Goal: Task Accomplishment & Management: Manage account settings

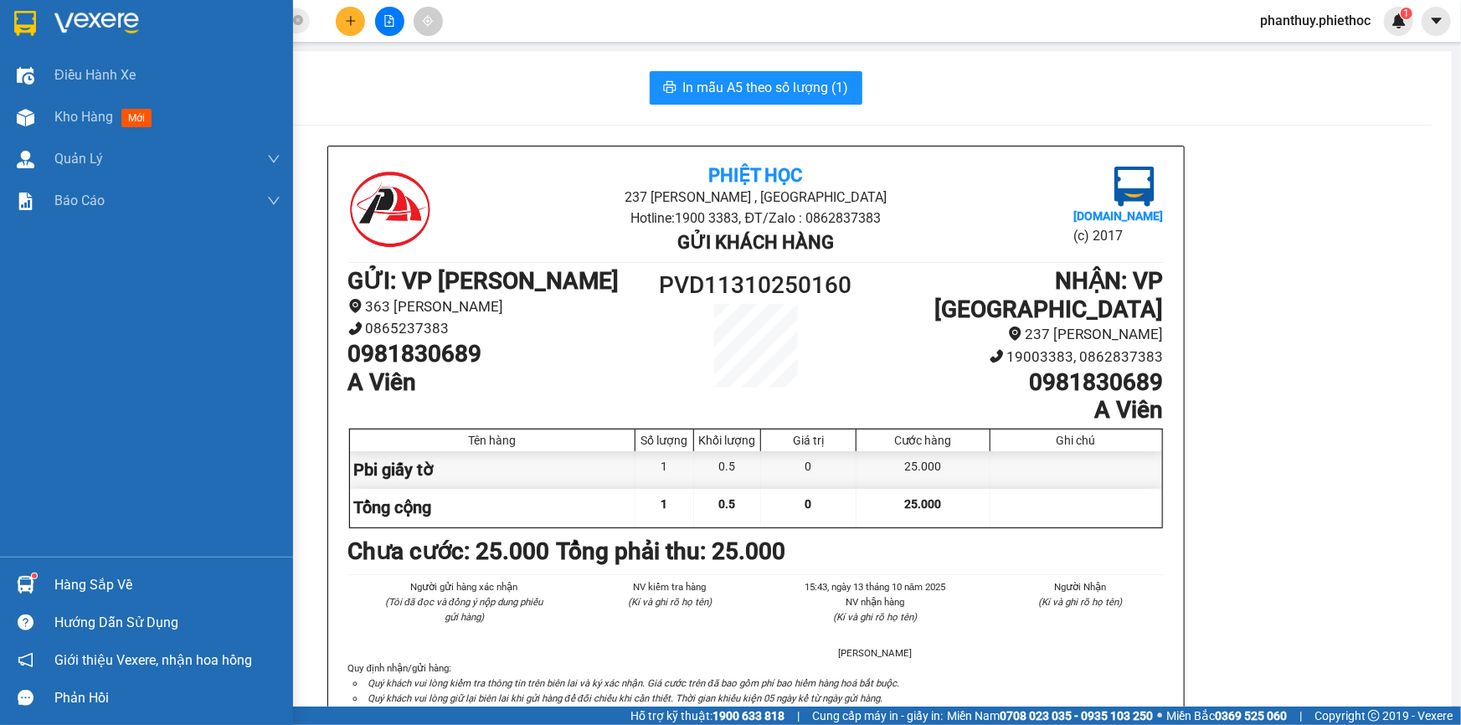
drag, startPoint x: 0, startPoint y: 0, endPoint x: 80, endPoint y: 582, distance: 587.4
click at [59, 582] on div "Hàng sắp về" at bounding box center [167, 585] width 226 height 25
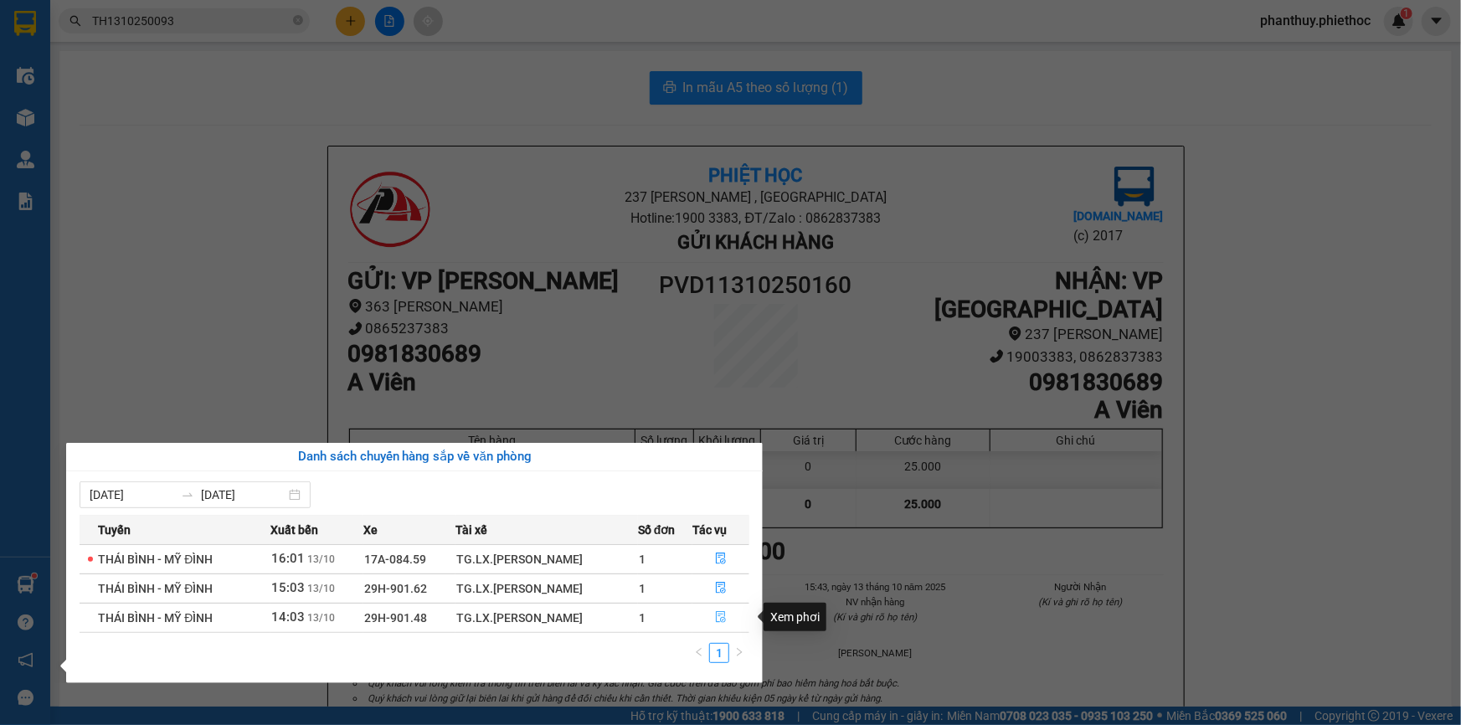
click at [728, 615] on button "button" at bounding box center [720, 618] width 55 height 27
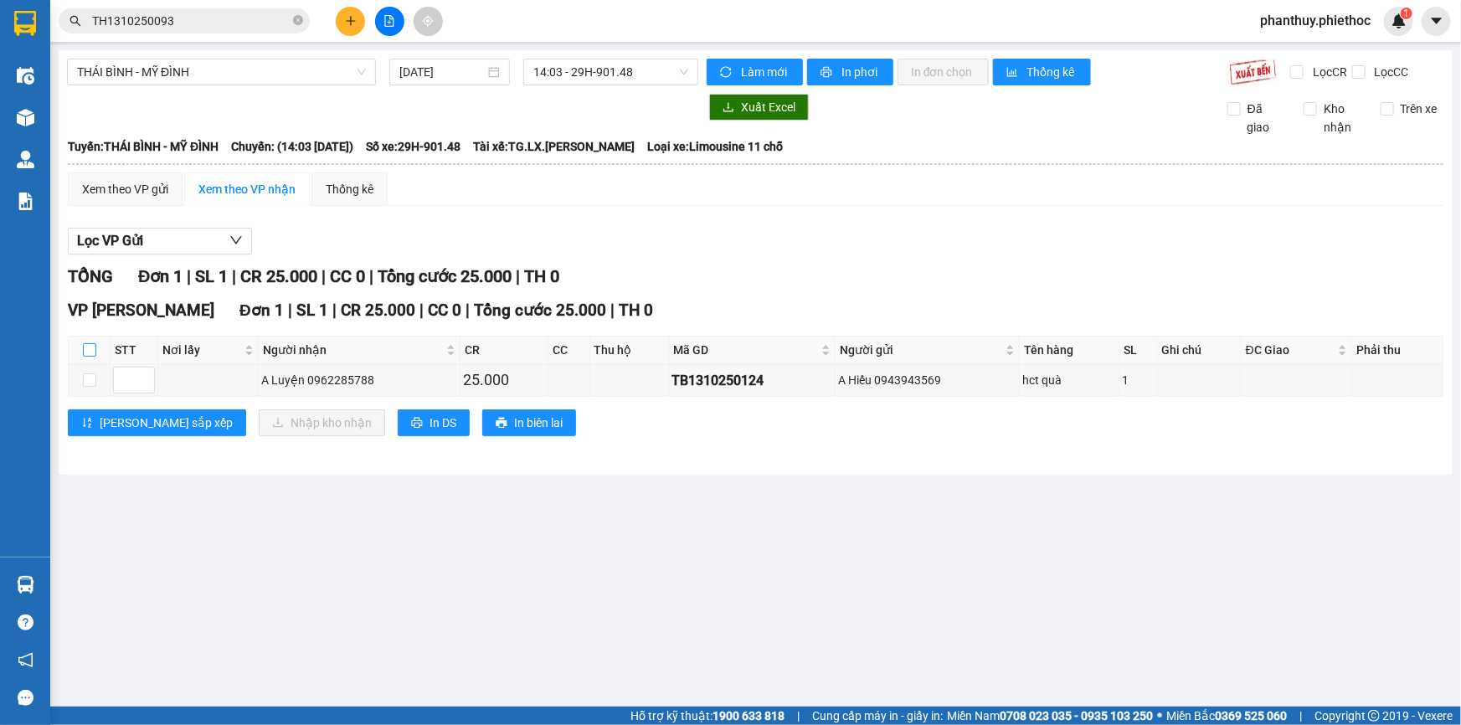
click at [88, 347] on input "checkbox" at bounding box center [89, 349] width 13 height 13
checkbox input "true"
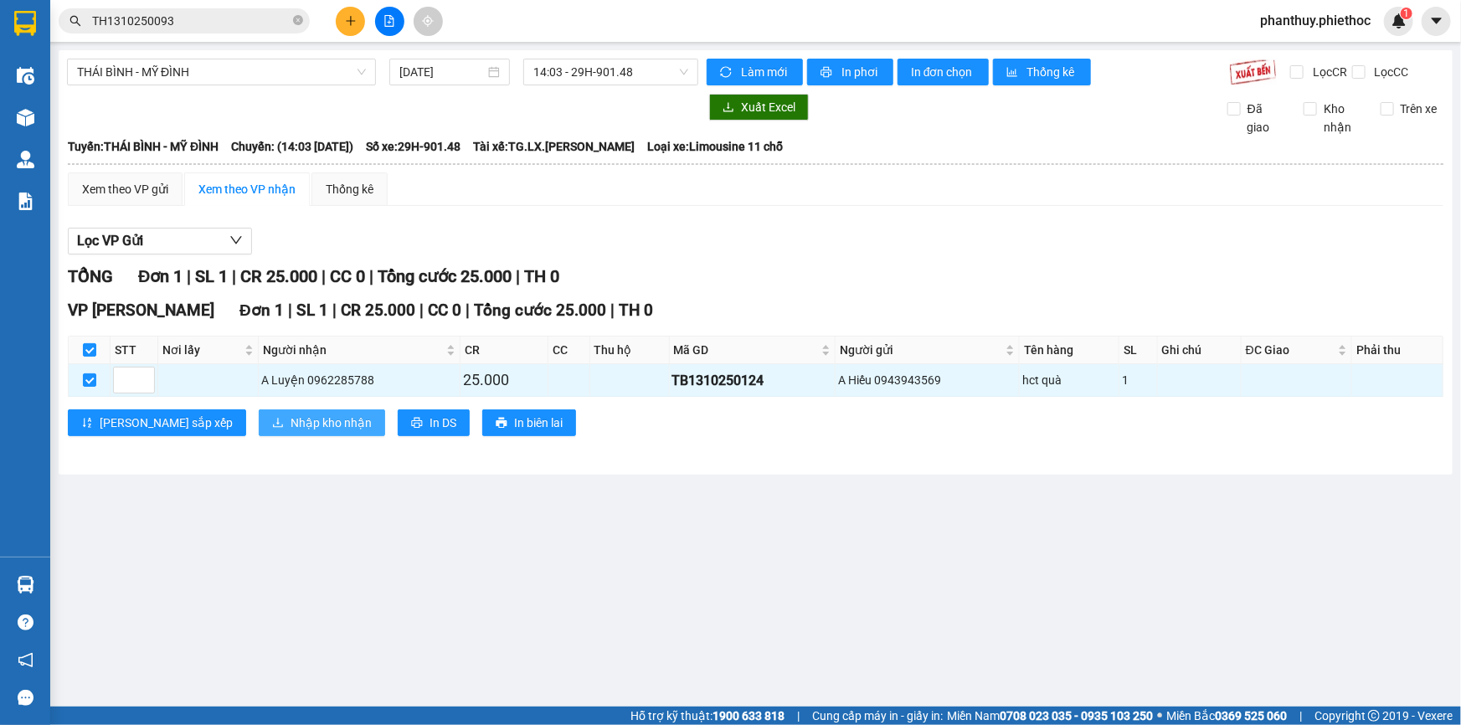
click at [291, 414] on span "Nhập kho nhận" at bounding box center [331, 423] width 81 height 18
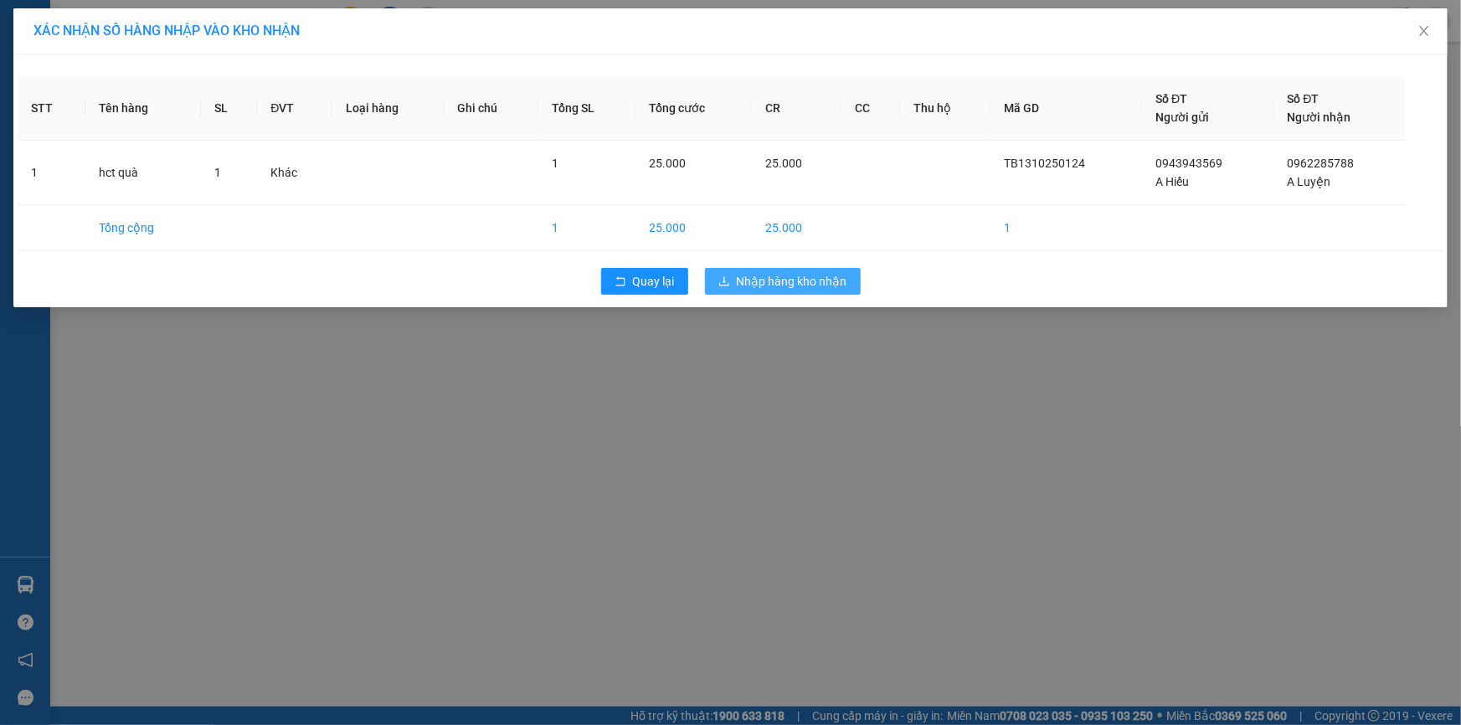
click at [838, 277] on span "Nhập hàng kho nhận" at bounding box center [792, 281] width 111 height 18
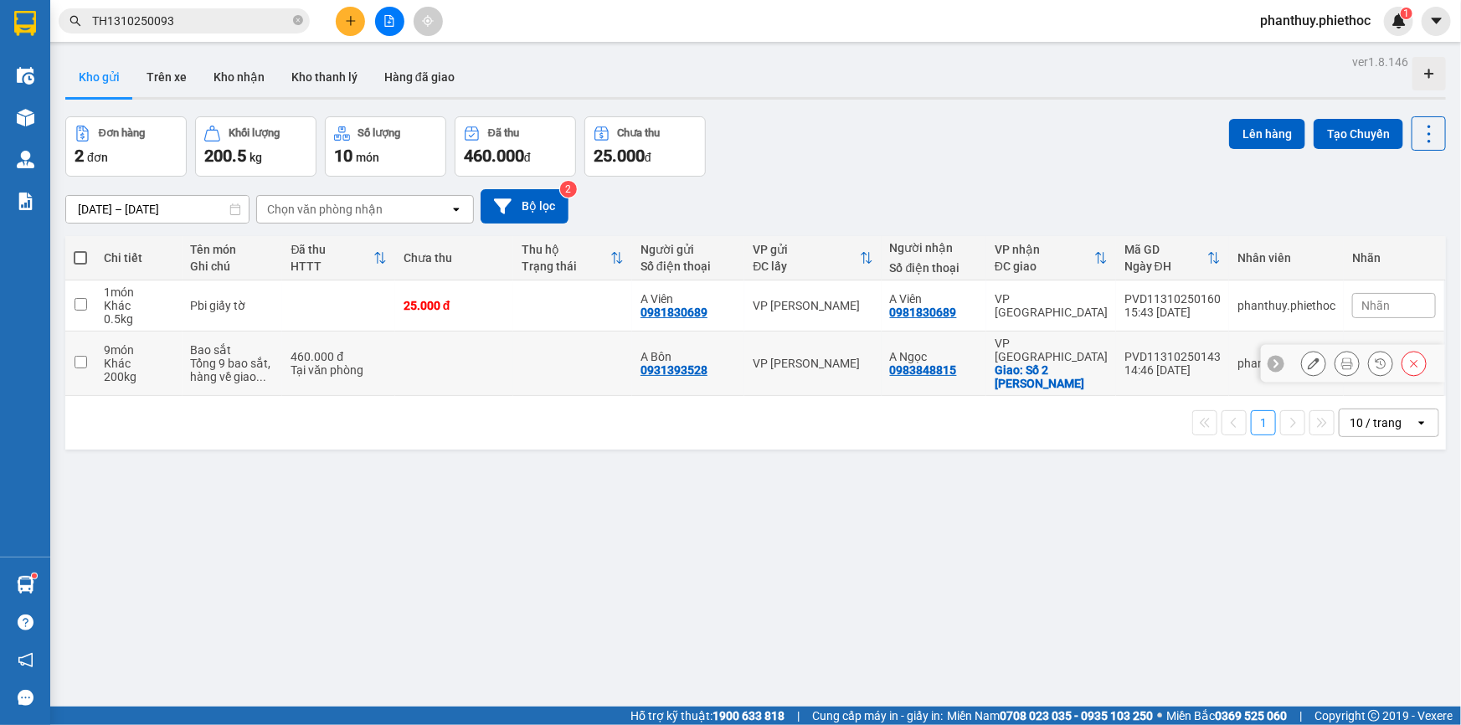
click at [79, 356] on input "checkbox" at bounding box center [81, 362] width 13 height 13
checkbox input "true"
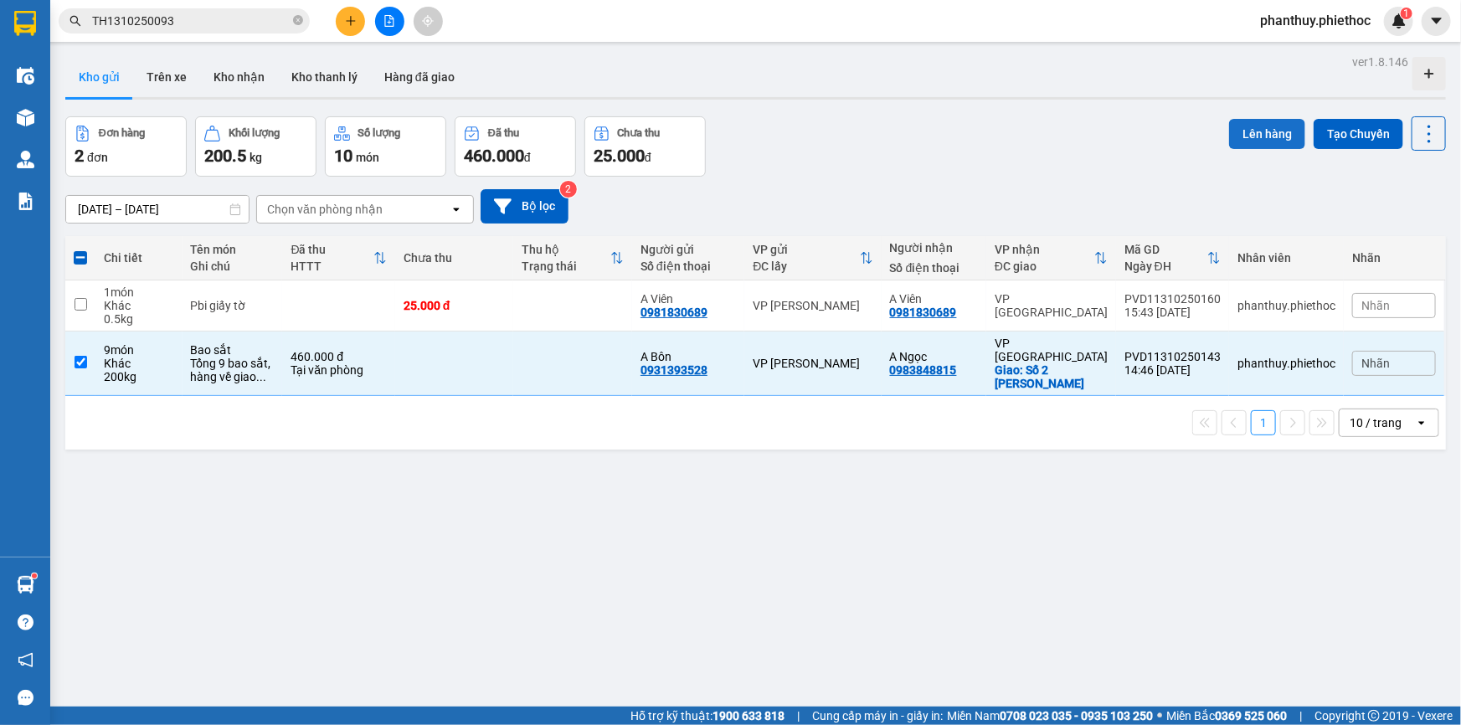
click at [1255, 130] on button "Lên hàng" at bounding box center [1267, 134] width 76 height 30
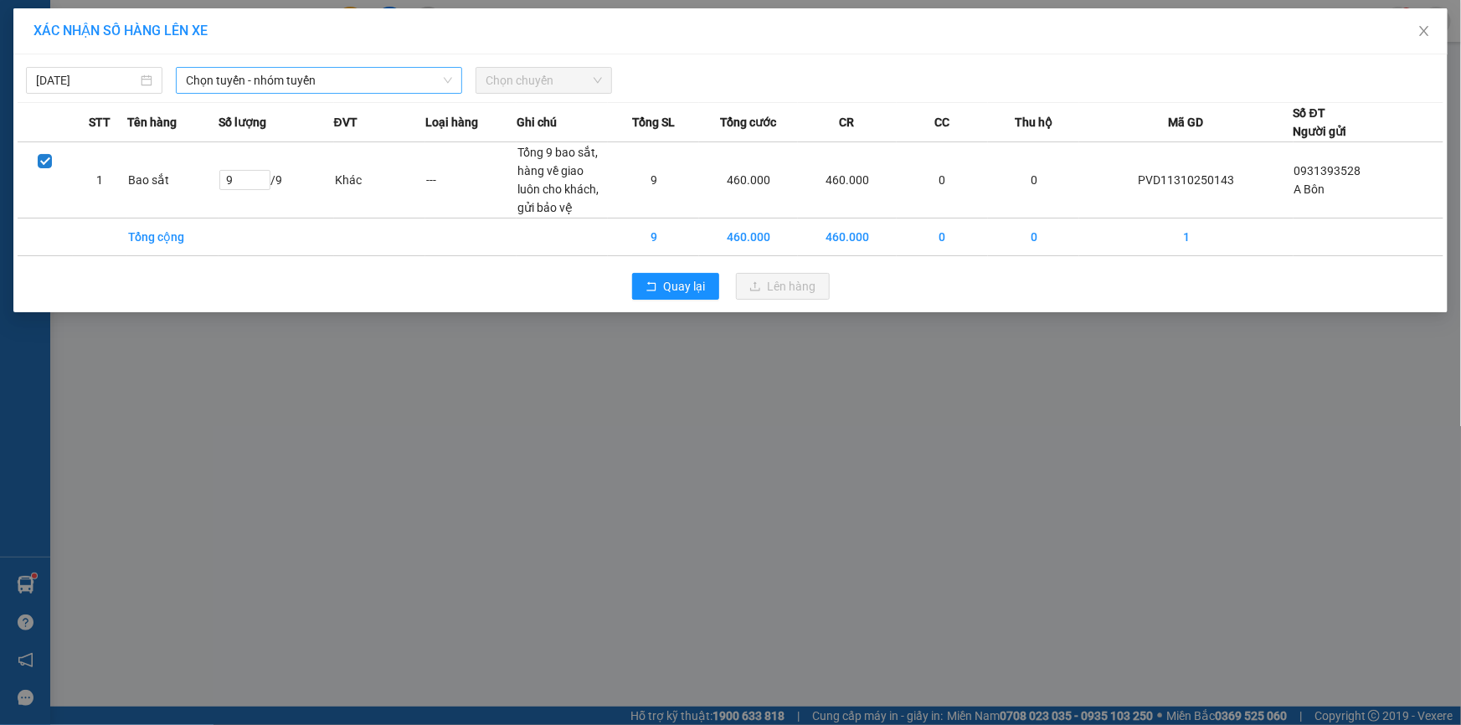
click at [291, 75] on span "Chọn tuyến - nhóm tuyến" at bounding box center [319, 80] width 266 height 25
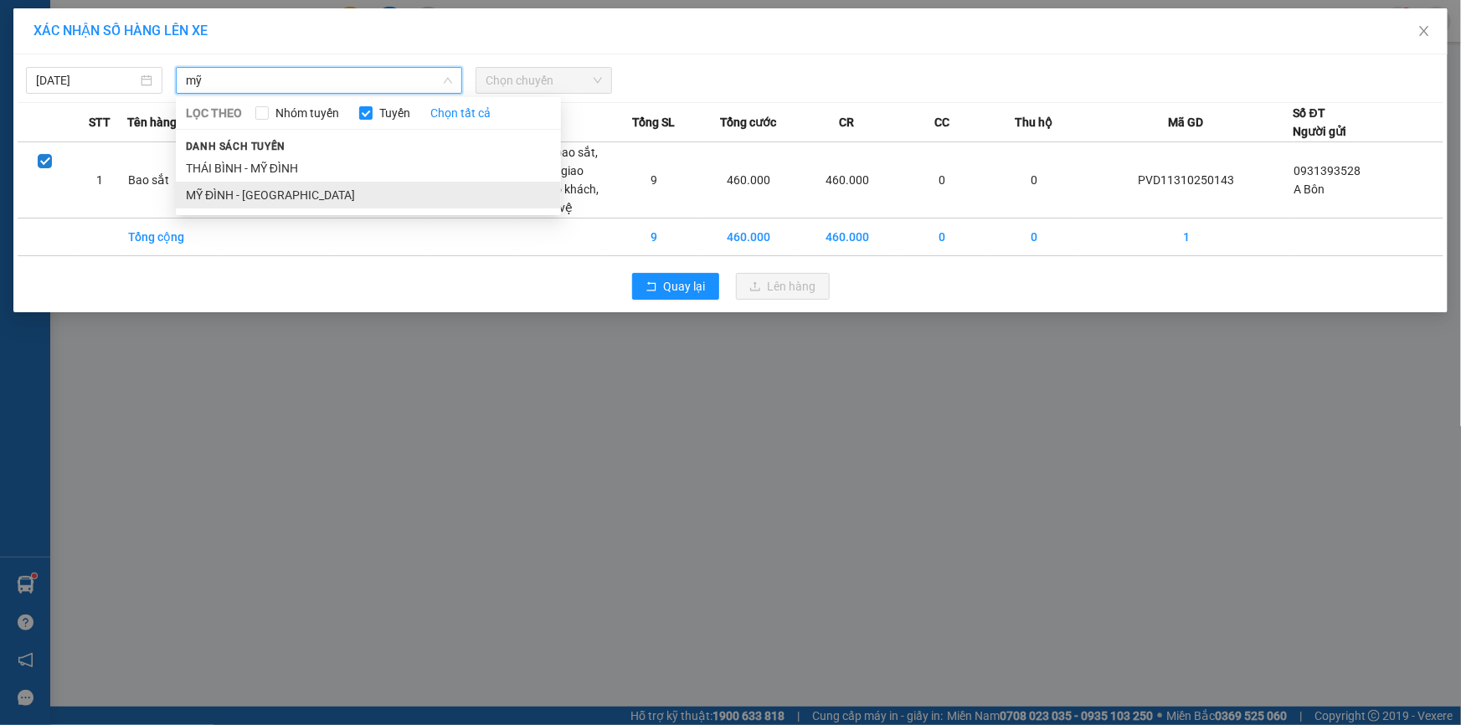
type input "mỹ"
click at [278, 194] on li "MỸ ĐÌNH - [GEOGRAPHIC_DATA]" at bounding box center [368, 195] width 385 height 27
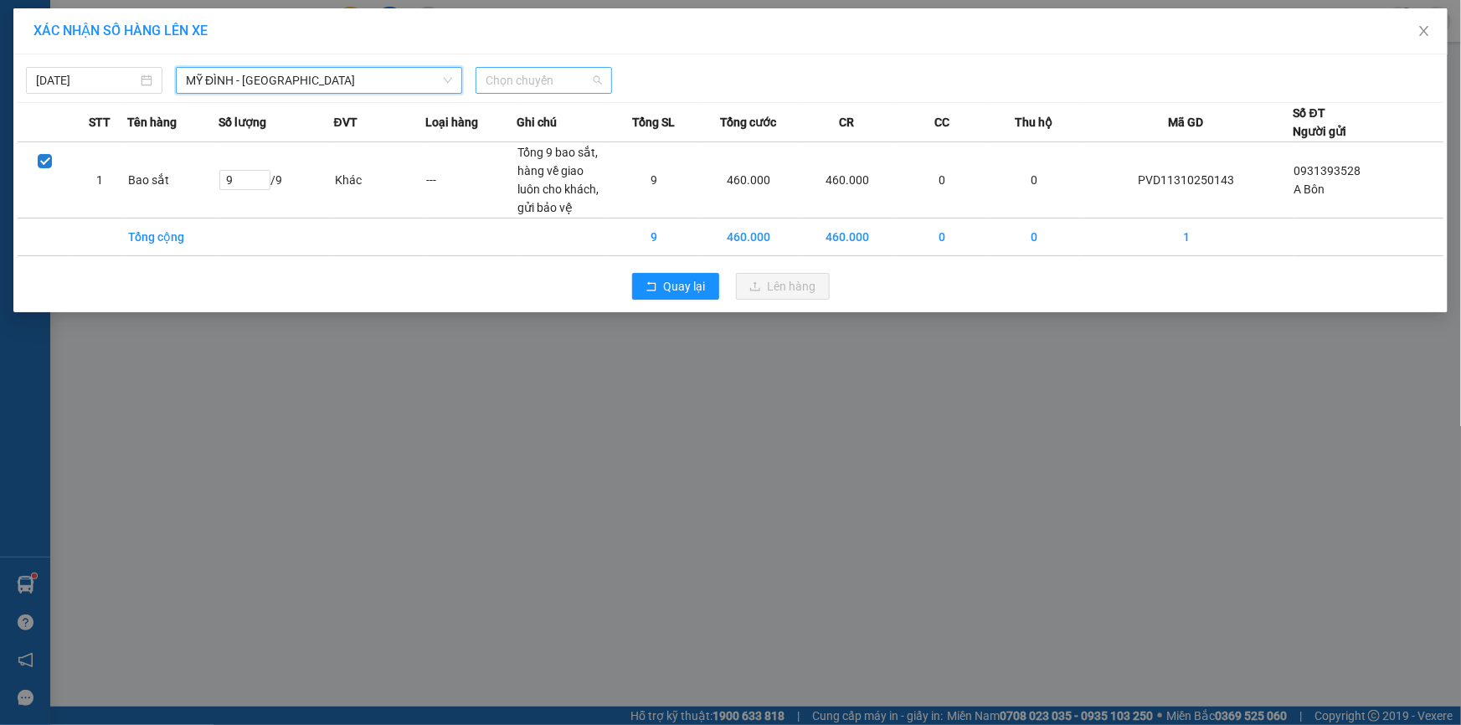
click at [509, 79] on span "Chọn chuyến" at bounding box center [544, 80] width 116 height 25
click at [1426, 26] on icon "close" at bounding box center [1424, 30] width 13 height 13
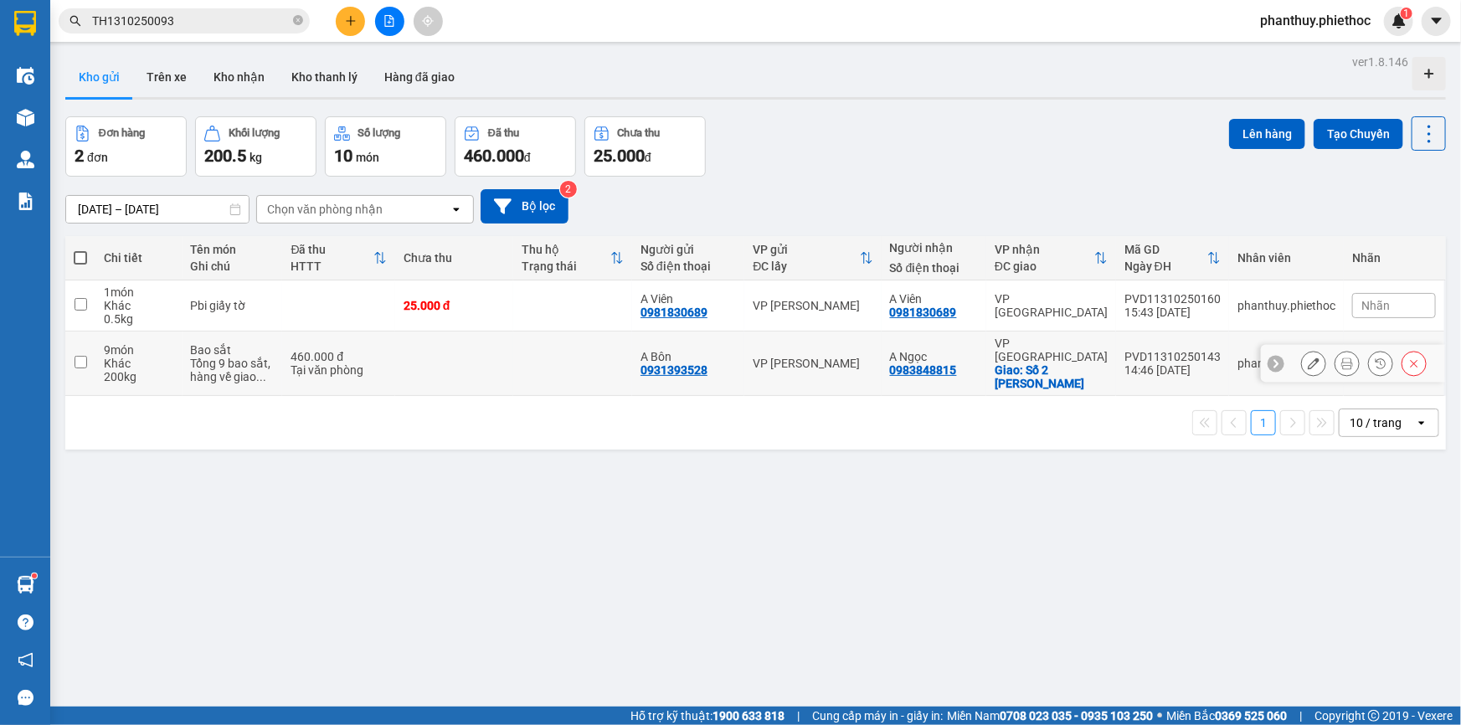
click at [75, 356] on input "checkbox" at bounding box center [81, 362] width 13 height 13
checkbox input "true"
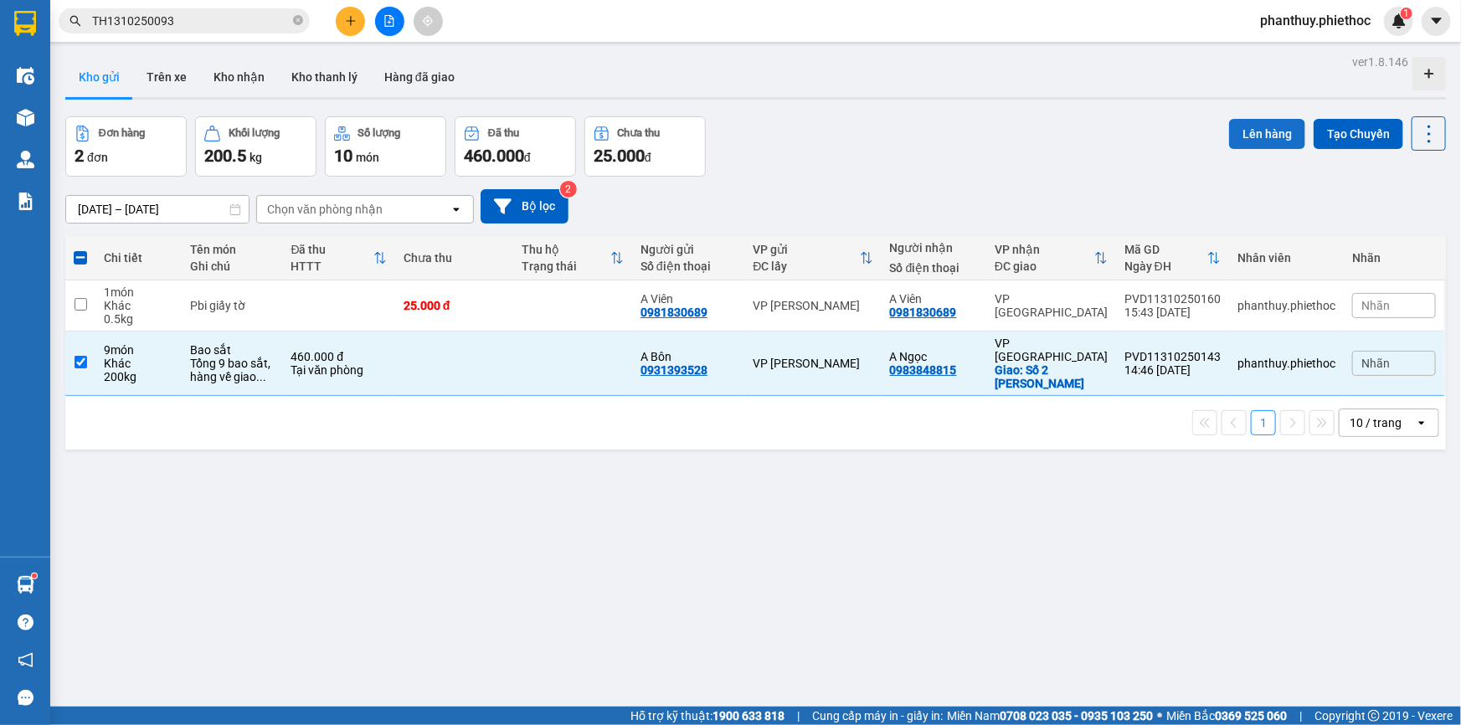
click at [1236, 132] on button "Lên hàng" at bounding box center [1267, 134] width 76 height 30
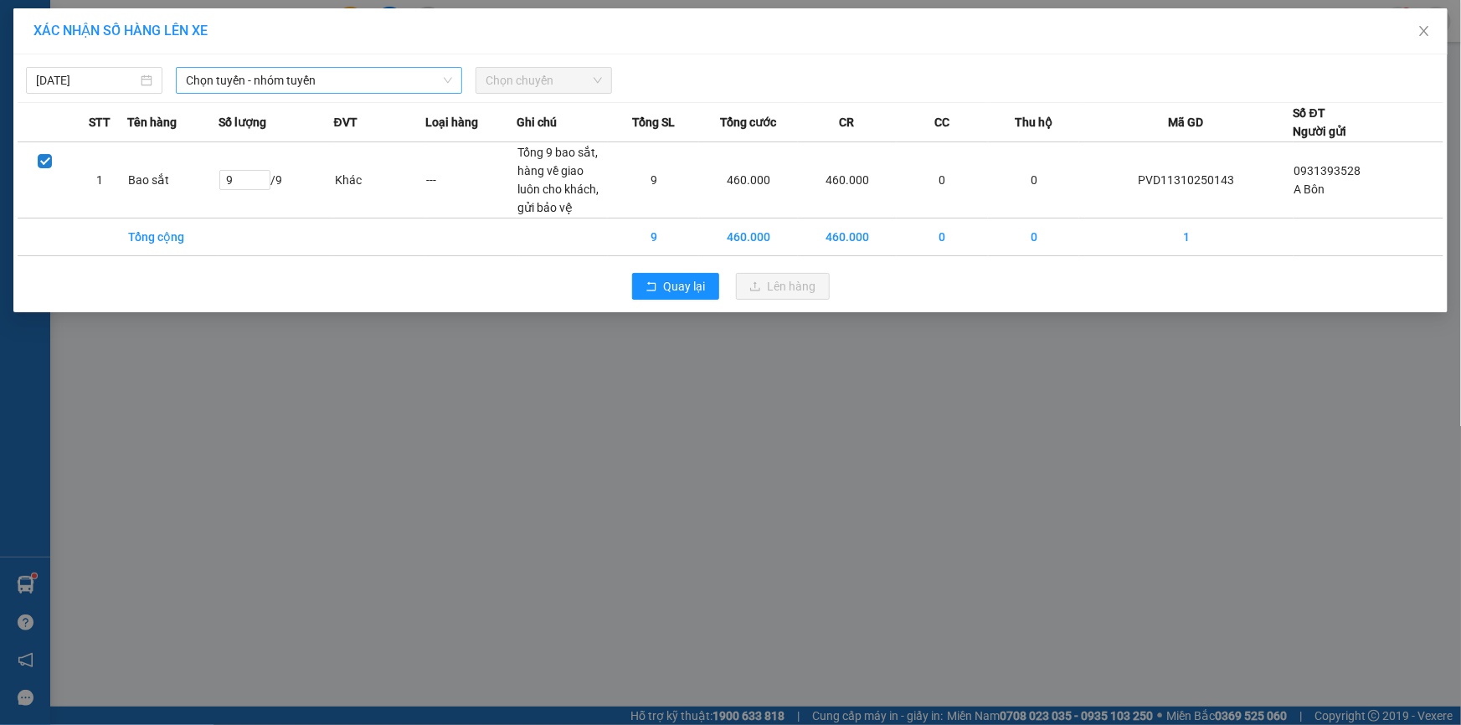
click at [251, 75] on span "Chọn tuyến - nhóm tuyến" at bounding box center [319, 80] width 266 height 25
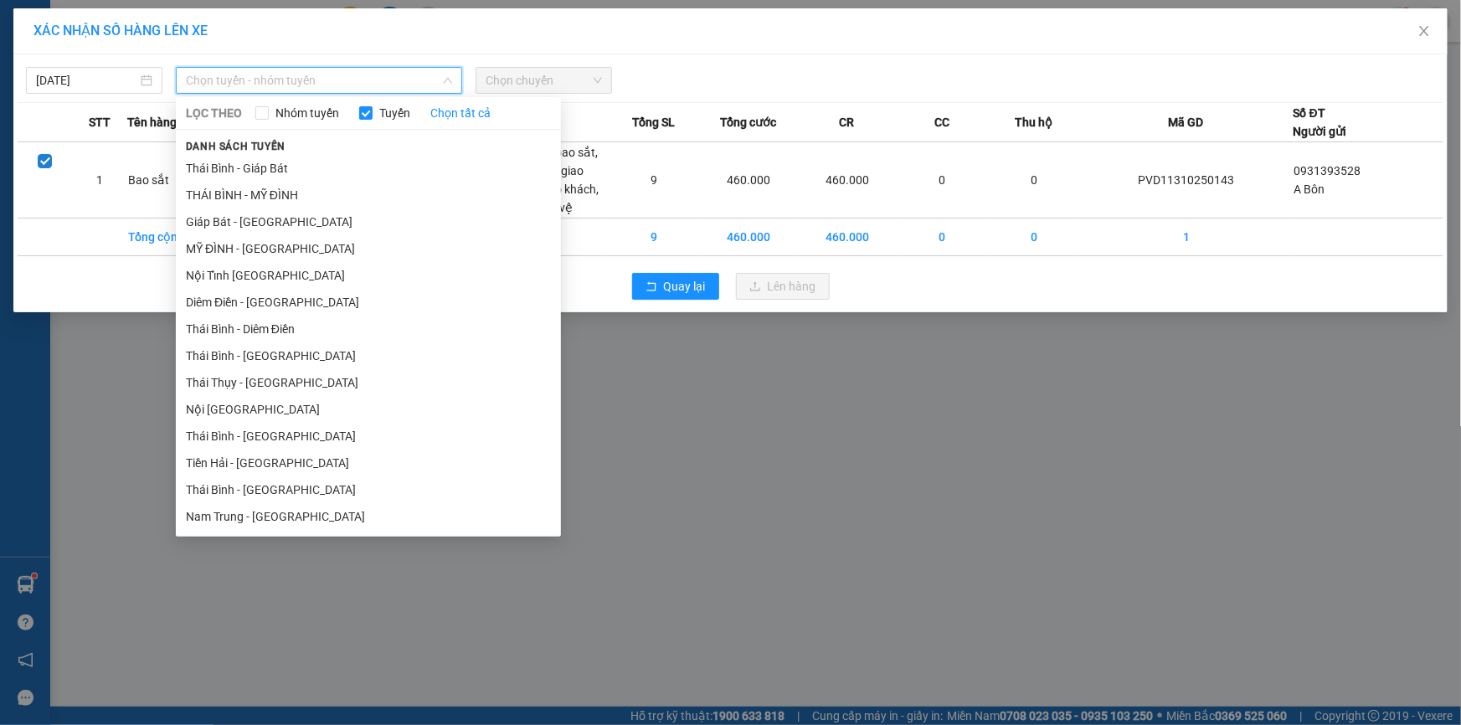
drag, startPoint x: 206, startPoint y: 251, endPoint x: 216, endPoint y: 240, distance: 14.8
click at [206, 250] on li "MỸ ĐÌNH - [GEOGRAPHIC_DATA]" at bounding box center [368, 248] width 385 height 27
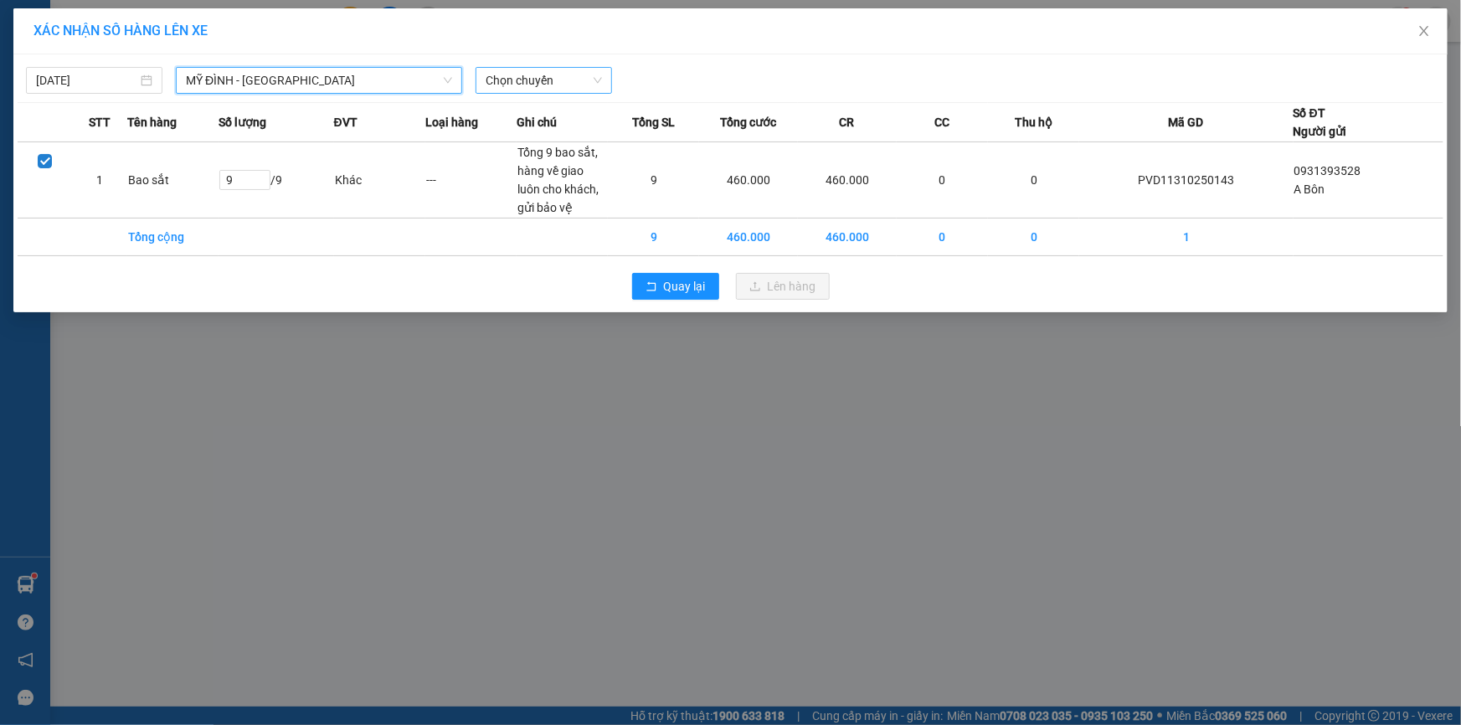
click at [499, 82] on span "Chọn chuyến" at bounding box center [544, 80] width 116 height 25
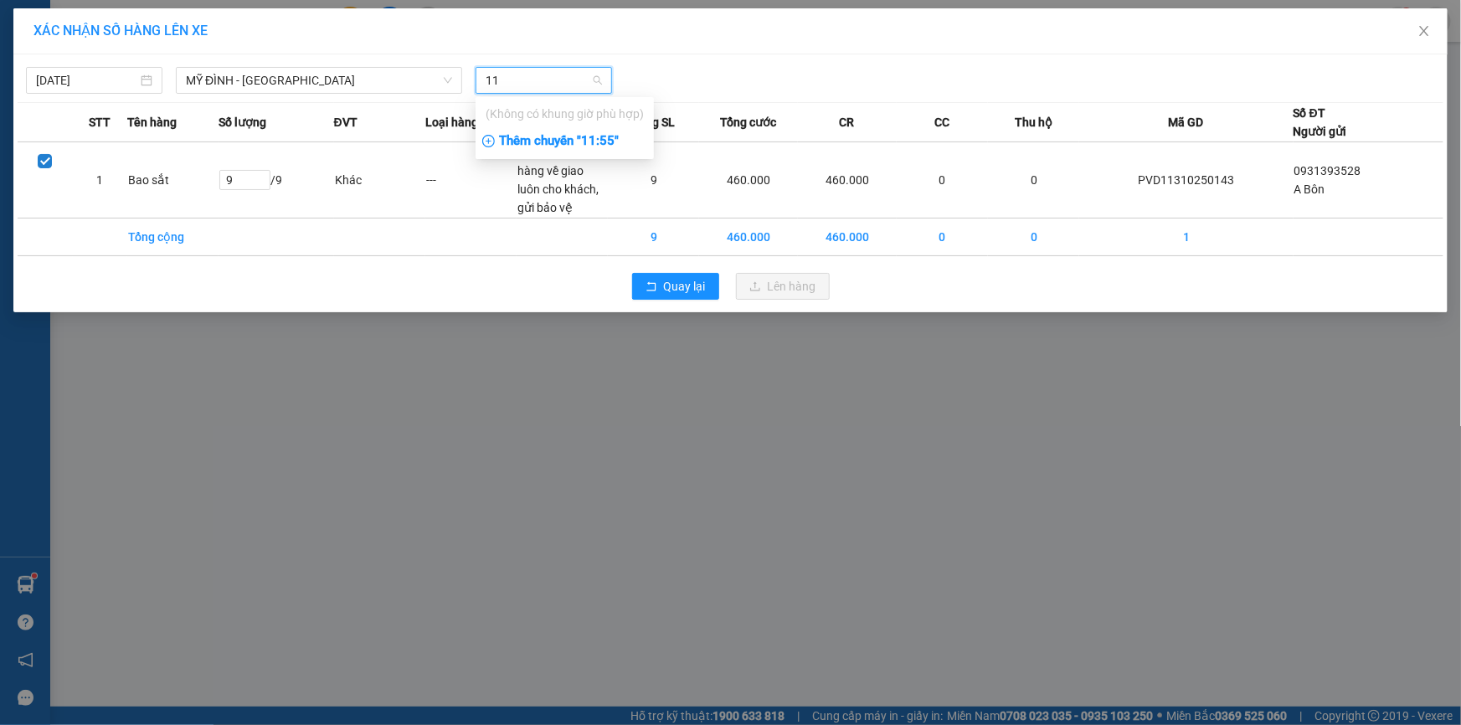
type input "1"
type input "1635"
click at [604, 143] on div "Thêm chuyến " 16:35 "" at bounding box center [565, 141] width 178 height 28
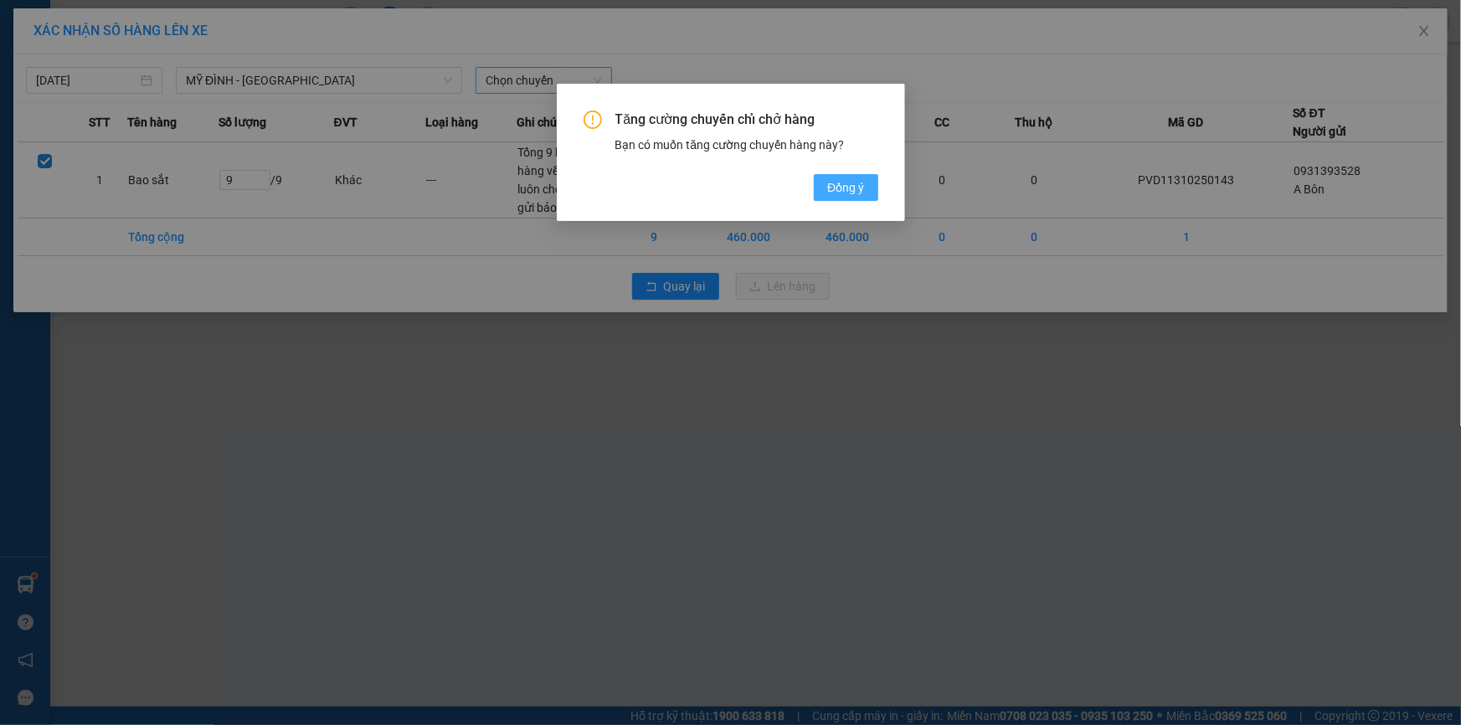
click at [842, 192] on span "Đồng ý" at bounding box center [845, 187] width 37 height 18
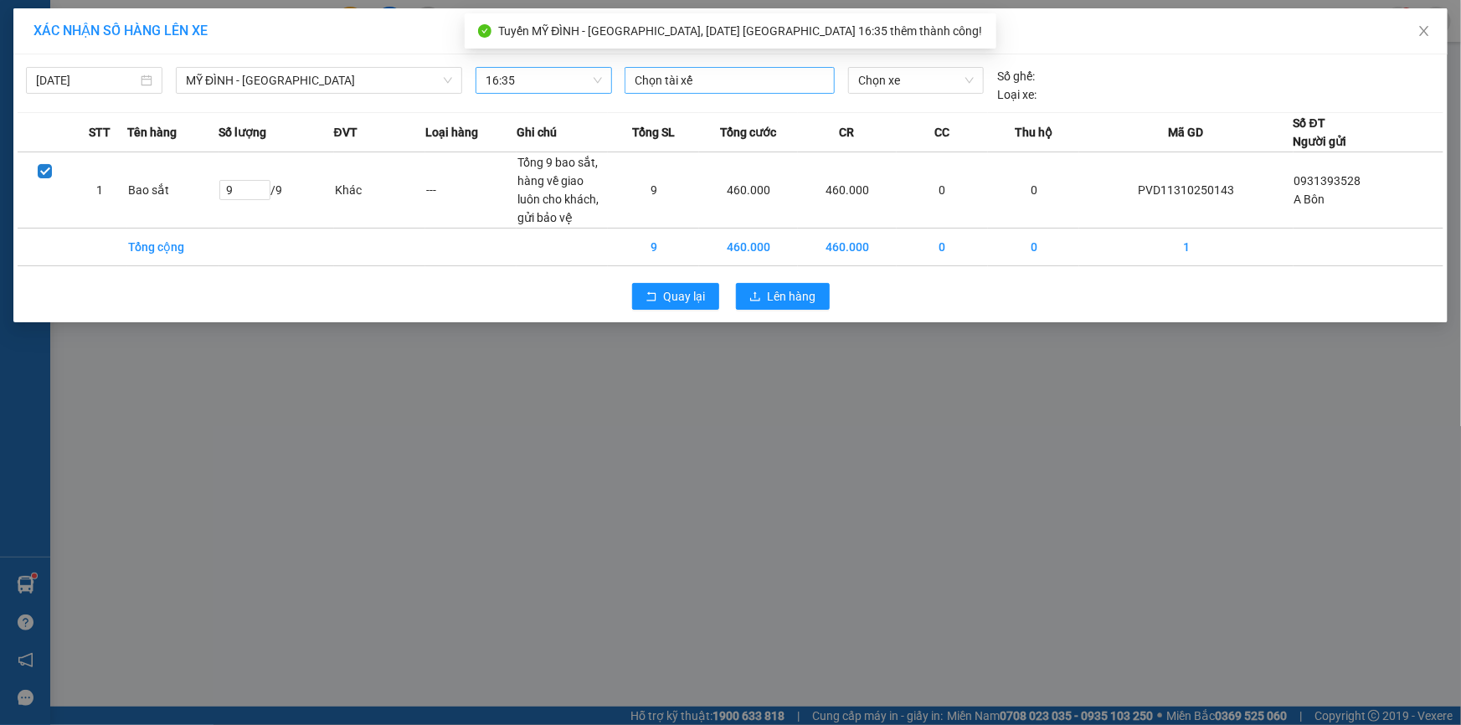
click at [695, 68] on div "Chọn tài xế" at bounding box center [730, 80] width 210 height 27
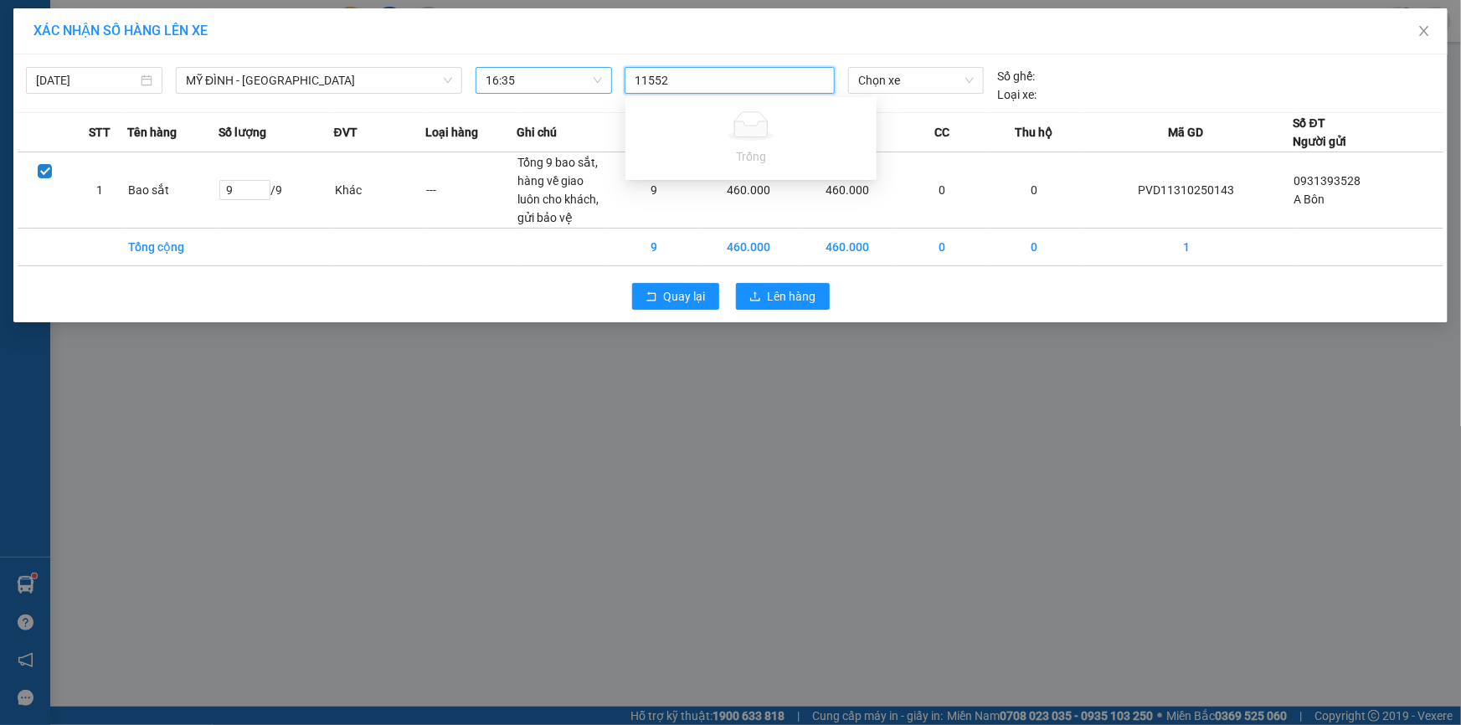
type input "11552"
click at [714, 70] on div at bounding box center [730, 80] width 202 height 20
type input "1"
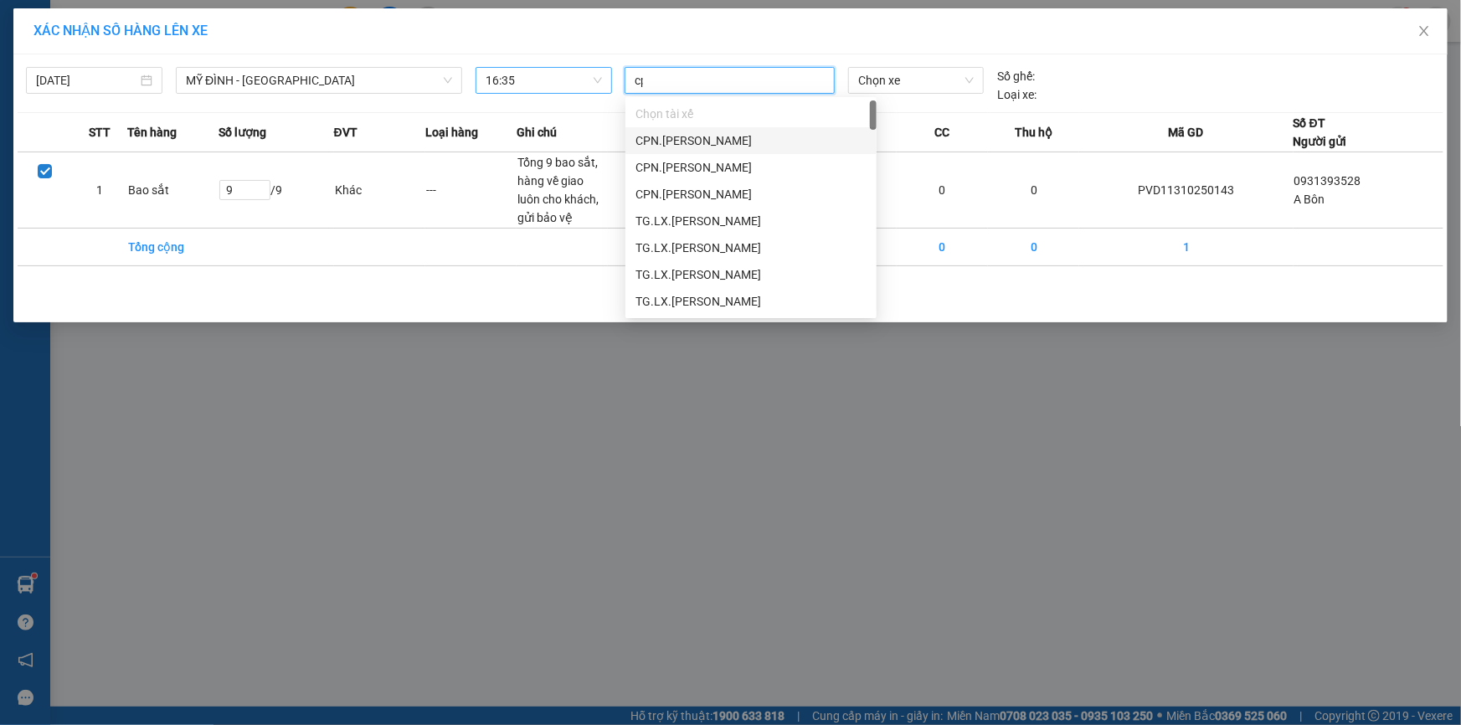
type input "cpn"
click at [736, 301] on div "CPN.LX.Tô Đình Hiếu" at bounding box center [751, 301] width 231 height 18
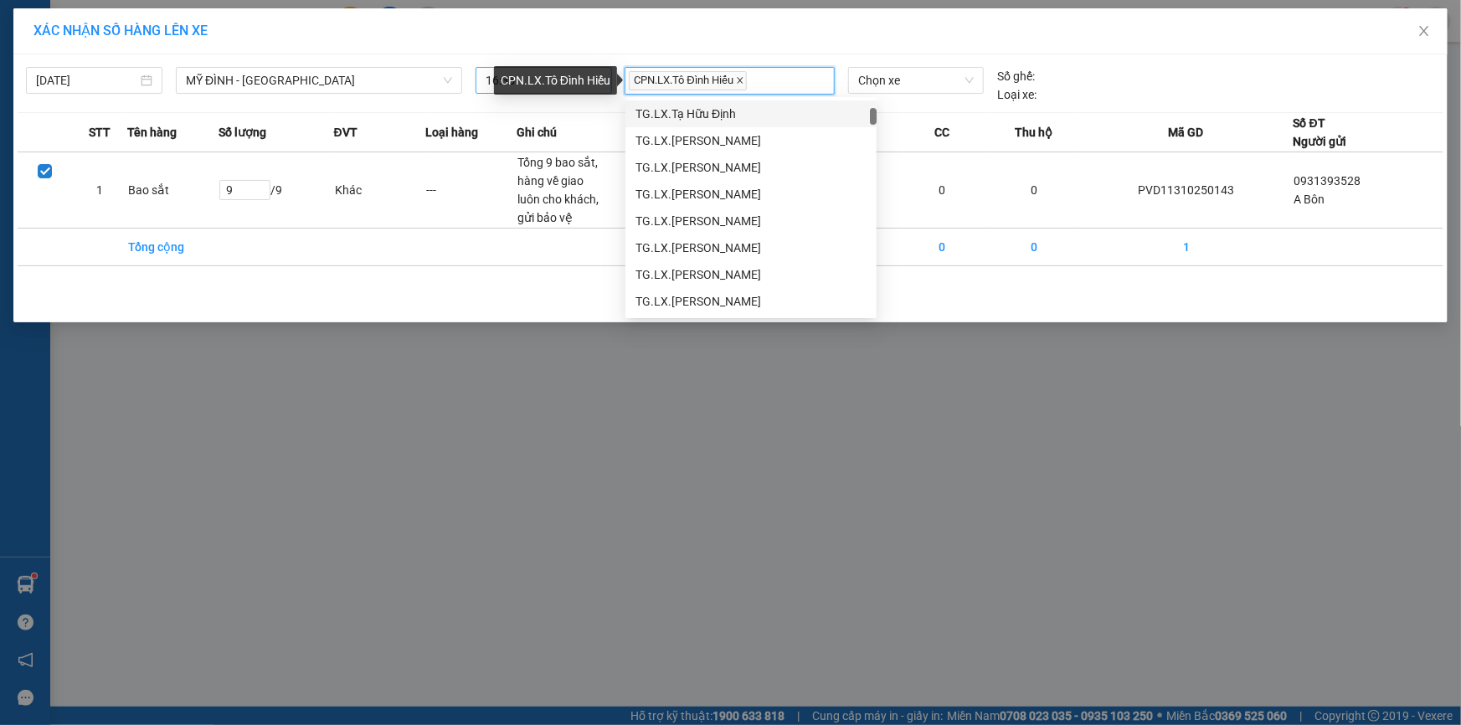
click at [740, 79] on icon "close" at bounding box center [740, 80] width 8 height 8
type input "cpn"
click at [724, 301] on div "CPN.LX.Tô Đình Hiếu" at bounding box center [751, 301] width 231 height 18
click at [912, 73] on span "Chọn xe" at bounding box center [916, 80] width 116 height 25
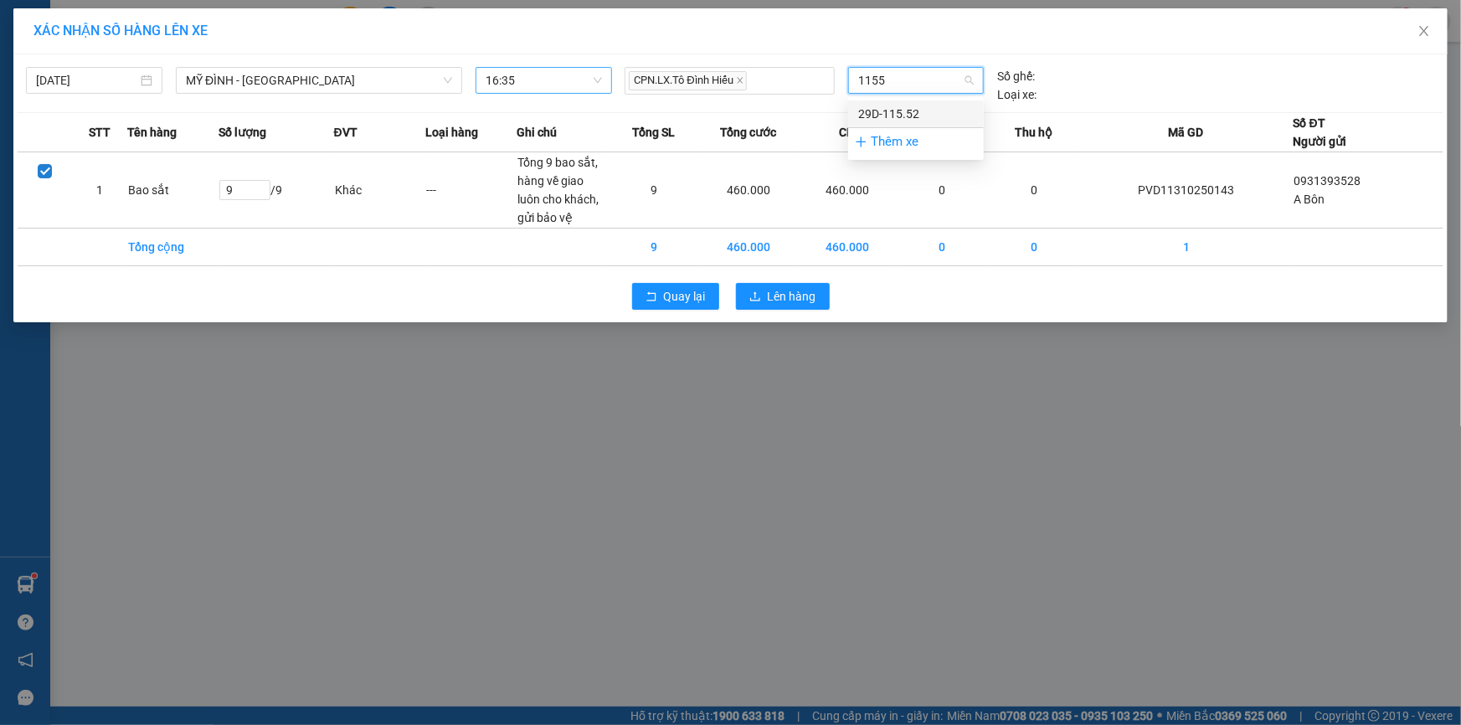
type input "11552"
click at [913, 110] on div "29D-115.52" at bounding box center [916, 114] width 116 height 18
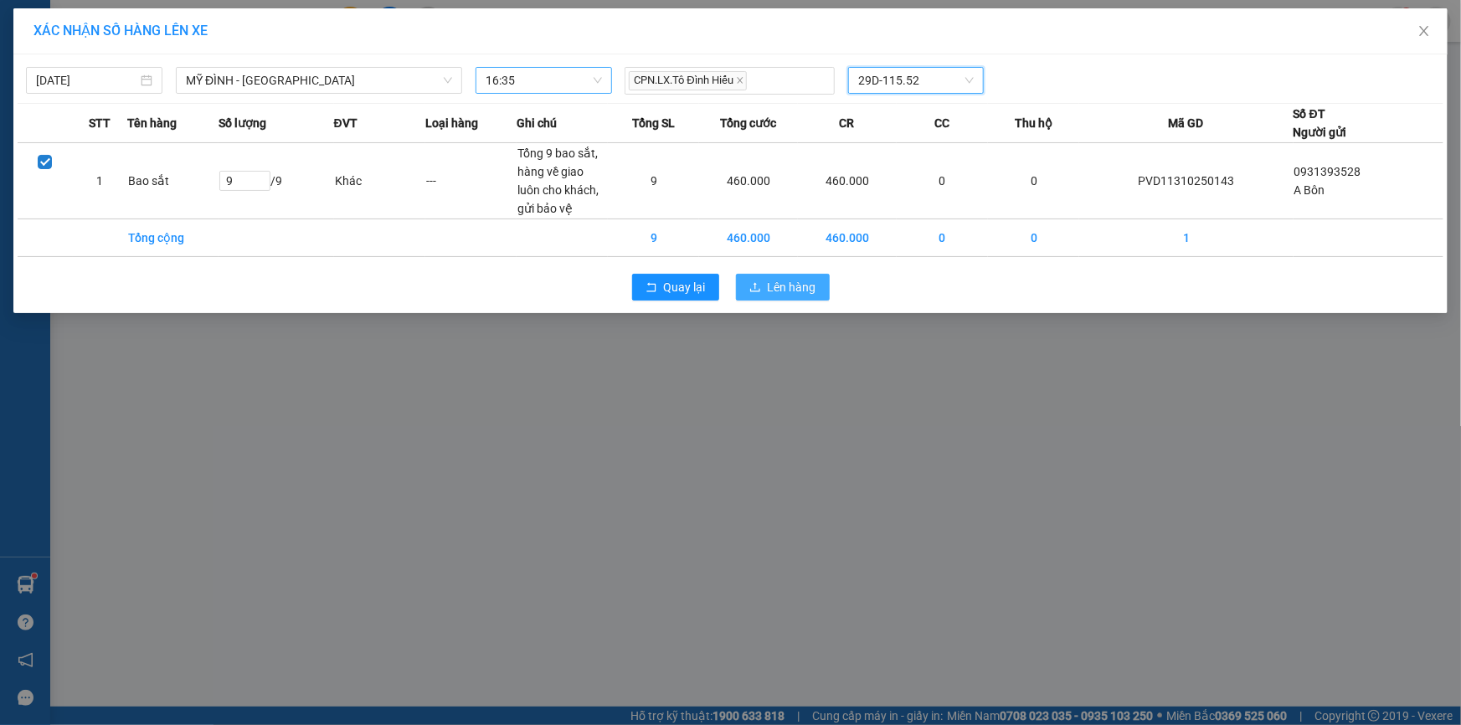
click at [797, 285] on span "Lên hàng" at bounding box center [792, 287] width 49 height 18
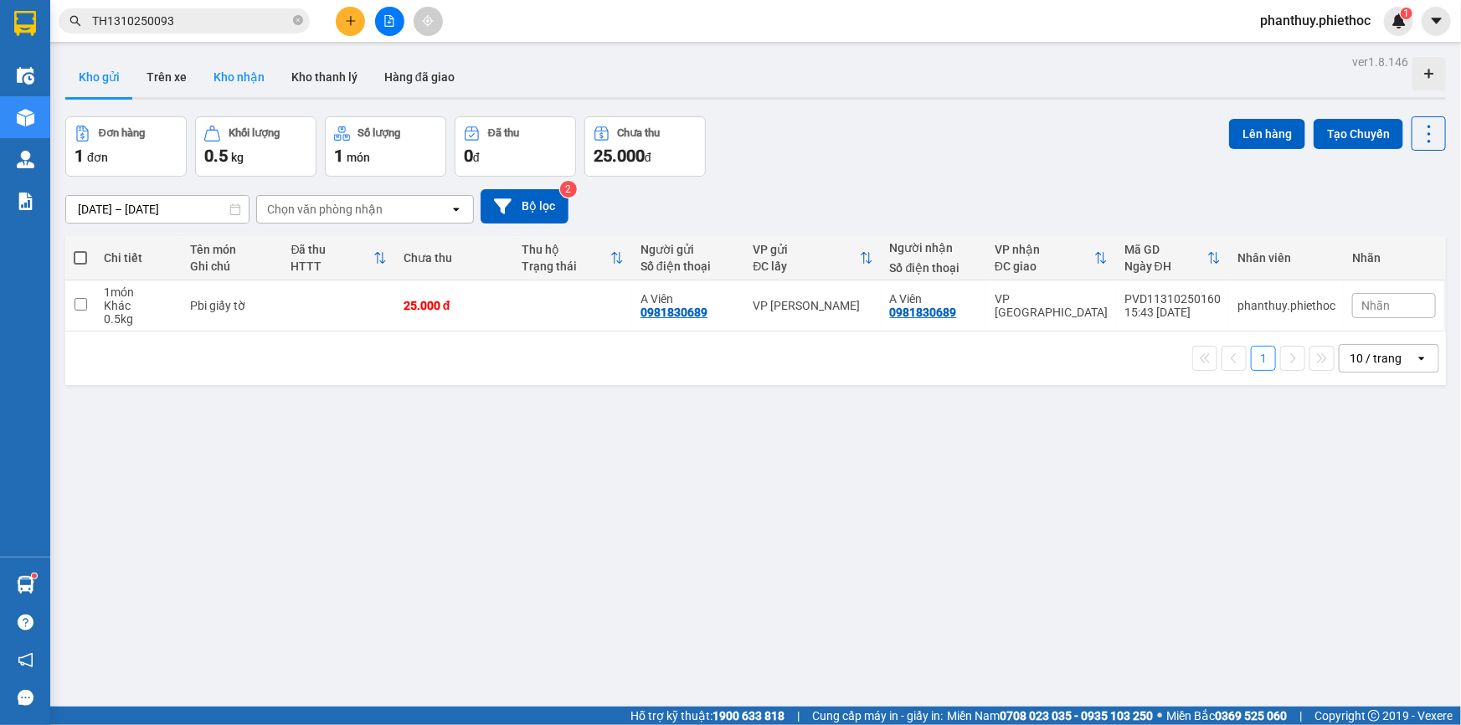
click at [253, 78] on button "Kho nhận" at bounding box center [239, 77] width 78 height 40
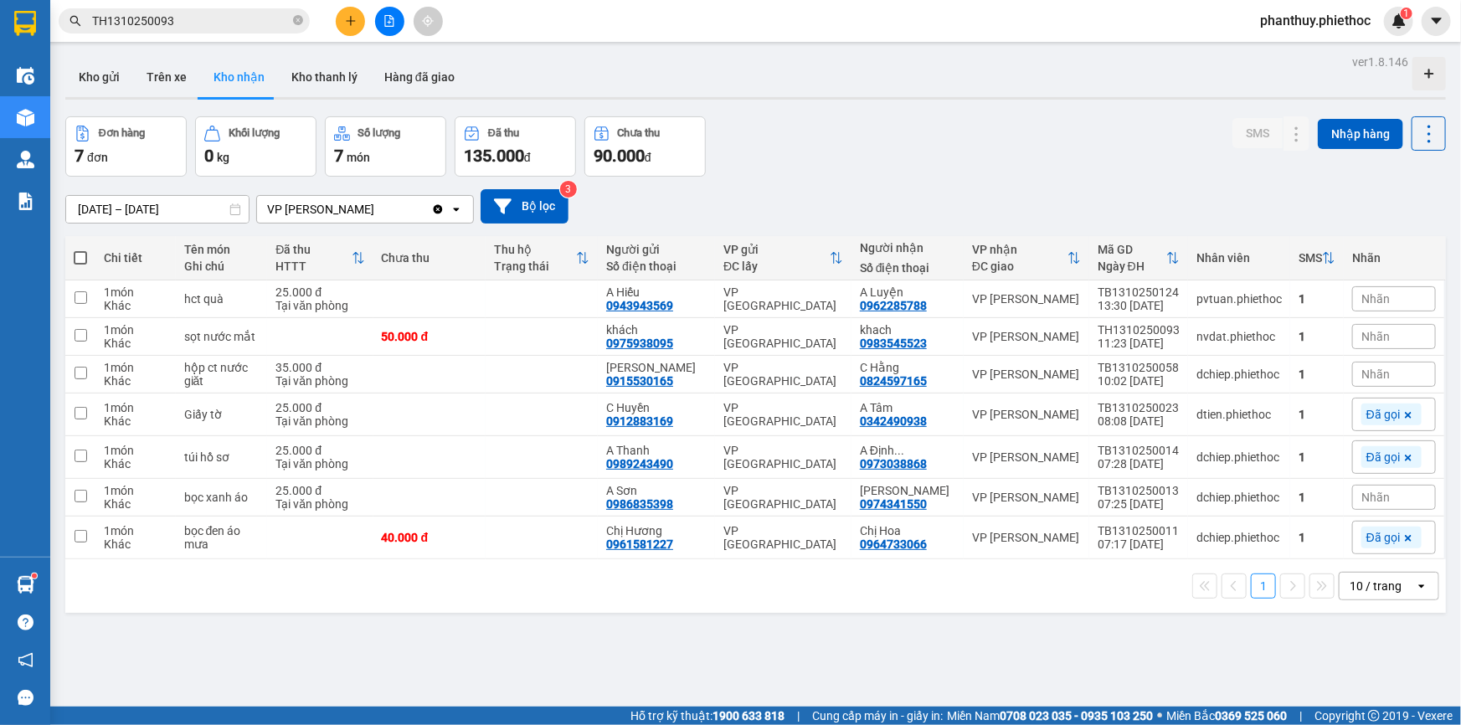
click at [1362, 330] on span "Nhãn" at bounding box center [1376, 336] width 28 height 13
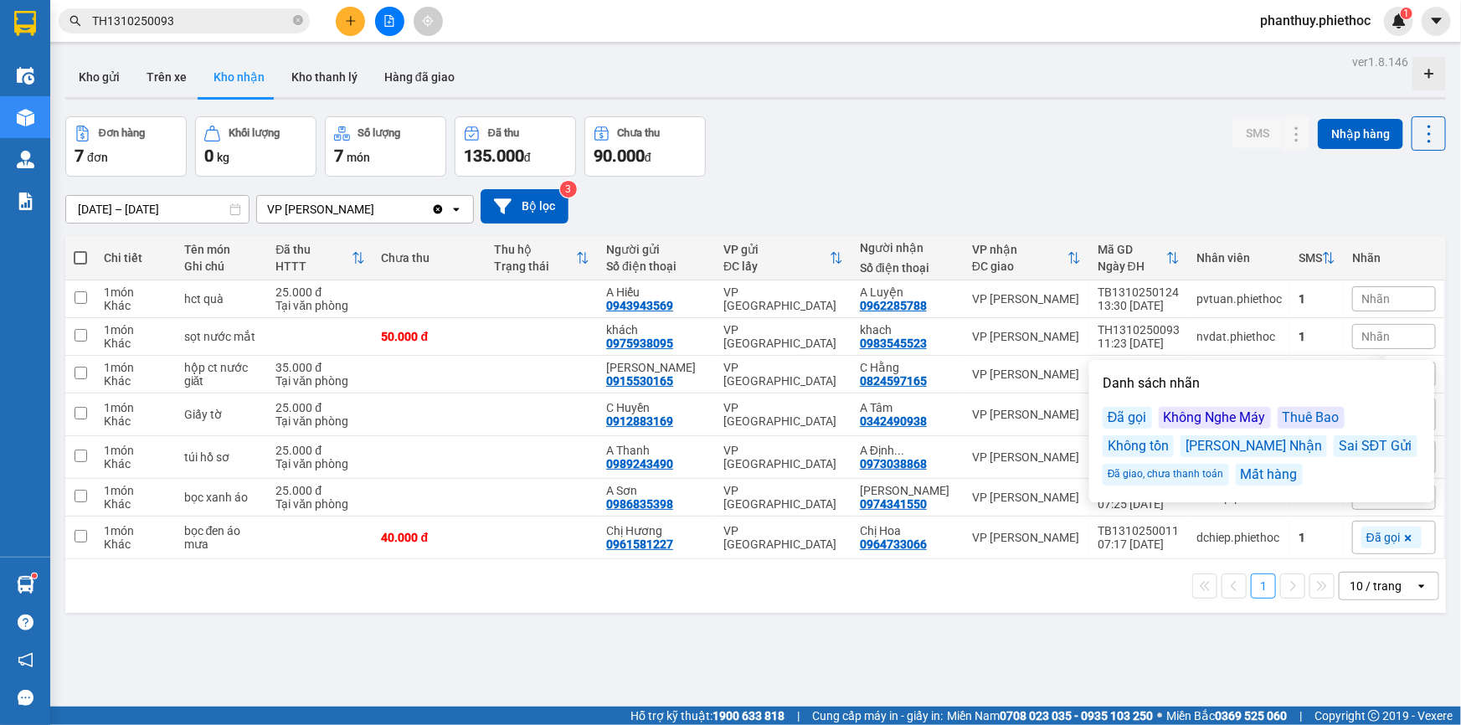
click at [1131, 407] on div "Đã gọi" at bounding box center [1127, 418] width 49 height 22
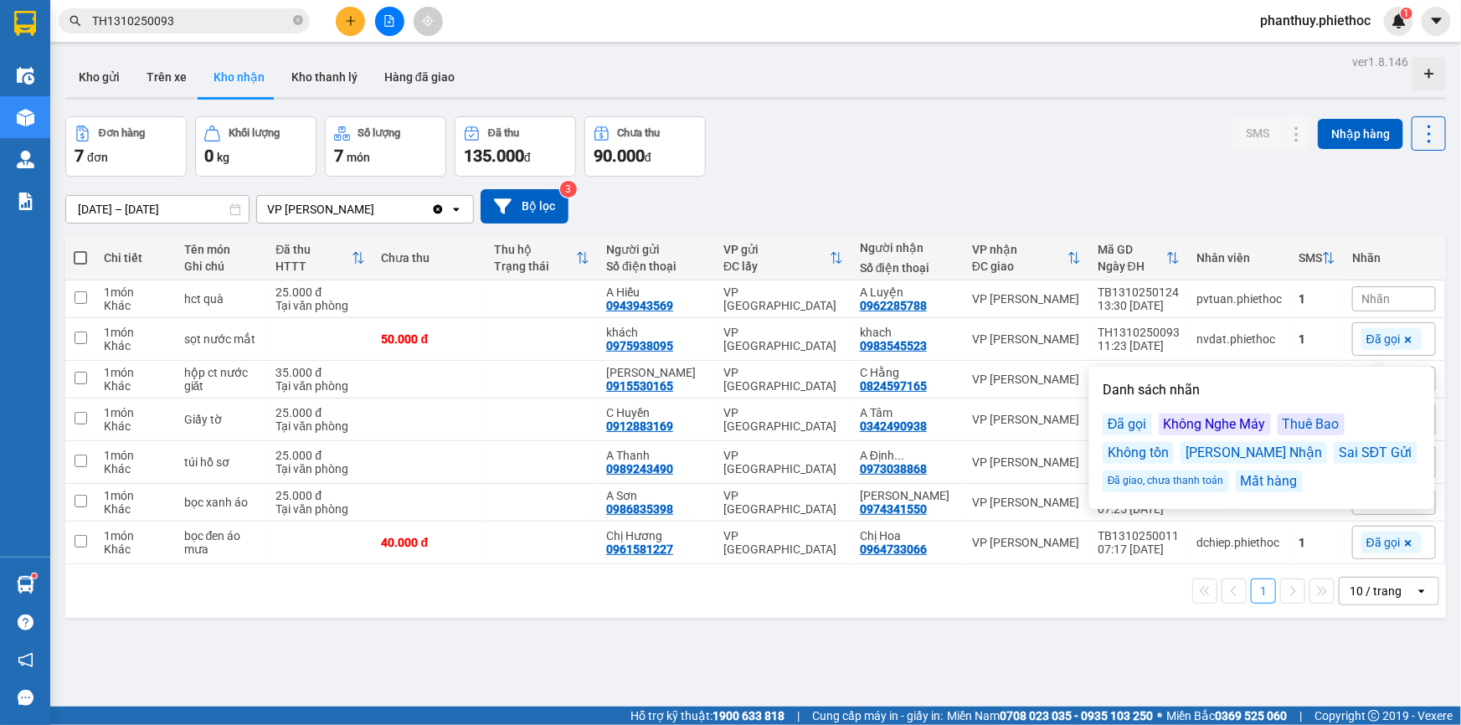
drag, startPoint x: 1149, startPoint y: 204, endPoint x: 1149, endPoint y: 214, distance: 9.2
click at [1149, 206] on div "10/10/2025 – 13/10/2025 Press the down arrow key to interact with the calendar …" at bounding box center [755, 206] width 1381 height 34
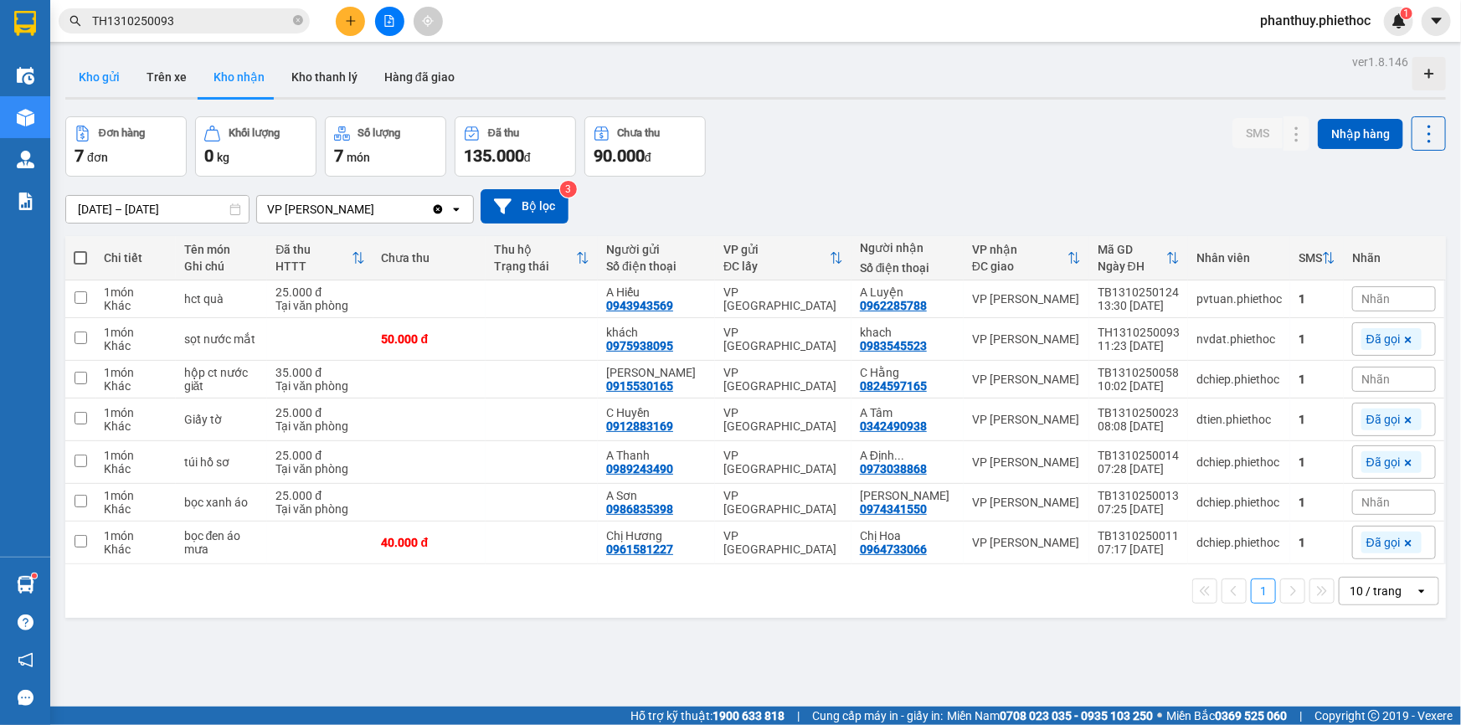
click at [82, 75] on button "Kho gửi" at bounding box center [99, 77] width 68 height 40
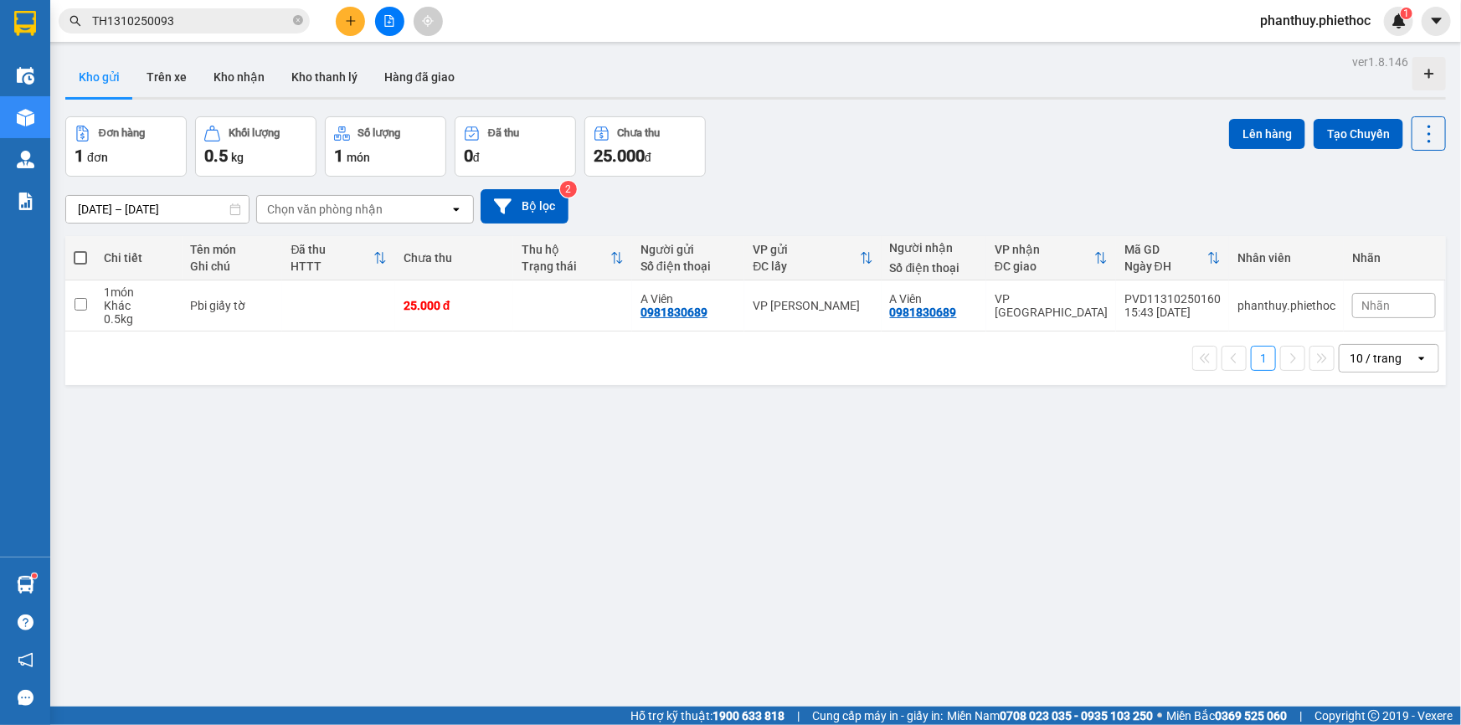
click at [349, 18] on icon "plus" at bounding box center [351, 21] width 12 height 12
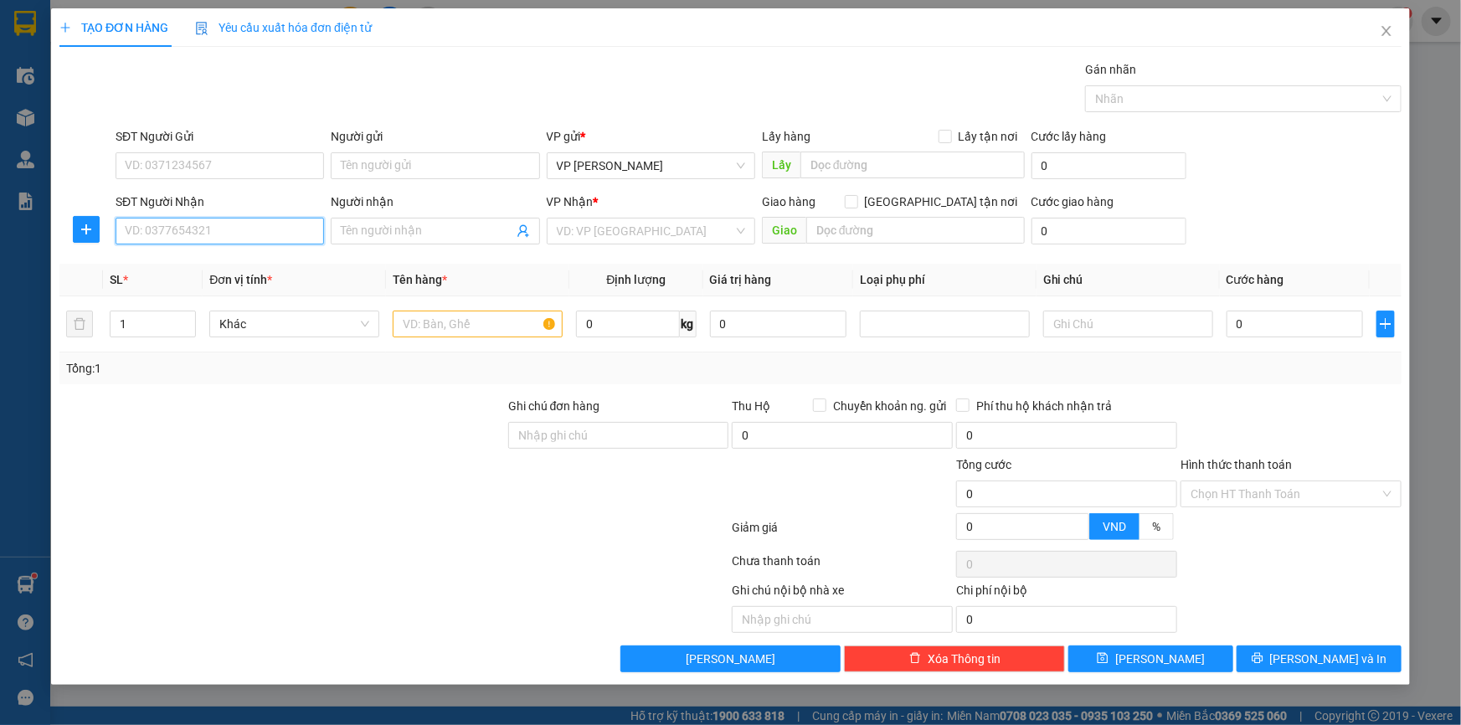
click at [199, 234] on input "SĐT Người Nhận" at bounding box center [220, 231] width 209 height 27
type input "0915158959"
click at [205, 263] on div "0915158959 - kh" at bounding box center [220, 264] width 188 height 18
type input "kh"
checkbox input "true"
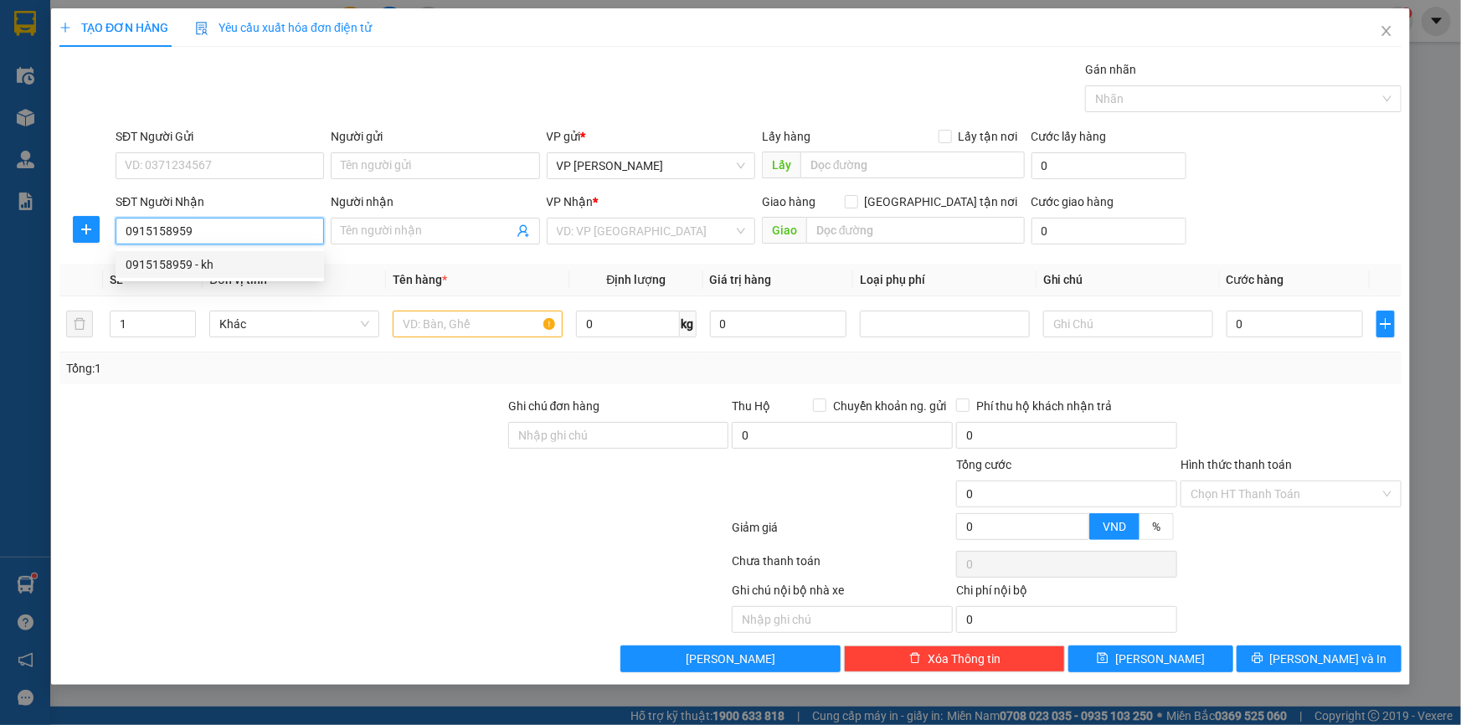
type input "tram y tế phường hoàng diệu long hưng"
type input "50.000"
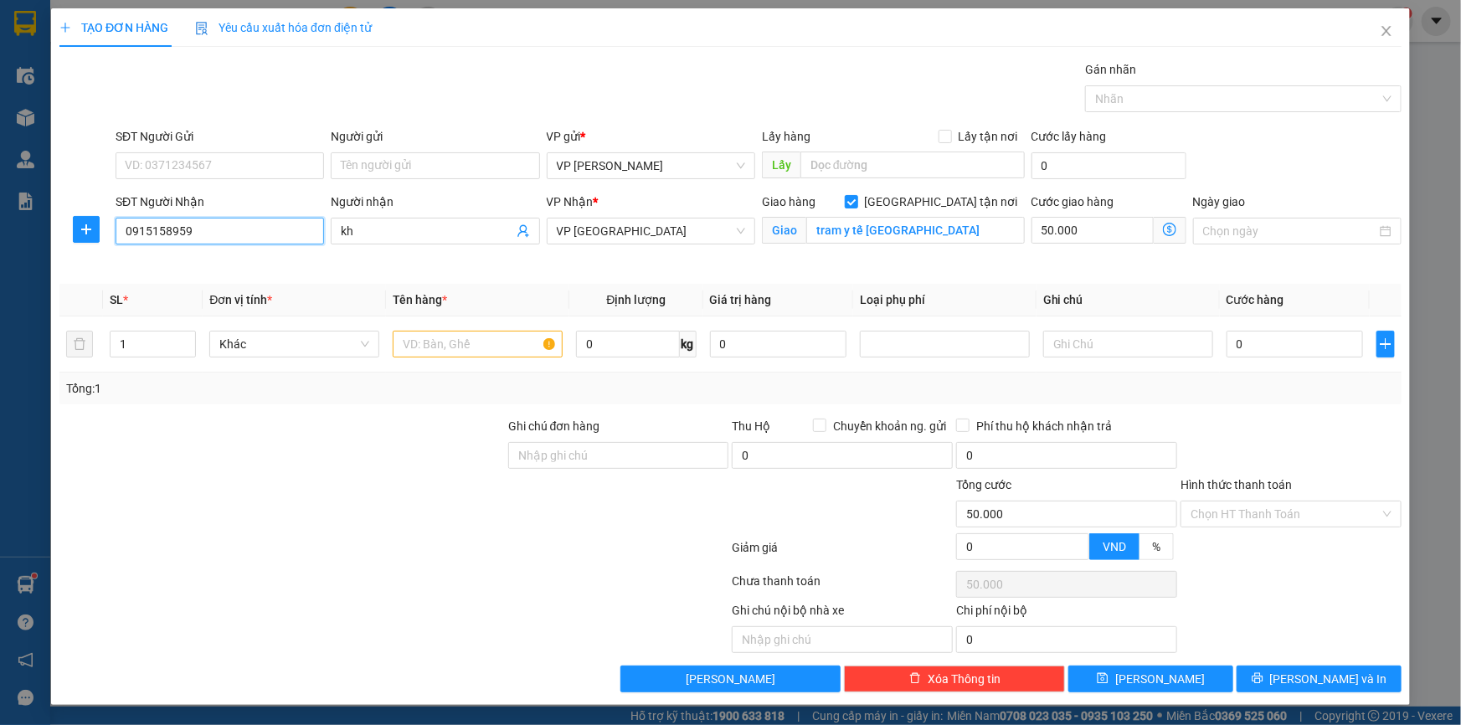
drag, startPoint x: 222, startPoint y: 236, endPoint x: 0, endPoint y: 137, distance: 243.3
click at [0, 137] on div "TẠO ĐƠN HÀNG Yêu cầu xuất hóa đơn điện tử Transit Pickup Surcharge Ids Transit …" at bounding box center [730, 362] width 1461 height 725
type input "0915158959"
drag, startPoint x: 234, startPoint y: 224, endPoint x: 0, endPoint y: 209, distance: 235.0
click at [0, 209] on div "TẠO ĐƠN HÀNG Yêu cầu xuất hóa đơn điện tử Transit Pickup Surcharge Ids Transit …" at bounding box center [730, 362] width 1461 height 725
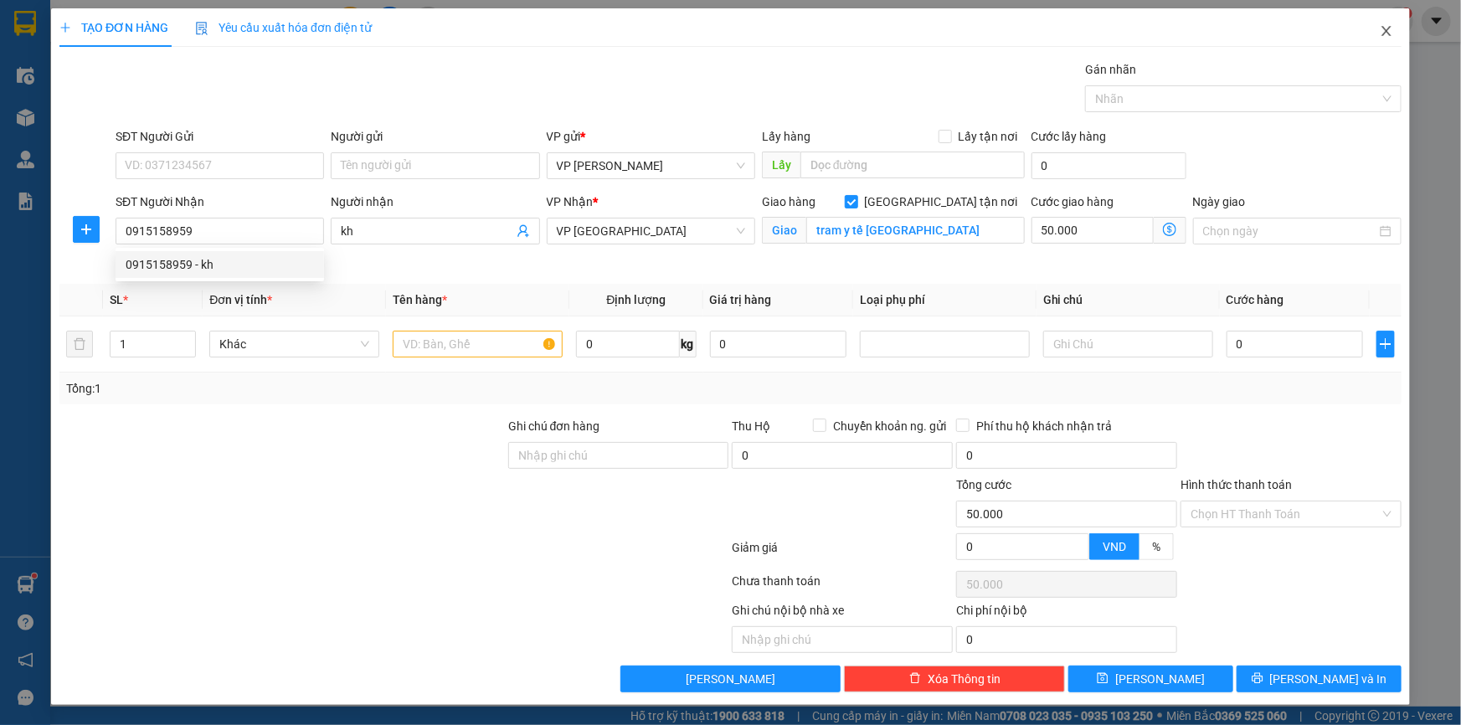
click at [1388, 27] on icon "close" at bounding box center [1386, 30] width 13 height 13
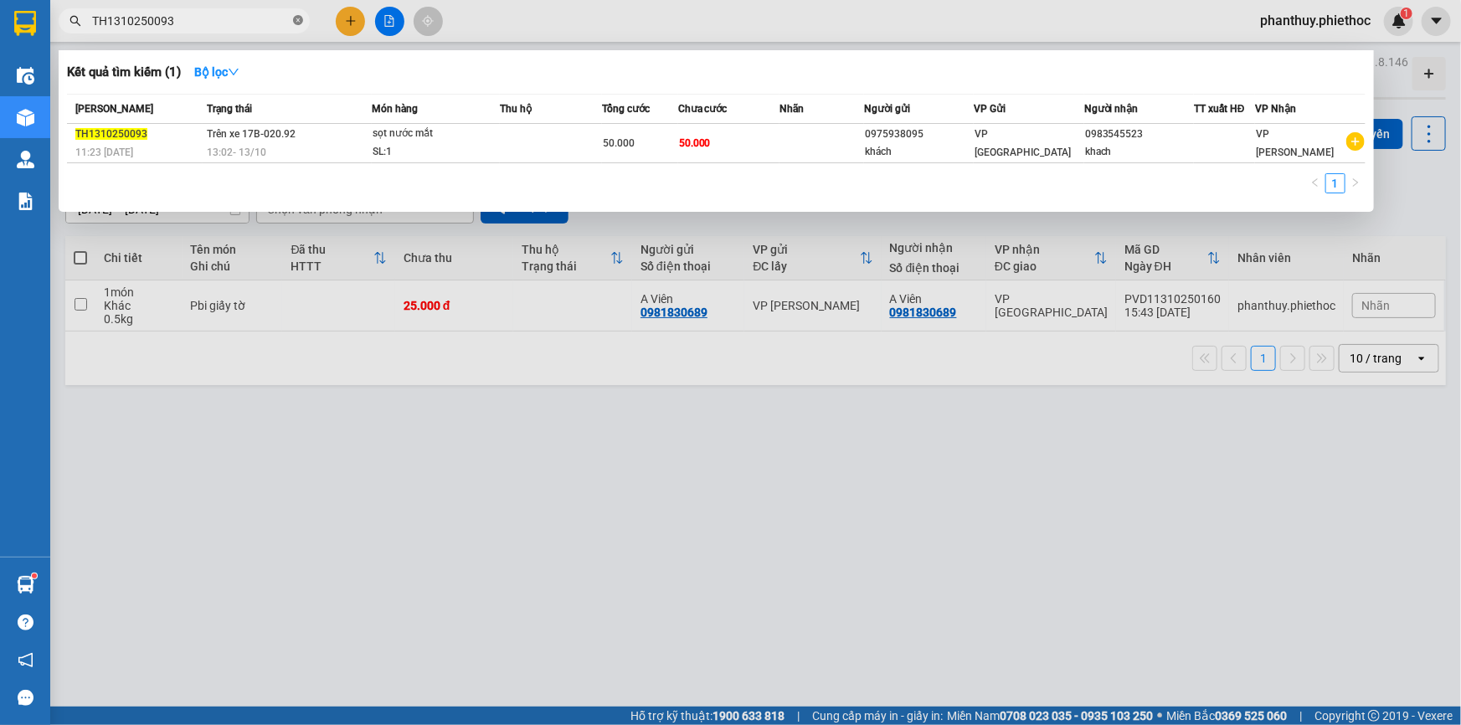
click at [296, 21] on icon "close-circle" at bounding box center [298, 20] width 10 height 10
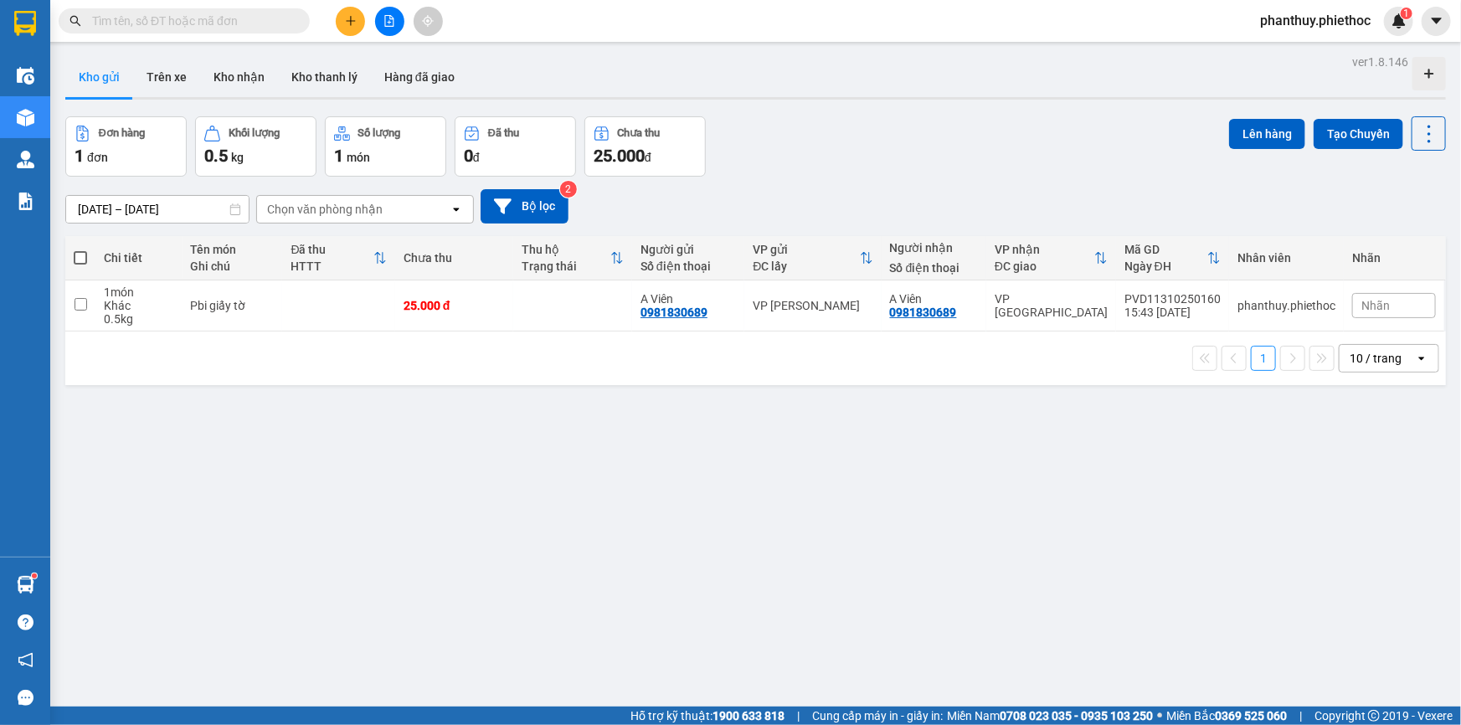
paste input "0915158959"
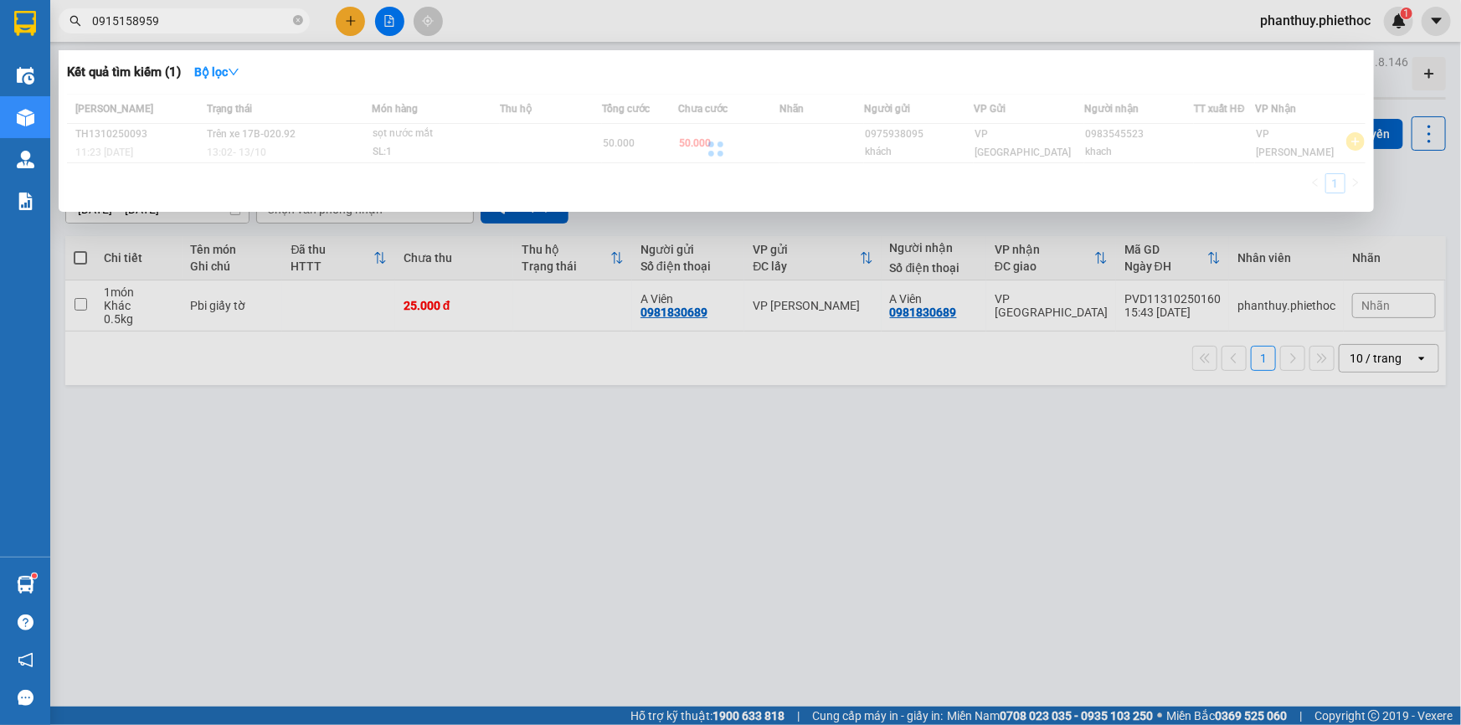
type input "0915158959"
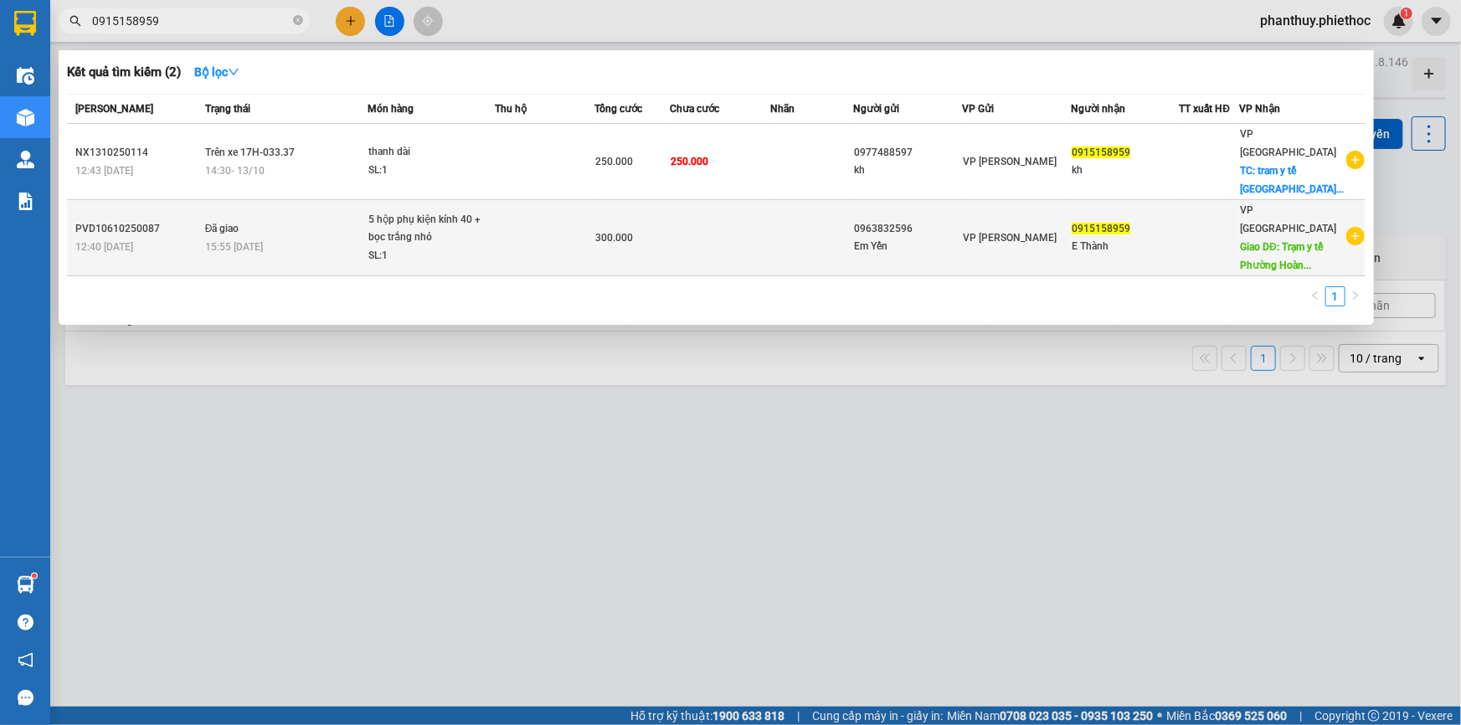
click at [720, 250] on td at bounding box center [720, 238] width 100 height 76
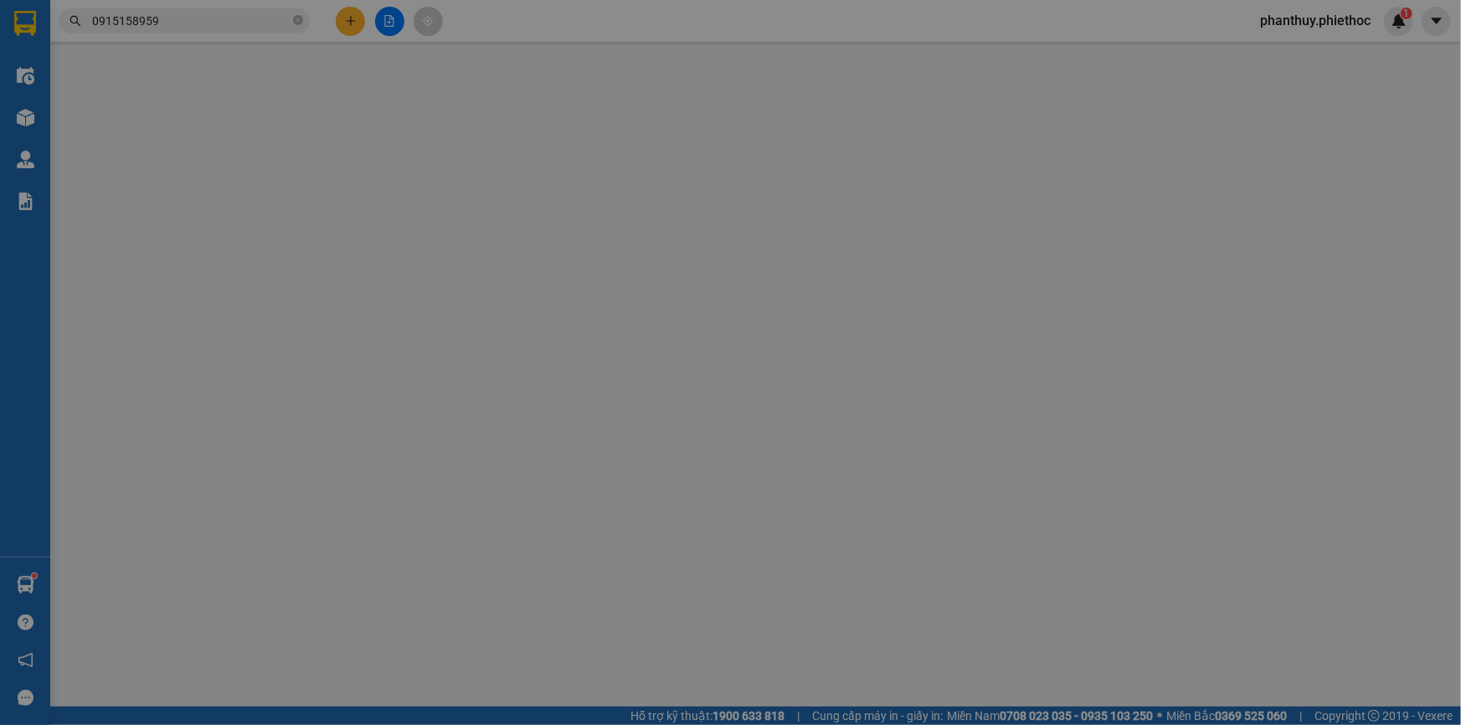
type input "0963832596"
type input "Em Yến"
type input "0915158959"
type input "E Thành"
type input "Trạm y tế Phường Hoàng Diệu, Long Hưng"
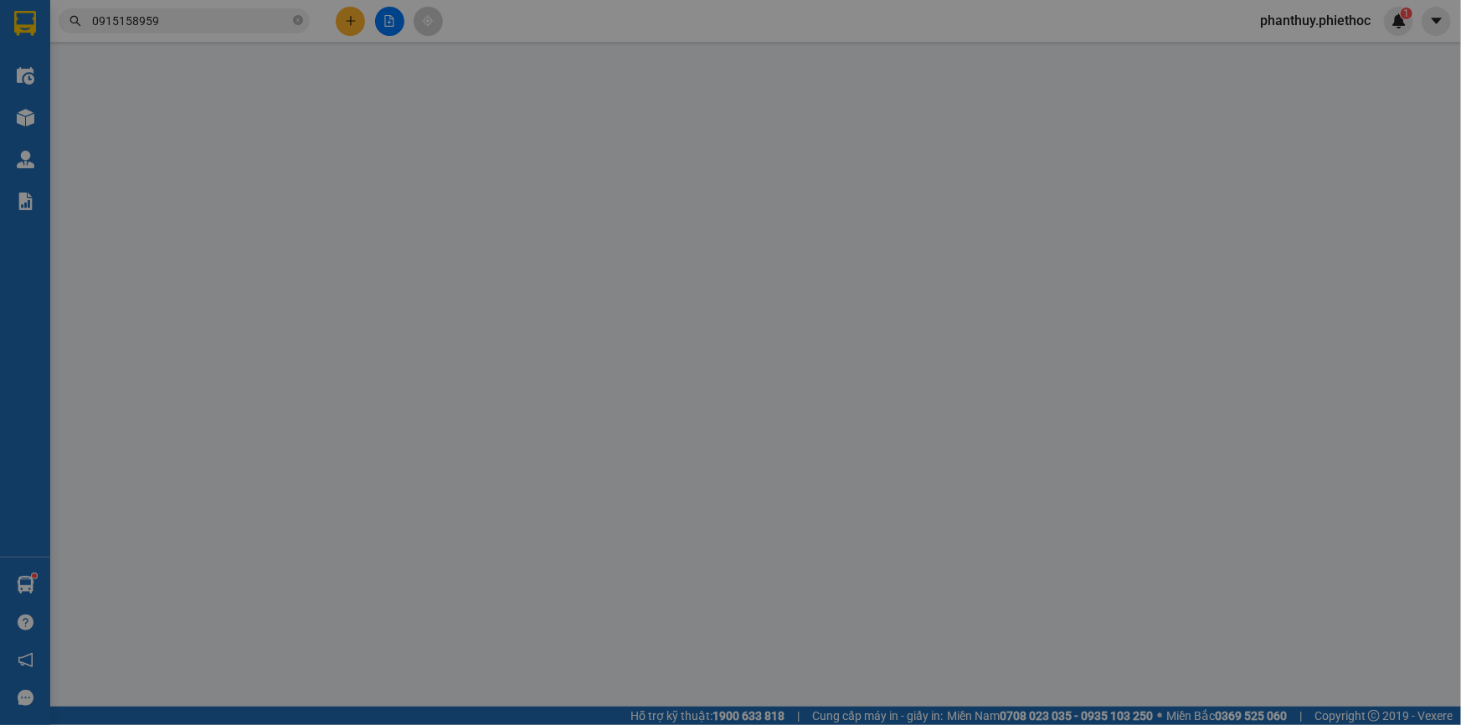
type input "50.000"
checkbox input "true"
type input "0"
type input "300.000"
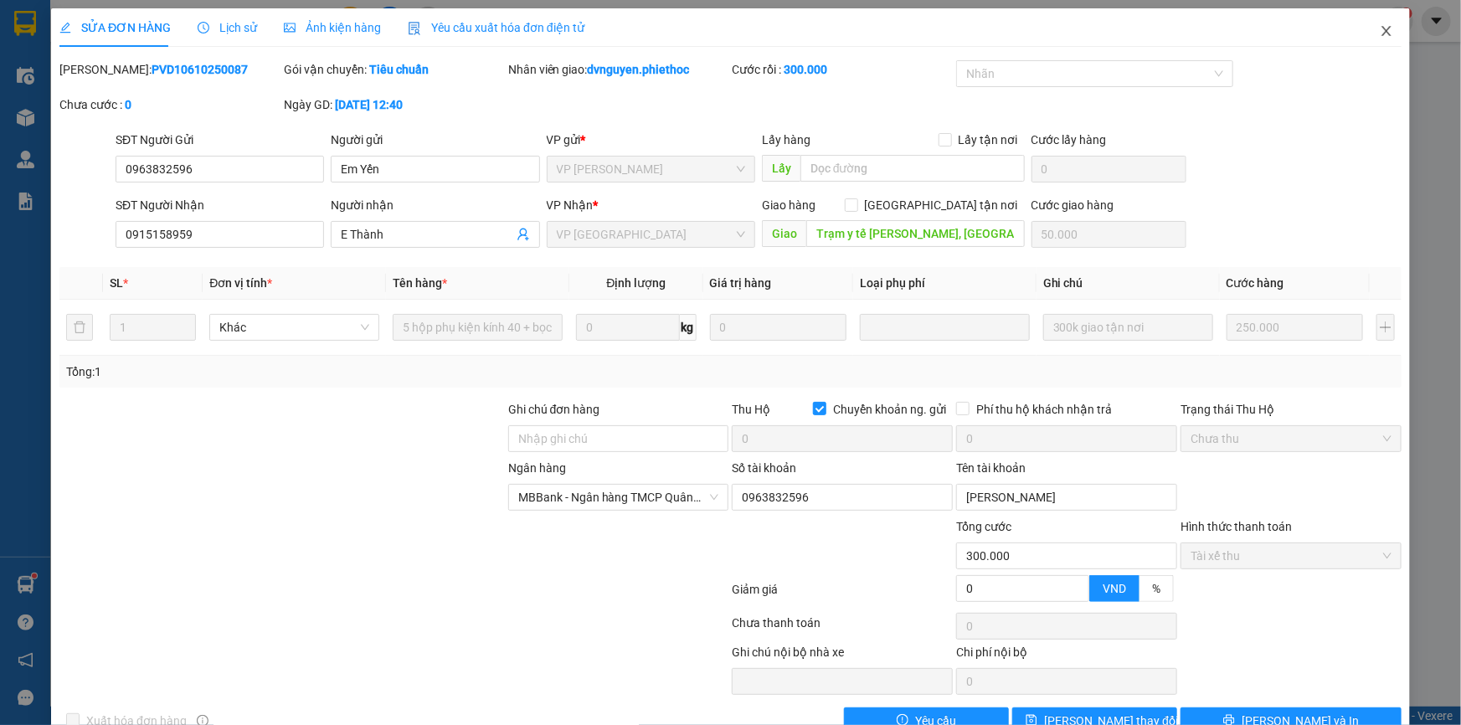
drag, startPoint x: 1376, startPoint y: 28, endPoint x: 930, endPoint y: 7, distance: 446.9
click at [1380, 28] on icon "close" at bounding box center [1386, 30] width 13 height 13
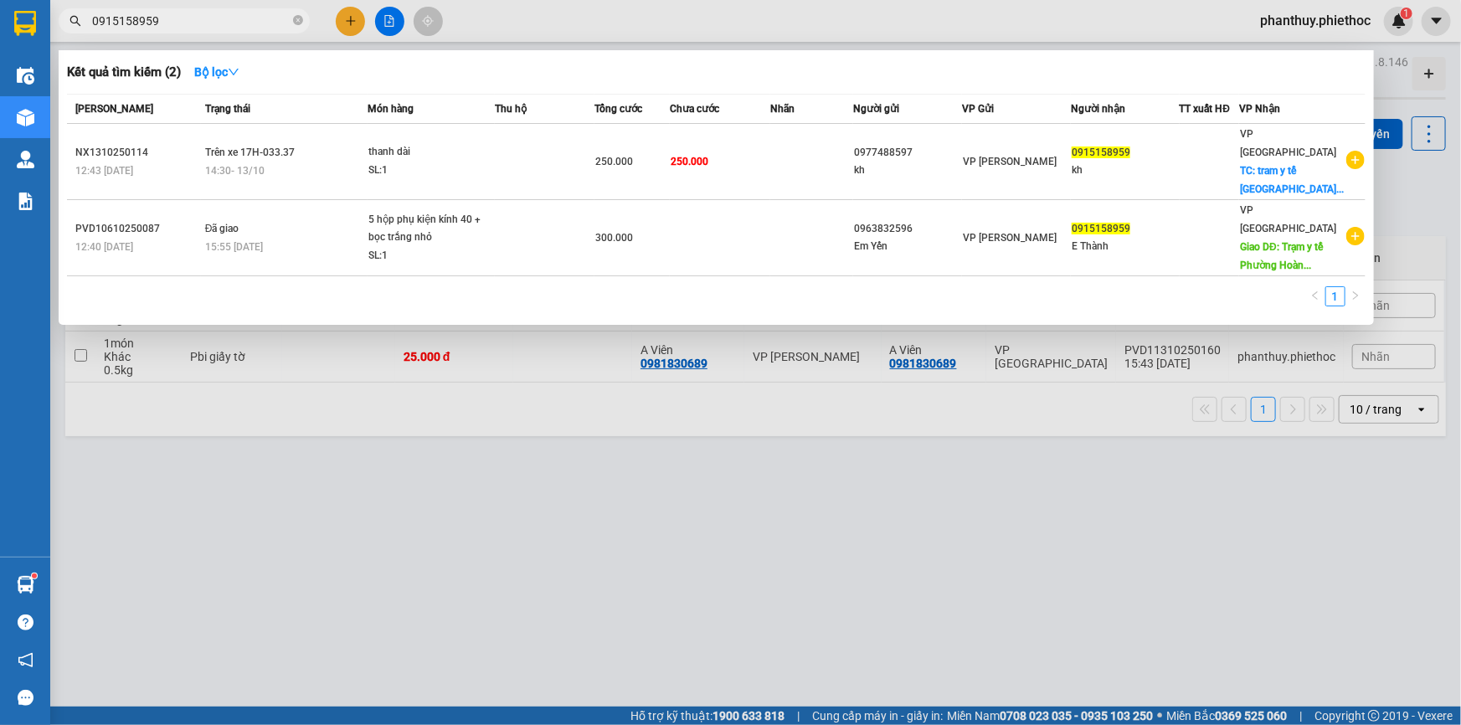
click at [161, 13] on input "0915158959" at bounding box center [191, 21] width 198 height 18
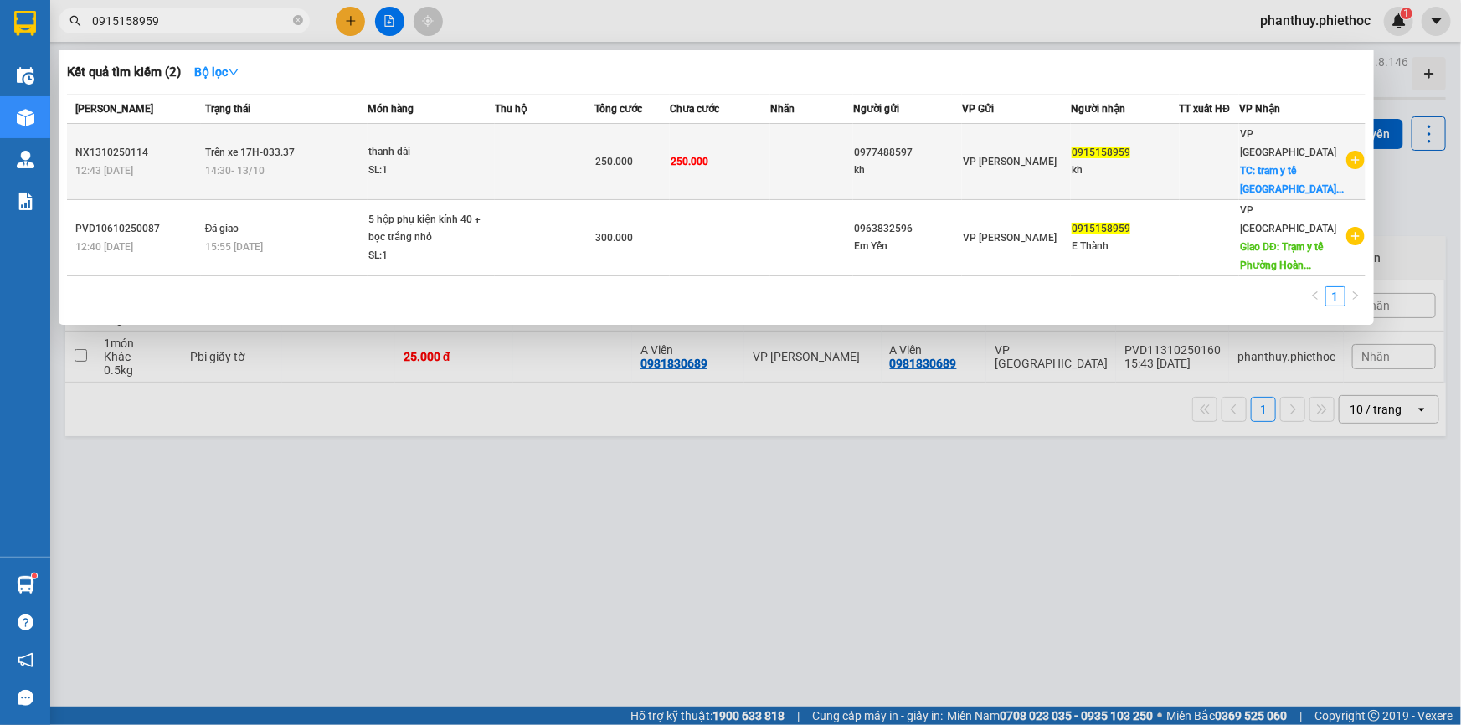
click at [854, 158] on td at bounding box center [812, 162] width 84 height 76
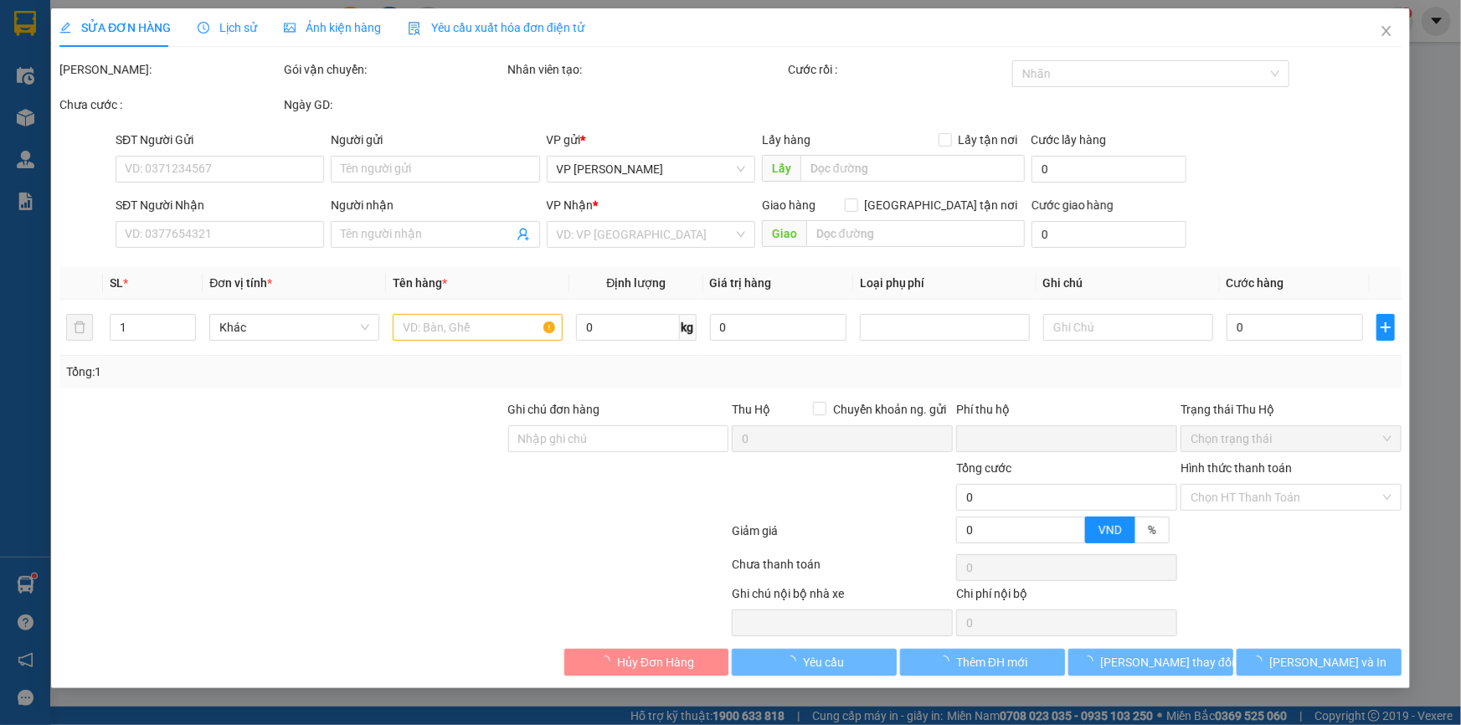
type input "0977488597"
type input "kh"
type input "0915158959"
type input "kh"
checkbox input "true"
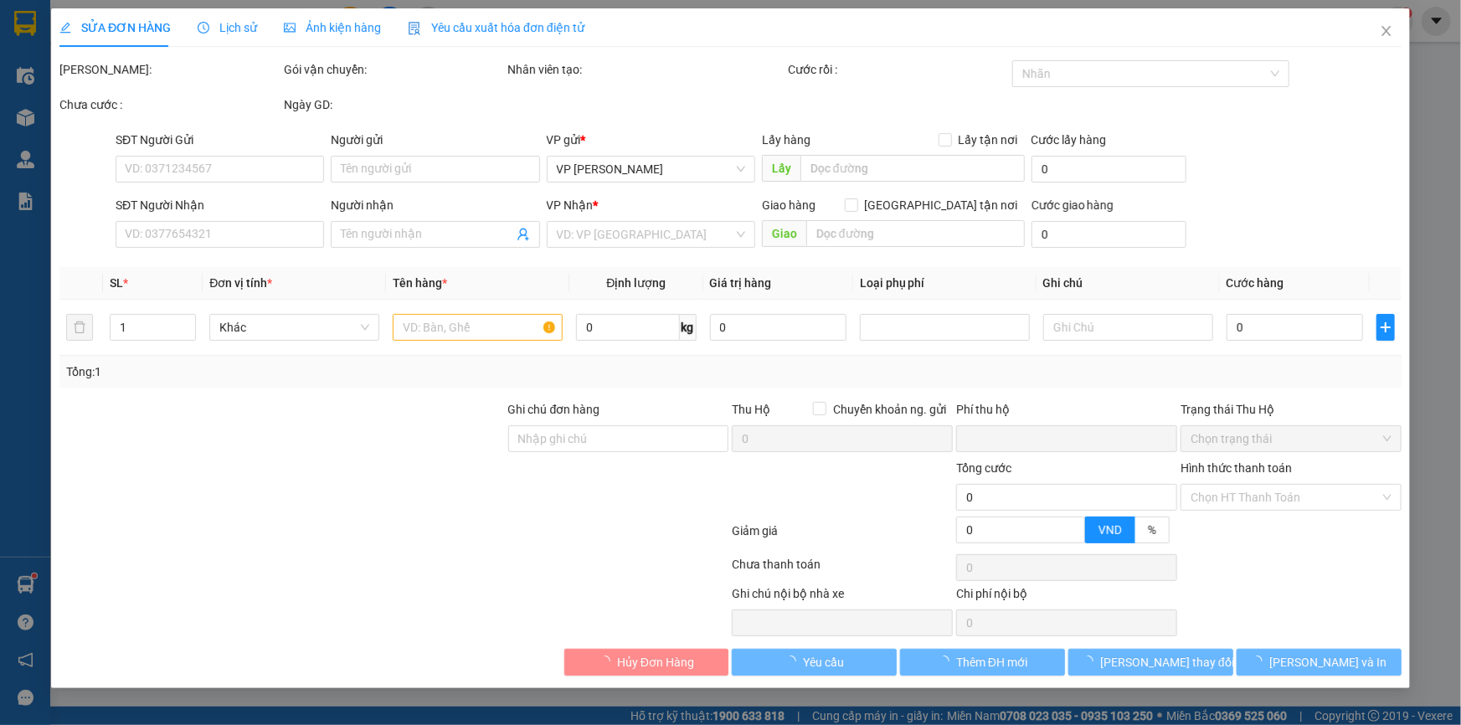
type input "tram y tế phường hoàng diệu long hưng"
type input "0"
type input "250.000"
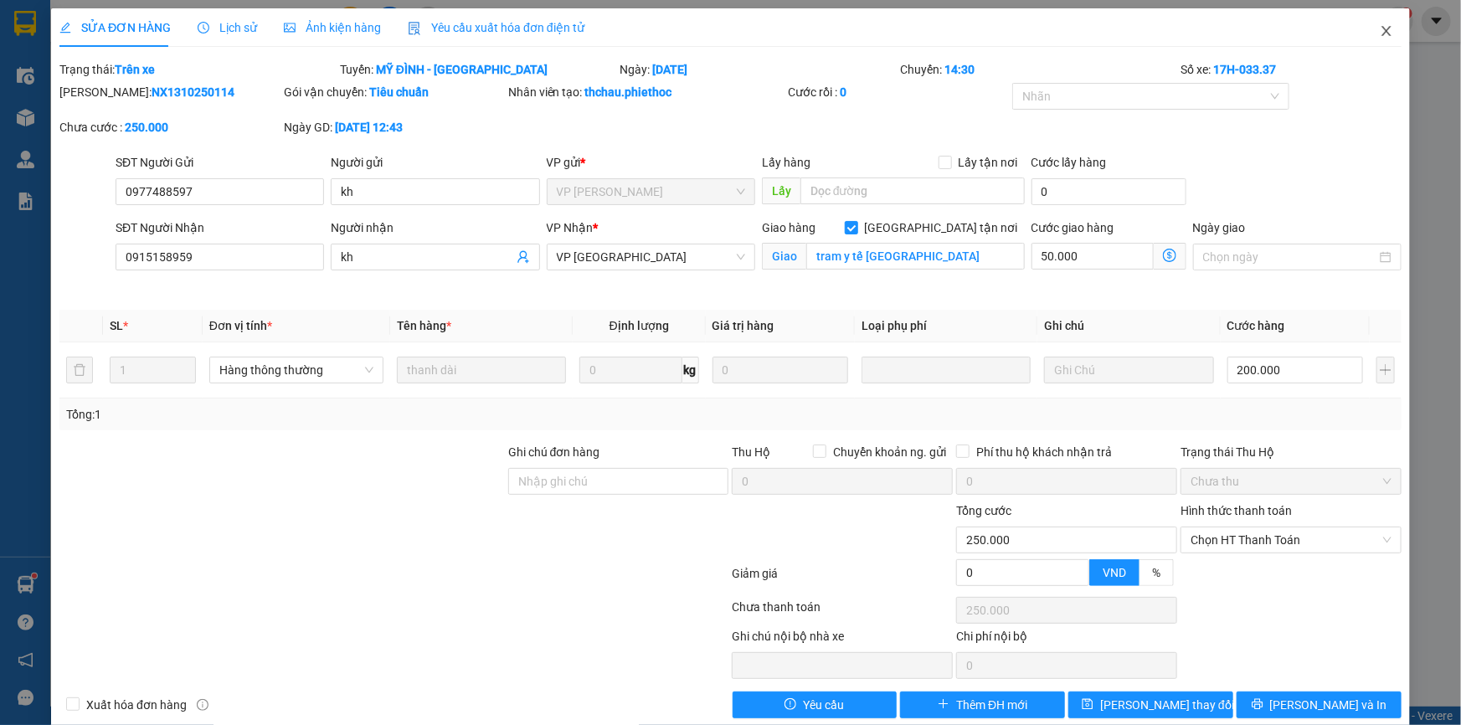
click at [1380, 27] on icon "close" at bounding box center [1386, 30] width 13 height 13
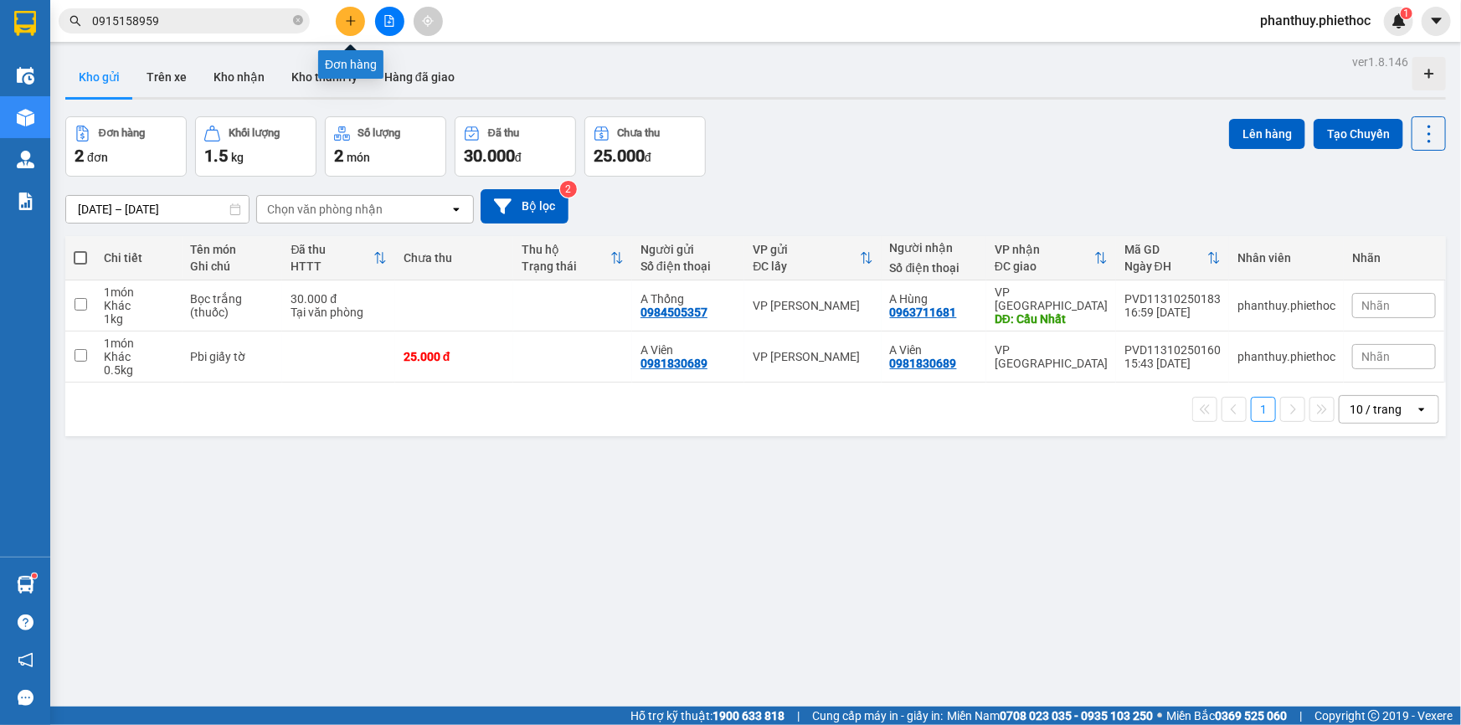
click at [345, 21] on icon "plus" at bounding box center [351, 21] width 12 height 12
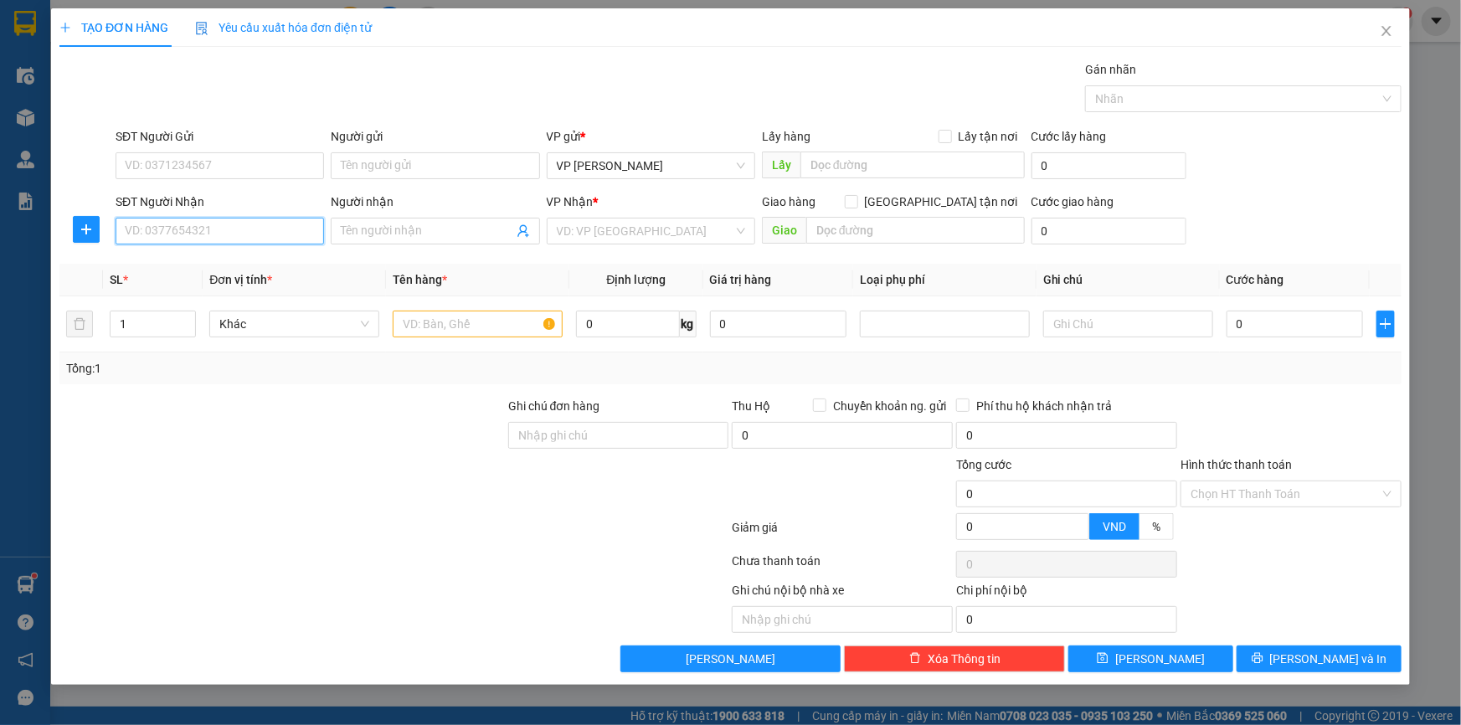
click at [163, 229] on input "SĐT Người Nhận" at bounding box center [220, 231] width 209 height 27
type input "0865892662"
click at [393, 234] on input "Người nhận" at bounding box center [427, 231] width 172 height 18
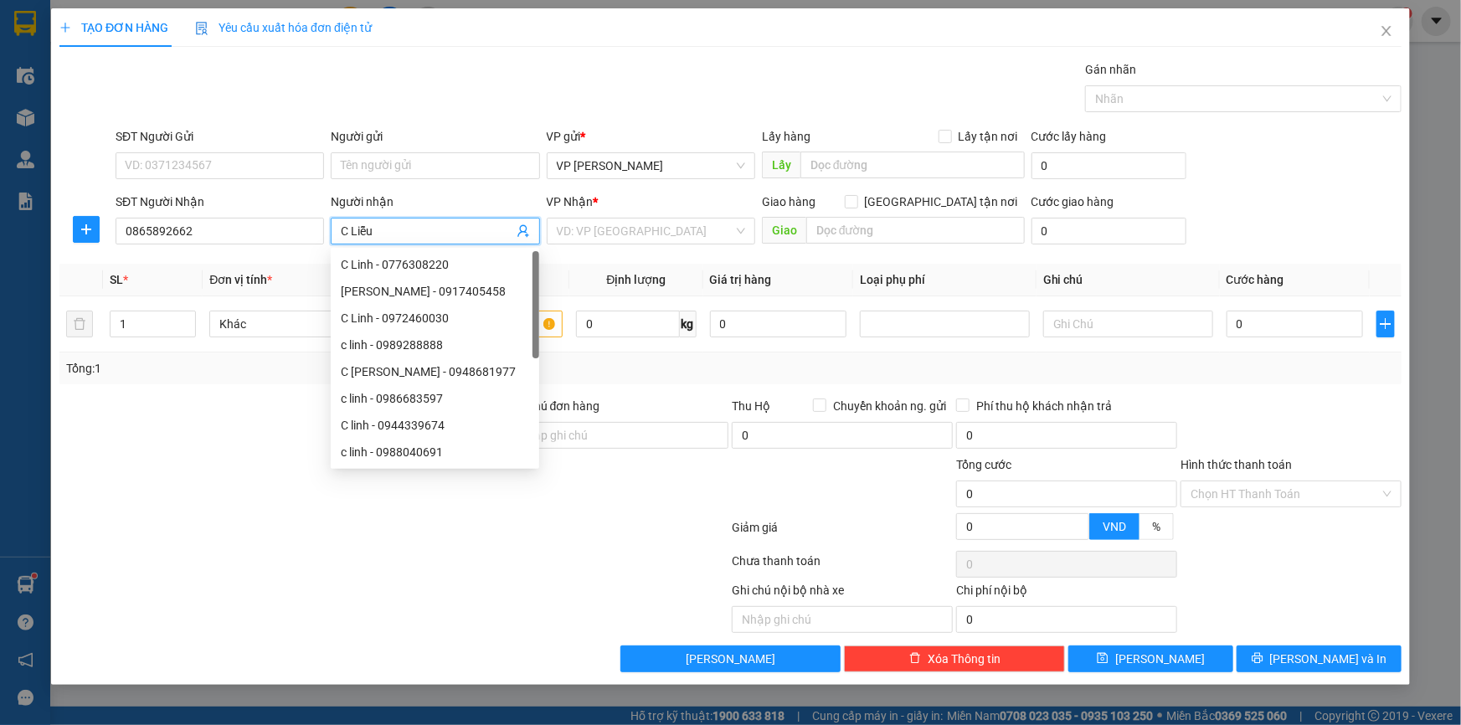
type input "C Liễu"
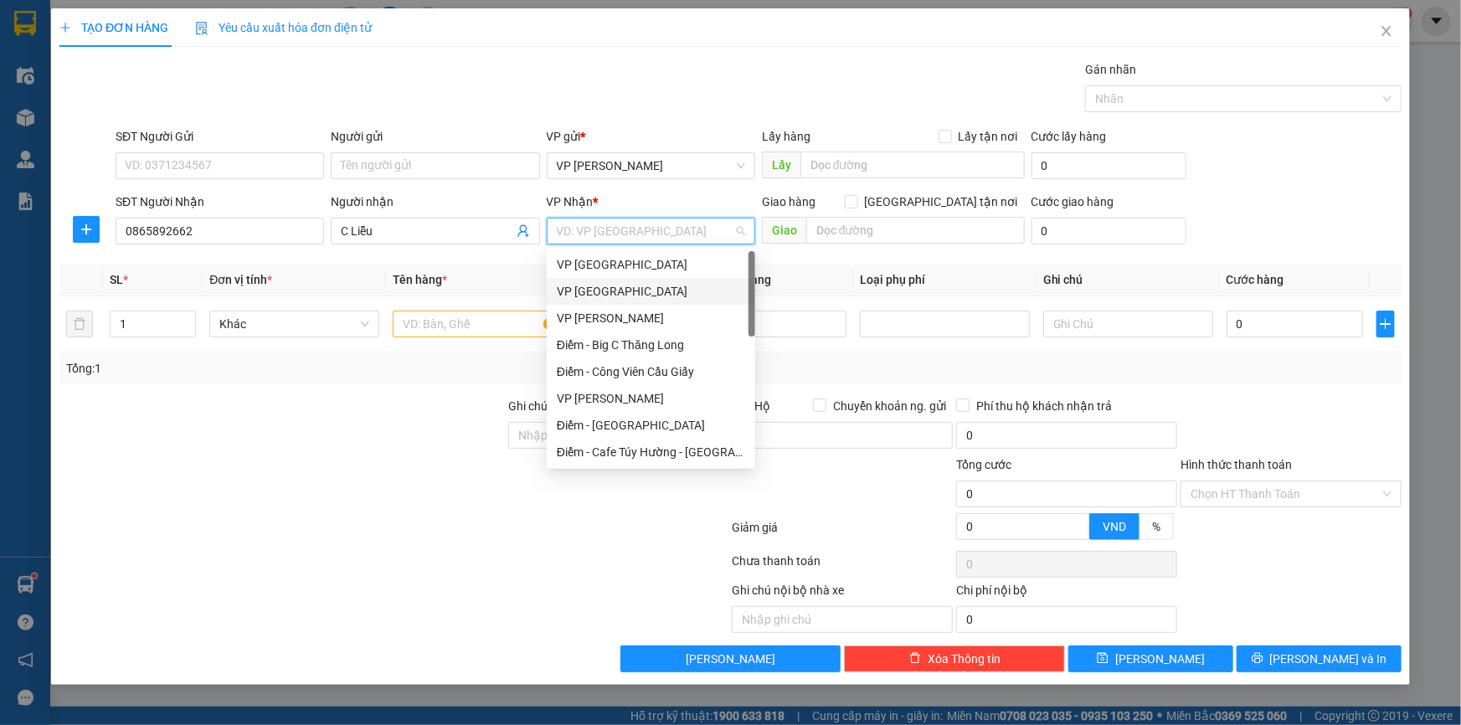
click at [615, 282] on div "VP [GEOGRAPHIC_DATA]" at bounding box center [651, 291] width 188 height 18
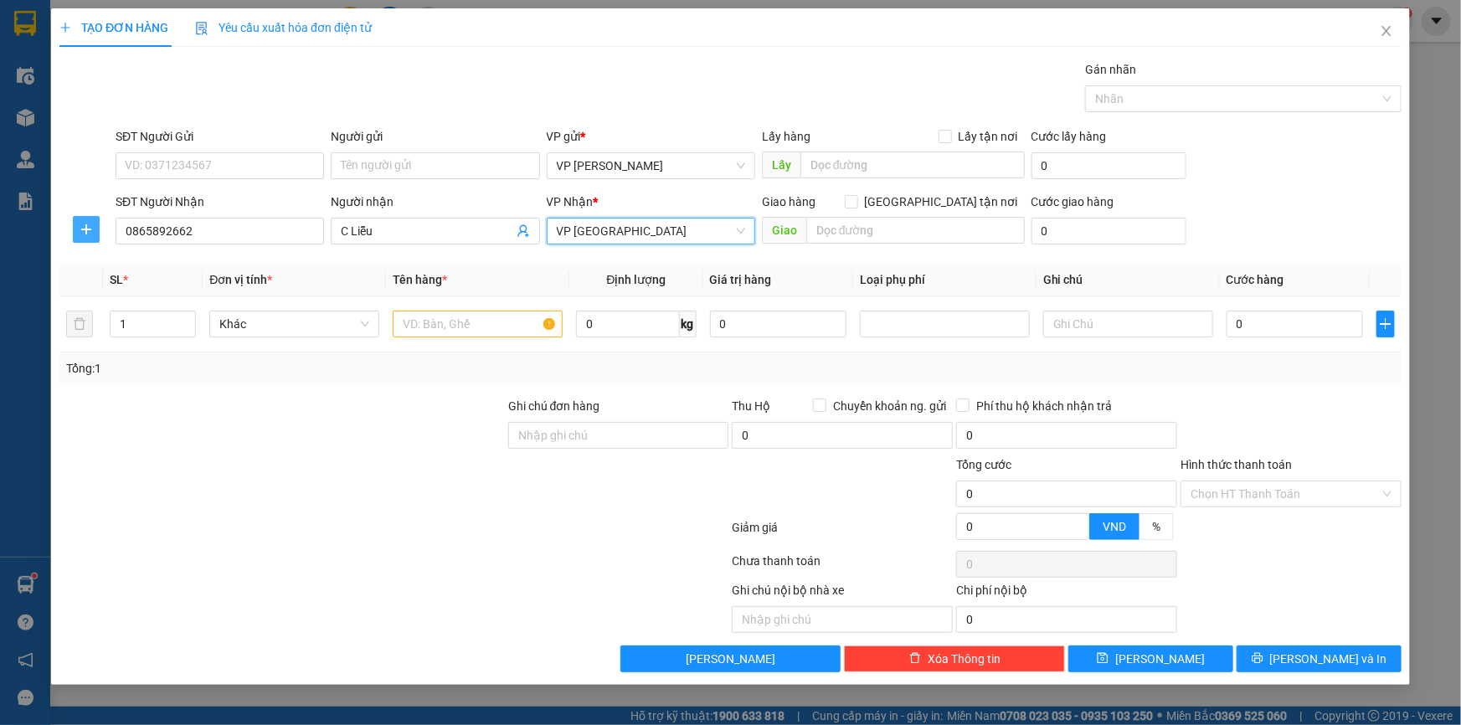
click at [90, 232] on icon "plus" at bounding box center [86, 229] width 13 height 13
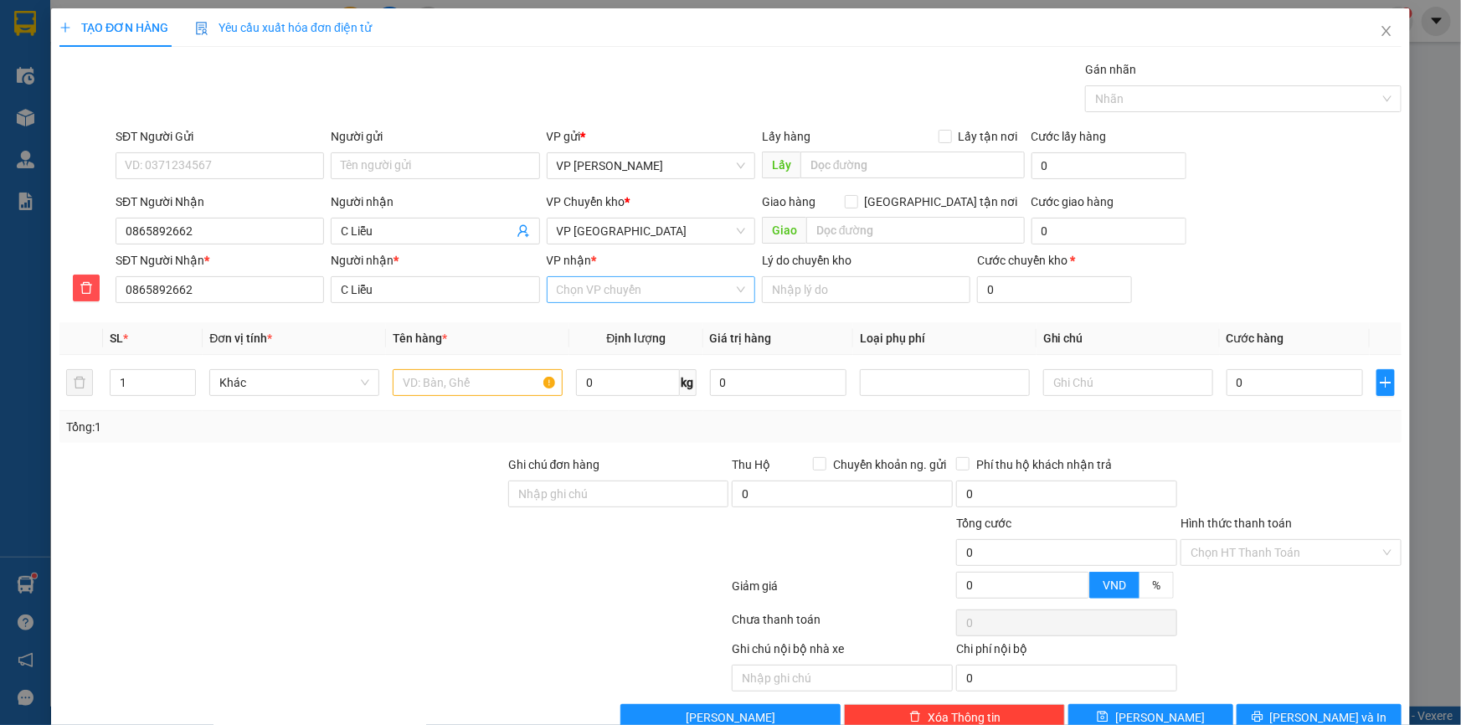
click at [645, 279] on input "VP nhận *" at bounding box center [645, 289] width 177 height 25
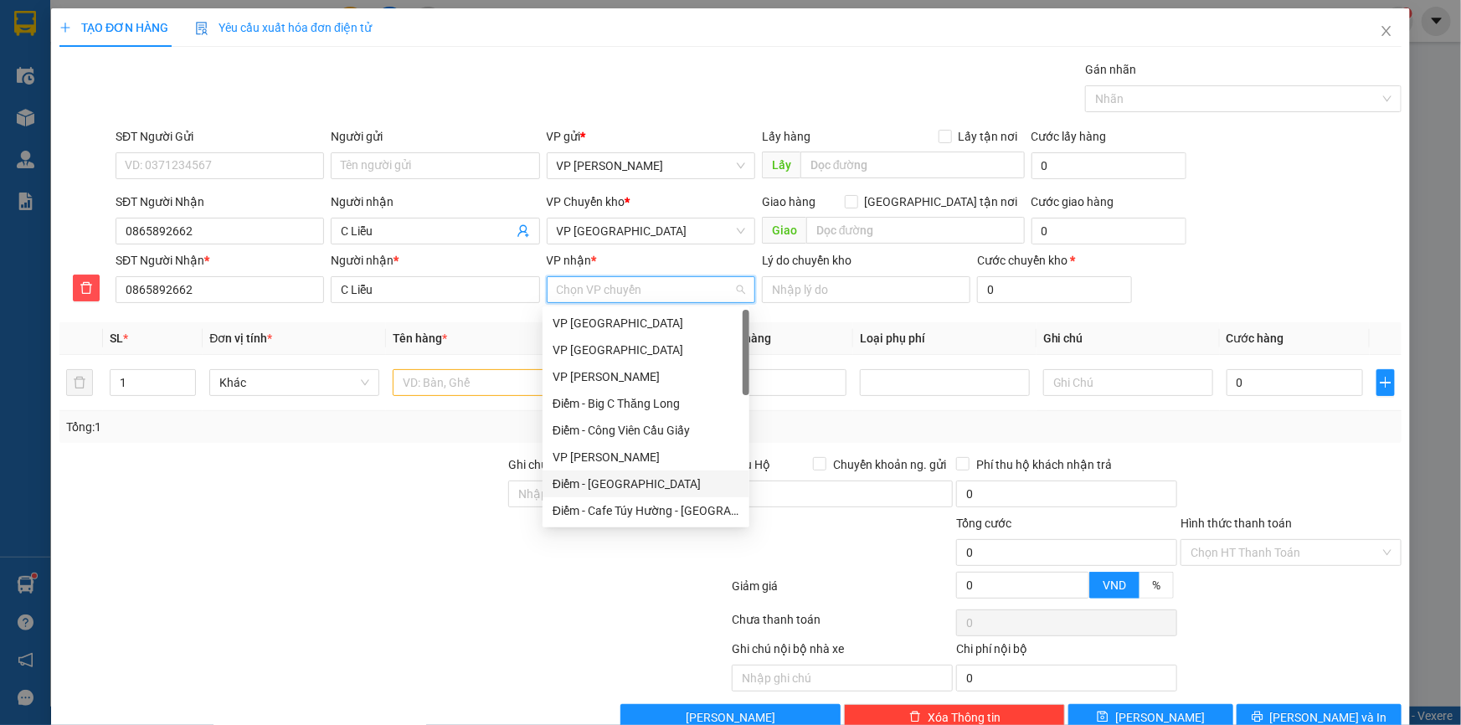
scroll to position [228, 0]
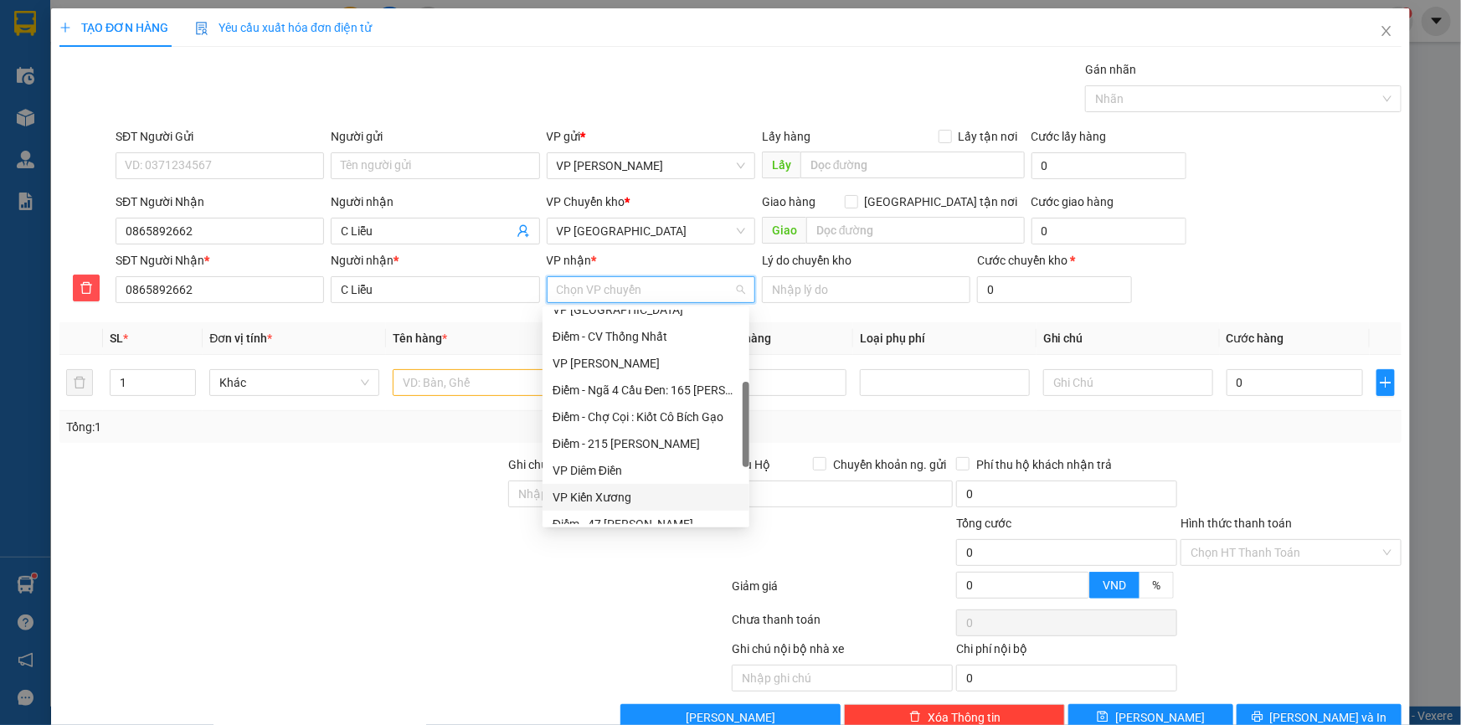
click at [605, 489] on div "VP Kiến Xương" at bounding box center [646, 497] width 187 height 18
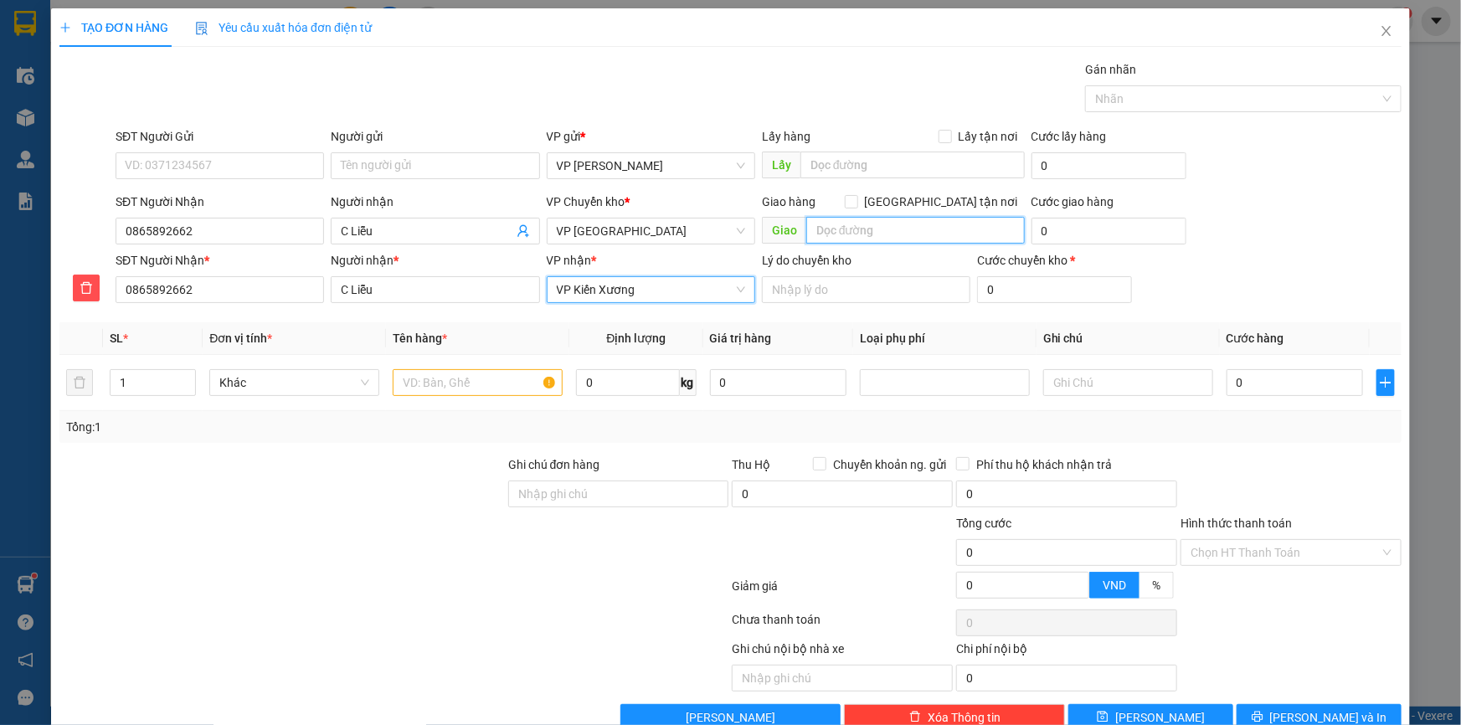
click at [854, 228] on input "text" at bounding box center [915, 230] width 219 height 27
type input "Bờ hồ Kiến Xương"
type input "5"
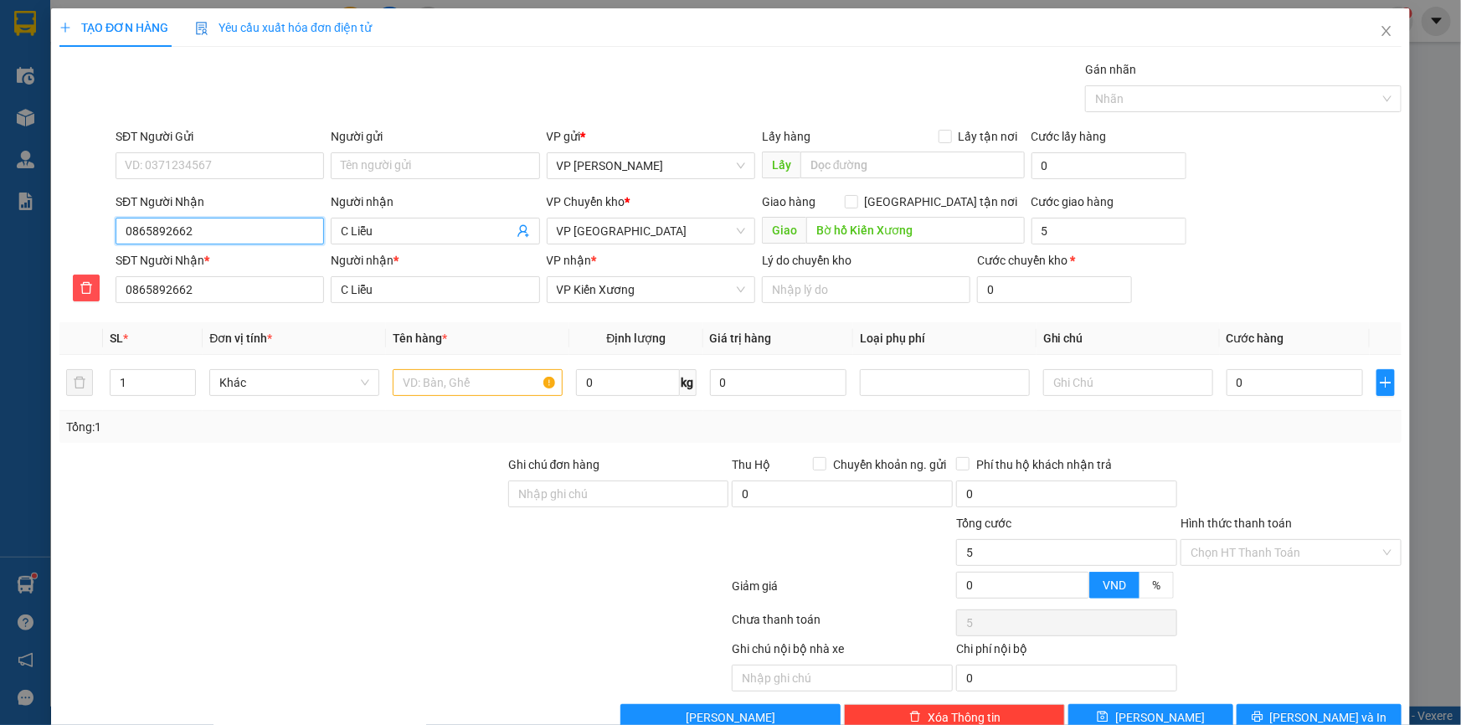
type input "5.000"
drag, startPoint x: 204, startPoint y: 225, endPoint x: 0, endPoint y: 193, distance: 206.9
click at [0, 193] on div "TẠO ĐƠN HÀNG Yêu cầu xuất hóa đơn điện tử Transit Pickup Surcharge Ids Transit …" at bounding box center [730, 362] width 1461 height 725
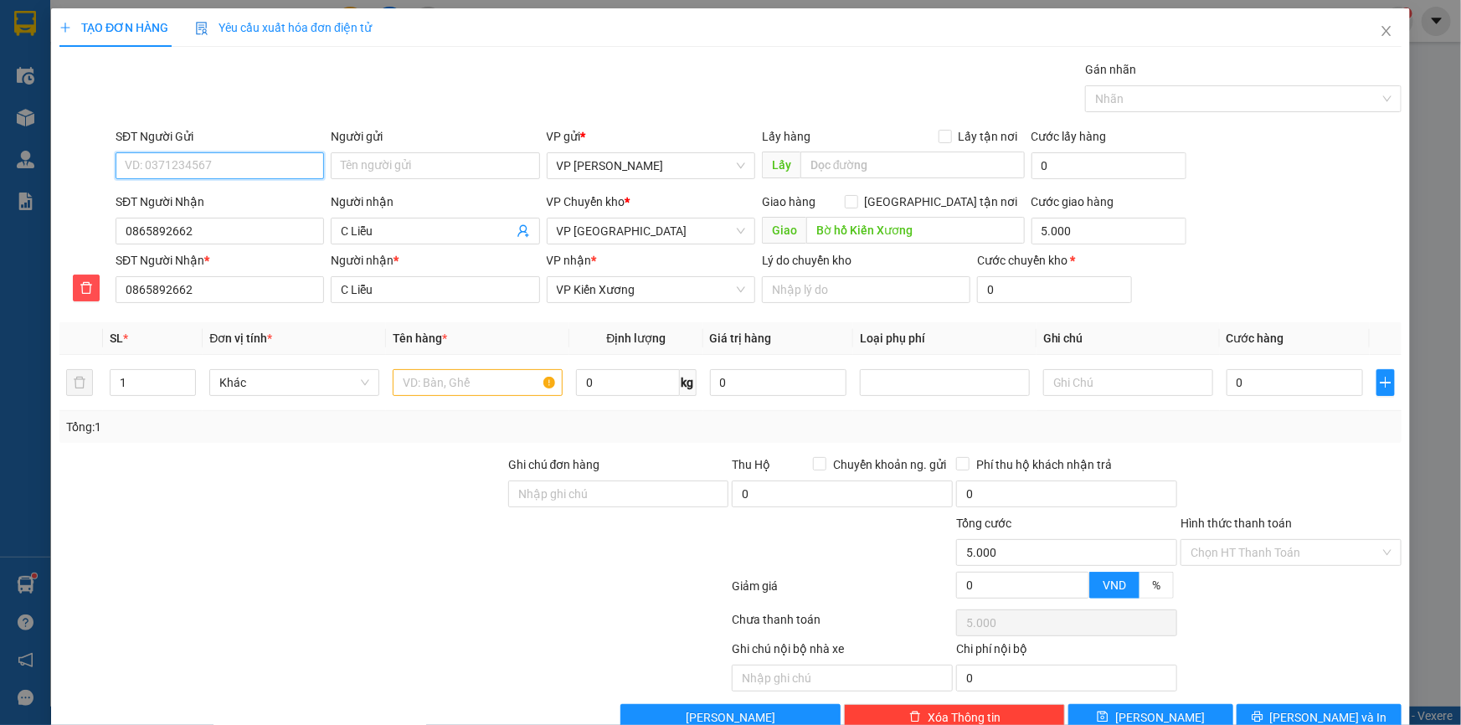
click at [161, 166] on input "SĐT Người Gửi" at bounding box center [220, 165] width 209 height 27
paste input "0865892662"
type input "0865892662"
click at [394, 164] on input "Người gửi" at bounding box center [435, 165] width 209 height 27
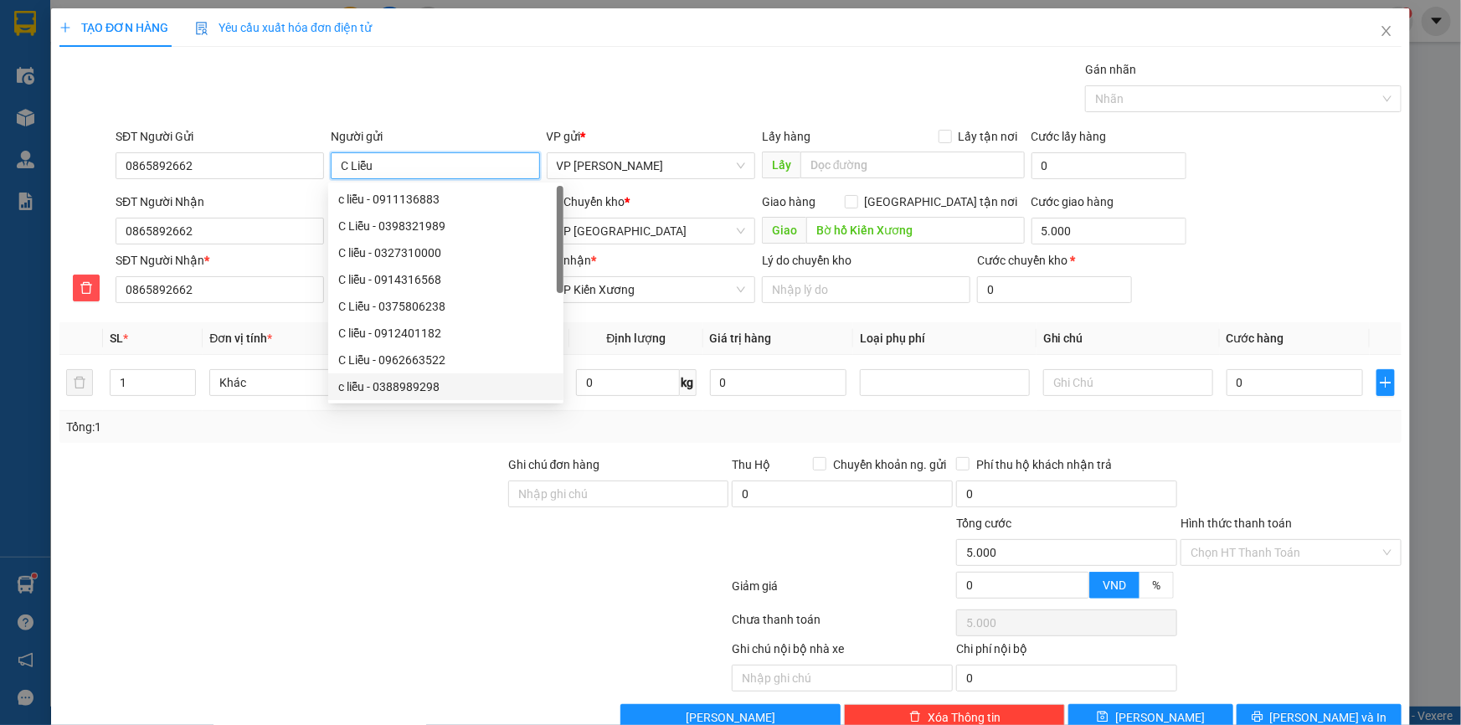
type input "C Liễu"
click at [450, 501] on div at bounding box center [282, 485] width 449 height 59
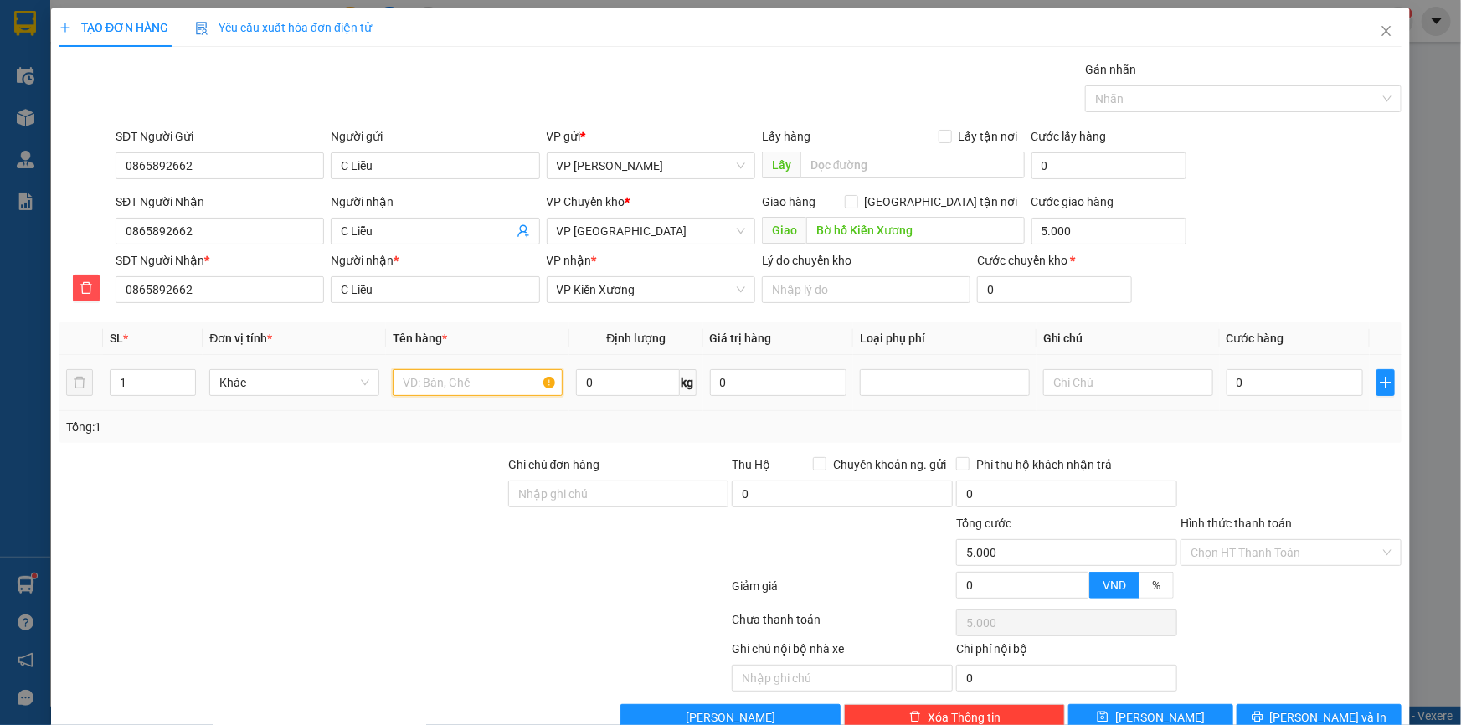
click at [441, 376] on input "text" at bounding box center [478, 382] width 170 height 27
type input "Túi bánh bao to"
type input "3"
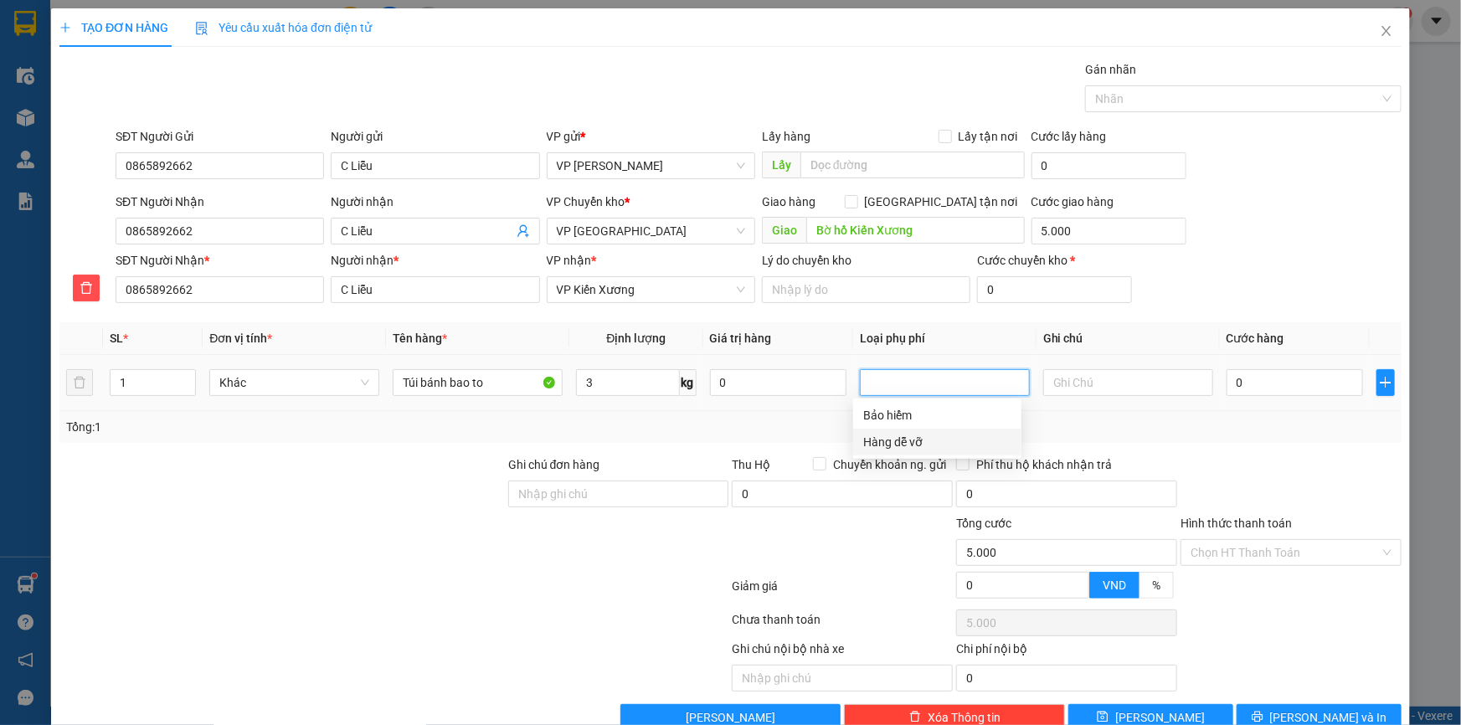
click at [930, 440] on div "Hàng dễ vỡ" at bounding box center [937, 442] width 148 height 18
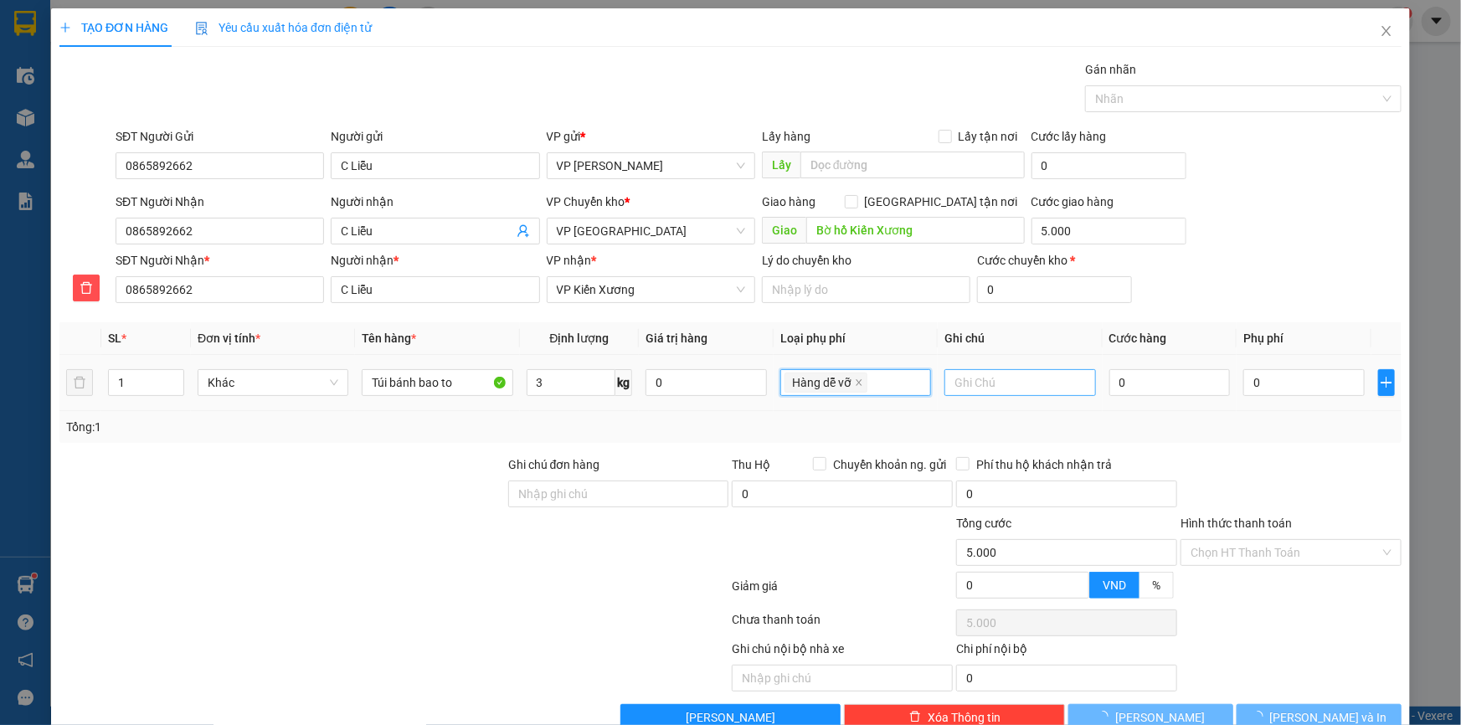
type input "15.000"
type input "10.000"
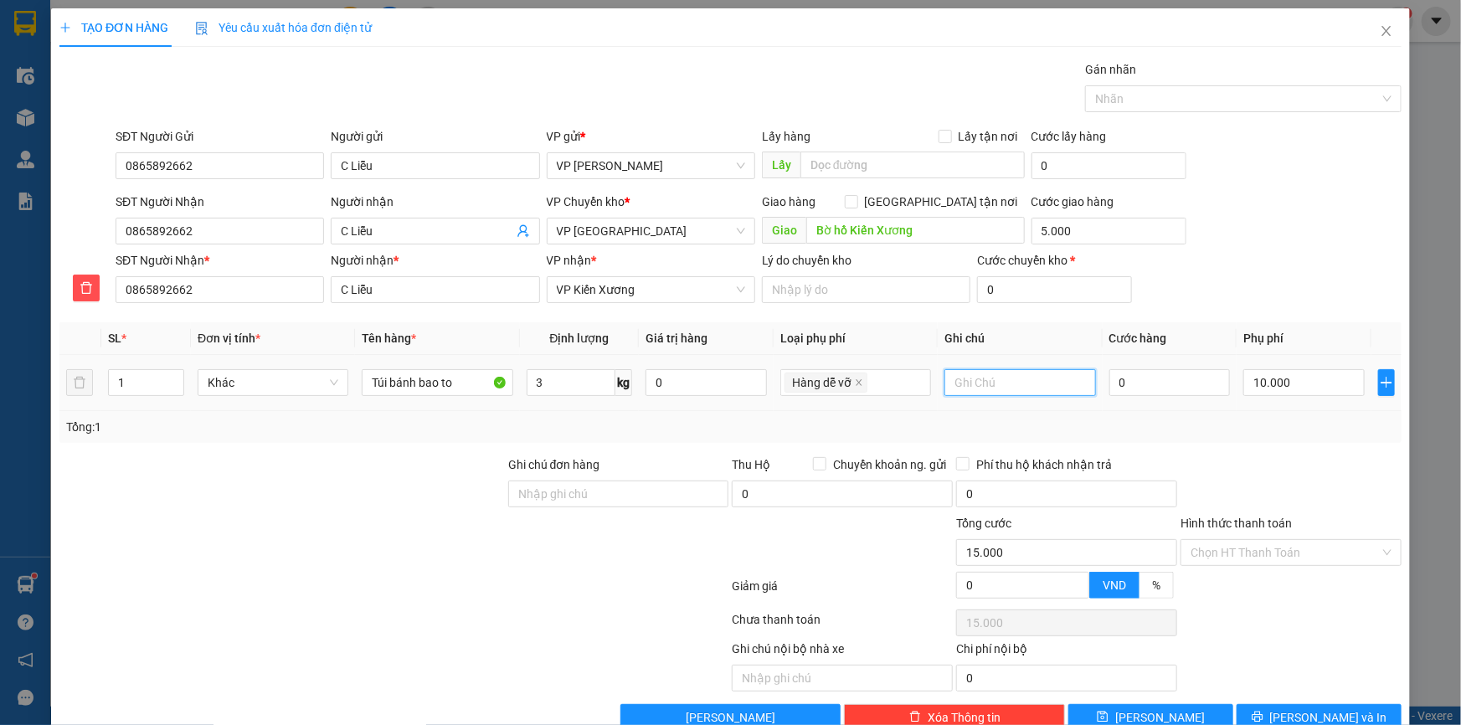
click at [1017, 386] on input "text" at bounding box center [1020, 382] width 151 height 27
type input "H"
type input "T"
type input "Hàng dễ bẹp méo, ko đè hàng khác lên"
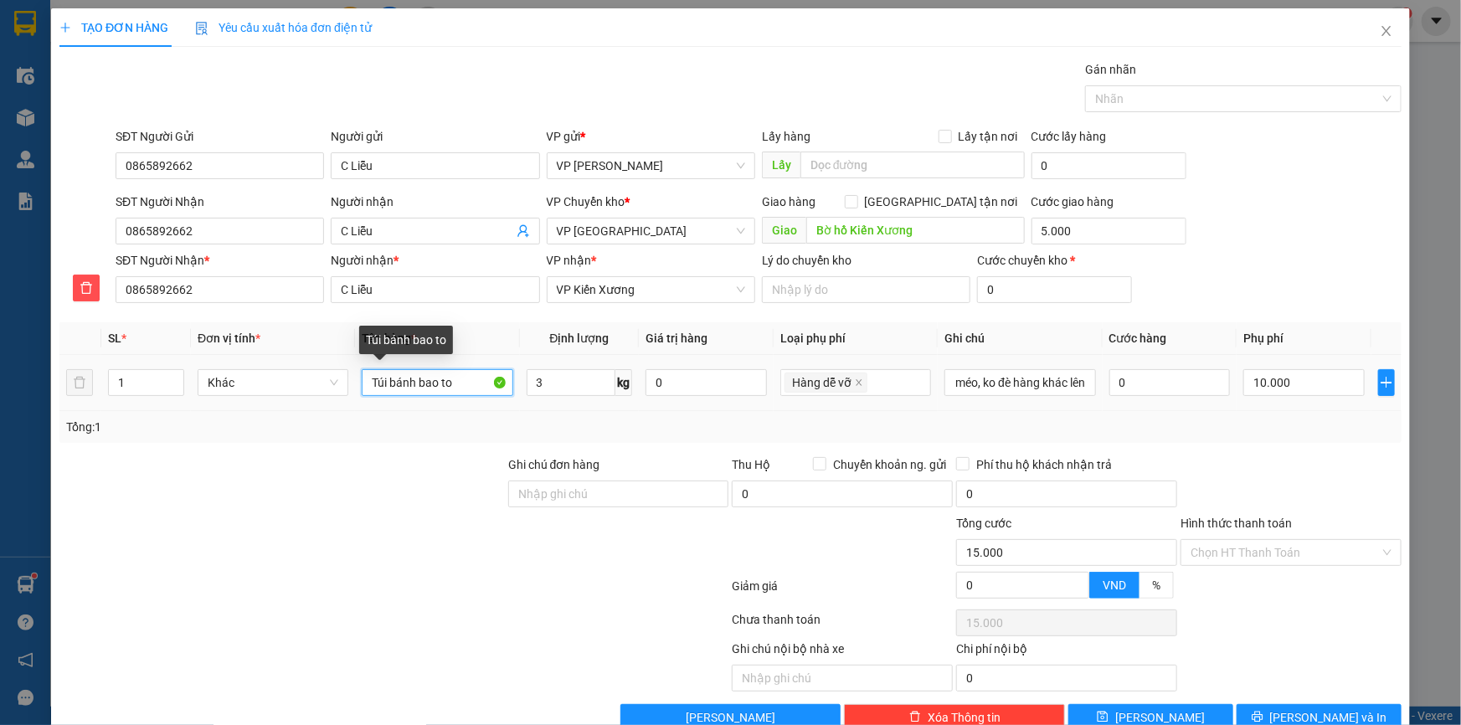
click at [453, 383] on input "Túi bánh bao to" at bounding box center [437, 382] width 151 height 27
type input "Túi hộp bánh bao nhựa to"
click at [1237, 201] on div "SĐT Người Nhận 0865892662 Người nhận C Liễu VP Chuyển kho * VP Thái Bình Giao h…" at bounding box center [758, 222] width 1293 height 59
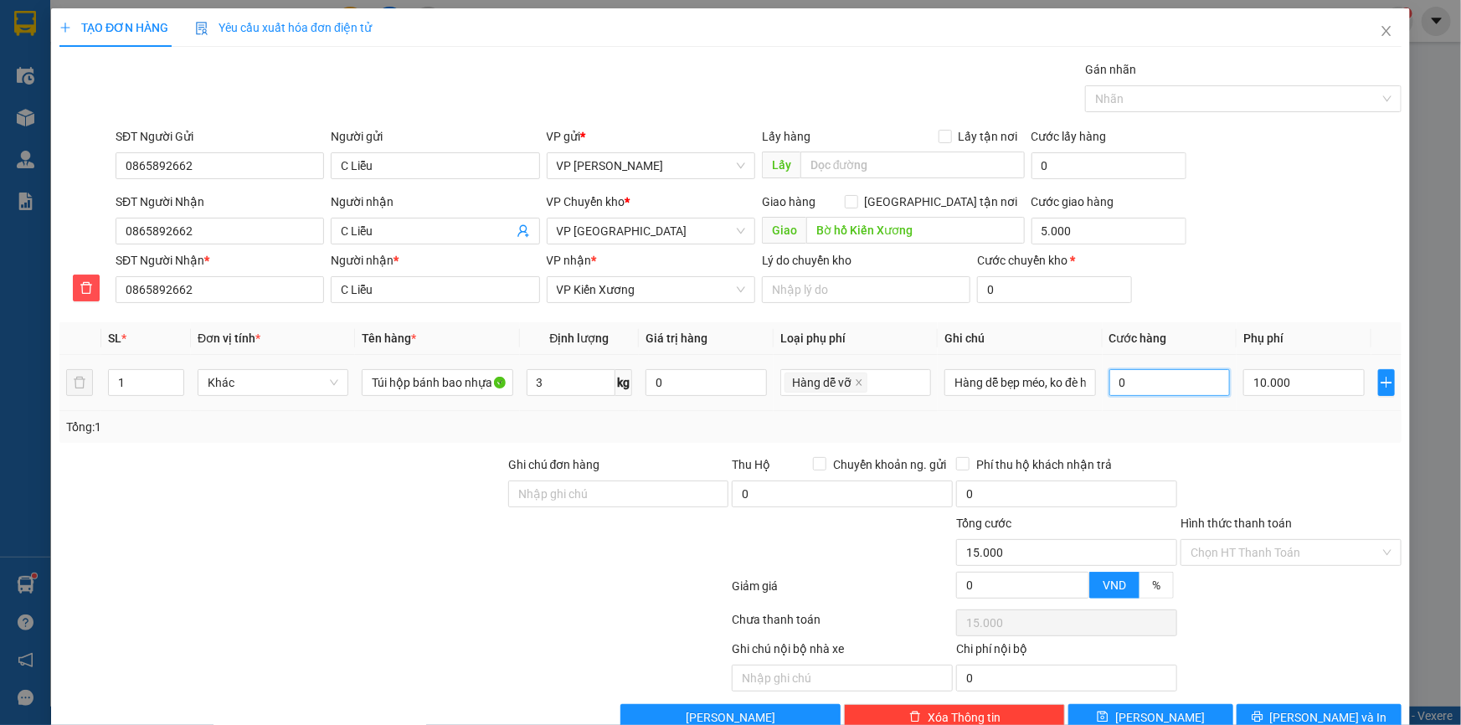
click at [1166, 391] on input "0" at bounding box center [1170, 382] width 121 height 27
type input "03"
type input "15.003"
type input "030"
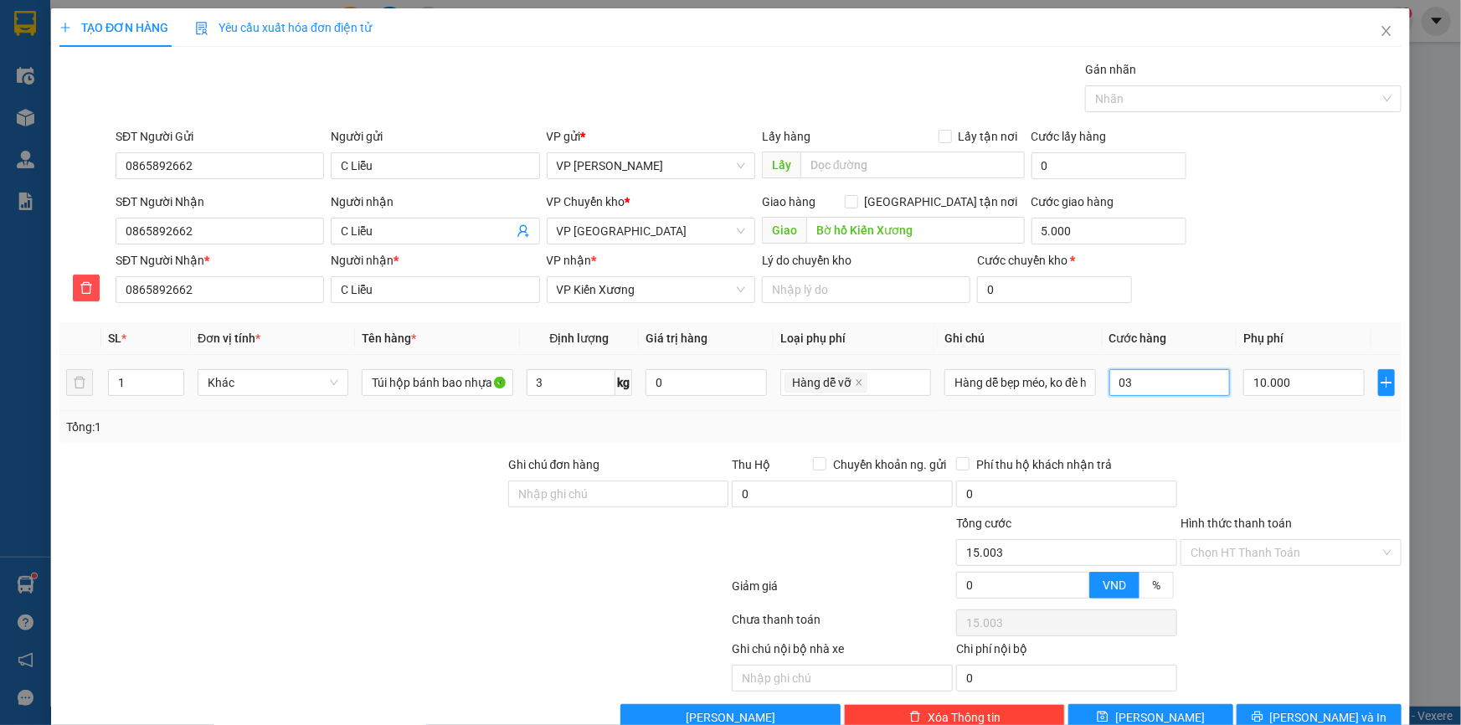
type input "15.030"
type input "30.000"
type input "45.000"
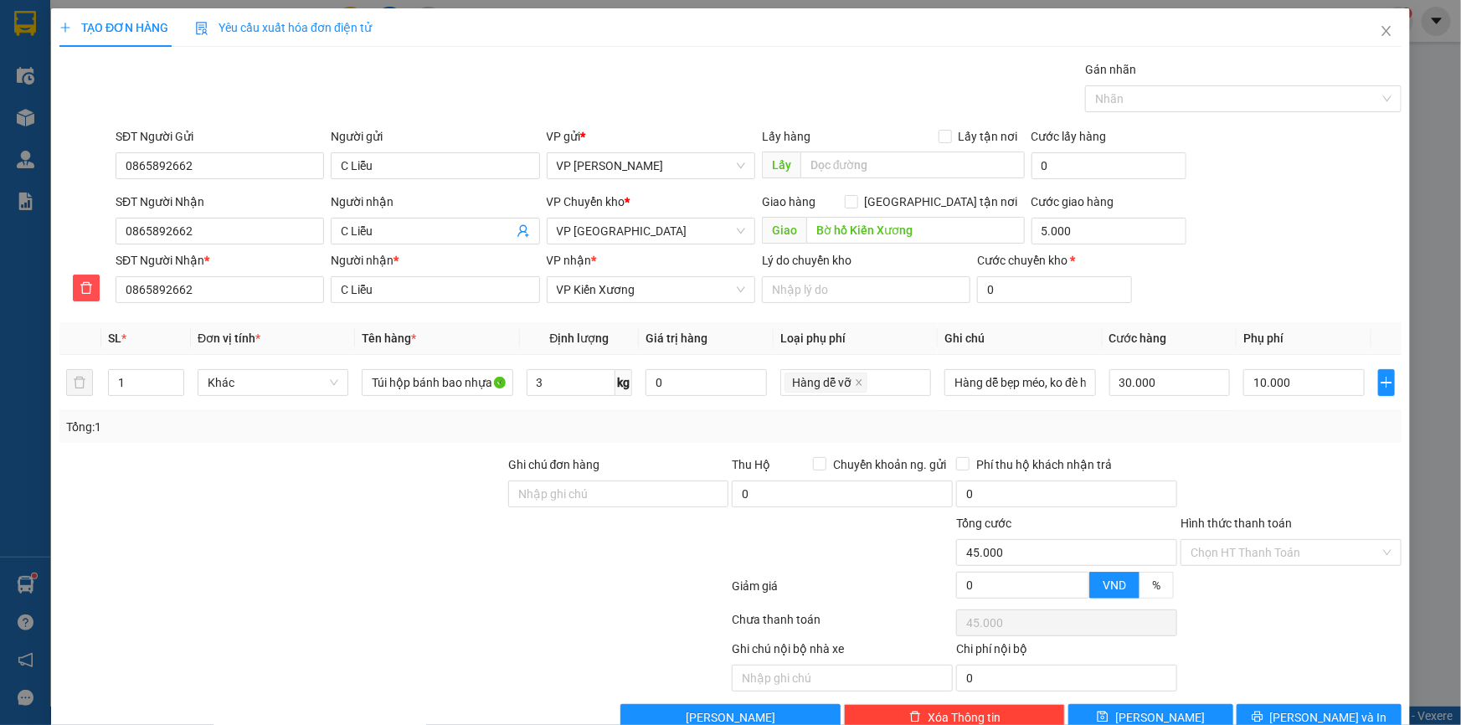
click at [1204, 256] on div "SĐT Người Nhận * 0865892662 Người nhận * C Liễu VP nhận * VP Kiến Xương Lý do c…" at bounding box center [758, 280] width 1293 height 59
click at [856, 383] on icon "close" at bounding box center [859, 383] width 8 height 8
type input "35.000"
type input "0"
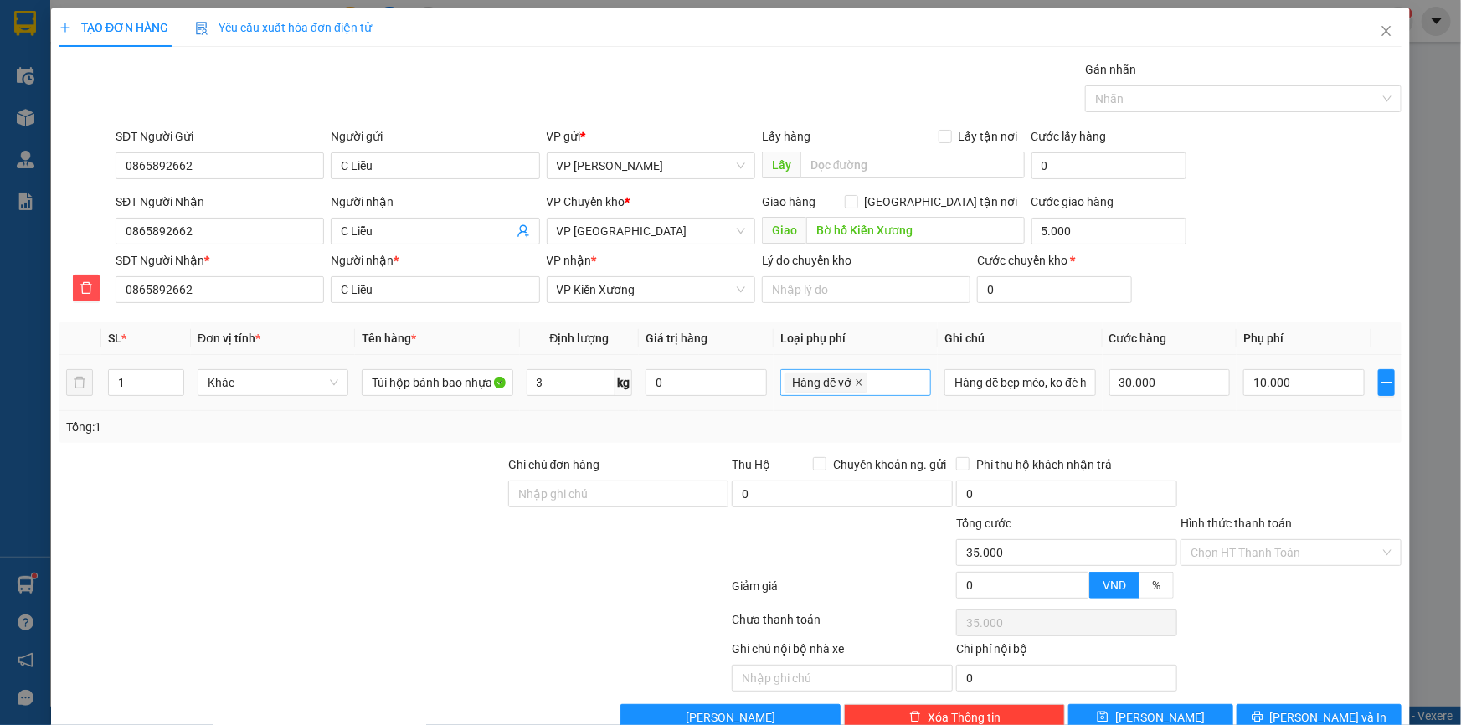
type input "5.000"
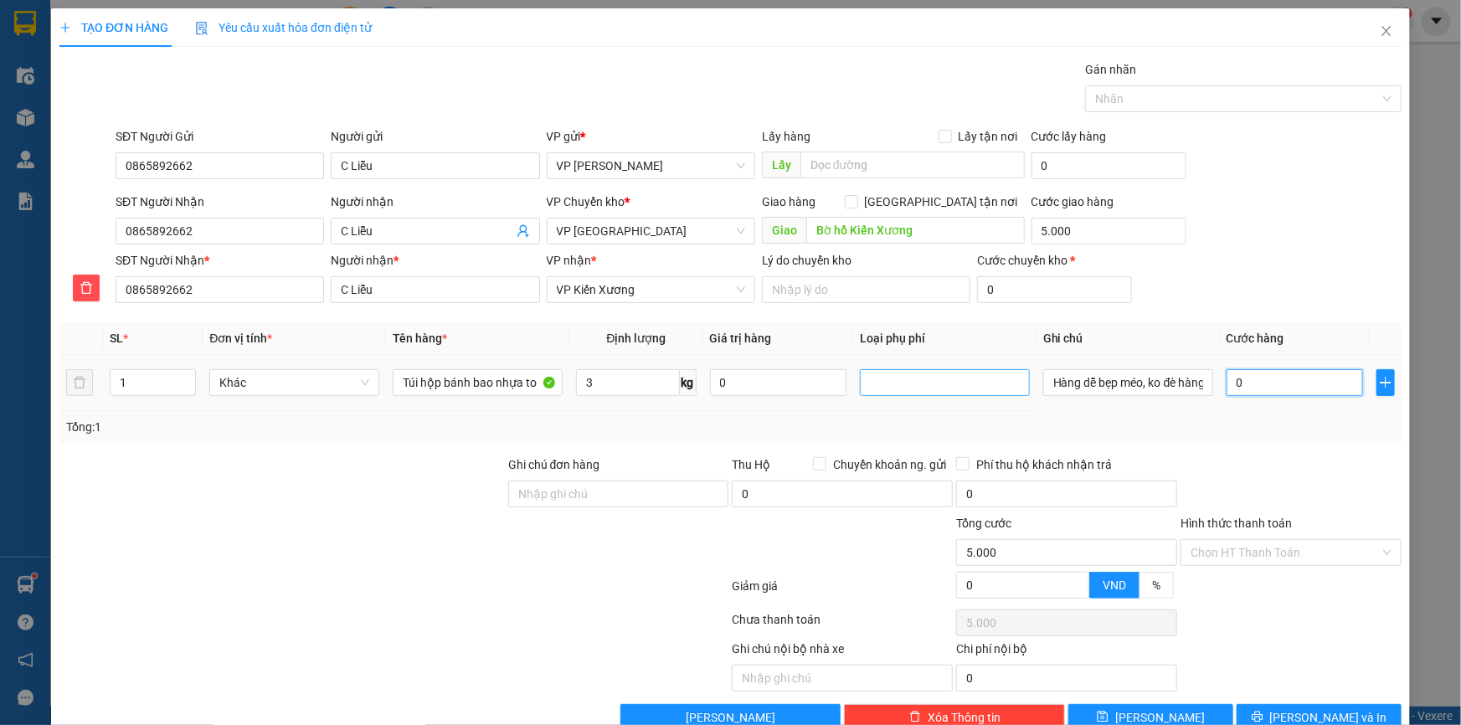
click at [1254, 382] on input "0" at bounding box center [1295, 382] width 137 height 27
type input "03"
type input "5.003"
type input "030"
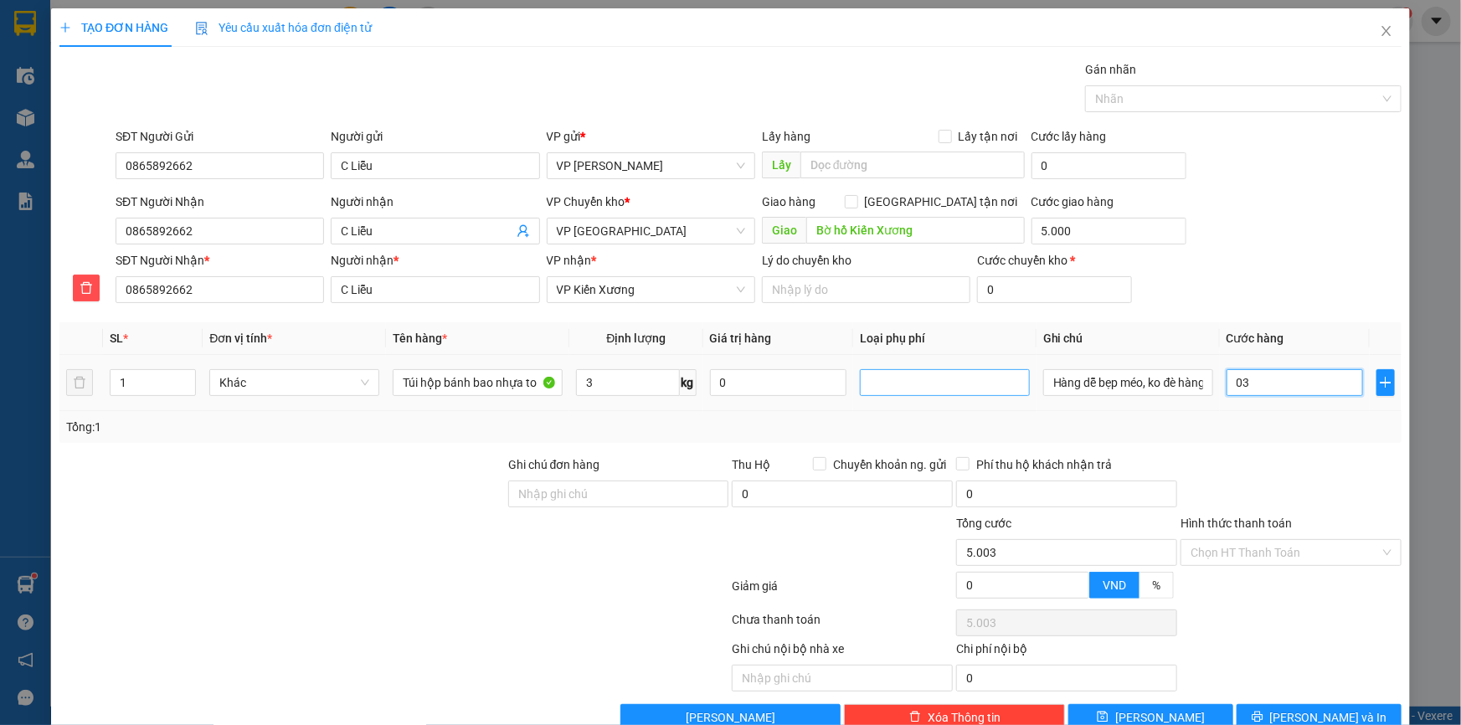
type input "5.030"
type input "30.000"
type input "35.000"
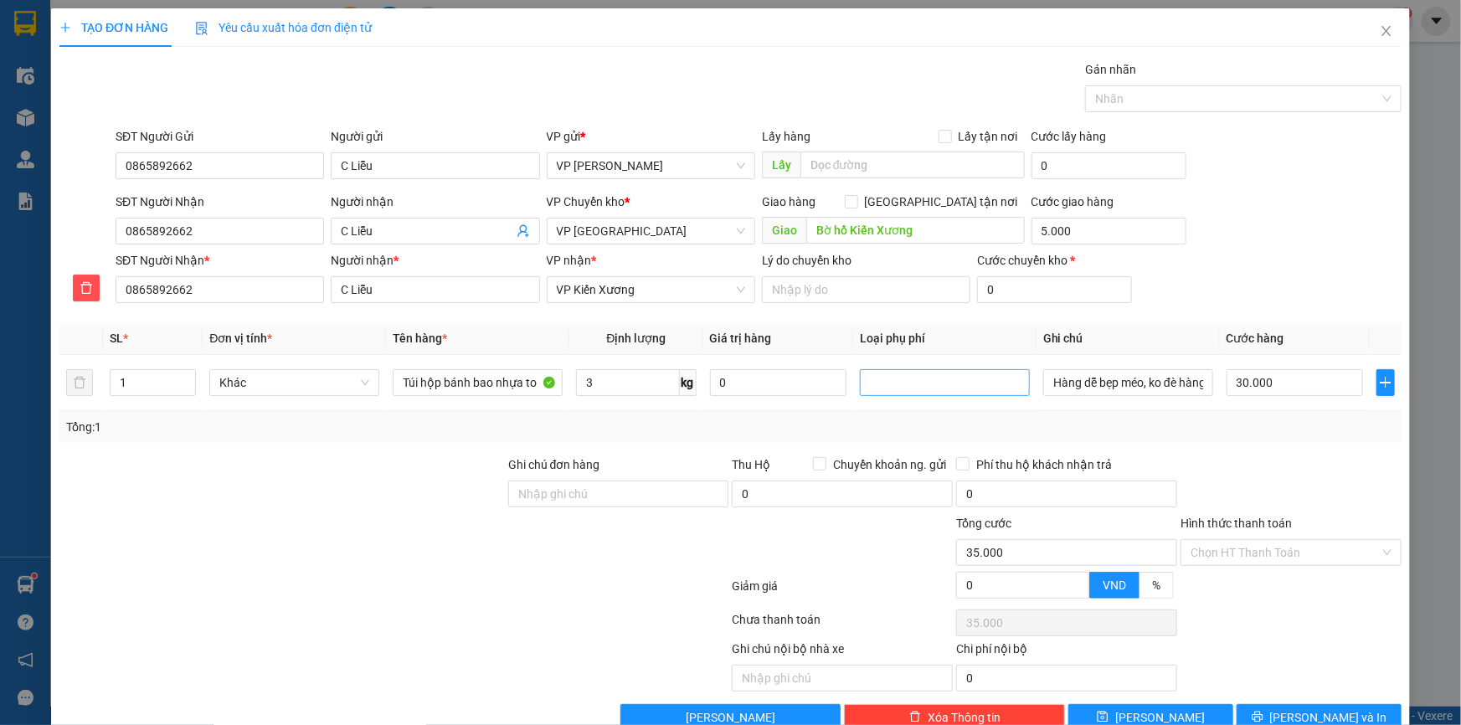
click at [1299, 235] on div "SĐT Người Nhận 0865892662 Người nhận C Liễu VP Chuyển kho * VP Thái Bình Giao h…" at bounding box center [758, 222] width 1293 height 59
click at [905, 380] on div at bounding box center [945, 383] width 162 height 20
click at [887, 438] on div "Hàng dễ vỡ" at bounding box center [937, 442] width 148 height 18
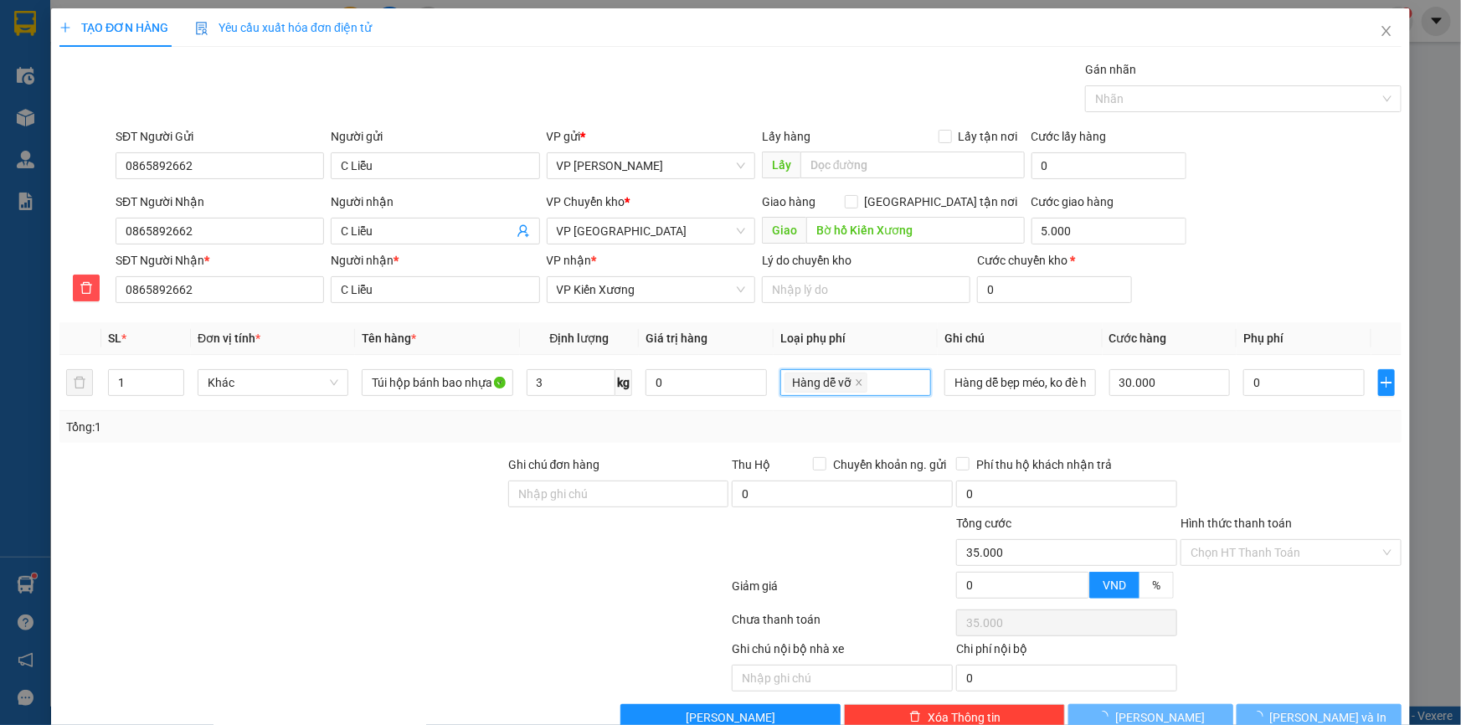
type input "0"
type input "15.000"
type input "10.000"
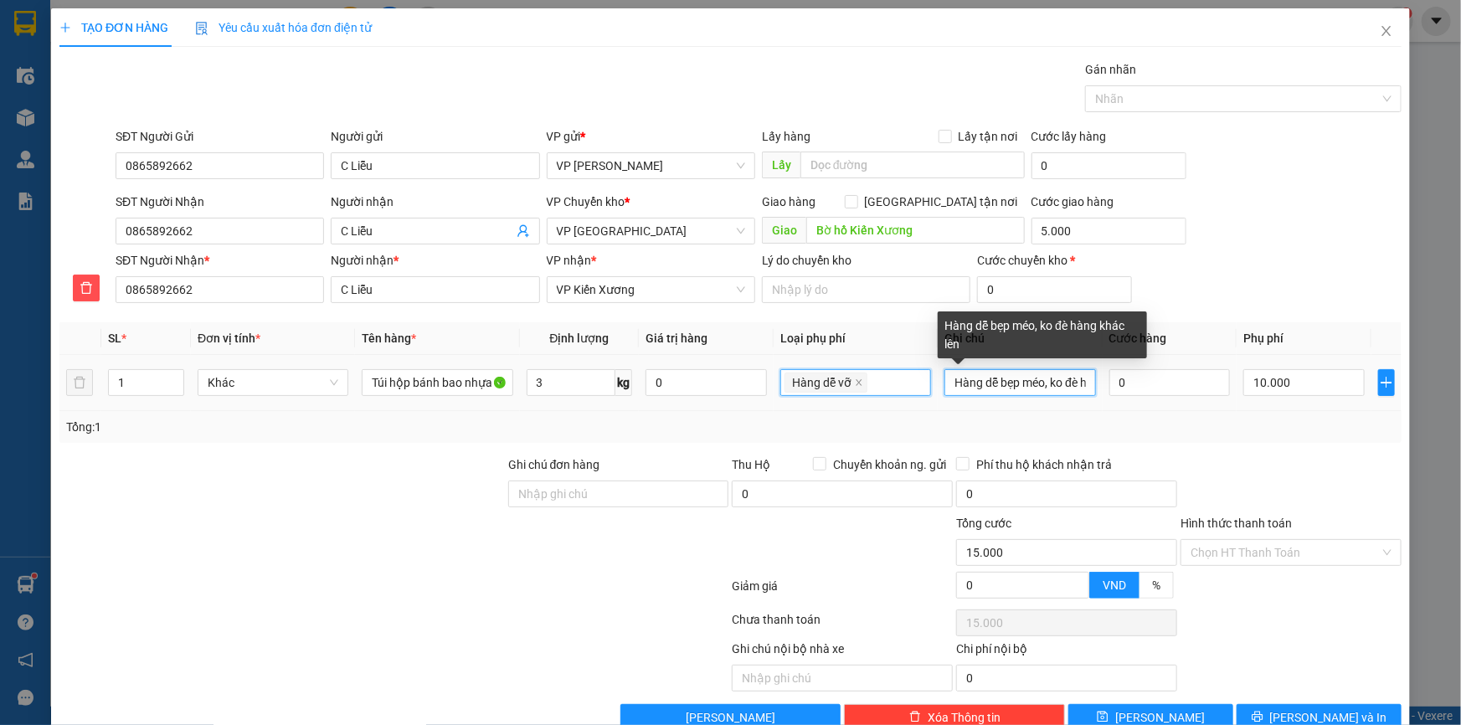
click at [1069, 379] on input "Hàng dễ bẹp méo, ko đè hàng khác lên" at bounding box center [1020, 382] width 151 height 27
click at [1081, 381] on input "Hàng dễ bẹp méo, ko đè hàng khác lên" at bounding box center [1020, 382] width 151 height 27
click at [1080, 384] on input "Hàng dễ bẹp méo, ko đè hàng khác lên" at bounding box center [1020, 382] width 151 height 27
click at [1079, 382] on input "Hàng dễ bẹp méo, ko đè hàng khác lên" at bounding box center [1020, 382] width 151 height 27
click at [1076, 384] on input "Hàng dễ bẹp méo, ko đè hàng khác lên" at bounding box center [1020, 382] width 151 height 27
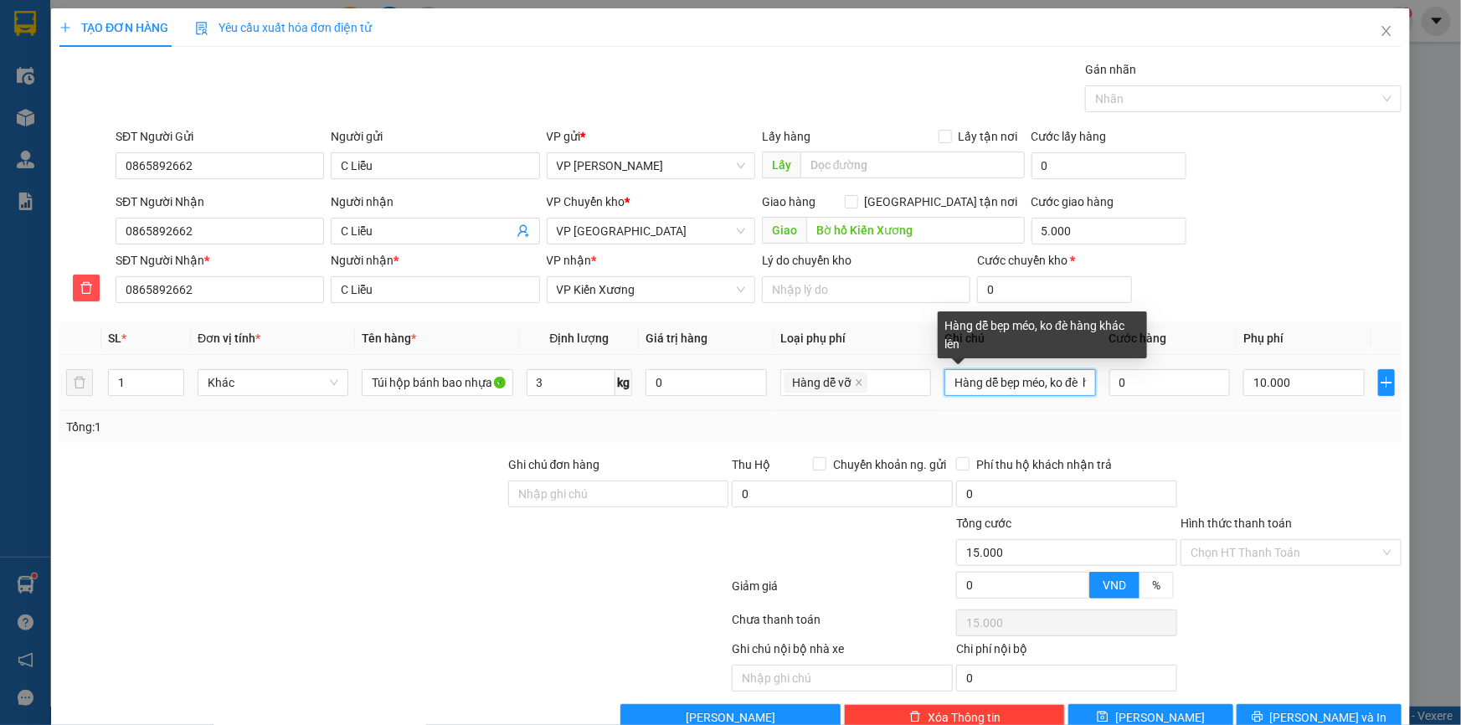
scroll to position [0, 2]
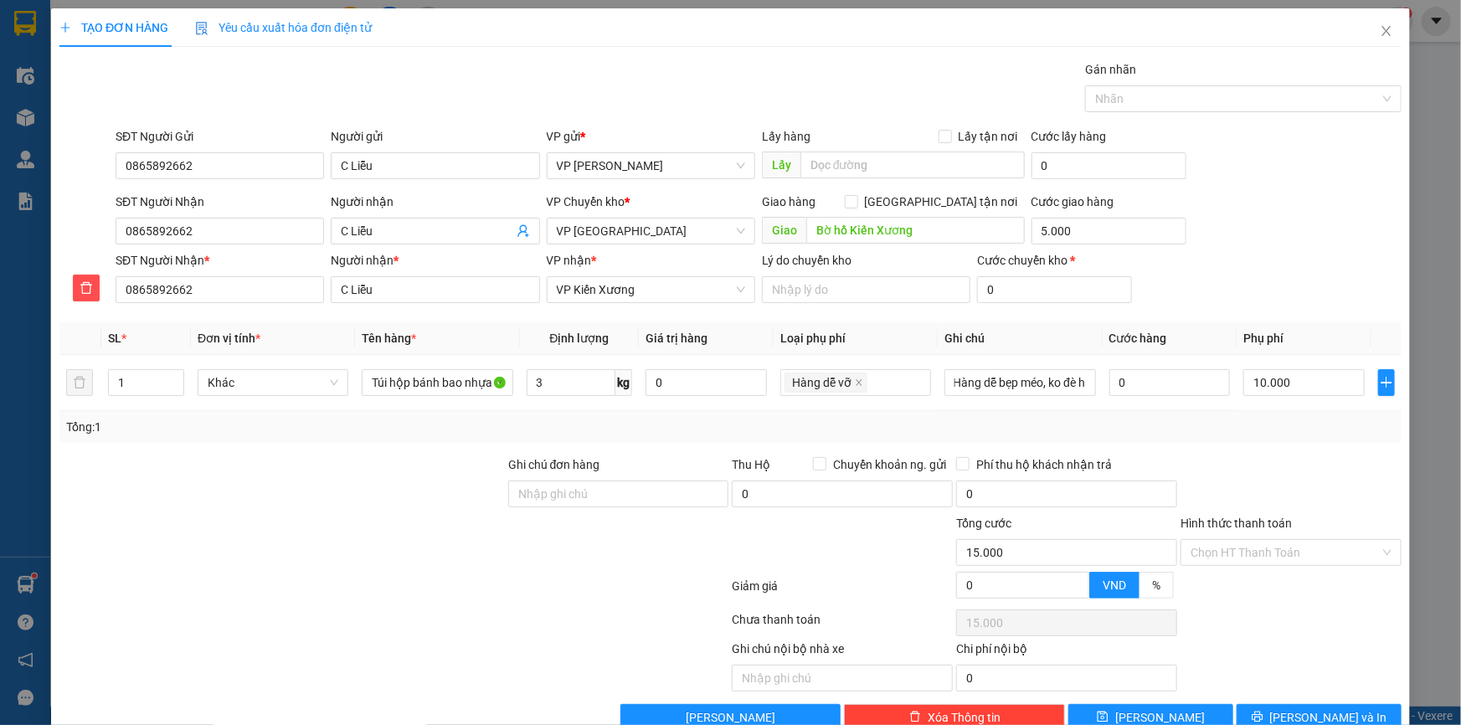
click at [997, 418] on div "Tổng: 1" at bounding box center [730, 427] width 1329 height 18
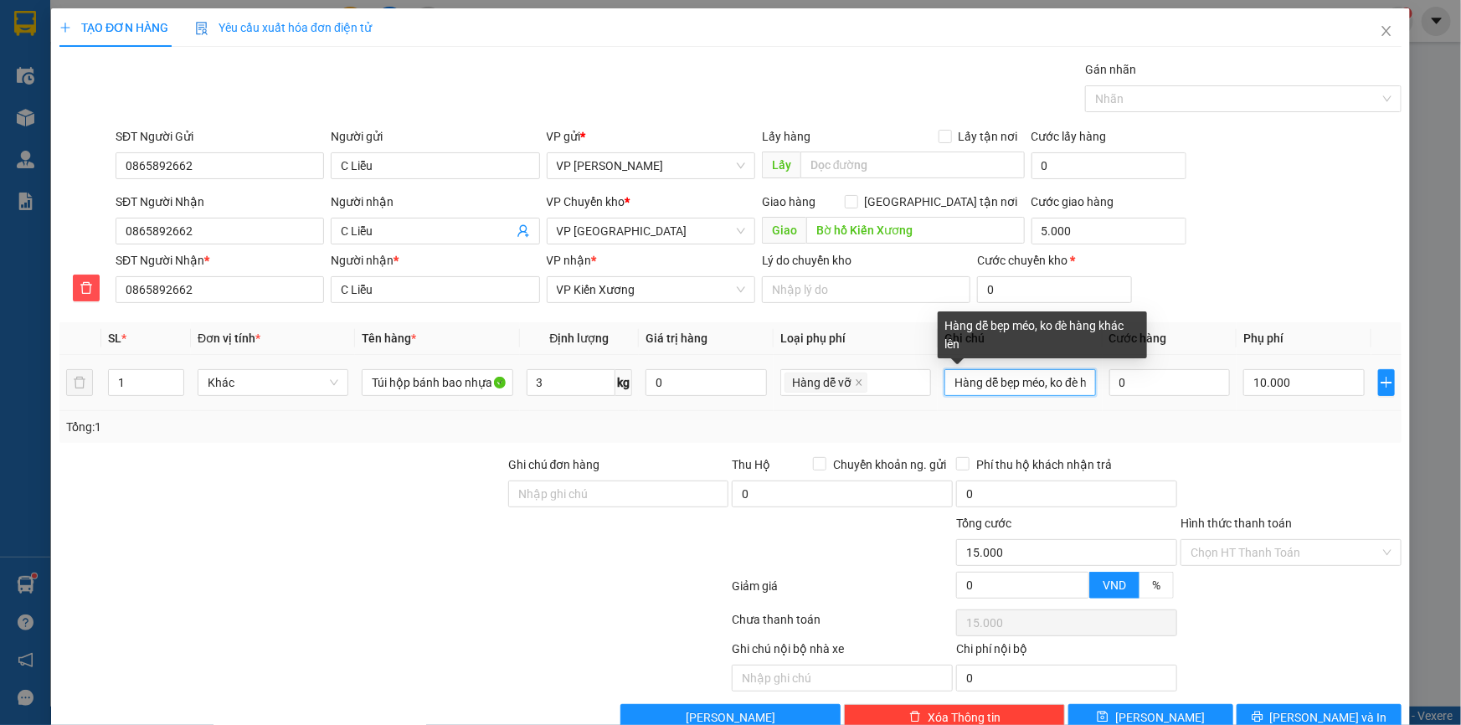
click at [997, 380] on input "Hàng dễ bẹp méo, ko đè hàng khác lên" at bounding box center [1020, 382] width 151 height 27
click at [1040, 377] on input "Hàng dễ bẹp méo, ko đè hàng khác lên" at bounding box center [1020, 382] width 151 height 27
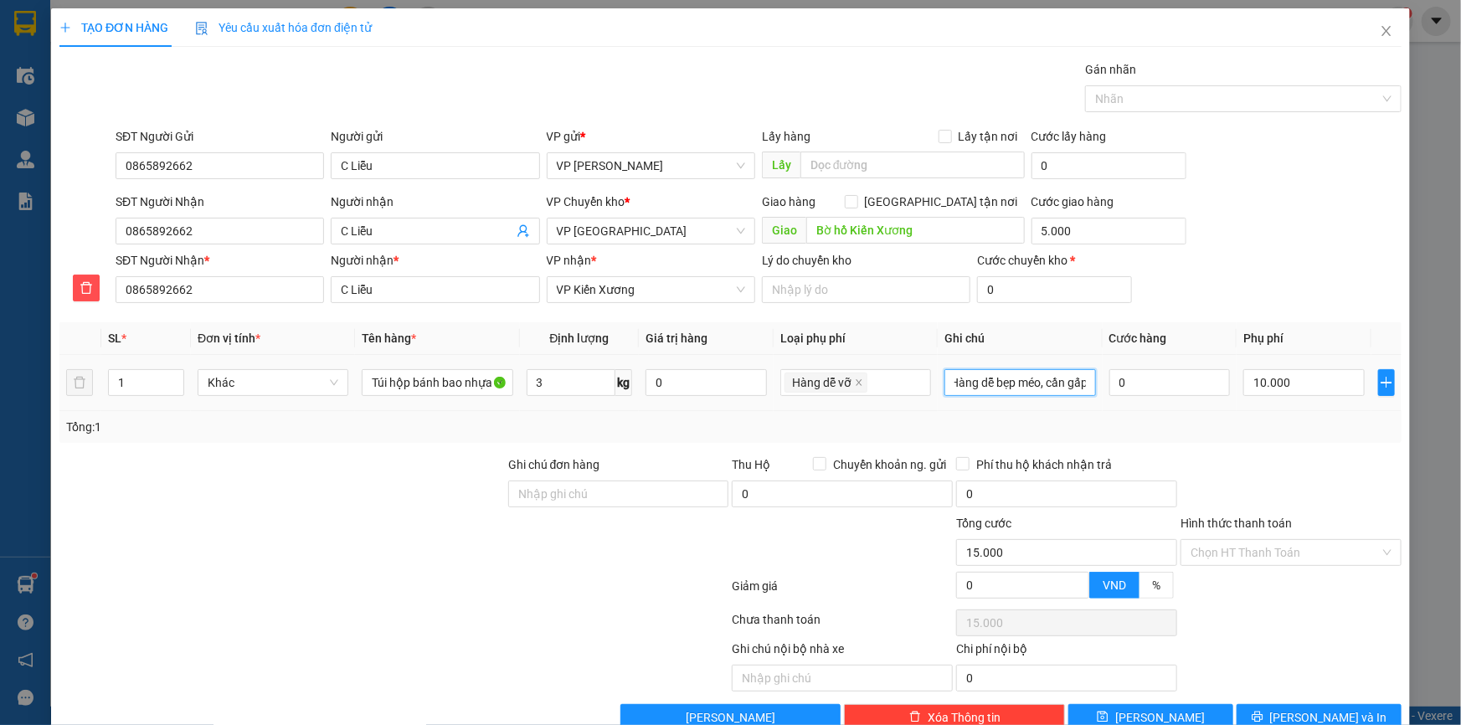
scroll to position [0, 11]
type input "Hàng dễ bẹp méo, cần gấp, ko đè hàng khác lên"
click at [1326, 248] on div "SĐT Người Nhận 0865892662 Người nhận C Liễu VP Chuyển kho * VP Thái Bình Giao h…" at bounding box center [758, 222] width 1293 height 59
click at [1159, 378] on input "0" at bounding box center [1170, 382] width 121 height 27
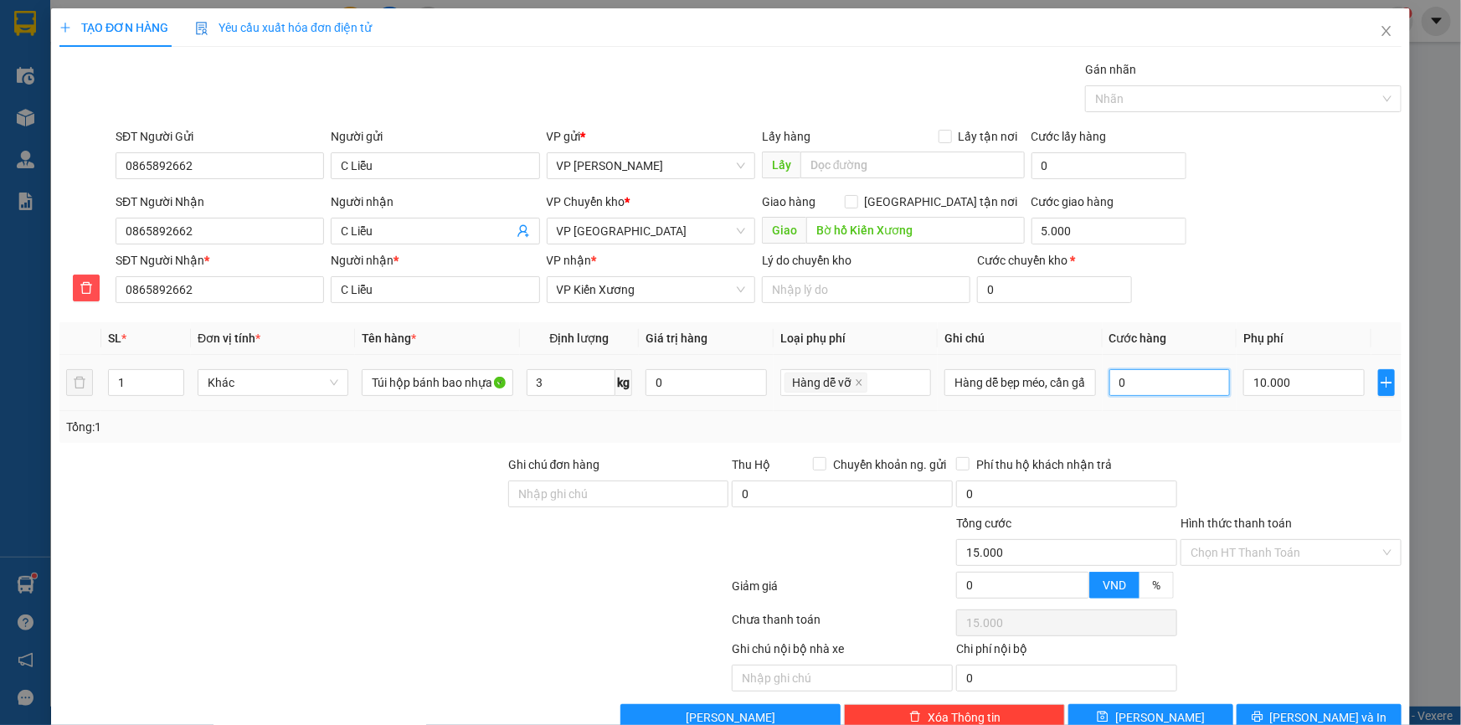
type input "03"
type input "15.003"
type input "030"
type input "15.030"
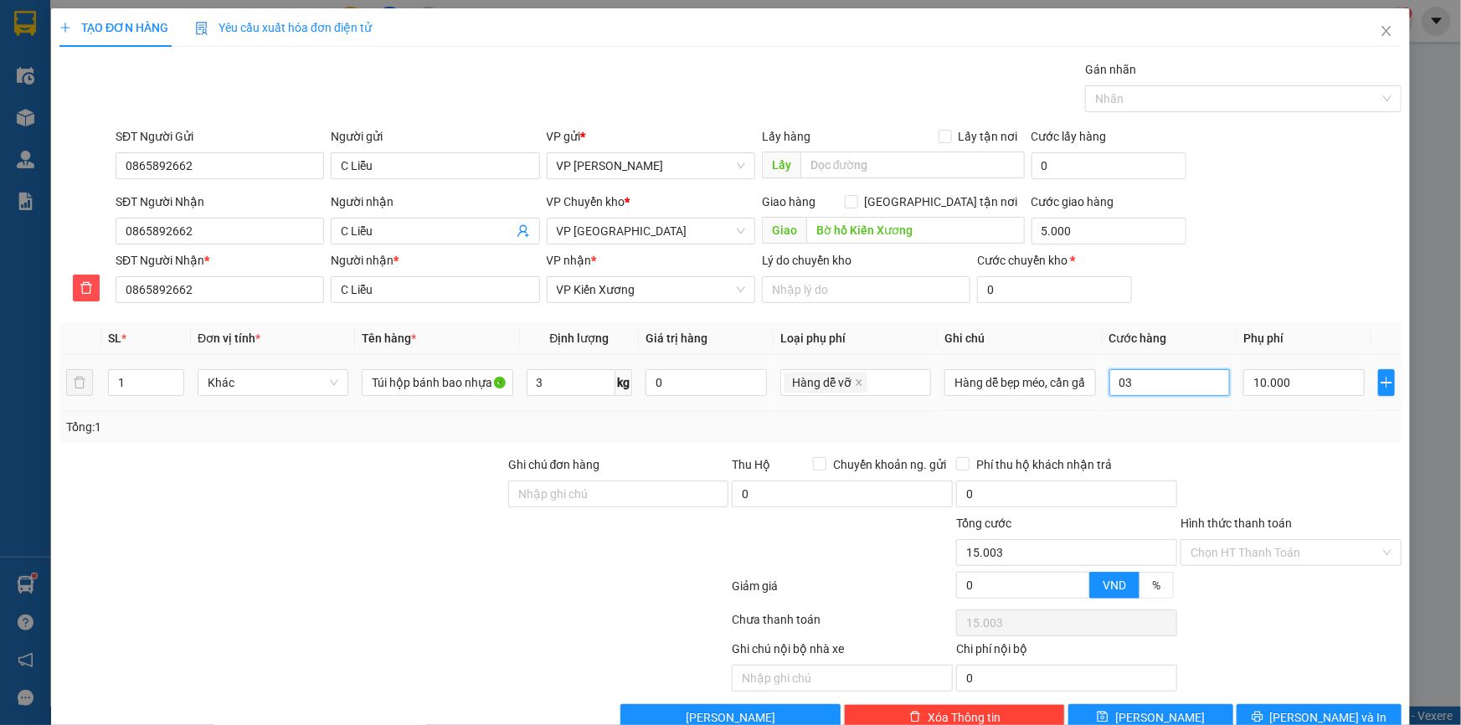
type input "15.030"
type input "30.000"
type input "45.000"
click at [1241, 252] on div "SĐT Người Nhận * 0865892662 Người nhận * C Liễu VP nhận * VP Kiến Xương Lý do c…" at bounding box center [758, 280] width 1293 height 59
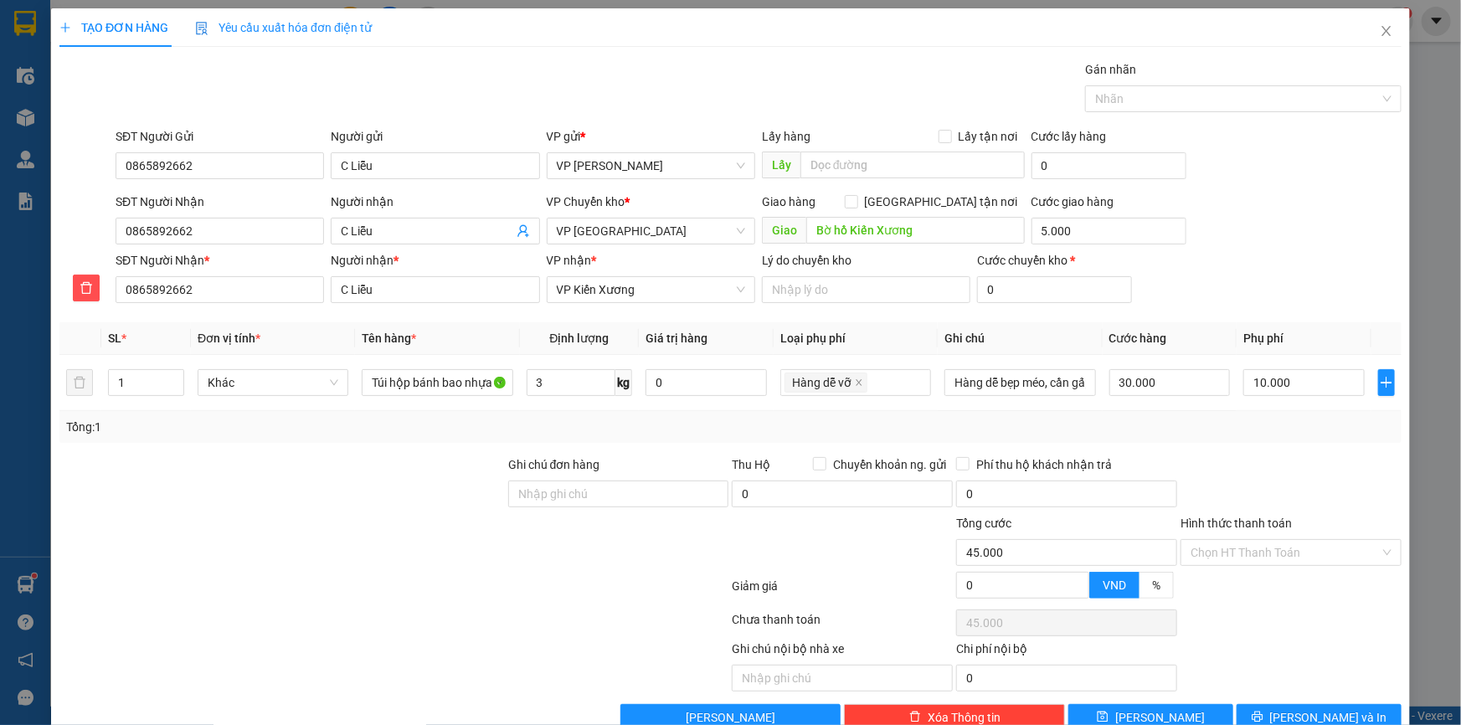
click at [296, 549] on div at bounding box center [282, 543] width 449 height 59
click at [1268, 712] on button "Lưu và In" at bounding box center [1319, 717] width 165 height 27
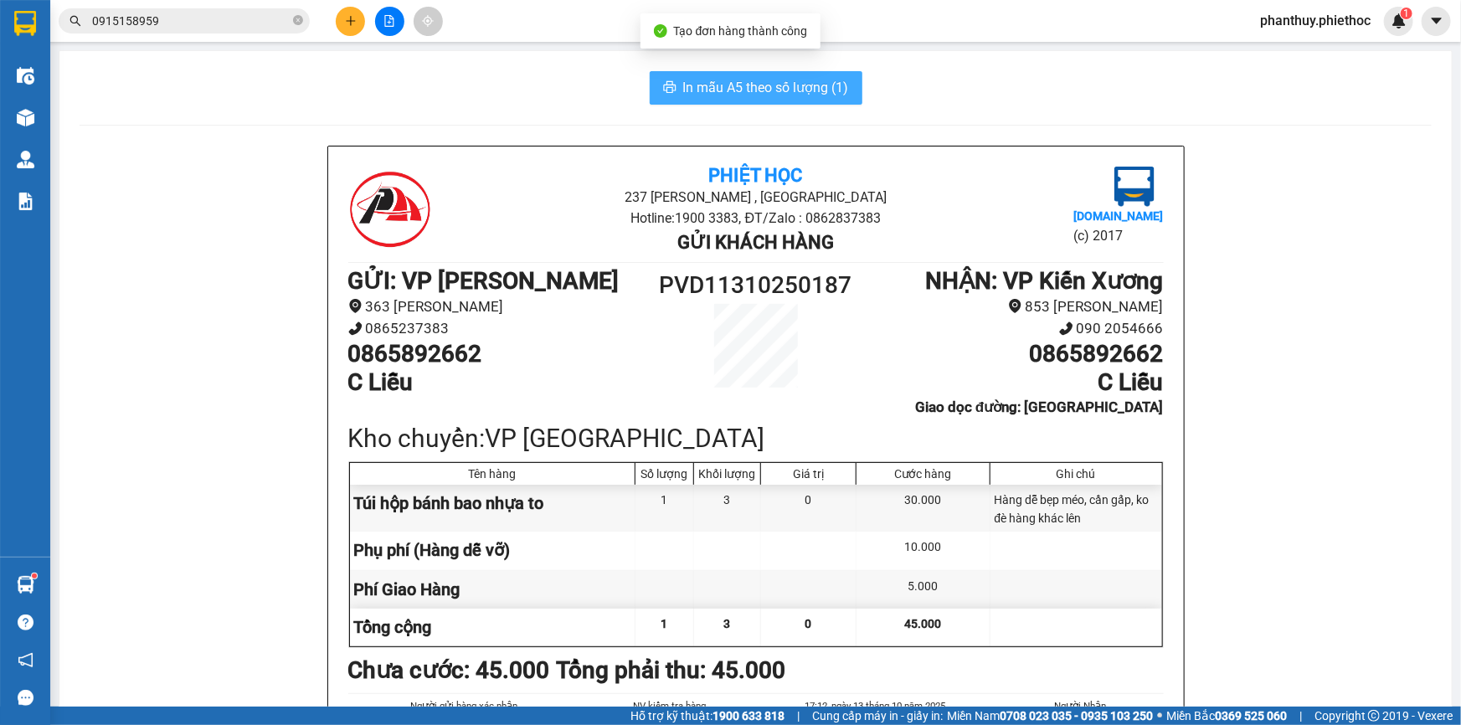
click at [688, 74] on button "In mẫu A5 theo số lượng (1)" at bounding box center [756, 87] width 213 height 33
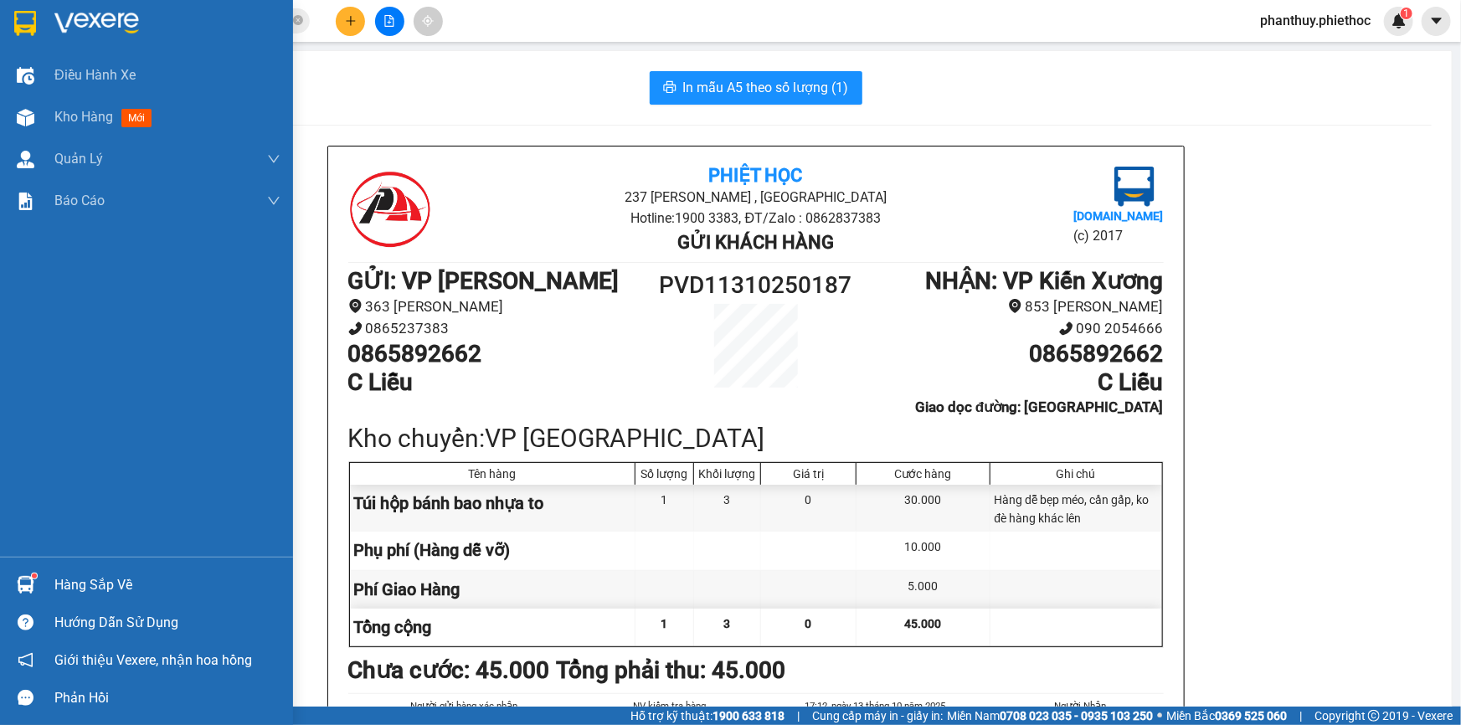
drag, startPoint x: 58, startPoint y: 569, endPoint x: 70, endPoint y: 571, distance: 12.7
click at [59, 569] on div "Hàng sắp về" at bounding box center [146, 585] width 293 height 38
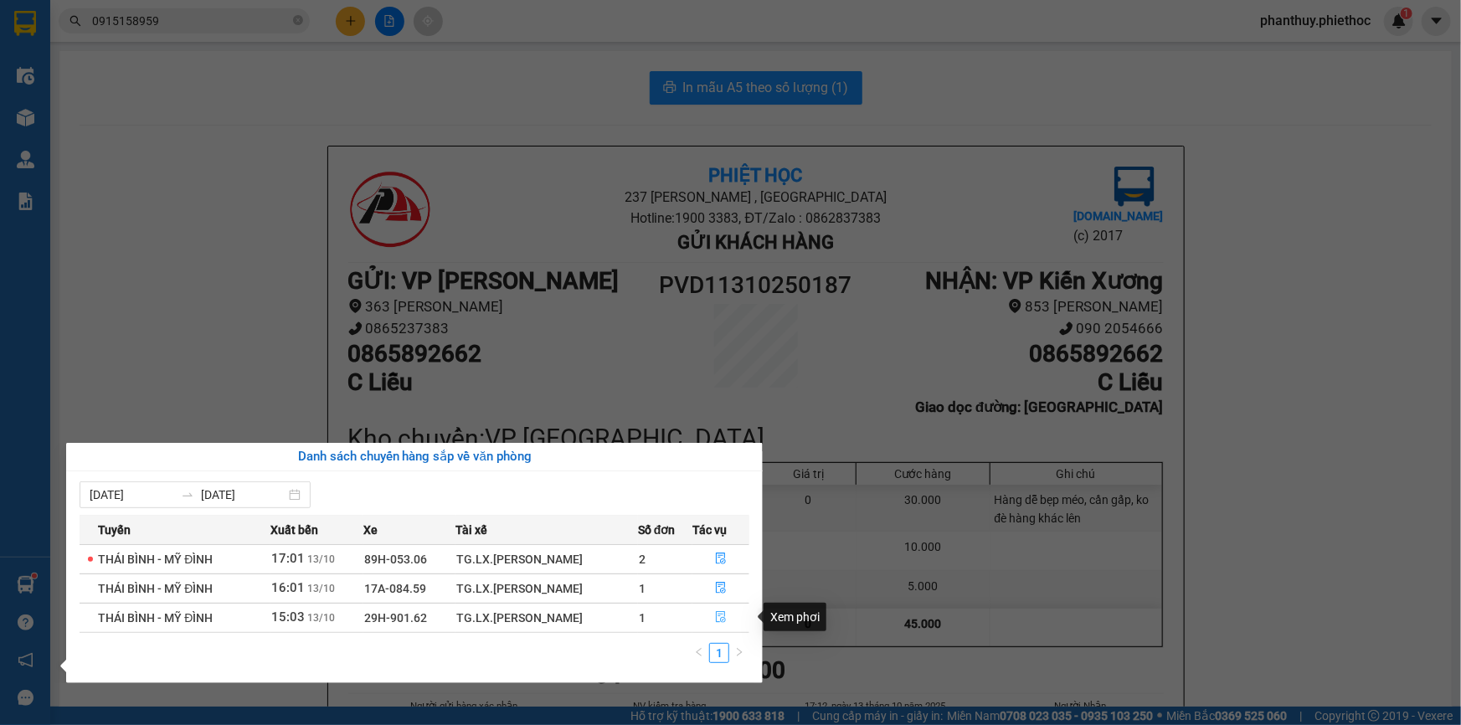
click at [717, 616] on icon "file-done" at bounding box center [721, 617] width 10 height 12
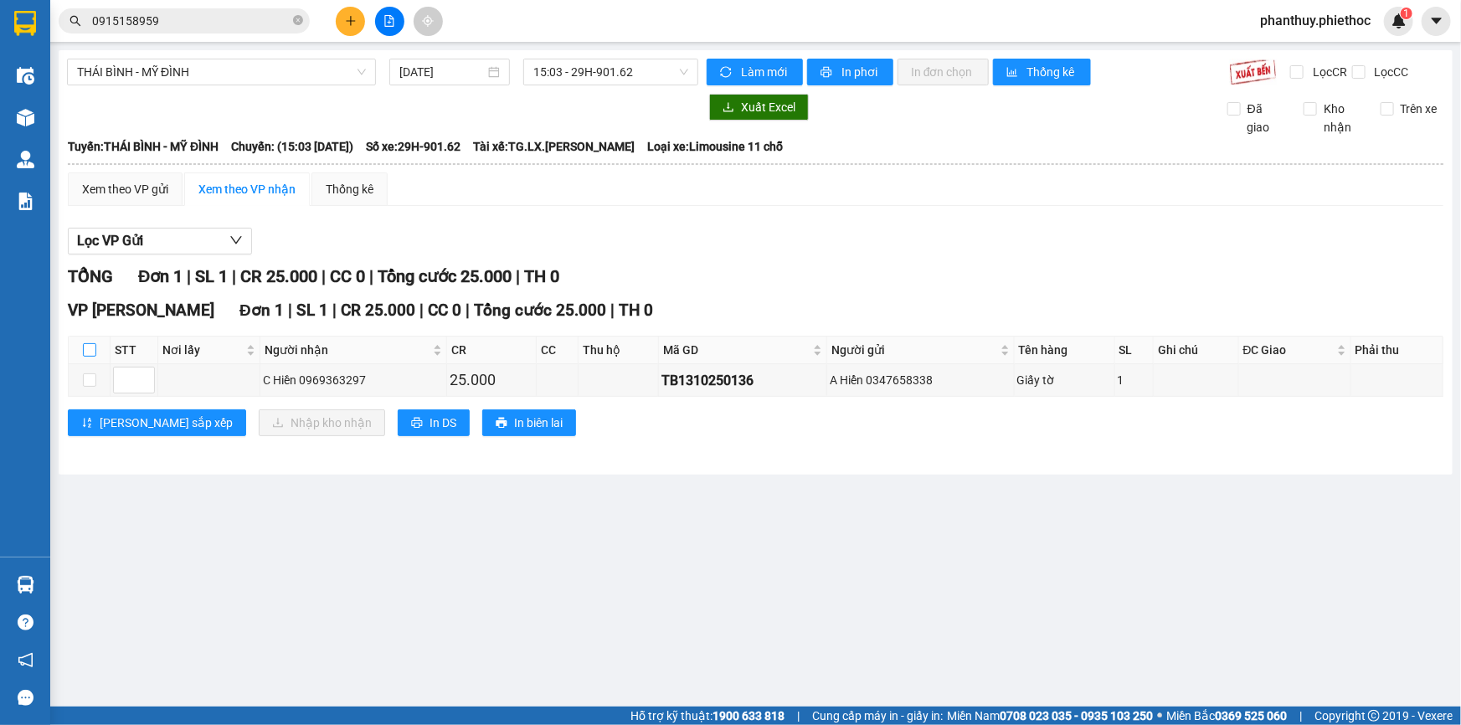
click at [85, 348] on input "checkbox" at bounding box center [89, 349] width 13 height 13
checkbox input "true"
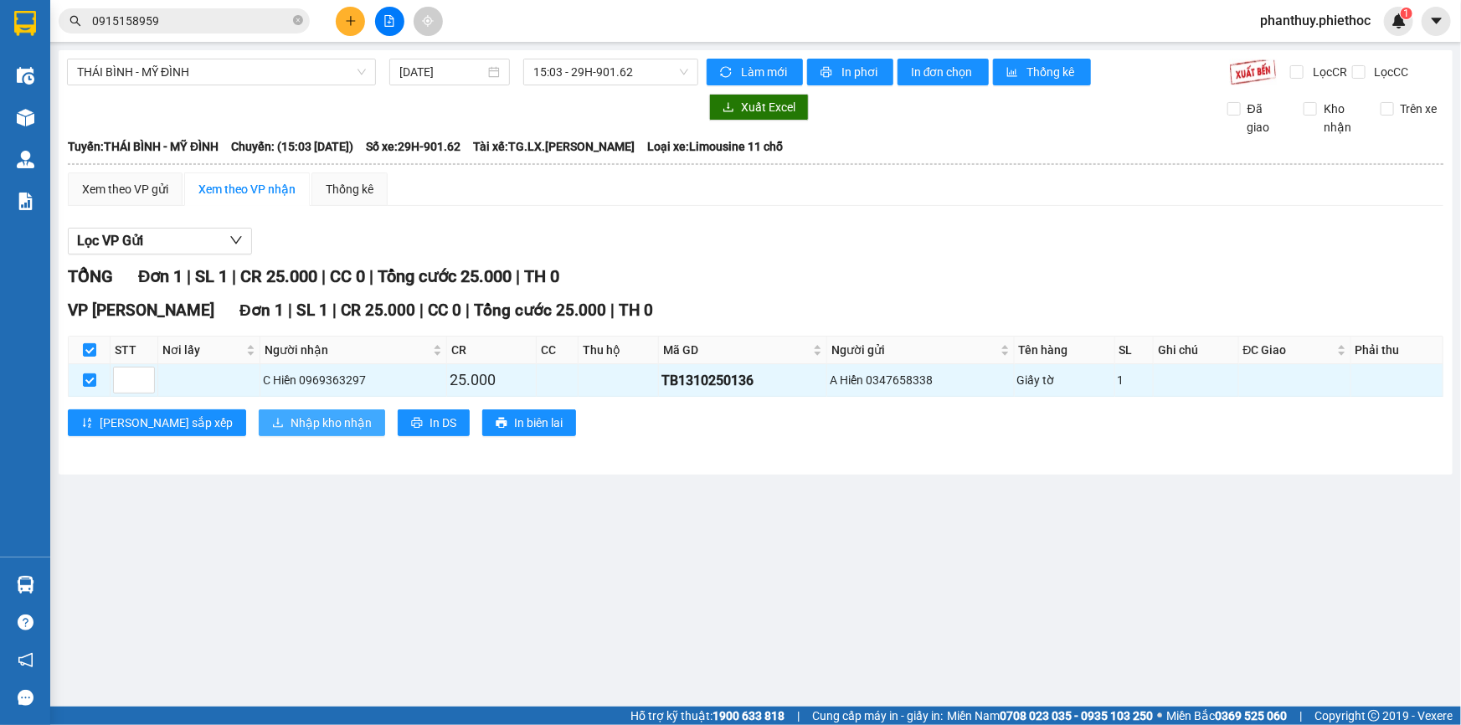
click at [291, 421] on span "Nhập kho nhận" at bounding box center [331, 423] width 81 height 18
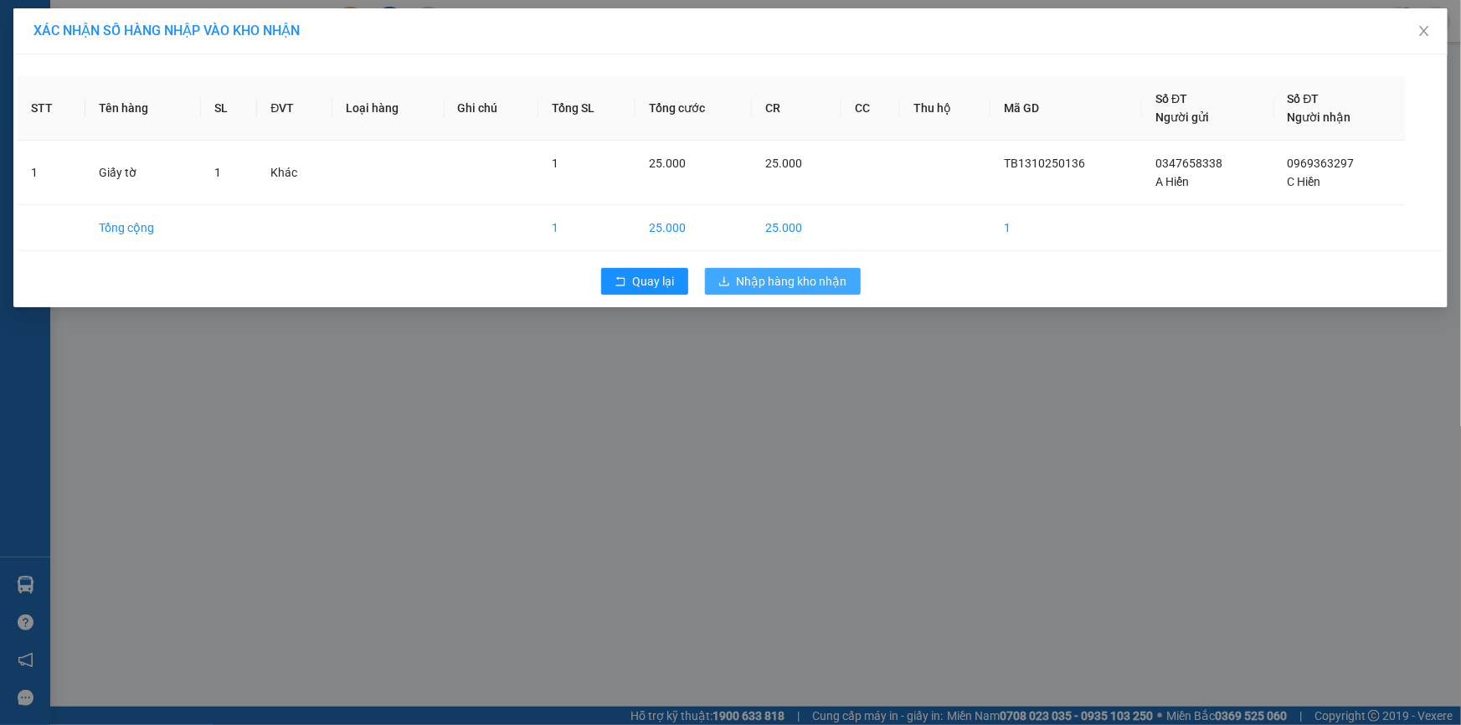
click at [780, 282] on span "Nhập hàng kho nhận" at bounding box center [792, 281] width 111 height 18
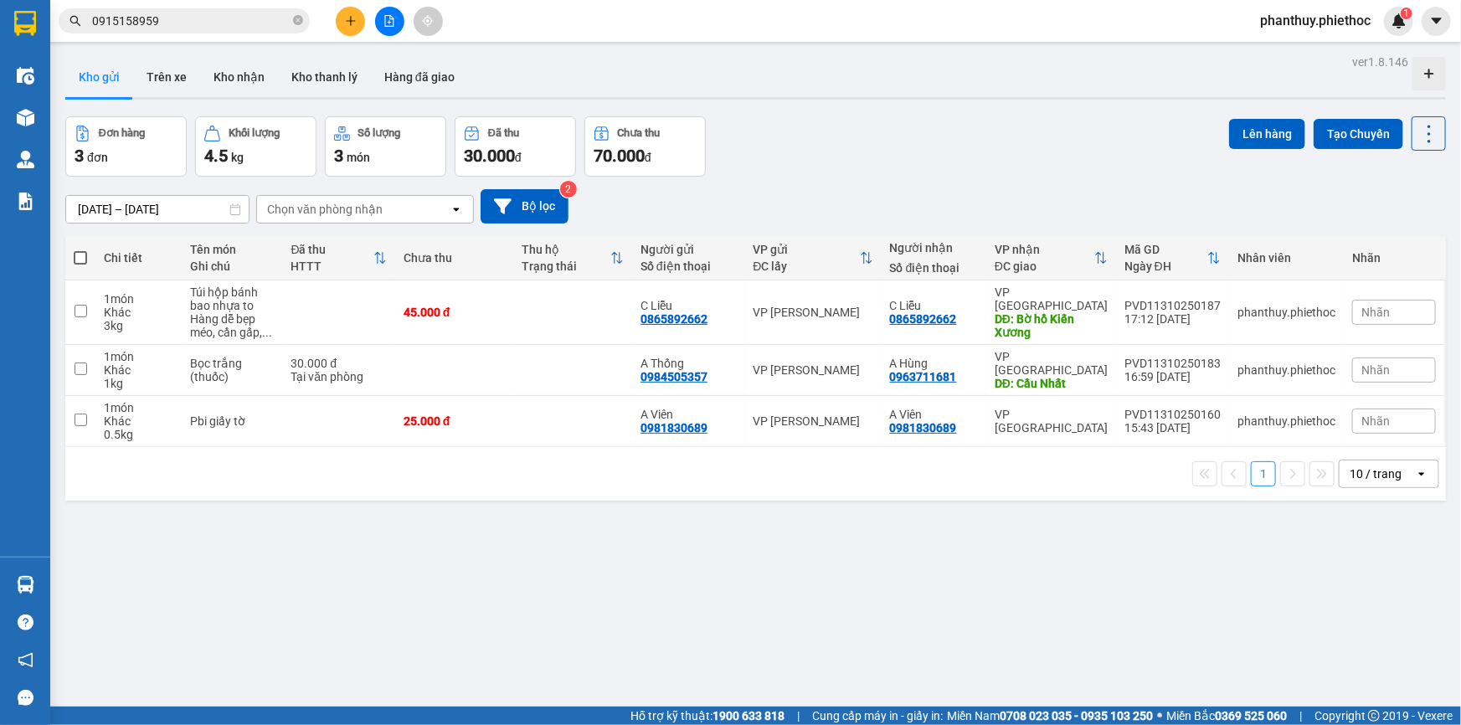
click at [78, 257] on span at bounding box center [80, 257] width 13 height 13
click at [80, 250] on input "checkbox" at bounding box center [80, 250] width 0 height 0
checkbox input "true"
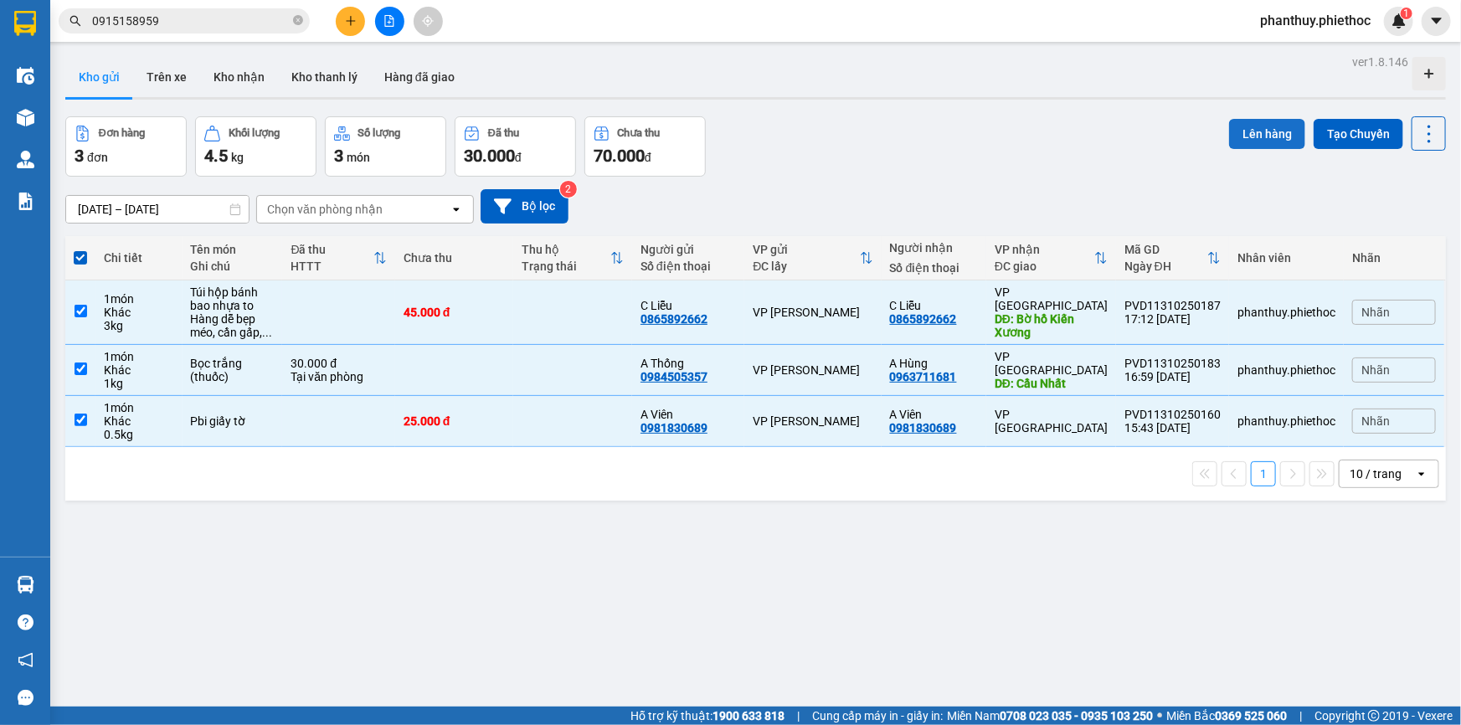
click at [1255, 128] on button "Lên hàng" at bounding box center [1267, 134] width 76 height 30
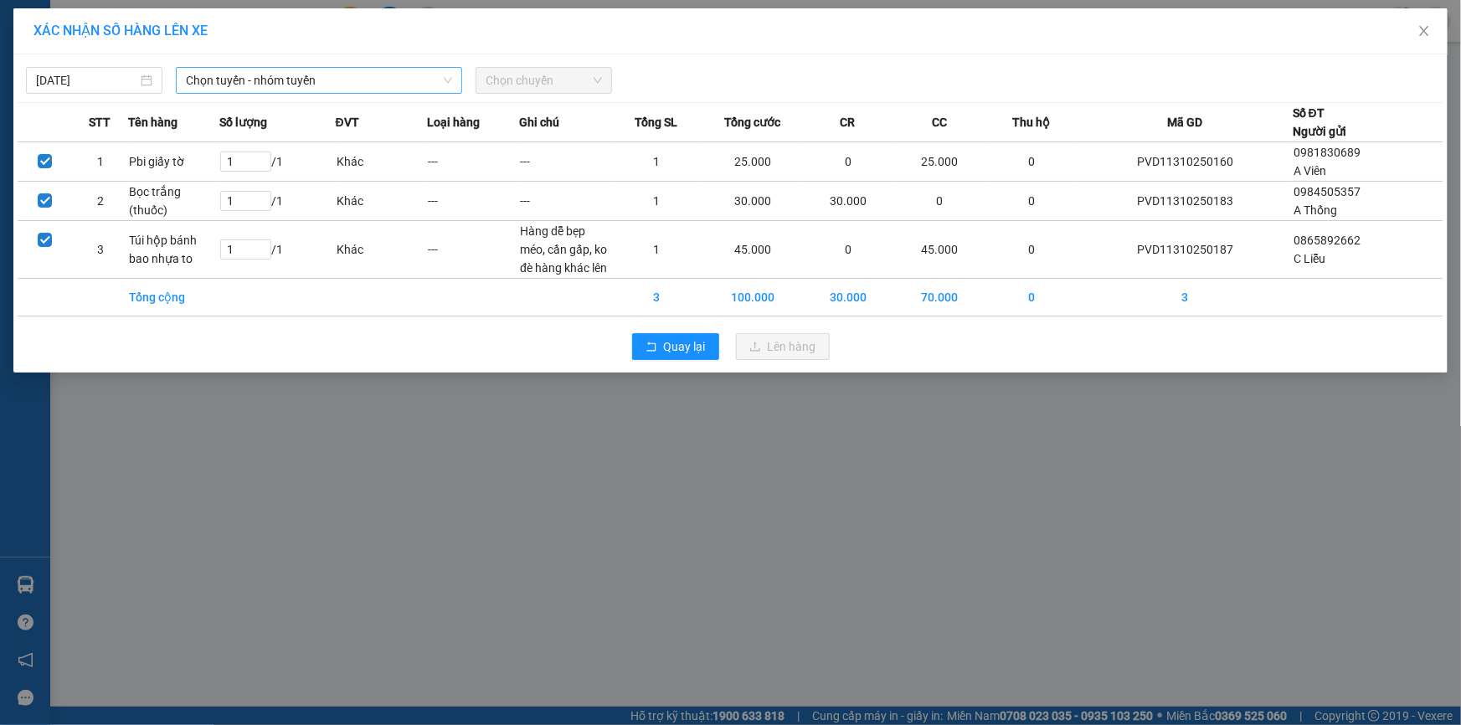
click at [209, 75] on span "Chọn tuyến - nhóm tuyến" at bounding box center [319, 80] width 266 height 25
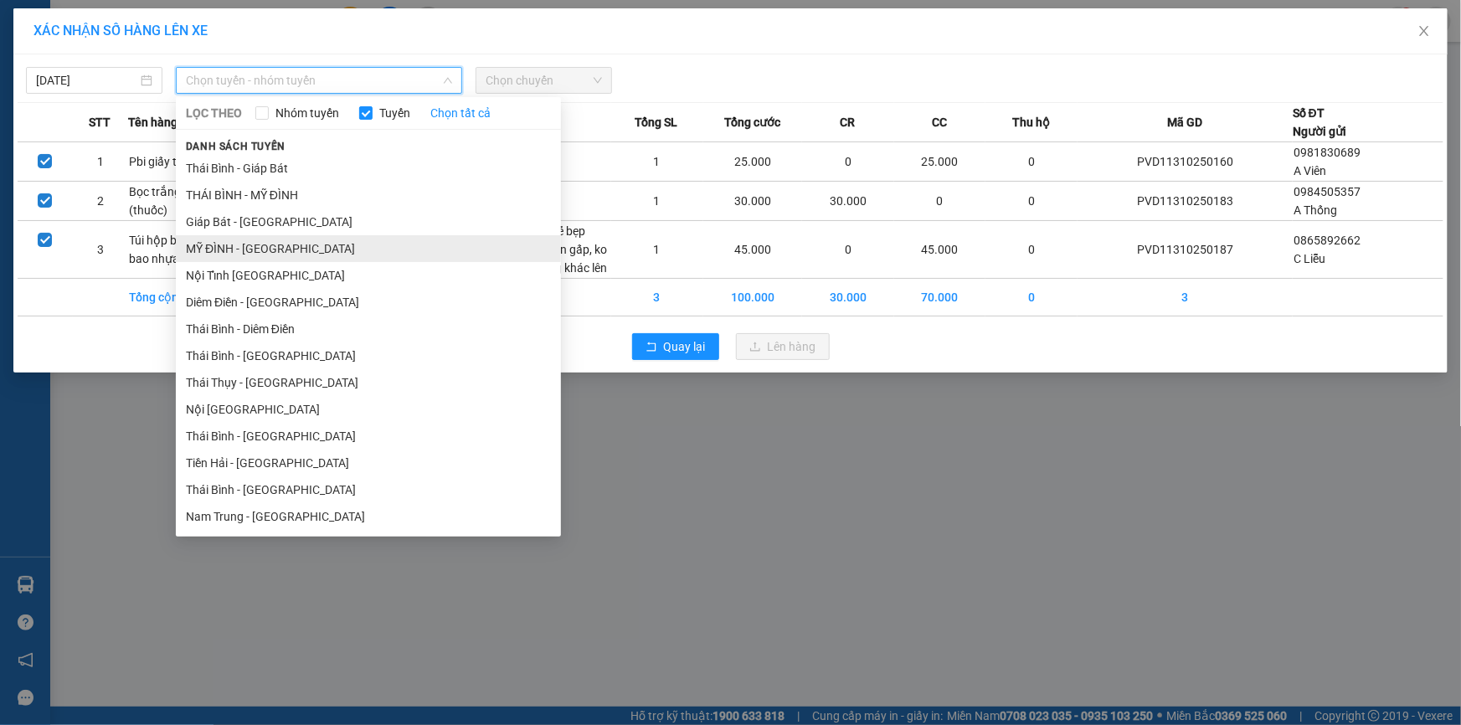
click at [245, 243] on li "MỸ ĐÌNH - THÁI BÌNH" at bounding box center [368, 248] width 385 height 27
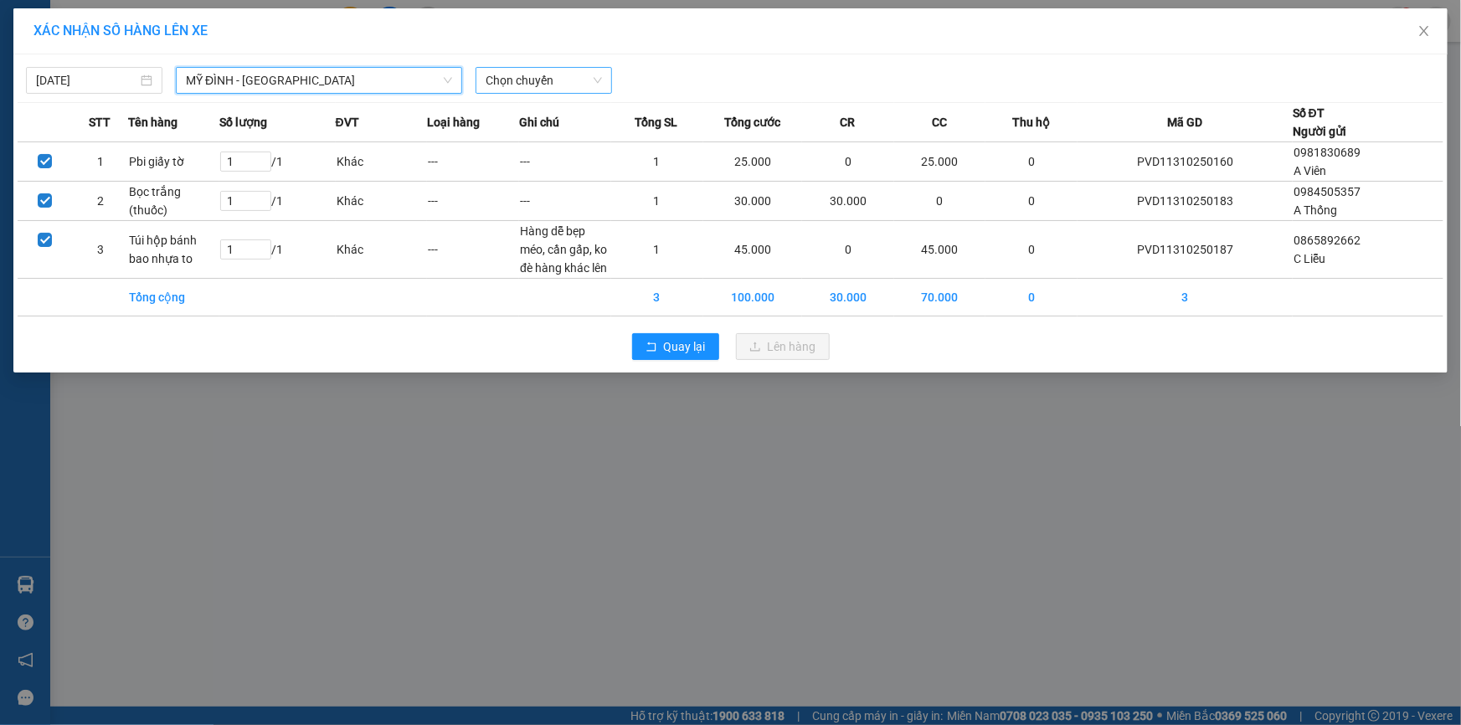
click at [495, 78] on span "Chọn chuyến" at bounding box center [544, 80] width 116 height 25
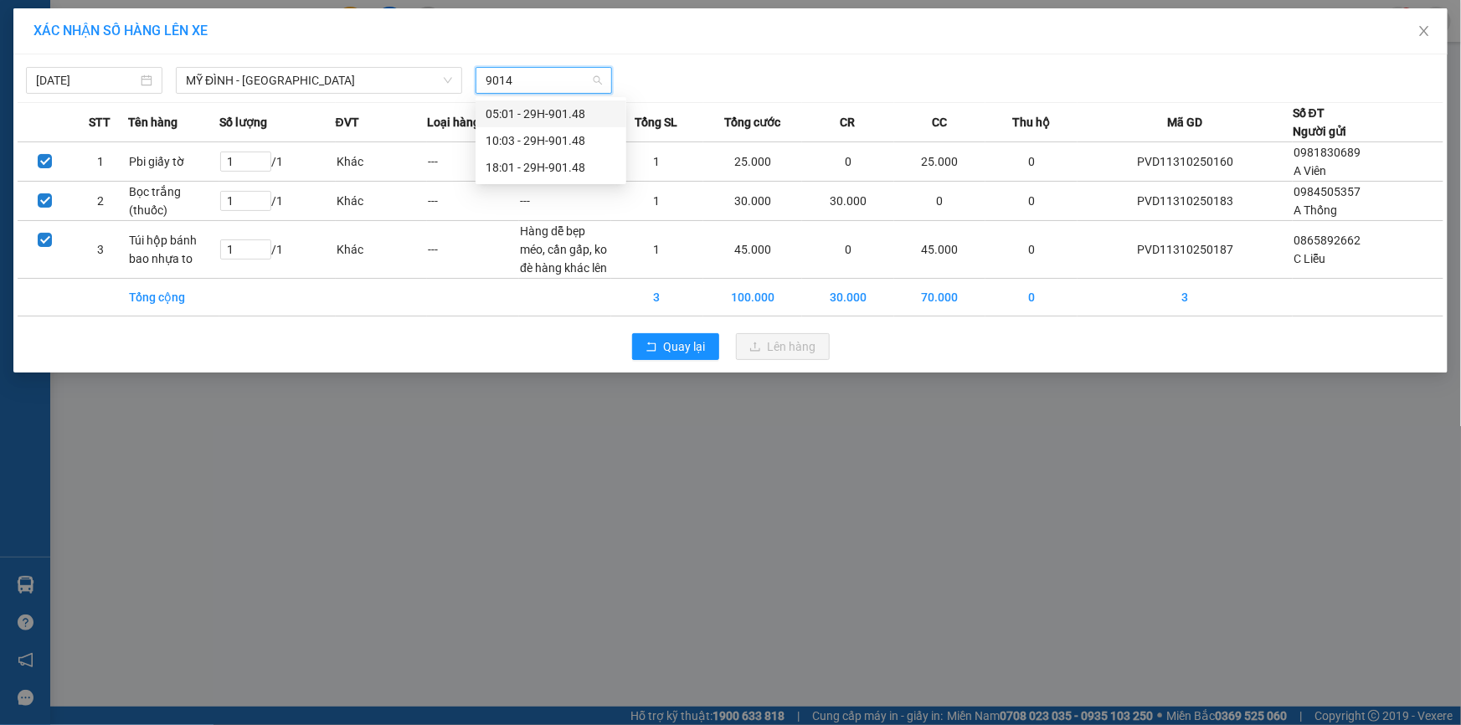
type input "90148"
click at [545, 165] on div "18:01 - 29H-901.48" at bounding box center [551, 167] width 131 height 18
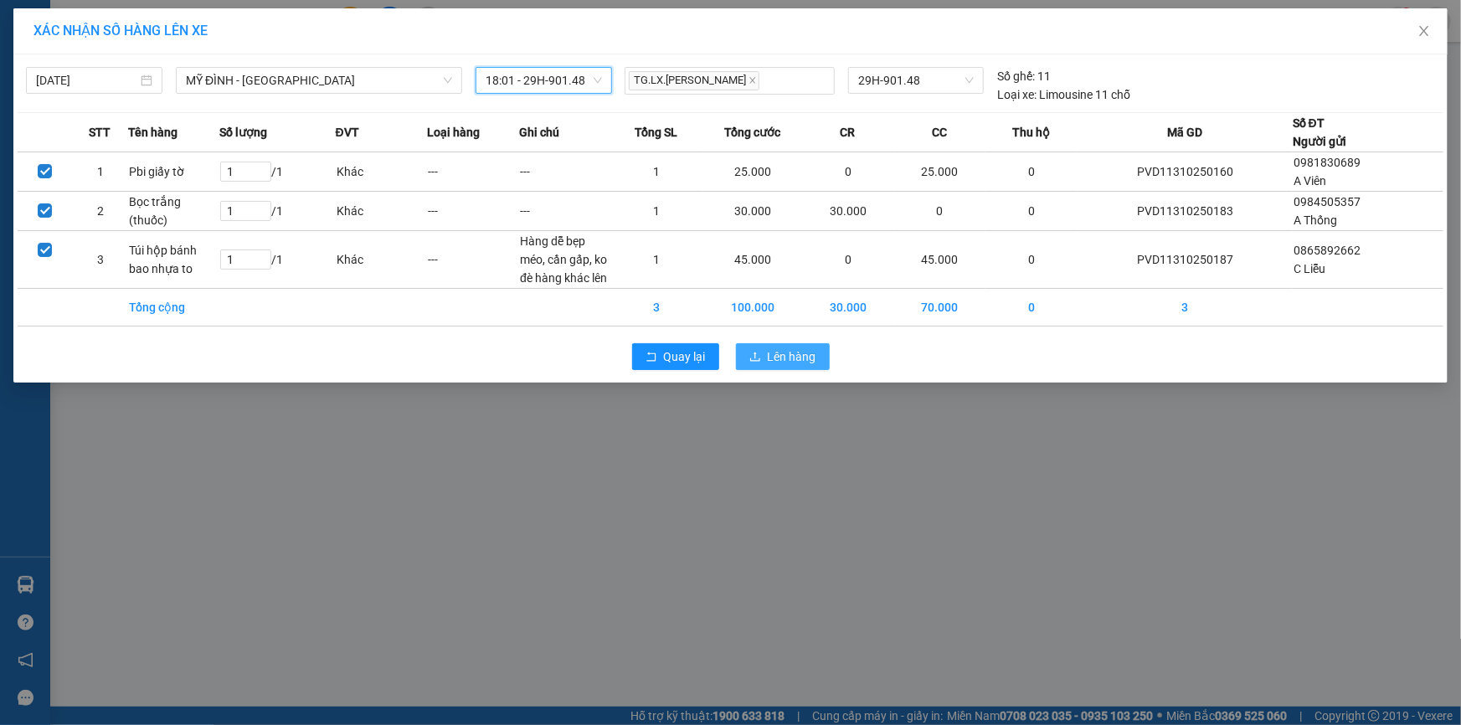
click at [793, 352] on span "Lên hàng" at bounding box center [792, 357] width 49 height 18
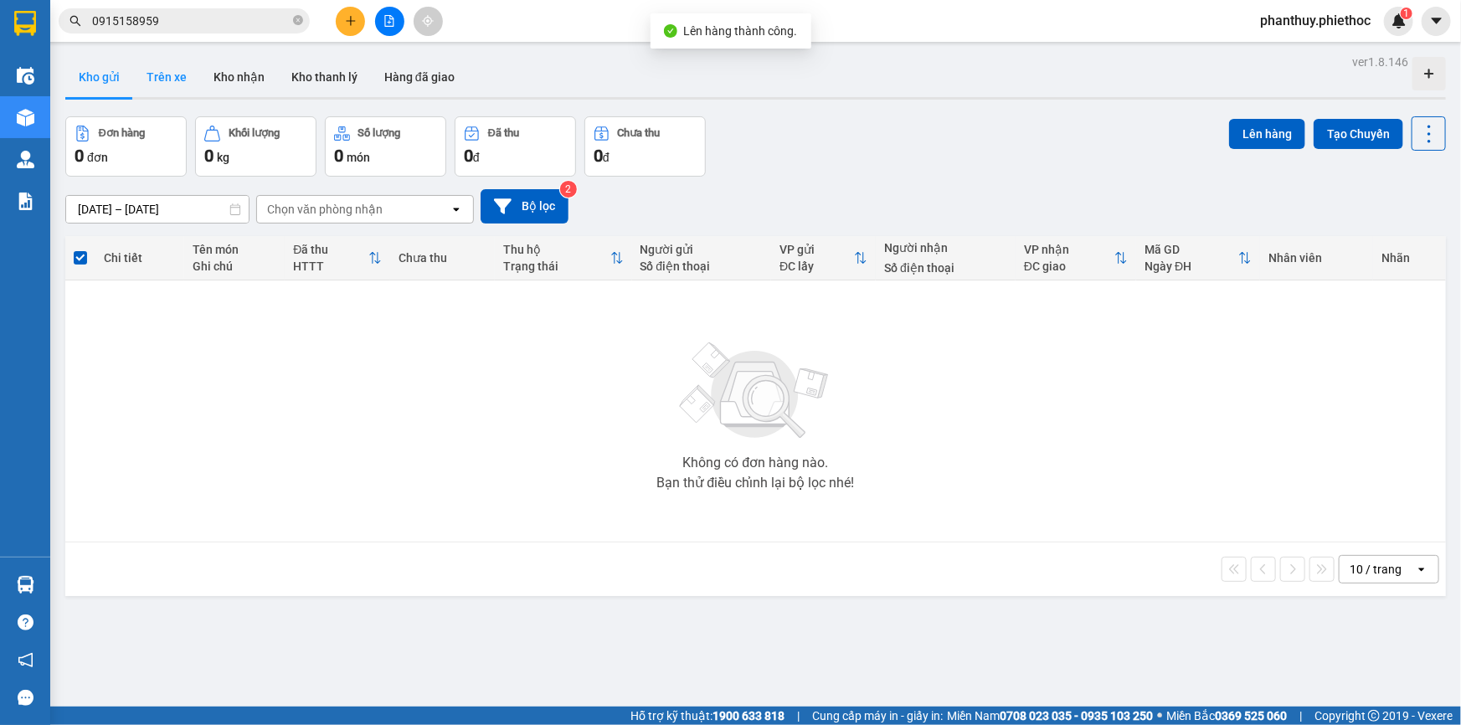
click at [157, 75] on button "Trên xe" at bounding box center [166, 77] width 67 height 40
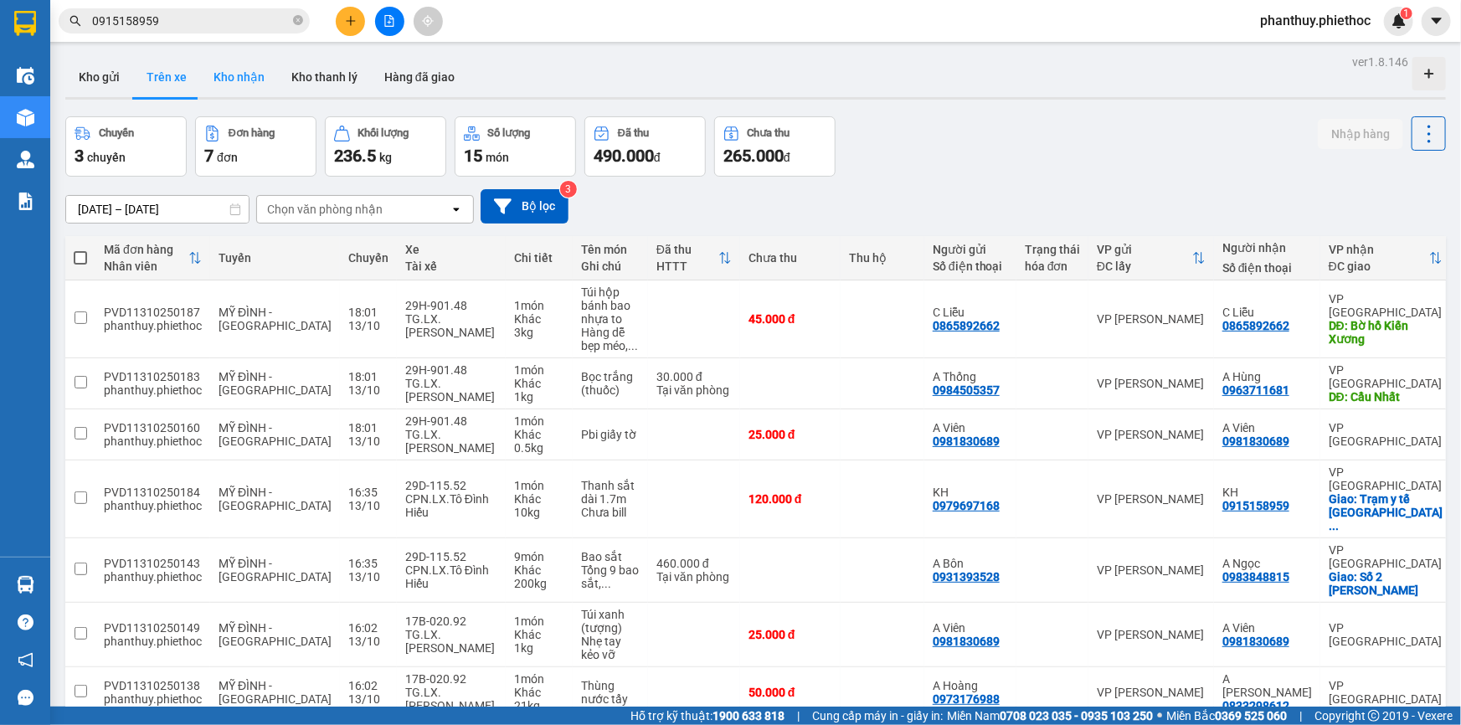
click at [237, 83] on button "Kho nhận" at bounding box center [239, 77] width 78 height 40
type input "[DATE] – [DATE]"
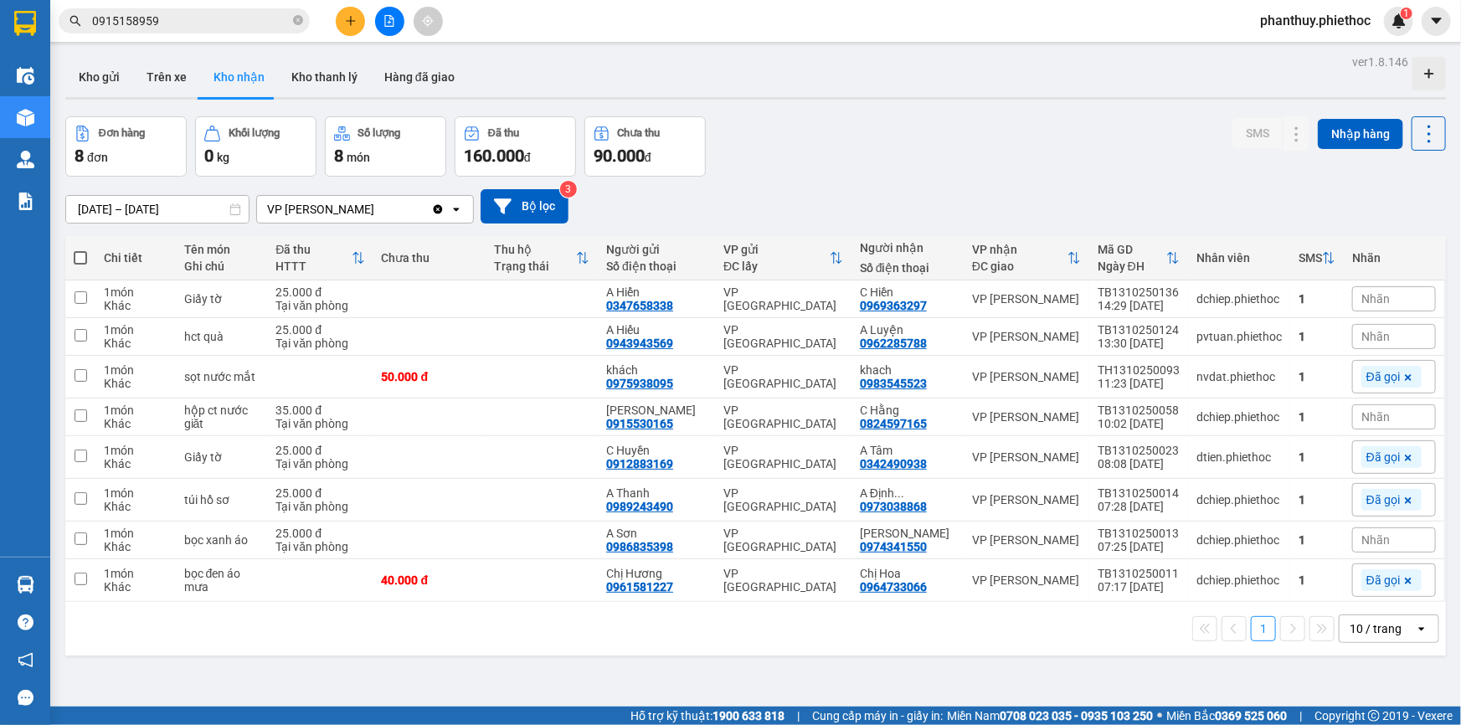
click at [1362, 336] on span "Nhãn" at bounding box center [1376, 336] width 28 height 13
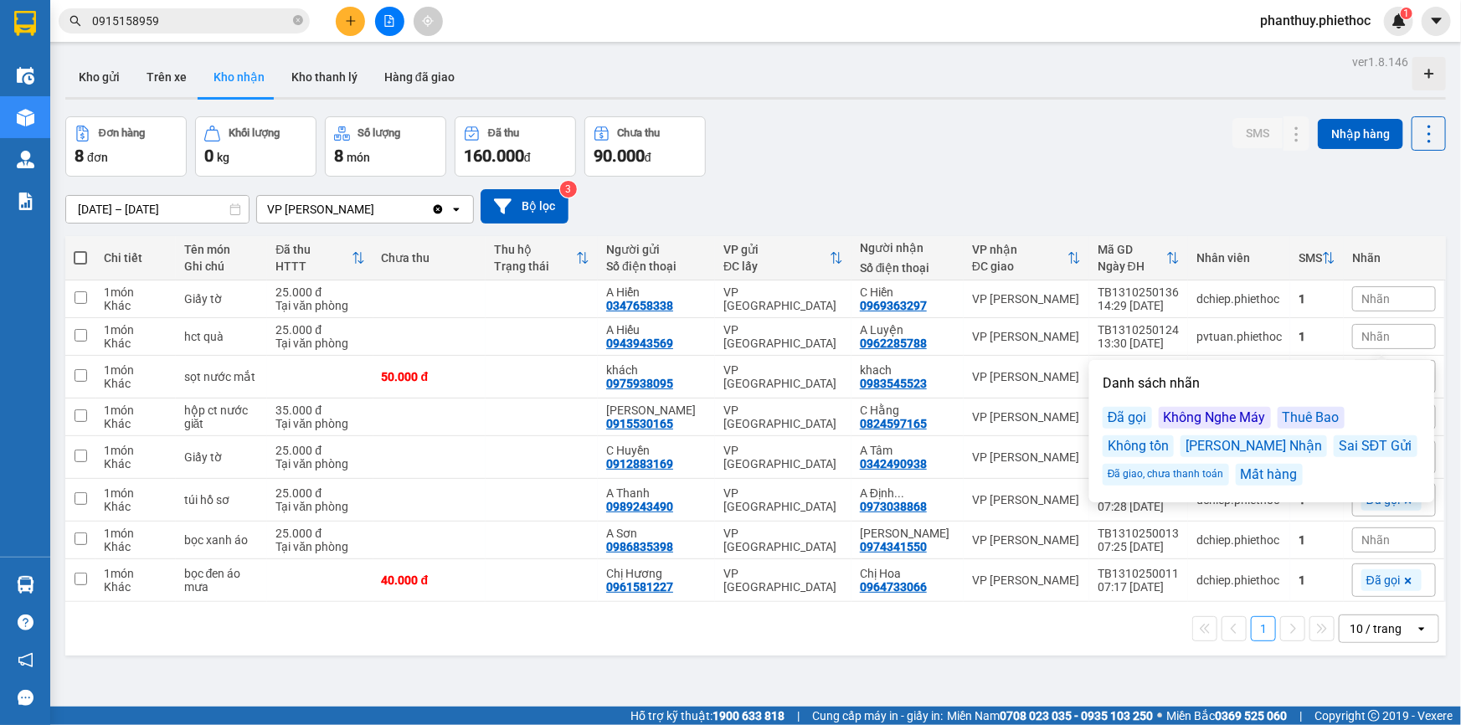
drag, startPoint x: 1126, startPoint y: 418, endPoint x: 1039, endPoint y: 355, distance: 107.4
click at [1126, 418] on div "Đã gọi" at bounding box center [1127, 418] width 49 height 22
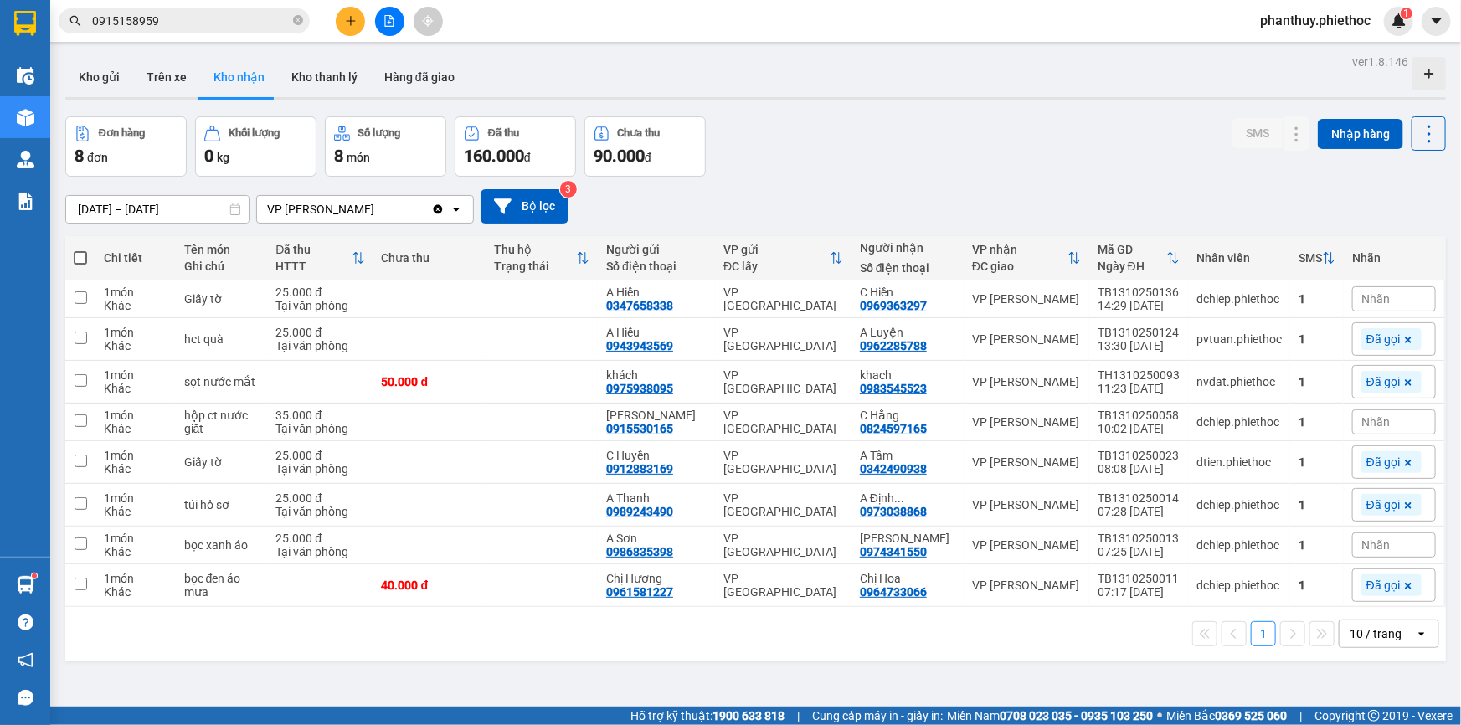
click at [942, 104] on div "ver 1.8.146 Kho gửi Trên xe Kho nhận Kho thanh lý Hàng đã giao Đơn hàng 8 đơn K…" at bounding box center [756, 412] width 1394 height 725
click at [1404, 337] on icon at bounding box center [1409, 340] width 10 height 10
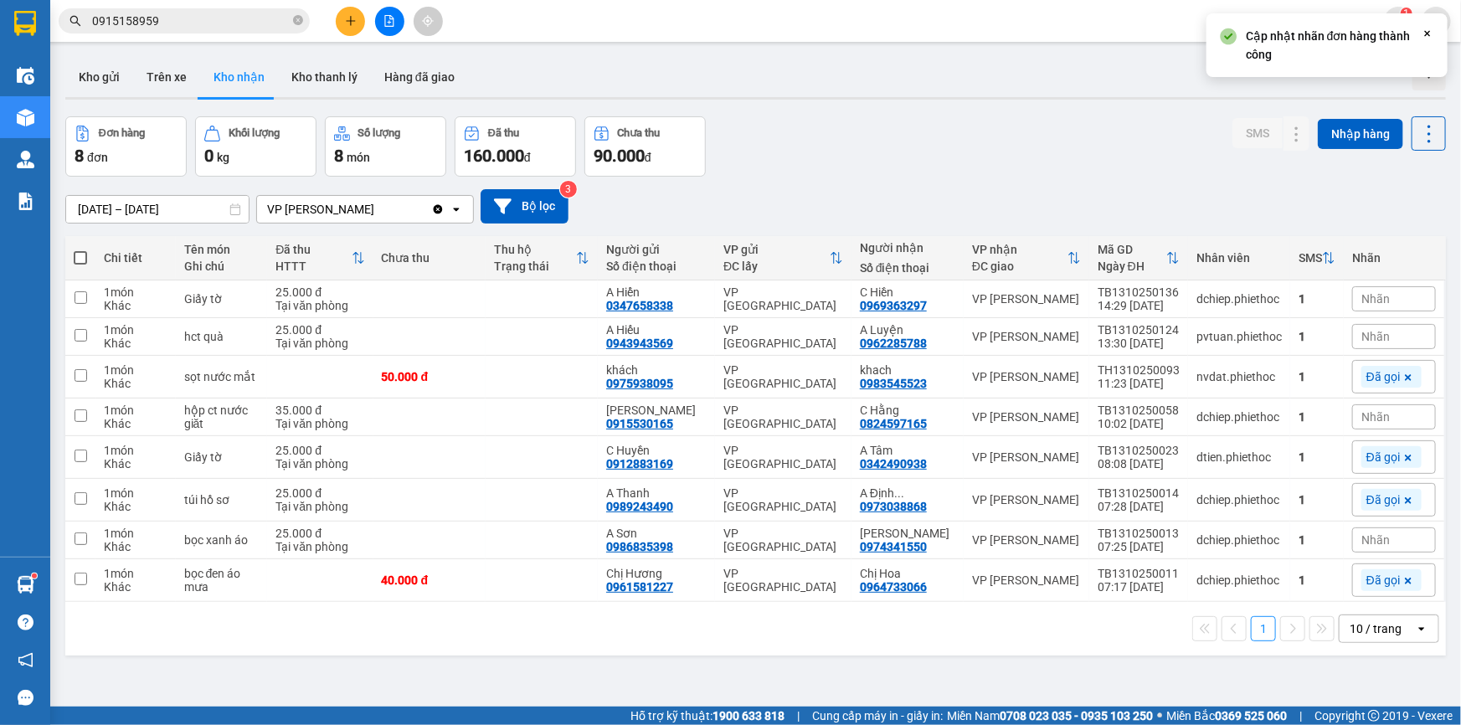
click at [1383, 335] on div "Nhãn" at bounding box center [1394, 336] width 84 height 25
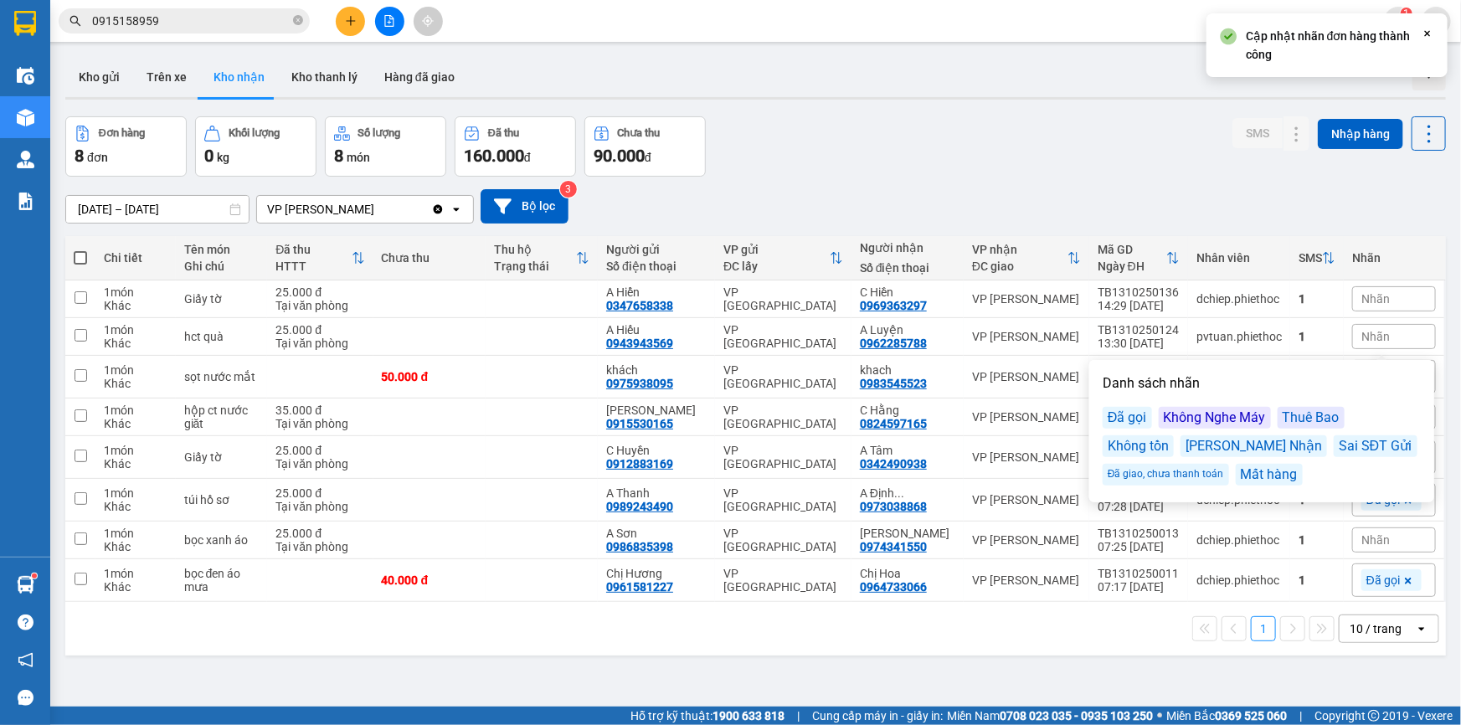
click at [1197, 420] on div "Không Nghe Máy" at bounding box center [1215, 418] width 112 height 22
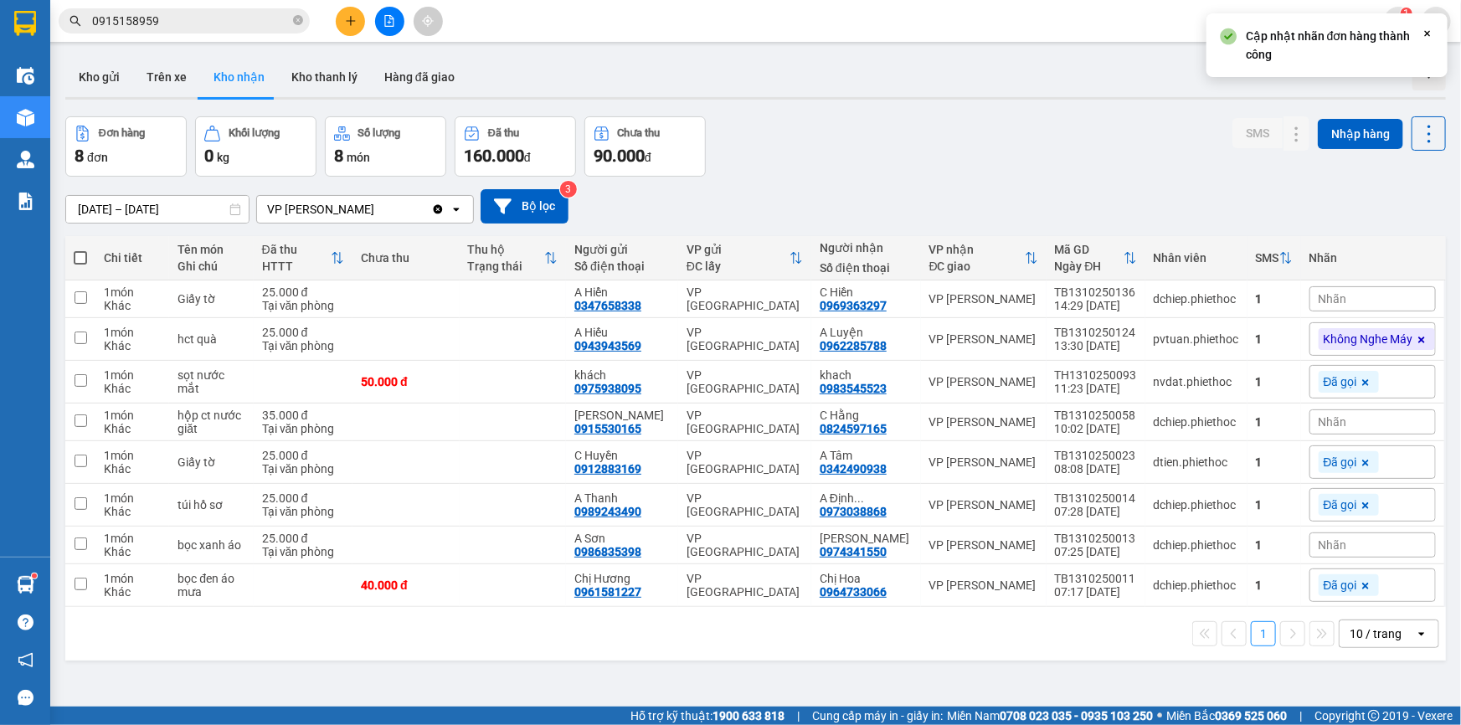
click at [1122, 190] on div "10/10/2025 – 13/10/2025 Press the down arrow key to interact with the calendar …" at bounding box center [755, 206] width 1381 height 34
click at [1417, 337] on icon at bounding box center [1422, 340] width 10 height 10
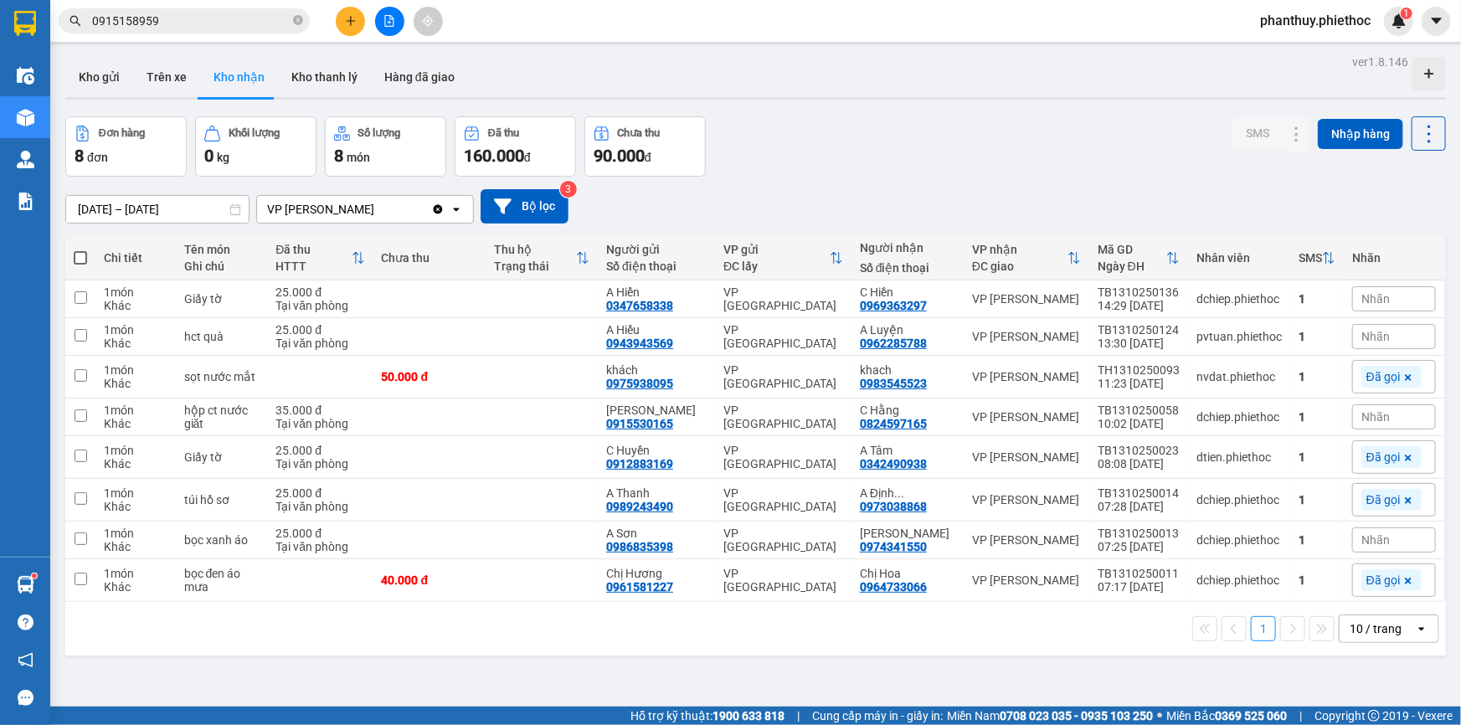
click at [1379, 327] on div "Nhãn" at bounding box center [1394, 336] width 84 height 25
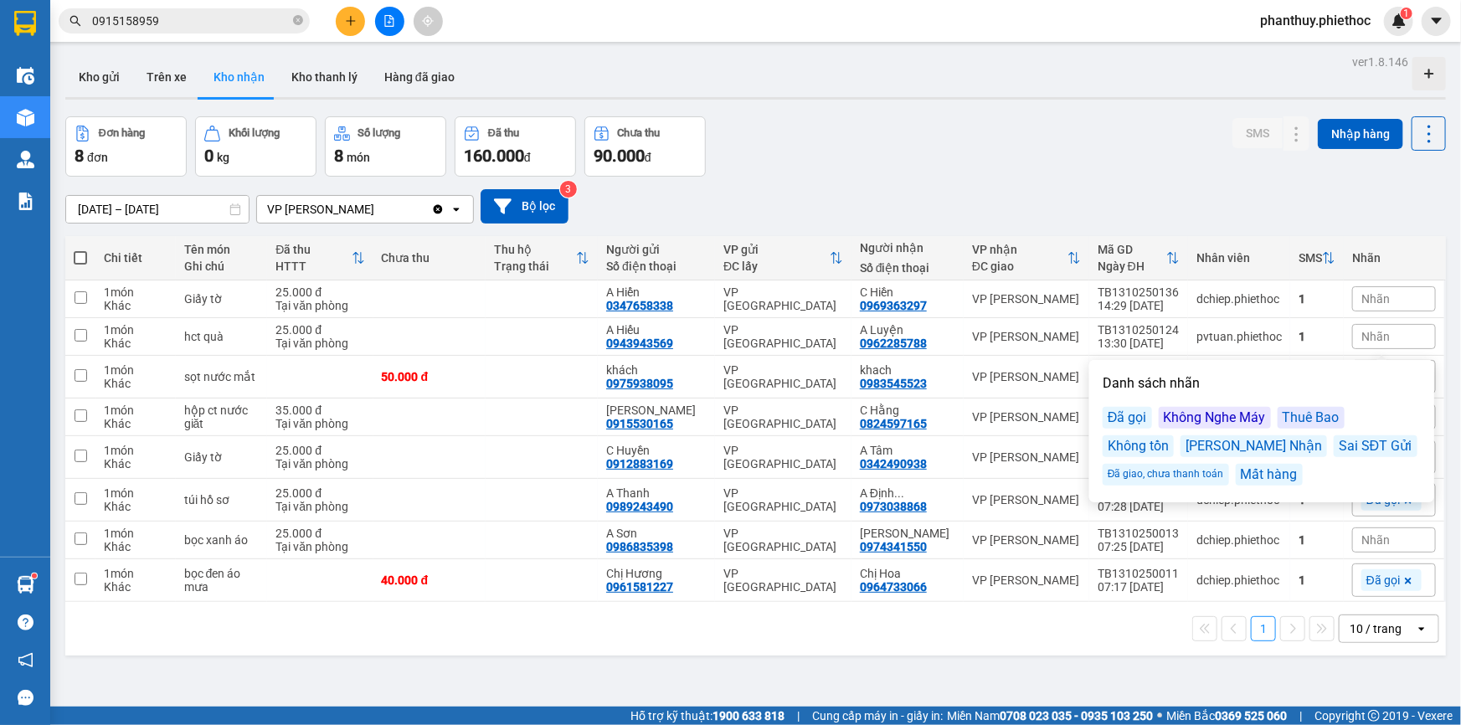
click at [1334, 446] on div "Sai SĐT Gửi" at bounding box center [1376, 446] width 84 height 22
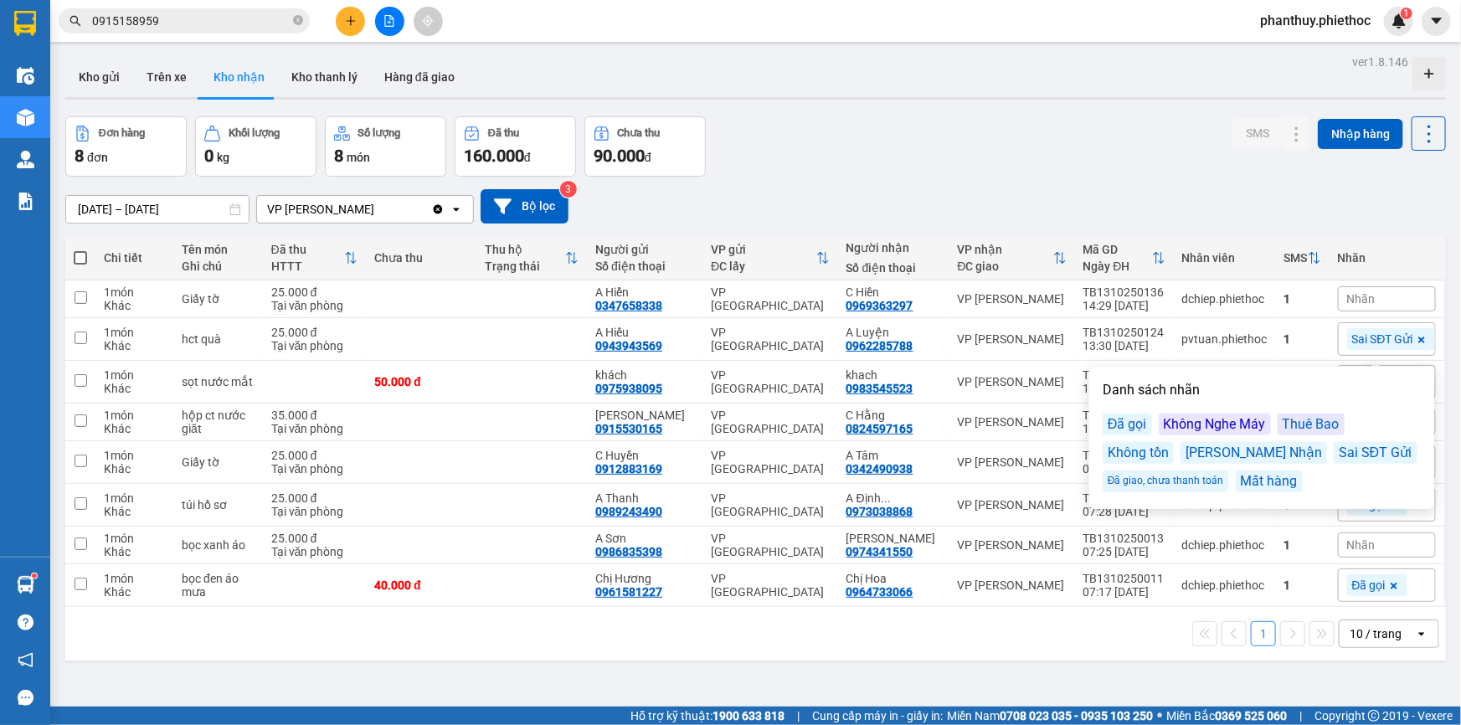
click at [1244, 450] on div "Sai SĐT Nhận" at bounding box center [1254, 453] width 147 height 22
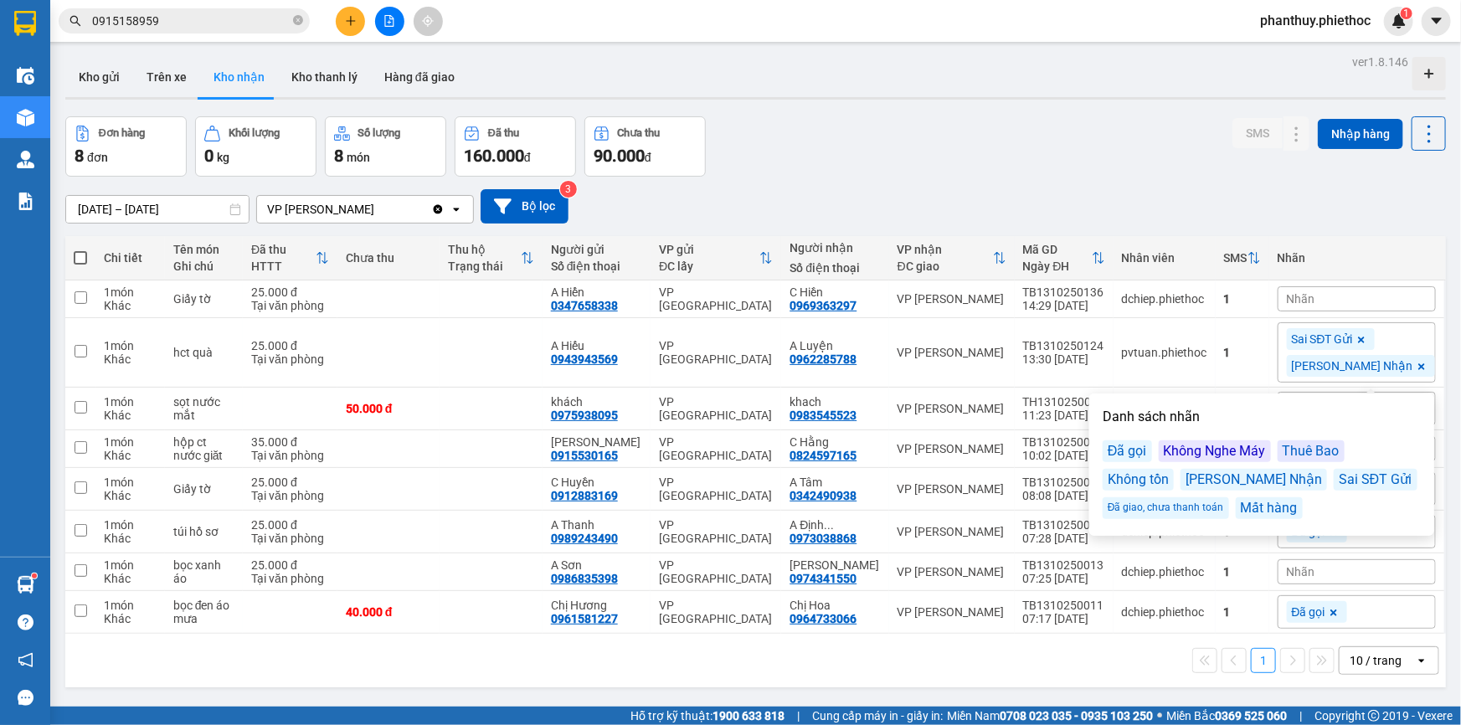
click at [1182, 178] on div "10/10/2025 – 13/10/2025 Press the down arrow key to interact with the calendar …" at bounding box center [755, 206] width 1381 height 59
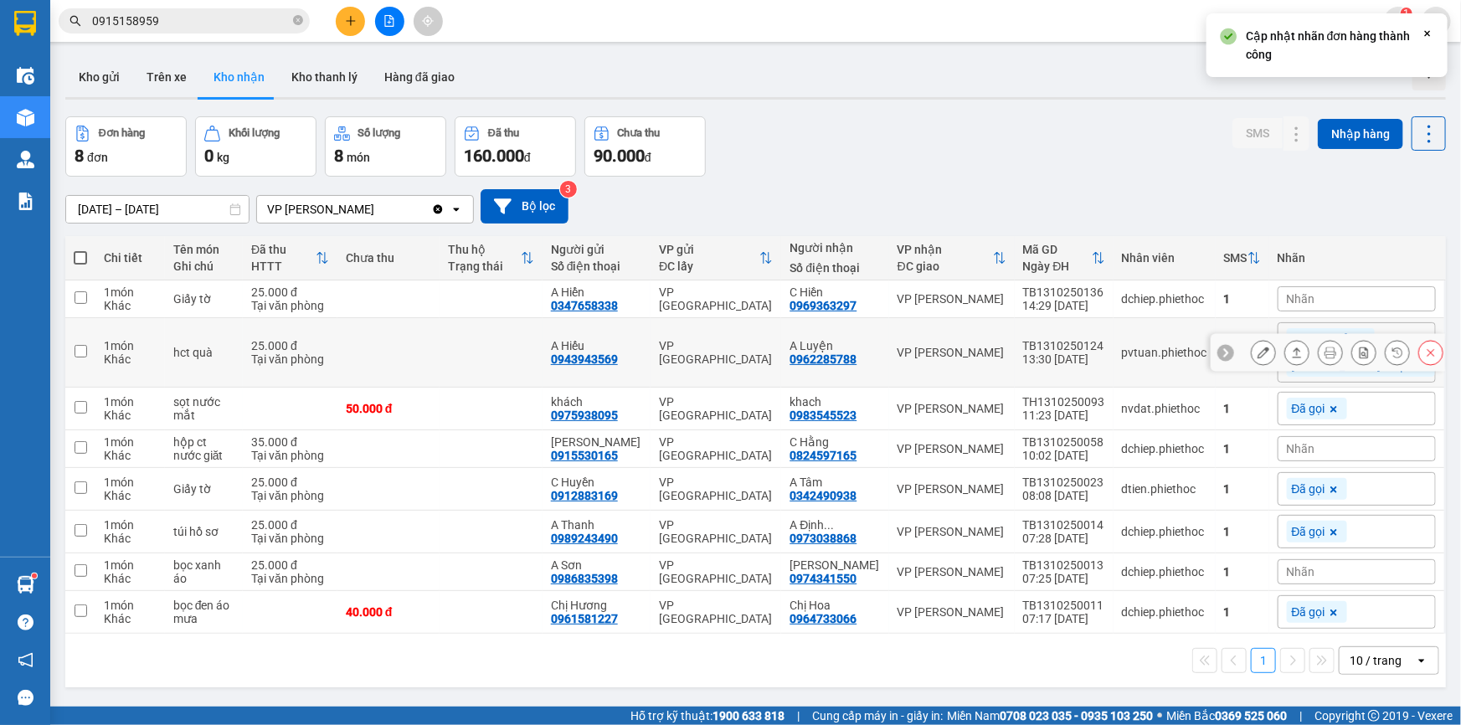
click at [1325, 348] on icon at bounding box center [1331, 353] width 12 height 12
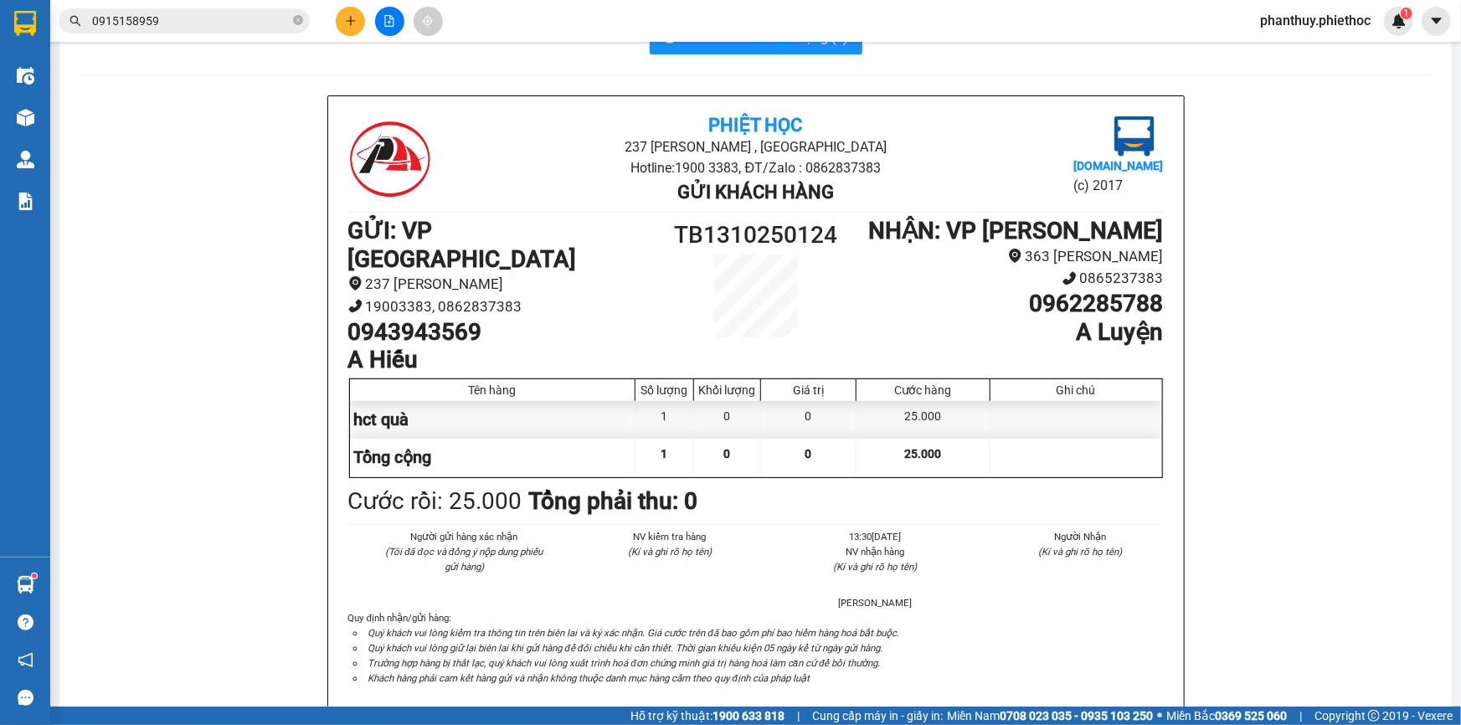
scroll to position [75, 0]
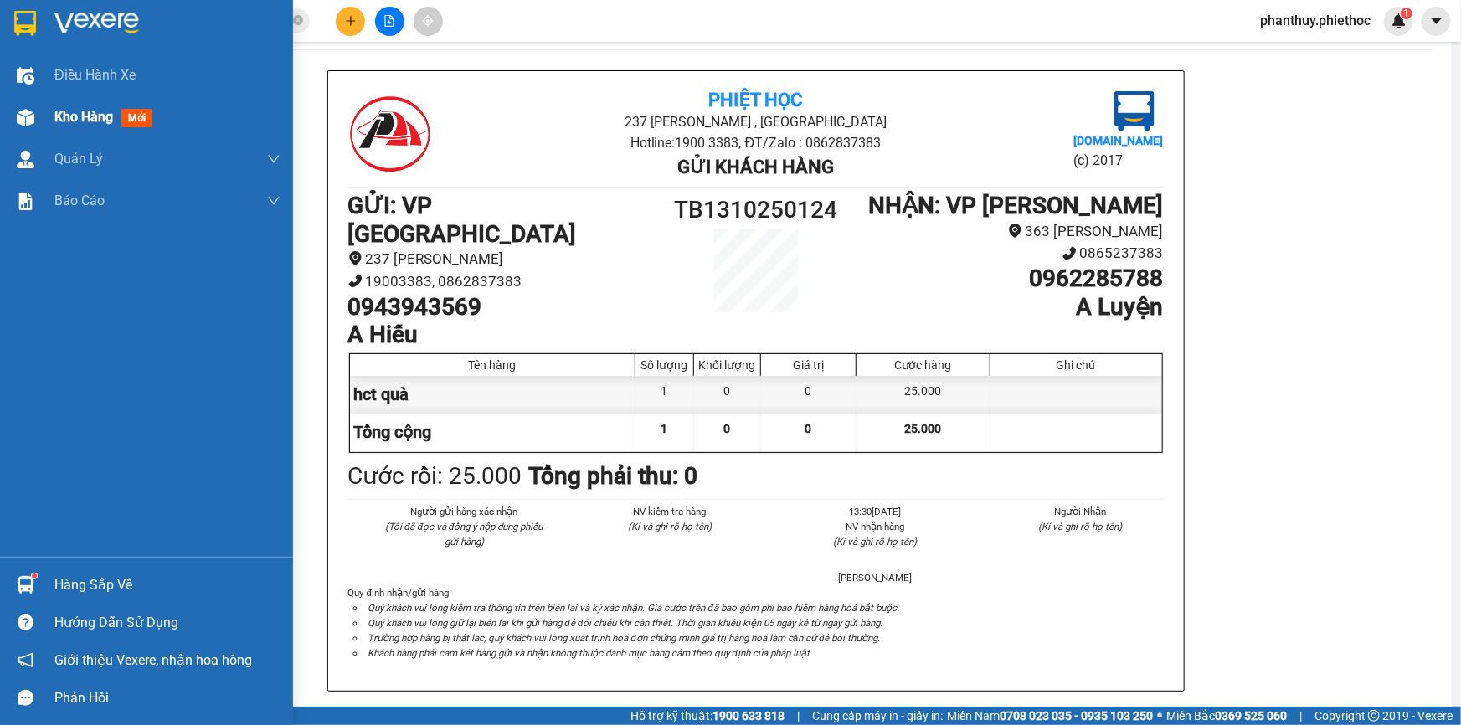
click at [75, 123] on span "Kho hàng" at bounding box center [83, 117] width 59 height 16
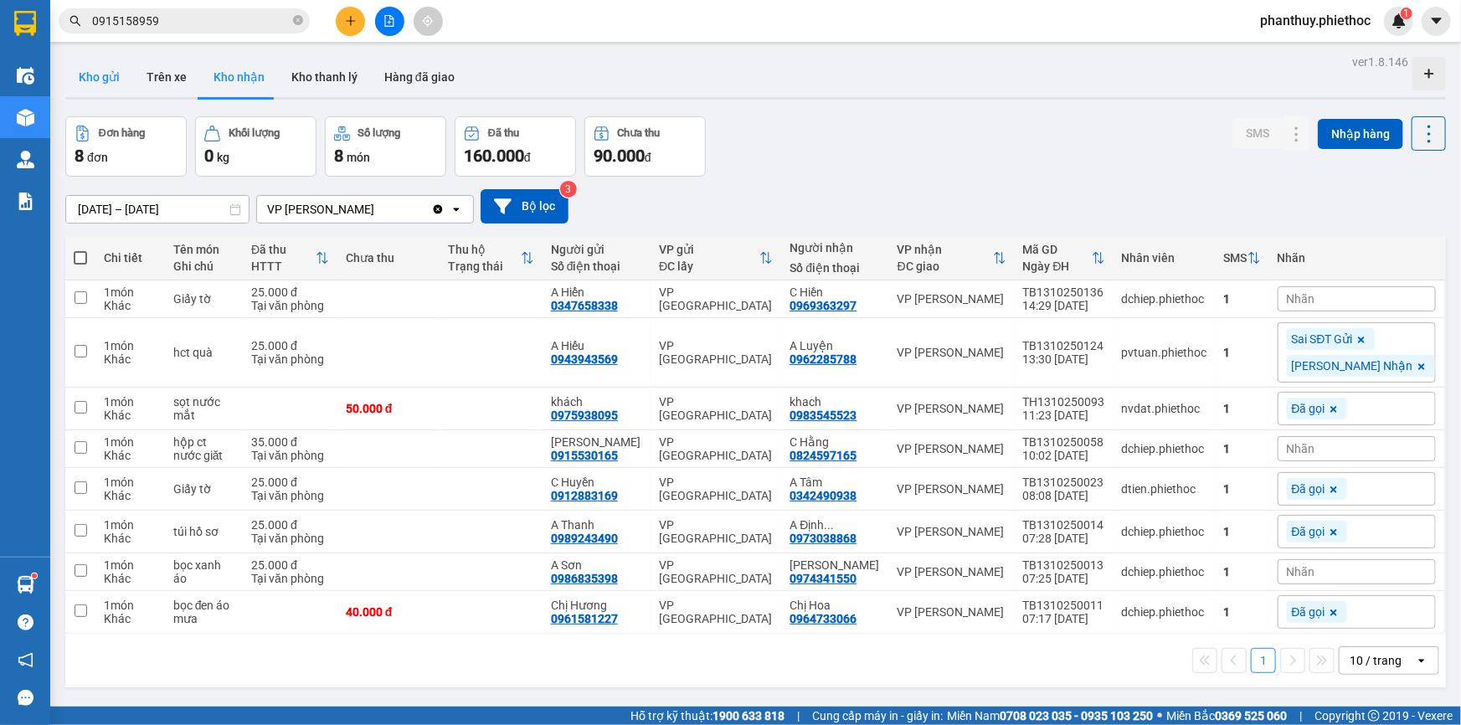
click at [107, 72] on button "Kho gửi" at bounding box center [99, 77] width 68 height 40
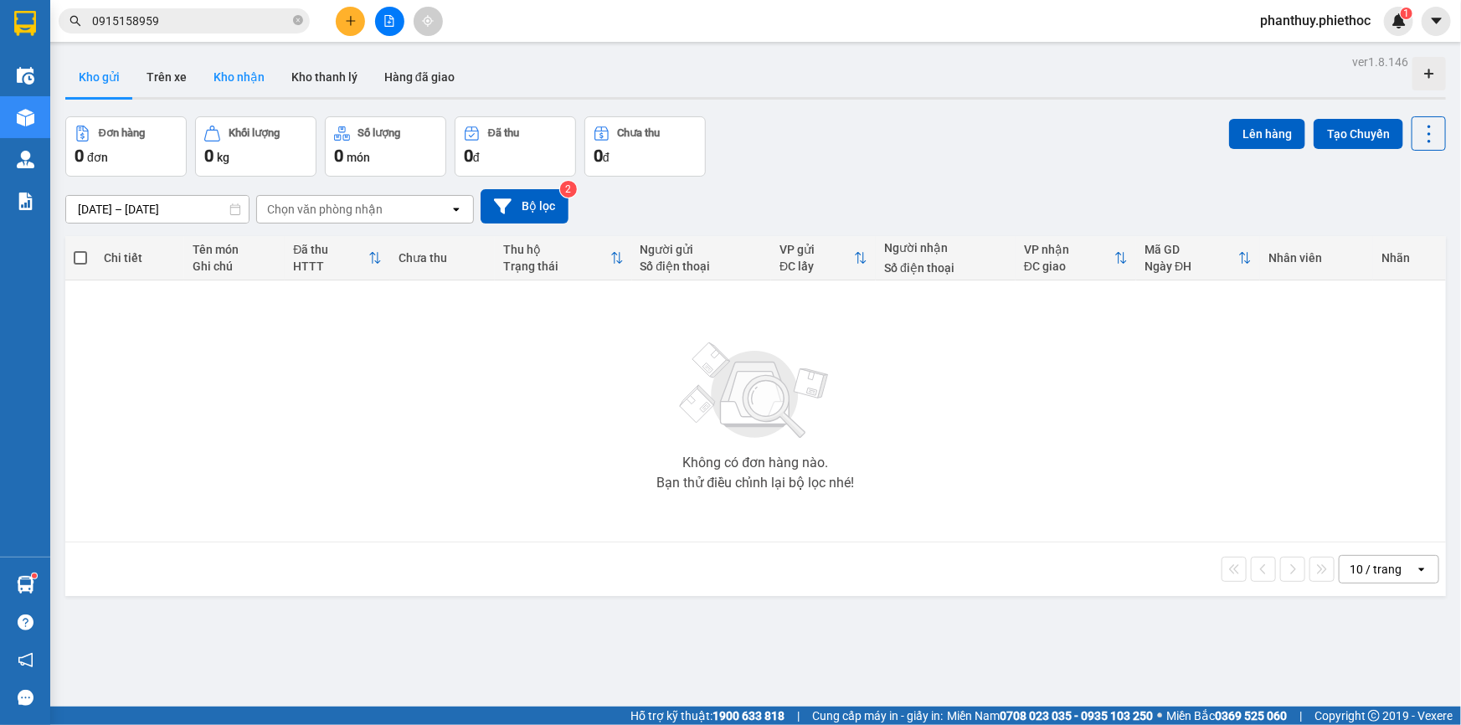
click at [232, 84] on button "Kho nhận" at bounding box center [239, 77] width 78 height 40
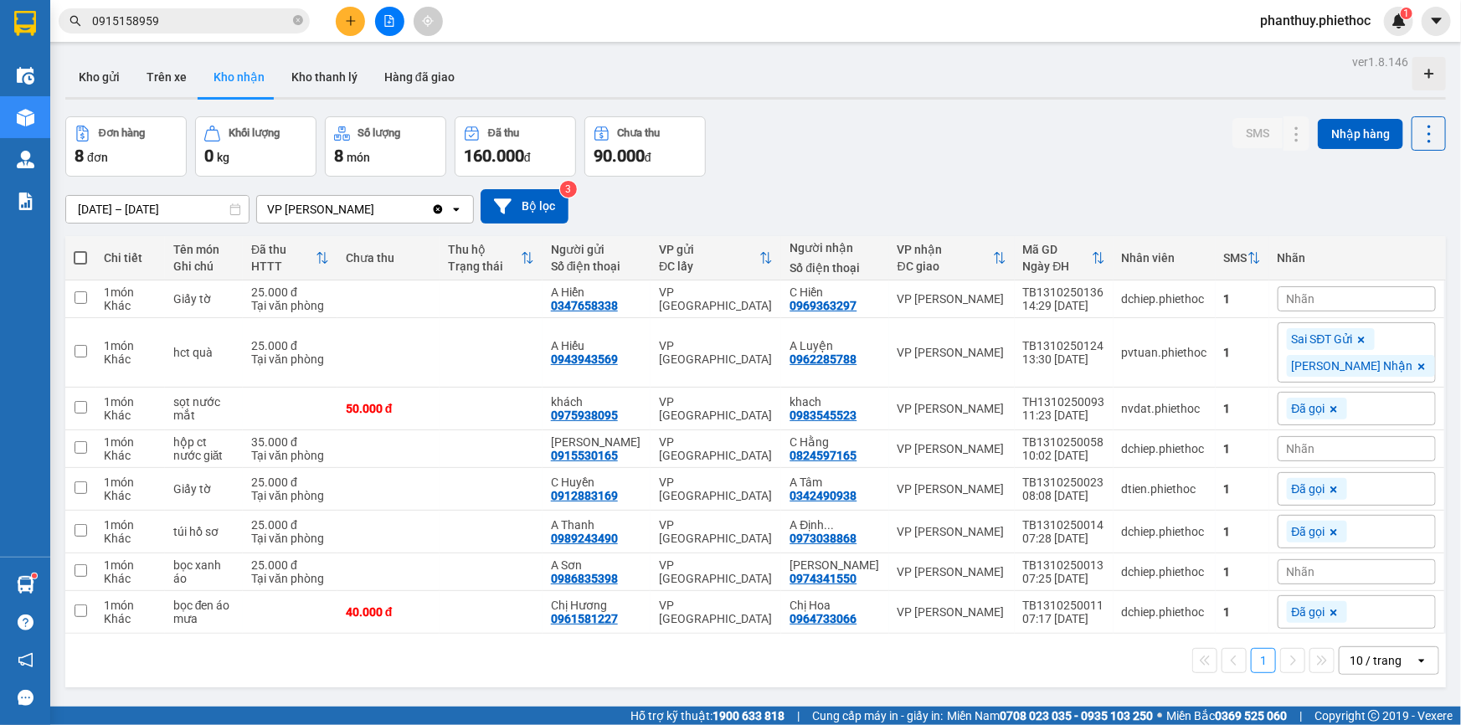
click at [1316, 444] on span "Nhãn" at bounding box center [1301, 448] width 28 height 13
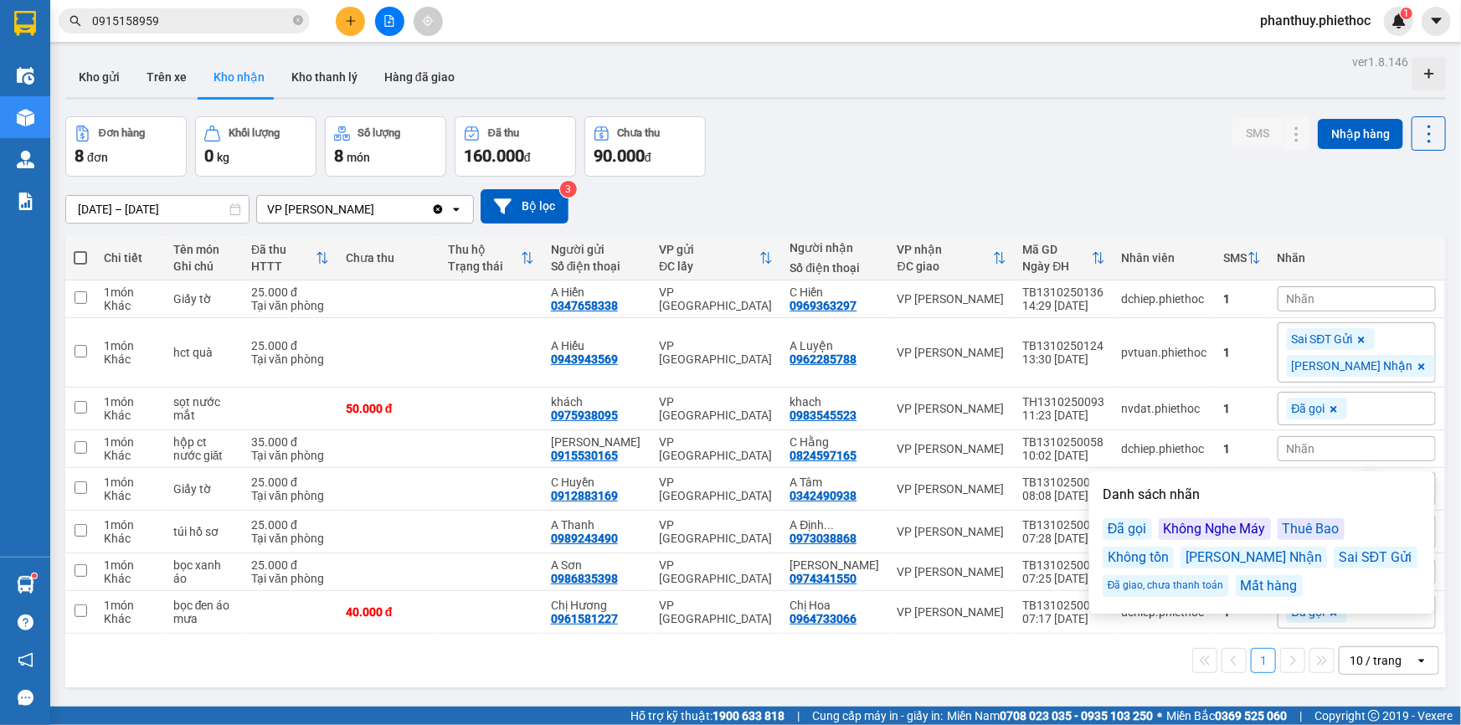
drag, startPoint x: 1131, startPoint y: 532, endPoint x: 1163, endPoint y: 482, distance: 59.9
click at [1130, 532] on div "Đã gọi" at bounding box center [1127, 529] width 49 height 22
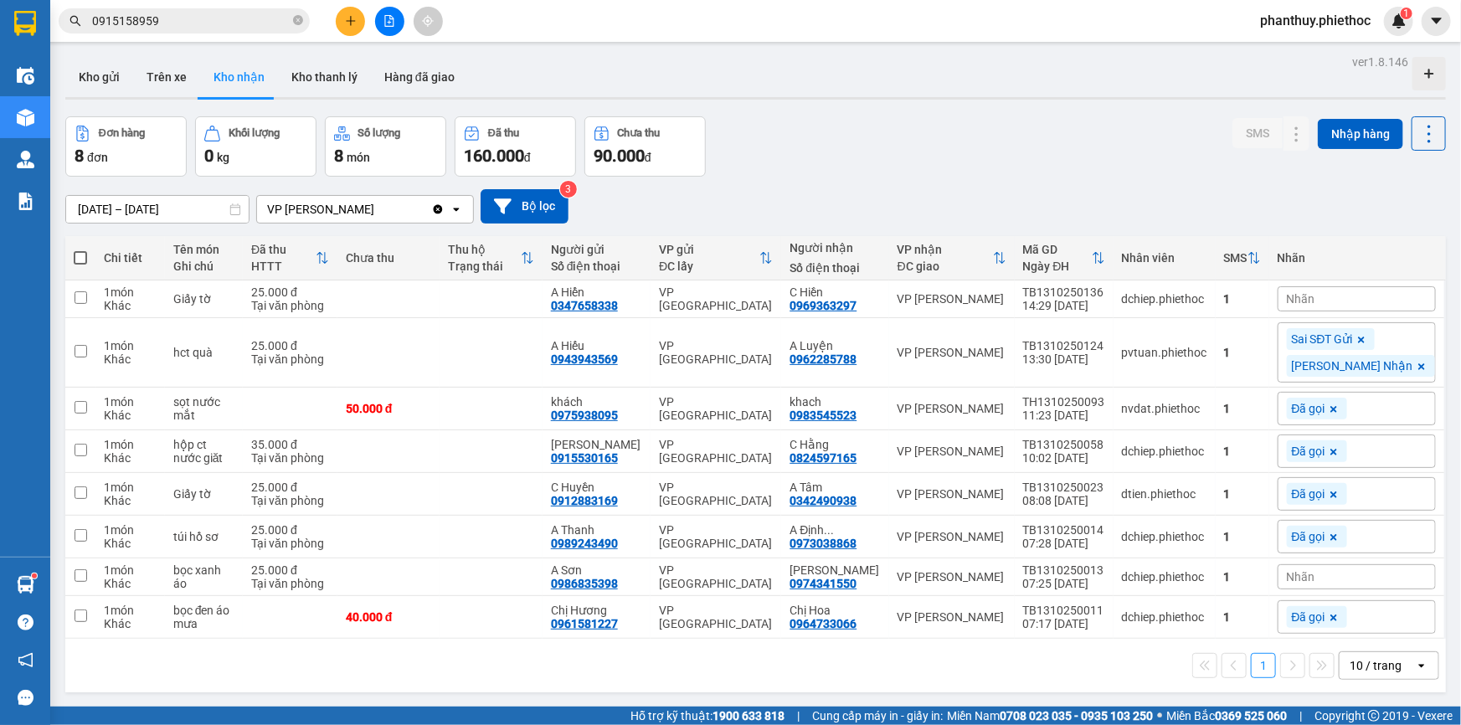
click at [1216, 193] on div "10/10/2025 – 13/10/2025 Press the down arrow key to interact with the calendar …" at bounding box center [755, 206] width 1381 height 34
click at [1361, 578] on div "Nhãn" at bounding box center [1357, 576] width 158 height 25
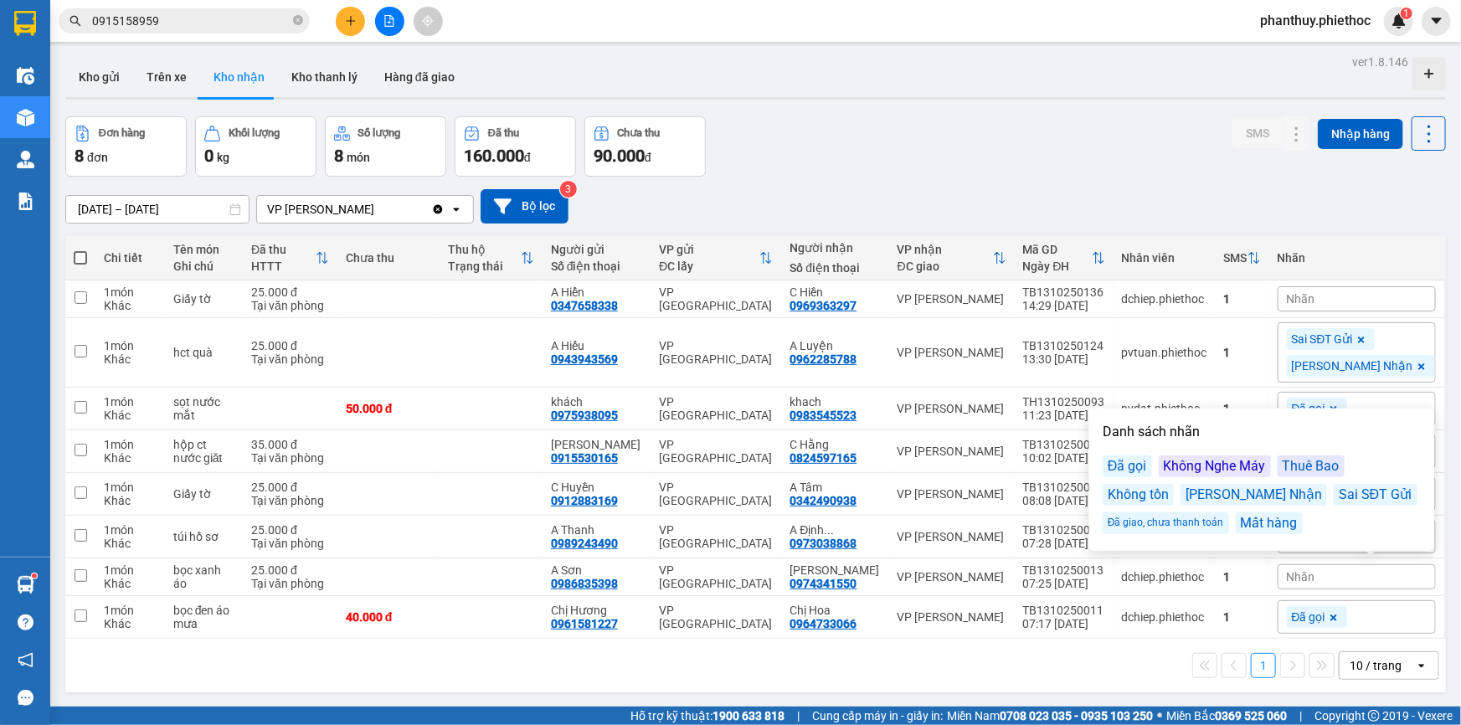
click at [1127, 463] on div "Đã gọi" at bounding box center [1127, 467] width 49 height 22
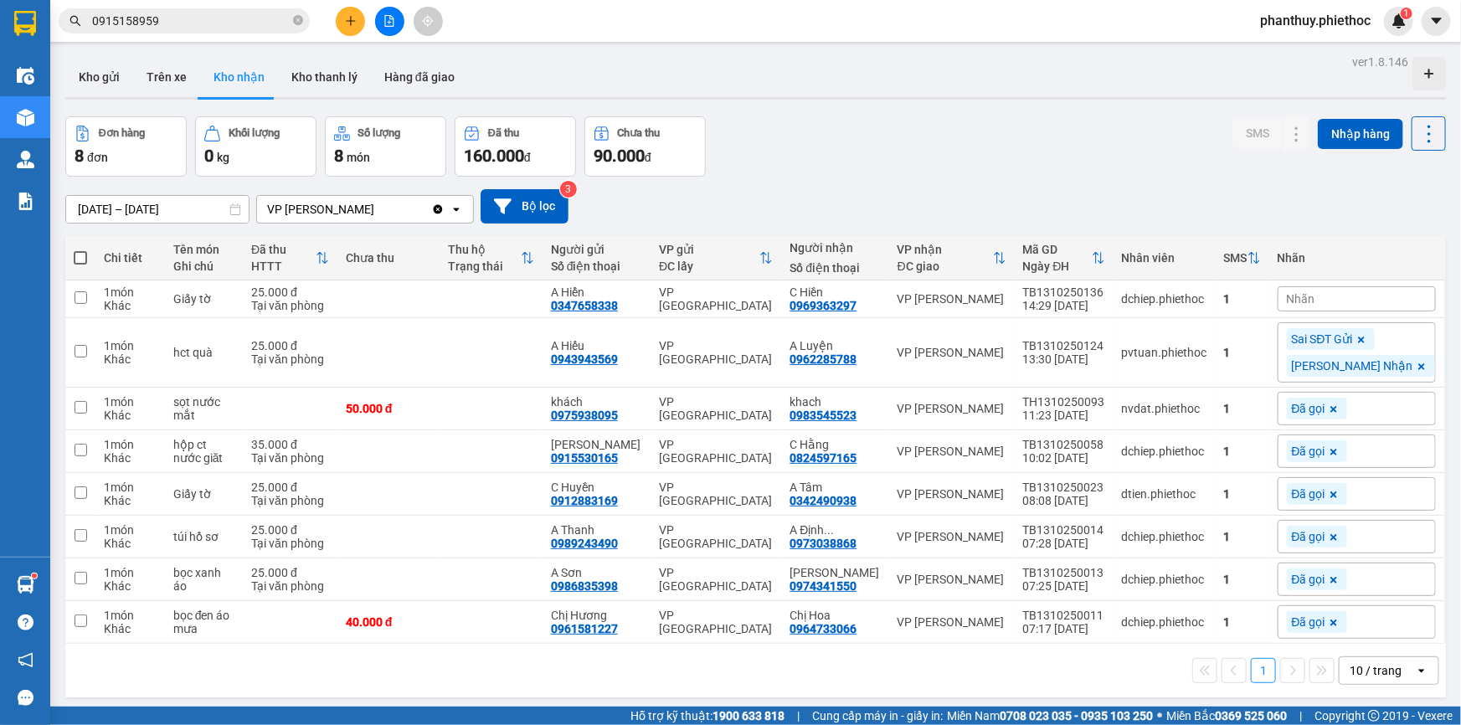
click at [1109, 119] on div "Đơn hàng 8 đơn Khối lượng 0 kg Số lượng 8 món Đã thu 160.000 đ Chưa thu 90.000 …" at bounding box center [755, 146] width 1381 height 60
click at [1382, 295] on div "Nhãn" at bounding box center [1357, 298] width 158 height 25
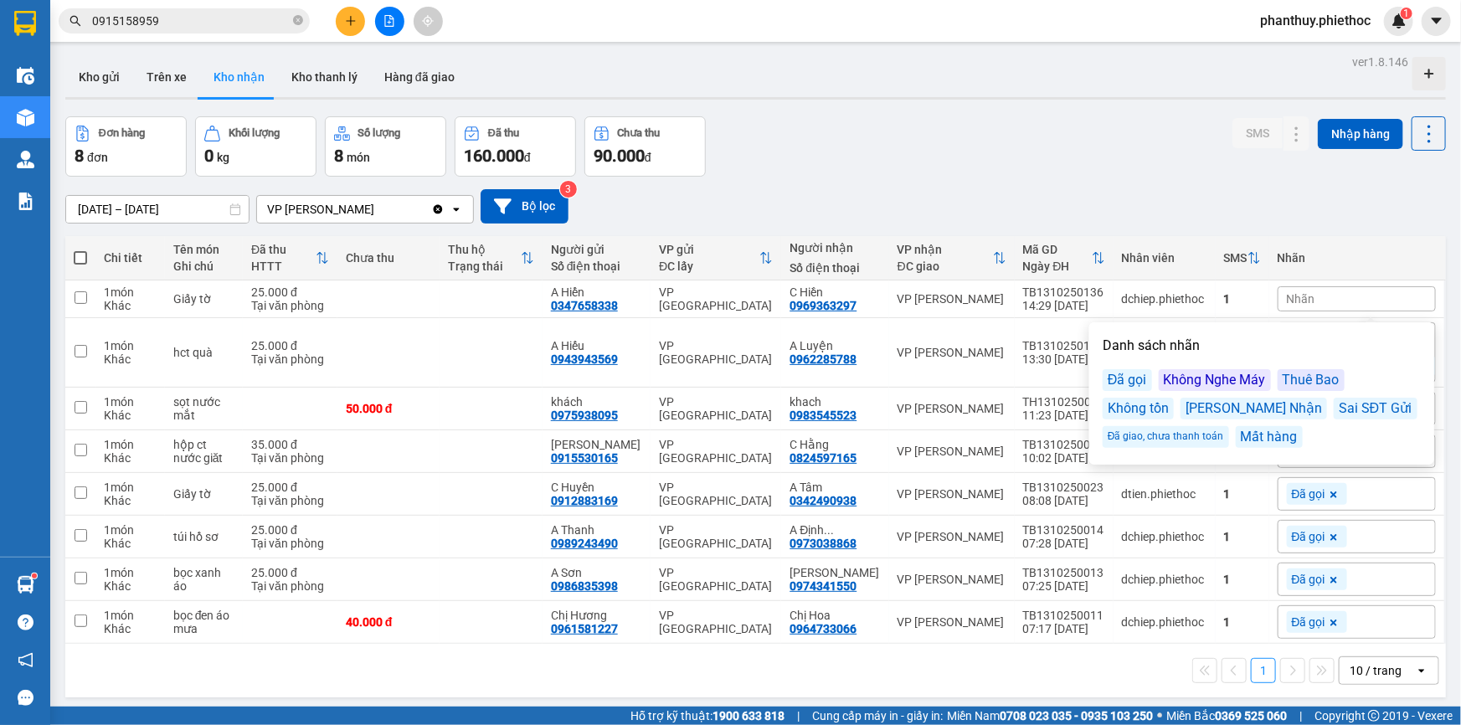
click at [1121, 384] on div "Đã gọi" at bounding box center [1127, 380] width 49 height 22
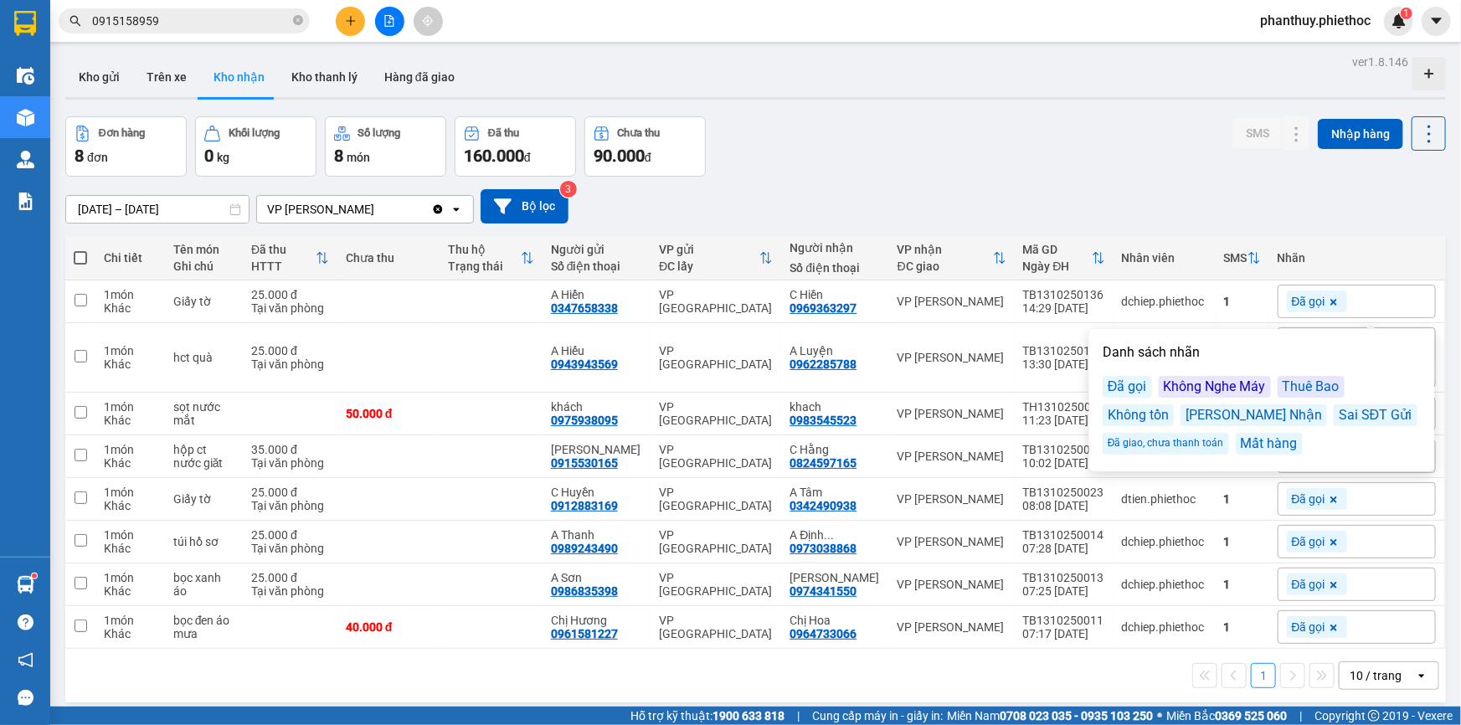
drag, startPoint x: 1125, startPoint y: 142, endPoint x: 1120, endPoint y: 156, distance: 14.8
click at [1124, 142] on div "Đơn hàng 8 đơn Khối lượng 0 kg Số lượng 8 món Đã thu 160.000 đ Chưa thu 90.000 …" at bounding box center [755, 146] width 1381 height 60
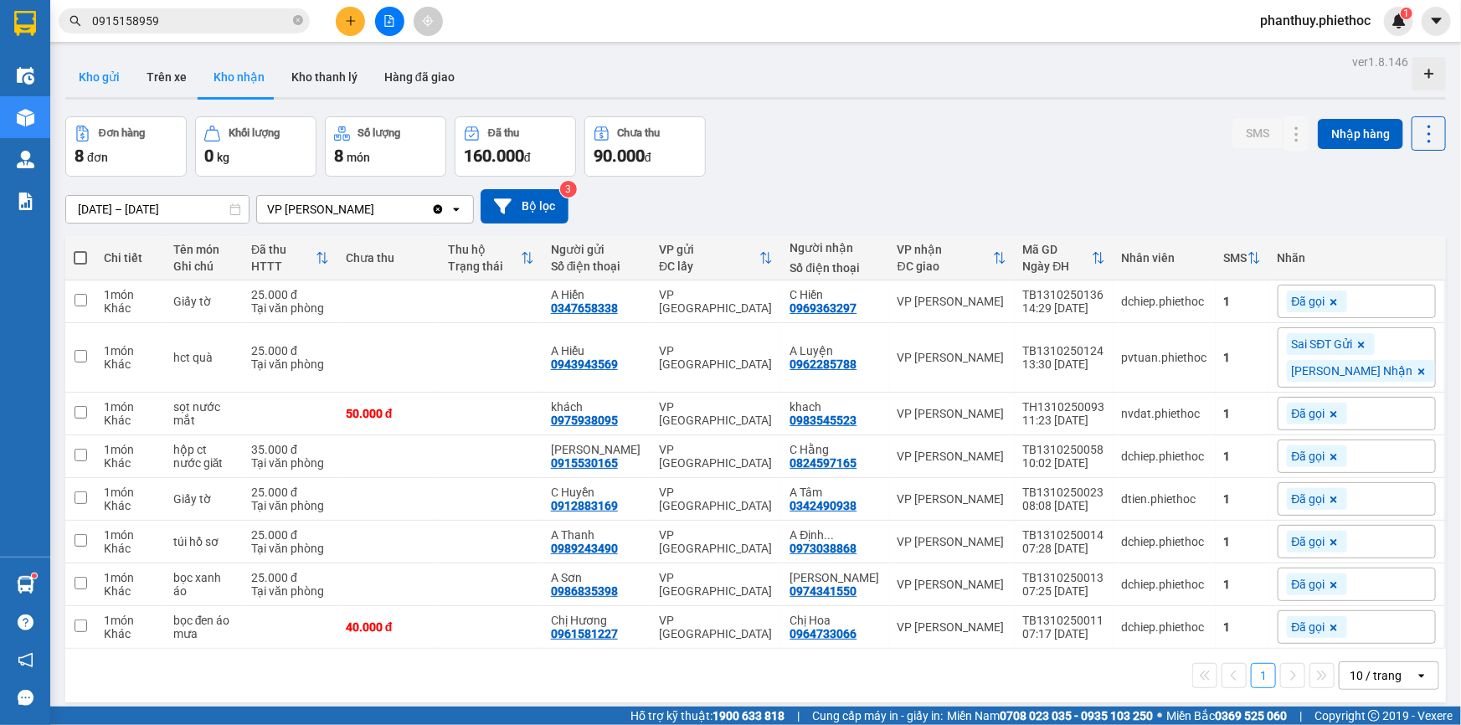
click at [108, 64] on button "Kho gửi" at bounding box center [99, 77] width 68 height 40
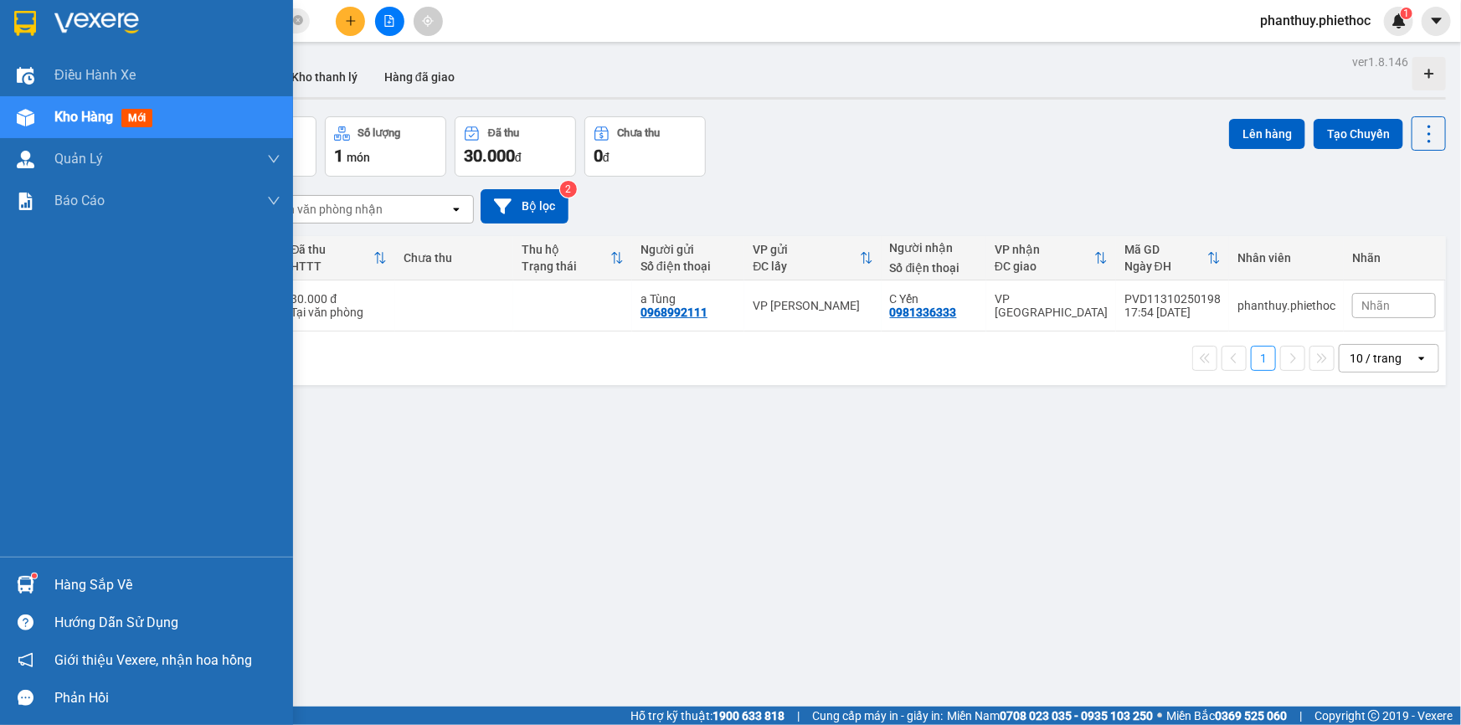
drag, startPoint x: 95, startPoint y: 569, endPoint x: 109, endPoint y: 578, distance: 17.0
click at [95, 569] on div "Hàng sắp về" at bounding box center [146, 585] width 293 height 38
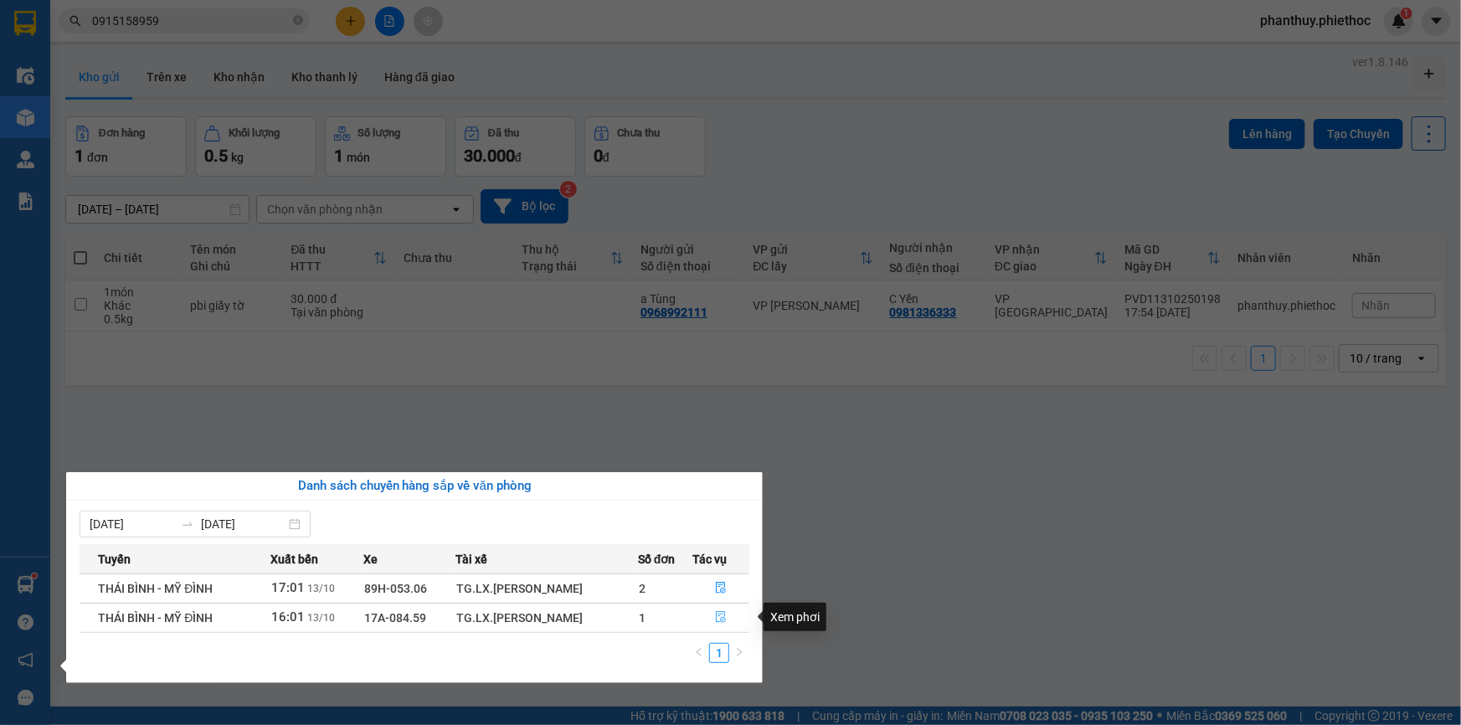
click at [718, 612] on icon "file-done" at bounding box center [721, 617] width 12 height 12
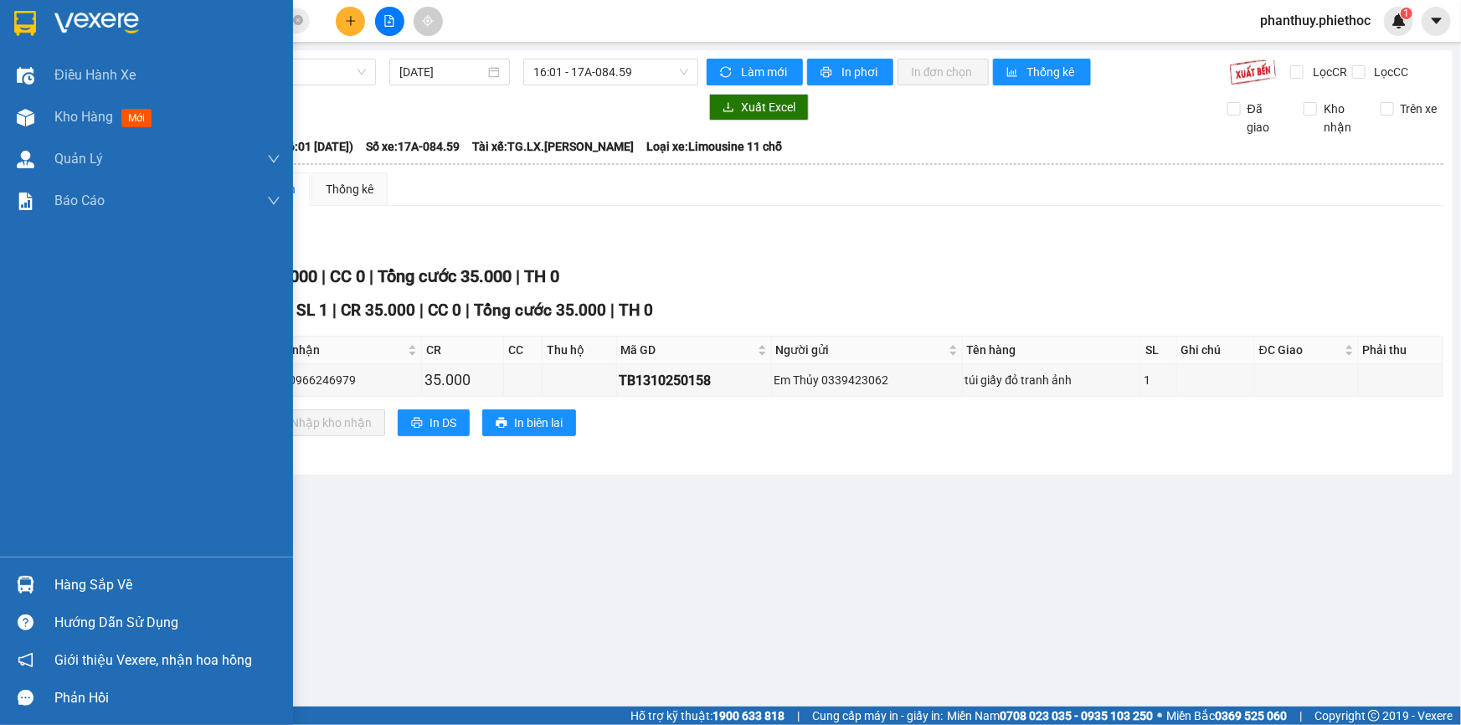
drag, startPoint x: 93, startPoint y: 585, endPoint x: 319, endPoint y: 528, distance: 233.2
click at [97, 585] on div "Hàng sắp về" at bounding box center [167, 585] width 226 height 25
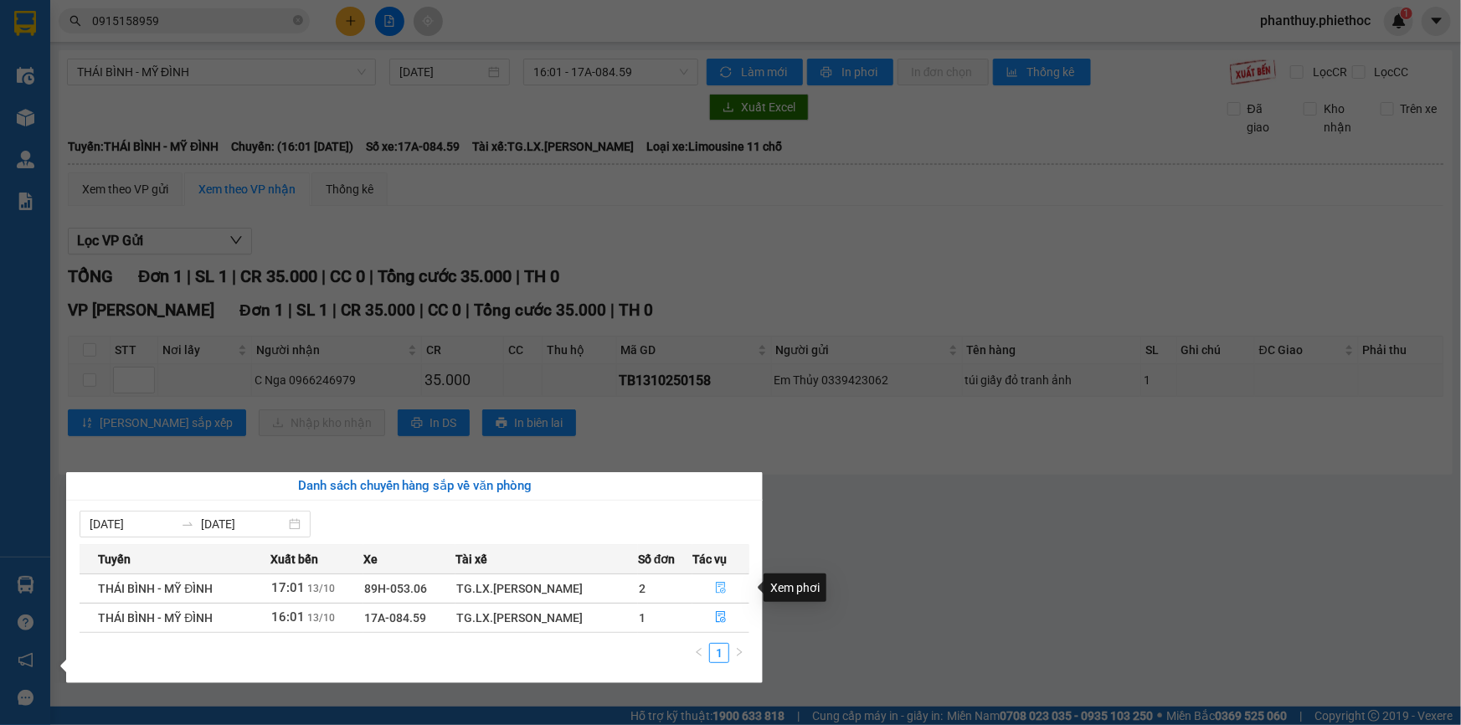
click at [716, 586] on icon "file-done" at bounding box center [721, 588] width 10 height 12
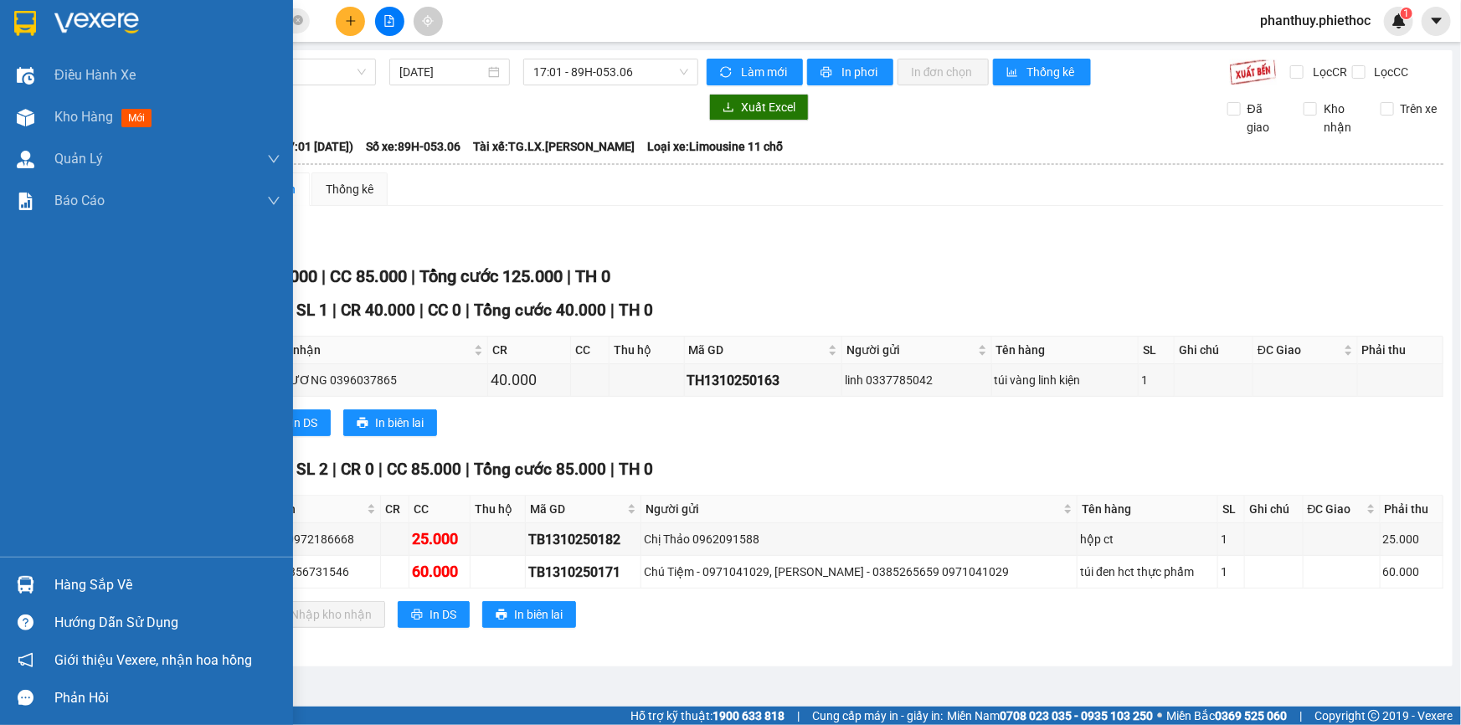
click at [112, 576] on div "Hàng sắp về" at bounding box center [167, 585] width 226 height 25
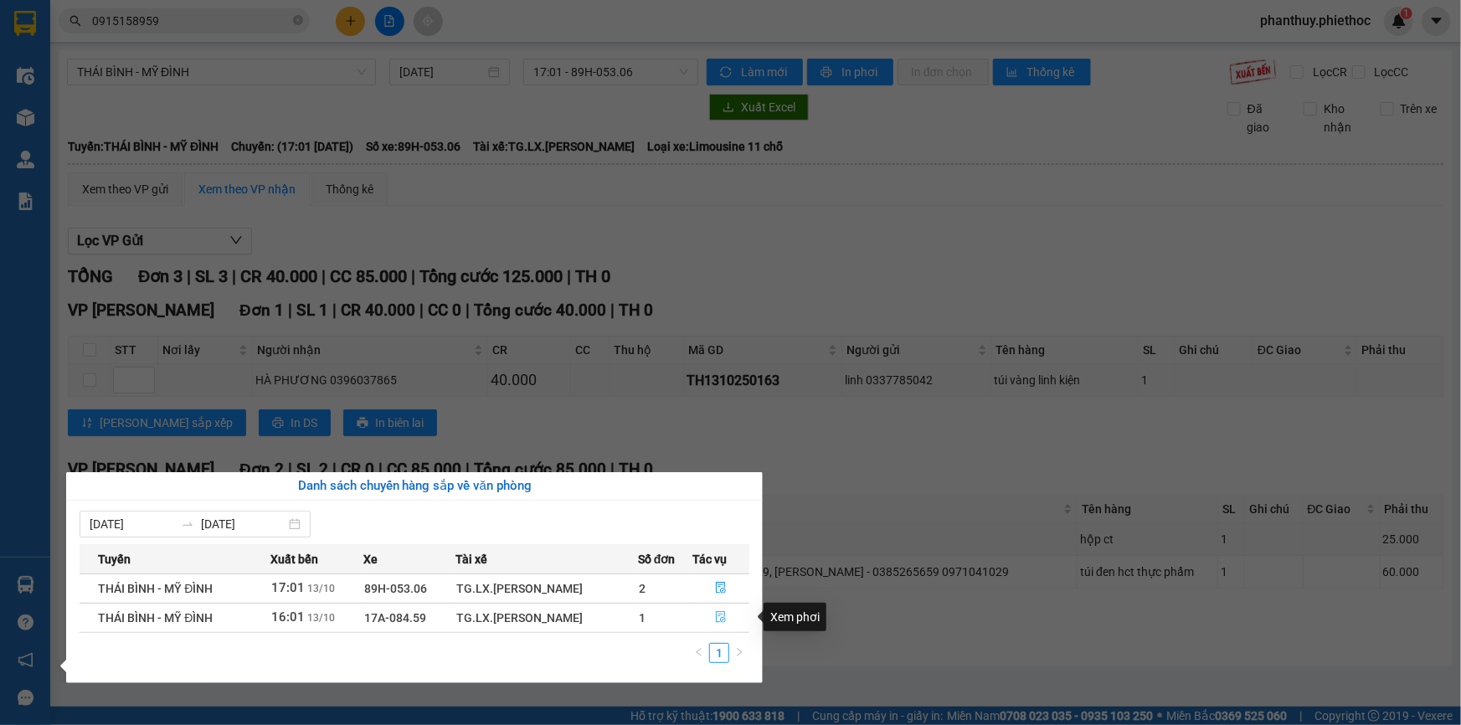
click at [720, 609] on button "button" at bounding box center [720, 618] width 55 height 27
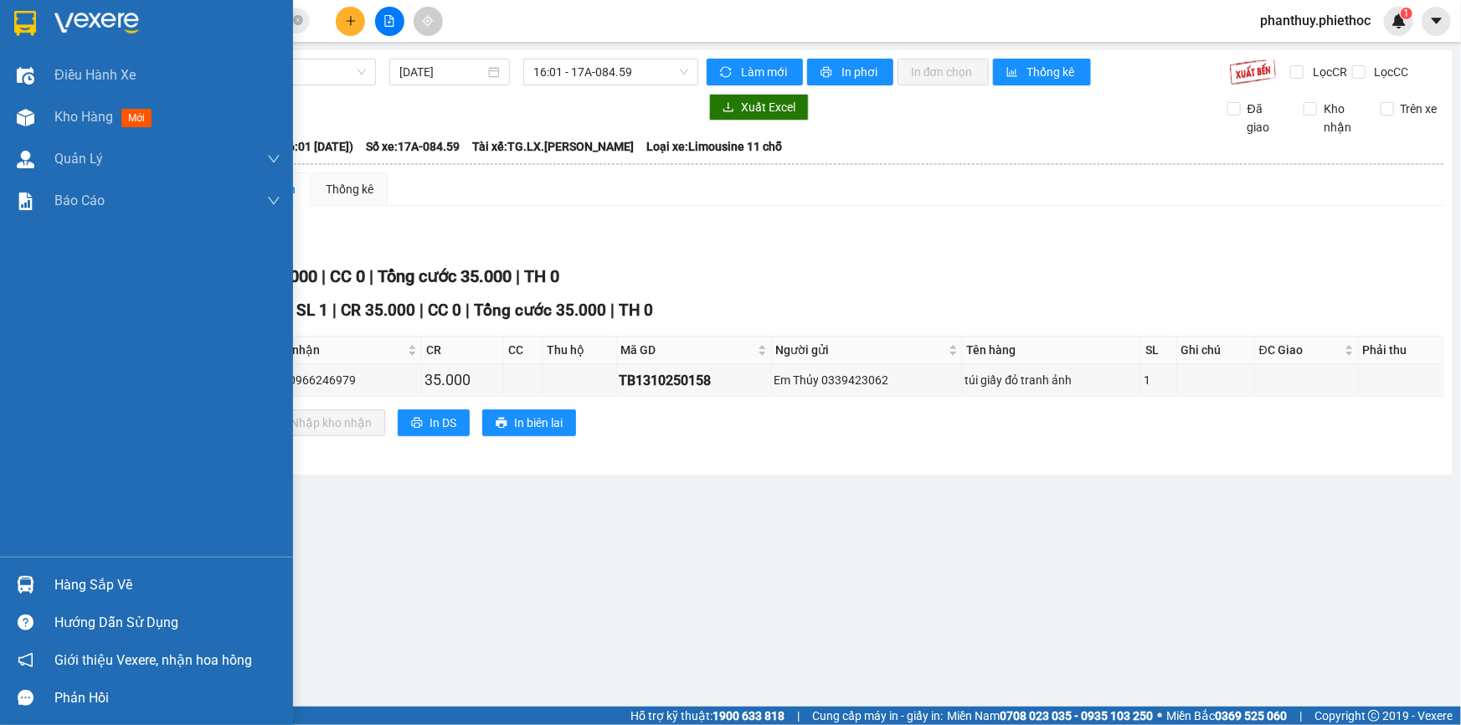
drag, startPoint x: 100, startPoint y: 589, endPoint x: 525, endPoint y: 554, distance: 426.0
click at [102, 587] on div "Hàng sắp về" at bounding box center [167, 585] width 226 height 25
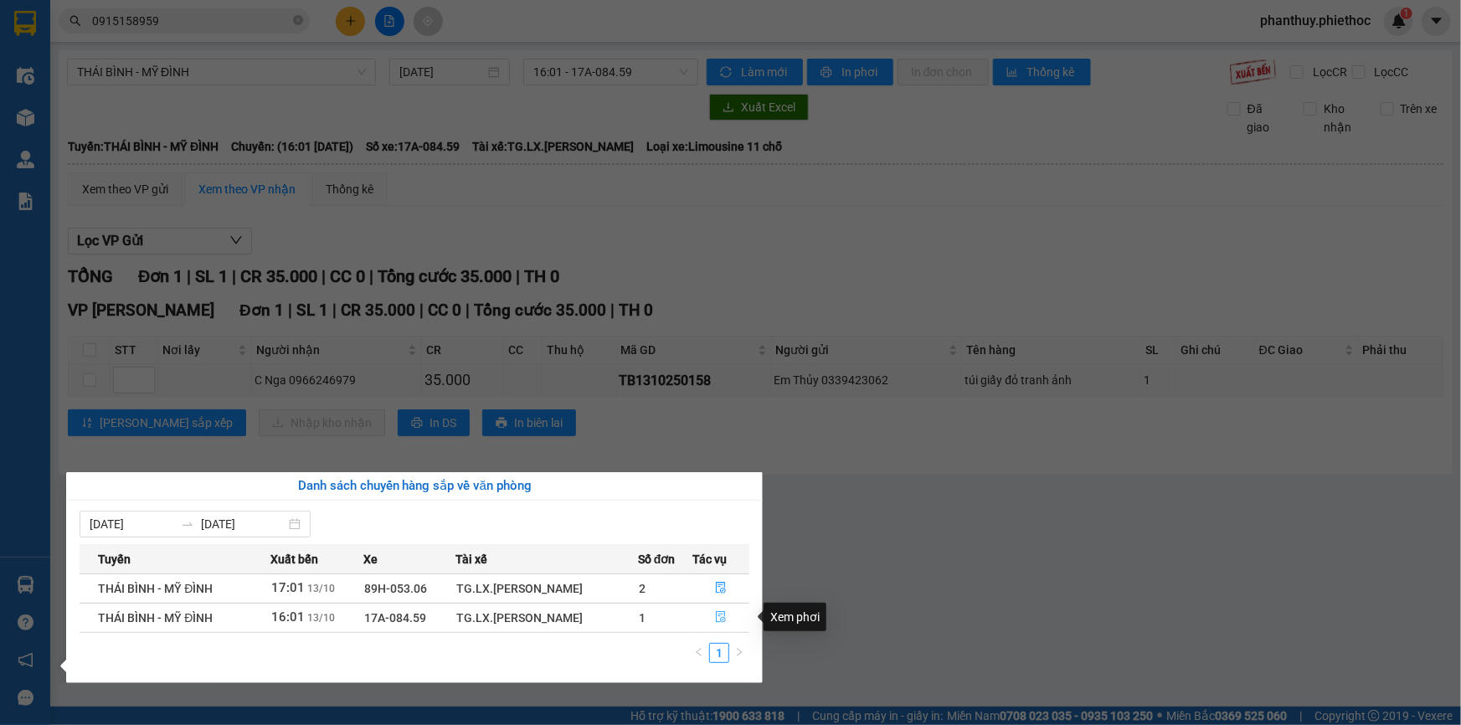
click at [722, 619] on icon "file-done" at bounding box center [721, 617] width 12 height 12
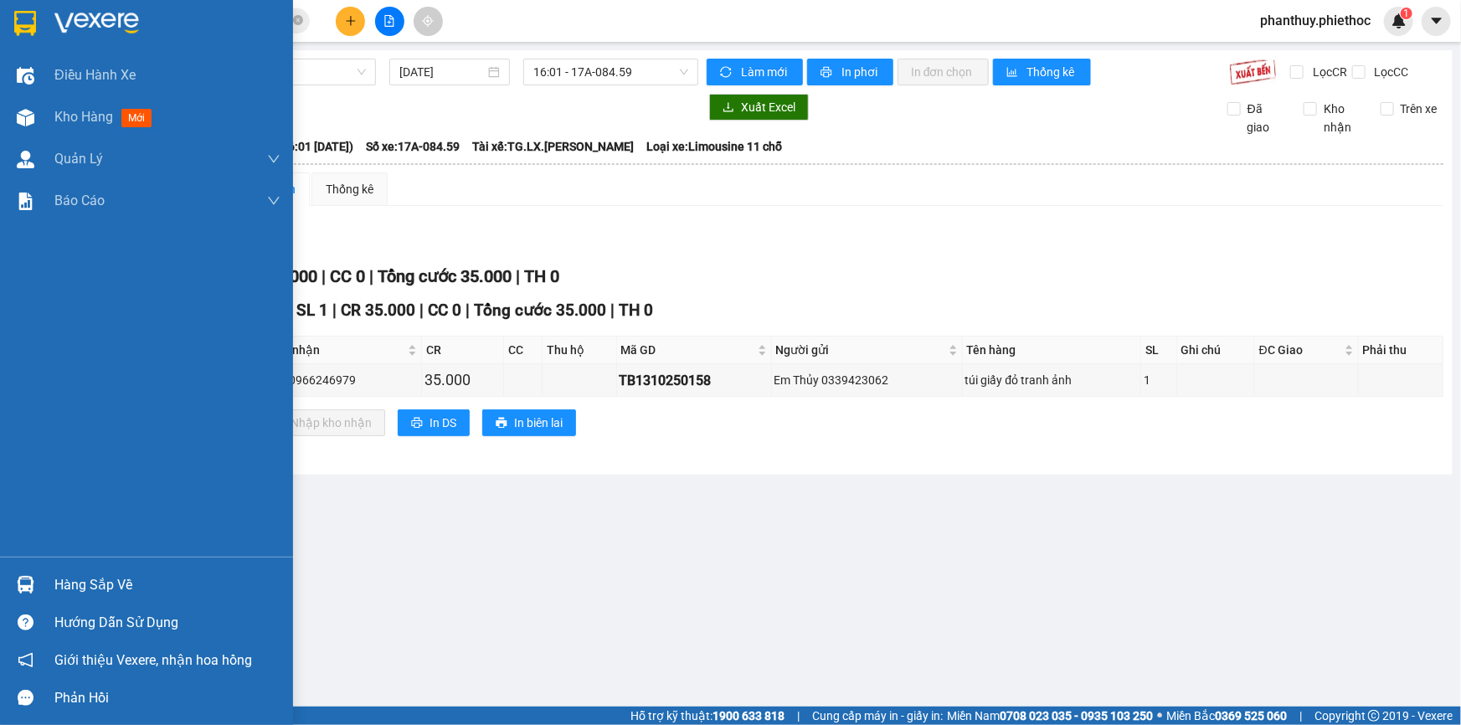
drag, startPoint x: 69, startPoint y: 578, endPoint x: 113, endPoint y: 583, distance: 44.7
click at [81, 578] on div "Hàng sắp về" at bounding box center [167, 585] width 226 height 25
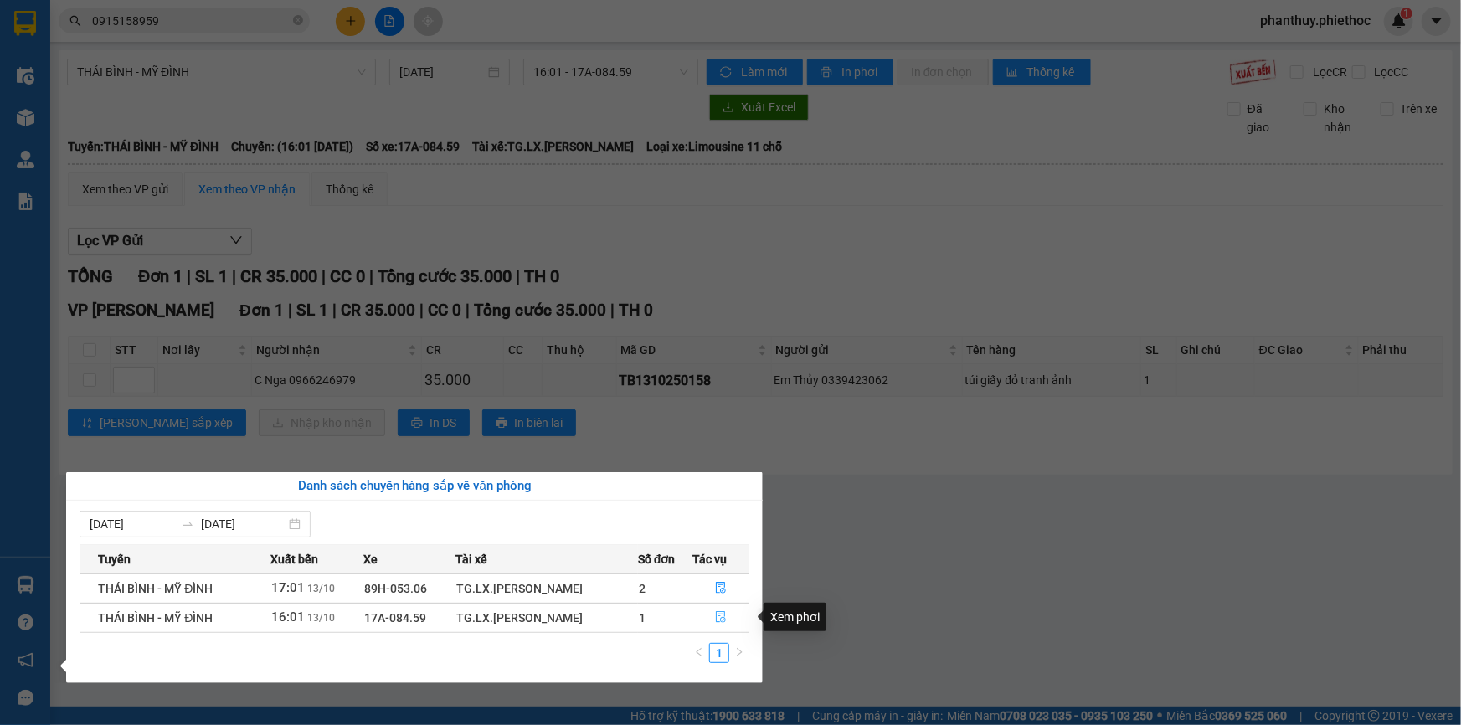
click at [715, 614] on icon "file-done" at bounding box center [721, 617] width 12 height 12
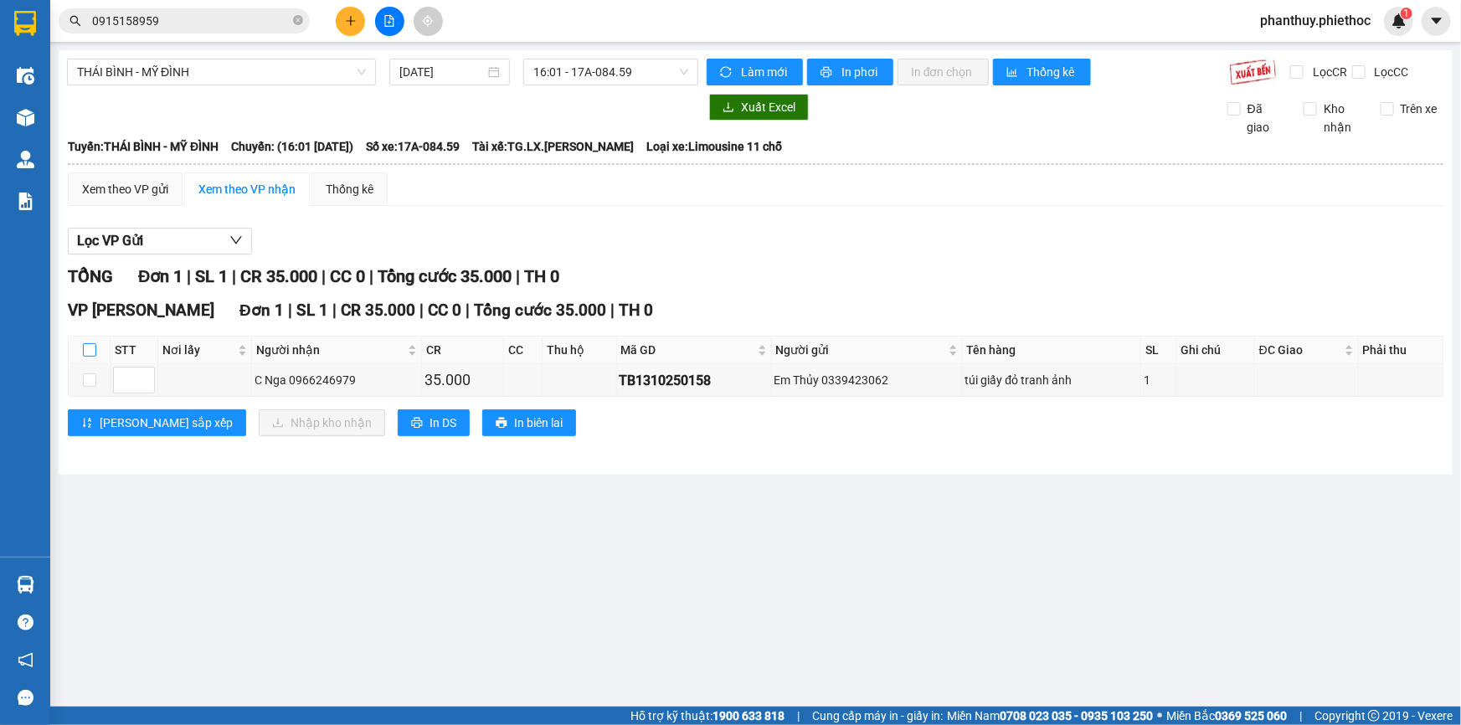
drag, startPoint x: 85, startPoint y: 345, endPoint x: 167, endPoint y: 400, distance: 98.9
click at [84, 345] on input "checkbox" at bounding box center [89, 349] width 13 height 13
checkbox input "true"
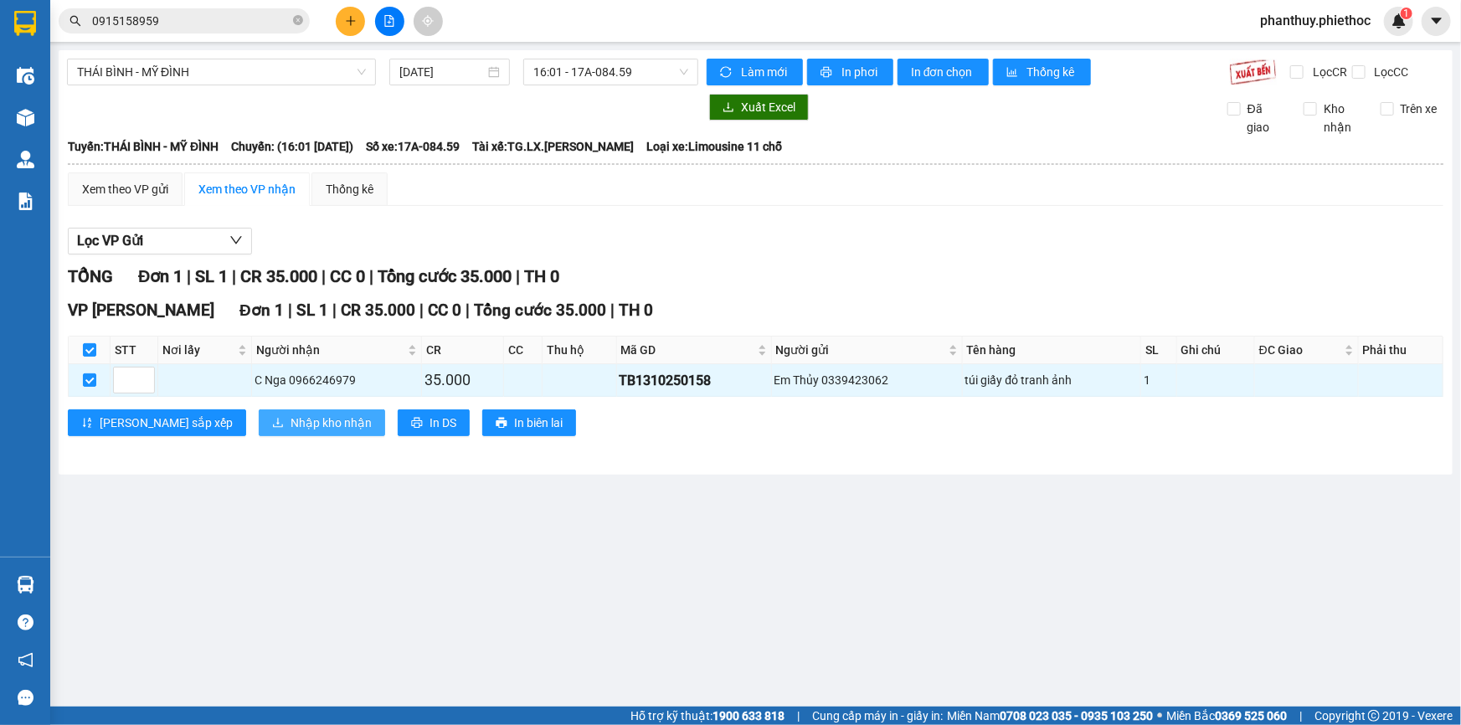
click at [291, 425] on span "Nhập kho nhận" at bounding box center [331, 423] width 81 height 18
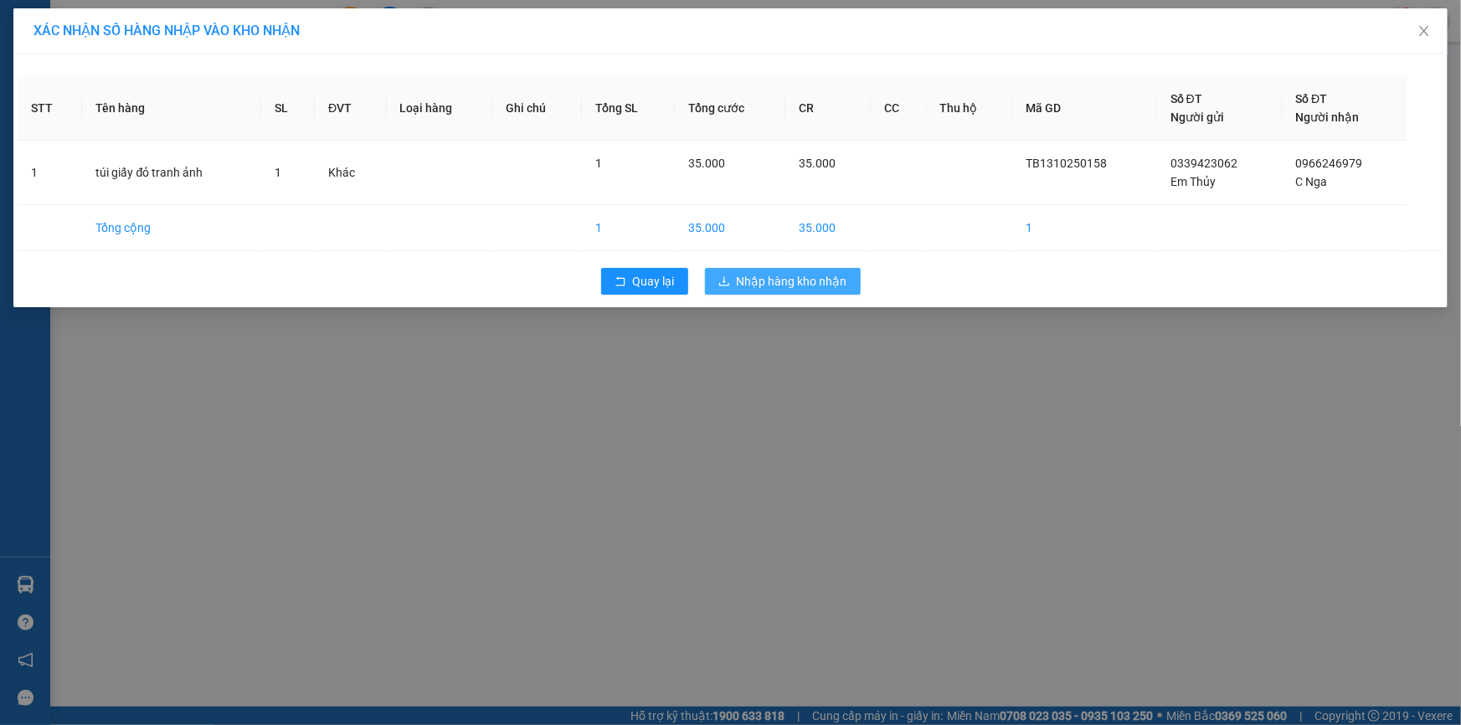
click at [778, 277] on span "Nhập hàng kho nhận" at bounding box center [792, 281] width 111 height 18
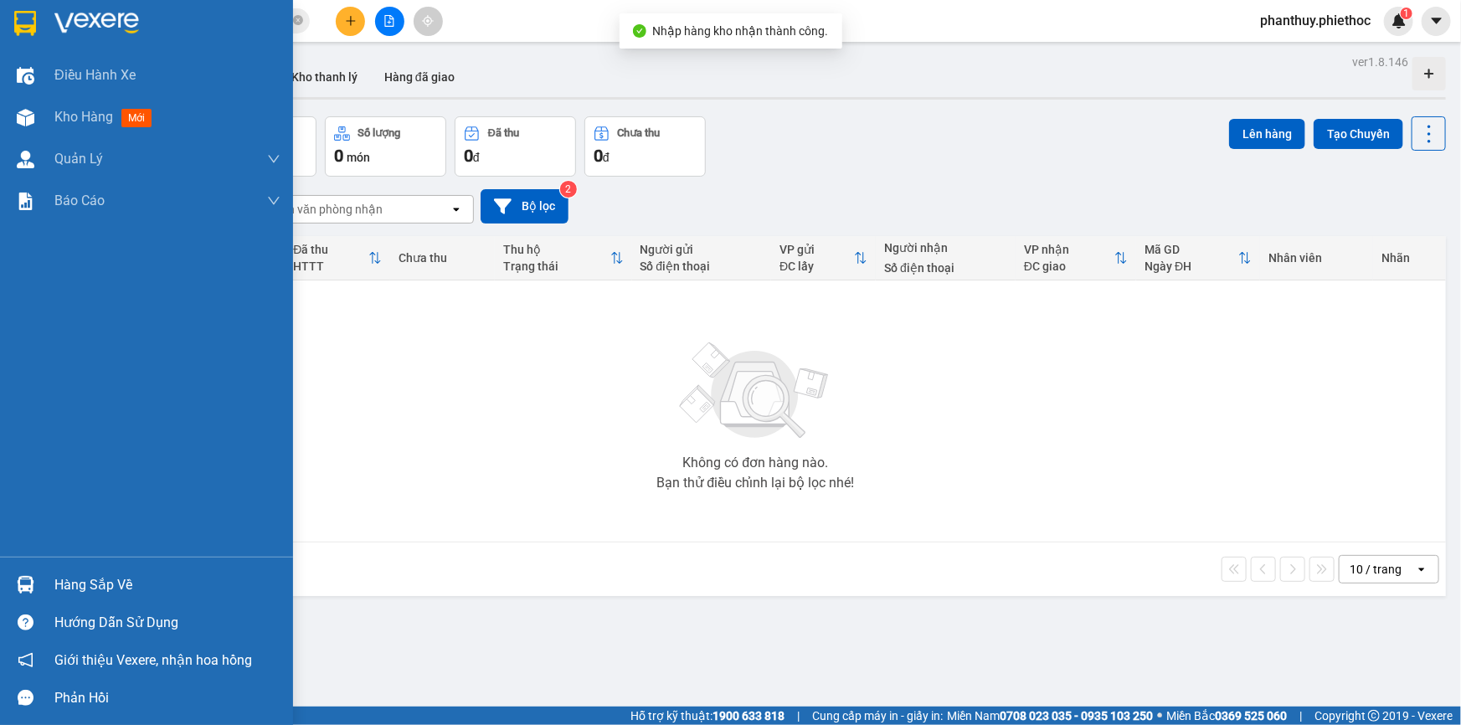
drag, startPoint x: 120, startPoint y: 583, endPoint x: 285, endPoint y: 520, distance: 176.5
click at [121, 582] on div "Hàng sắp về" at bounding box center [167, 585] width 226 height 25
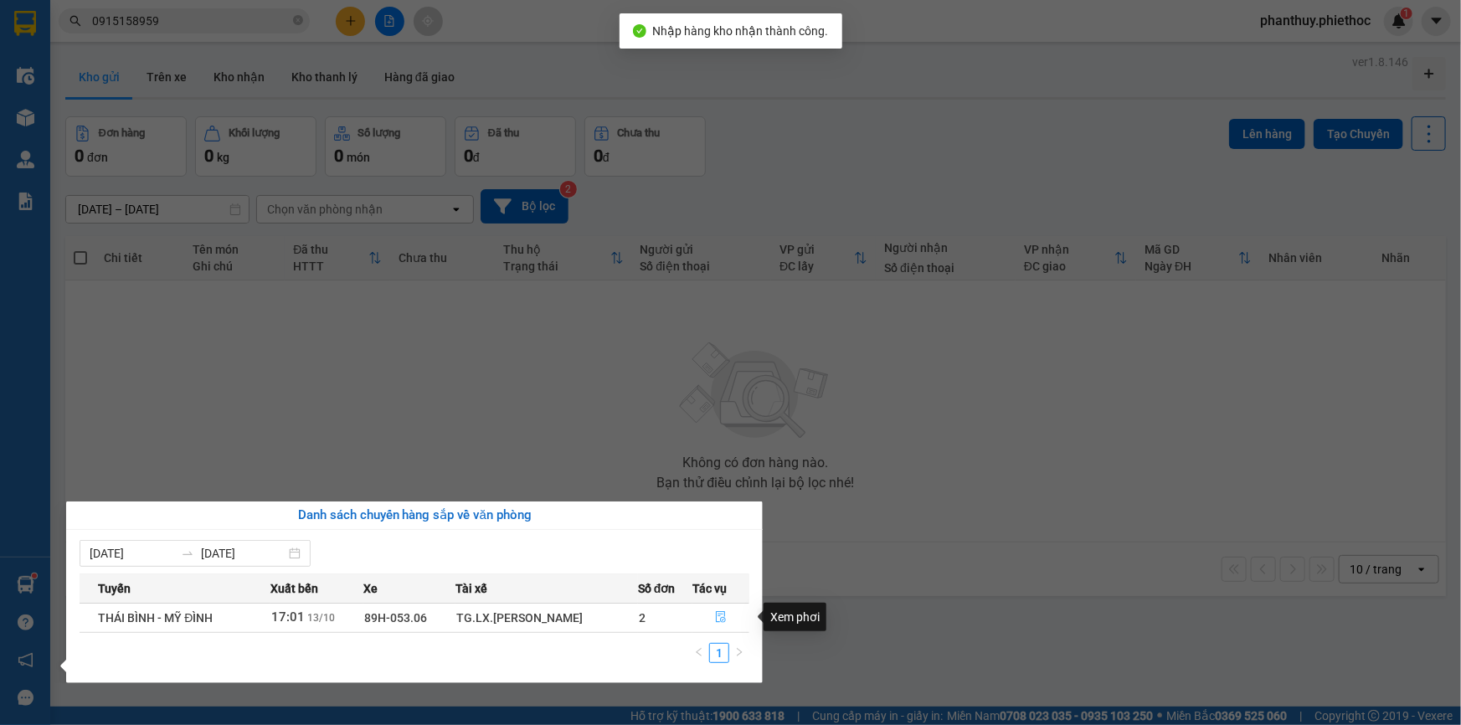
click at [715, 615] on icon "file-done" at bounding box center [721, 617] width 12 height 12
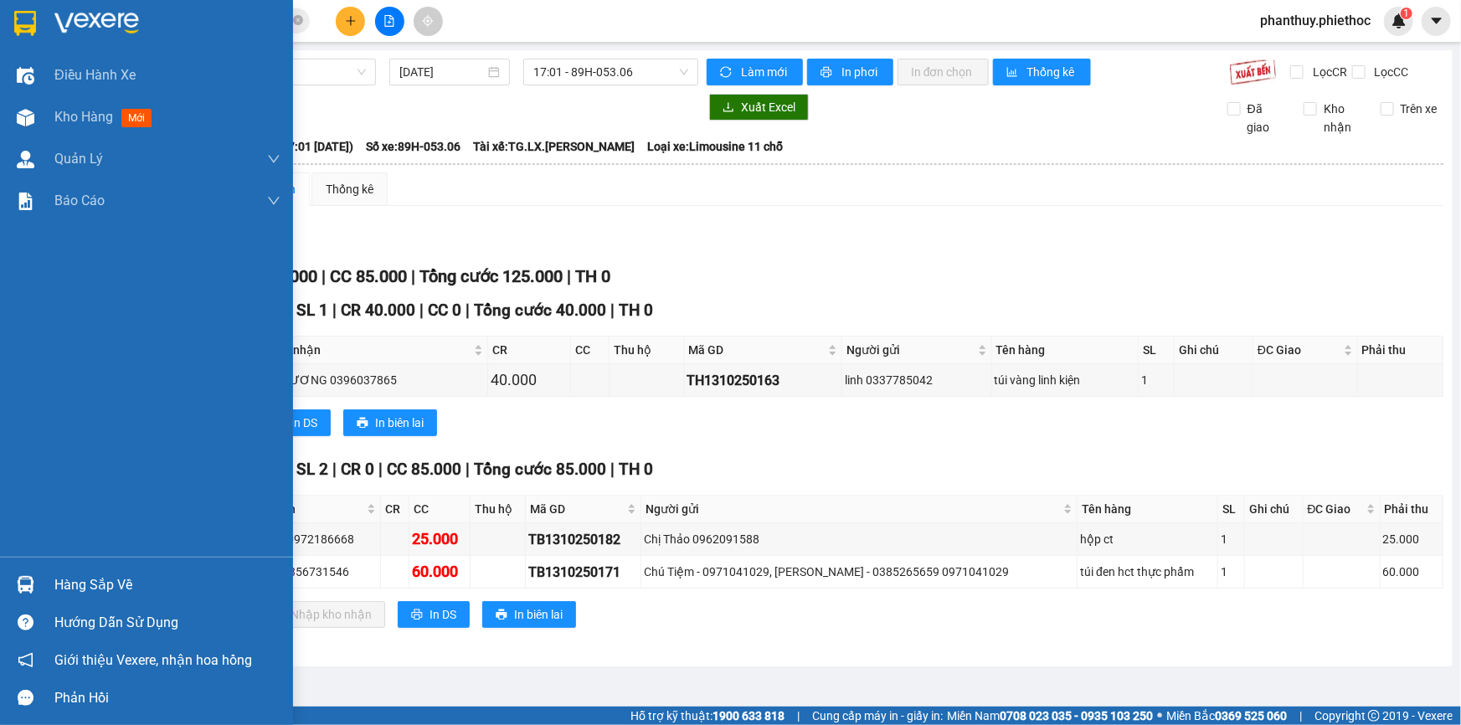
drag, startPoint x: 98, startPoint y: 585, endPoint x: 354, endPoint y: 577, distance: 256.4
click at [100, 585] on div "Hàng sắp về" at bounding box center [167, 585] width 226 height 25
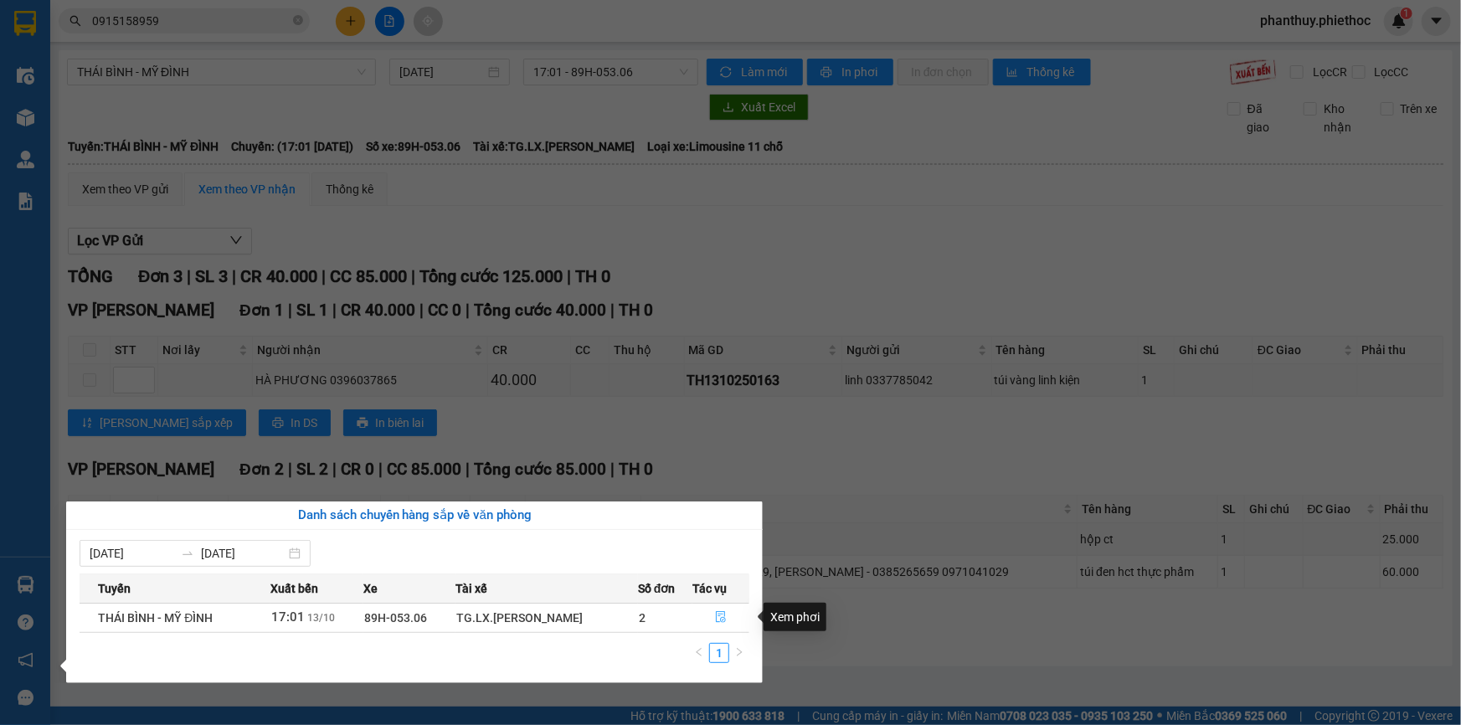
click at [721, 613] on icon "file-done" at bounding box center [721, 617] width 12 height 12
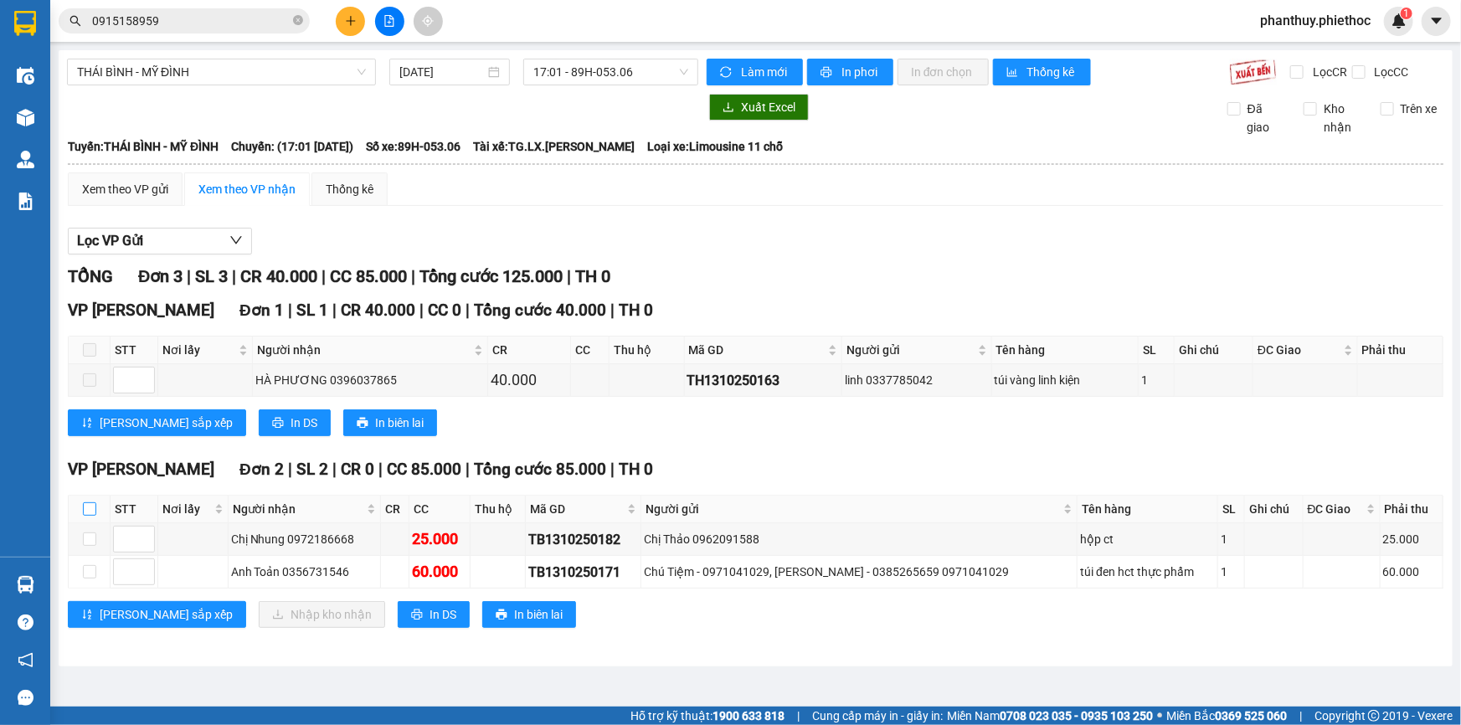
click at [87, 504] on input "checkbox" at bounding box center [89, 508] width 13 height 13
checkbox input "true"
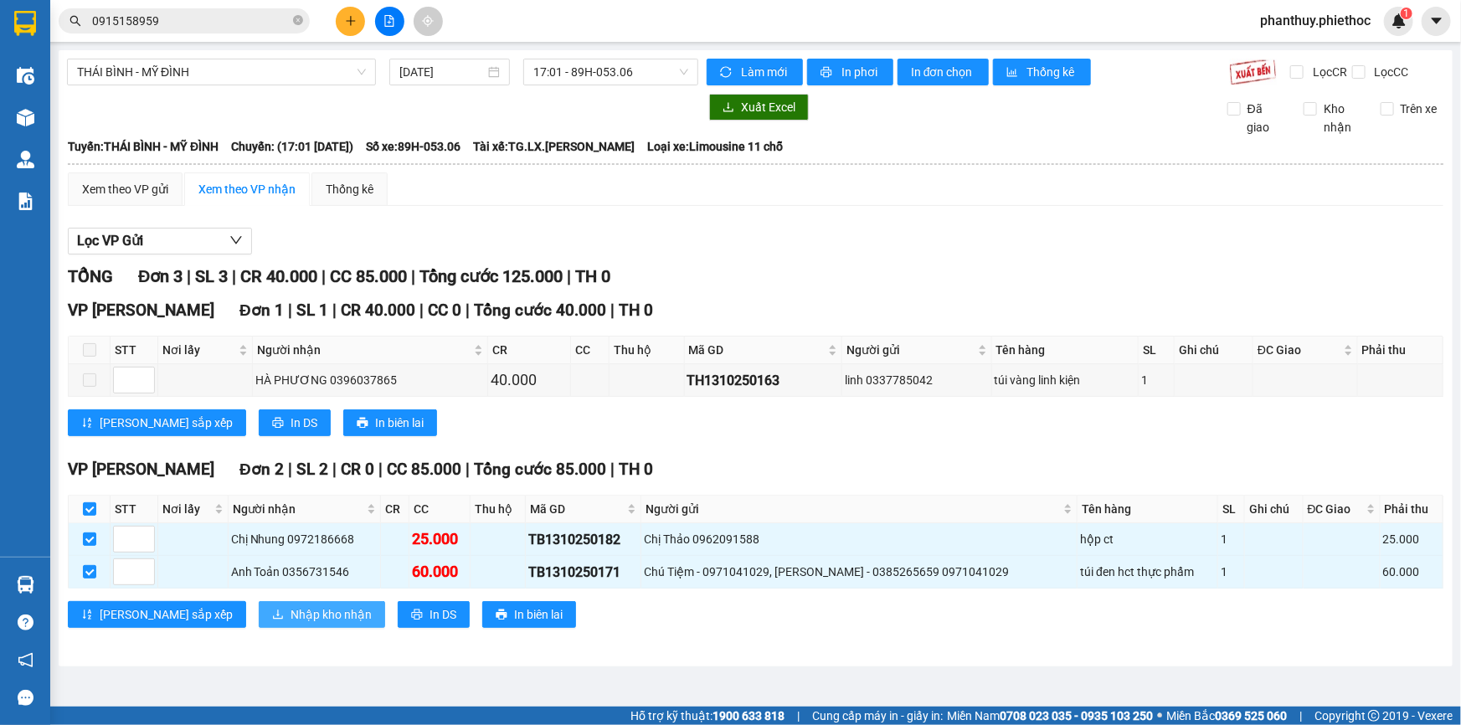
click at [291, 610] on span "Nhập kho nhận" at bounding box center [331, 614] width 81 height 18
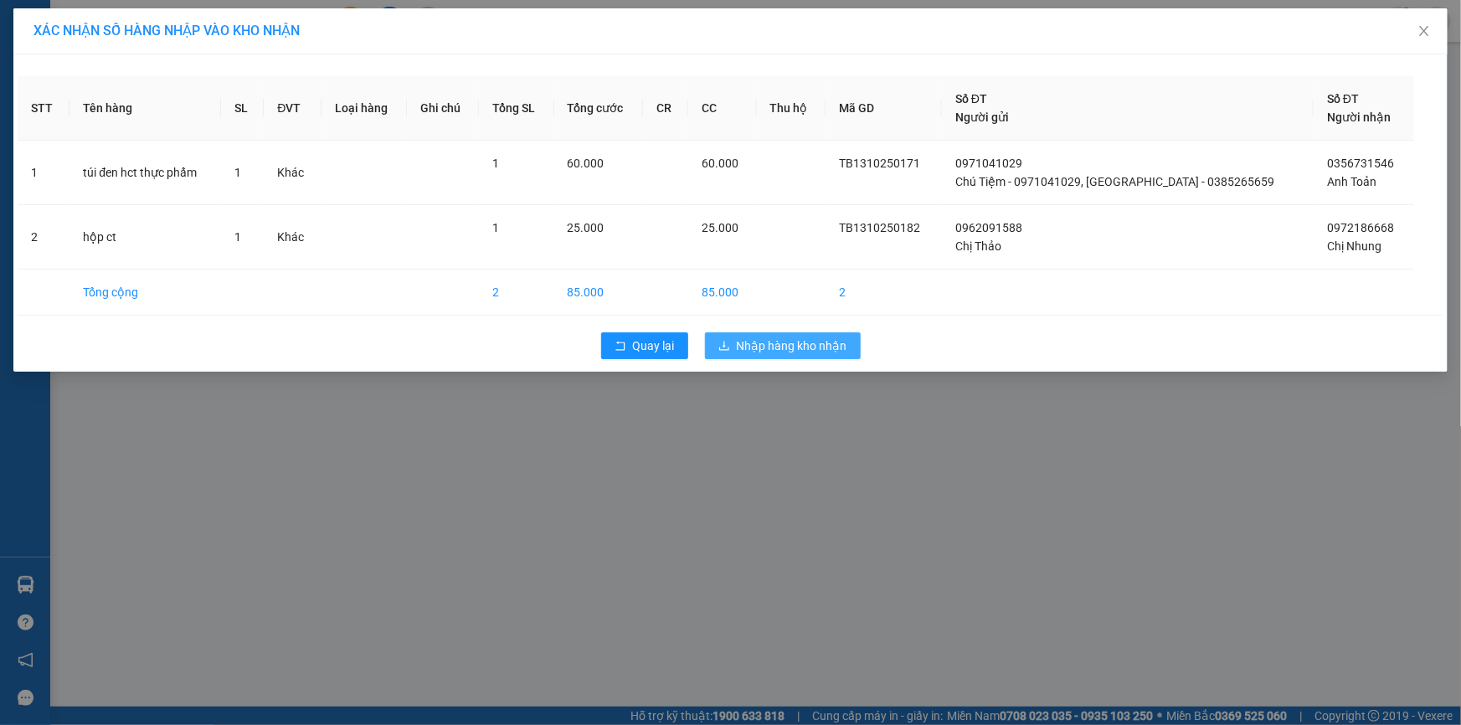
click at [745, 341] on span "Nhập hàng kho nhận" at bounding box center [792, 346] width 111 height 18
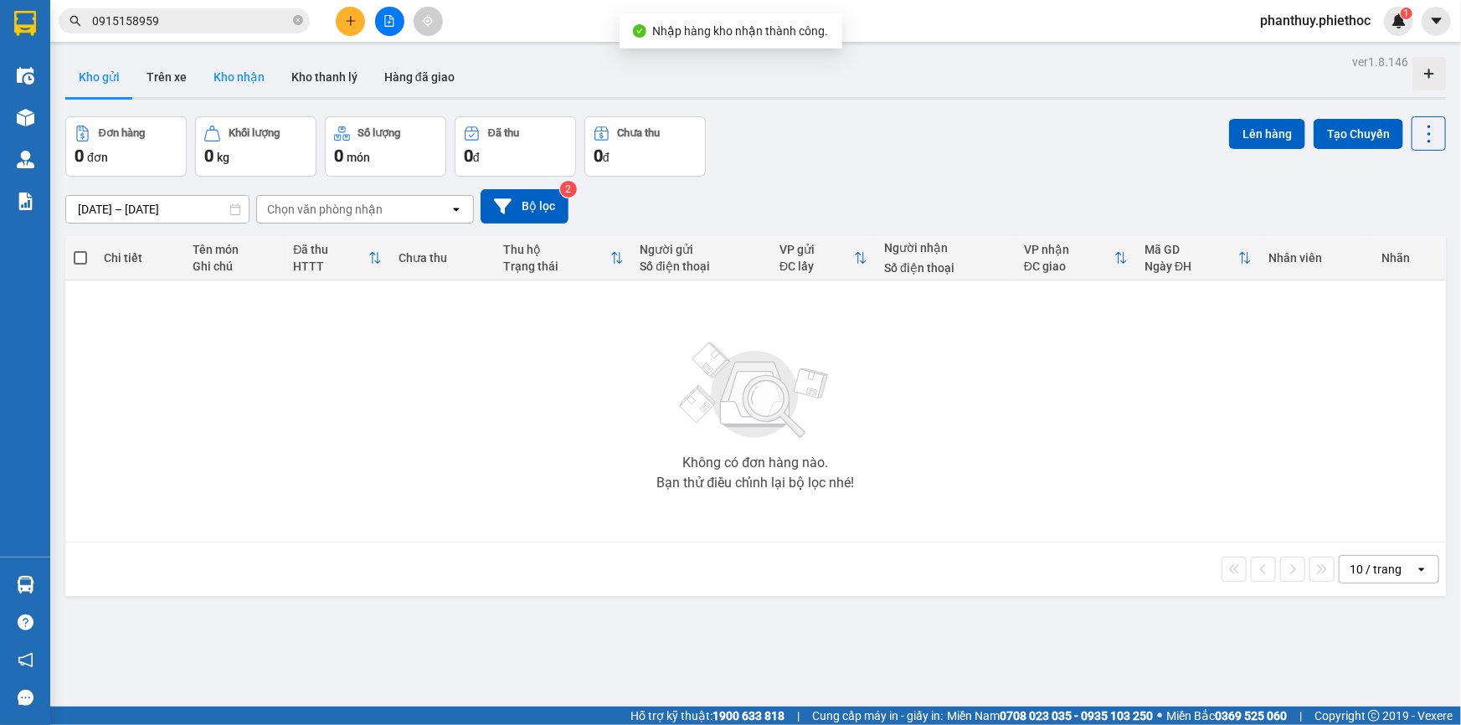
click at [245, 73] on button "Kho nhận" at bounding box center [239, 77] width 78 height 40
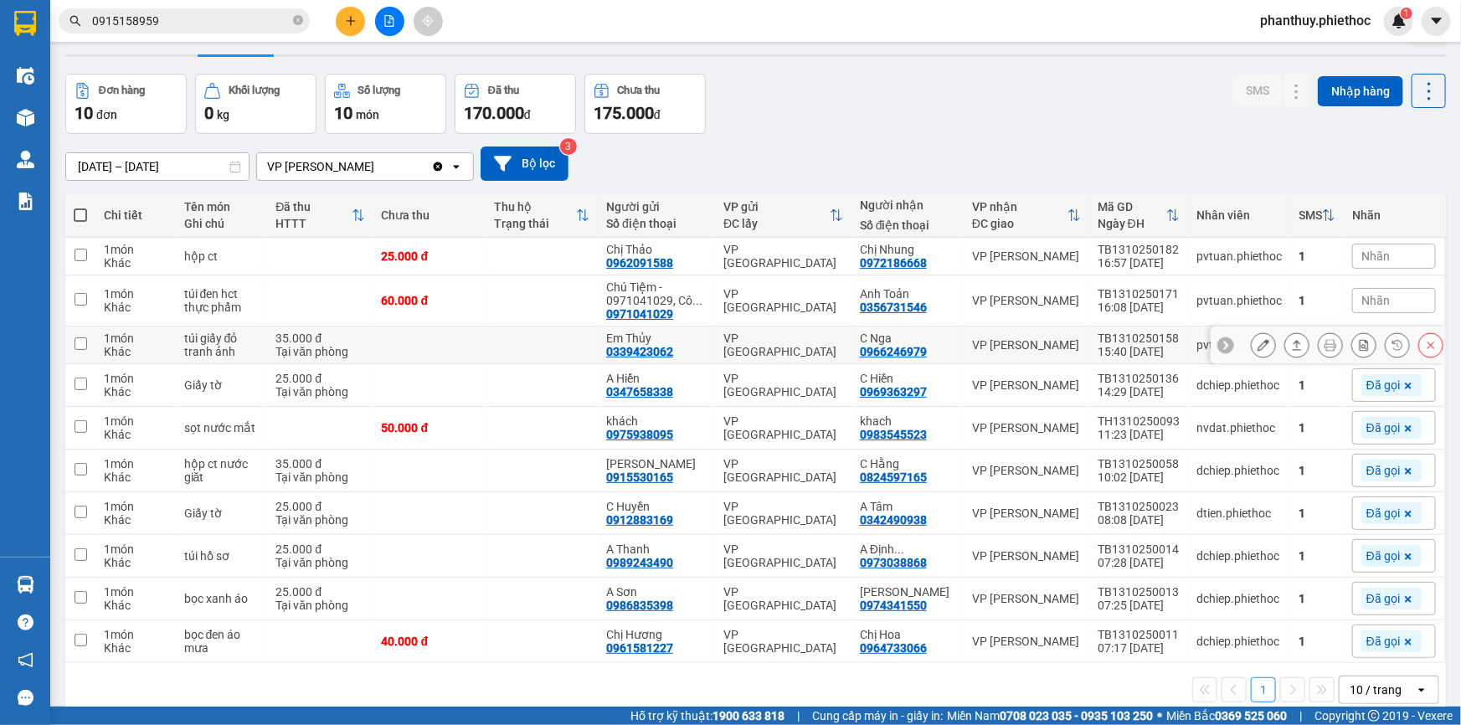
scroll to position [76, 0]
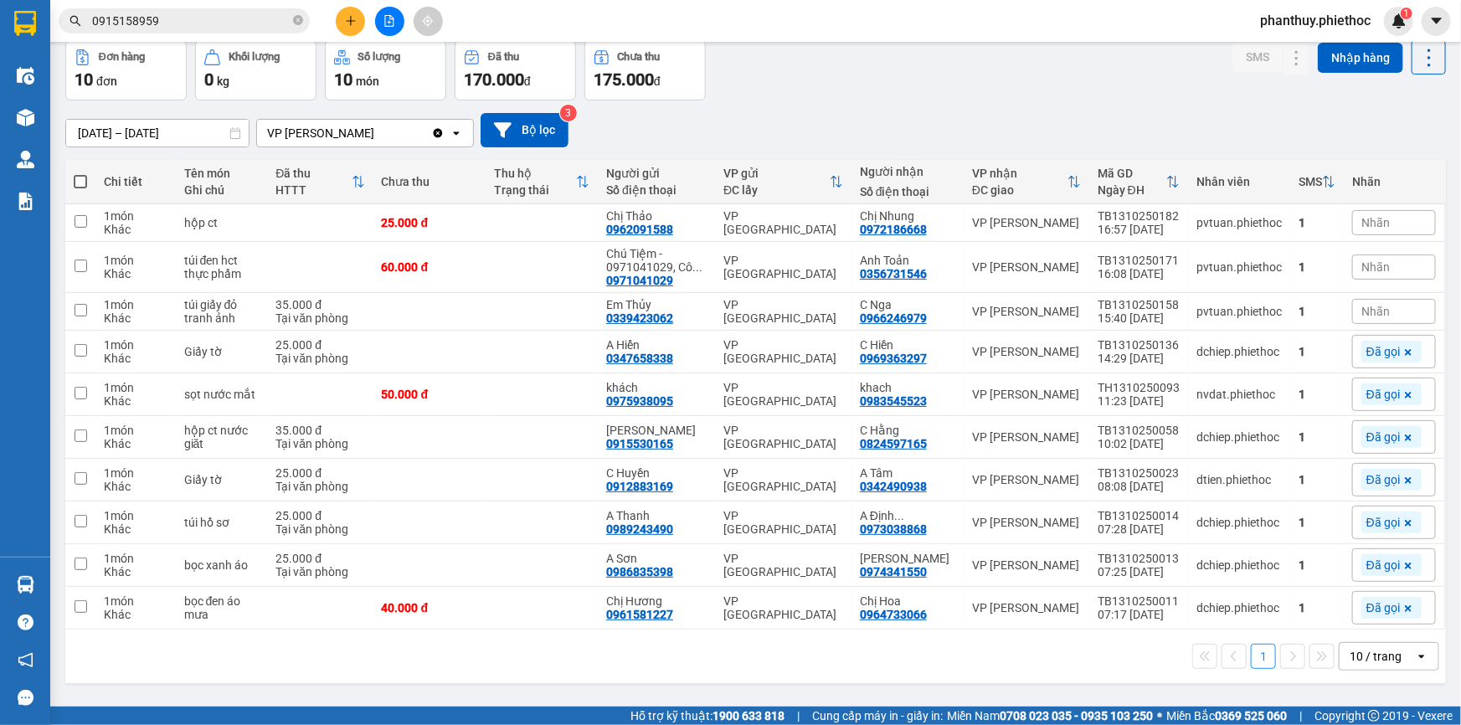
click at [1362, 218] on span "Nhãn" at bounding box center [1376, 222] width 28 height 13
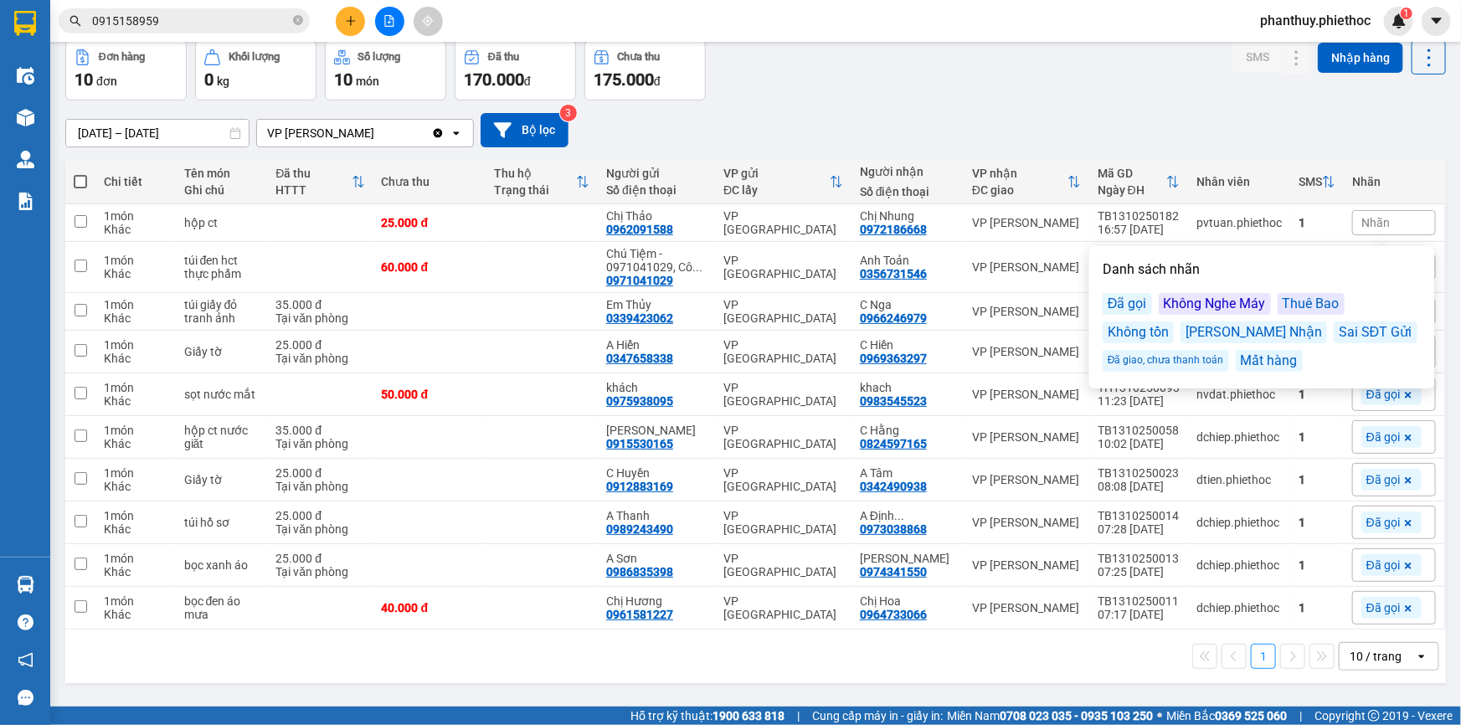
click at [1114, 302] on div "Đã gọi" at bounding box center [1127, 304] width 49 height 22
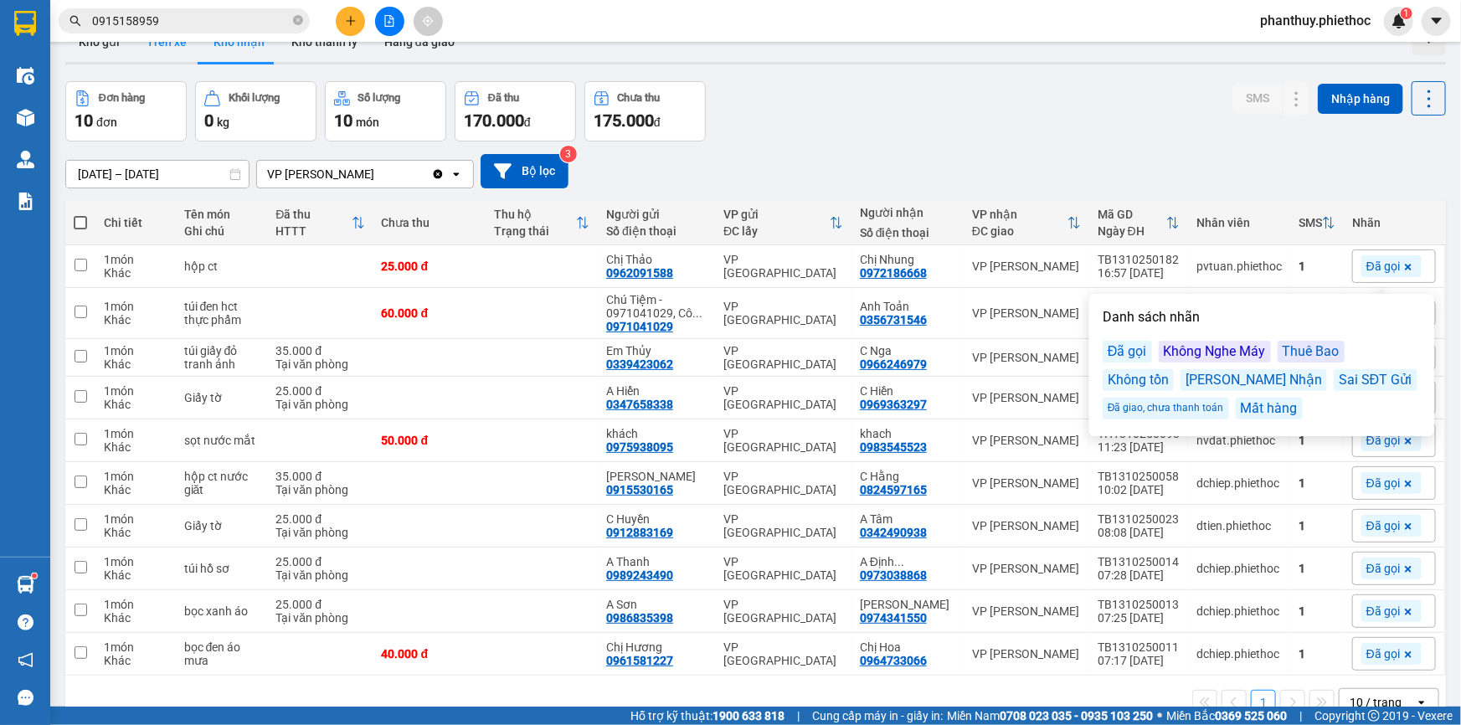
scroll to position [0, 0]
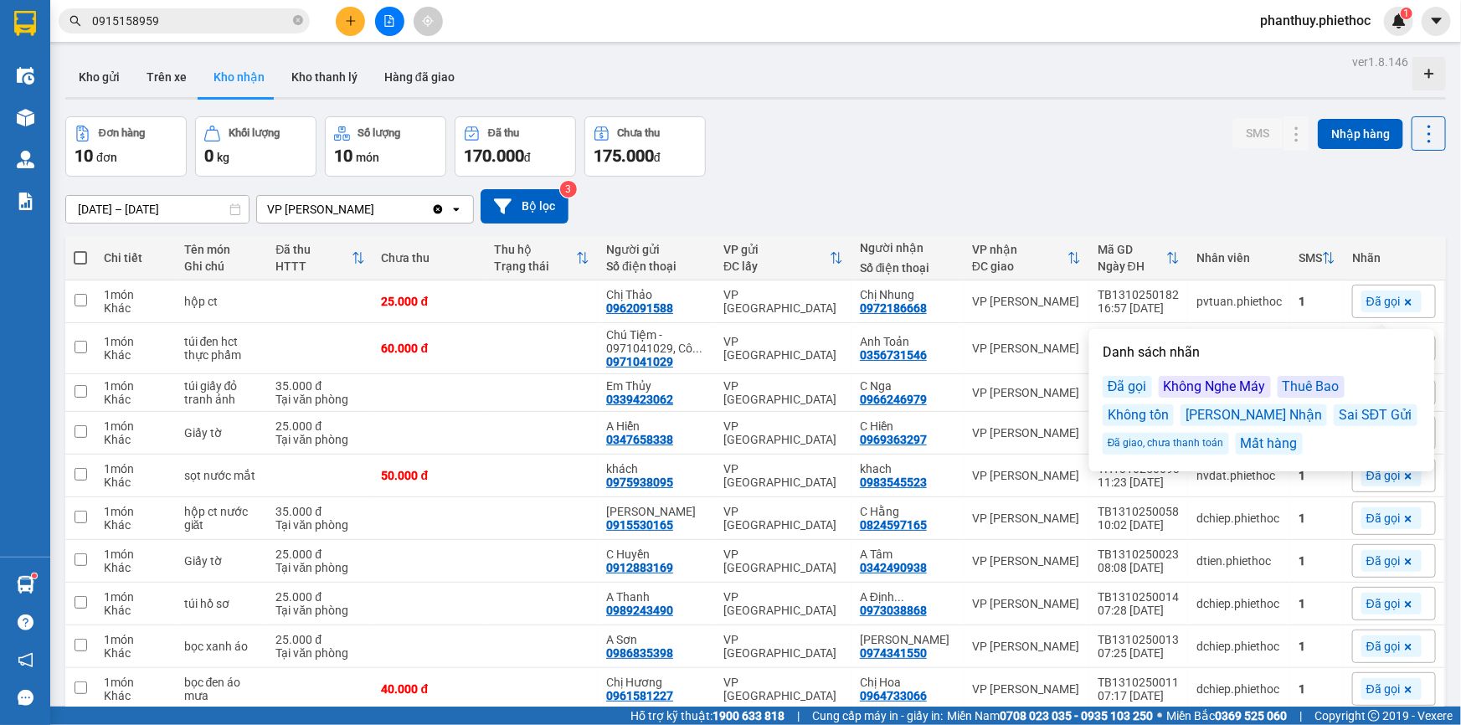
click at [1103, 137] on div "Đơn hàng 10 đơn Khối lượng 0 kg Số lượng 10 món Đã thu 170.000 đ Chưa thu 175.0…" at bounding box center [755, 146] width 1381 height 60
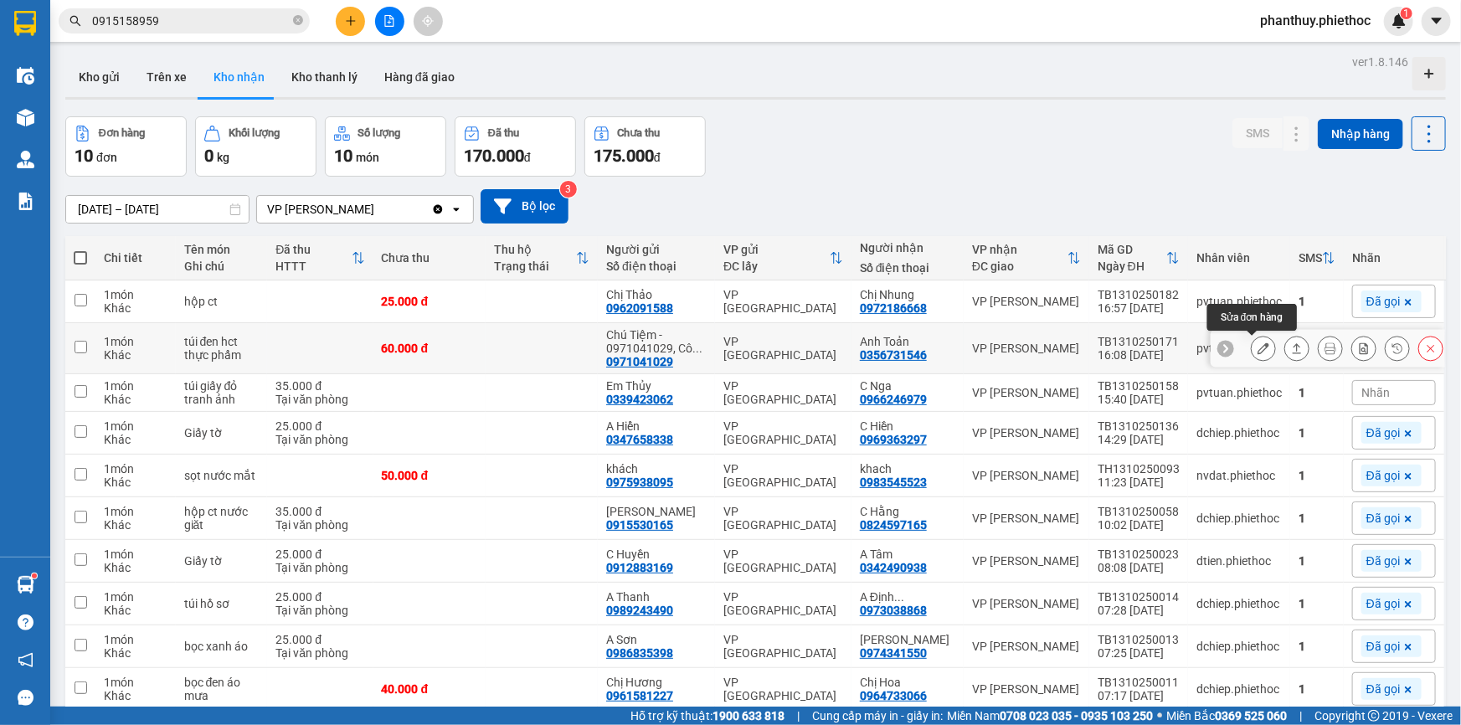
click at [1258, 346] on icon at bounding box center [1264, 349] width 12 height 12
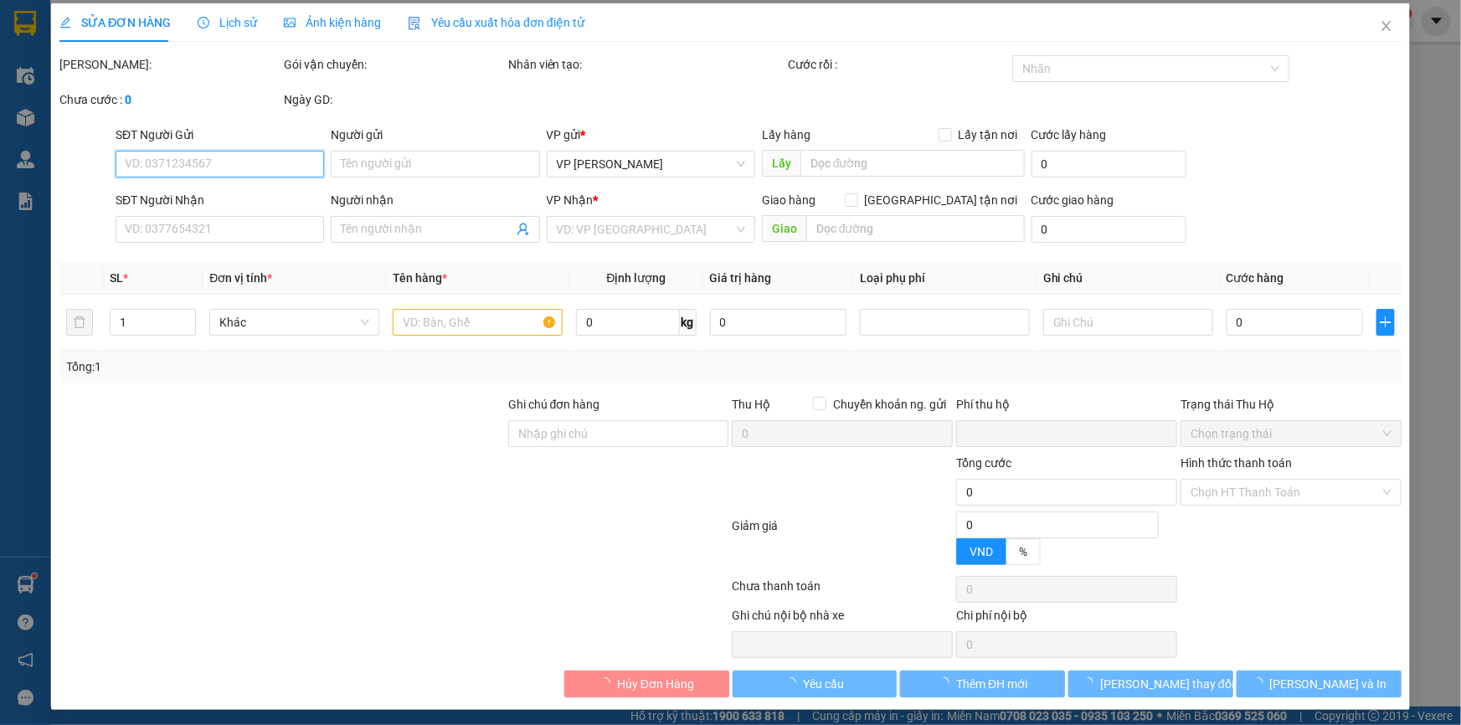
type input "0971041029"
type input "Chú Tiệm - 0971041029, Cô Hải - 0385265659"
type input "0356731546"
type input "Anh Toản"
type input "0"
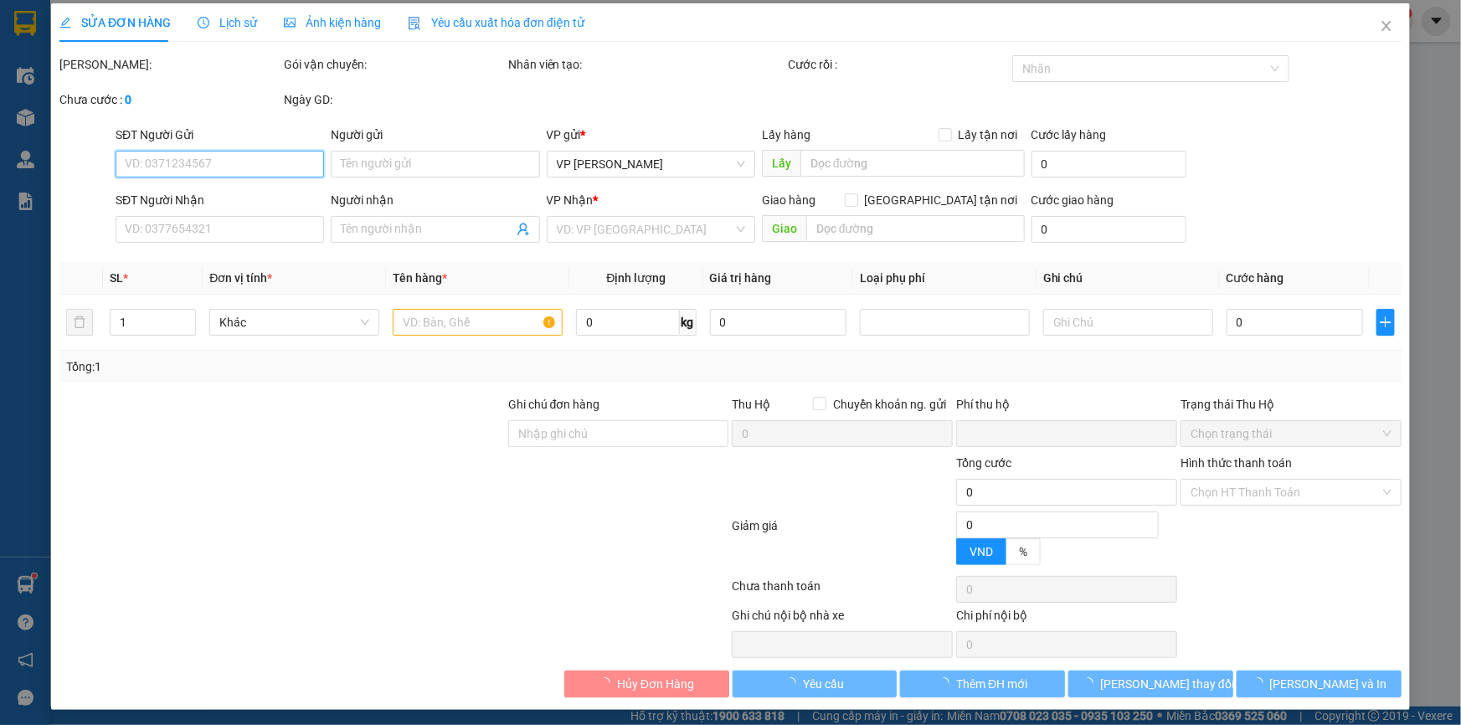
type input "60.000"
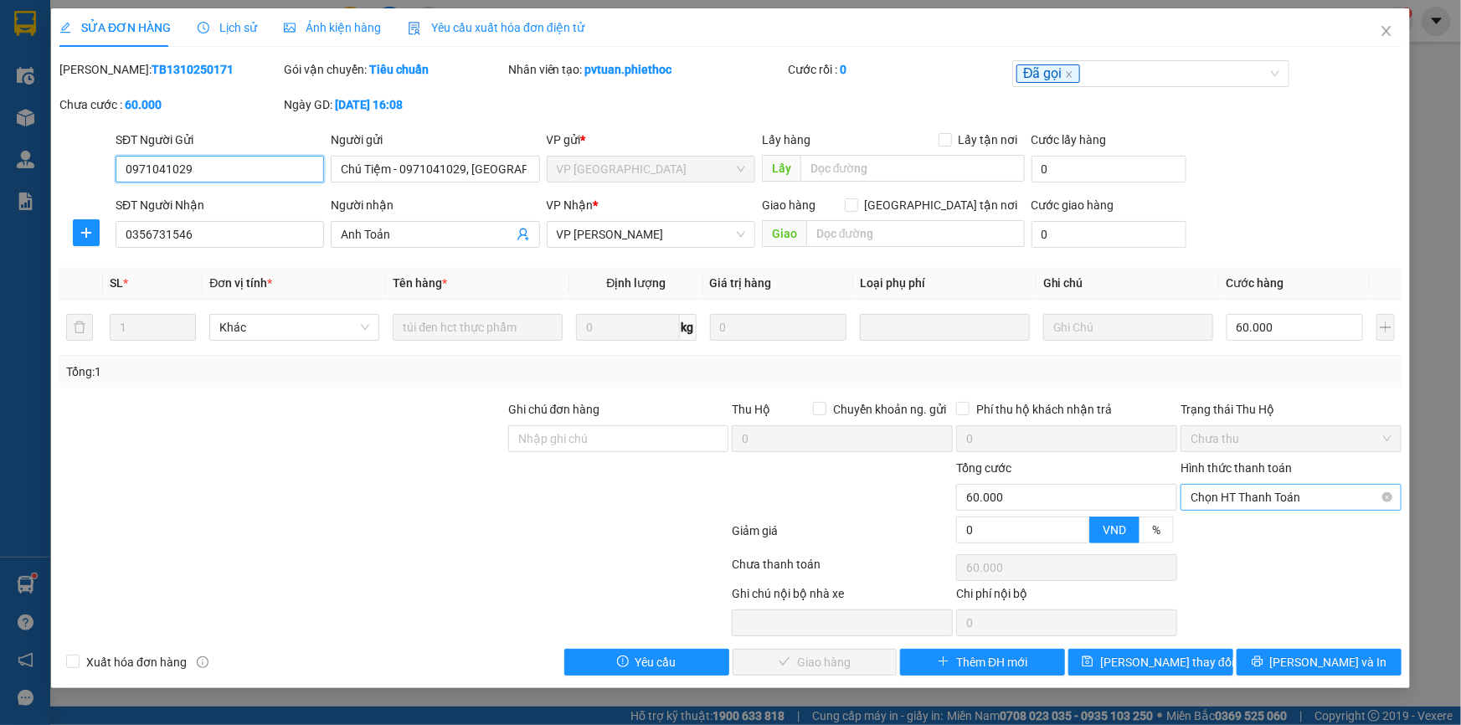
click at [1248, 487] on span "Chọn HT Thanh Toán" at bounding box center [1291, 497] width 201 height 25
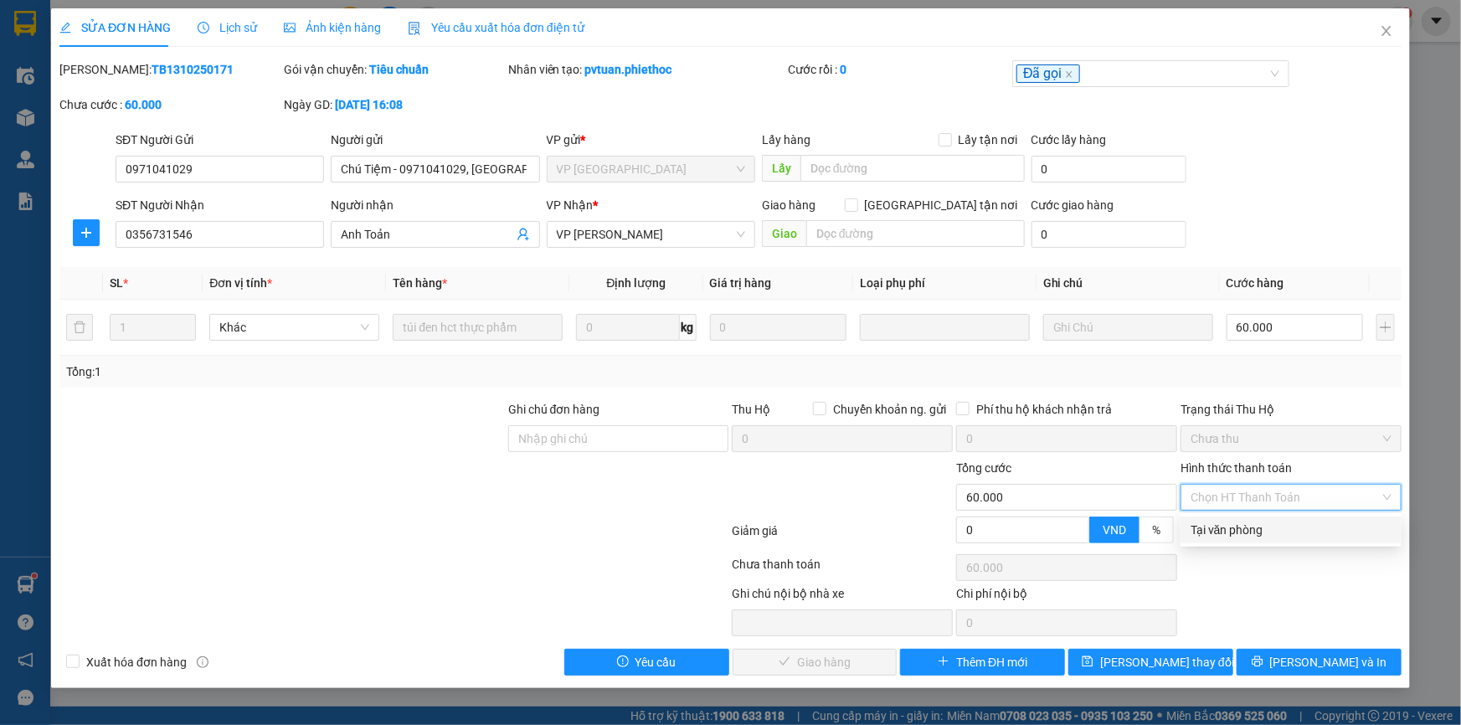
click at [1232, 528] on div "Tại văn phòng" at bounding box center [1291, 530] width 201 height 18
type input "0"
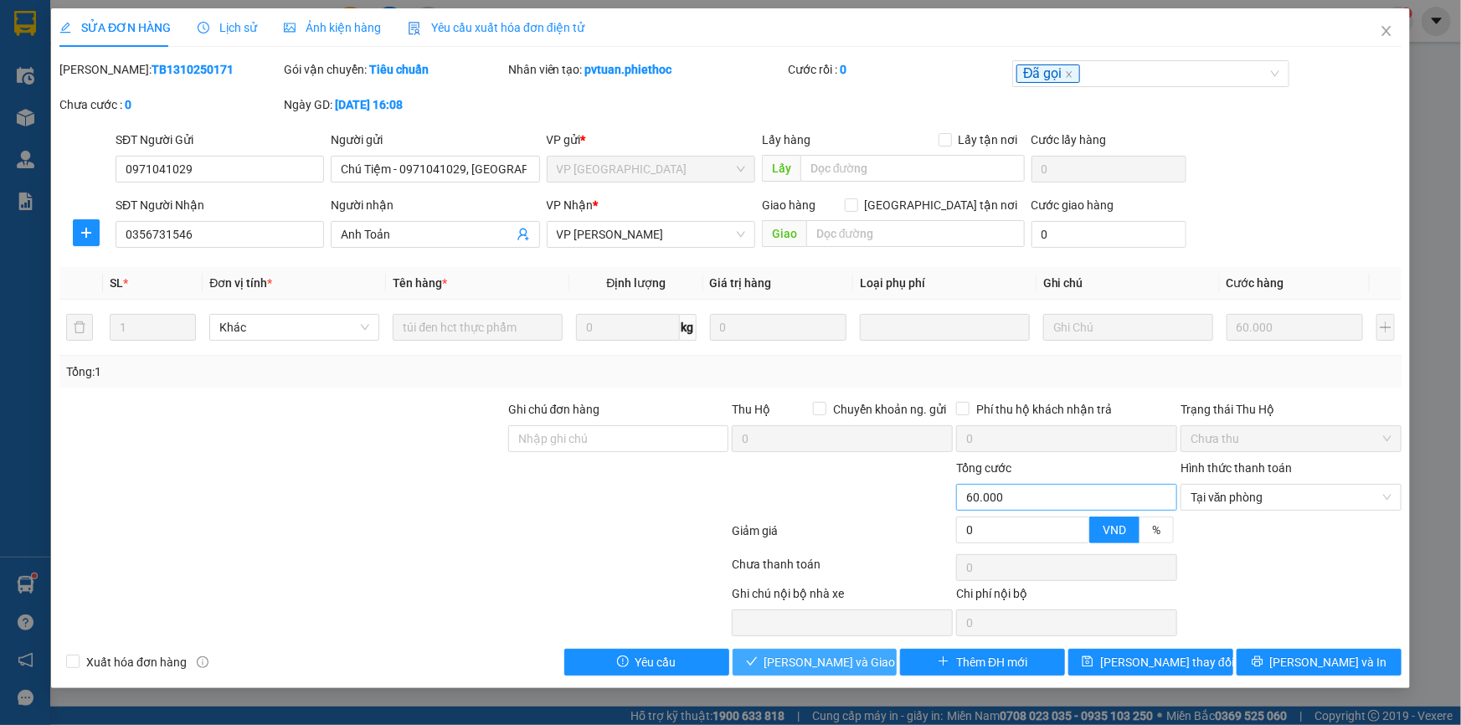
drag, startPoint x: 855, startPoint y: 656, endPoint x: 988, endPoint y: 502, distance: 203.0
click at [853, 656] on span "Lưu và Giao hàng" at bounding box center [845, 662] width 161 height 18
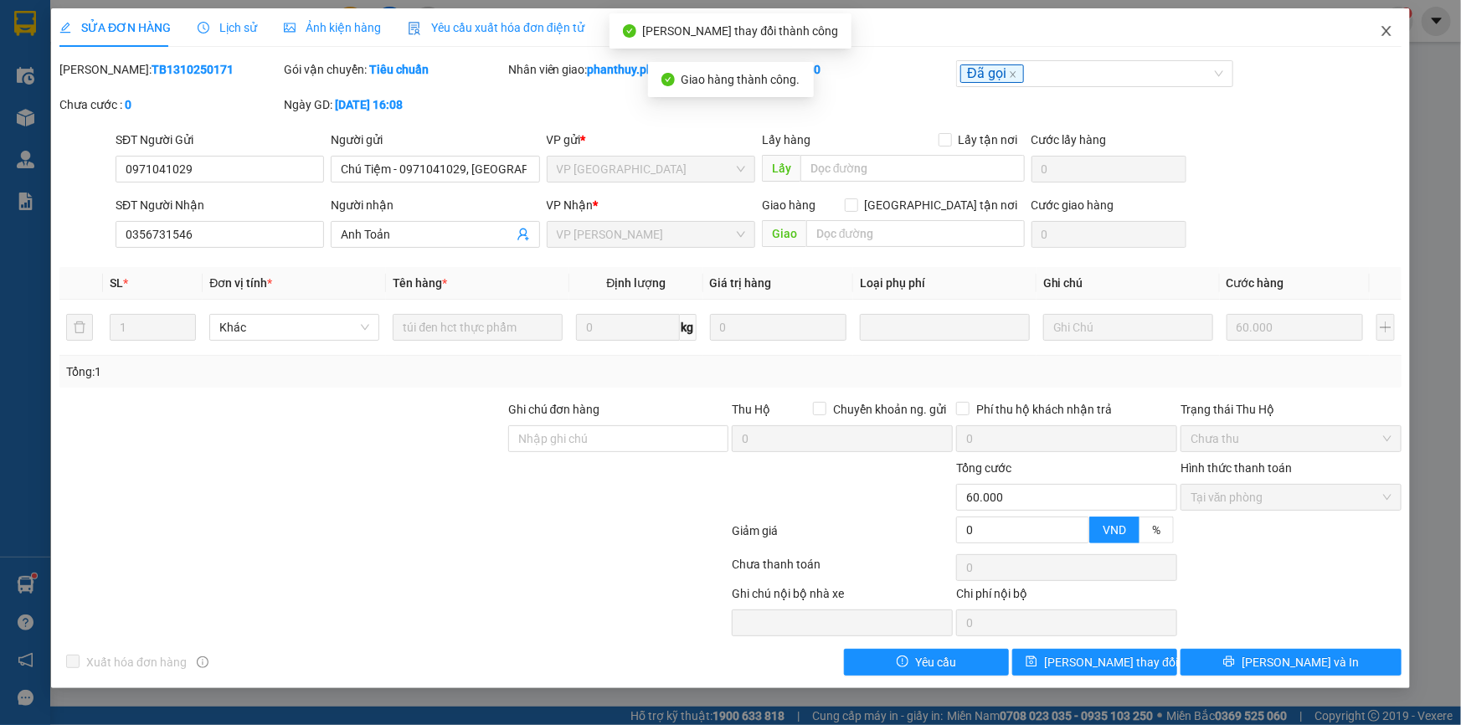
click at [1388, 28] on icon "close" at bounding box center [1386, 30] width 13 height 13
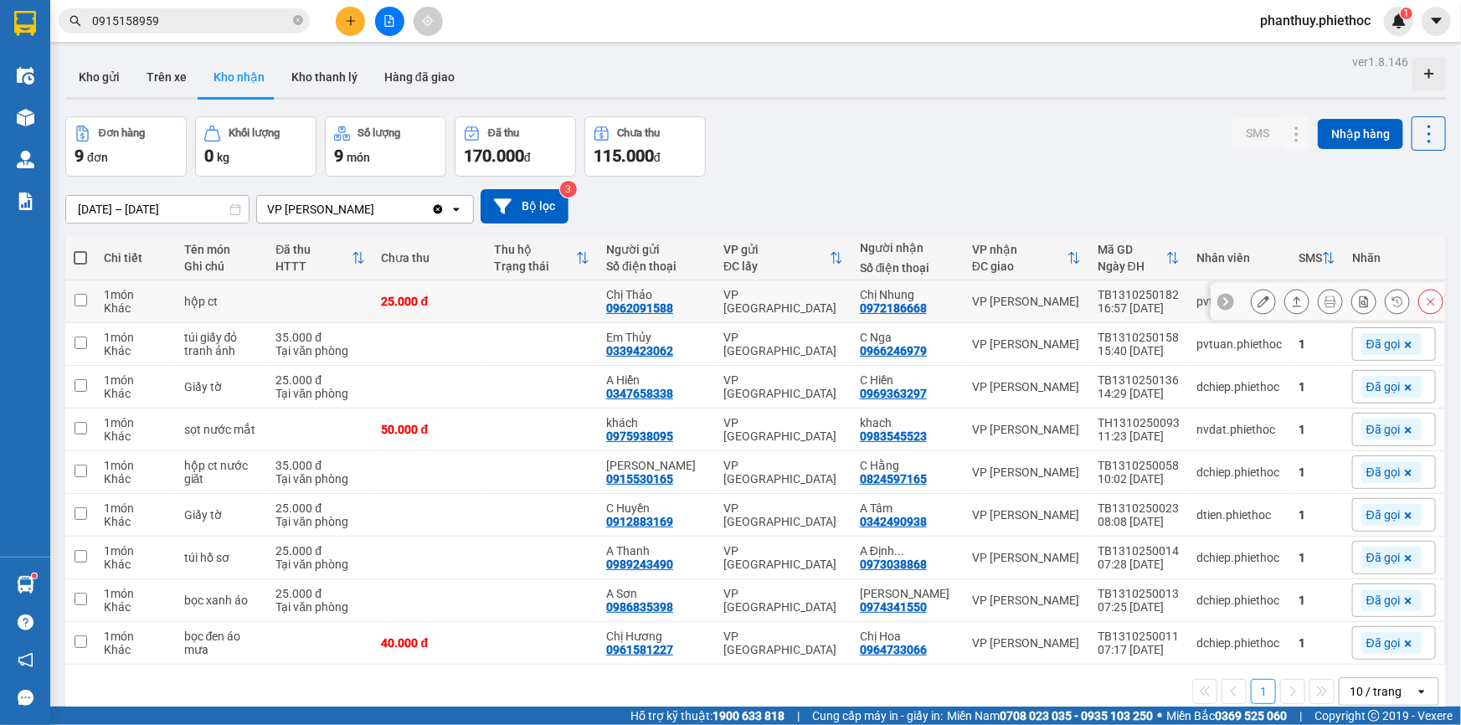
click at [1258, 299] on icon at bounding box center [1264, 302] width 12 height 12
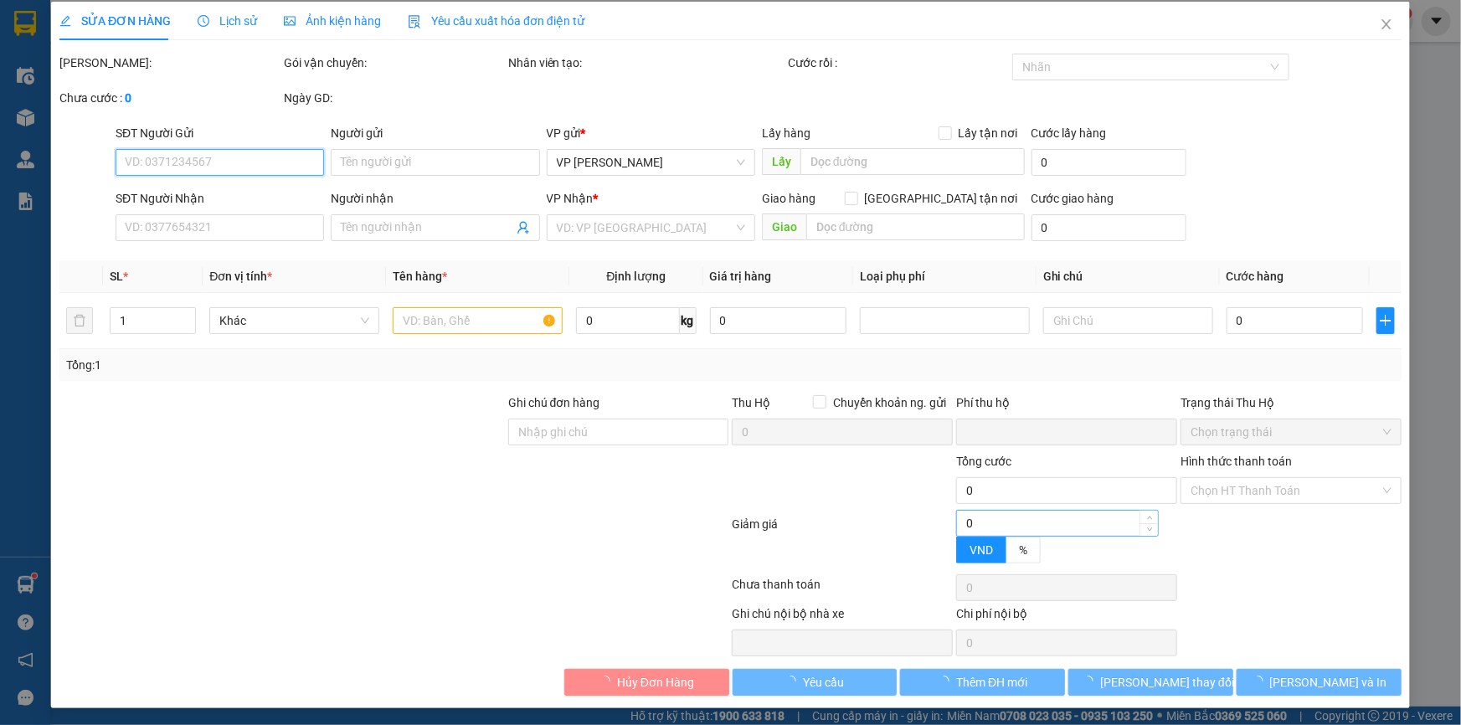
type input "0962091588"
type input "Chị Thảo"
type input "0972186668"
type input "Chị Nhung"
type input "0"
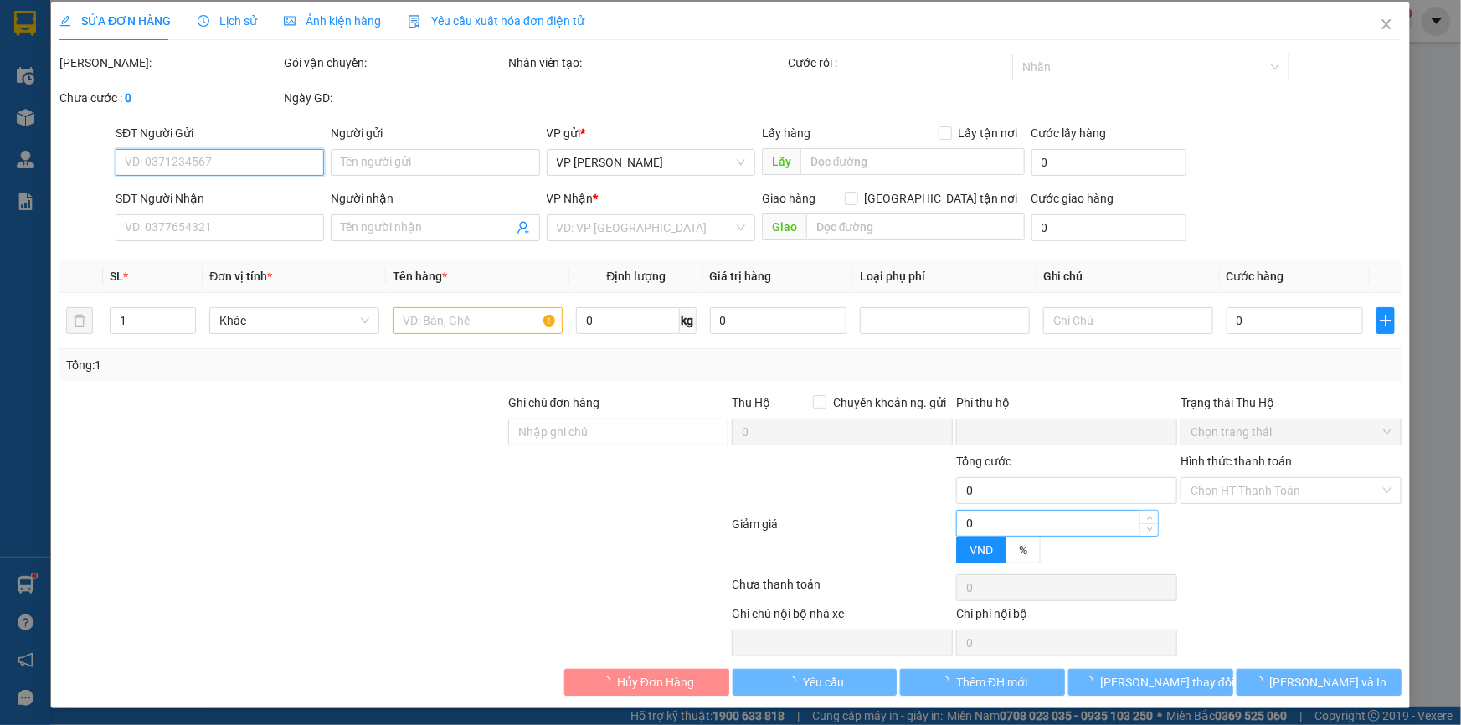
type input "25.000"
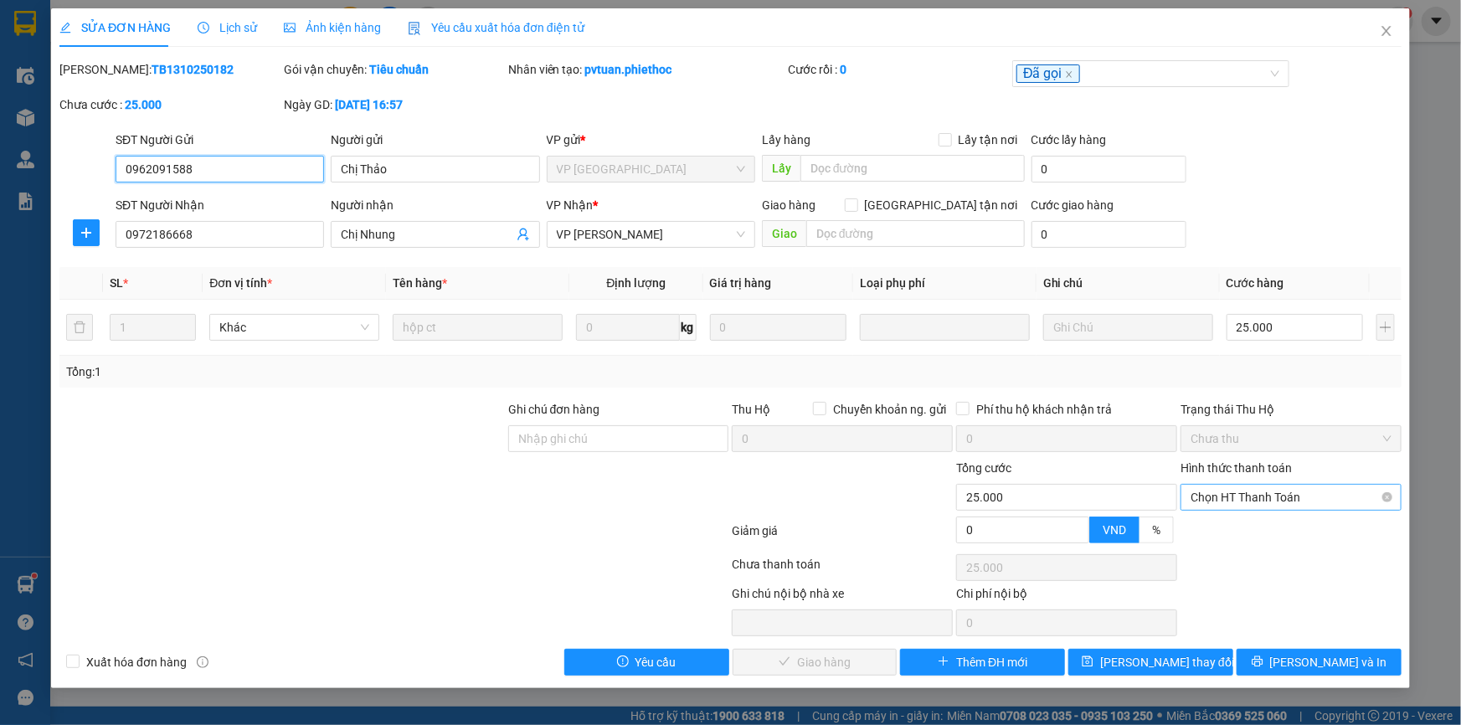
click at [1224, 501] on span "Chọn HT Thanh Toán" at bounding box center [1291, 497] width 201 height 25
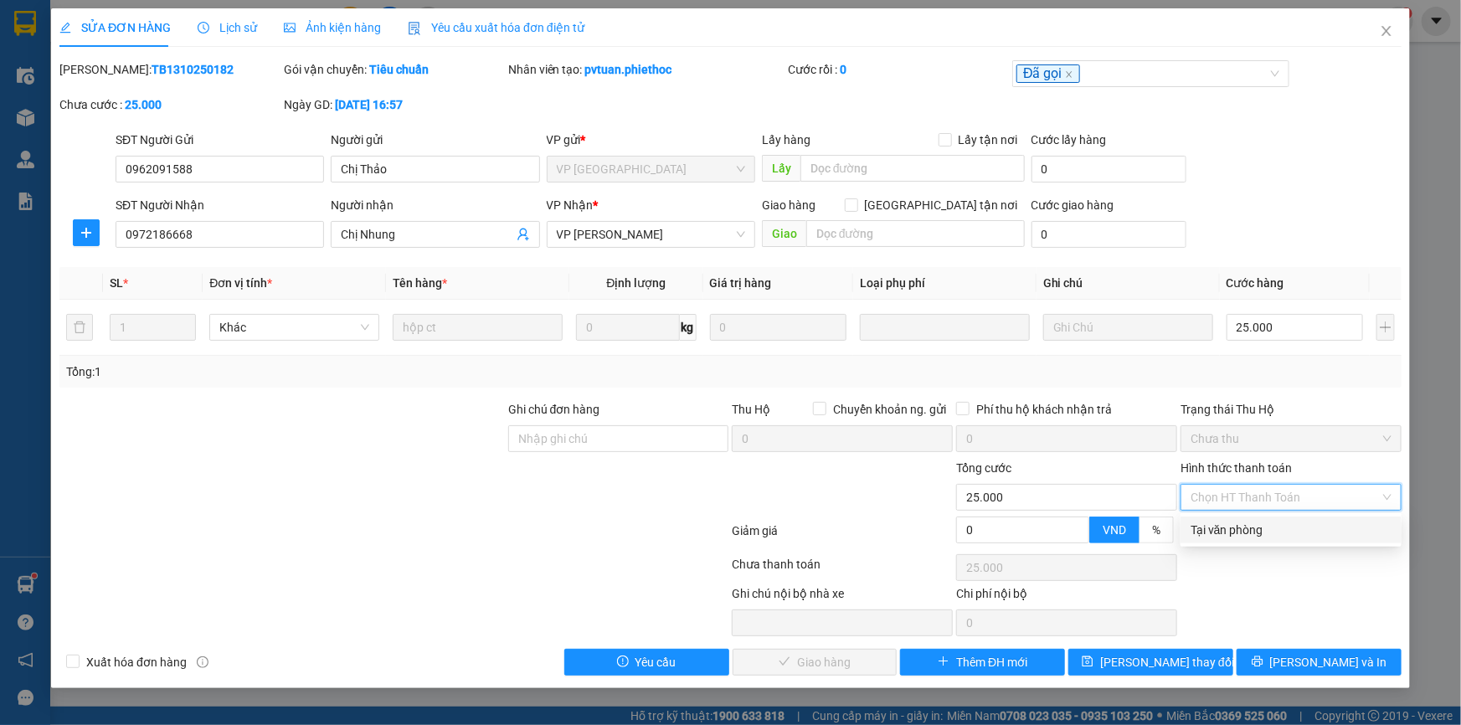
click at [1228, 530] on div "Tại văn phòng" at bounding box center [1291, 530] width 201 height 18
type input "0"
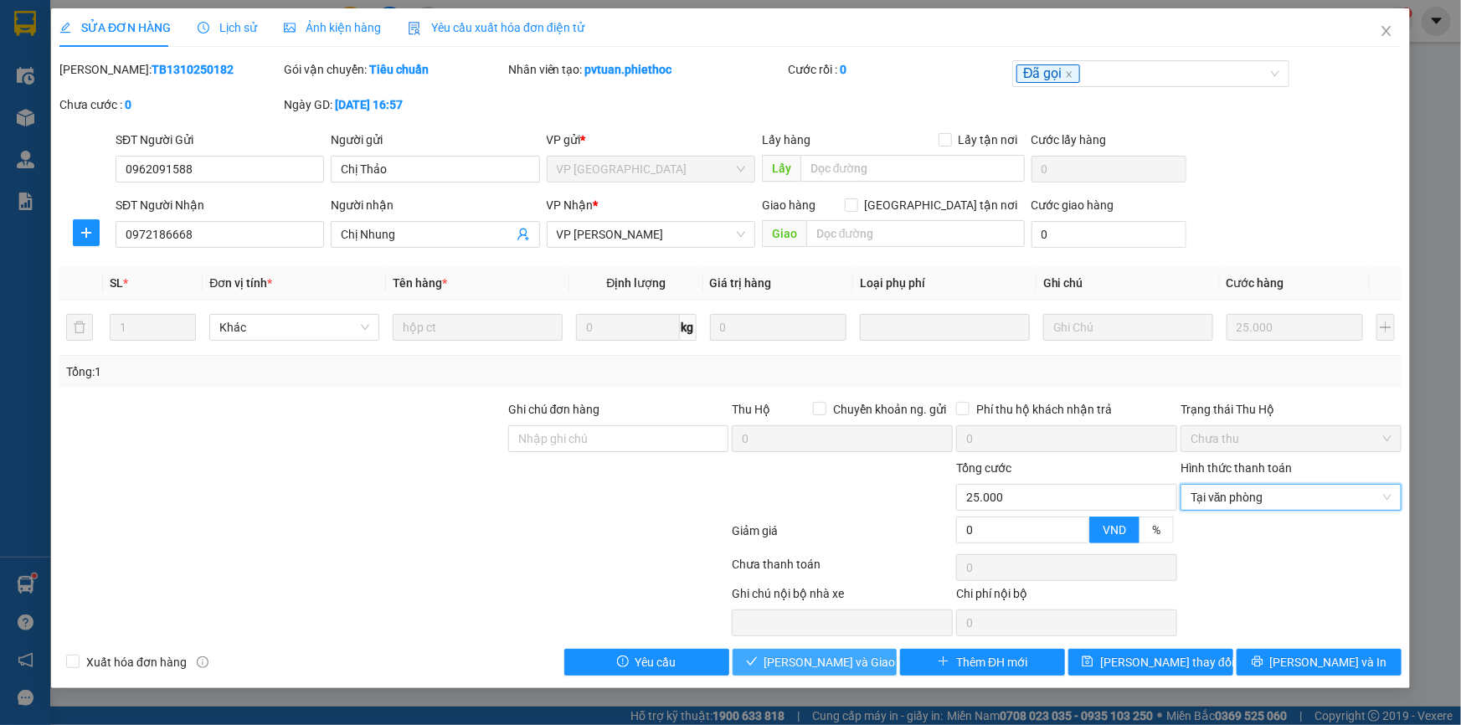
click at [809, 666] on span "Lưu và Giao hàng" at bounding box center [845, 662] width 161 height 18
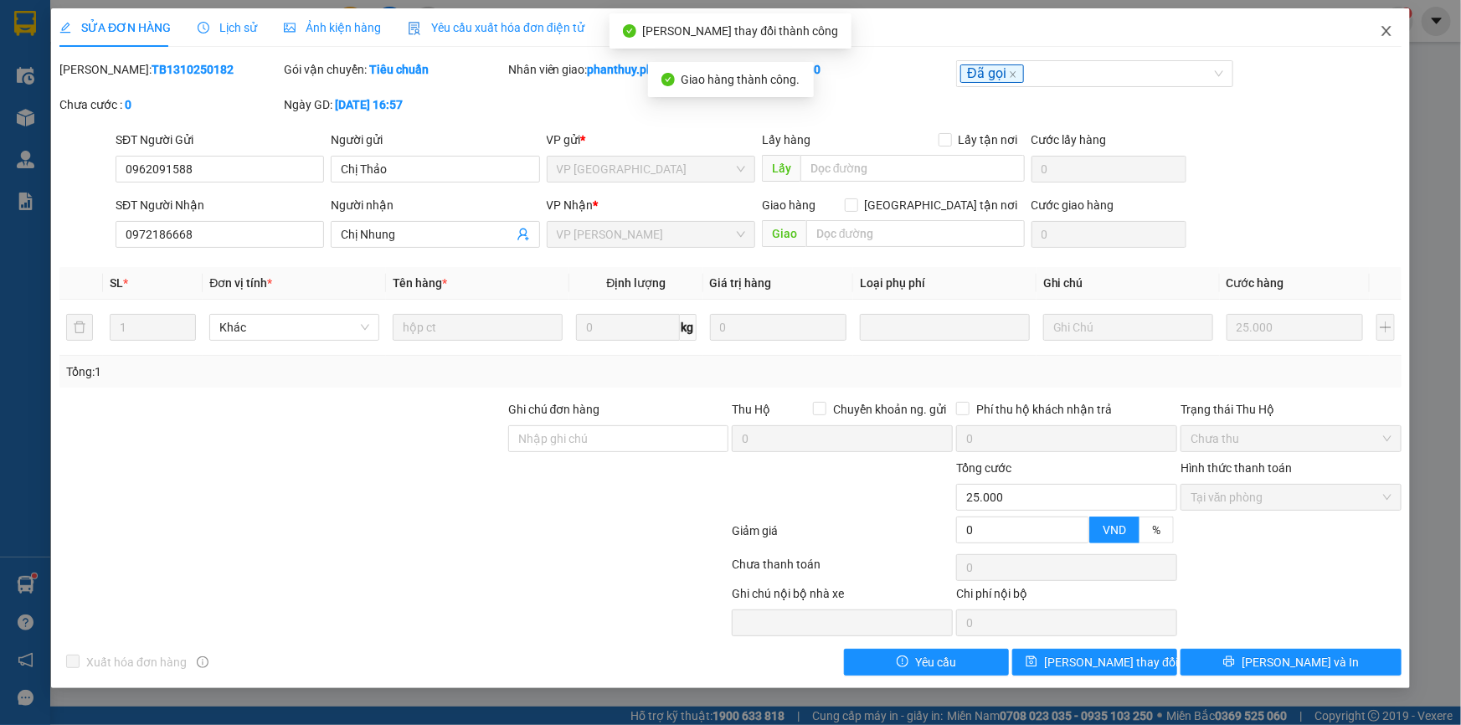
click at [1388, 38] on icon "close" at bounding box center [1386, 30] width 13 height 13
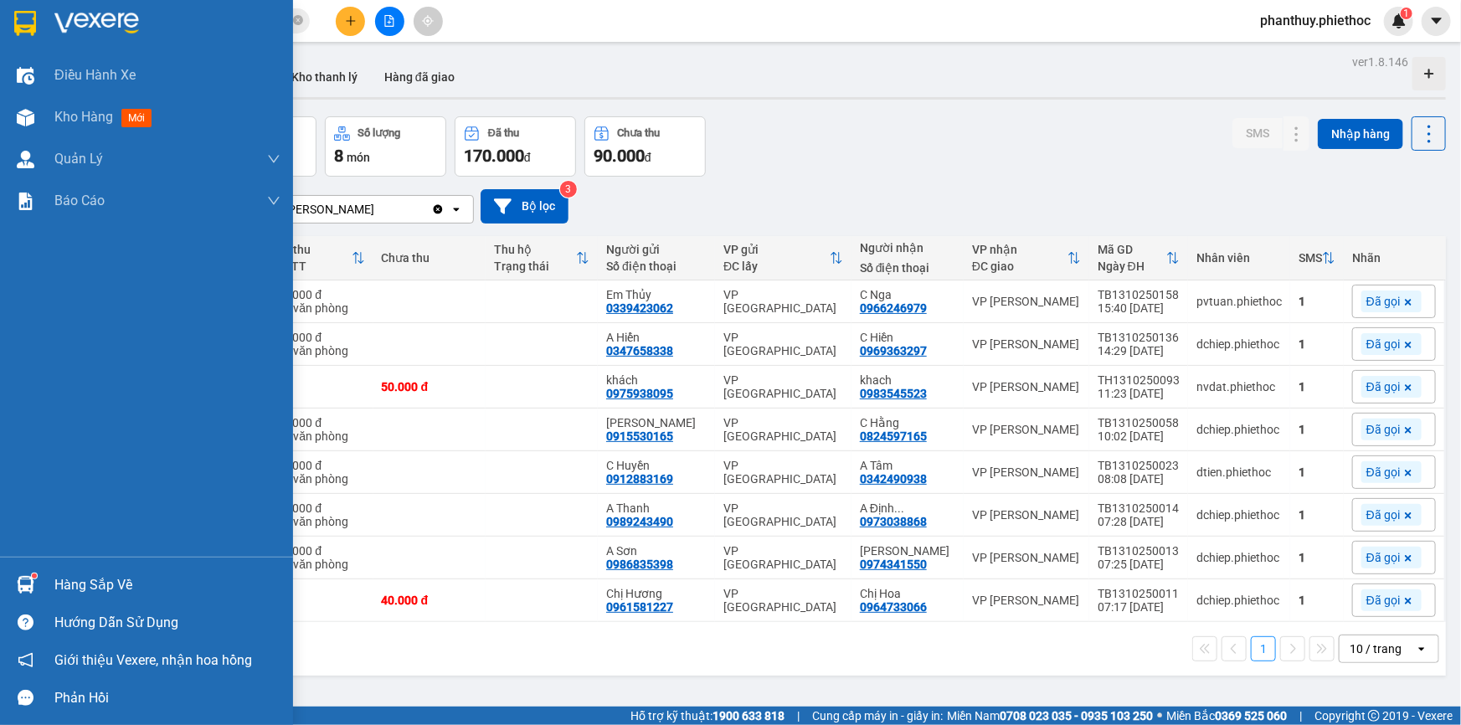
click at [64, 579] on div "Hàng sắp về" at bounding box center [167, 585] width 226 height 25
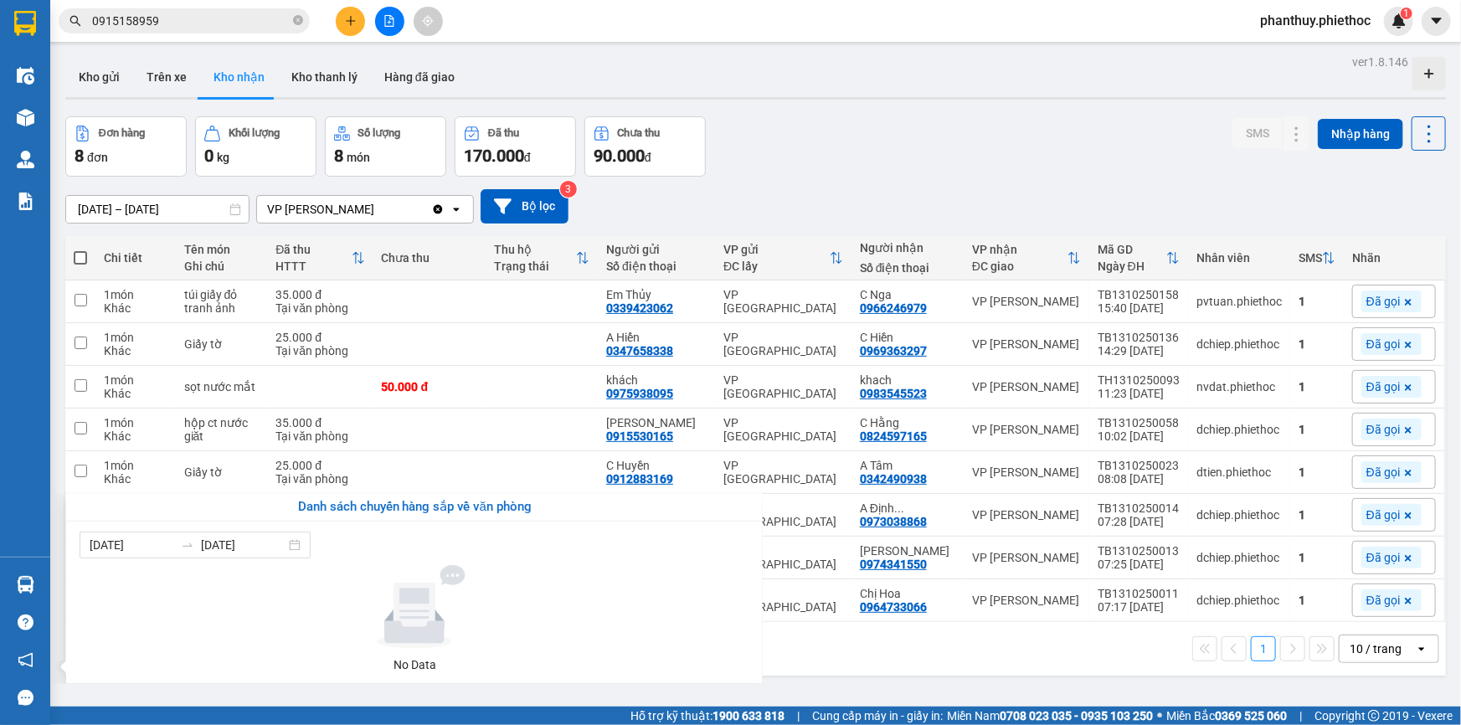
click at [1009, 127] on section "Kết quả tìm kiếm ( 2 ) Bộ lọc Mã ĐH Trạng thái Món hàng Thu hộ Tổng cước Chưa c…" at bounding box center [730, 362] width 1461 height 725
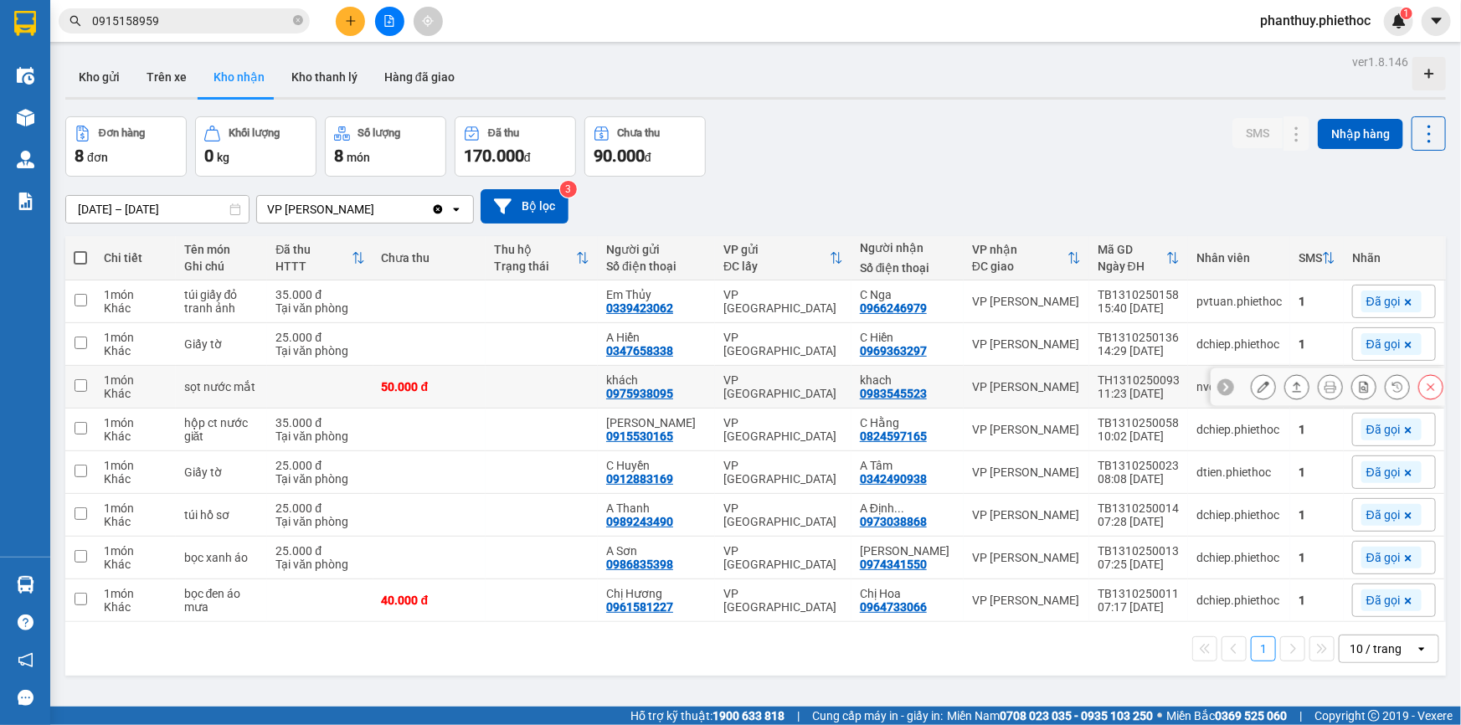
click at [1237, 378] on div at bounding box center [1328, 387] width 234 height 38
click at [1258, 381] on icon at bounding box center [1264, 387] width 12 height 12
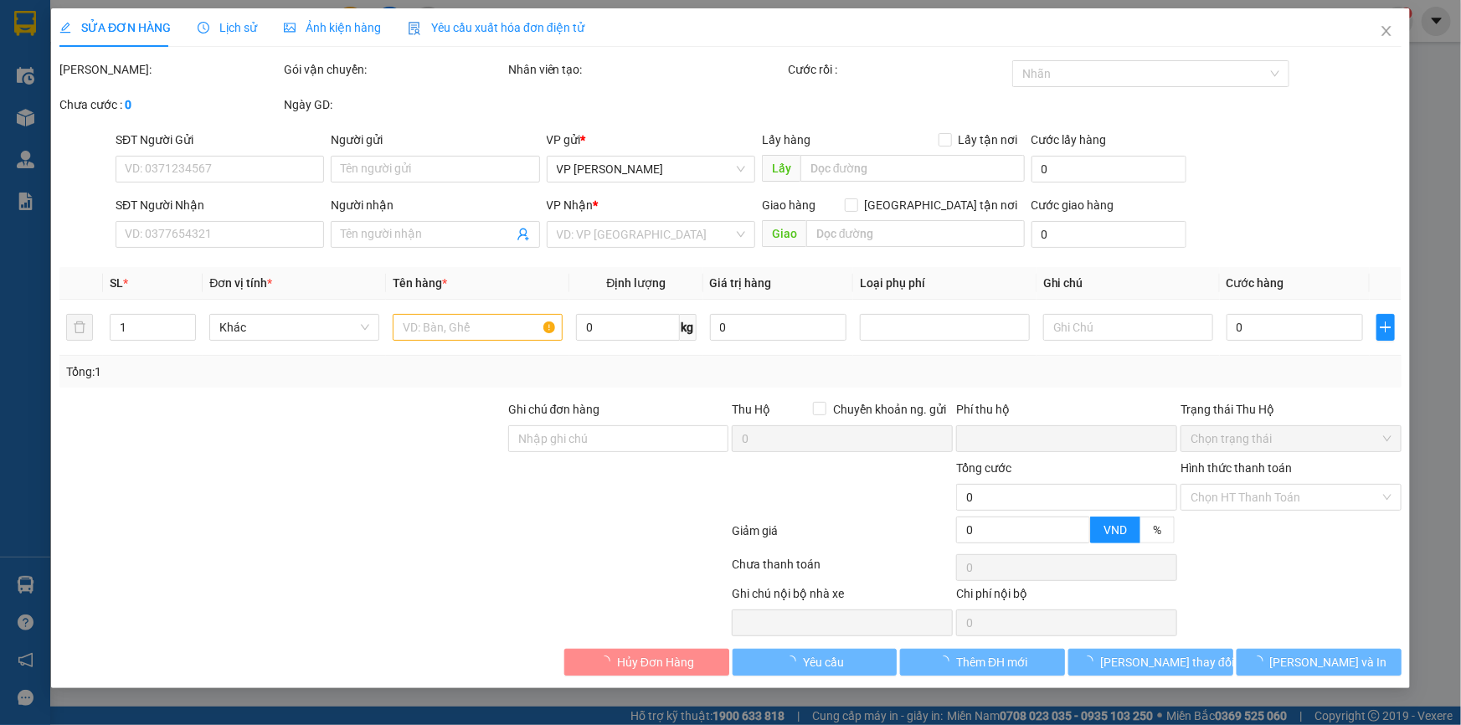
type input "0975938095"
type input "khách"
type input "0983545523"
type input "khach"
type input "0"
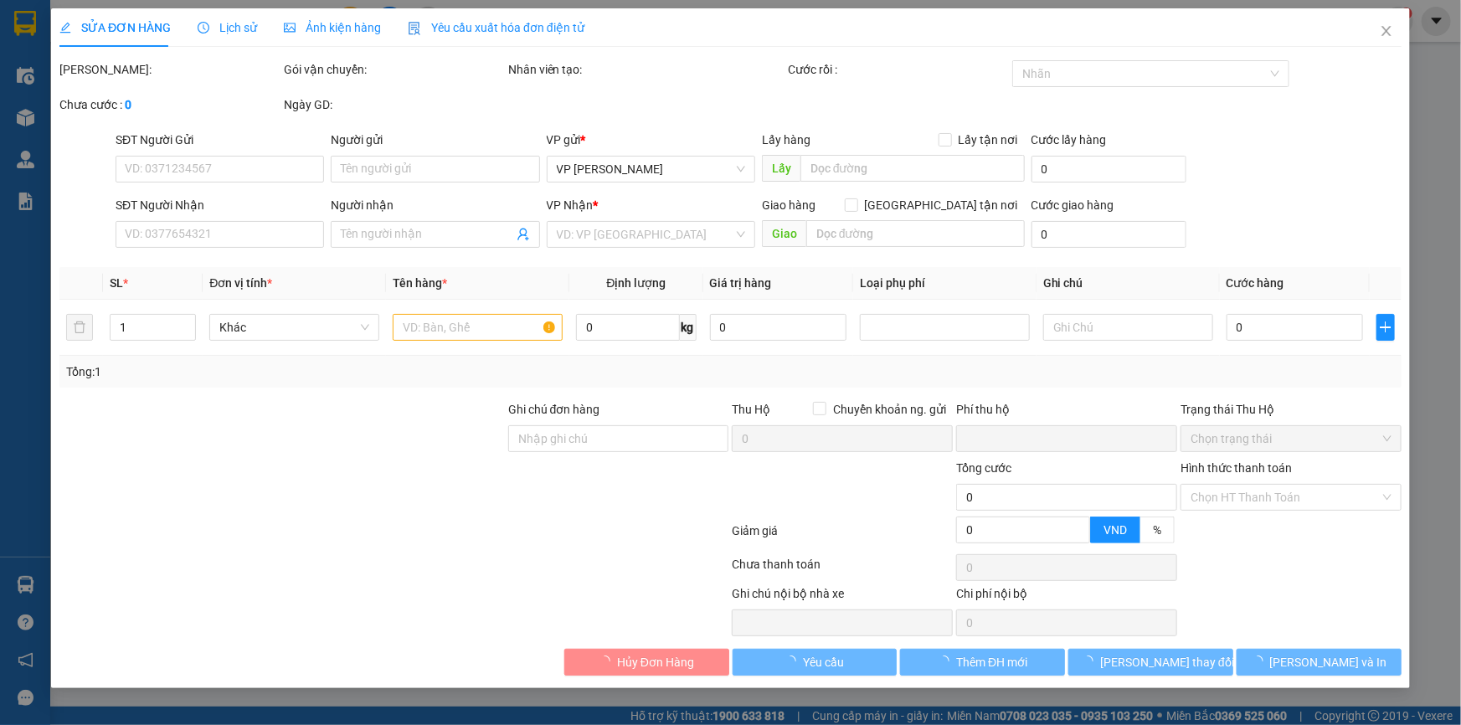
type input "50.000"
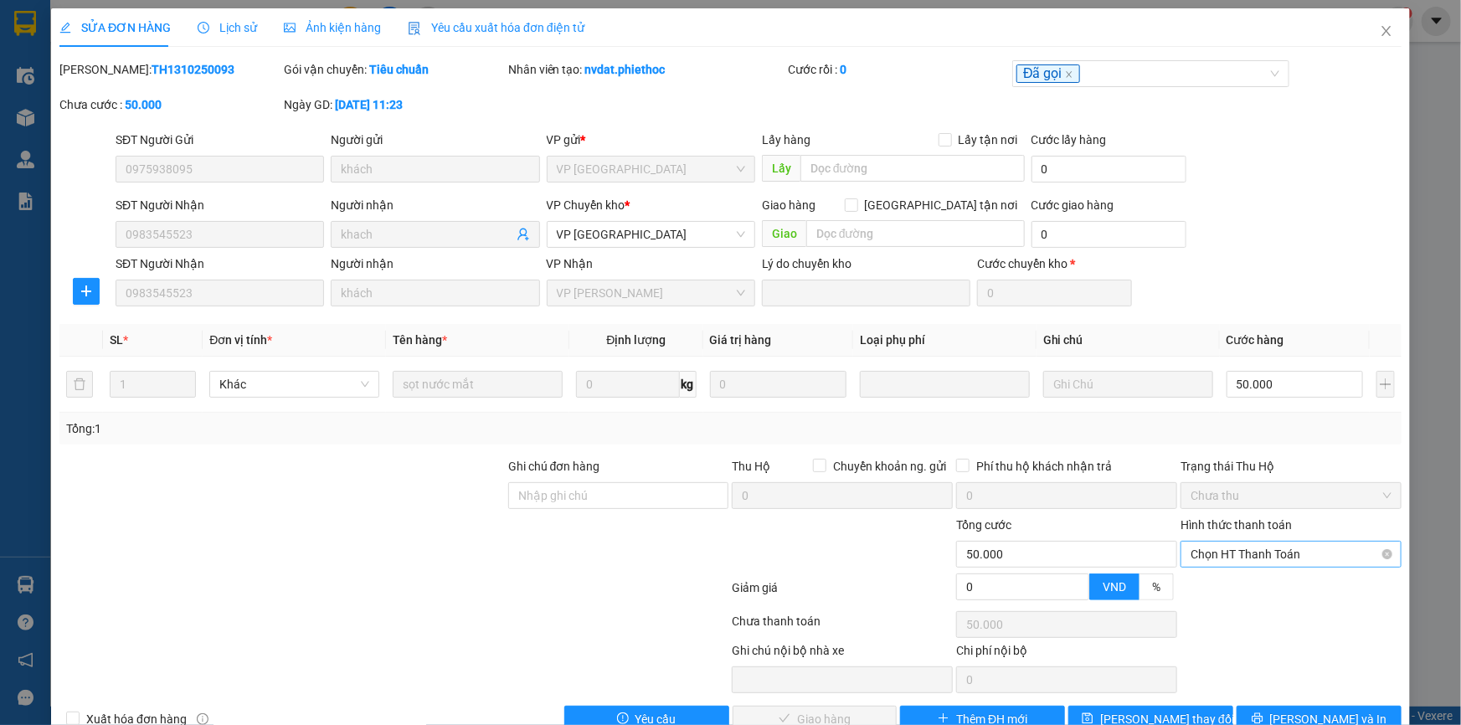
click at [1209, 564] on span "Chọn HT Thanh Toán" at bounding box center [1291, 554] width 201 height 25
drag, startPoint x: 1214, startPoint y: 585, endPoint x: 1151, endPoint y: 616, distance: 70.0
click at [1214, 585] on div "Tại văn phòng" at bounding box center [1281, 587] width 199 height 18
type input "0"
click at [840, 706] on button "Lưu và Giao hàng" at bounding box center [815, 719] width 165 height 27
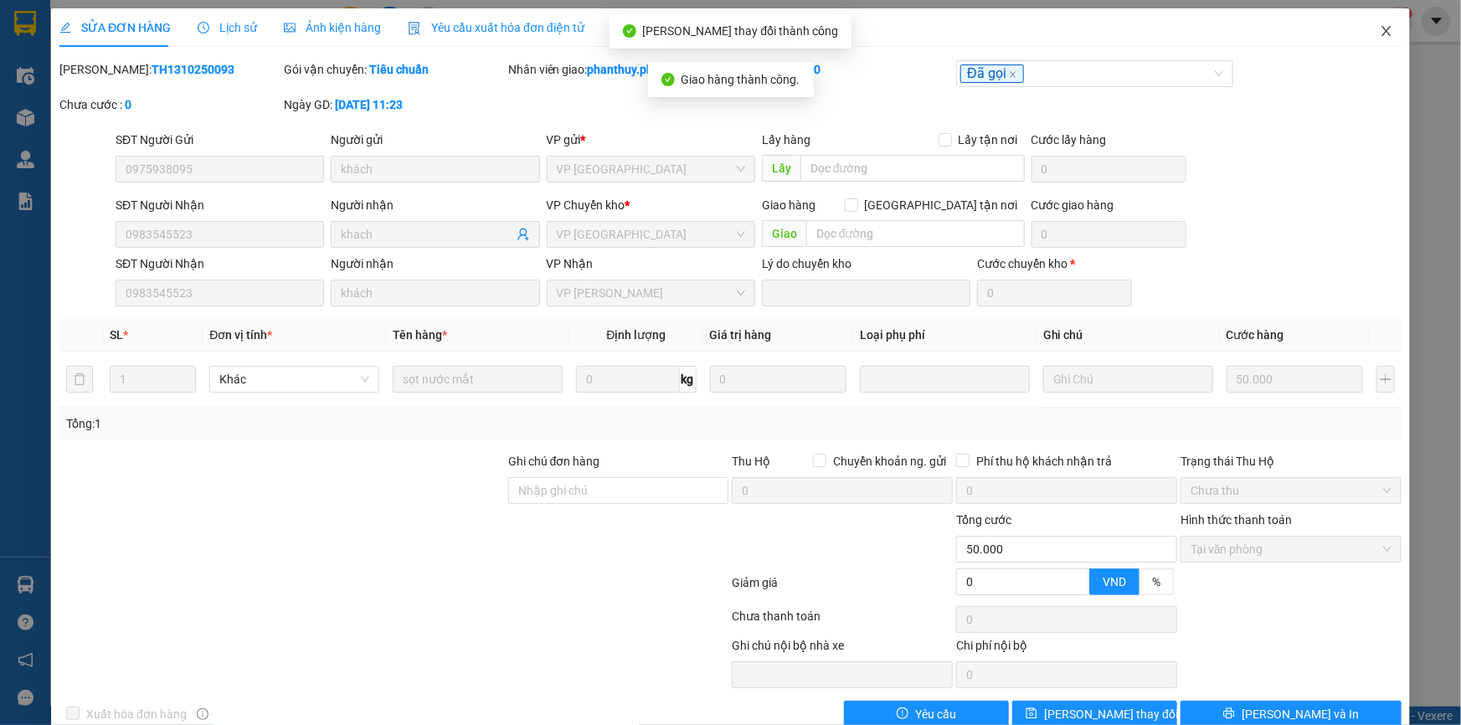
click at [1380, 28] on icon "close" at bounding box center [1386, 30] width 13 height 13
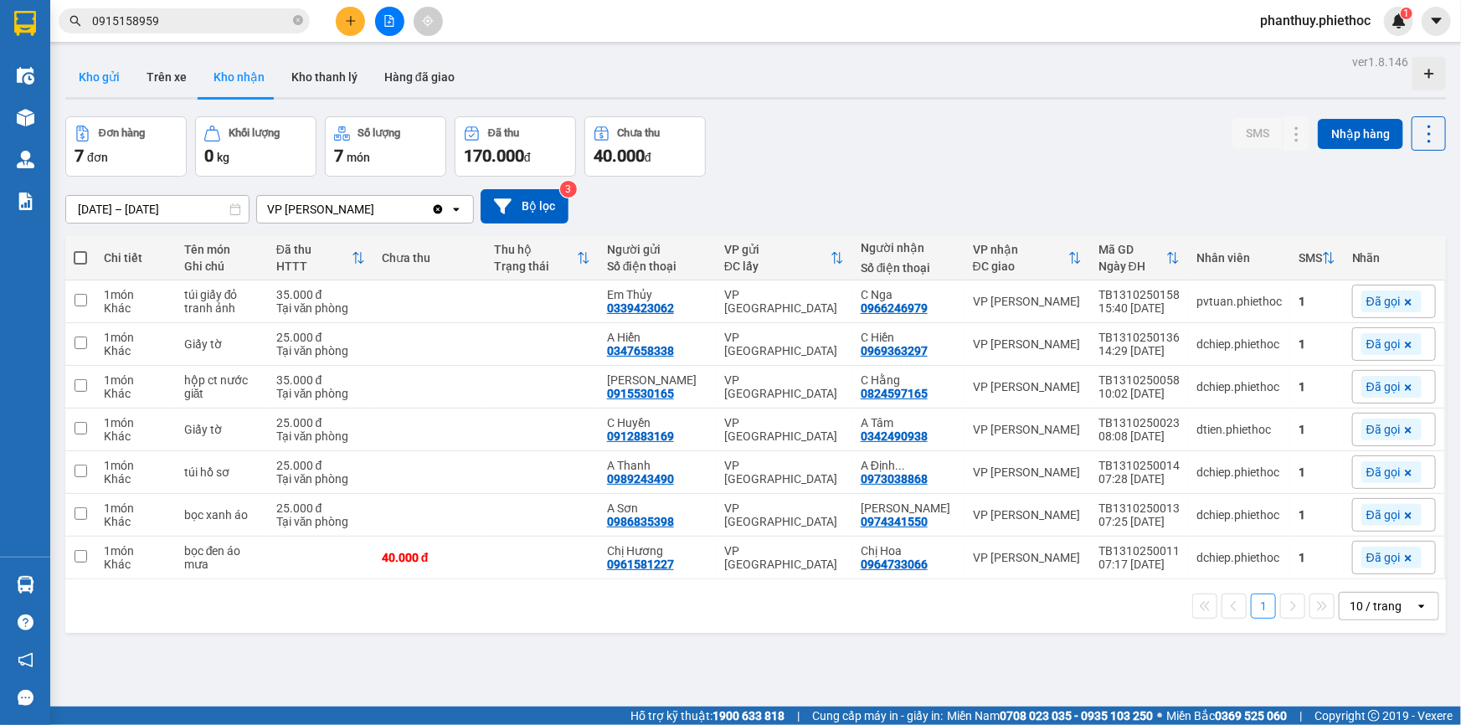
click at [84, 75] on button "Kho gửi" at bounding box center [99, 77] width 68 height 40
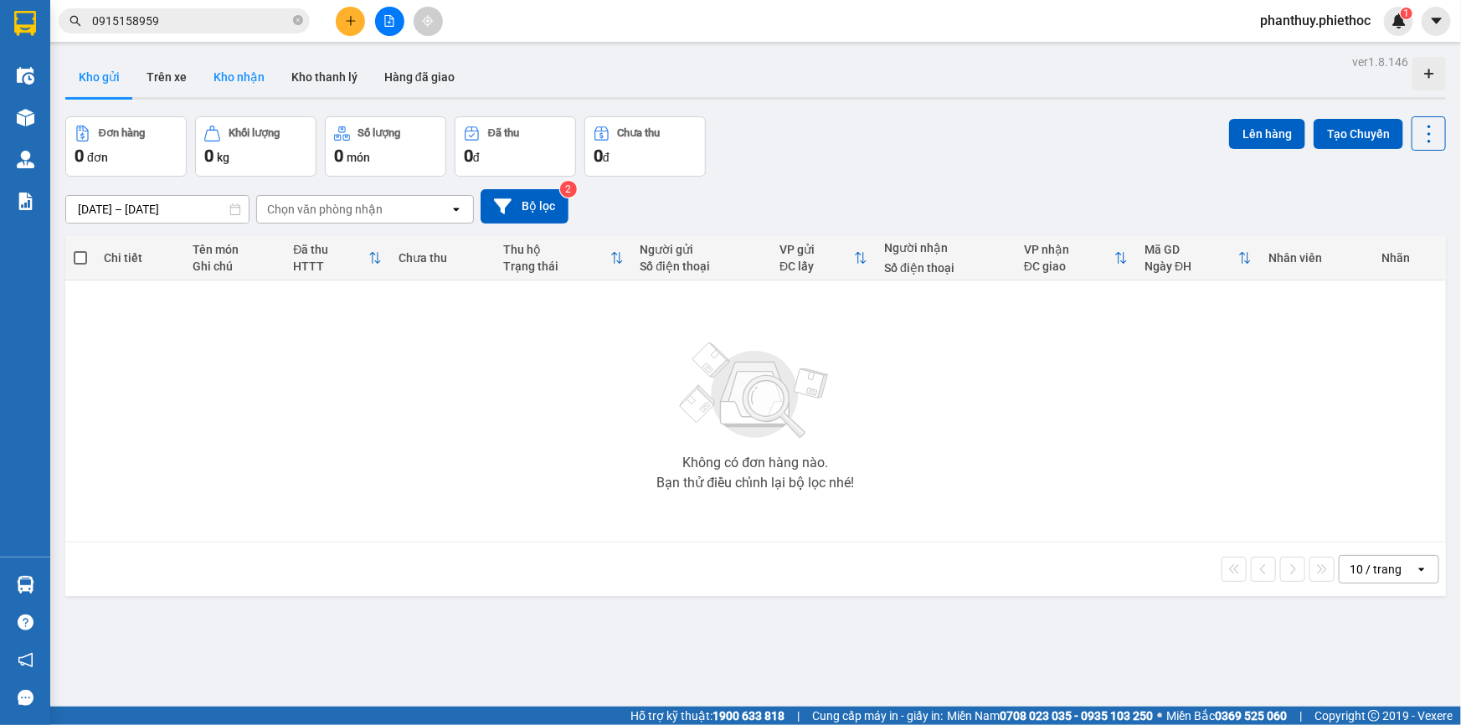
click at [229, 80] on button "Kho nhận" at bounding box center [239, 77] width 78 height 40
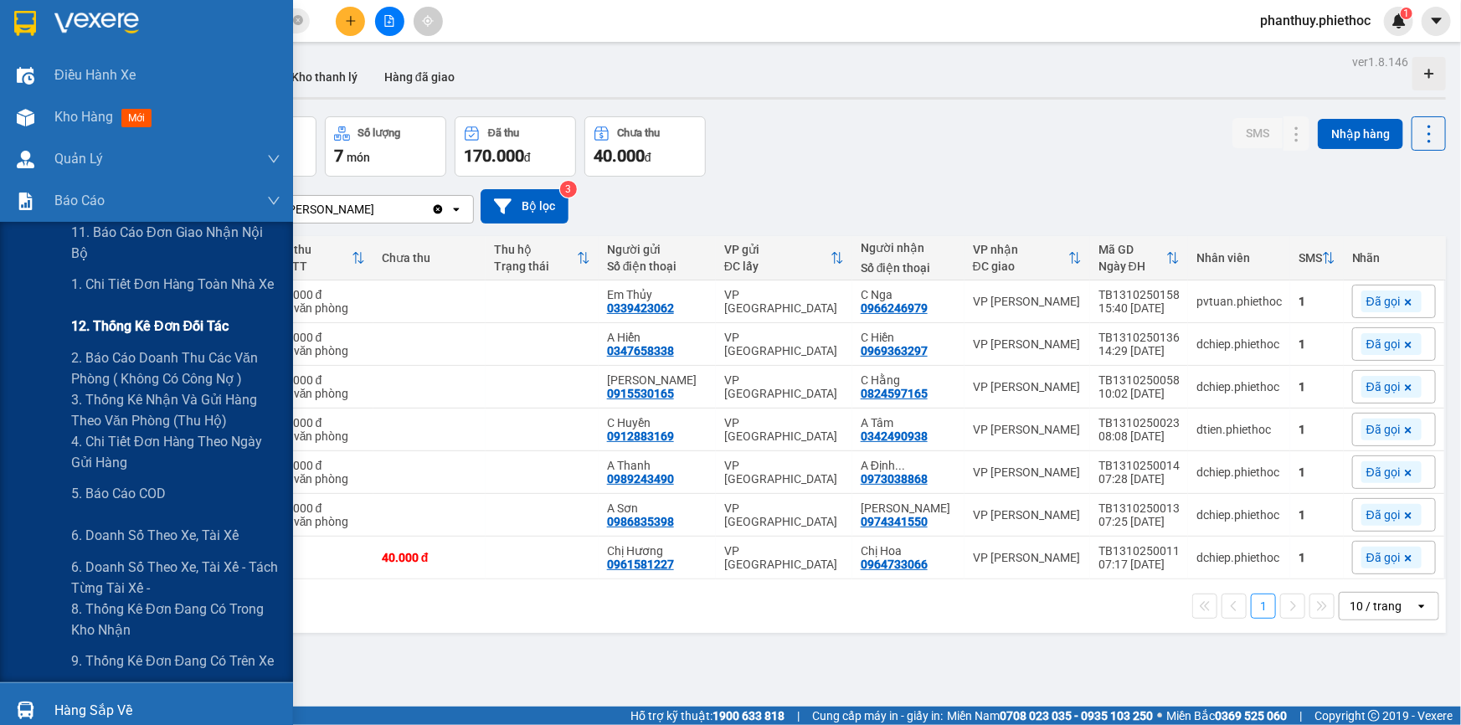
click at [167, 327] on span "12. Thống kê đơn đối tác" at bounding box center [149, 326] width 157 height 21
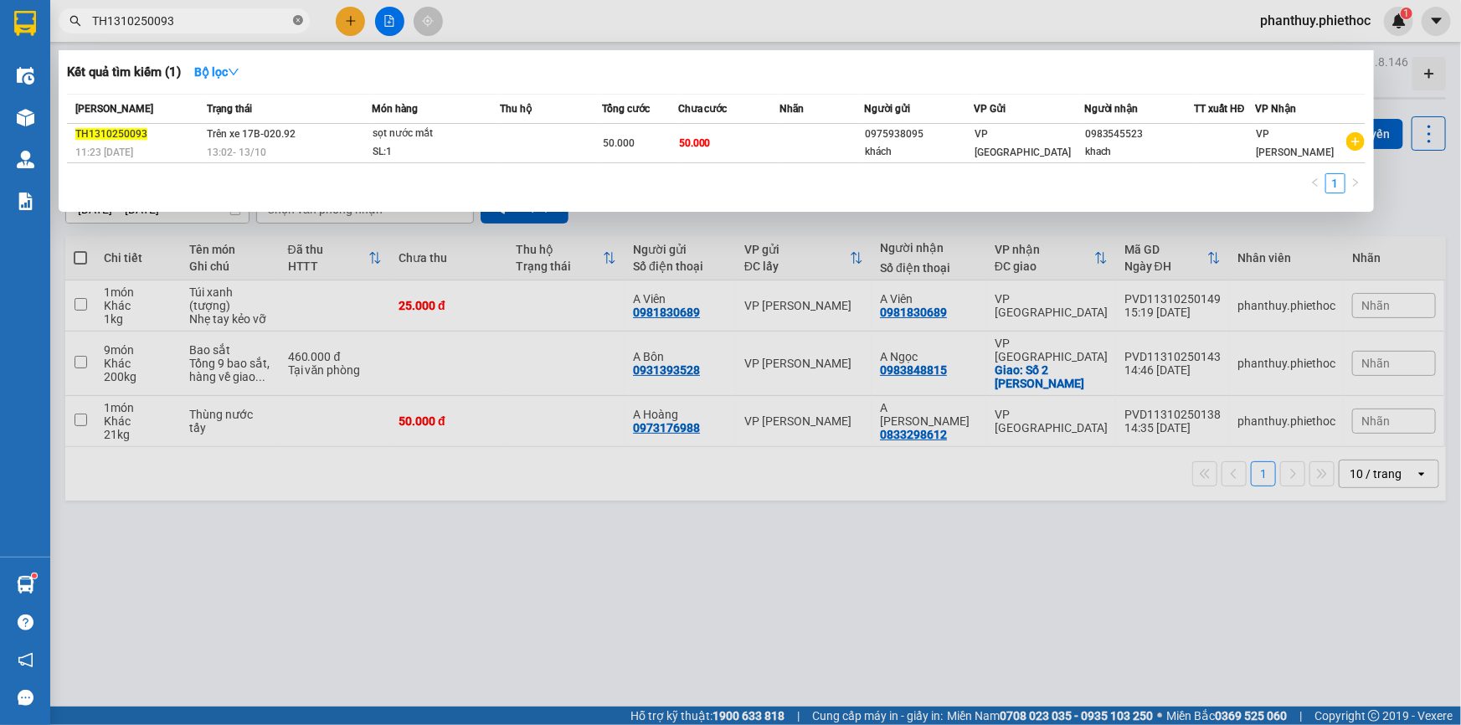
click at [299, 18] on icon "close-circle" at bounding box center [298, 20] width 10 height 10
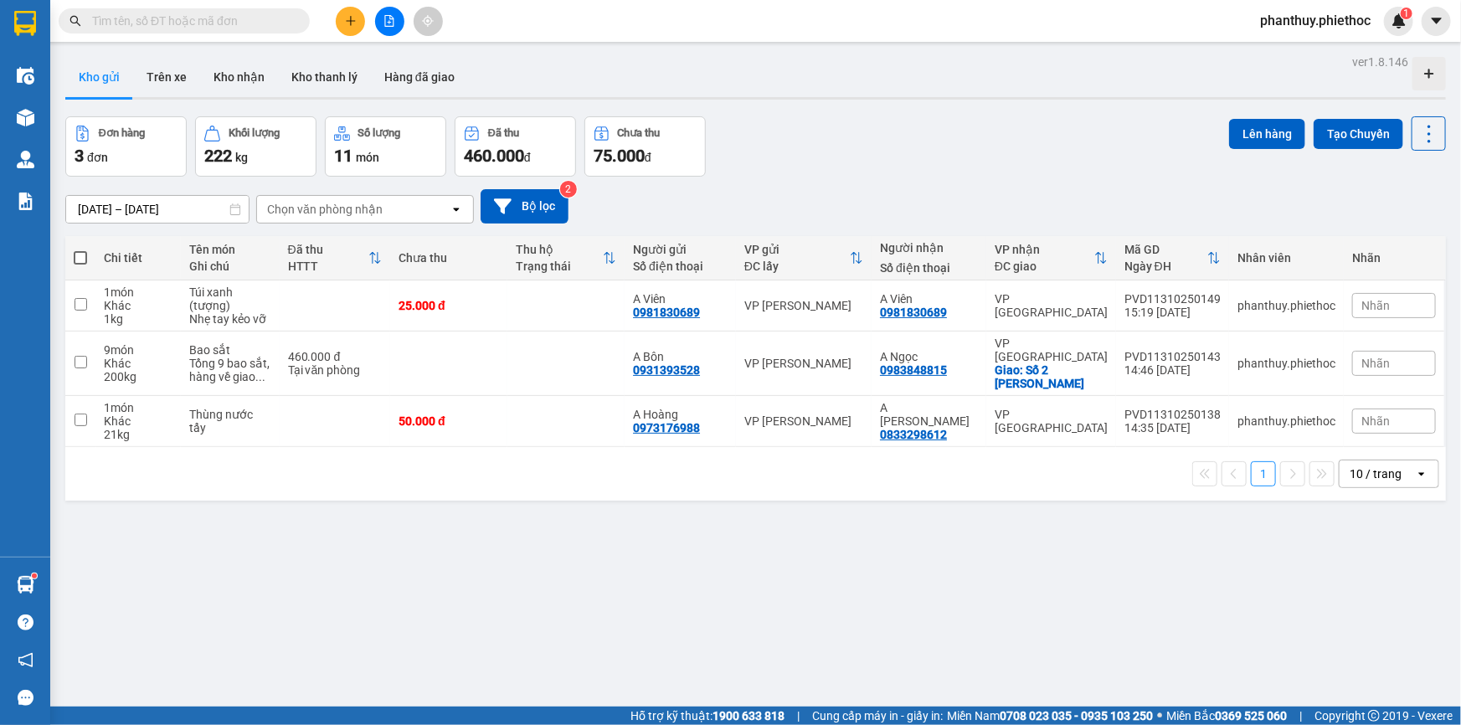
paste input "0915158959"
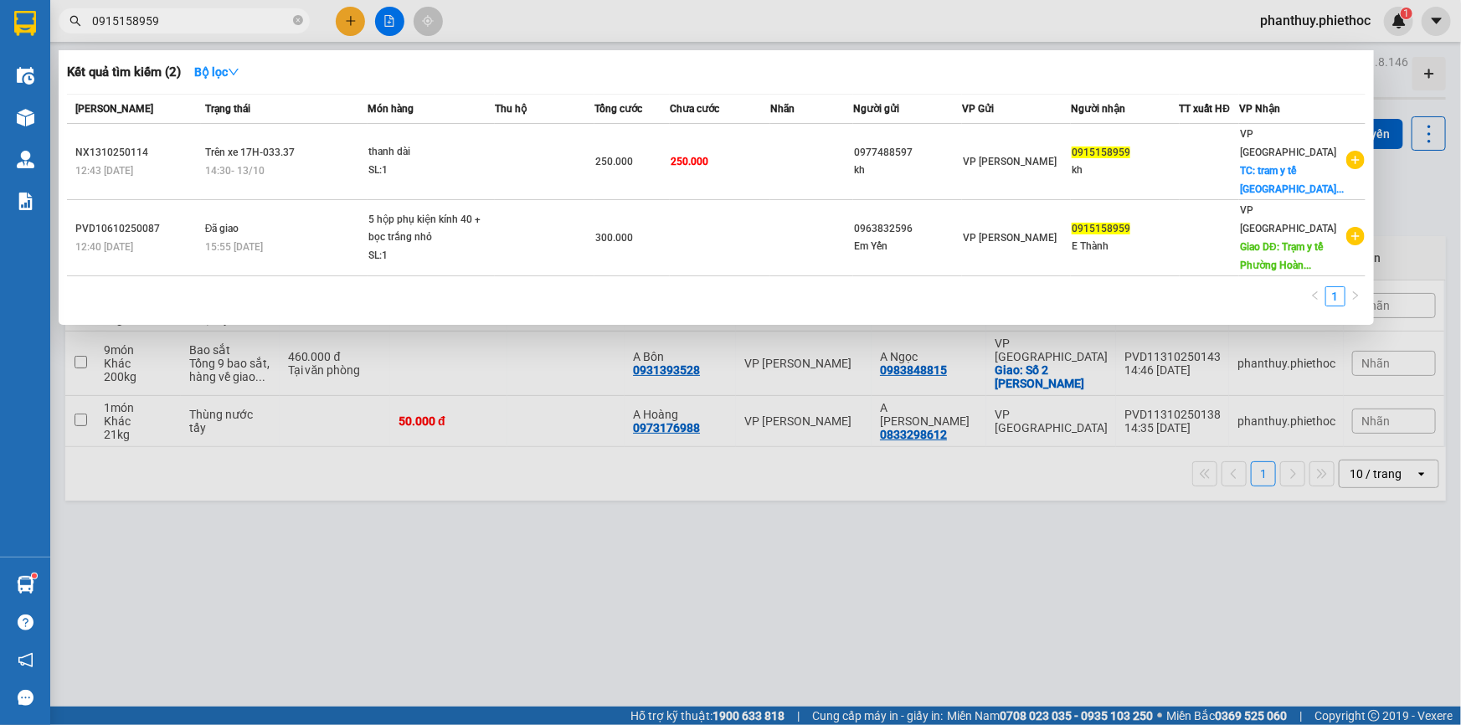
type input "0915158959"
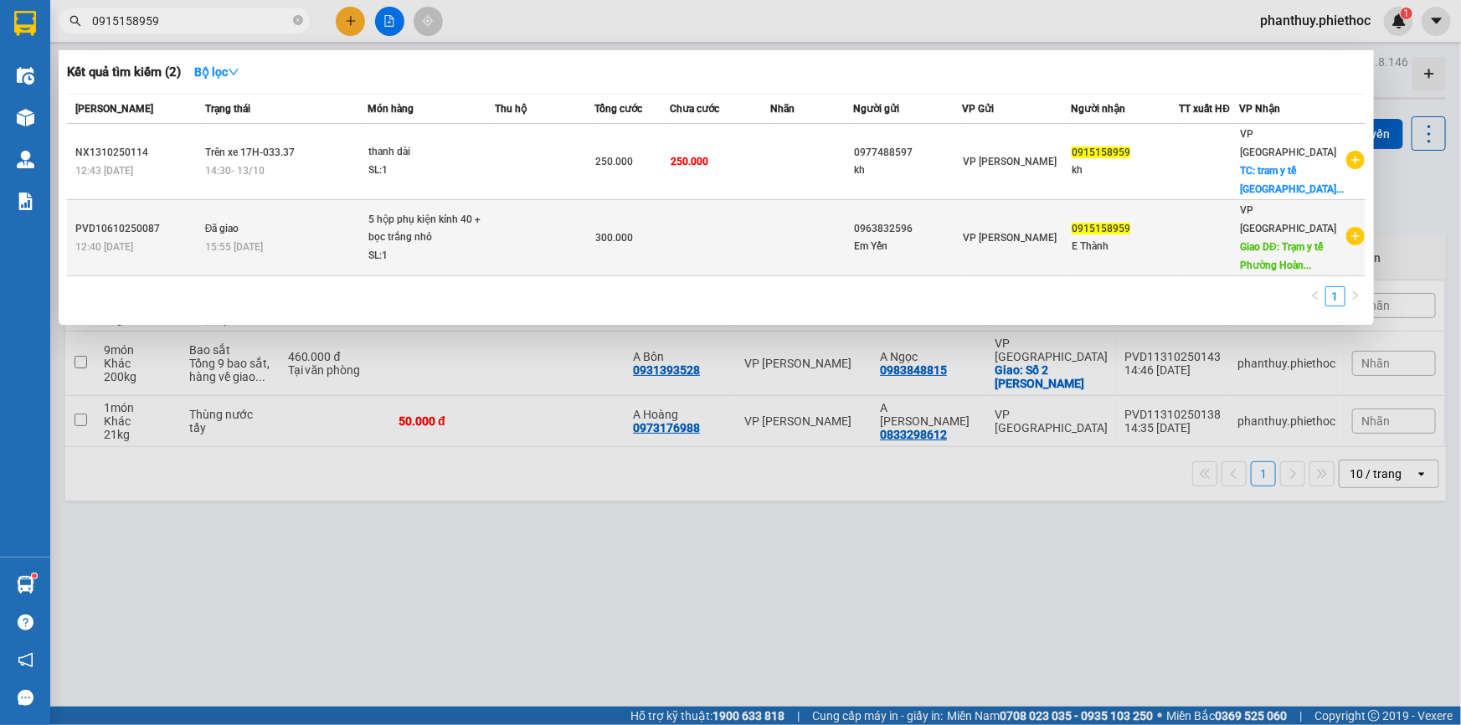
click at [744, 239] on td at bounding box center [720, 238] width 100 height 76
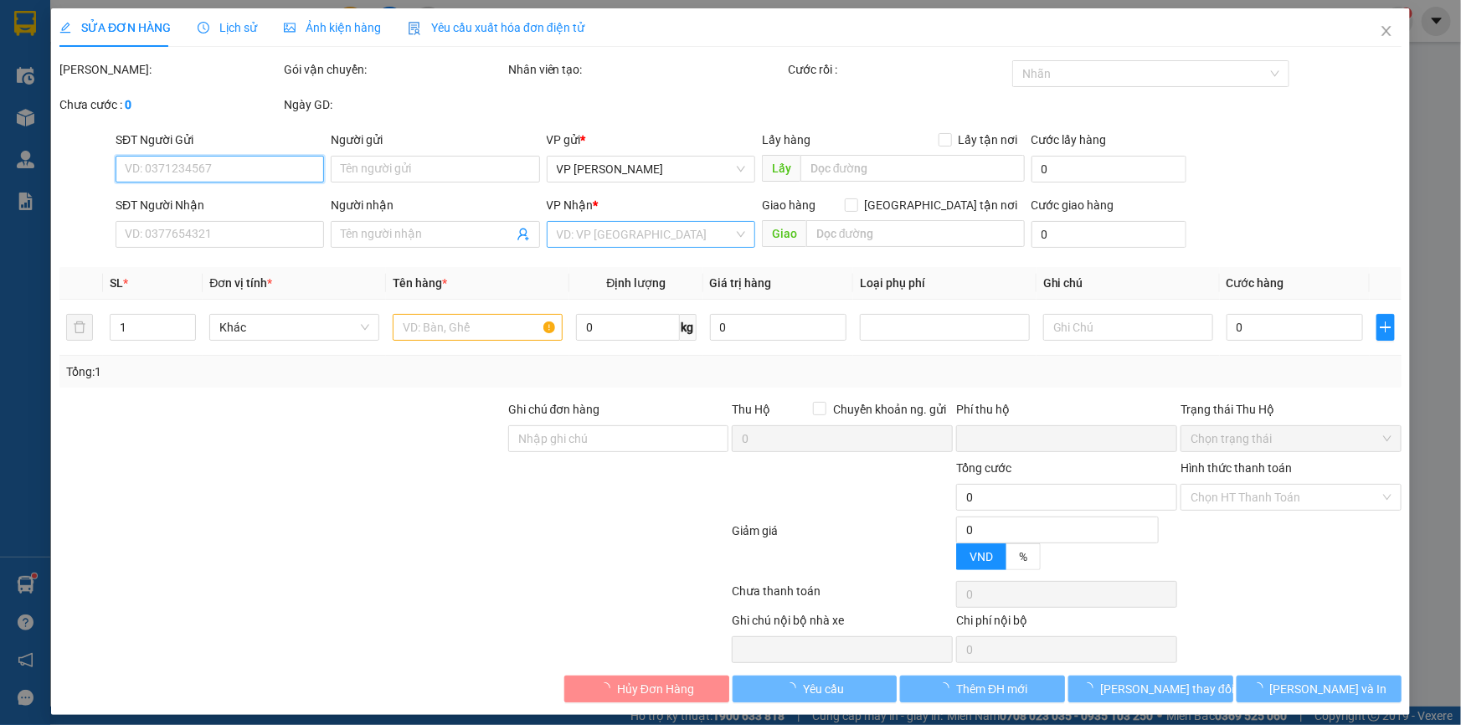
type input "0963832596"
type input "Em Yến"
type input "0915158959"
type input "E Thành"
type input "Trạm y tế [PERSON_NAME], [GEOGRAPHIC_DATA]"
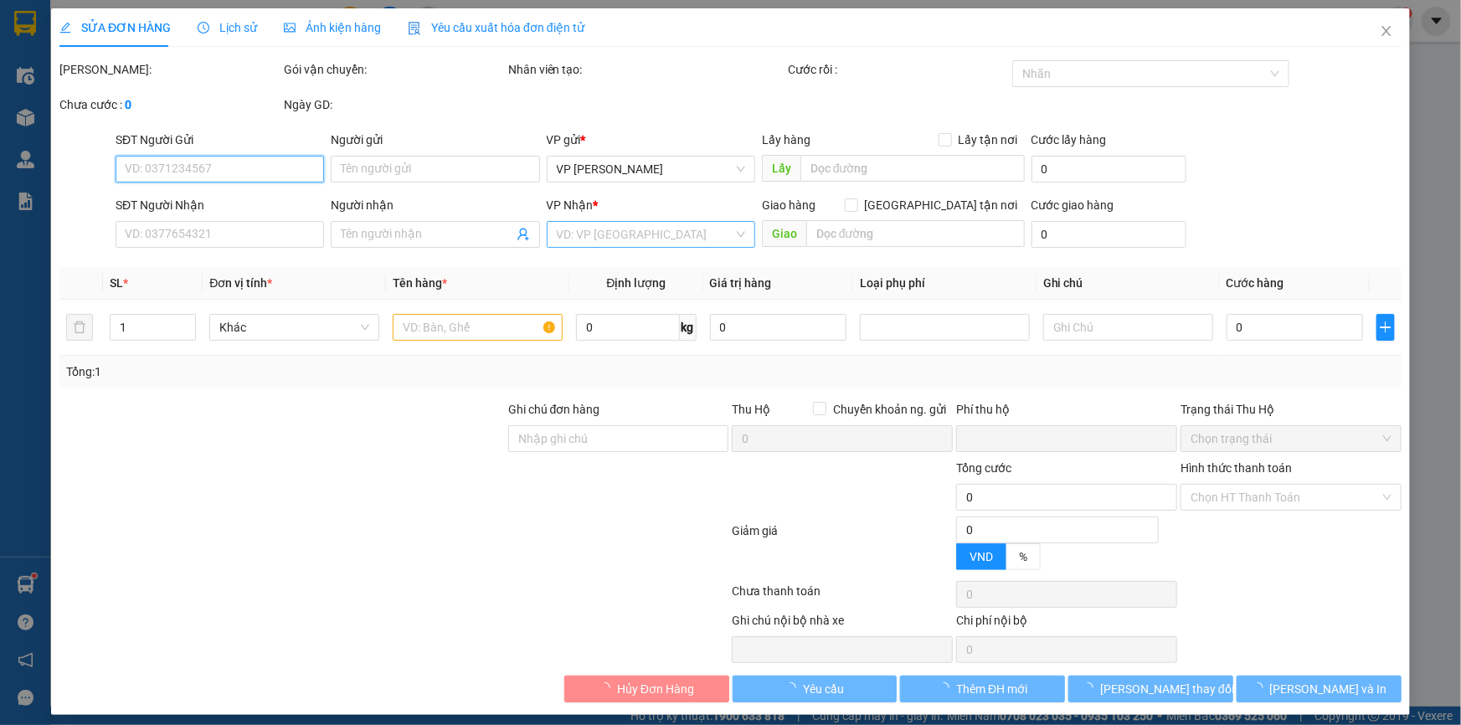
type input "50.000"
checkbox input "true"
type input "0"
type input "300.000"
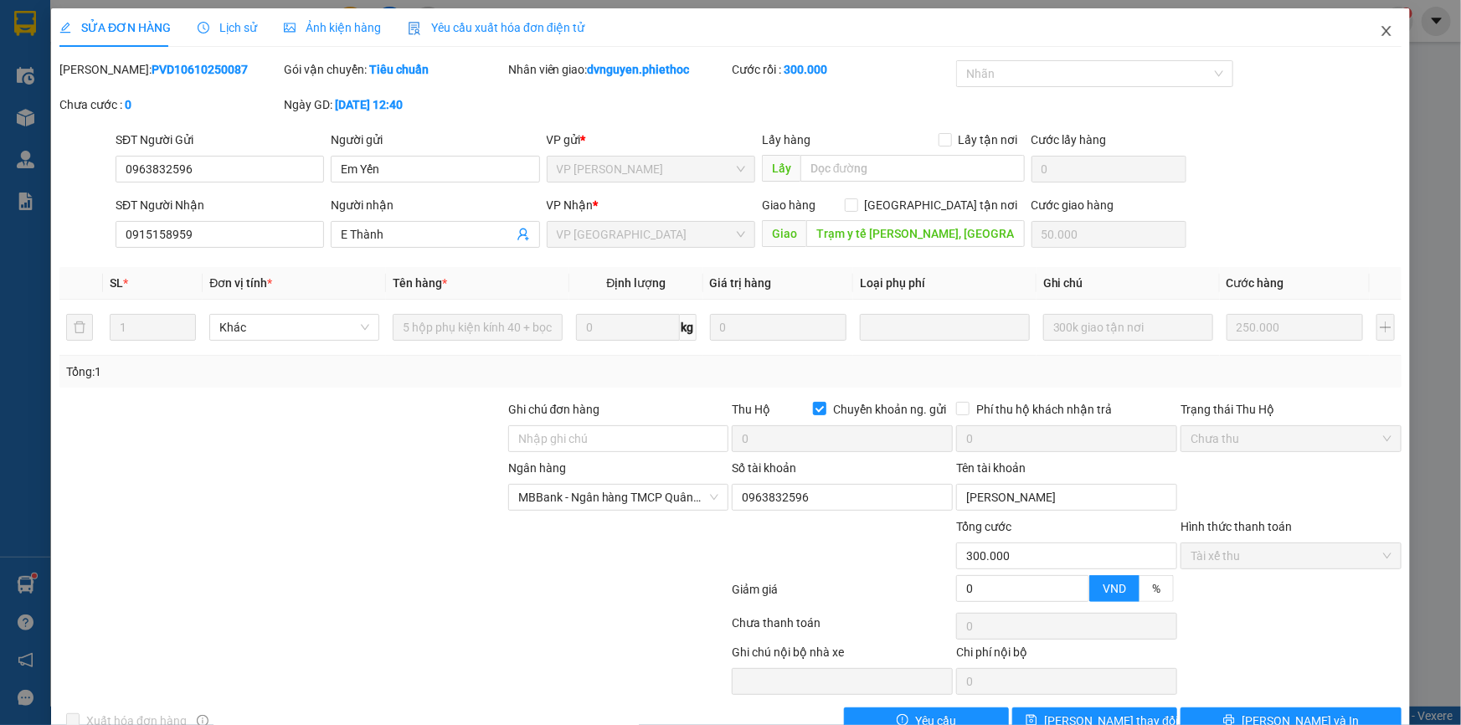
click at [1380, 33] on icon "close" at bounding box center [1386, 30] width 13 height 13
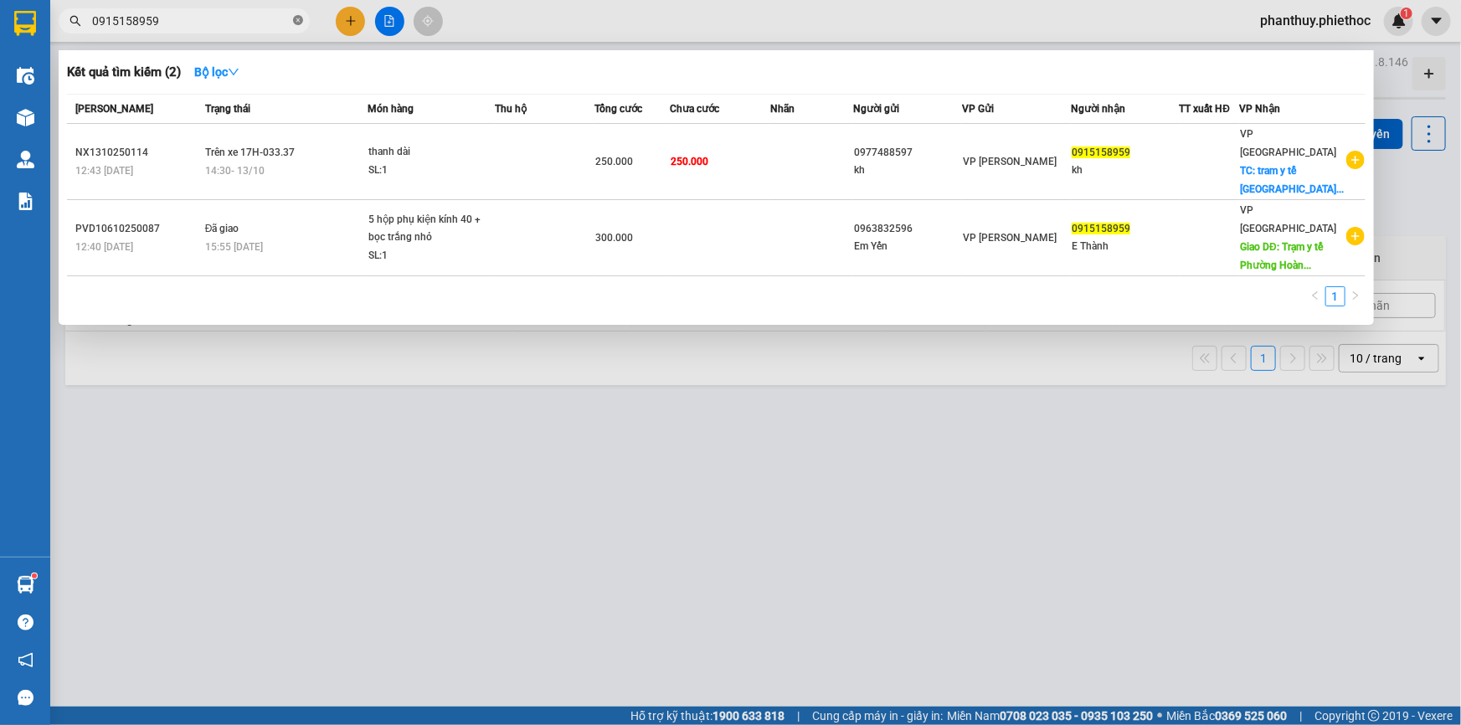
click at [301, 18] on icon "close-circle" at bounding box center [298, 20] width 10 height 10
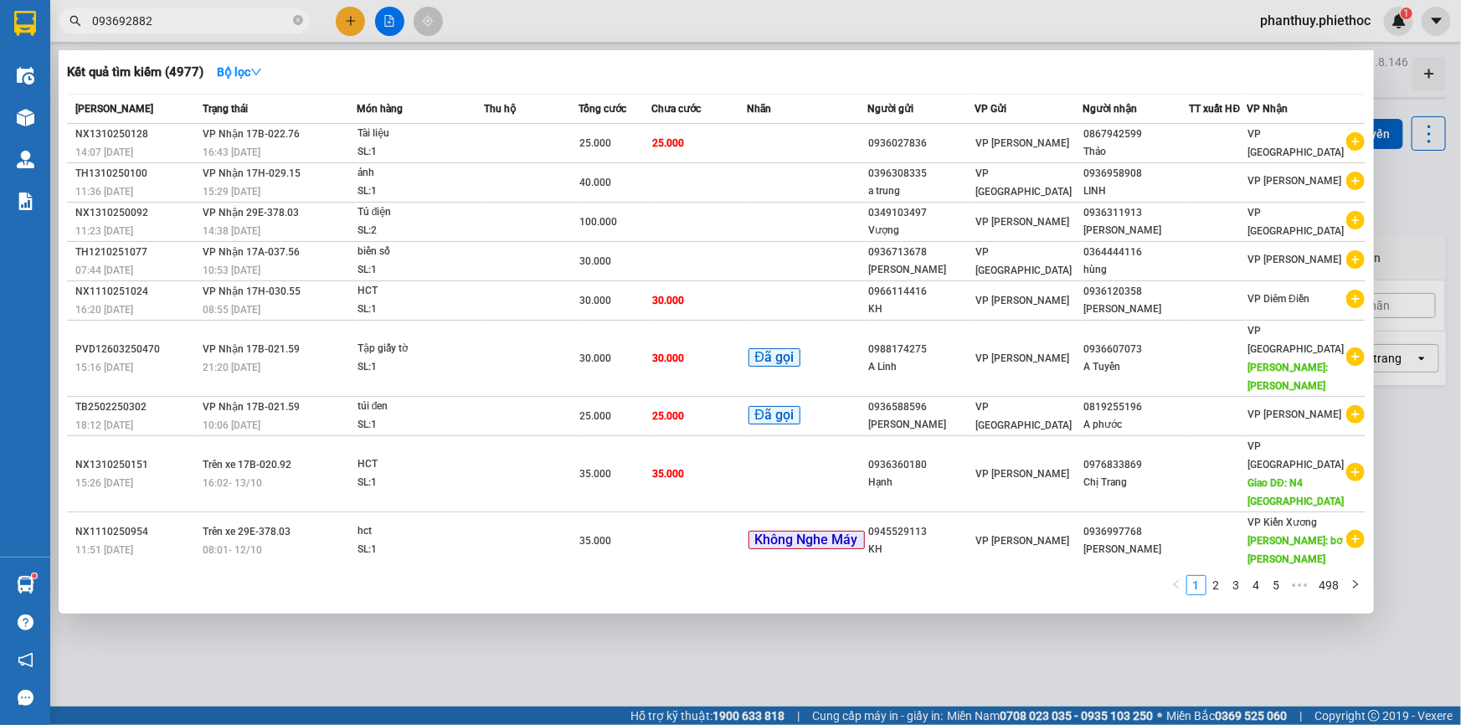
type input "0936928829"
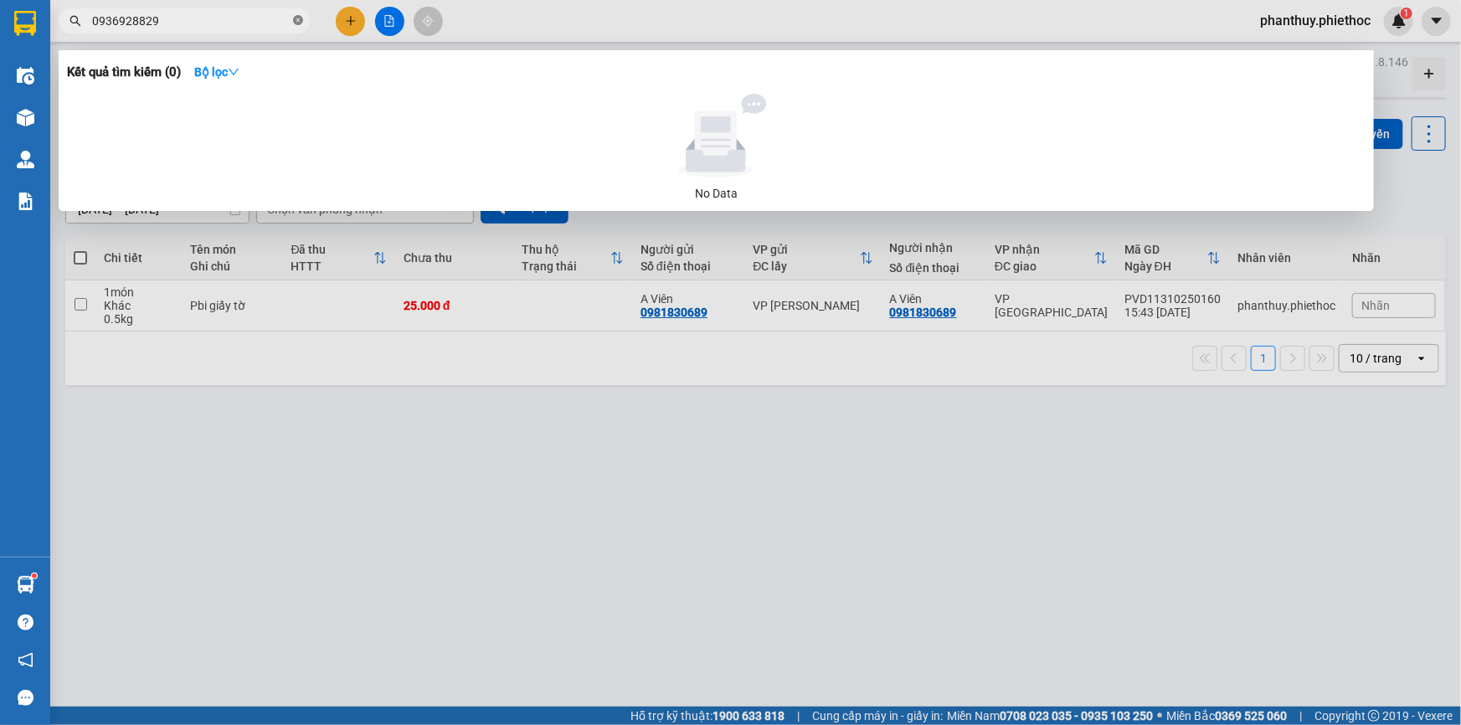
click at [299, 18] on icon "close-circle" at bounding box center [298, 20] width 10 height 10
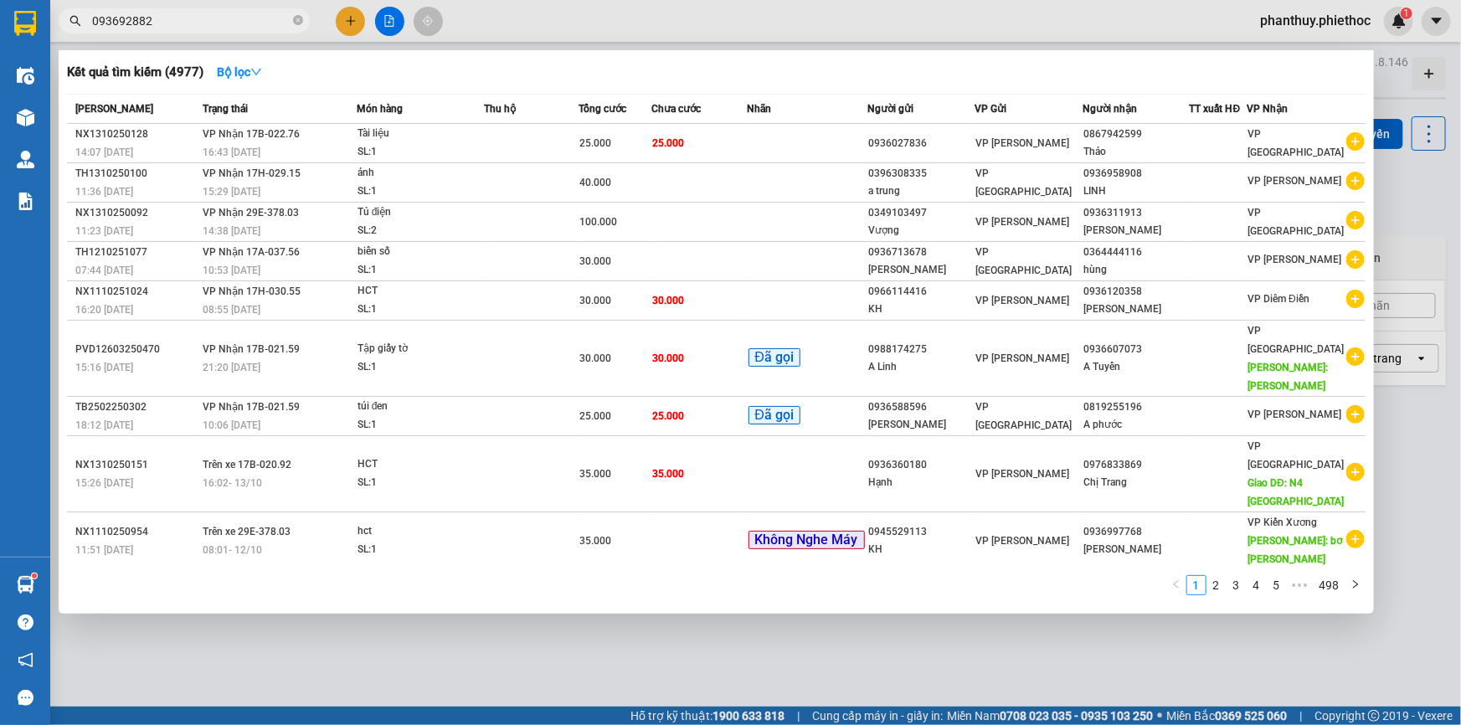
type input "0936928829"
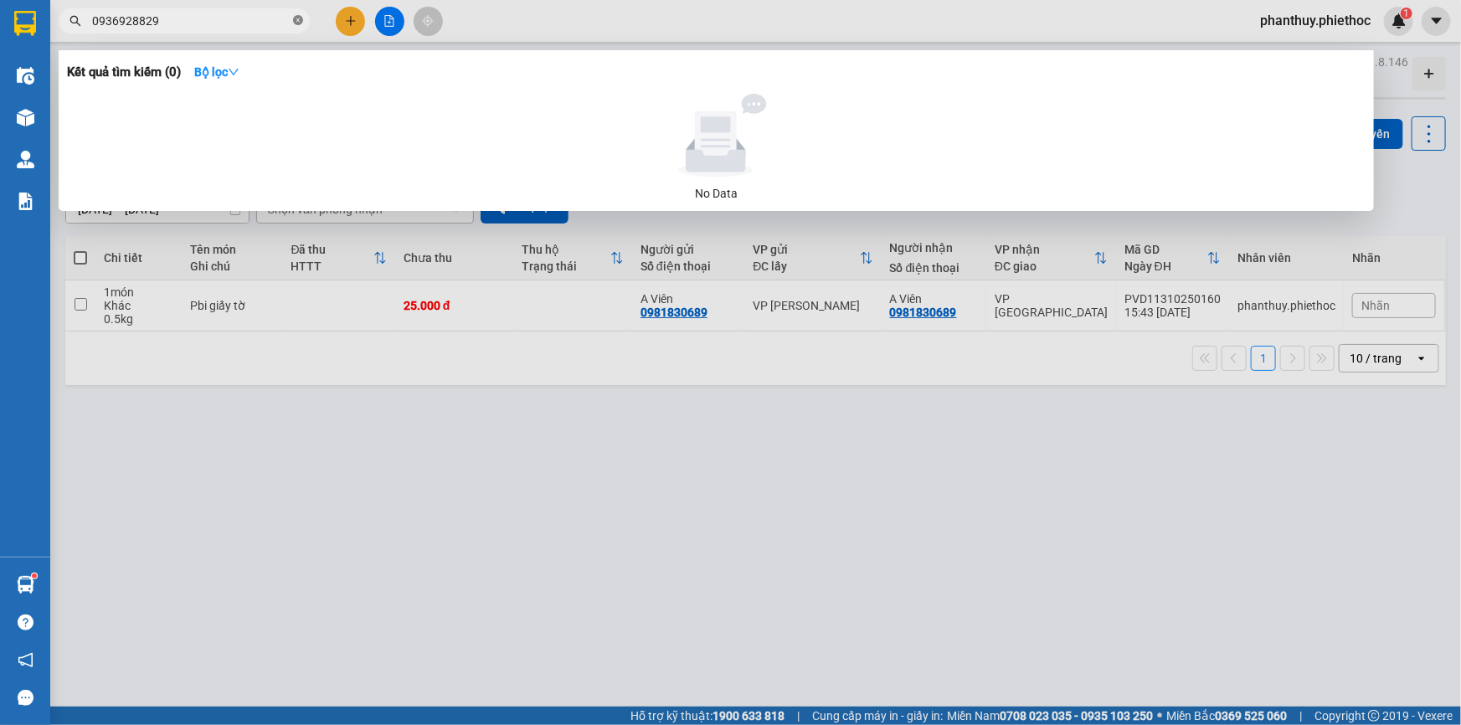
click at [299, 17] on icon "close-circle" at bounding box center [298, 20] width 10 height 10
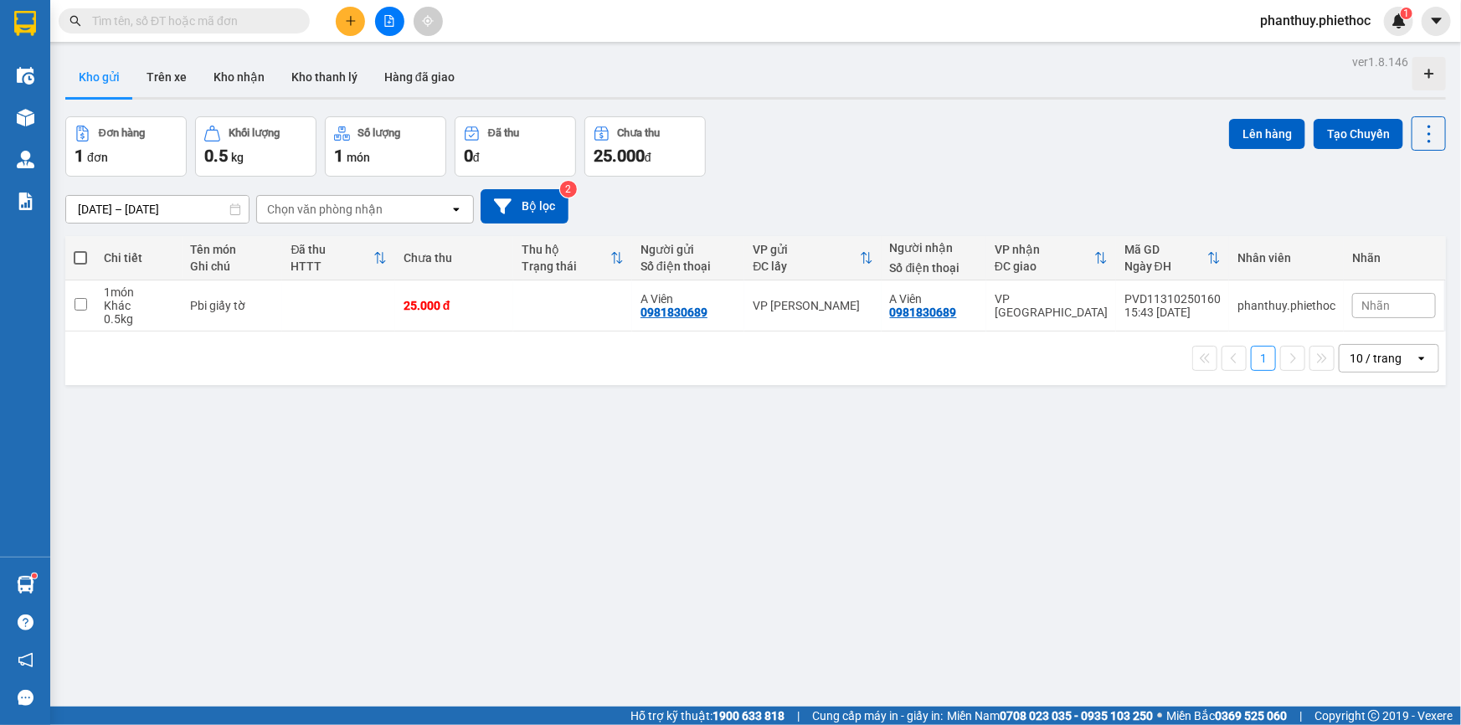
click at [354, 10] on button at bounding box center [350, 21] width 29 height 29
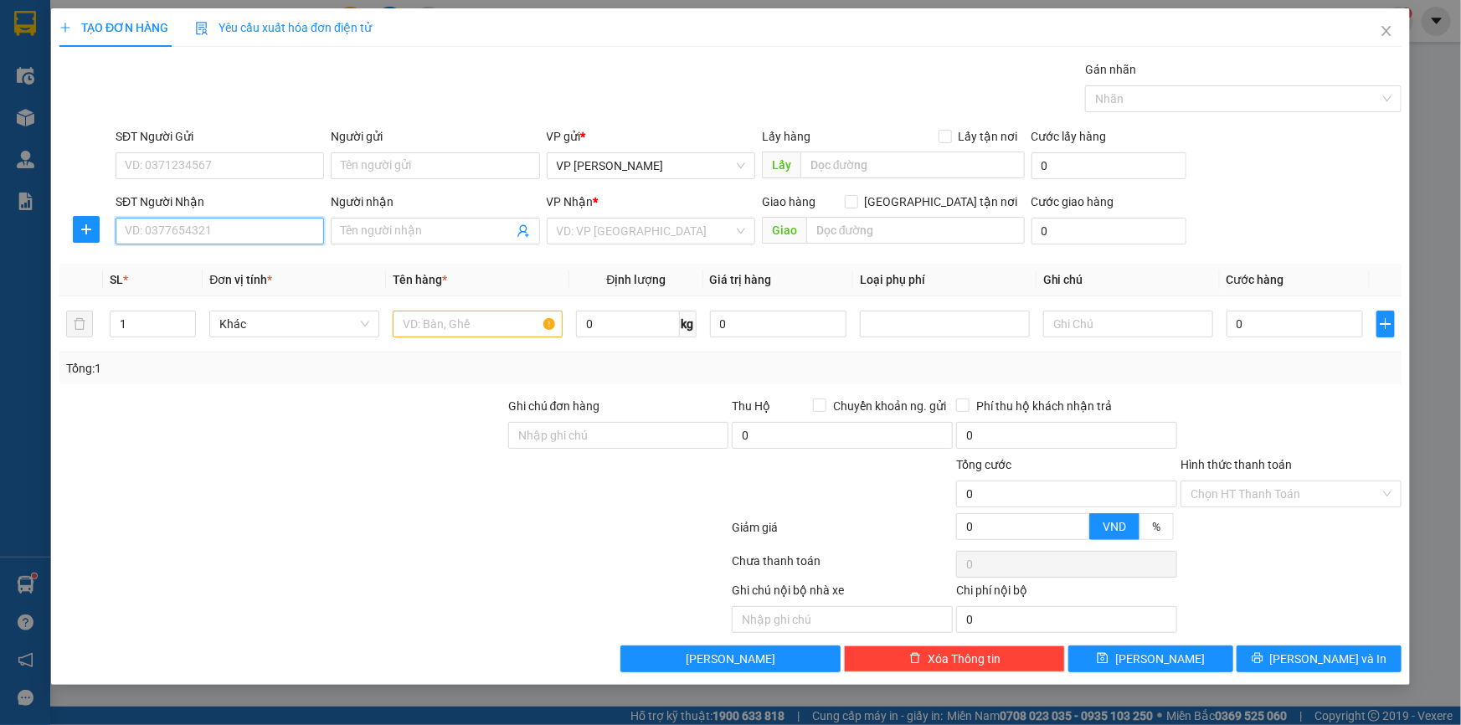
click at [230, 226] on input "SĐT Người Nhận" at bounding box center [220, 231] width 209 height 27
type input "0915158959"
click at [184, 274] on div "0915158959 - kh" at bounding box center [220, 264] width 209 height 27
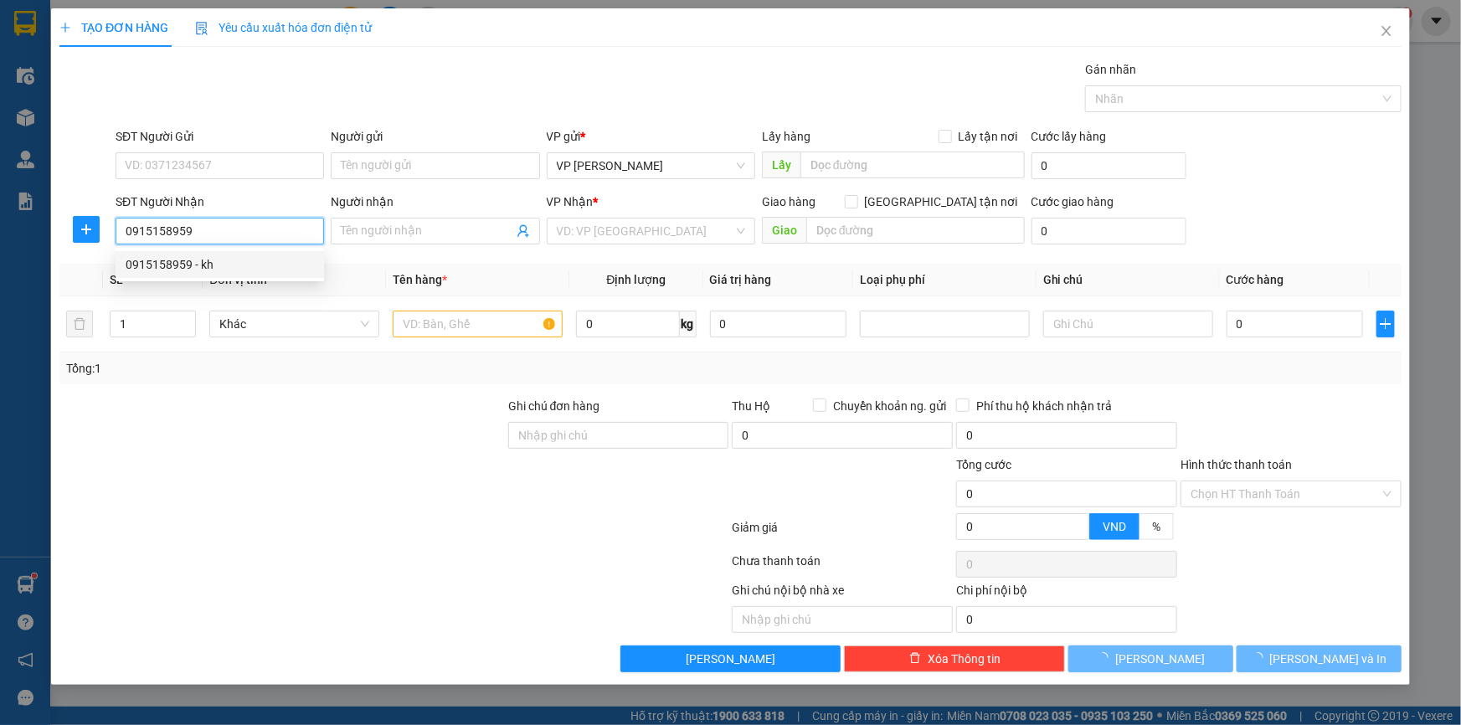
type input "kh"
checkbox input "true"
type input "tram y tế phường hoàng diệu long hưng"
type input "50.000"
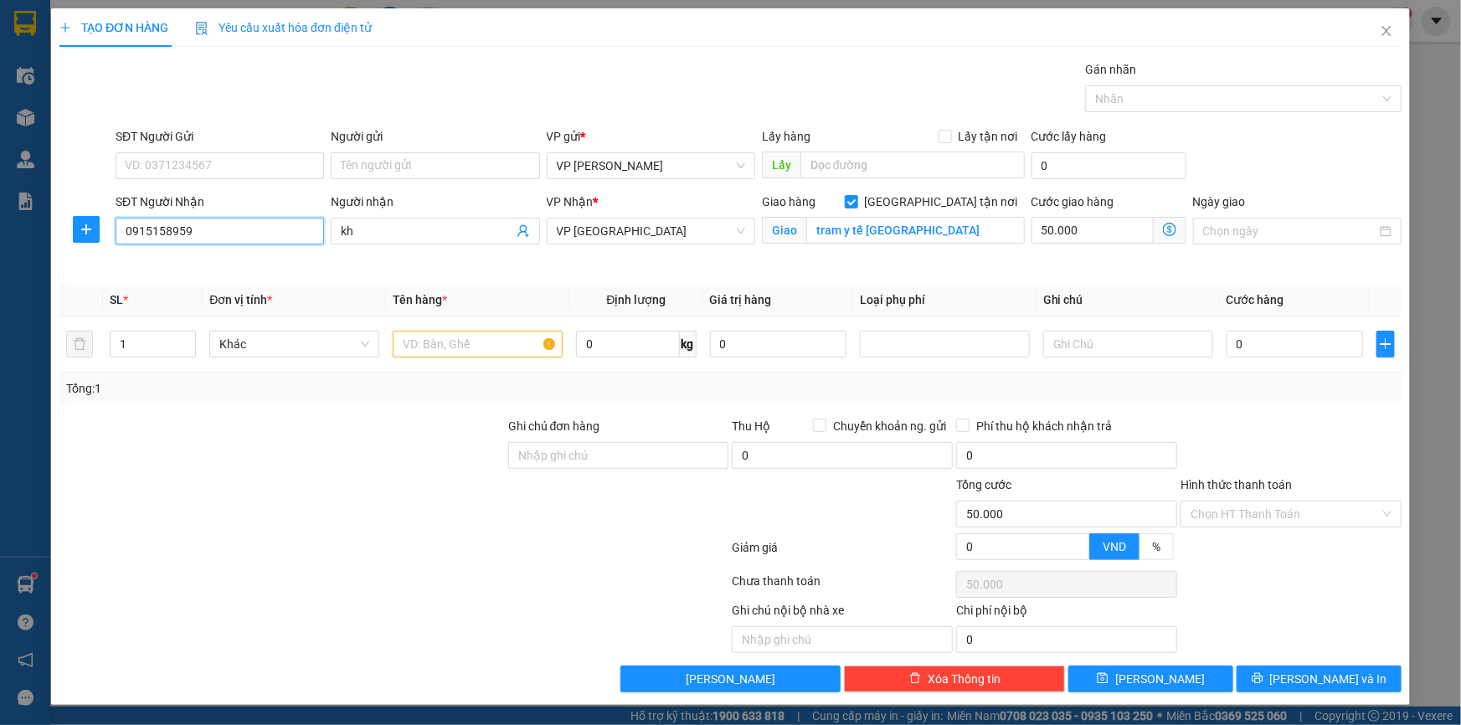
type input "0915158959"
click at [257, 162] on input "SĐT Người Gửi" at bounding box center [220, 165] width 209 height 27
click at [569, 64] on div "Gói vận chuyển * Tiêu chuẩn Gán nhãn Nhãn" at bounding box center [758, 89] width 1293 height 59
drag, startPoint x: 208, startPoint y: 230, endPoint x: 0, endPoint y: 184, distance: 212.7
click at [0, 184] on div "TẠO ĐƠN HÀNG Yêu cầu xuất hóa đơn điện tử Transit Pickup Surcharge Ids Transit …" at bounding box center [730, 362] width 1461 height 725
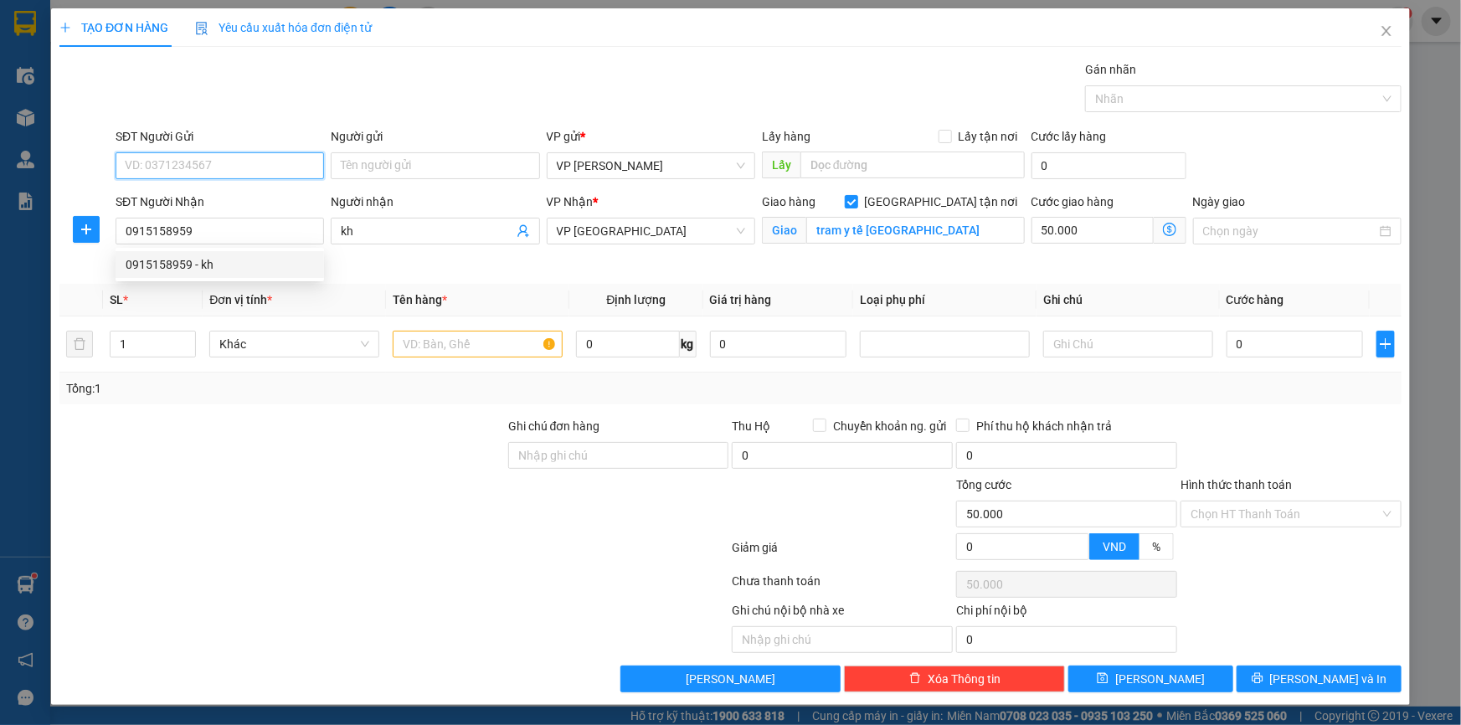
click at [203, 165] on input "SĐT Người Gửi" at bounding box center [220, 165] width 209 height 27
paste input "0915158959"
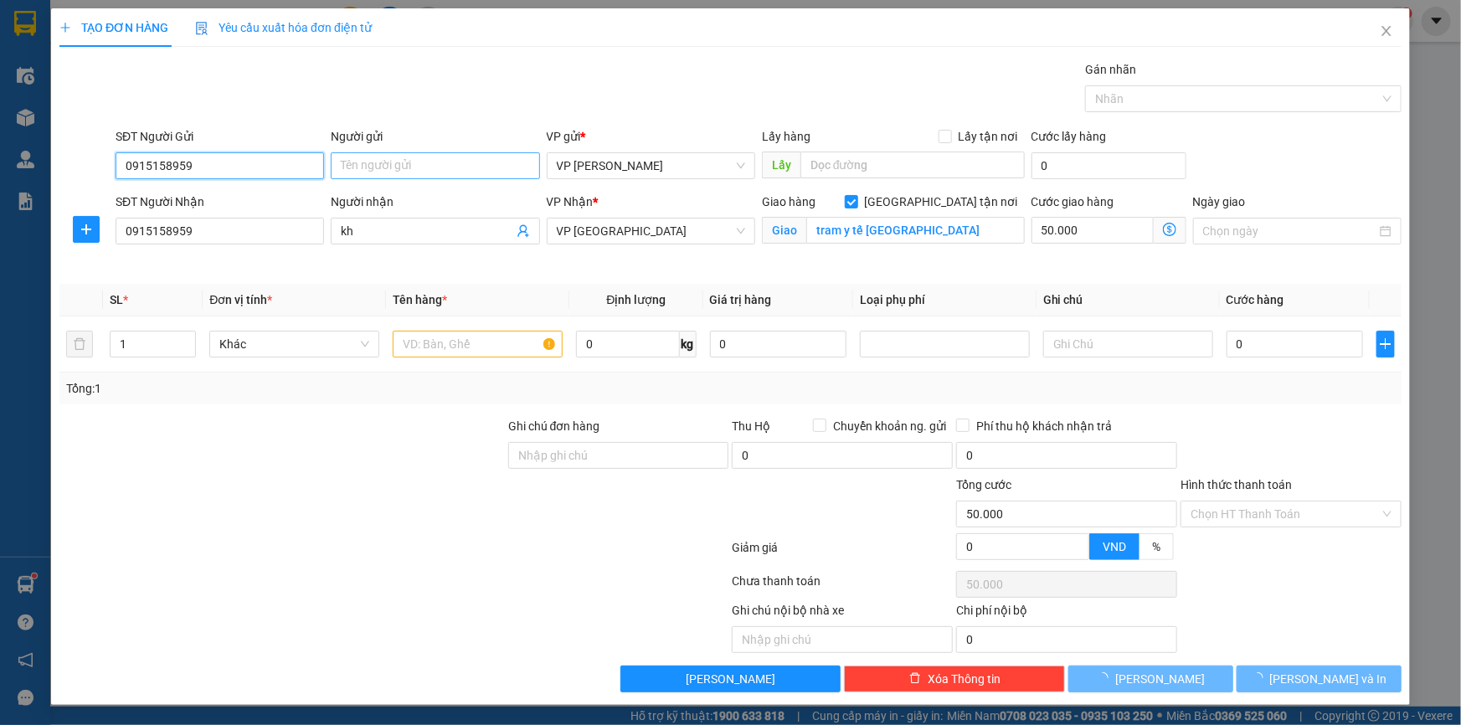
type input "0915158959"
click at [399, 167] on input "Người gửi" at bounding box center [435, 165] width 209 height 27
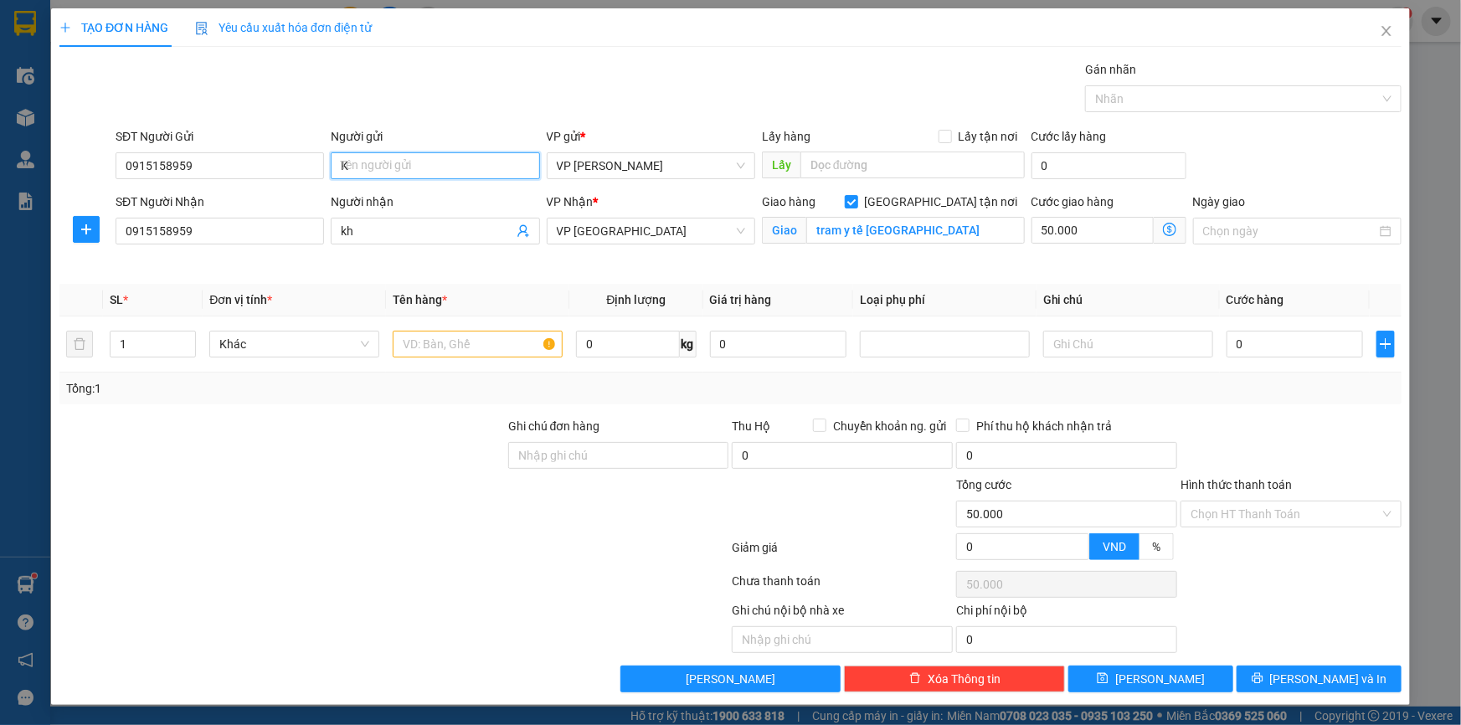
type input "KH"
type input "0979697168"
type input "kh"
drag, startPoint x: 369, startPoint y: 166, endPoint x: 312, endPoint y: 162, distance: 57.9
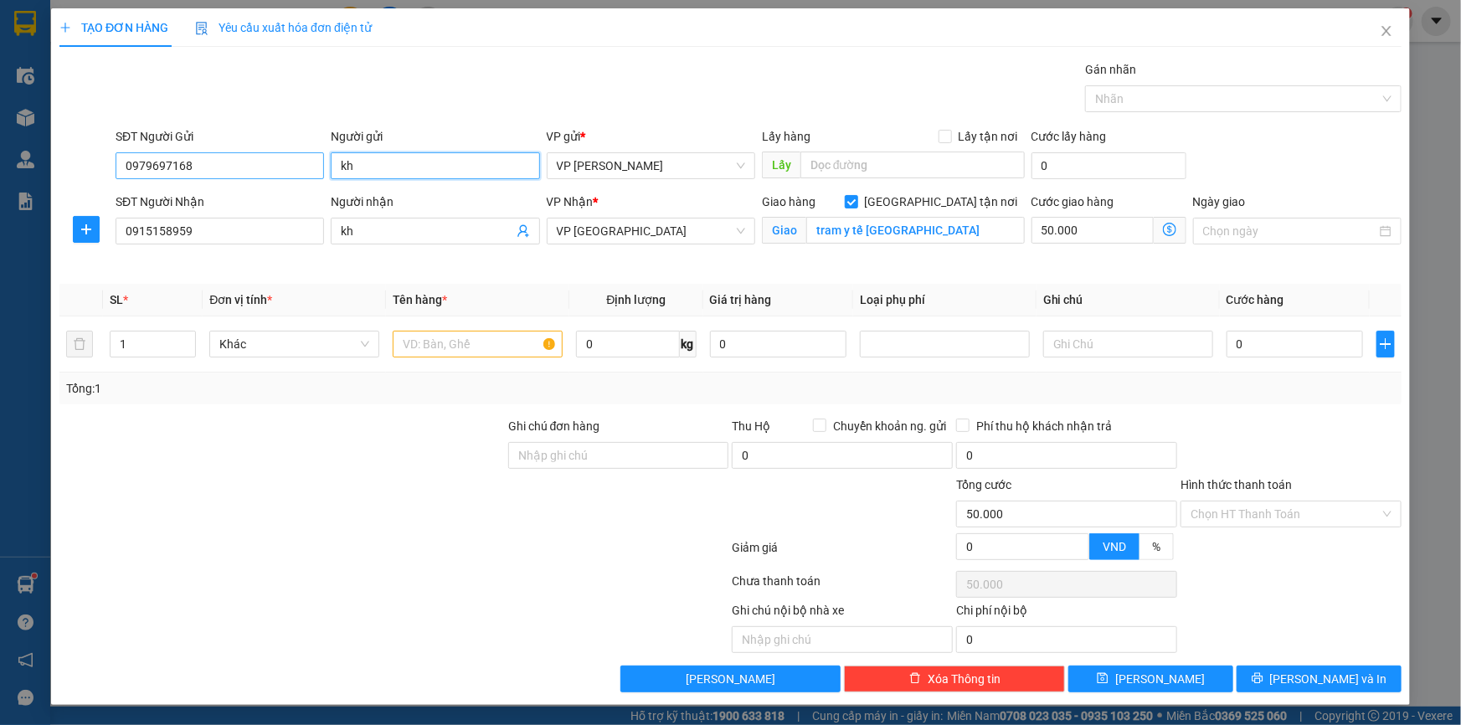
click at [312, 162] on div "SĐT Người Gửi 0979697168 Người gửi kh kh VP gửi * VP Phạm Văn Đồng Lấy hàng Lấy…" at bounding box center [758, 156] width 1293 height 59
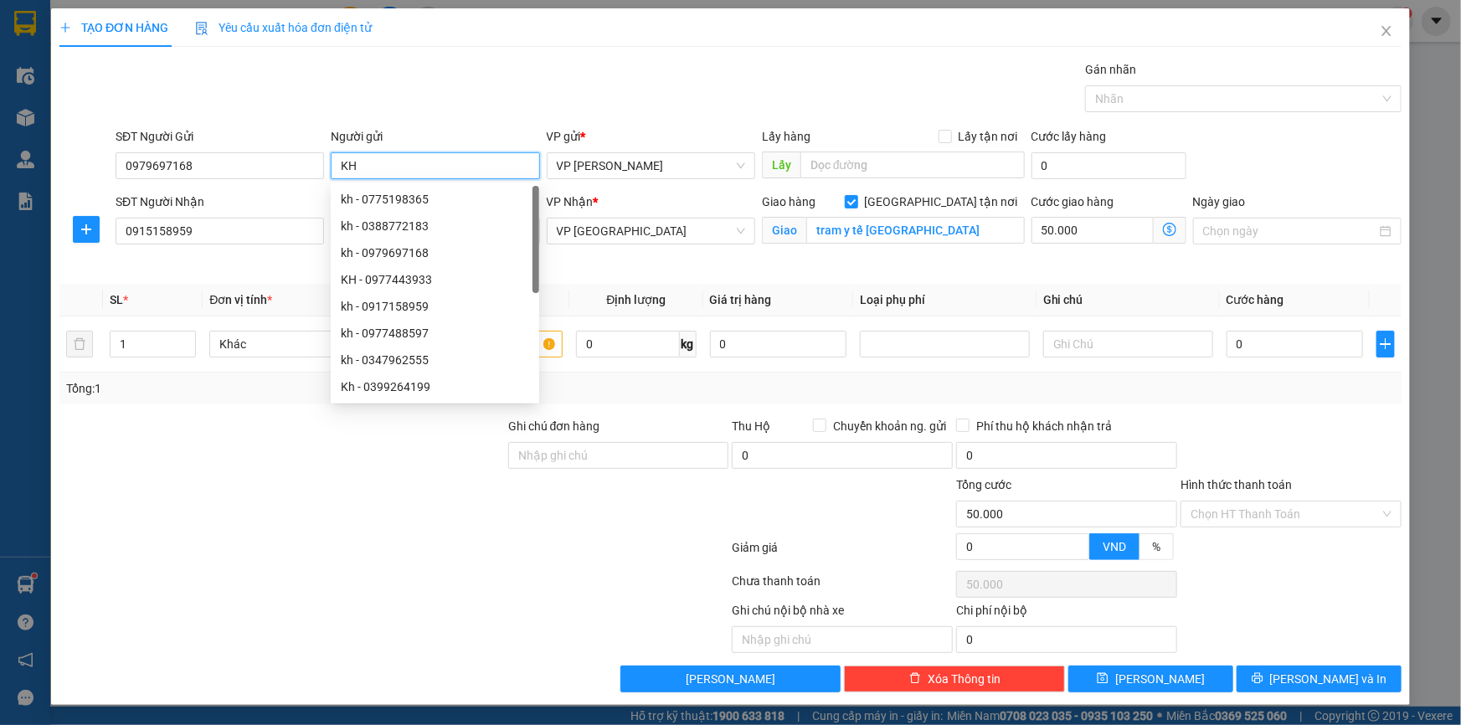
type input "KH"
click at [451, 42] on div "TẠO ĐƠN HÀNG Yêu cầu xuất hóa đơn điện tử" at bounding box center [730, 27] width 1342 height 39
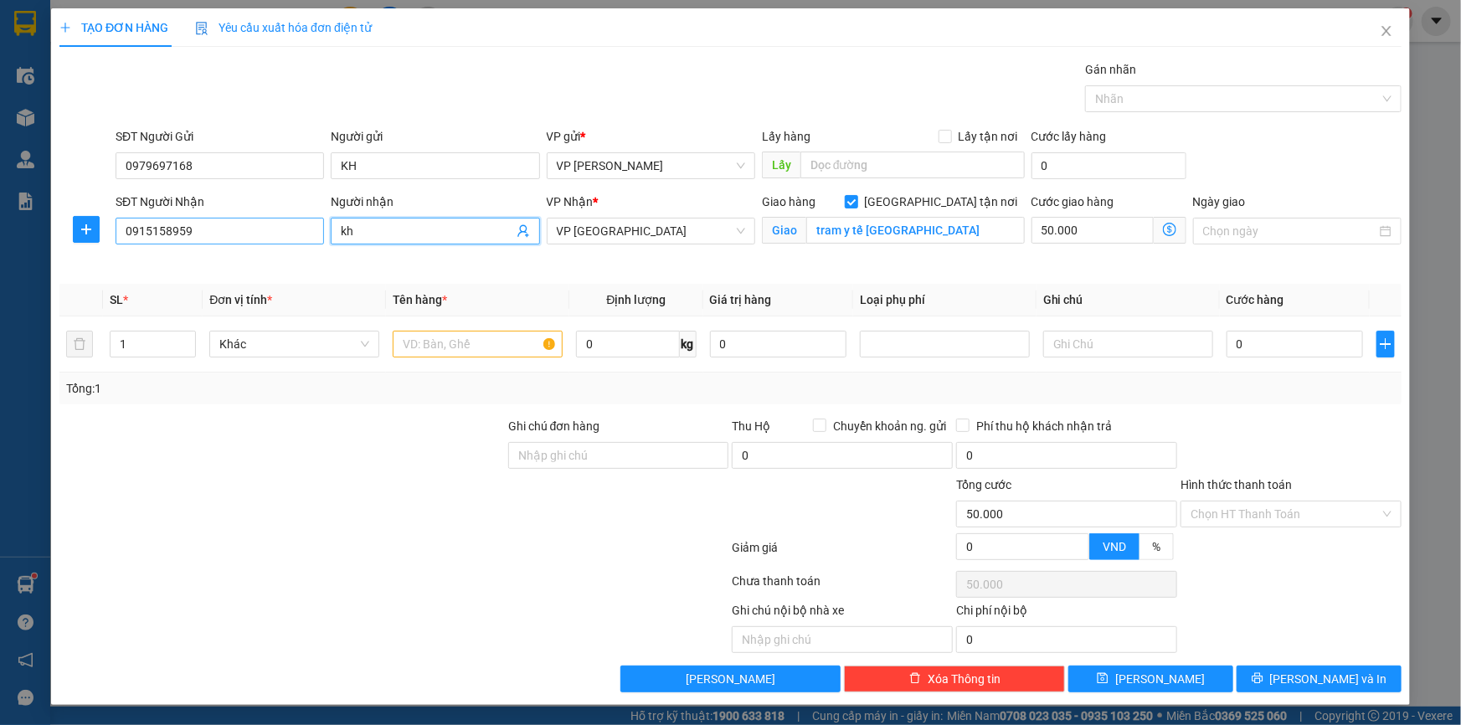
drag, startPoint x: 413, startPoint y: 230, endPoint x: 300, endPoint y: 234, distance: 113.1
click at [300, 234] on div "SĐT Người Nhận 0915158959 Người nhận kh VP Nhận * VP Thái Bình Giao hàng Giao t…" at bounding box center [758, 232] width 1293 height 79
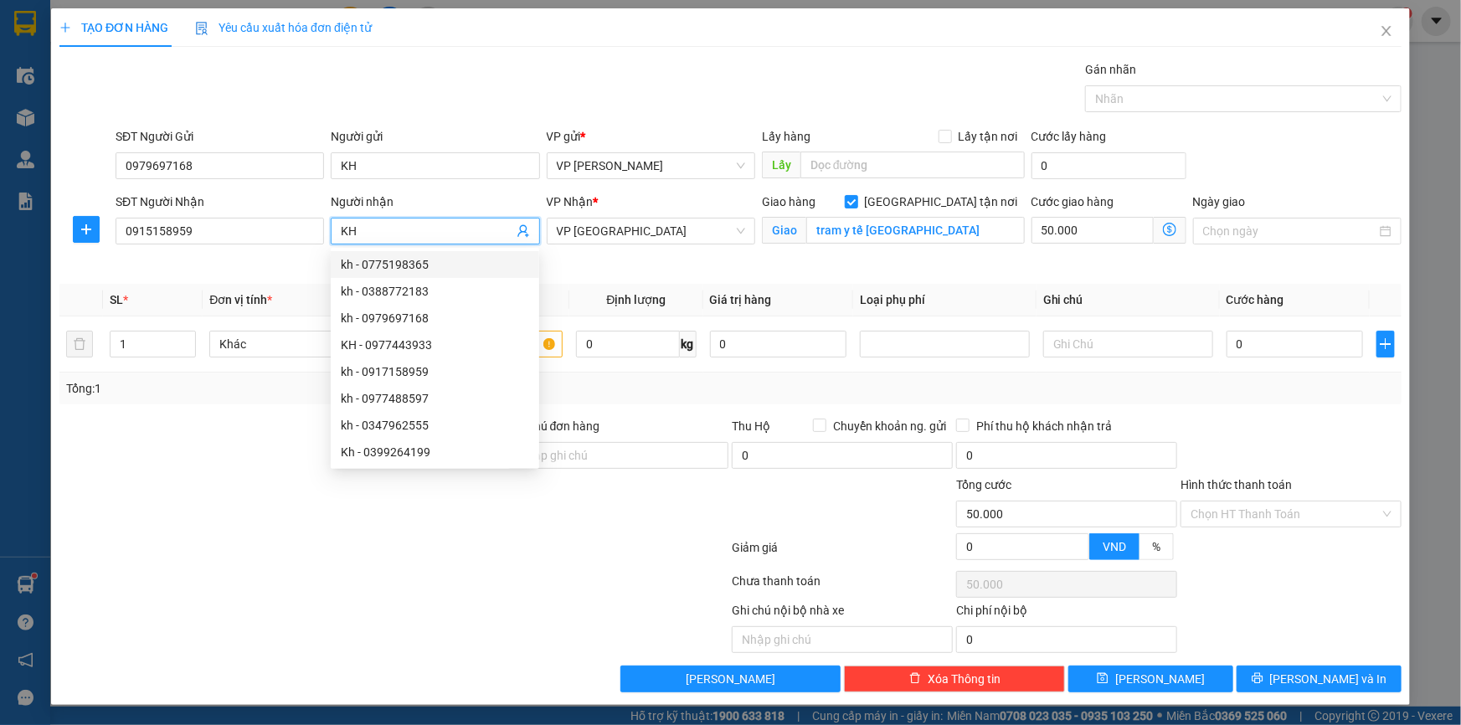
type input "KH"
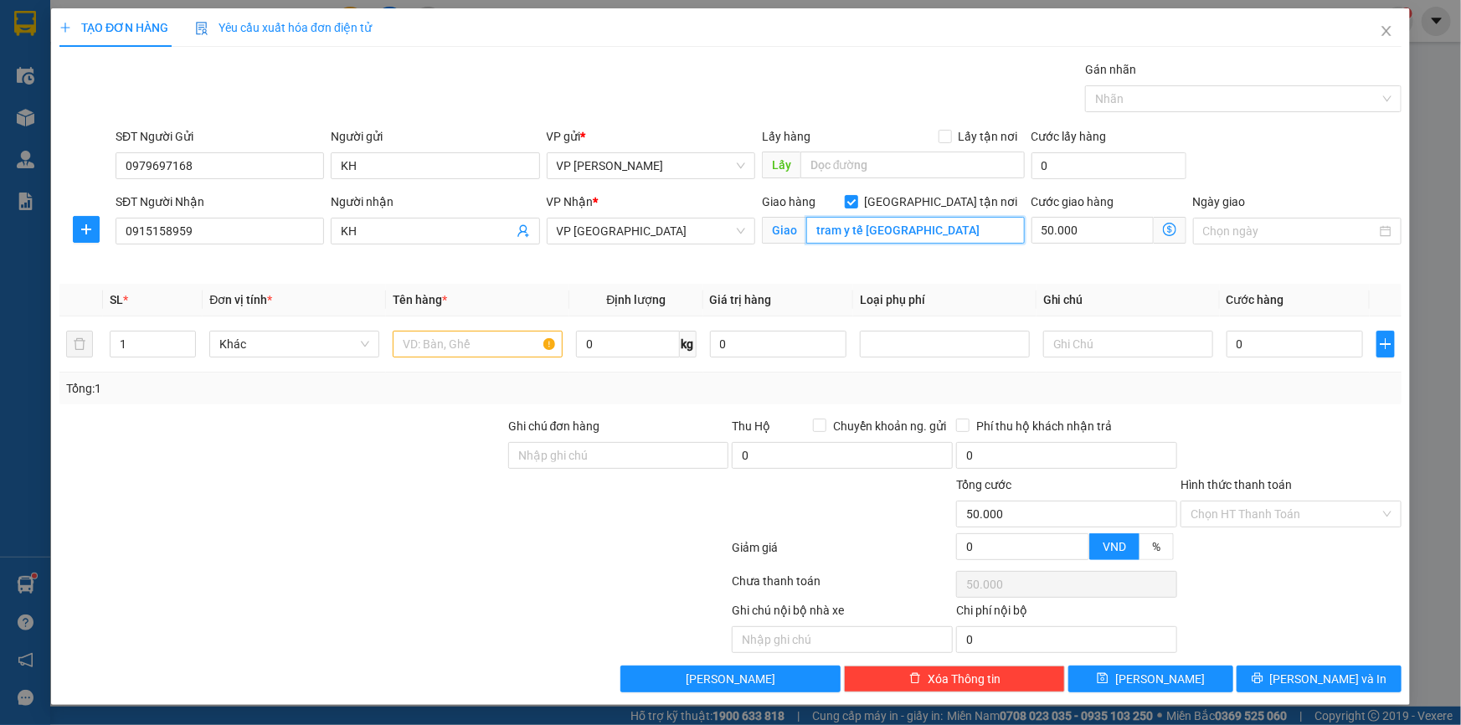
click at [814, 227] on input "tram y tế phường hoàng diệu long hưng" at bounding box center [915, 230] width 219 height 27
click at [1080, 343] on input "text" at bounding box center [1128, 344] width 170 height 27
paste input "tram y tế phường hoàng diệu long hưng"
type input "tram y tế phường hoàng diệu long hưng"
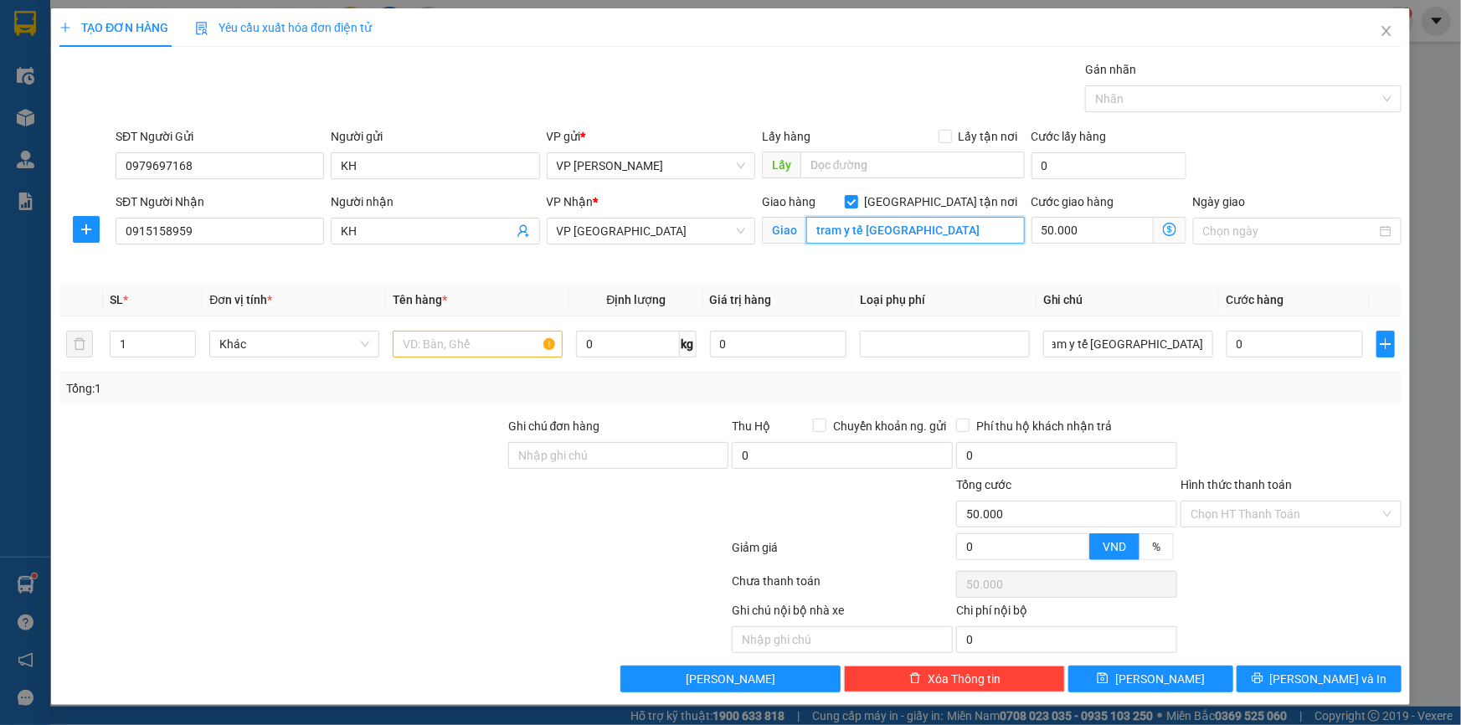
scroll to position [0, 0]
click at [809, 228] on input "tram y tế phường hoàng diệu long hưng" at bounding box center [915, 230] width 219 height 27
click at [1297, 421] on div at bounding box center [1291, 446] width 224 height 59
click at [990, 227] on input "Trạm y tế phường Hoàng Diệu" at bounding box center [915, 230] width 219 height 27
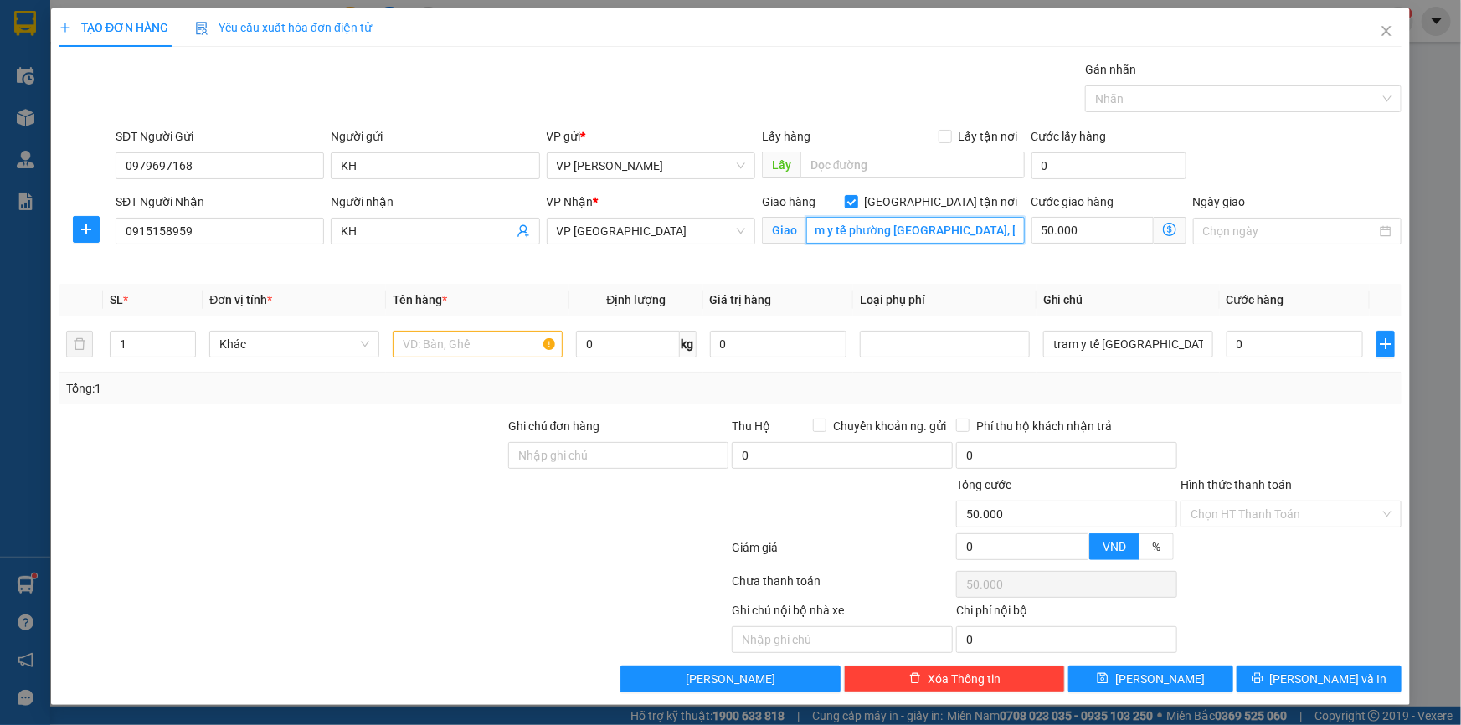
scroll to position [0, 27]
type input "Trạm y tế phường Hoàng Diệu, Long Hưng"
drag, startPoint x: 373, startPoint y: 168, endPoint x: 327, endPoint y: 164, distance: 46.2
click at [327, 164] on div "SĐT Người Gửi 0979697168 Người gửi KH KH VP gửi * VP Phạm Văn Đồng Lấy hàng Lấy…" at bounding box center [758, 156] width 1293 height 59
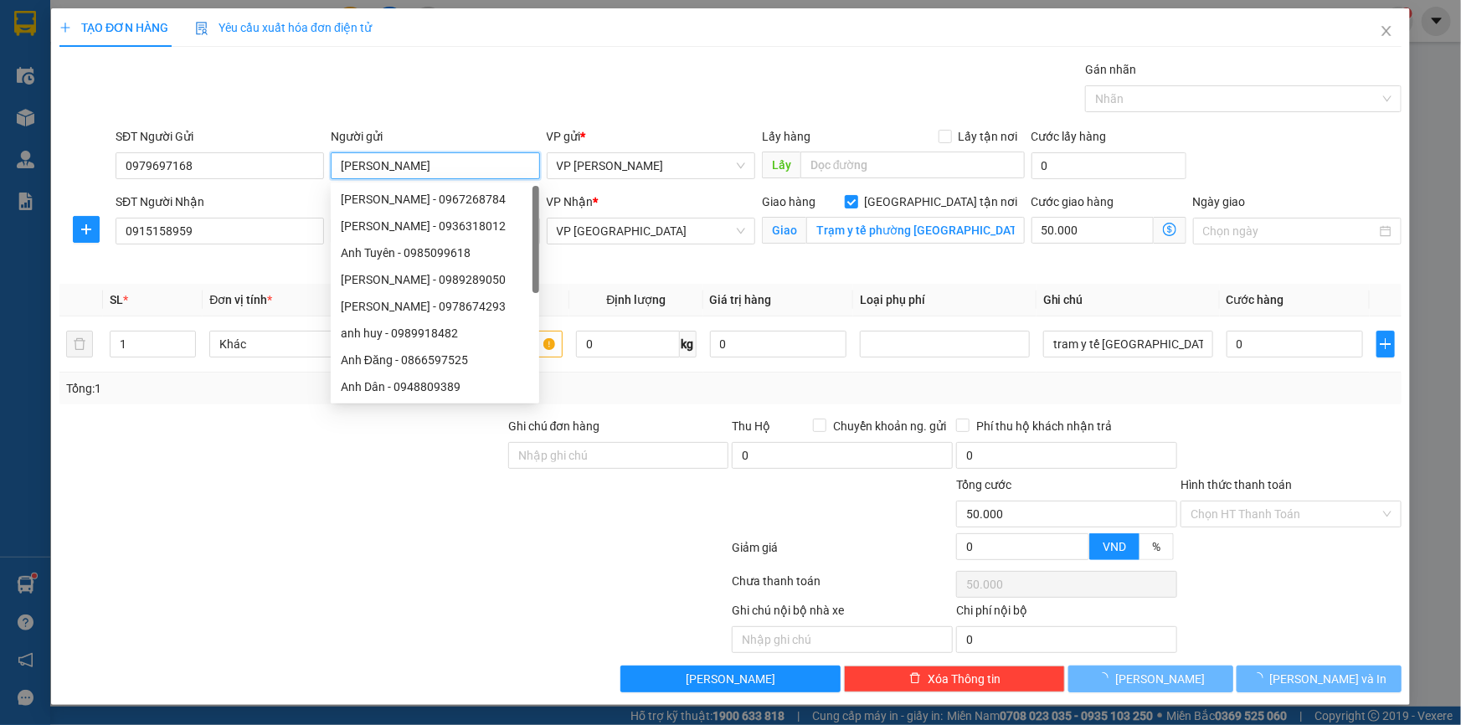
type input "Anh Thành"
click at [575, 63] on div "Gói vận chuyển * Tiêu chuẩn Gán nhãn Nhãn" at bounding box center [758, 89] width 1293 height 59
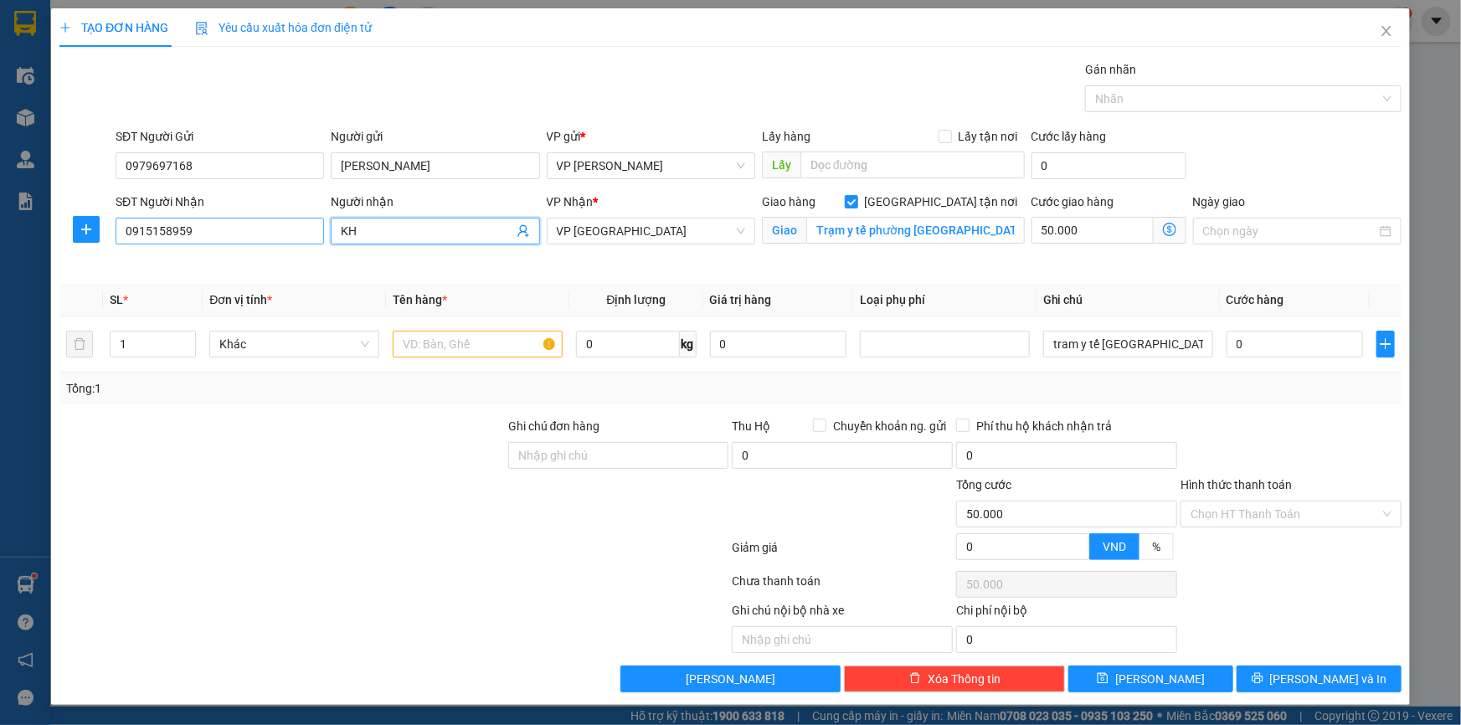
drag, startPoint x: 455, startPoint y: 231, endPoint x: 293, endPoint y: 227, distance: 161.7
click at [293, 227] on div "SĐT Người Nhận 0915158959 Người nhận KH KH VP Nhận * VP Thái Bình Giao hàng Gia…" at bounding box center [758, 232] width 1293 height 79
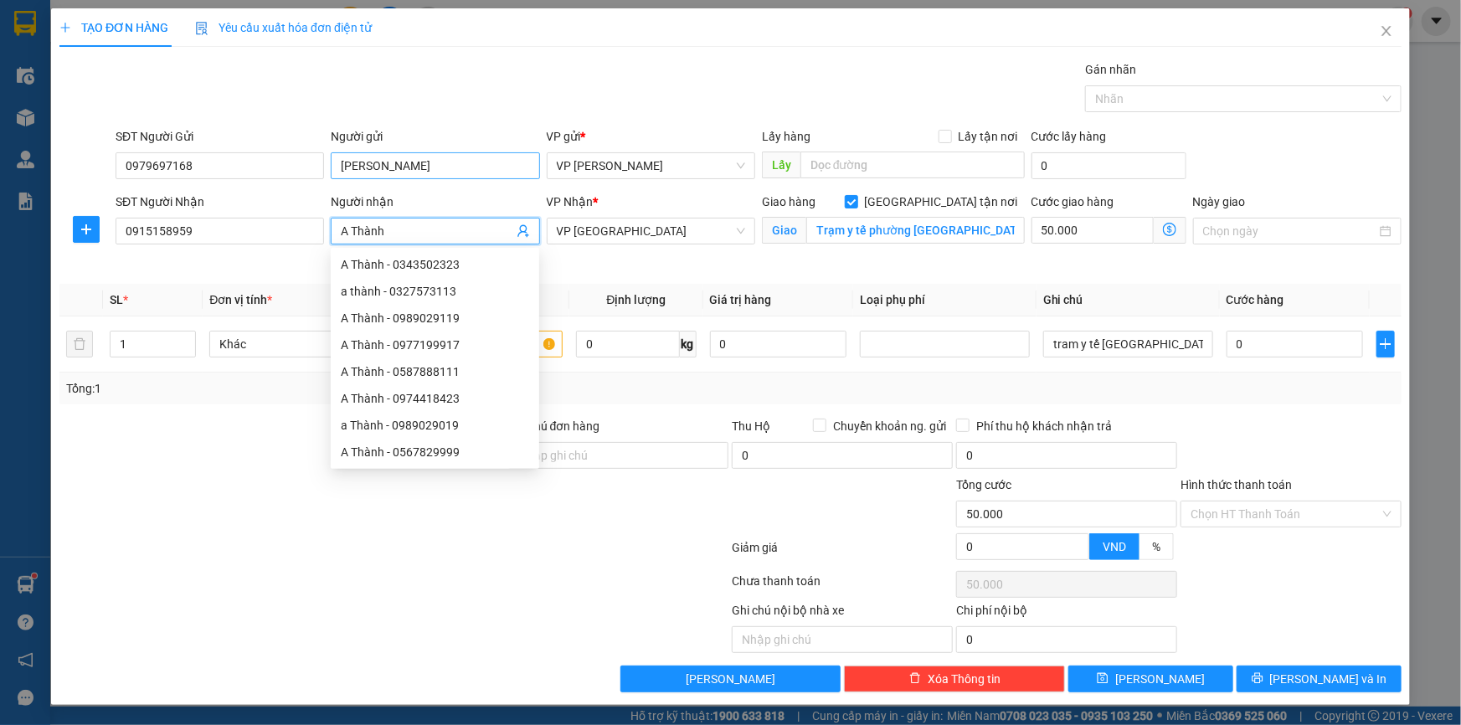
type input "A Thành"
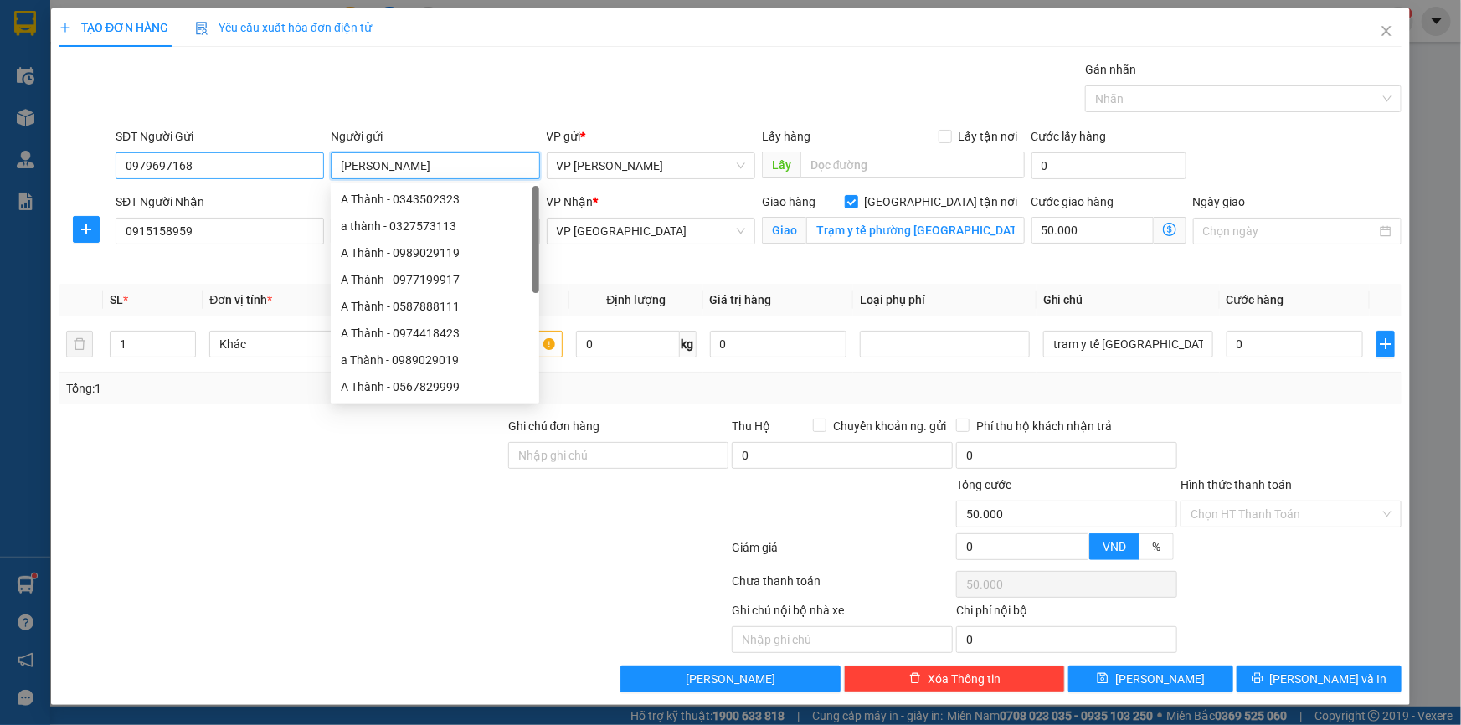
drag, startPoint x: 392, startPoint y: 169, endPoint x: 291, endPoint y: 176, distance: 100.7
click at [291, 176] on div "SĐT Người Gửi 0979697168 Người gửi Anh Thành VP gửi * VP Phạm Văn Đồng Lấy hàng…" at bounding box center [758, 156] width 1293 height 59
type input "KH"
click at [523, 60] on div "Gói vận chuyển * Tiêu chuẩn Gán nhãn Nhãn" at bounding box center [758, 89] width 1293 height 59
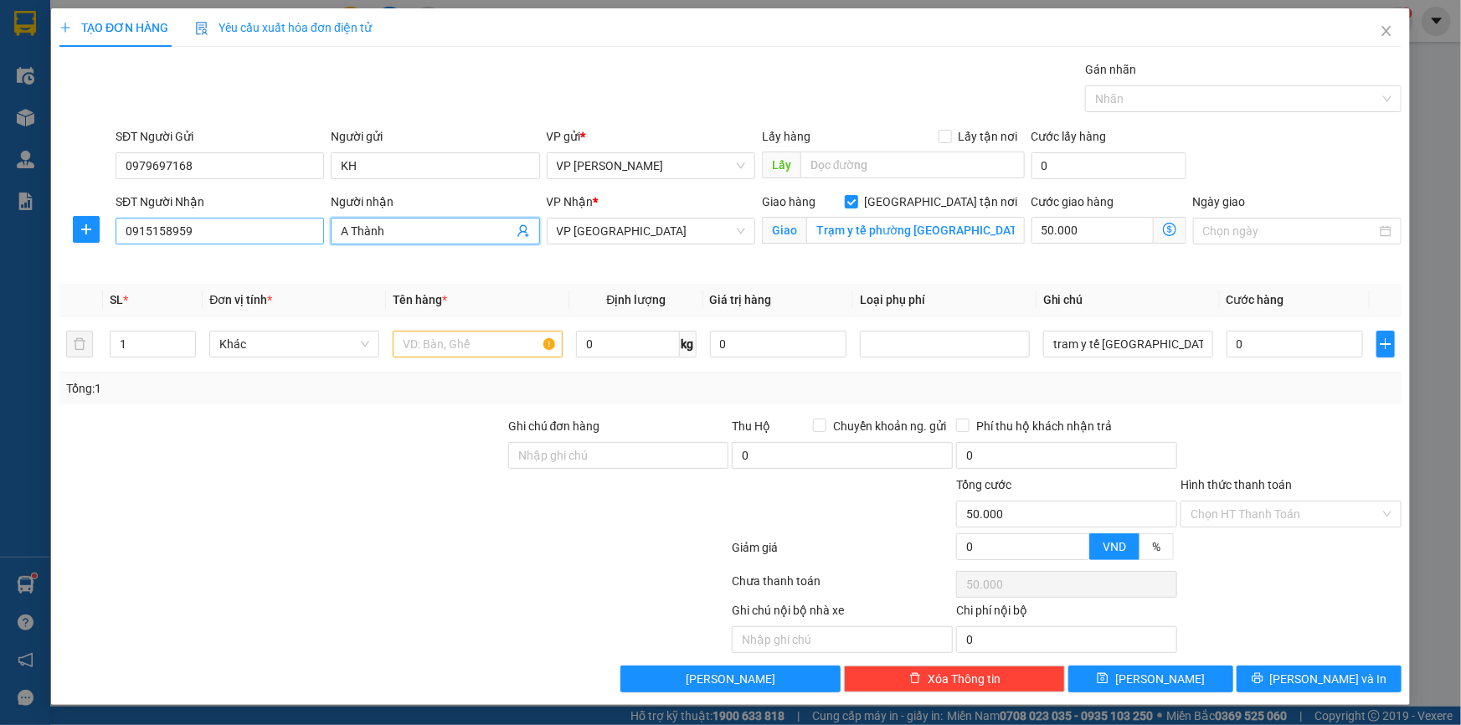
drag, startPoint x: 403, startPoint y: 226, endPoint x: 305, endPoint y: 236, distance: 98.5
click at [306, 236] on div "SĐT Người Nhận 0915158959 Người nhận A Thành A Thành VP Nhận * VP Thái Bình Gia…" at bounding box center [758, 232] width 1293 height 79
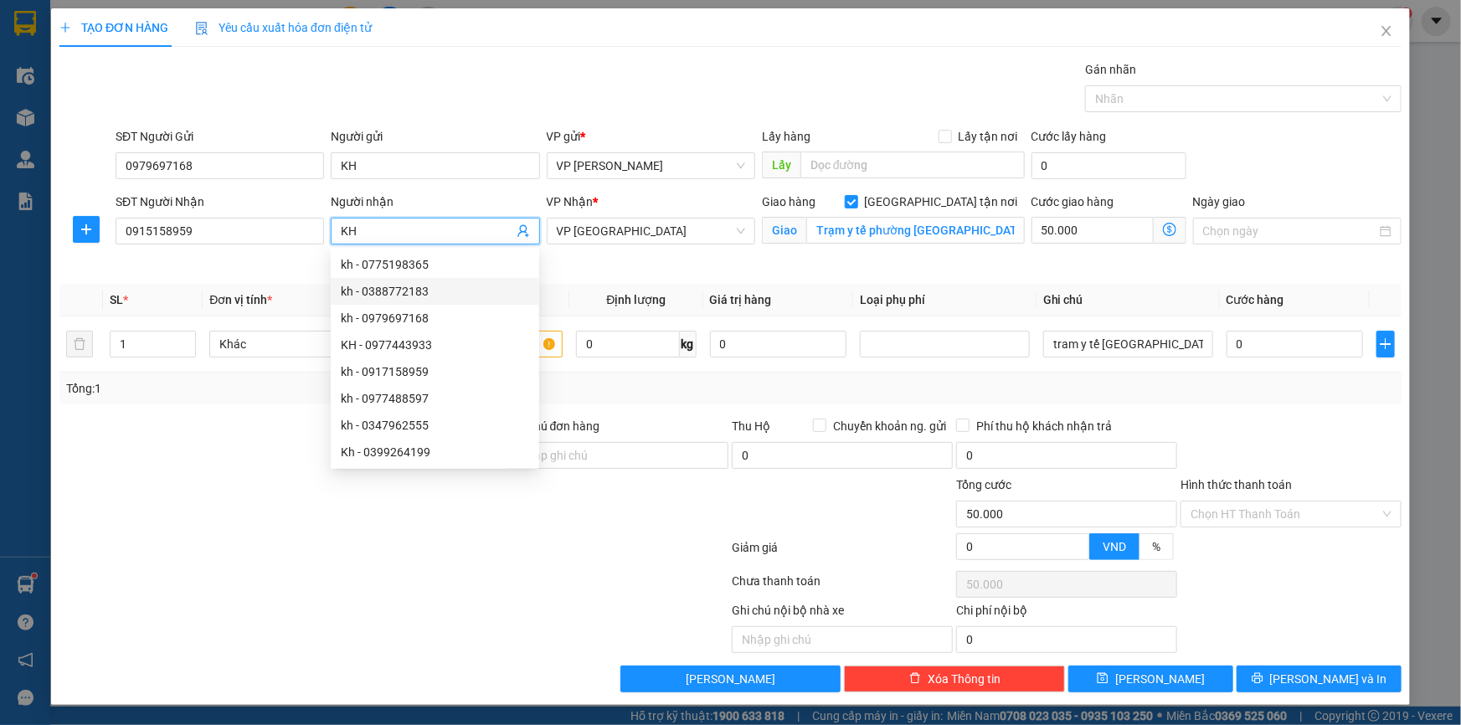
type input "KH"
click at [310, 523] on div at bounding box center [282, 505] width 449 height 59
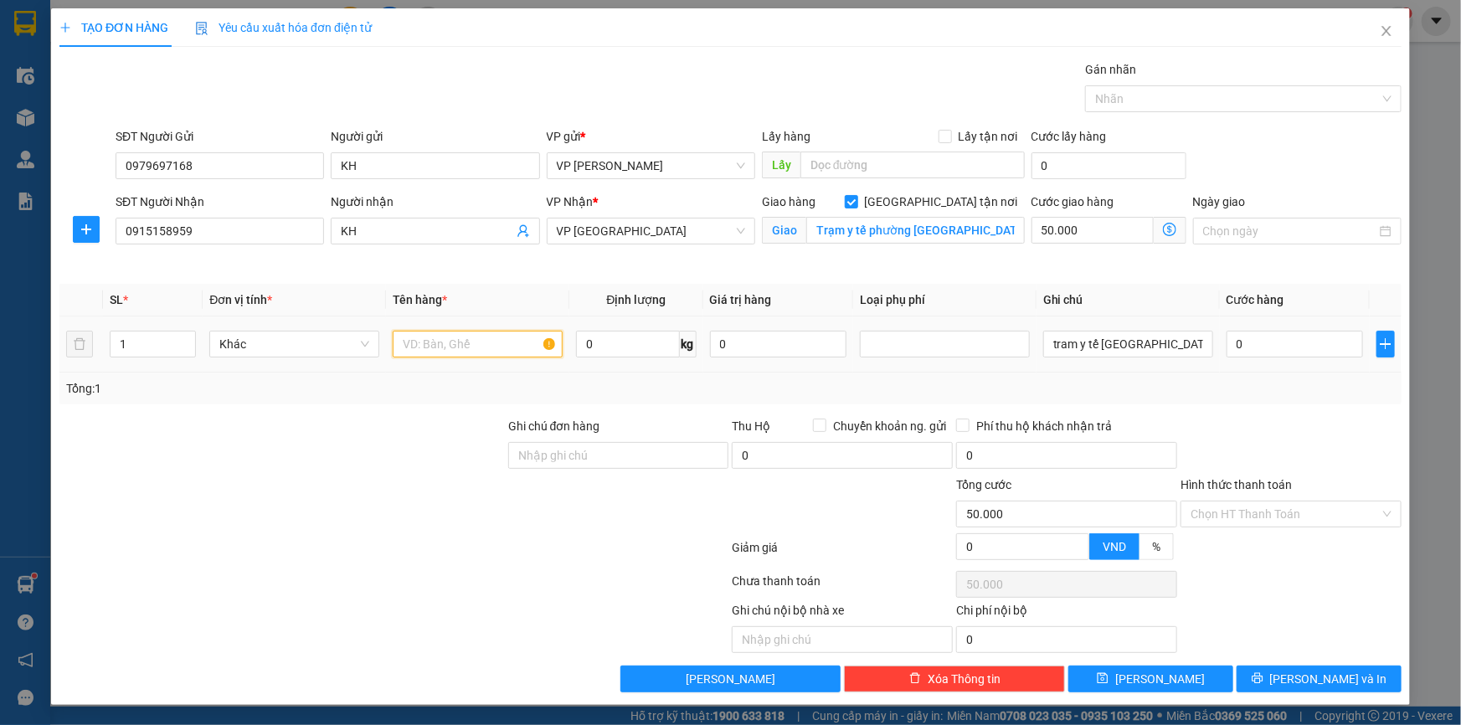
click at [467, 343] on input "text" at bounding box center [478, 344] width 170 height 27
type input "Thanh sắt dài 1.7m"
type input "10"
click at [1141, 384] on div "Tổng: 1" at bounding box center [730, 388] width 1329 height 18
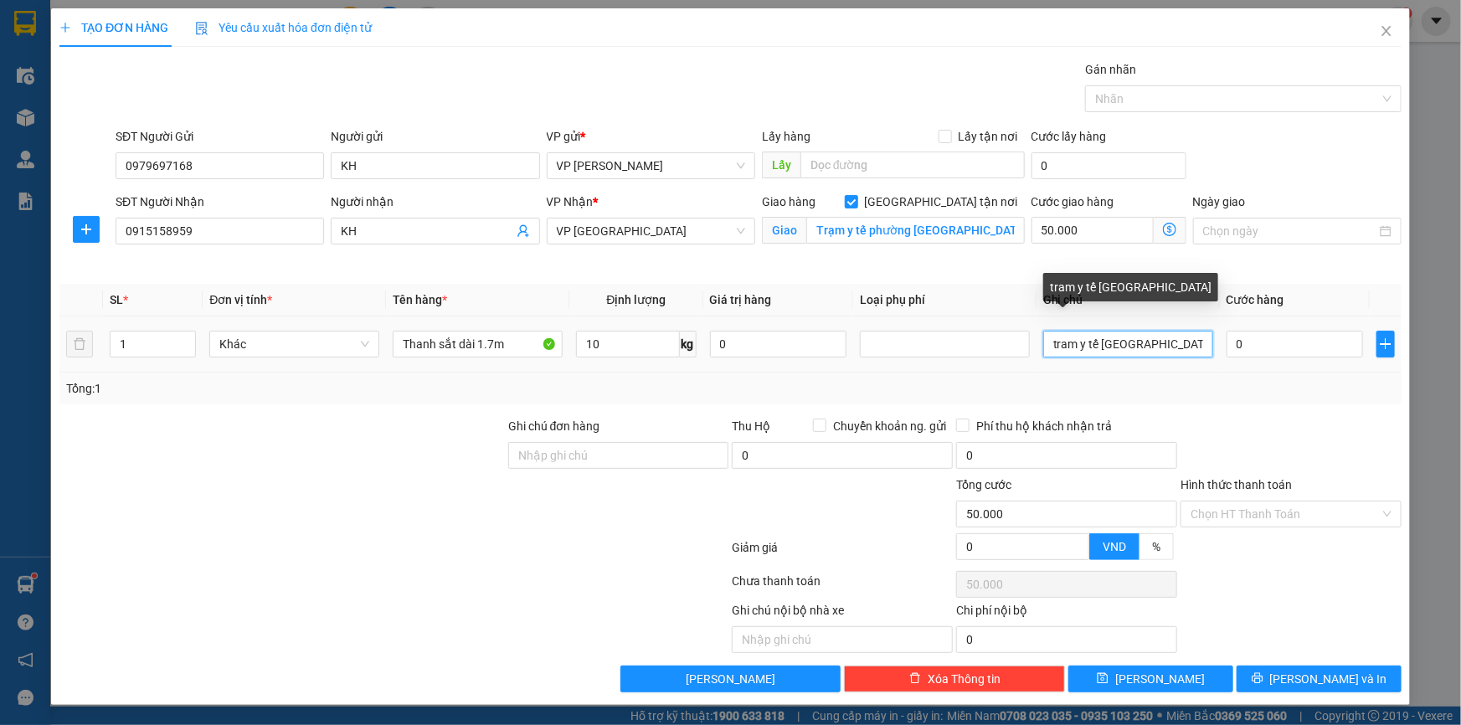
click at [1048, 336] on input "tram y tế phường hoàng diệu long hưng" at bounding box center [1128, 344] width 170 height 27
drag, startPoint x: 1047, startPoint y: 336, endPoint x: 1460, endPoint y: 390, distance: 417.3
click at [1460, 390] on div "TẠO ĐƠN HÀNG Yêu cầu xuất hóa đơn điện tử Transit Pickup Surcharge Ids Transit …" at bounding box center [730, 362] width 1461 height 725
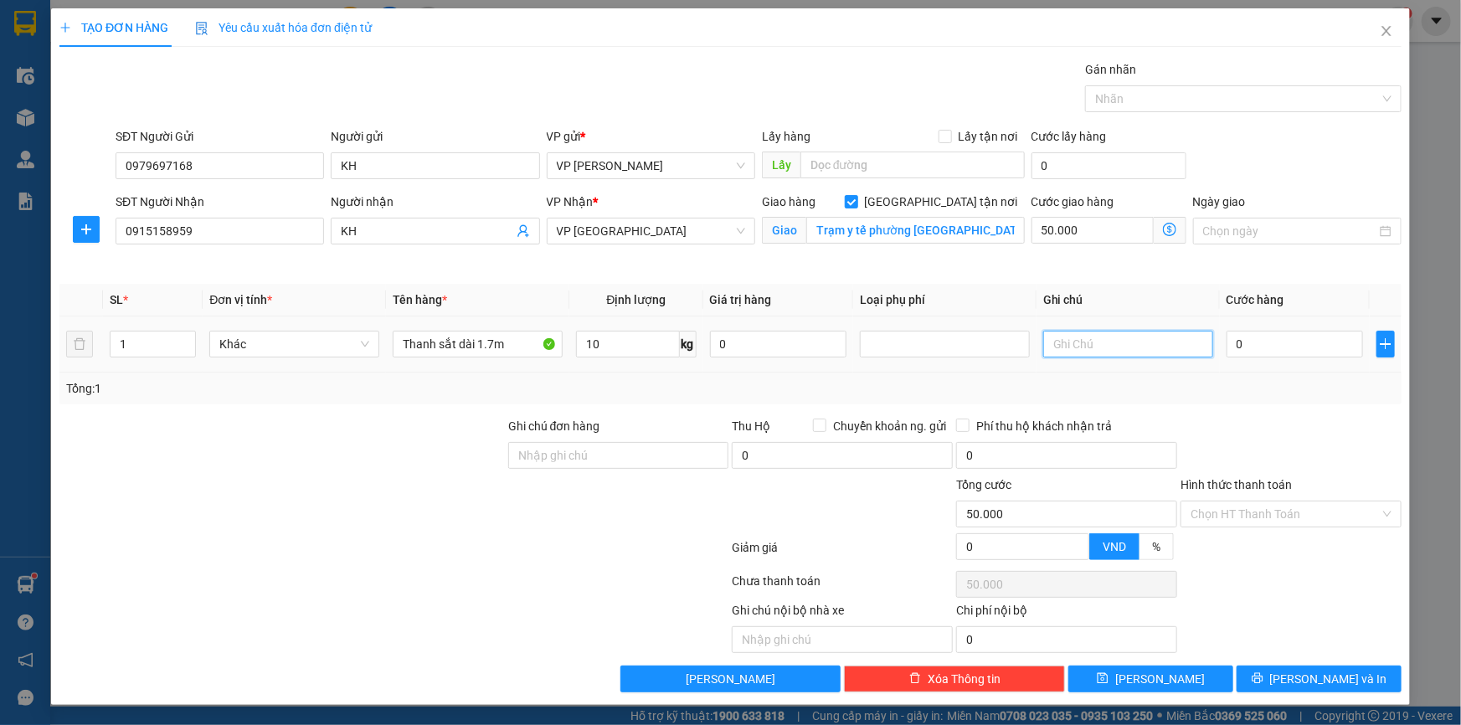
click at [1060, 337] on input "text" at bounding box center [1128, 344] width 170 height 27
type input "Chưa bill"
click at [1265, 342] on input "0" at bounding box center [1295, 344] width 137 height 27
type input "08"
type input "50.008"
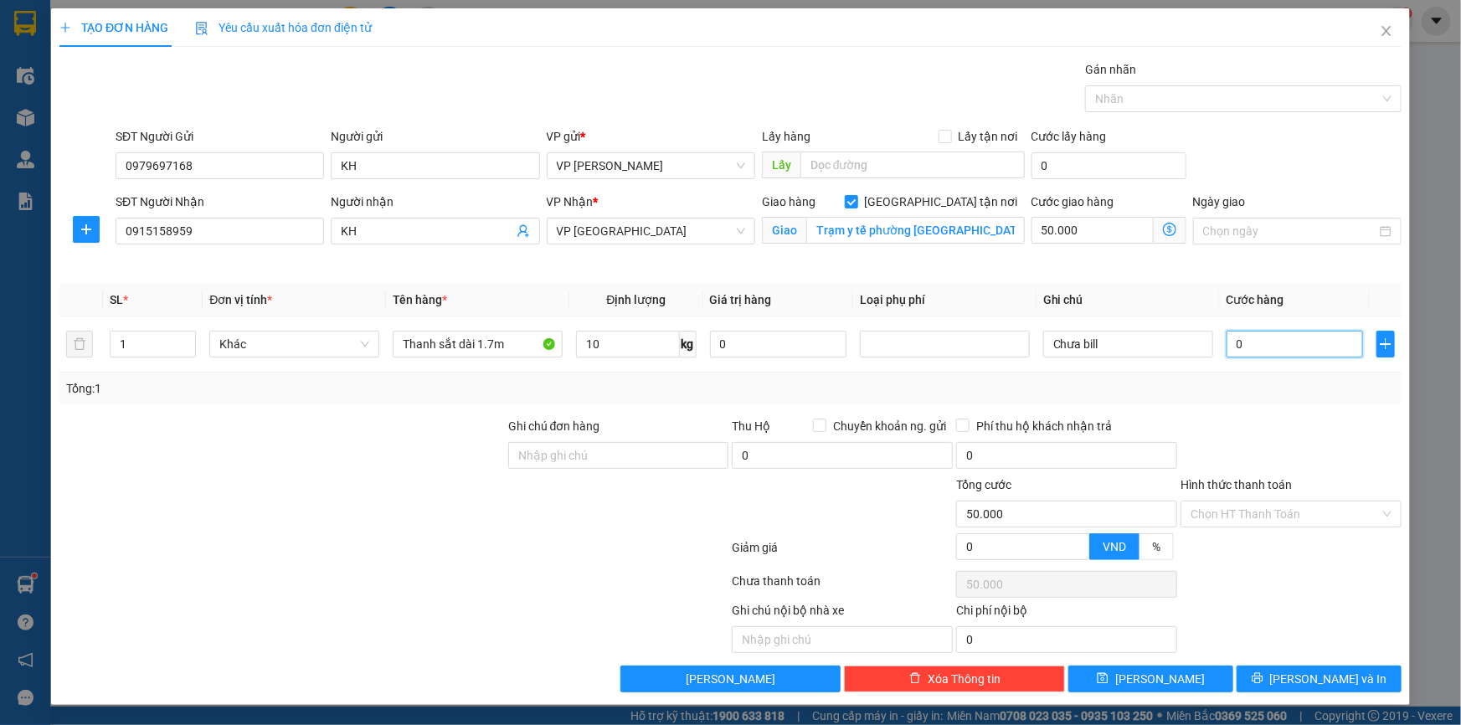
type input "50.008"
type input "080"
type input "50.080"
type input "80.000"
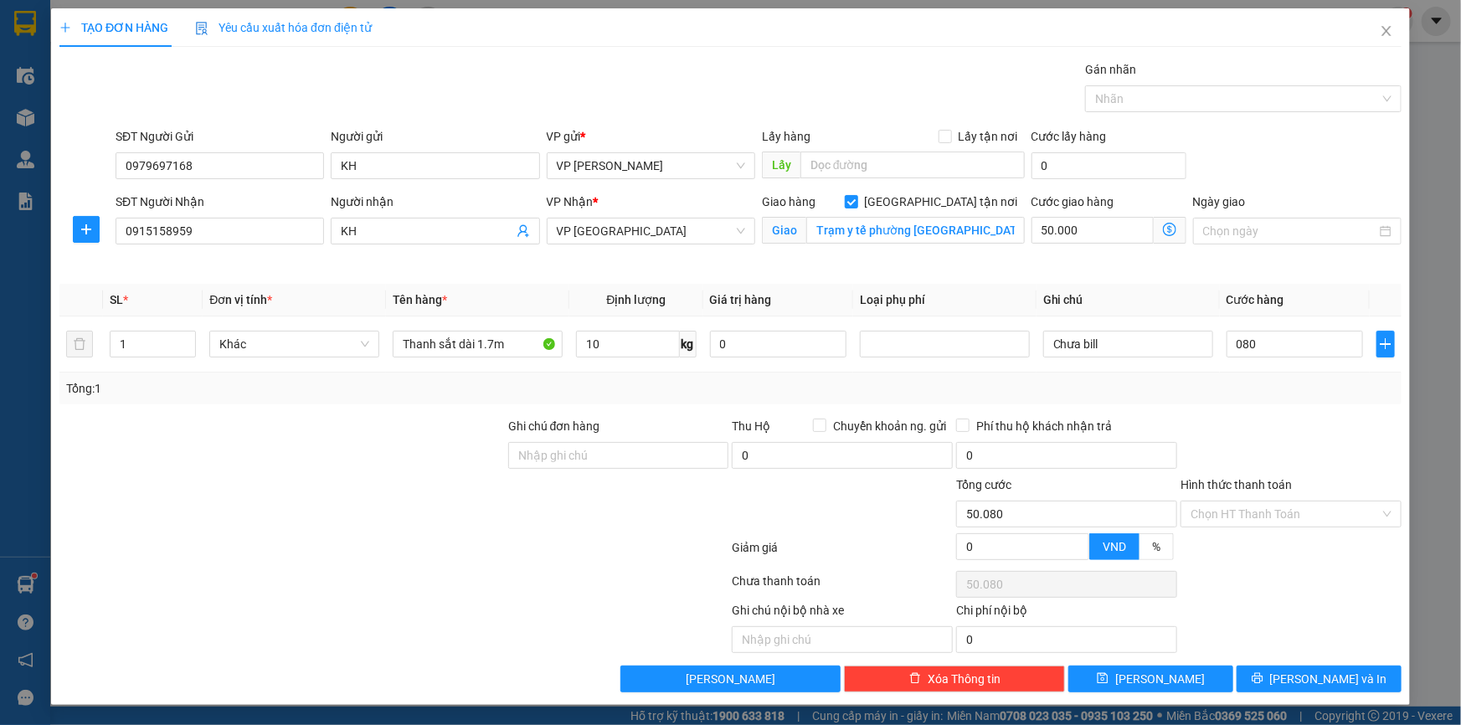
type input "130.000"
type input "0"
type input "50.000"
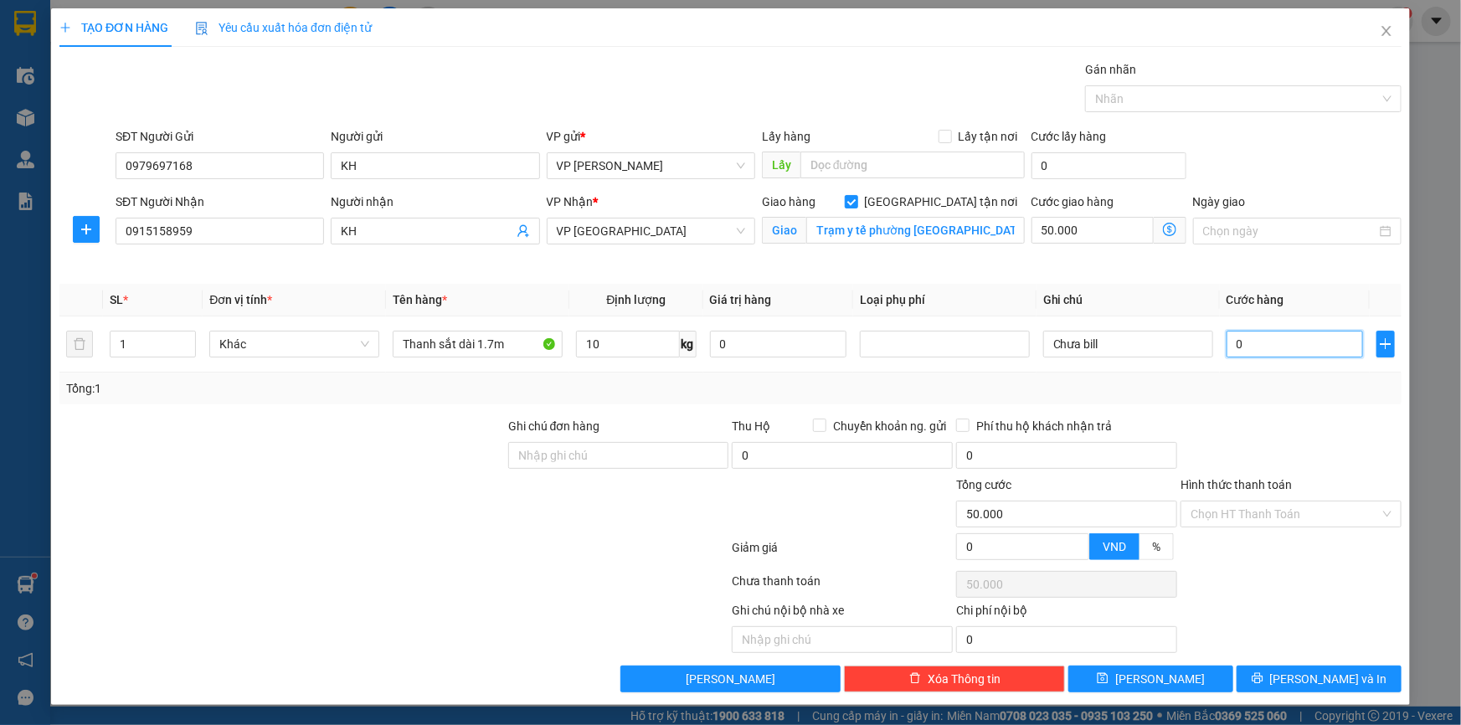
type input "07"
type input "50.007"
type input "070"
type input "50.070"
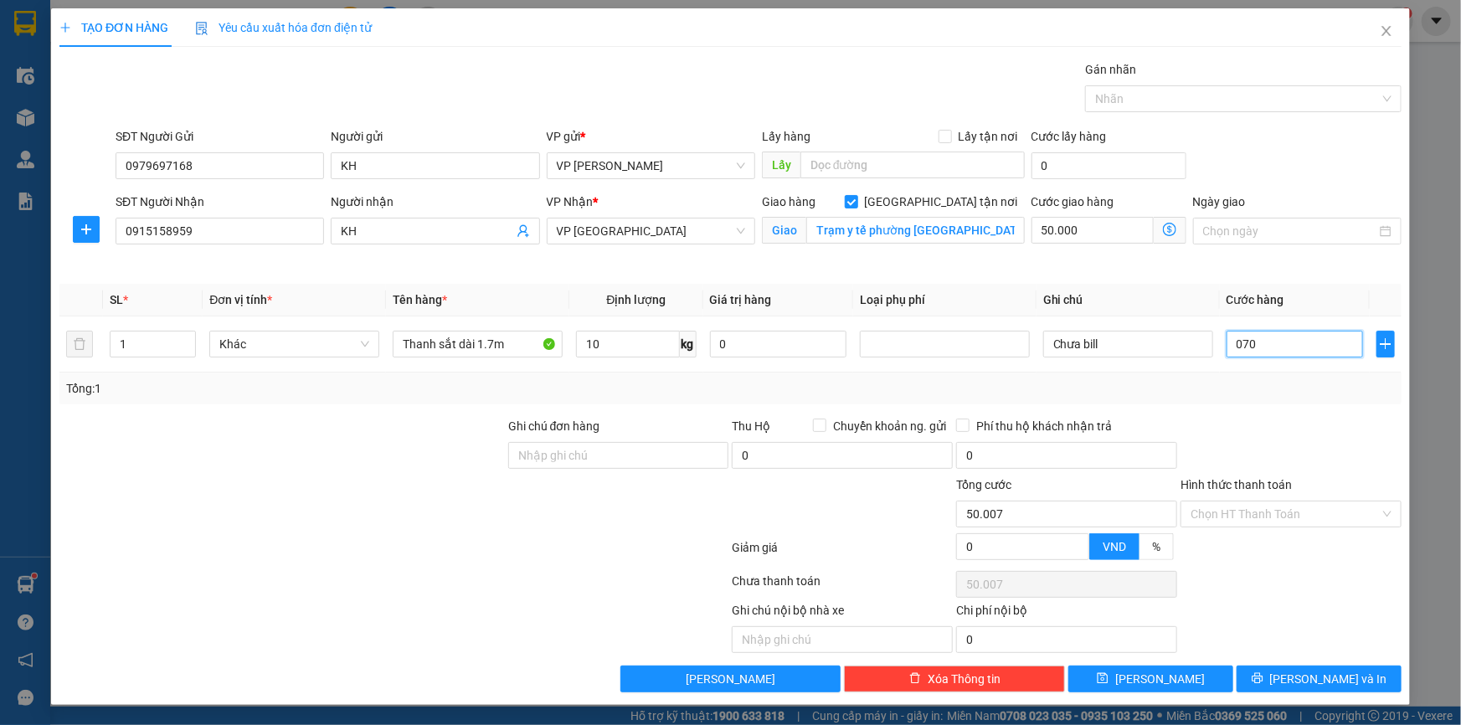
type input "50.070"
type input "70.000"
type input "120.000"
click at [1296, 144] on div "SĐT Người Gửi 0979697168 Người gửi KH VP gửi * VP Phạm Văn Đồng Lấy hàng Lấy tậ…" at bounding box center [758, 156] width 1293 height 59
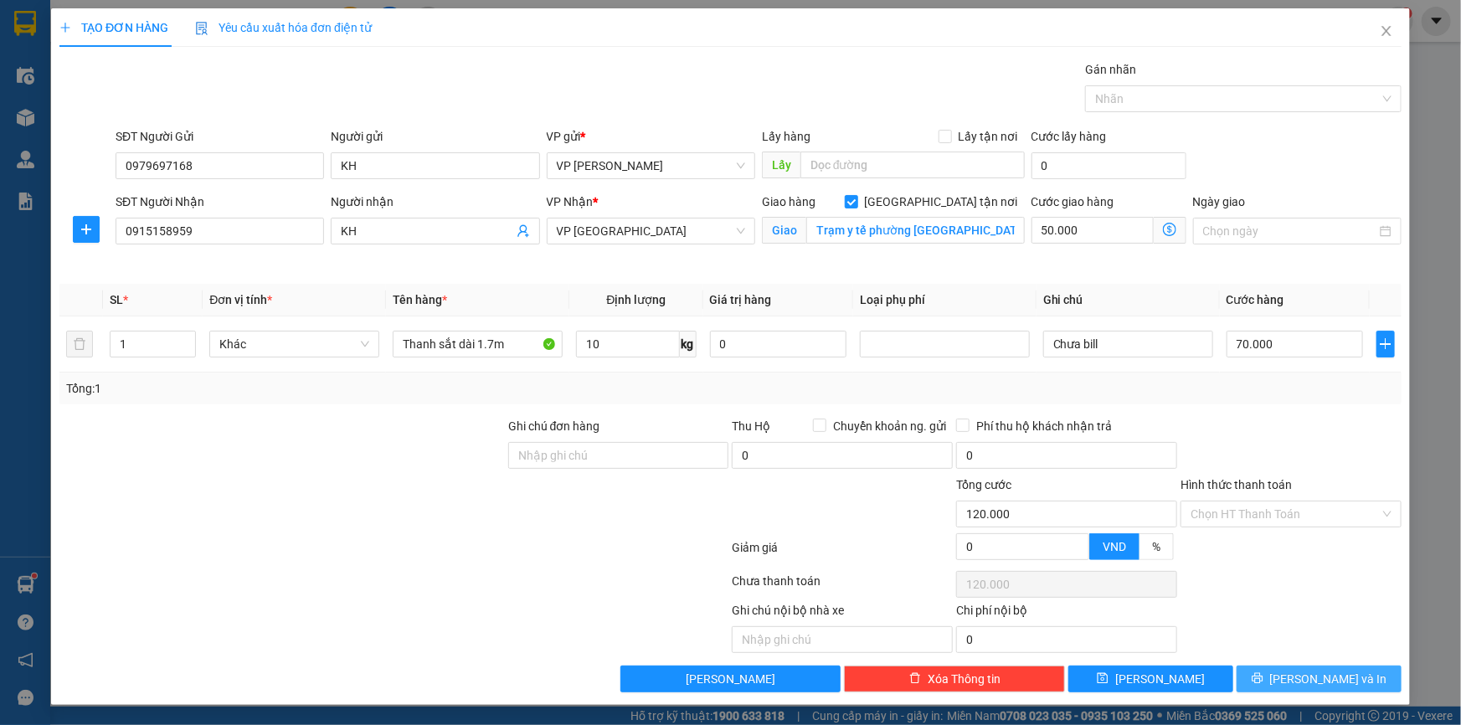
click at [1342, 671] on span "Lưu và In" at bounding box center [1328, 679] width 117 height 18
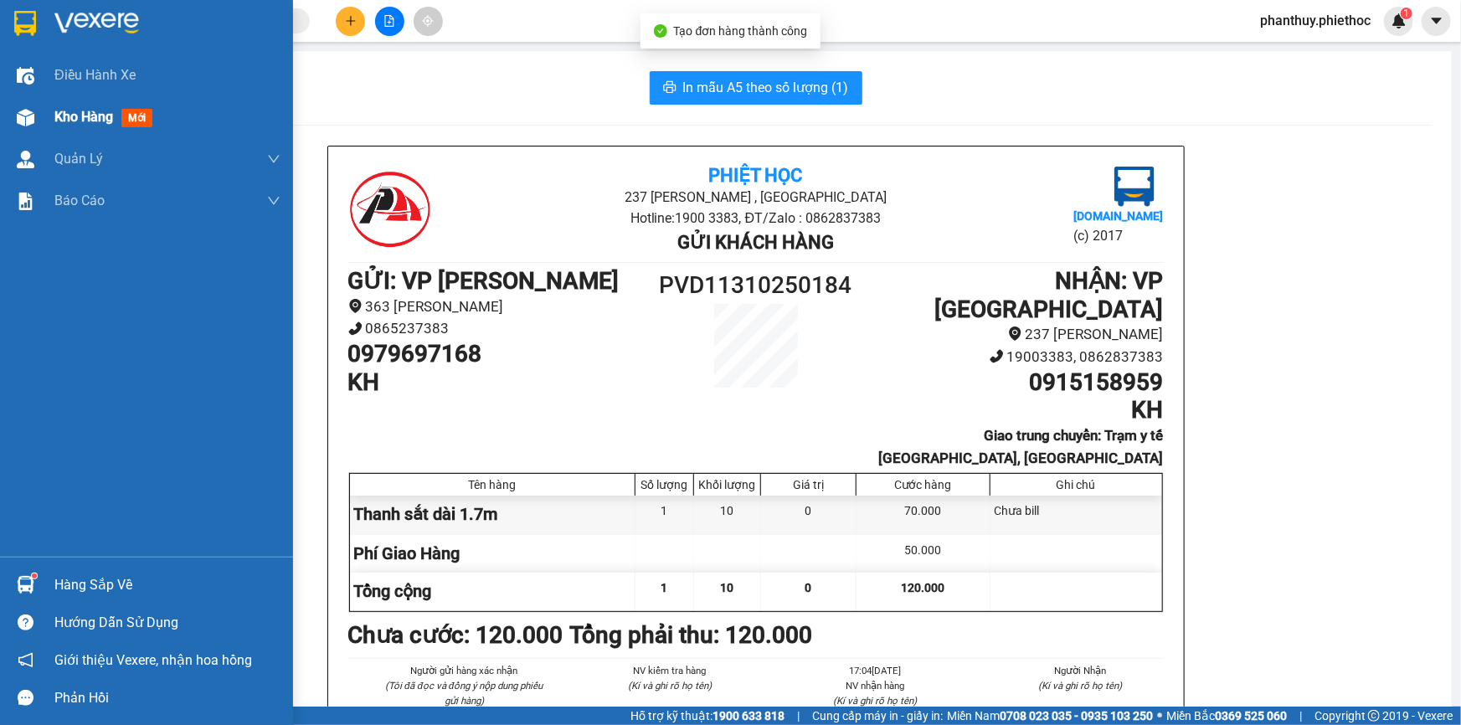
click at [76, 106] on div "Kho hàng mới" at bounding box center [167, 117] width 226 height 42
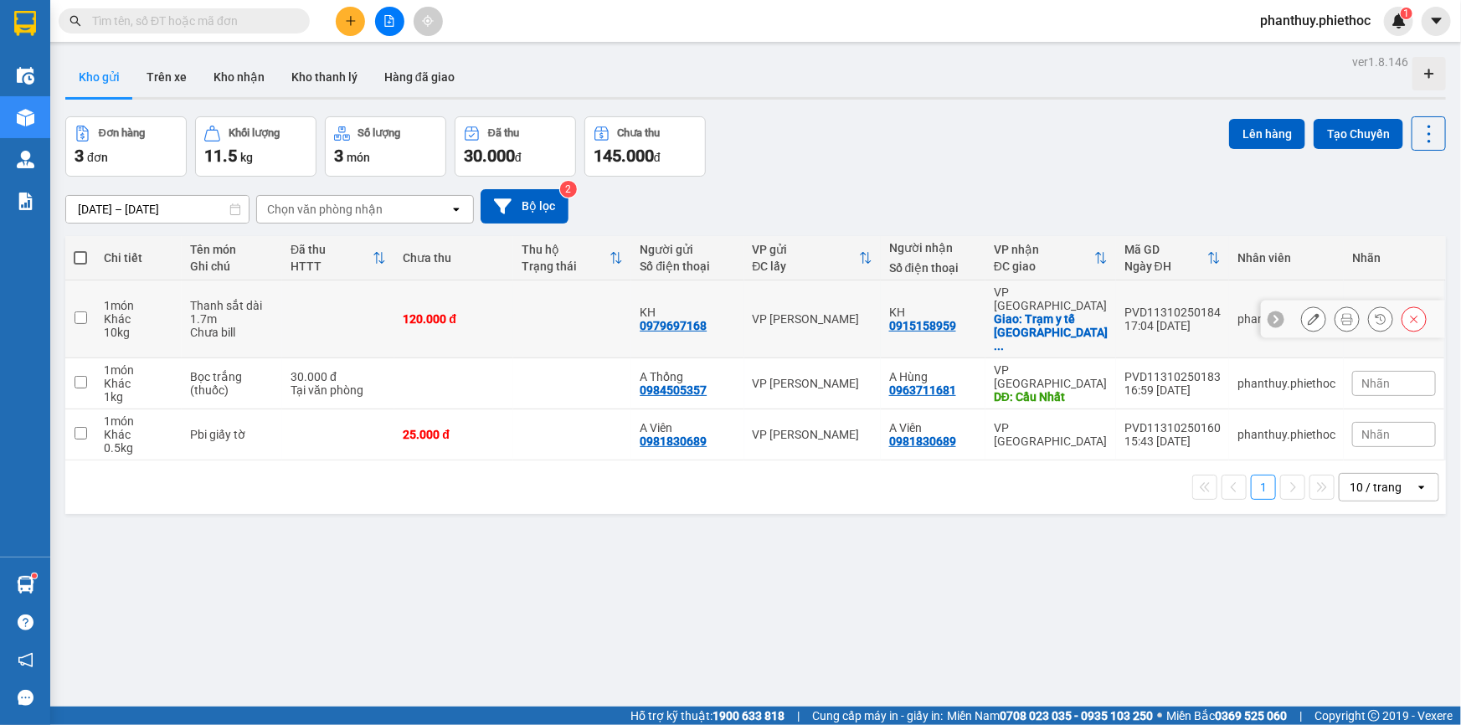
click at [83, 312] on input "checkbox" at bounding box center [81, 318] width 13 height 13
checkbox input "true"
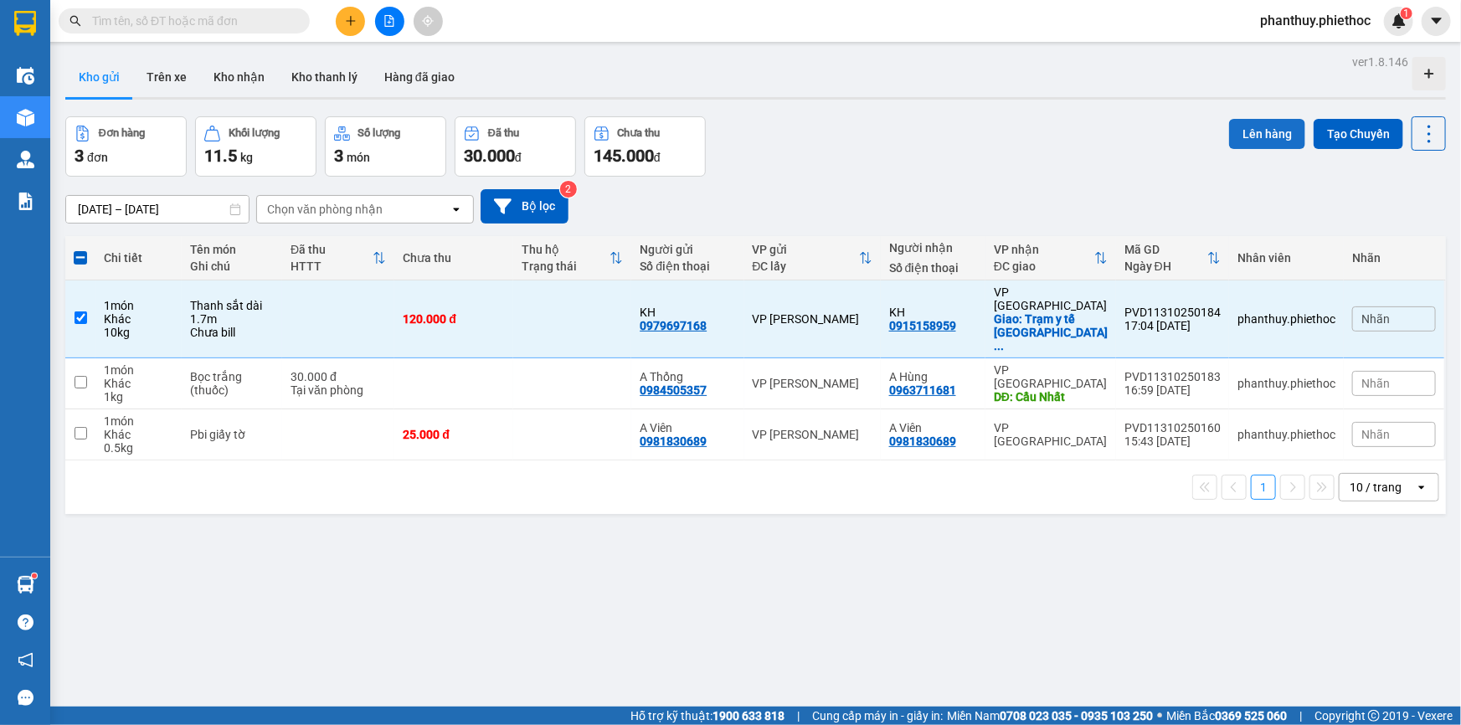
click at [1249, 129] on button "Lên hàng" at bounding box center [1267, 134] width 76 height 30
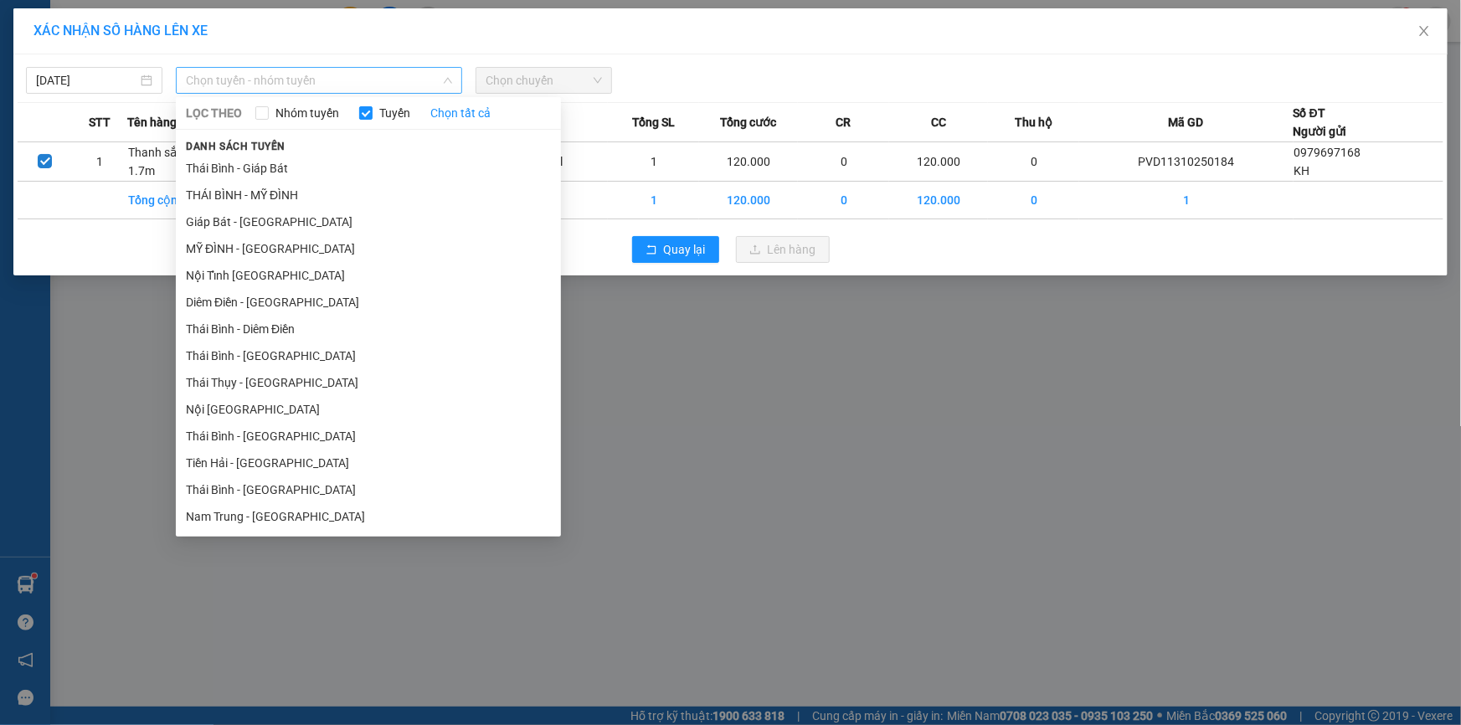
click at [211, 68] on span "Chọn tuyến - nhóm tuyến" at bounding box center [319, 80] width 266 height 25
click at [218, 245] on li "MỸ ĐÌNH - THÁI BÌNH" at bounding box center [368, 248] width 385 height 27
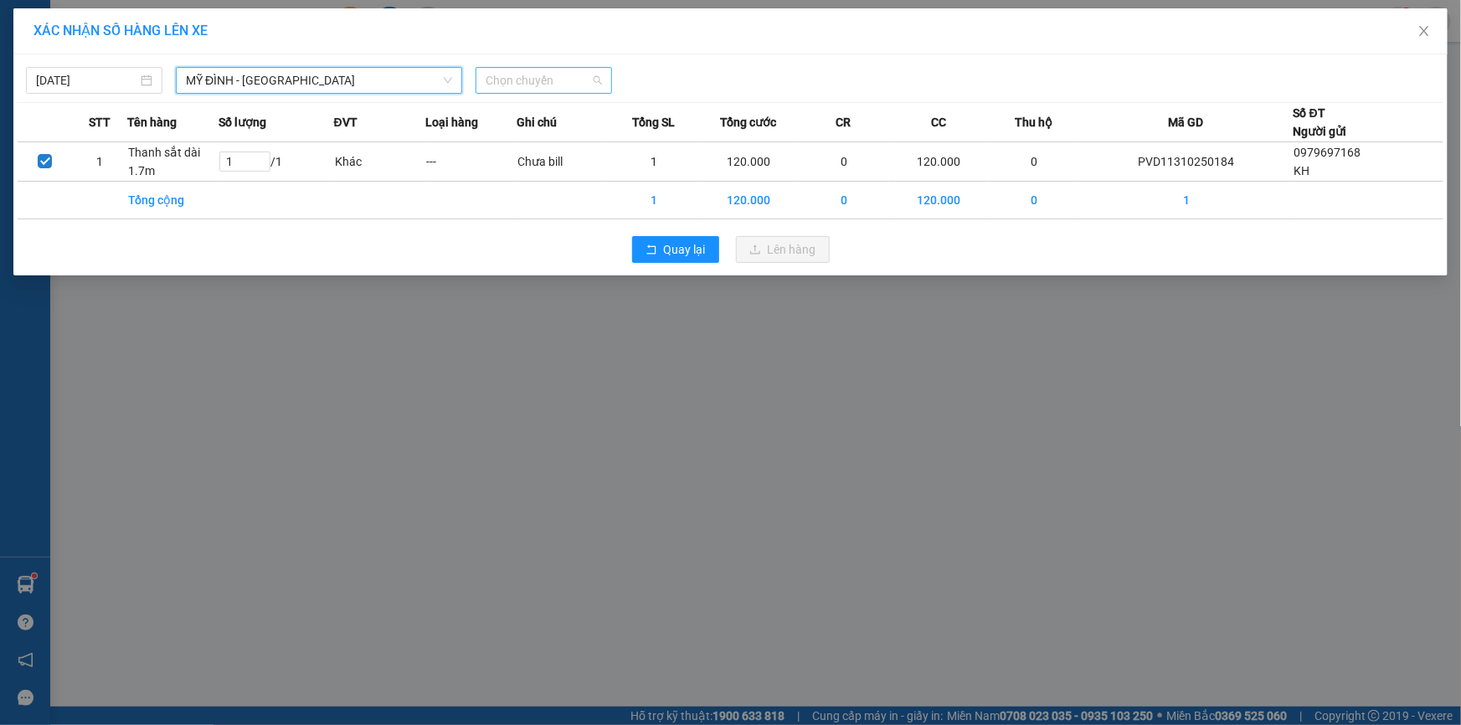
click at [522, 75] on span "Chọn chuyến" at bounding box center [544, 80] width 116 height 25
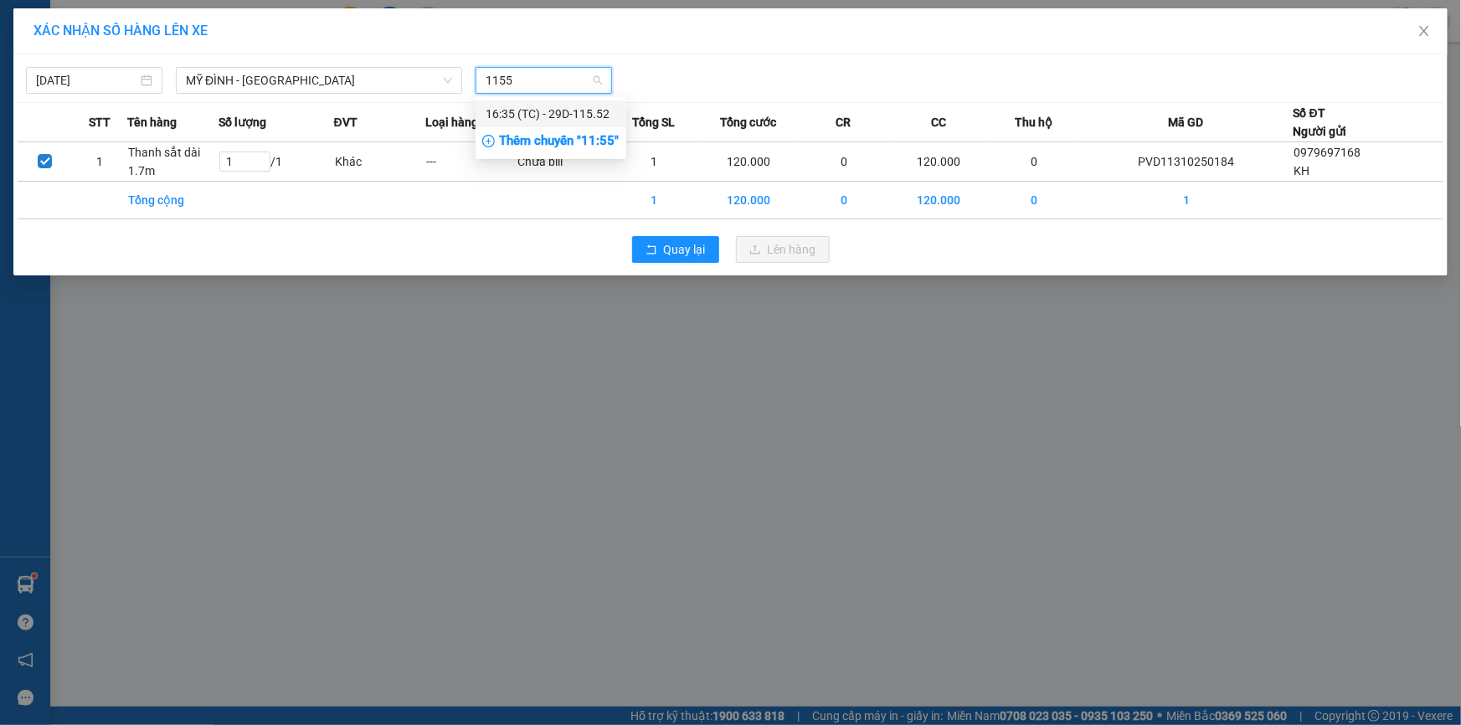
type input "11552"
click at [572, 106] on div "16:35 (TC) - 29D-115.52" at bounding box center [551, 114] width 131 height 18
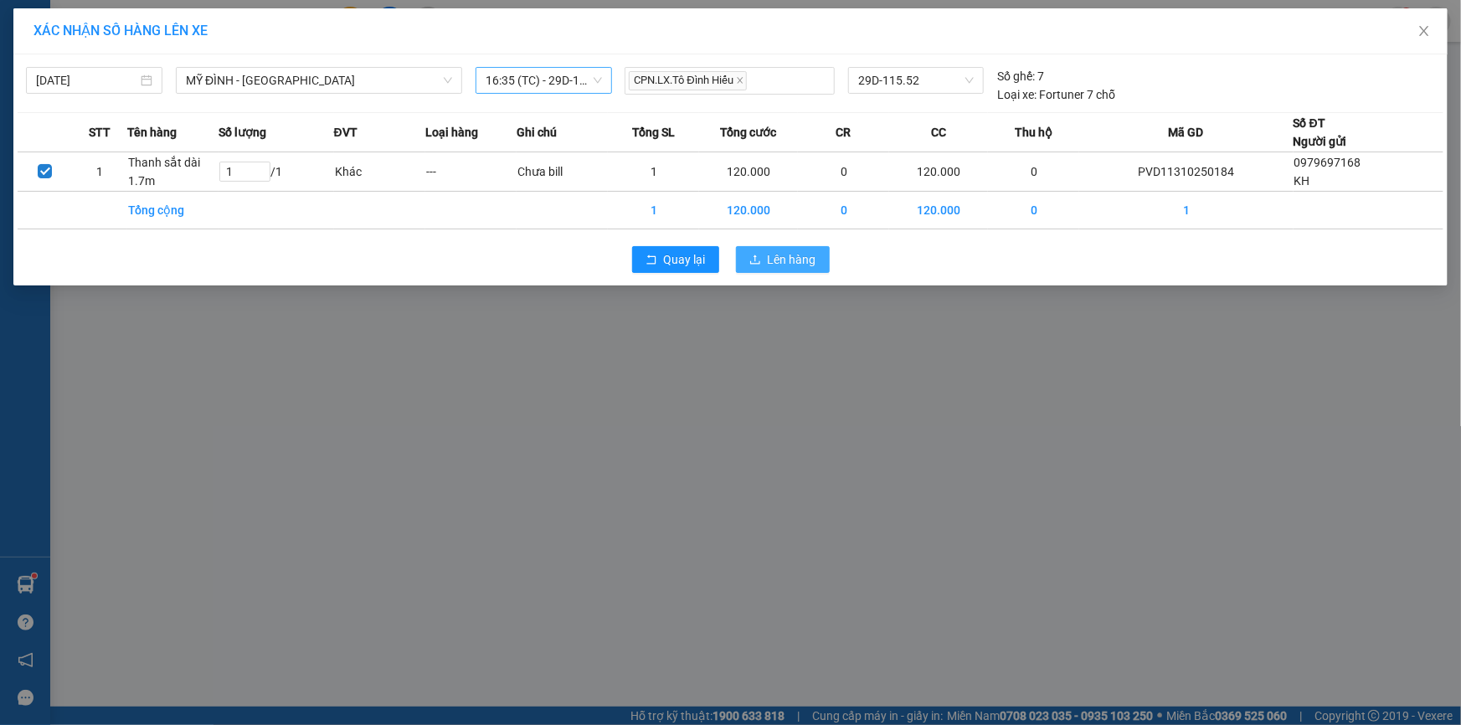
click at [796, 260] on span "Lên hàng" at bounding box center [792, 259] width 49 height 18
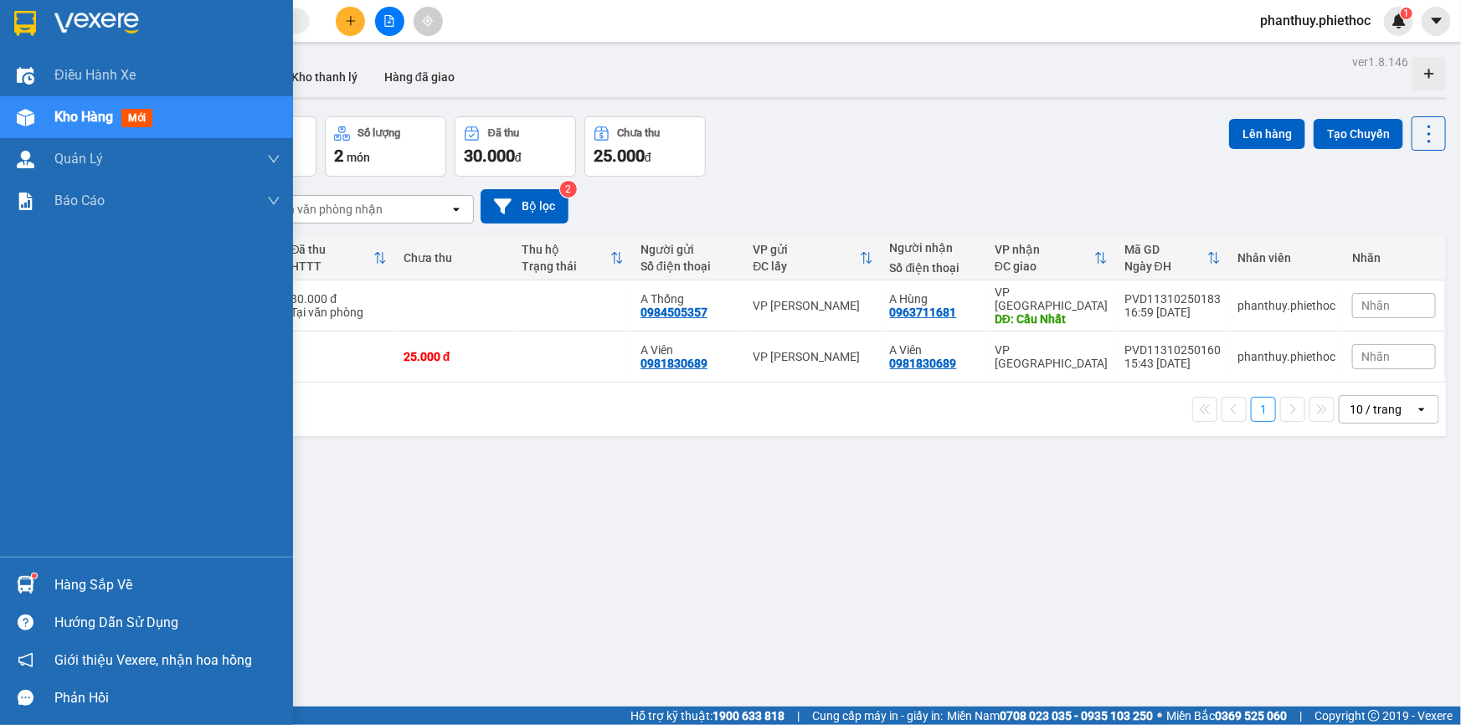
click at [75, 585] on div "Hàng sắp về" at bounding box center [167, 585] width 226 height 25
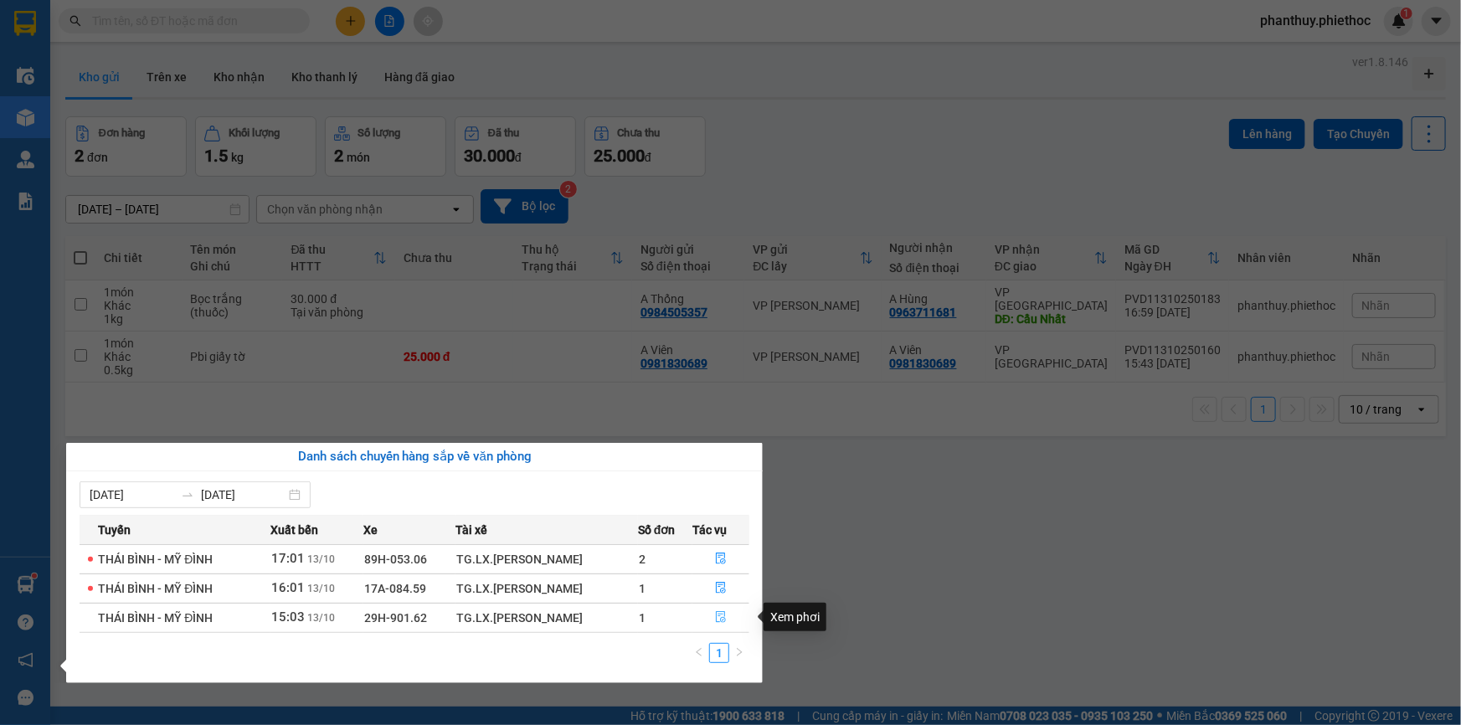
click at [724, 618] on icon "file-done" at bounding box center [721, 617] width 10 height 12
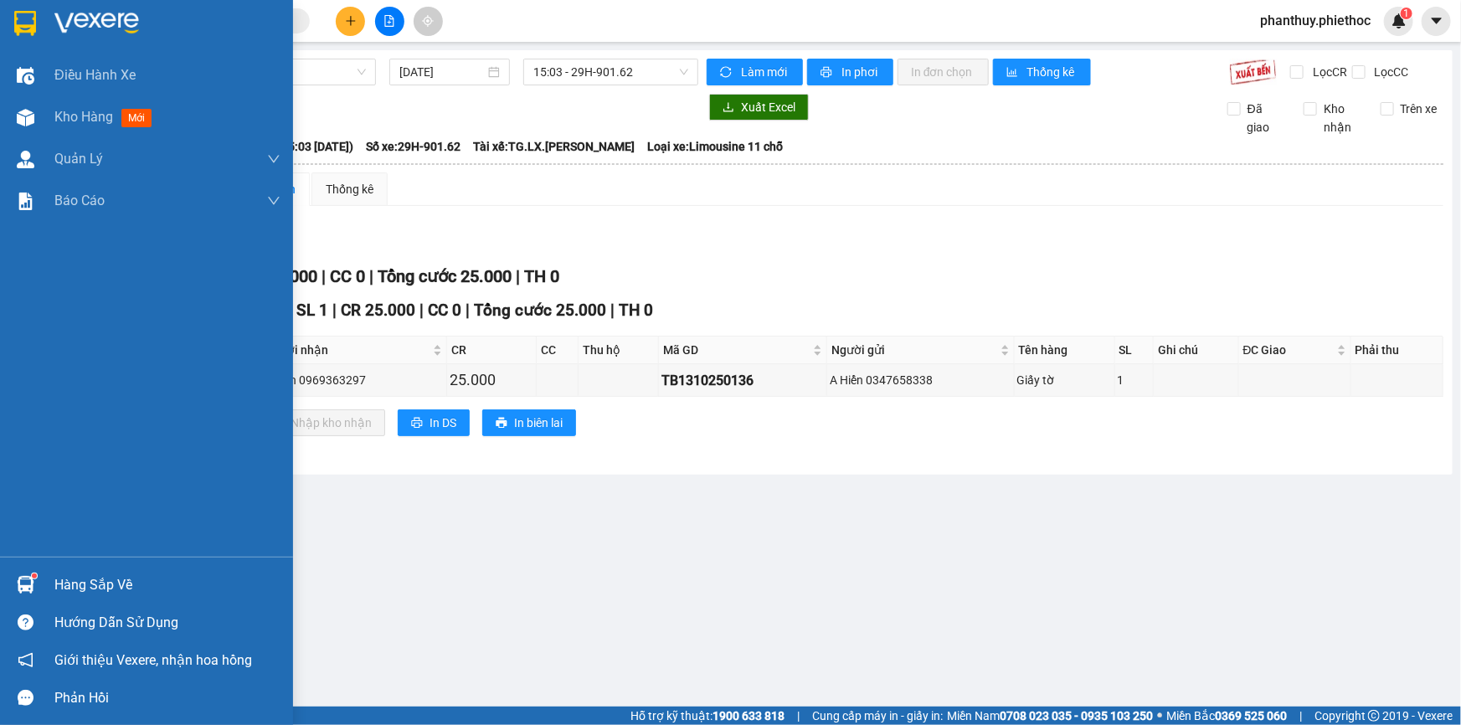
drag, startPoint x: 72, startPoint y: 586, endPoint x: 592, endPoint y: 487, distance: 529.3
click at [75, 585] on div "Hàng sắp về" at bounding box center [167, 585] width 226 height 25
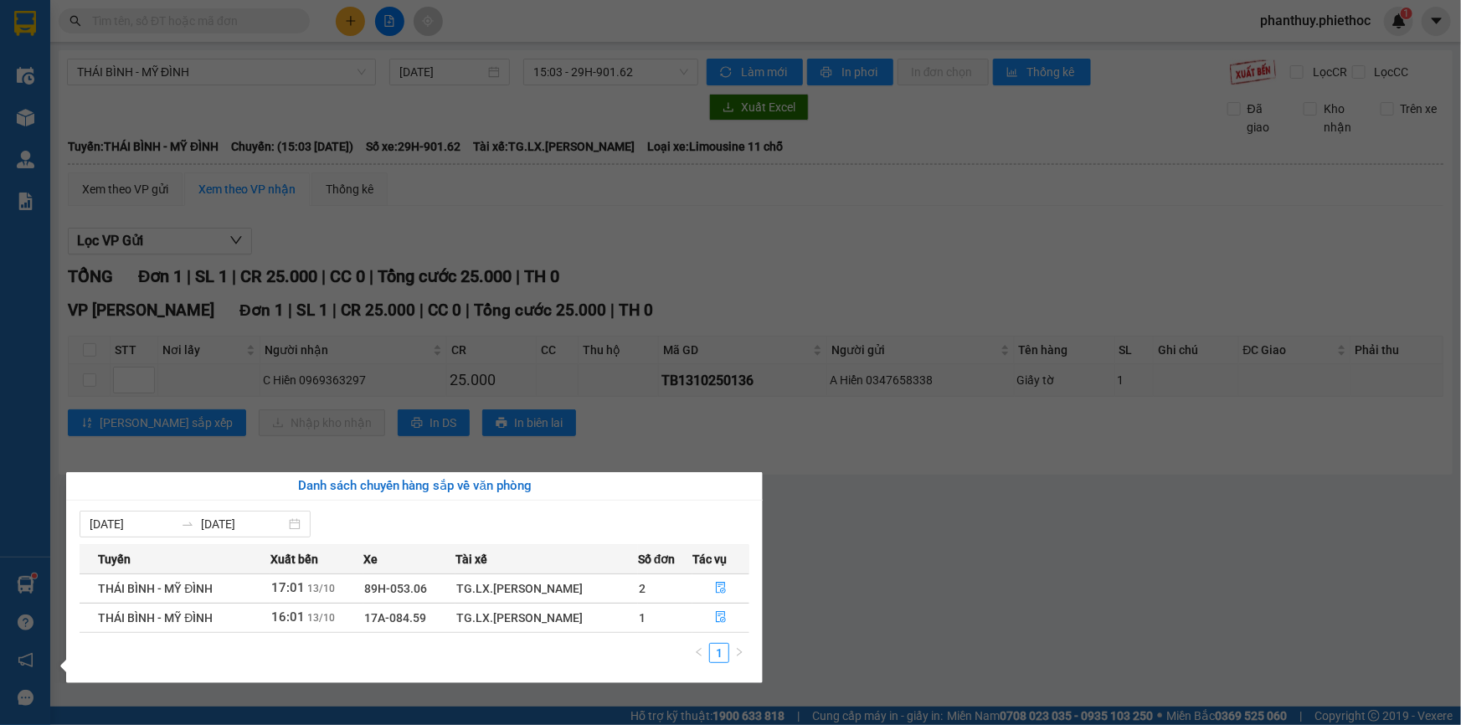
click at [492, 21] on section "Kết quả tìm kiếm ( 0 ) Bộ lọc No Data phanthuy.phiethoc 1 Điều hành xe Kho hàng…" at bounding box center [730, 362] width 1461 height 725
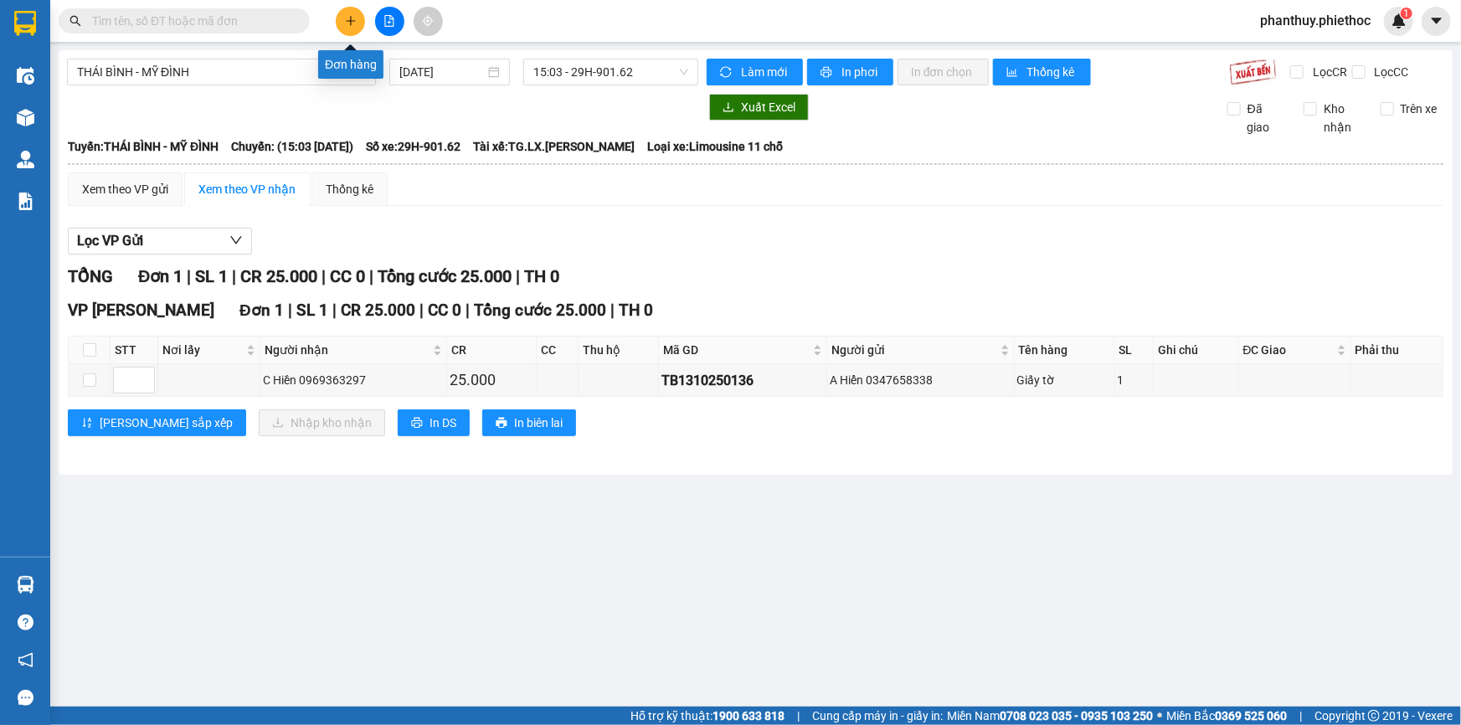
click at [355, 18] on icon "plus" at bounding box center [351, 21] width 12 height 12
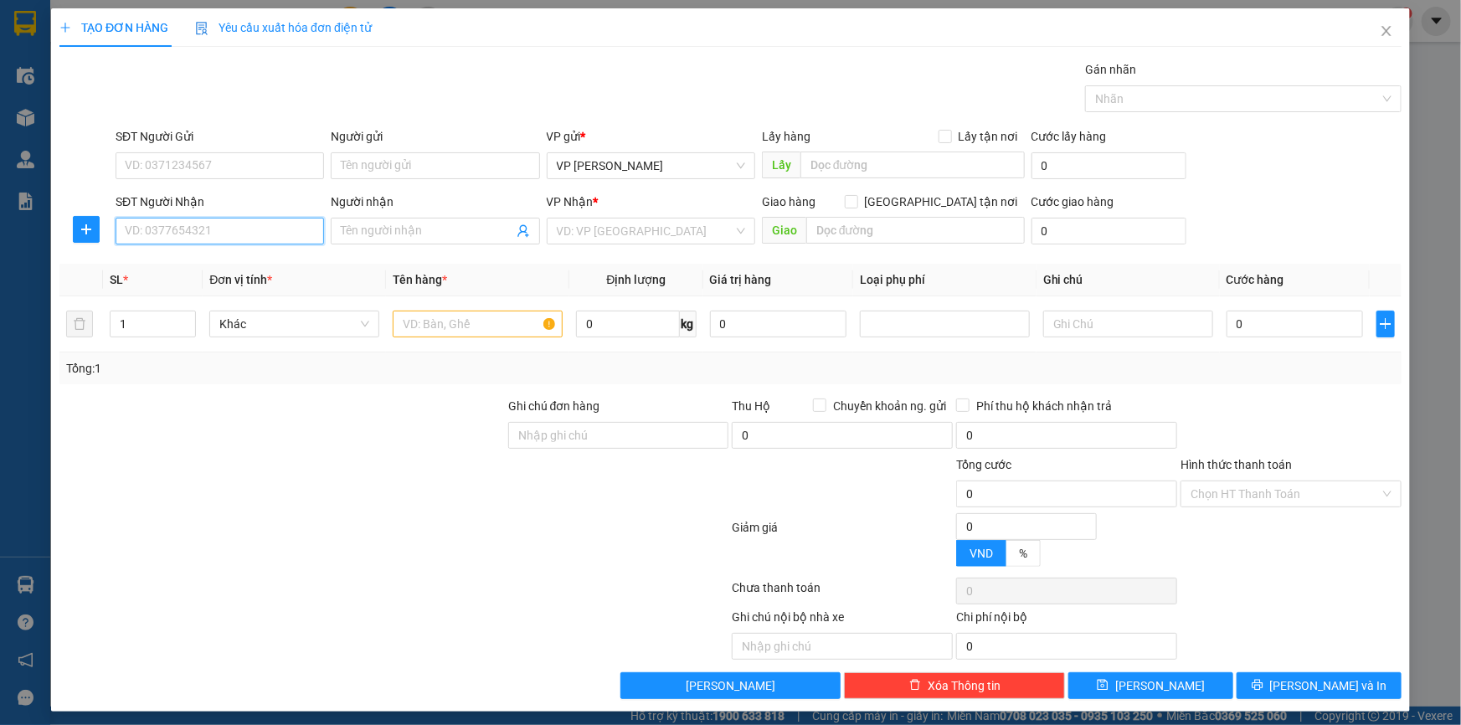
click at [218, 229] on input "SĐT Người Nhận" at bounding box center [220, 231] width 209 height 27
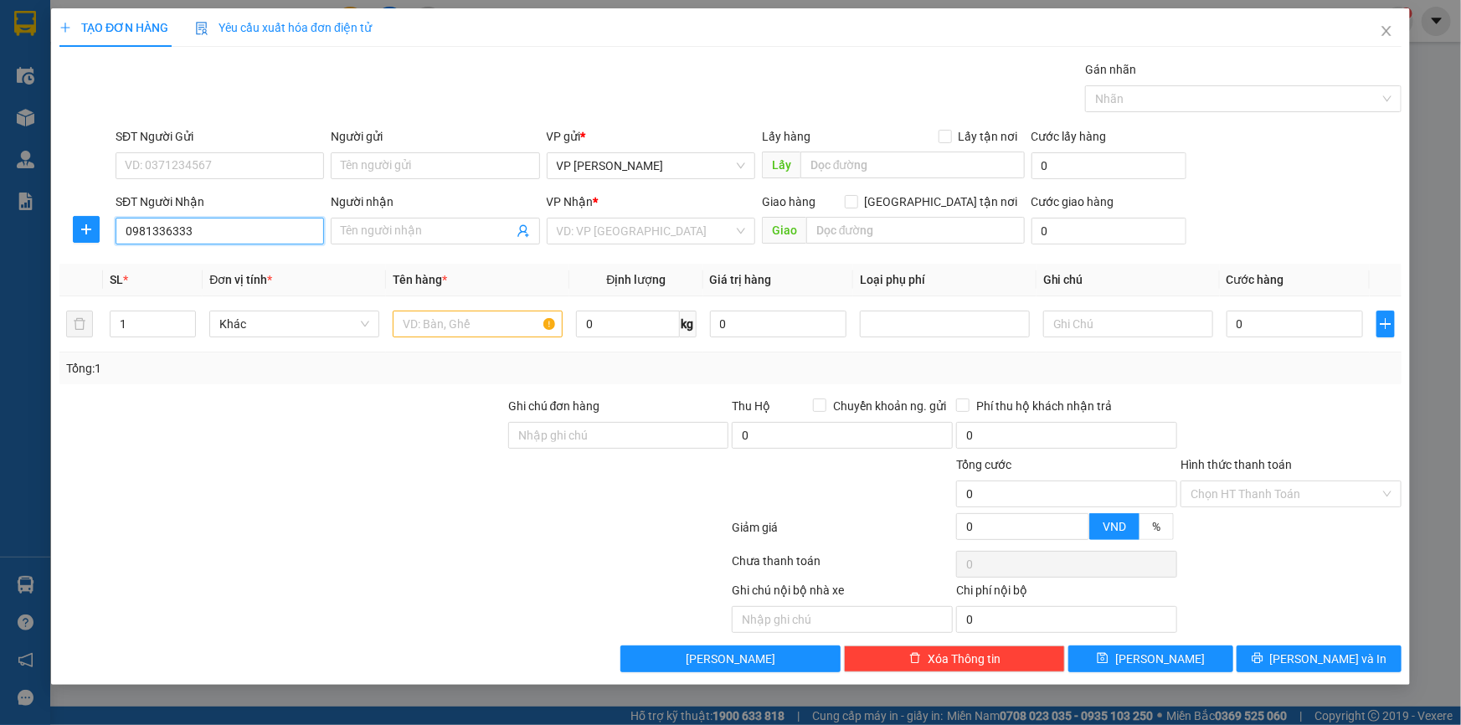
type input "0981336333"
drag, startPoint x: 294, startPoint y: 423, endPoint x: 296, endPoint y: 436, distance: 13.5
click at [296, 436] on div at bounding box center [282, 426] width 449 height 59
click at [393, 227] on input "Người nhận" at bounding box center [427, 231] width 172 height 18
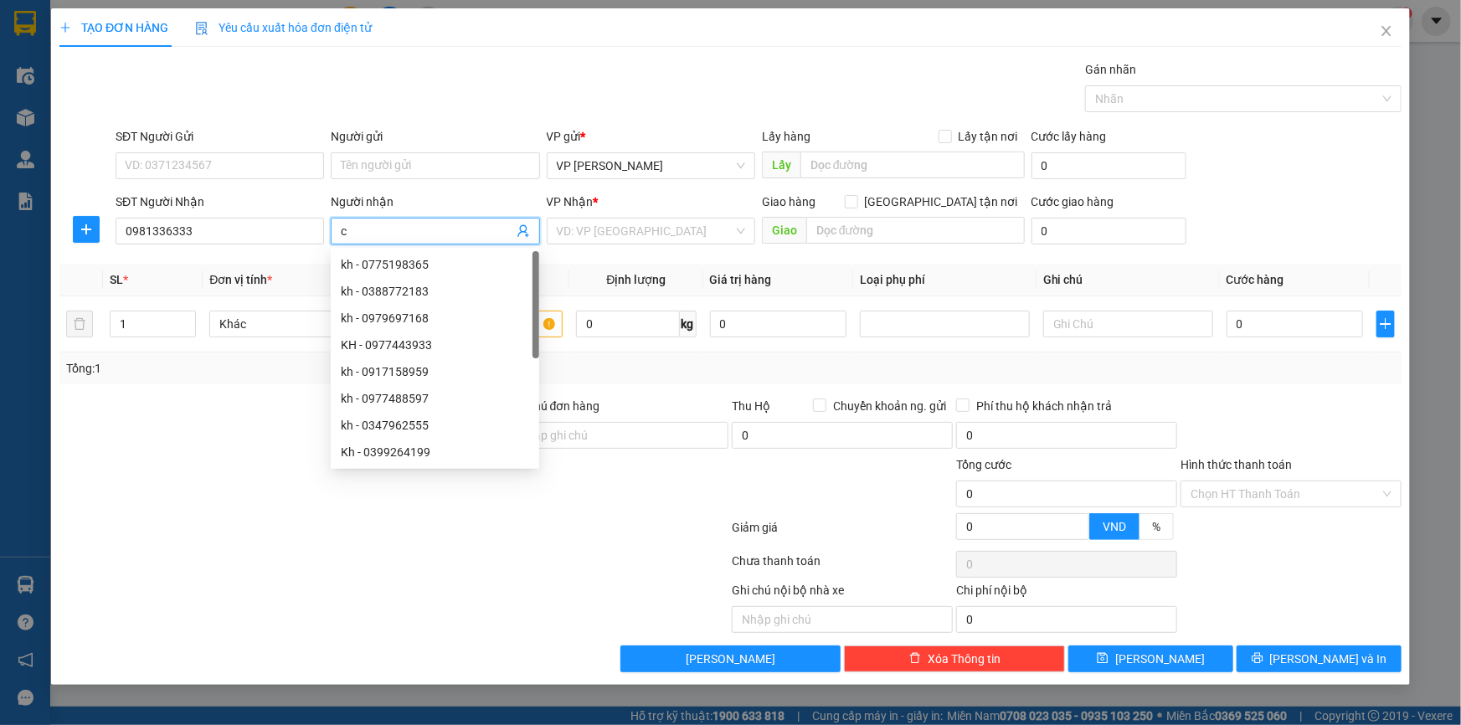
type input "c"
type input "C Yến"
click at [590, 226] on input "search" at bounding box center [645, 231] width 177 height 25
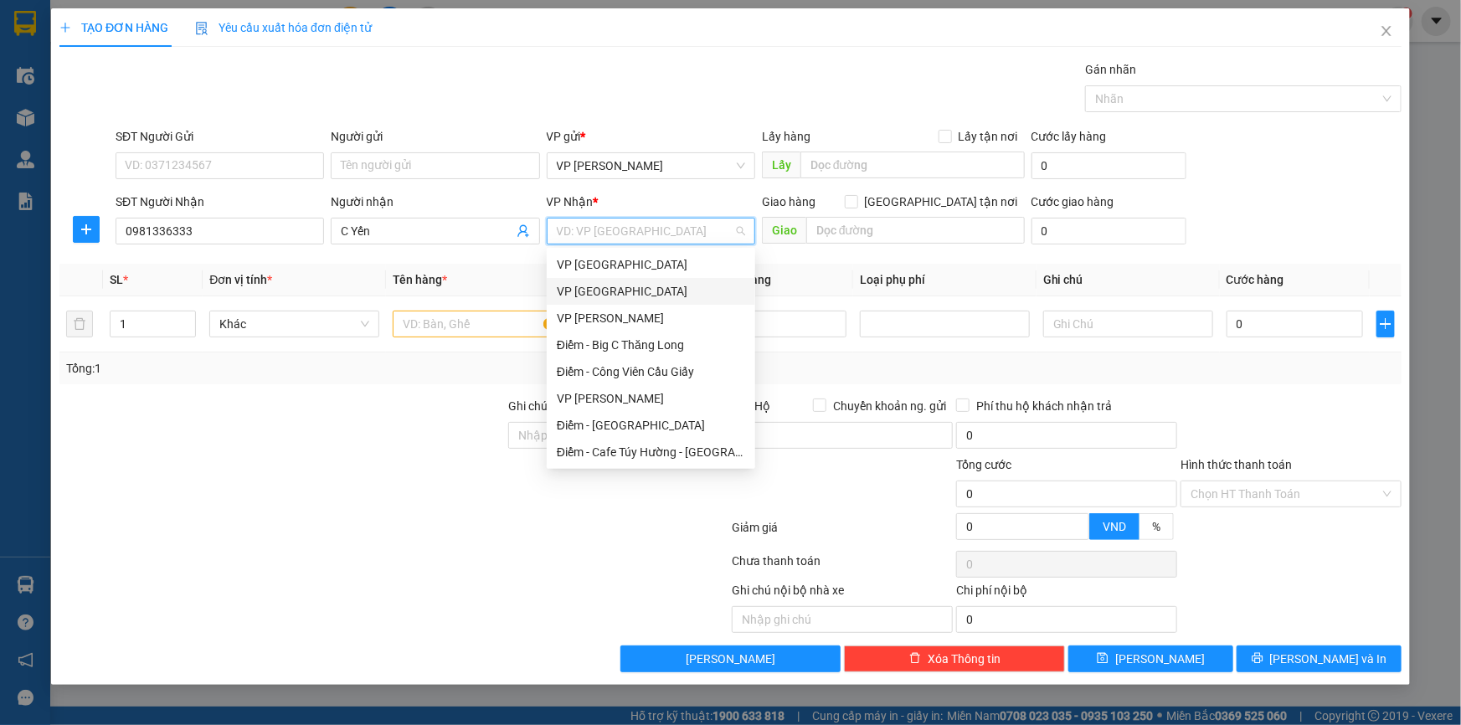
click at [623, 291] on div "VP [GEOGRAPHIC_DATA]" at bounding box center [651, 291] width 188 height 18
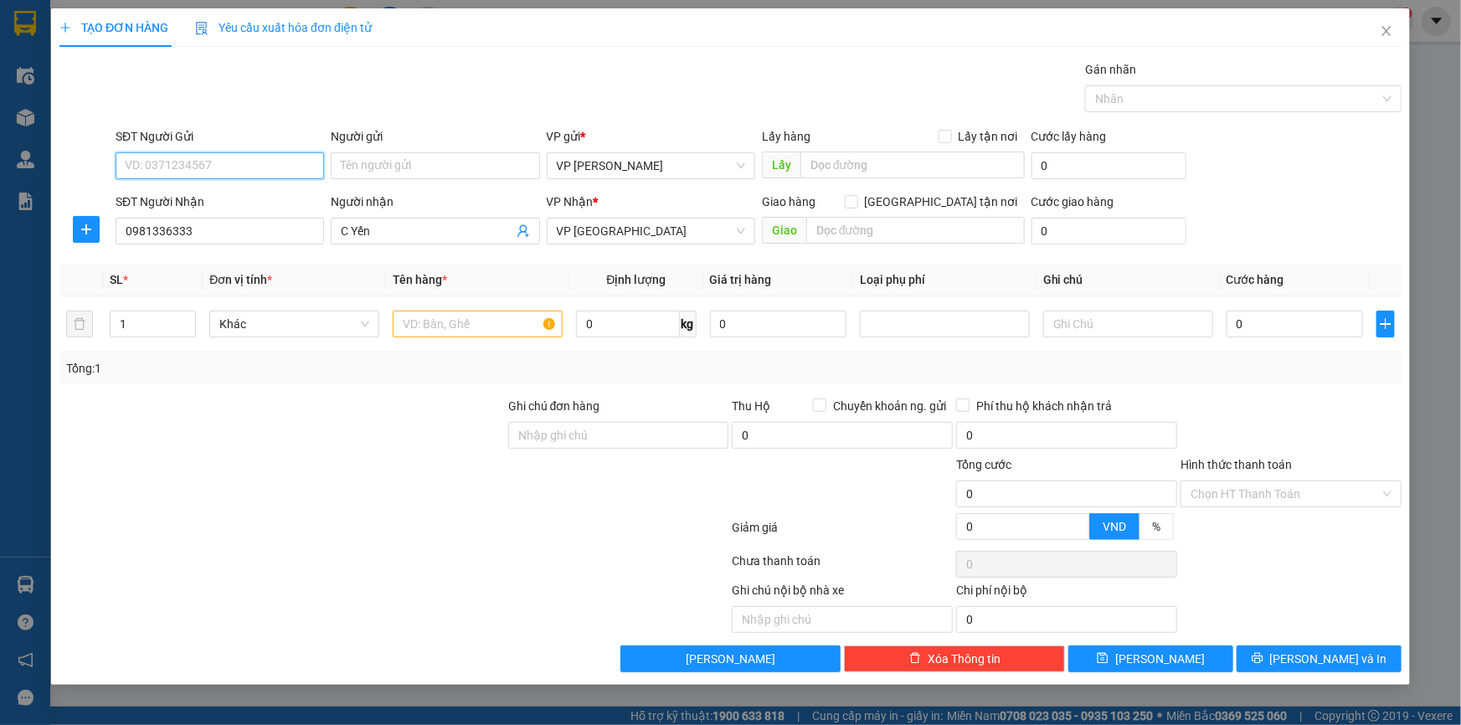
click at [235, 157] on input "SĐT Người Gửi" at bounding box center [220, 165] width 209 height 27
drag, startPoint x: 92, startPoint y: 226, endPoint x: 197, endPoint y: 225, distance: 104.7
click at [91, 226] on span "plus" at bounding box center [86, 229] width 25 height 13
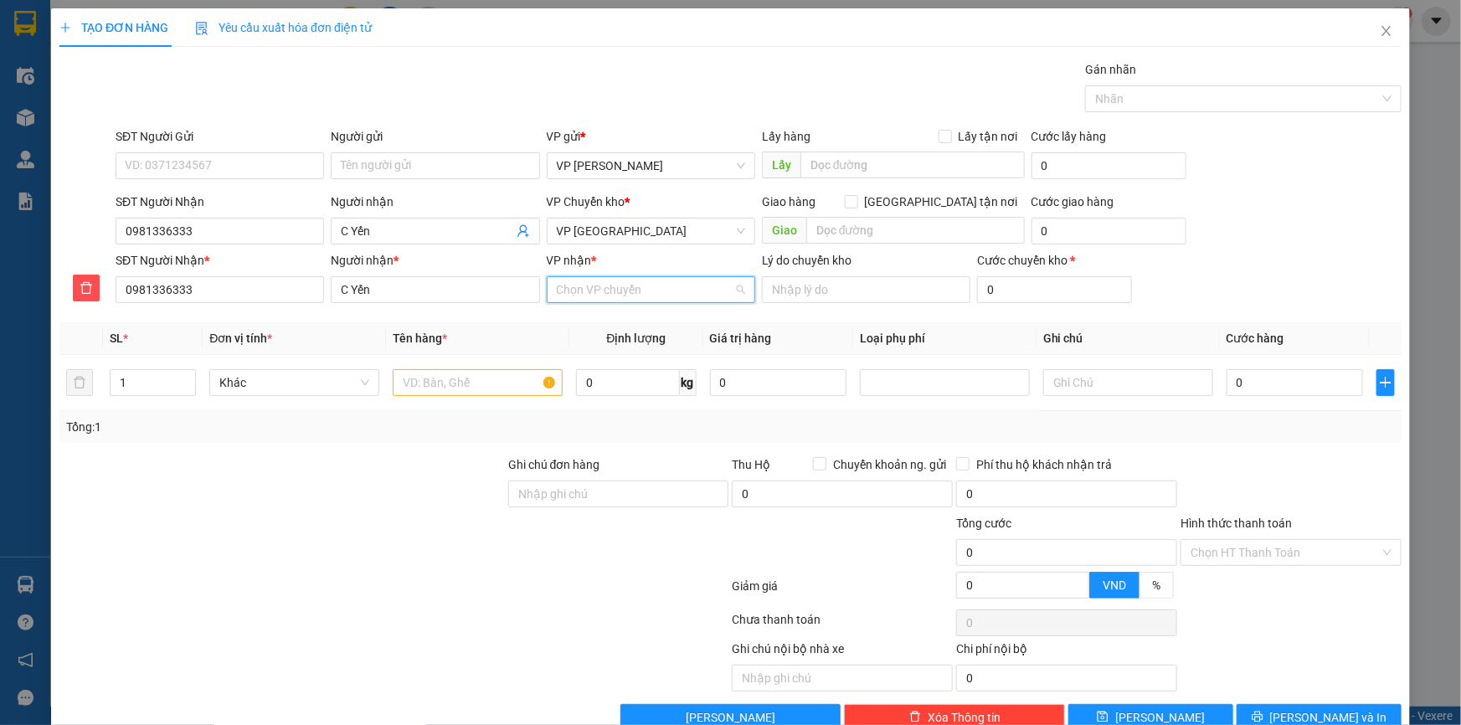
click at [578, 292] on input "VP nhận *" at bounding box center [645, 289] width 177 height 25
type input "tiền"
click at [595, 330] on div "VP [GEOGRAPHIC_DATA]" at bounding box center [646, 323] width 187 height 18
click at [276, 166] on input "SĐT Người Gửi" at bounding box center [220, 165] width 209 height 27
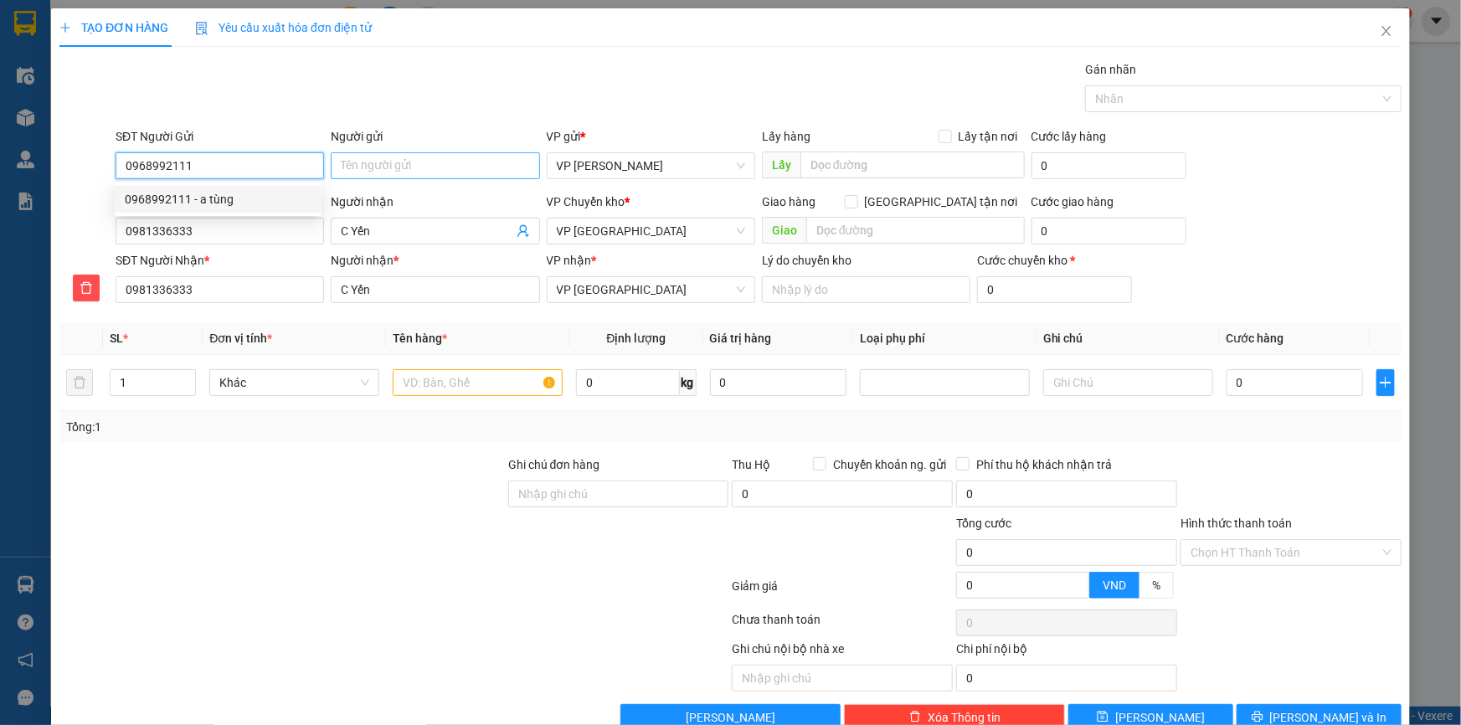
type input "0968992111"
click at [412, 171] on input "Người gửi" at bounding box center [435, 165] width 209 height 27
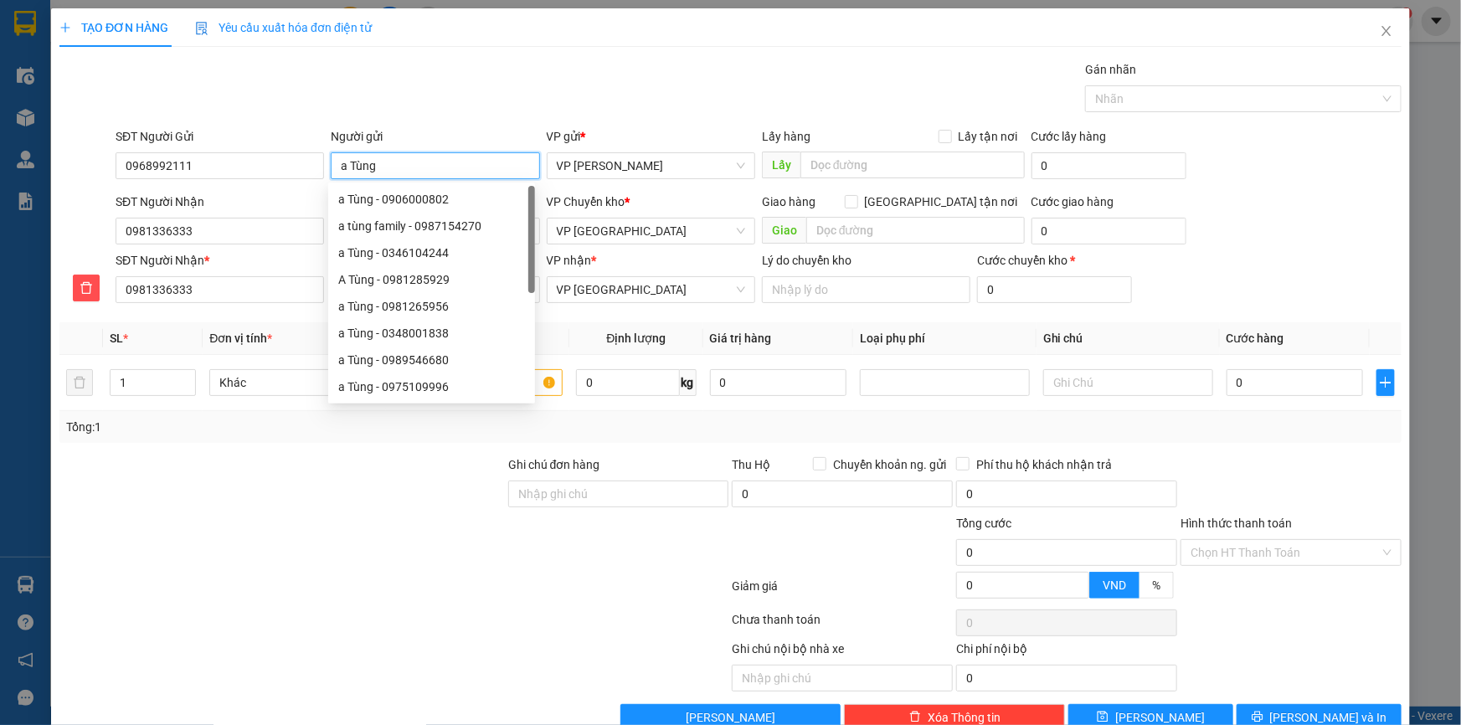
type input "a Tùng"
click at [809, 71] on div "Gói vận chuyển * Tiêu chuẩn Gán nhãn Nhãn" at bounding box center [758, 89] width 1293 height 59
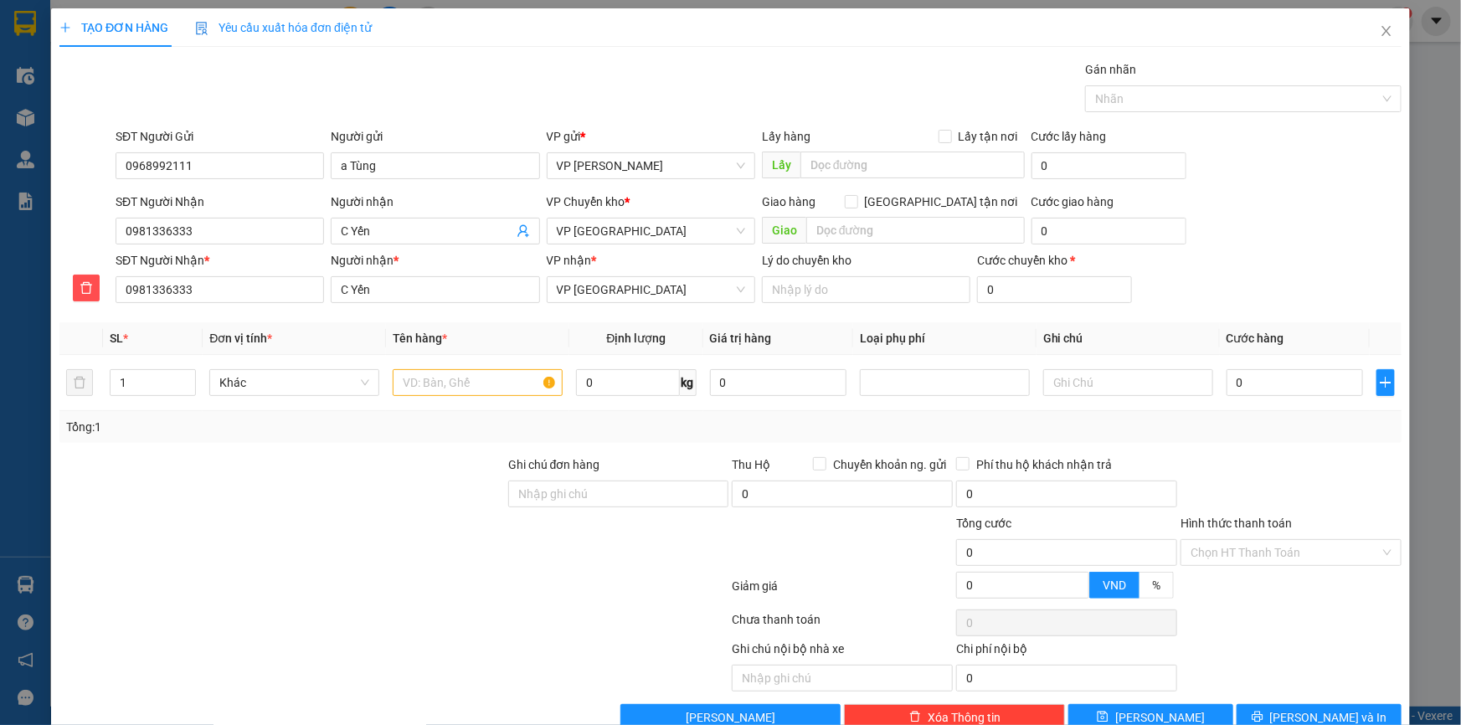
click at [390, 667] on div at bounding box center [254, 666] width 393 height 52
click at [487, 397] on div at bounding box center [478, 382] width 170 height 33
click at [489, 384] on input "text" at bounding box center [478, 382] width 170 height 27
type input "pbi giấy tờ"
type input "0.5"
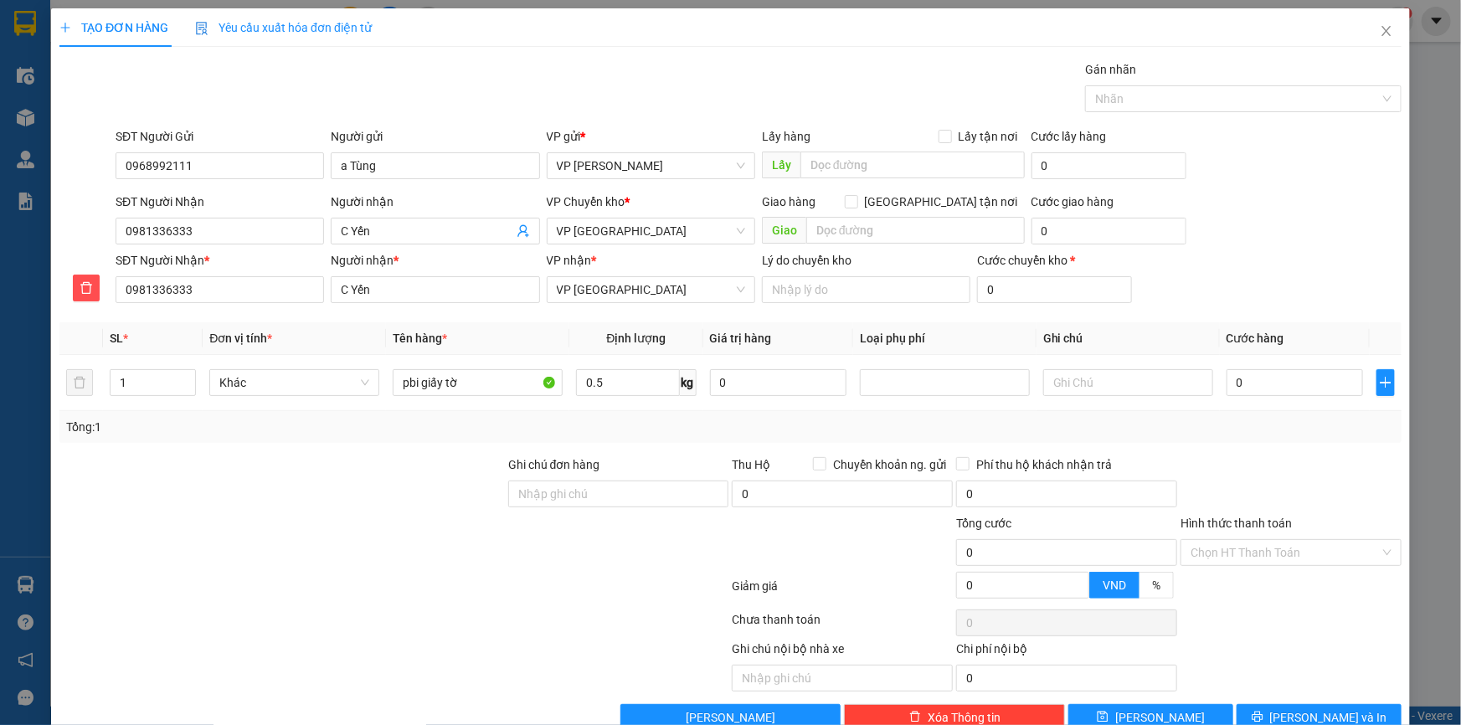
click at [1273, 263] on div "SĐT Người Nhận * 0981336333 Người nhận * C Yến VP nhận * VP Tiền Hải Lý do chuy…" at bounding box center [758, 280] width 1293 height 59
click at [1240, 381] on input "0" at bounding box center [1295, 382] width 137 height 27
type input "03"
type input "3"
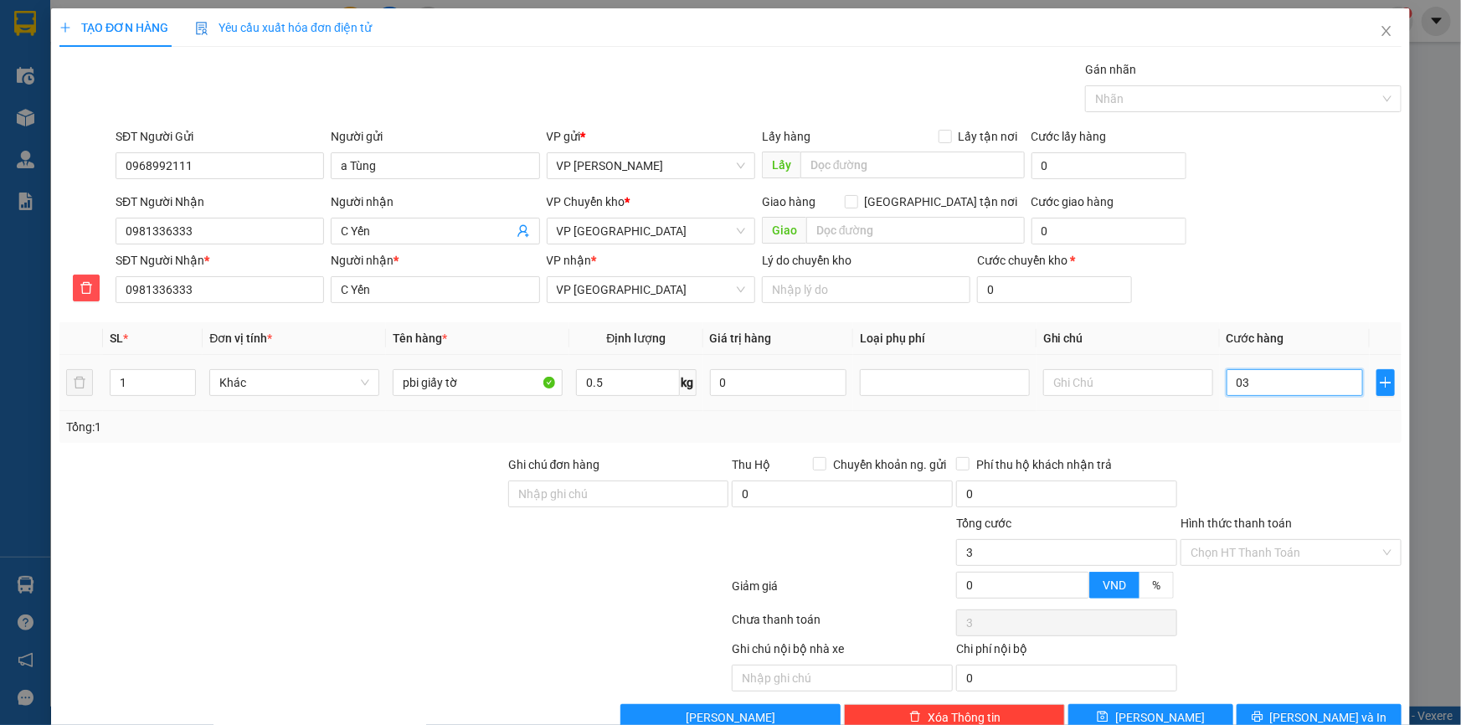
type input "030"
type input "30"
type input "30.000"
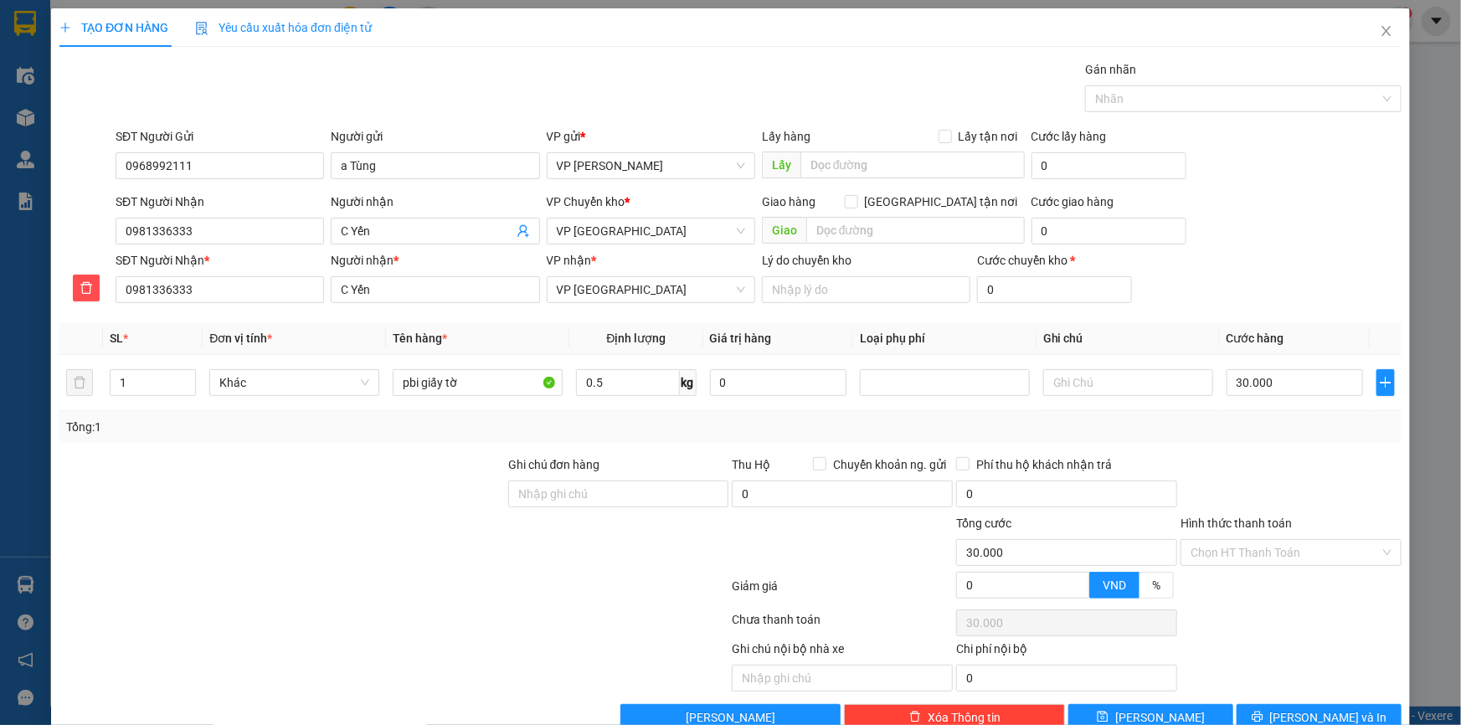
click at [1277, 270] on div "SĐT Người Nhận * 0981336333 Người nhận * C Yến VP nhận * VP Tiền Hải Lý do chuy…" at bounding box center [758, 280] width 1293 height 59
drag, startPoint x: 1213, startPoint y: 548, endPoint x: 1214, endPoint y: 569, distance: 21.8
click at [1213, 549] on input "Hình thức thanh toán" at bounding box center [1285, 552] width 189 height 25
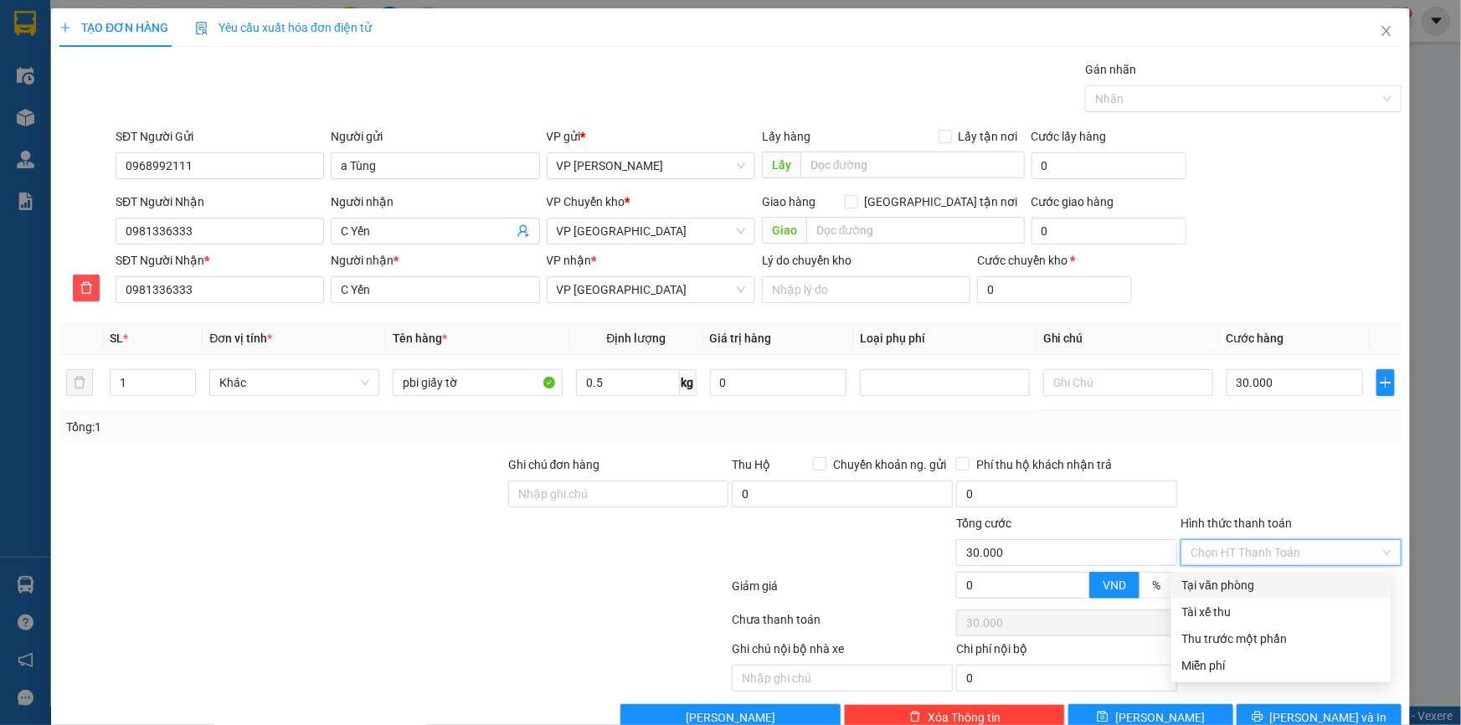
drag, startPoint x: 1213, startPoint y: 582, endPoint x: 1242, endPoint y: 536, distance: 54.1
click at [1213, 584] on div "Tại văn phòng" at bounding box center [1281, 585] width 199 height 18
type input "0"
click at [1317, 188] on form "SĐT Người Gửi 0968992111 Người gửi a Tùng VP gửi * VP Phạm Văn Đồng Lấy hàng Lấ…" at bounding box center [730, 218] width 1342 height 183
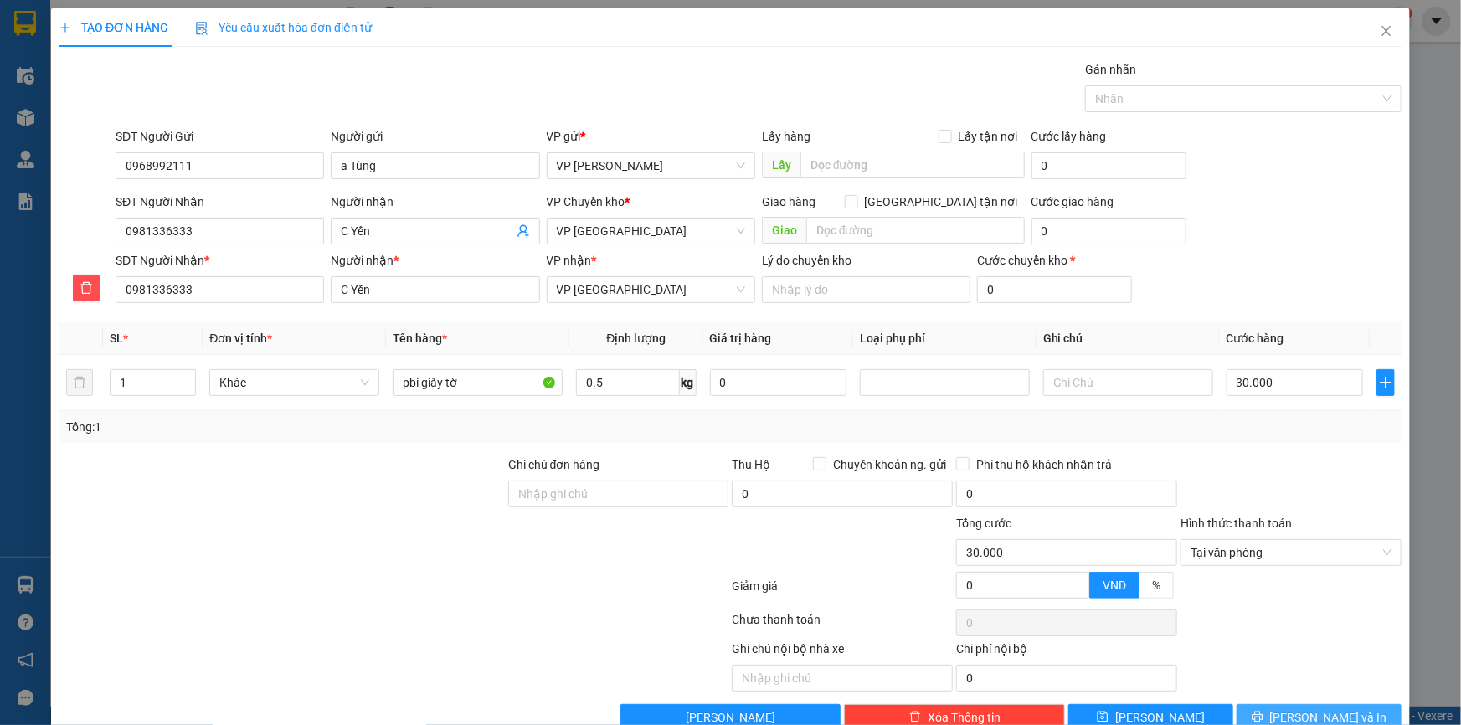
click at [1305, 712] on span "Lưu và In" at bounding box center [1328, 717] width 117 height 18
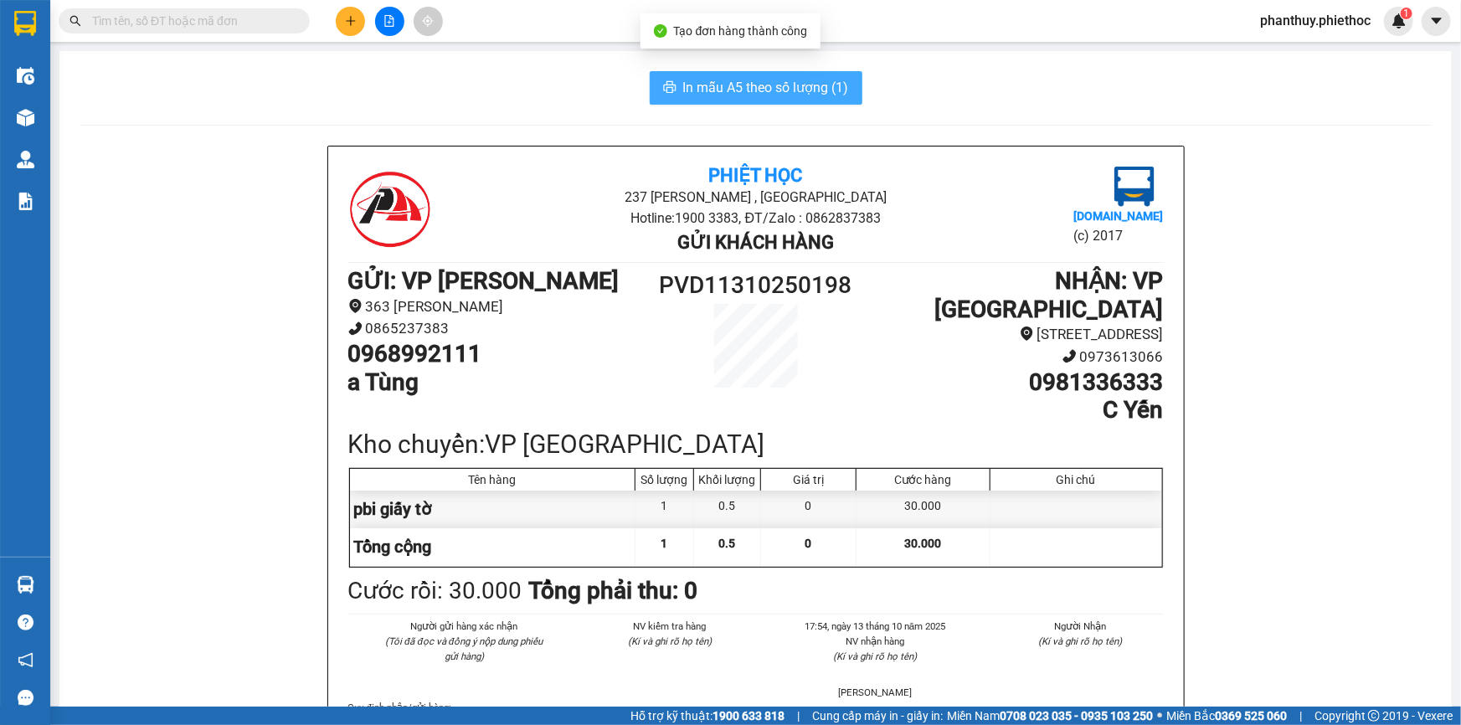
click at [683, 81] on span "In mẫu A5 theo số lượng (1)" at bounding box center [766, 87] width 166 height 21
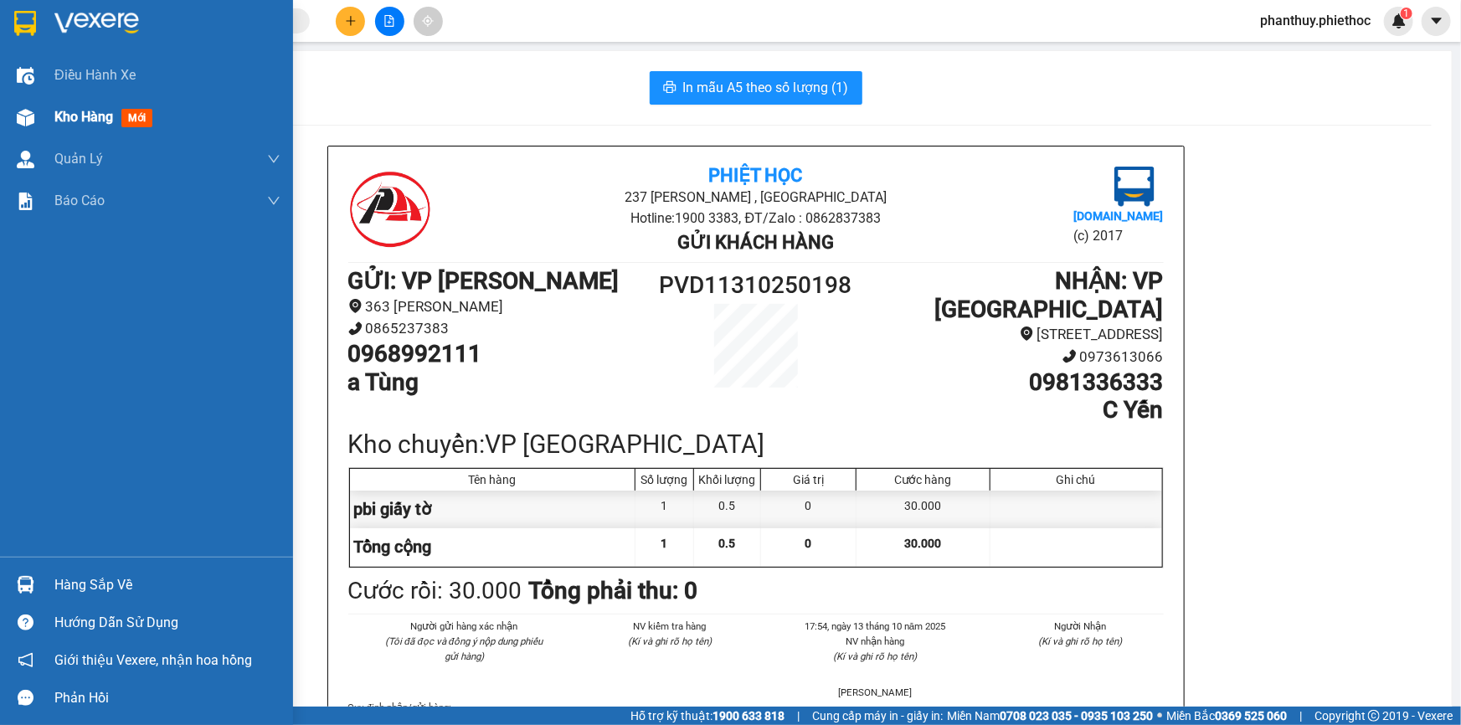
click at [120, 123] on div "Kho hàng mới" at bounding box center [106, 116] width 105 height 21
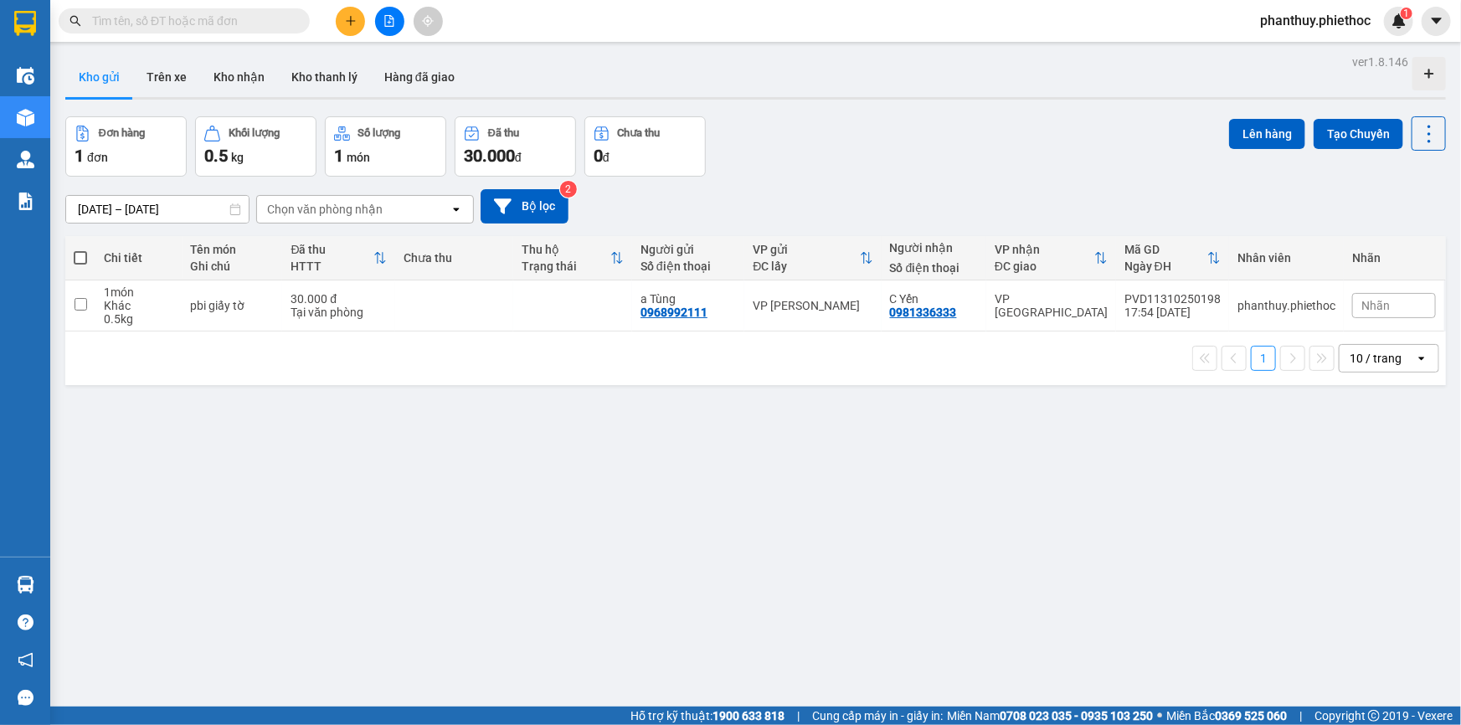
click at [83, 253] on span at bounding box center [80, 257] width 13 height 13
click at [80, 250] on input "checkbox" at bounding box center [80, 250] width 0 height 0
checkbox input "true"
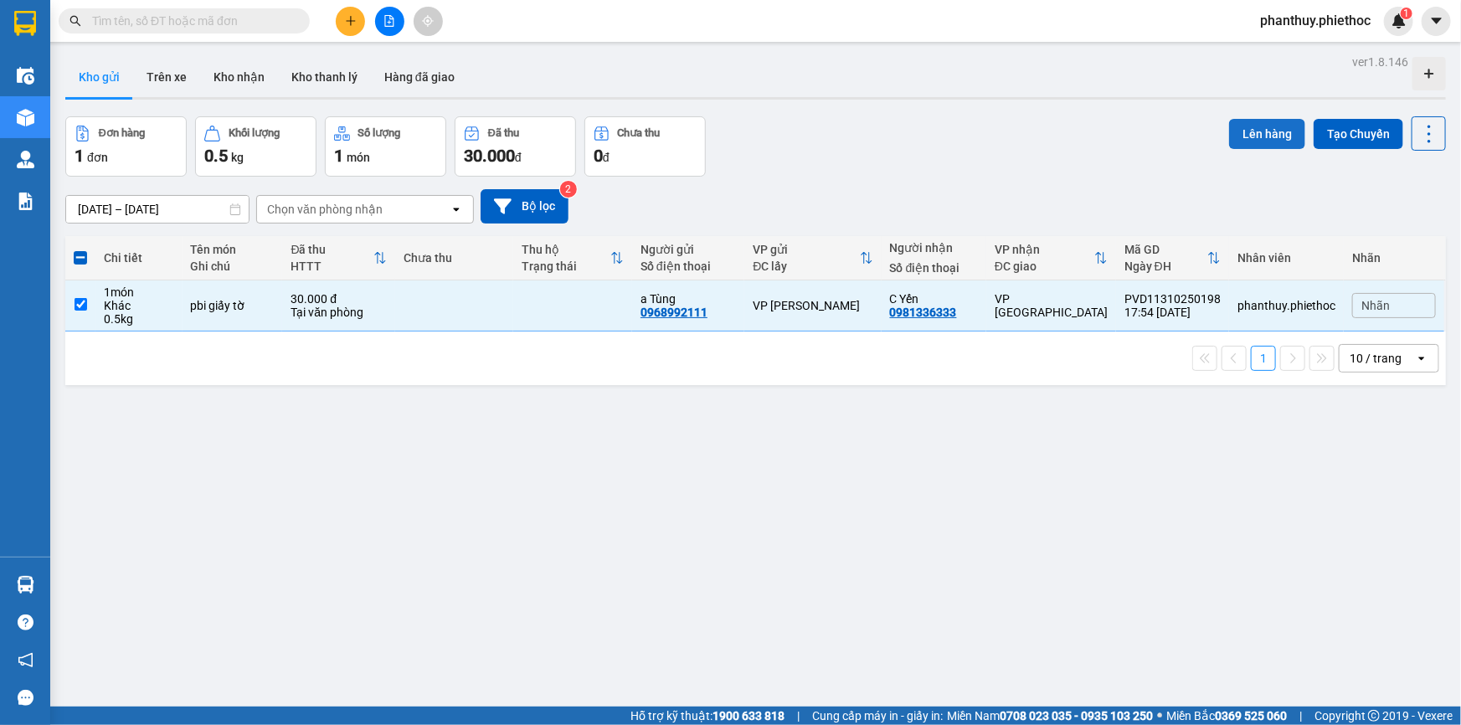
click at [1253, 134] on button "Lên hàng" at bounding box center [1267, 134] width 76 height 30
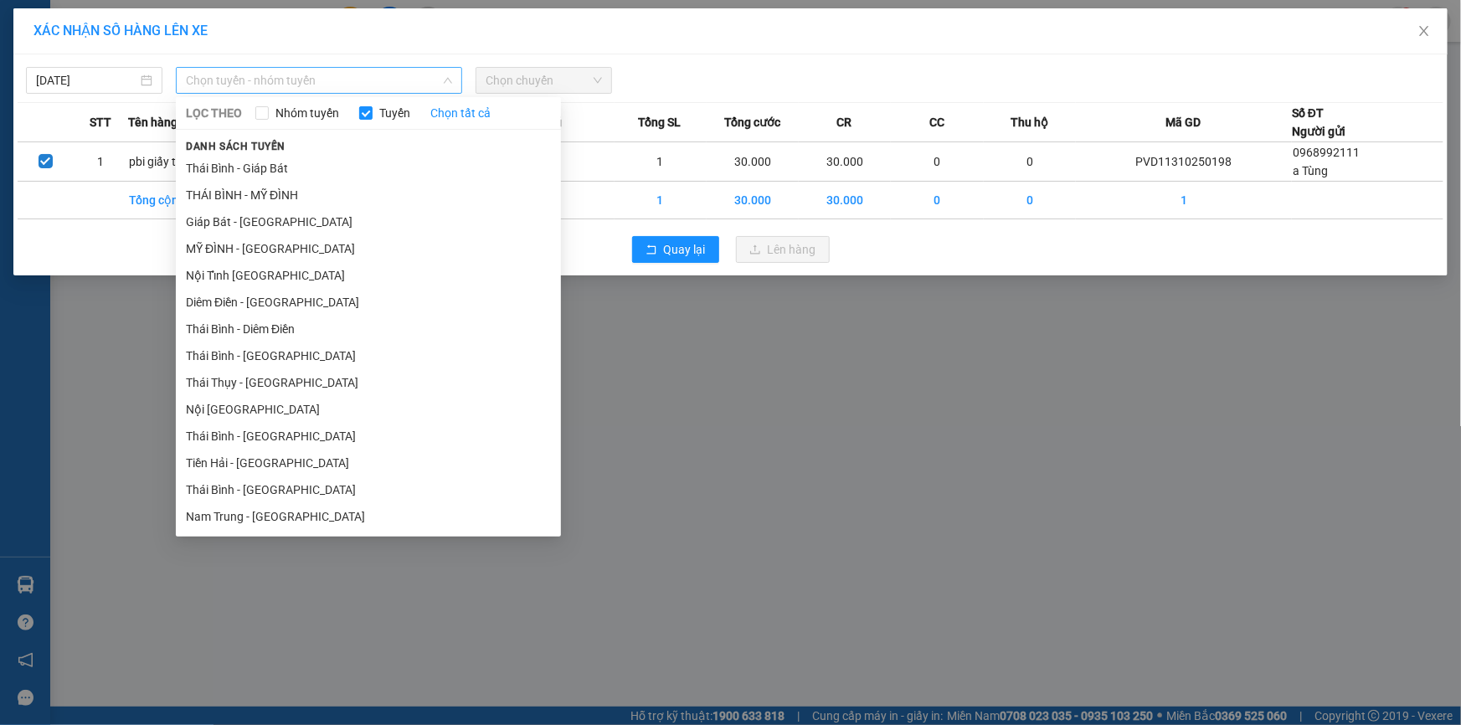
drag, startPoint x: 214, startPoint y: 77, endPoint x: 243, endPoint y: 112, distance: 45.8
click at [214, 77] on span "Chọn tuyến - nhóm tuyến" at bounding box center [319, 80] width 266 height 25
click at [229, 250] on li "MỸ ĐÌNH - THÁI BÌNH" at bounding box center [368, 248] width 385 height 27
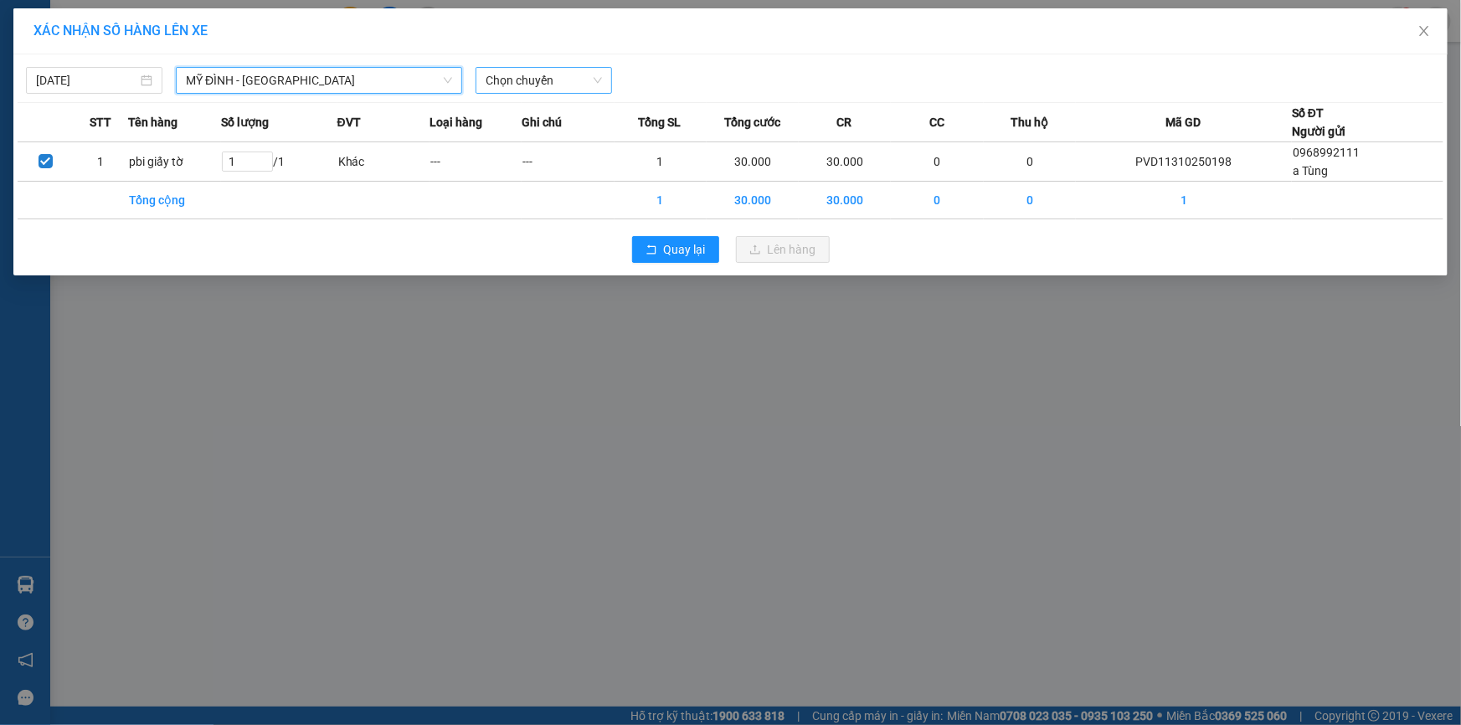
click at [523, 80] on span "Chọn chuyến" at bounding box center [544, 80] width 116 height 25
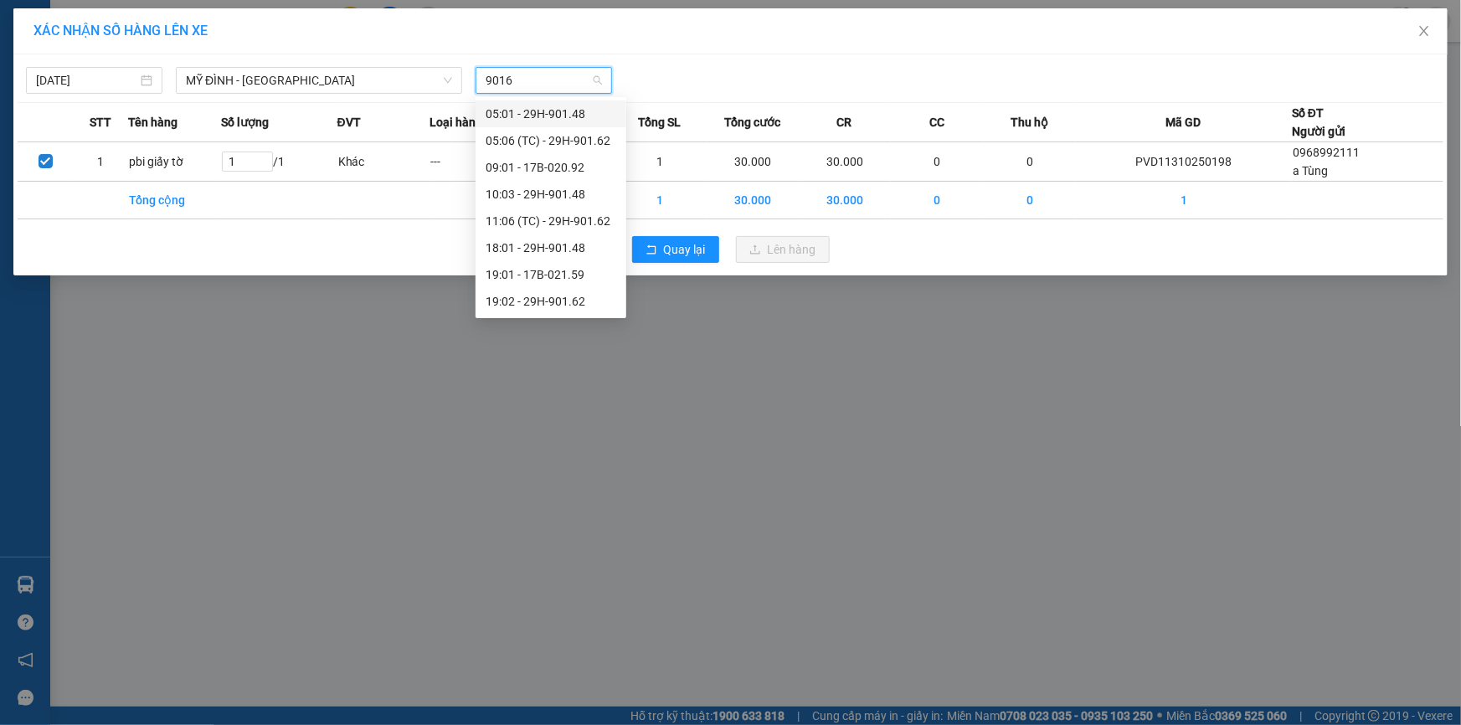
type input "90162"
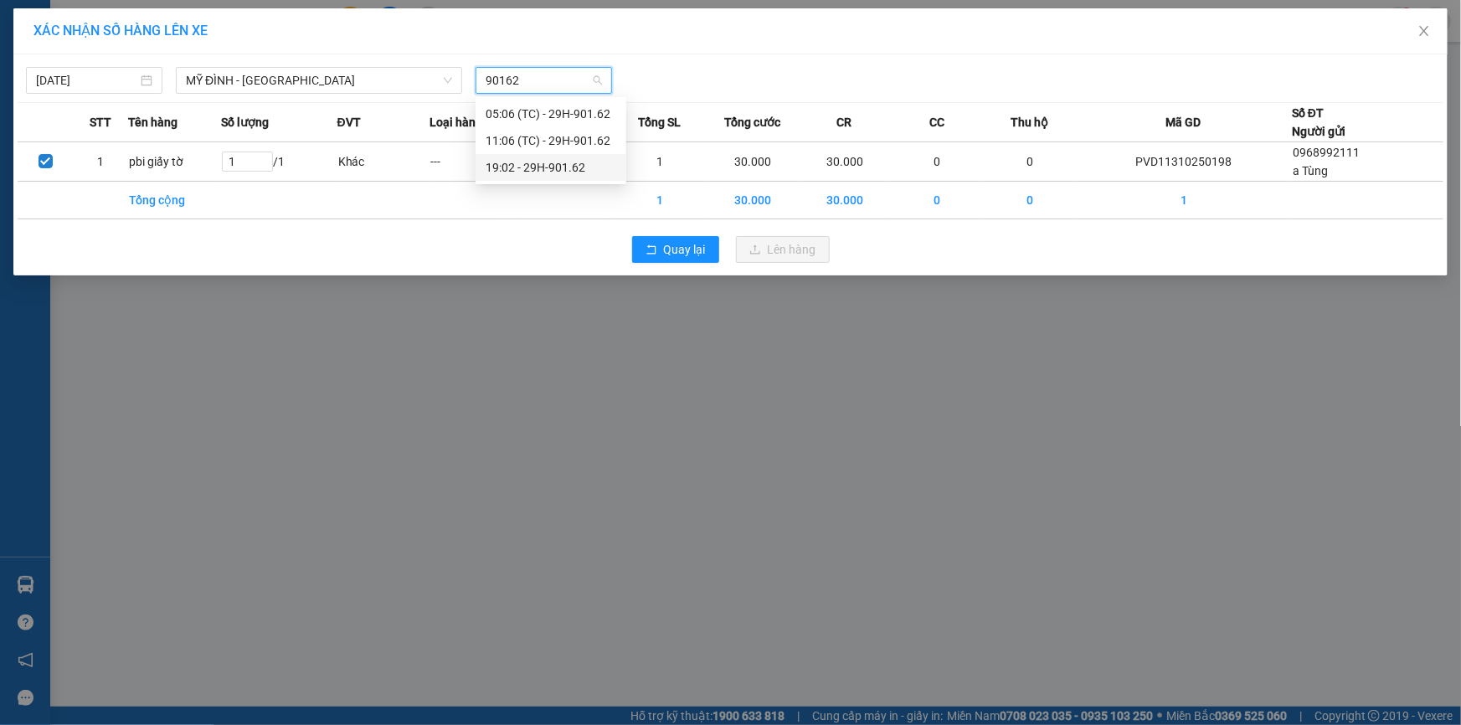
click at [553, 167] on div "19:02 - 29H-901.62" at bounding box center [551, 167] width 131 height 18
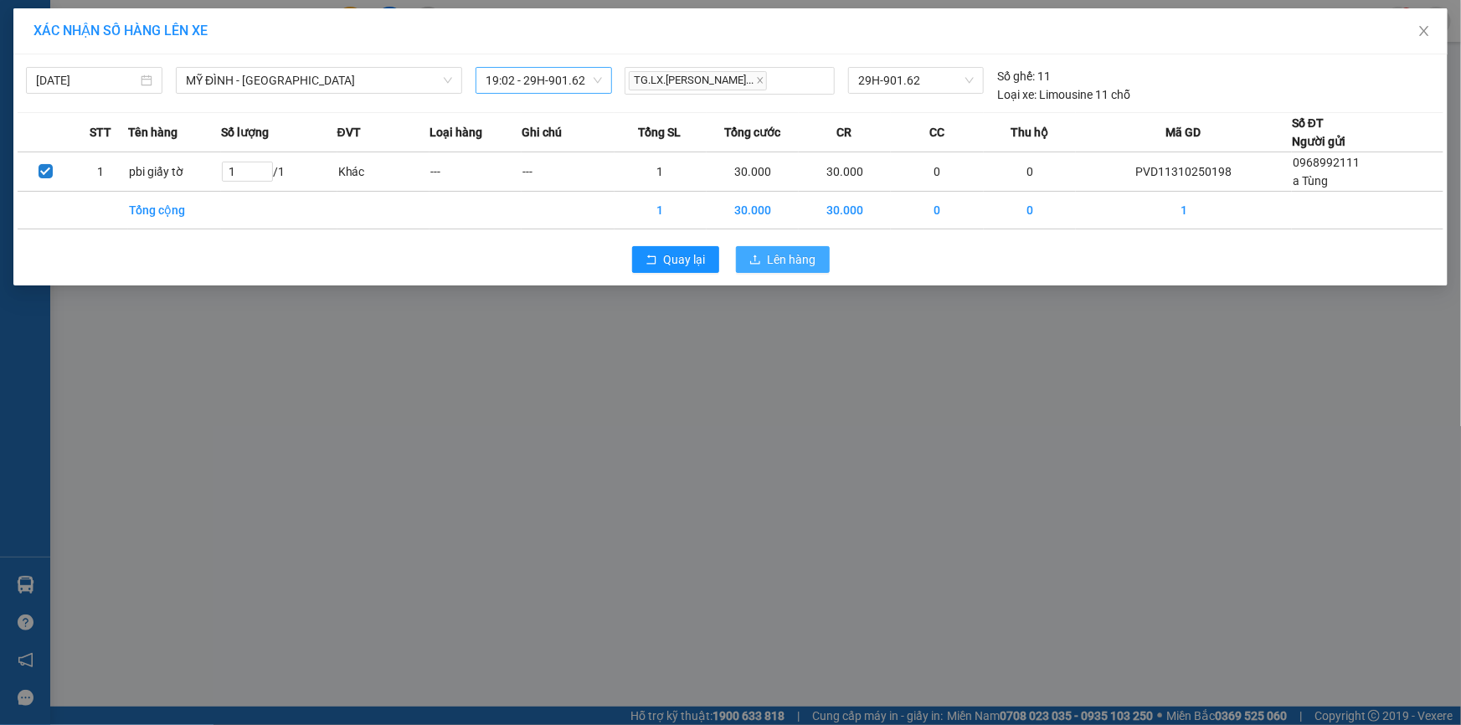
click at [795, 268] on span "Lên hàng" at bounding box center [792, 259] width 49 height 18
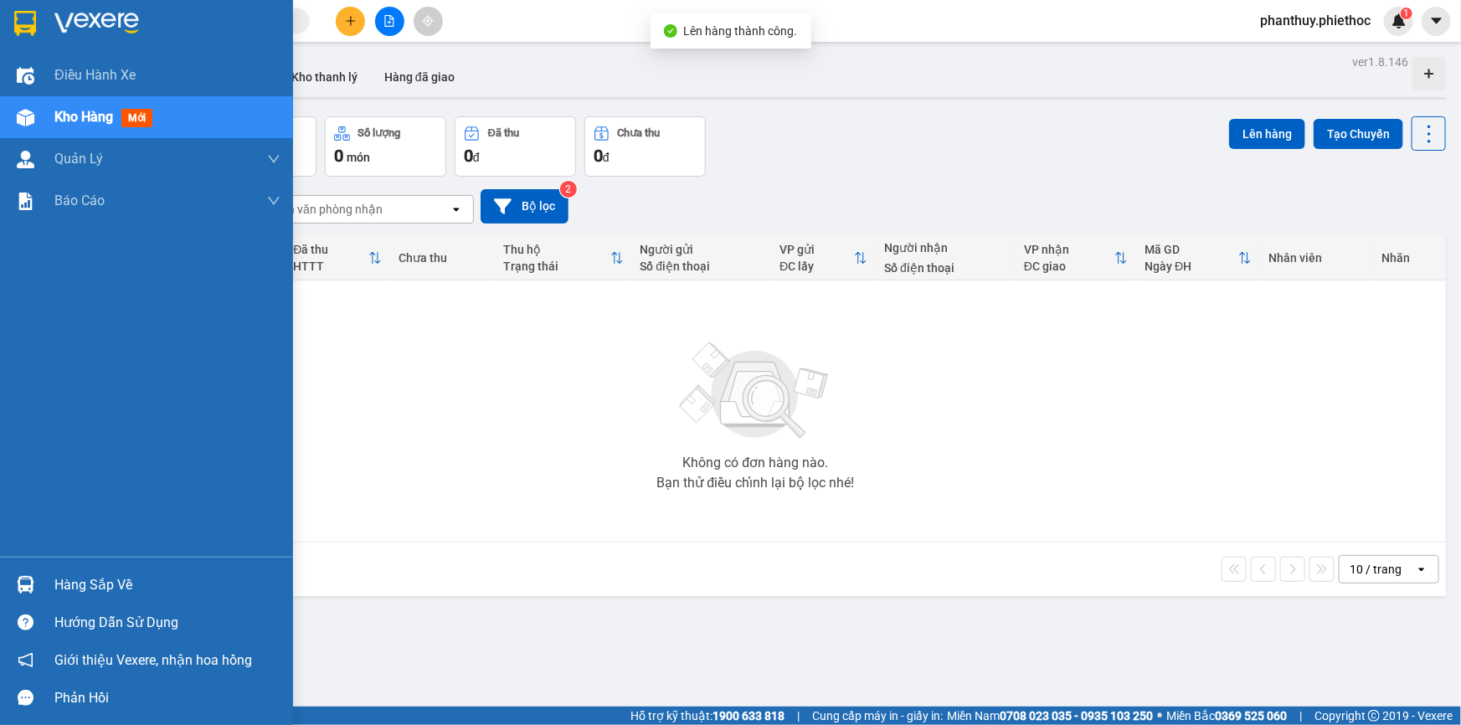
drag, startPoint x: 141, startPoint y: 585, endPoint x: 203, endPoint y: 574, distance: 62.8
click at [142, 585] on div "10 / trang open" at bounding box center [755, 570] width 1381 height 54
drag, startPoint x: 84, startPoint y: 582, endPoint x: 366, endPoint y: 573, distance: 282.4
click at [86, 582] on div "Hàng sắp về" at bounding box center [167, 585] width 226 height 25
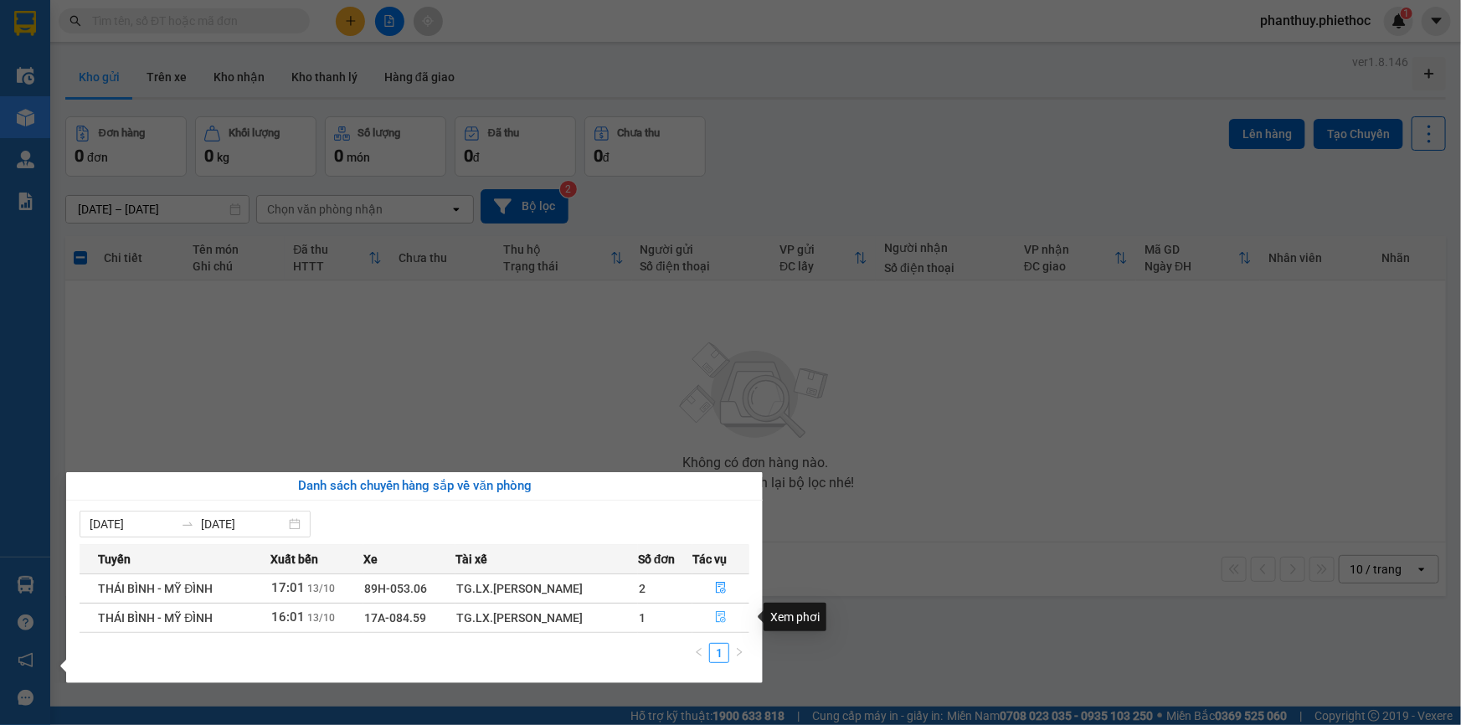
click at [721, 615] on icon "file-done" at bounding box center [721, 617] width 12 height 12
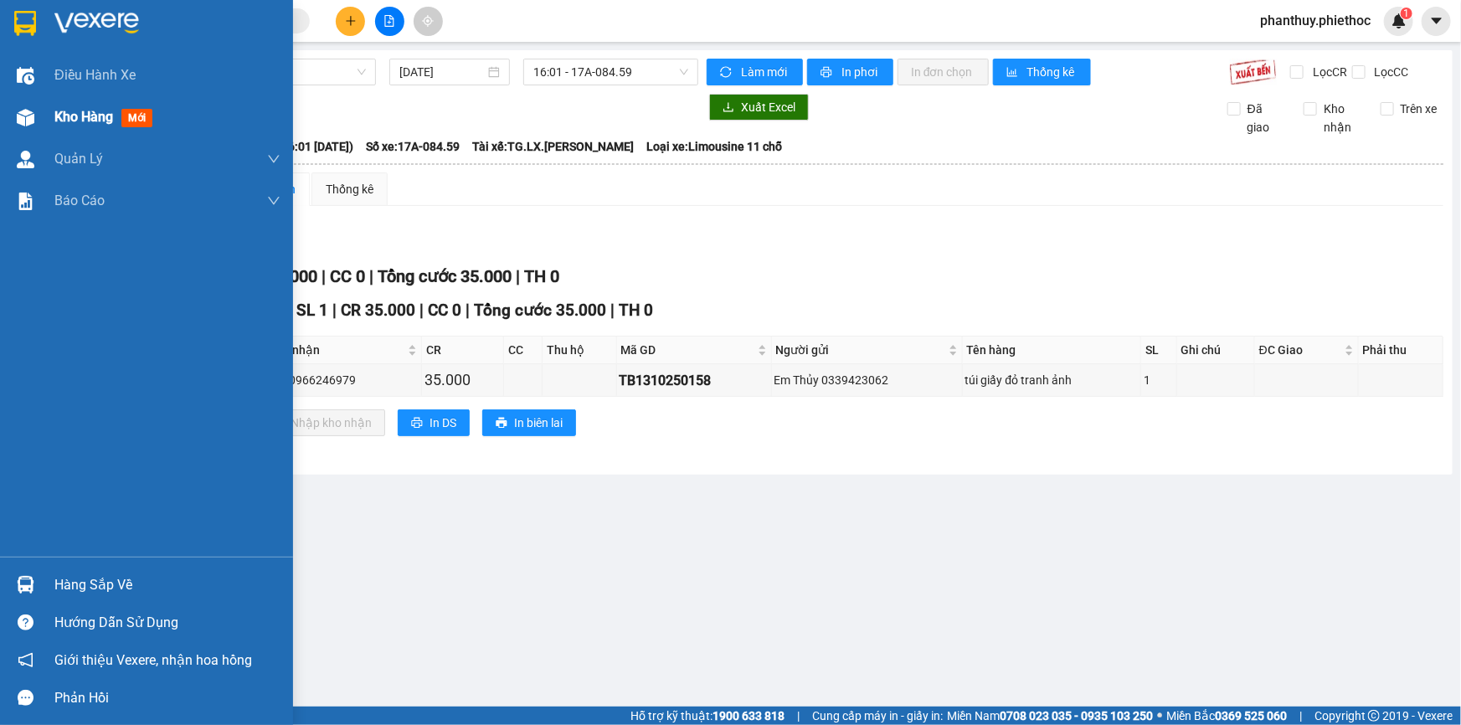
click at [92, 111] on span "Kho hàng" at bounding box center [83, 117] width 59 height 16
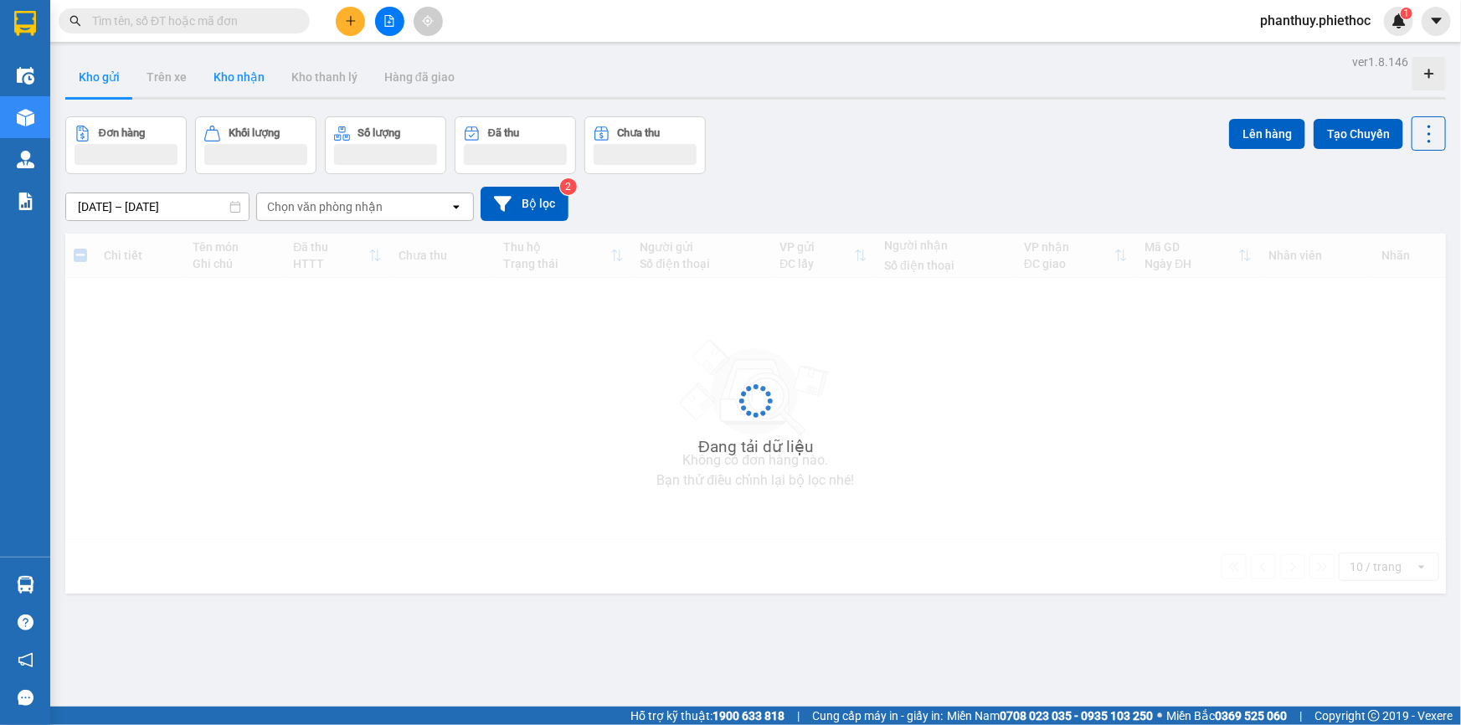
click at [250, 77] on button "Kho nhận" at bounding box center [239, 77] width 78 height 40
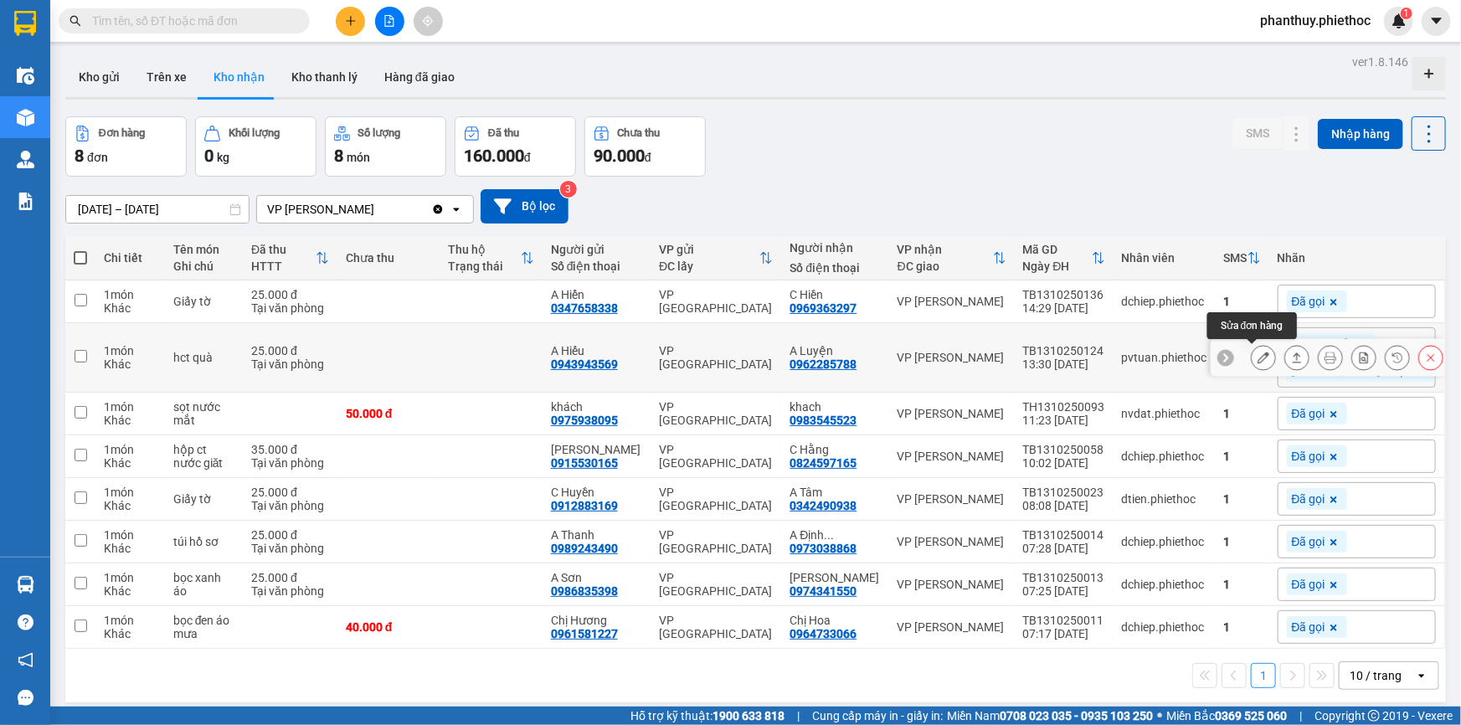
click at [1259, 353] on button at bounding box center [1263, 357] width 23 height 29
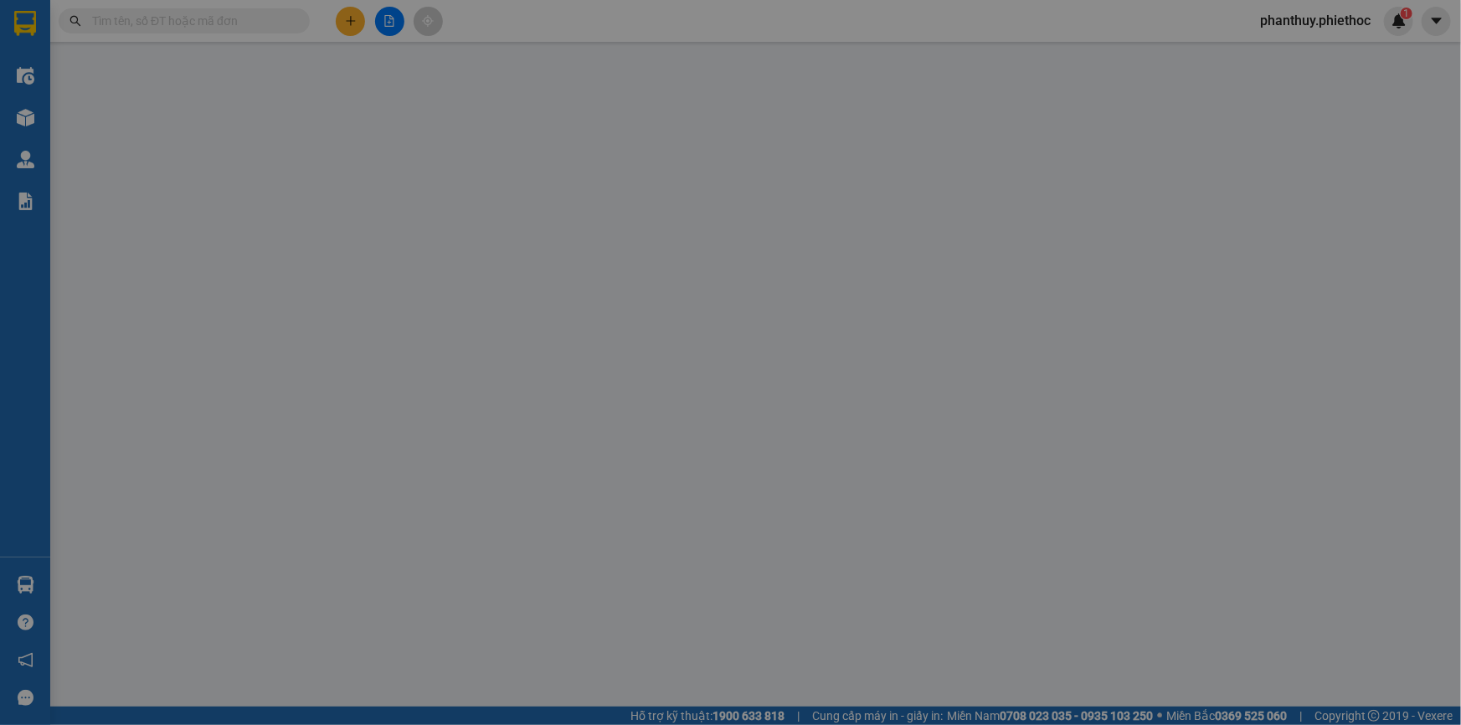
type input "0943943569"
type input "A Hiếu"
type input "0962285788"
type input "A Luyện"
type input "0"
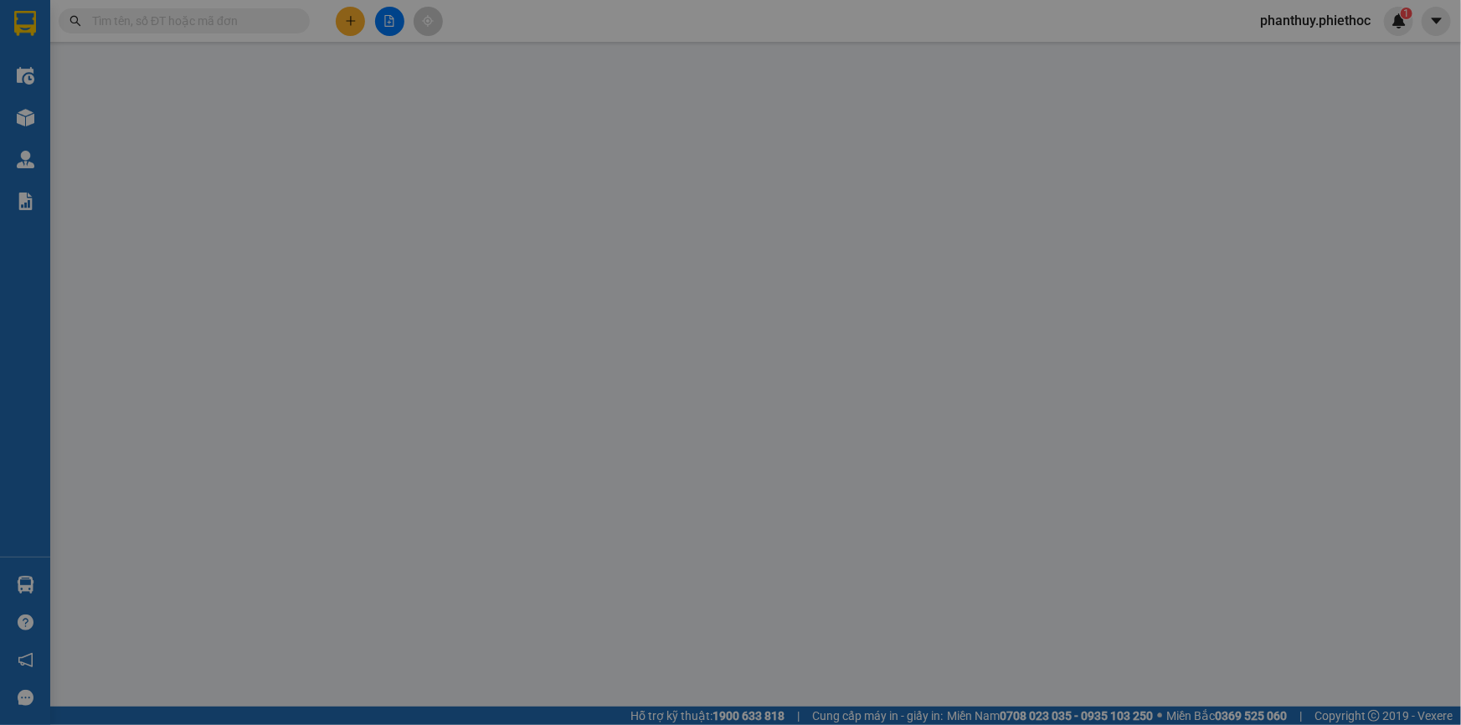
type input "25.000"
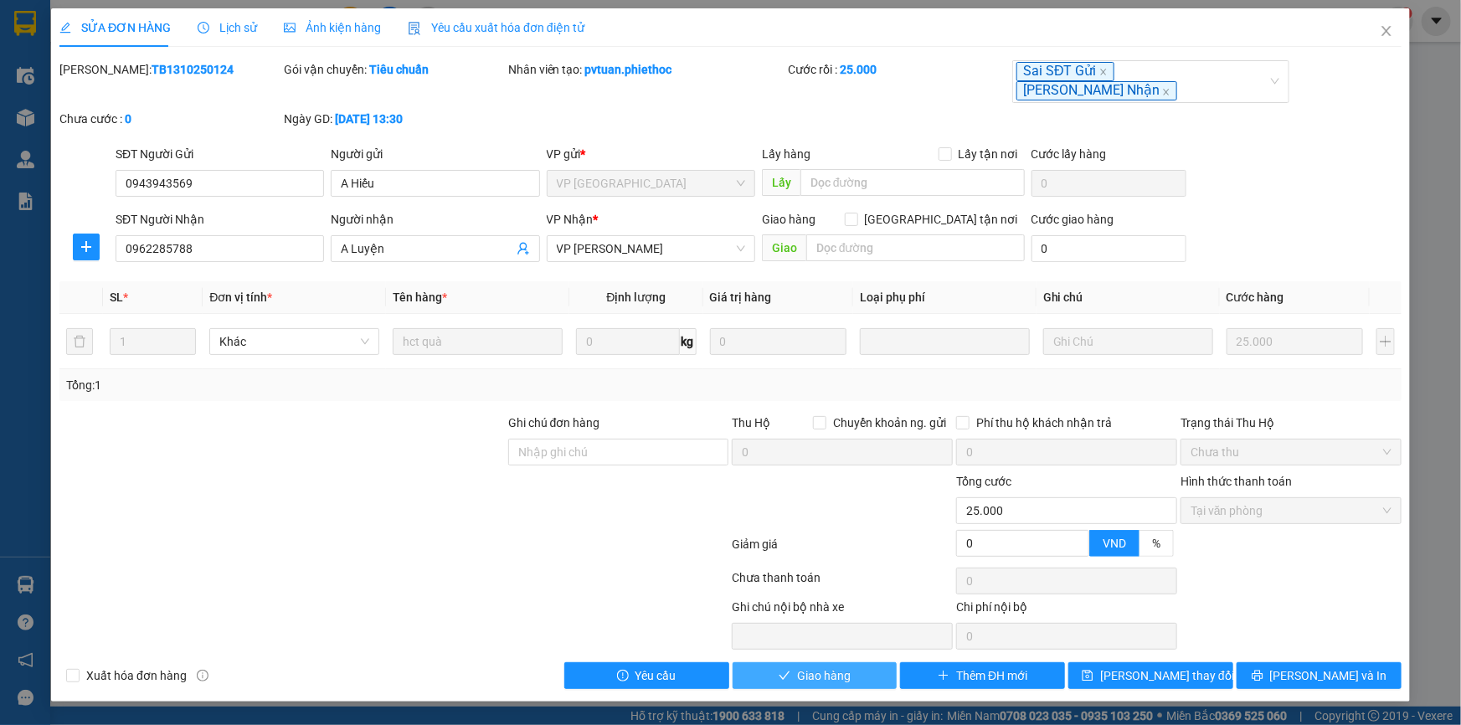
click at [814, 662] on button "Giao hàng" at bounding box center [815, 675] width 165 height 27
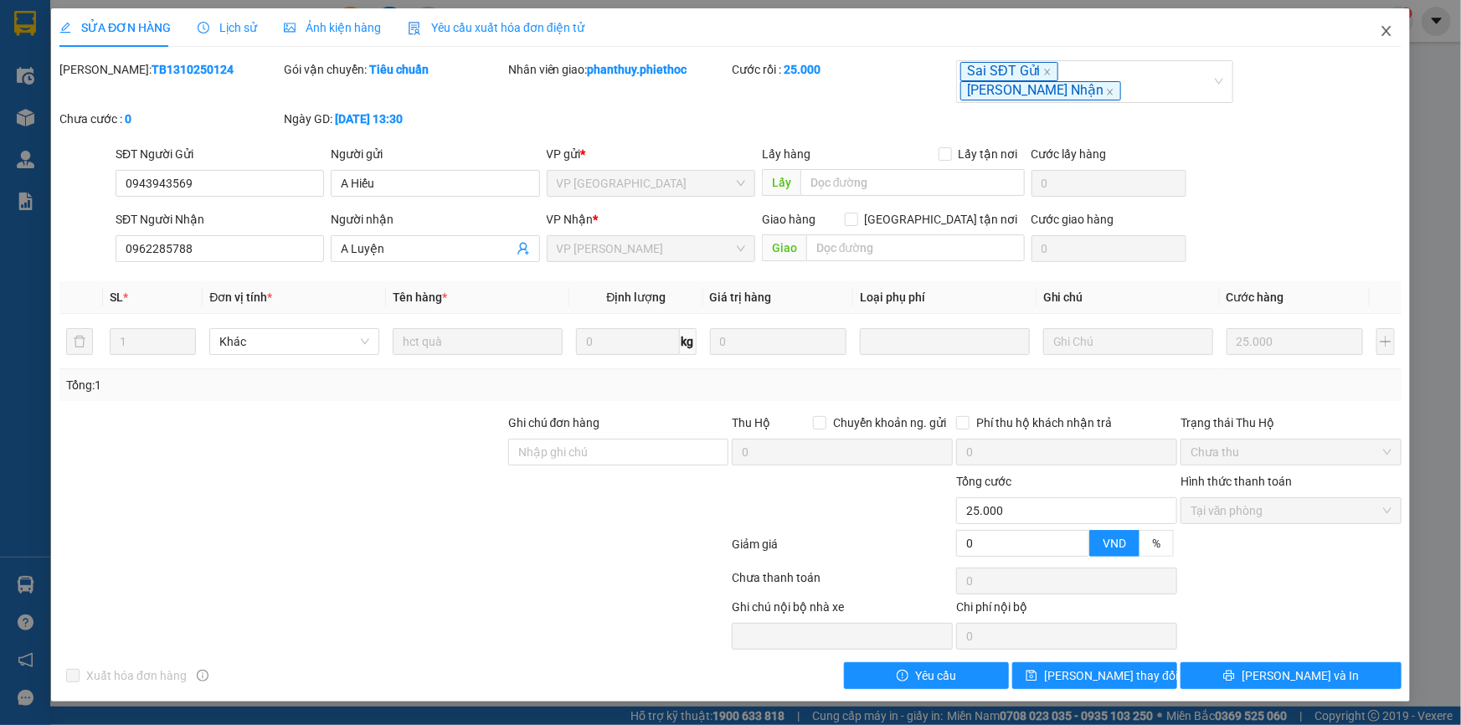
click at [1387, 32] on icon "close" at bounding box center [1386, 31] width 9 height 10
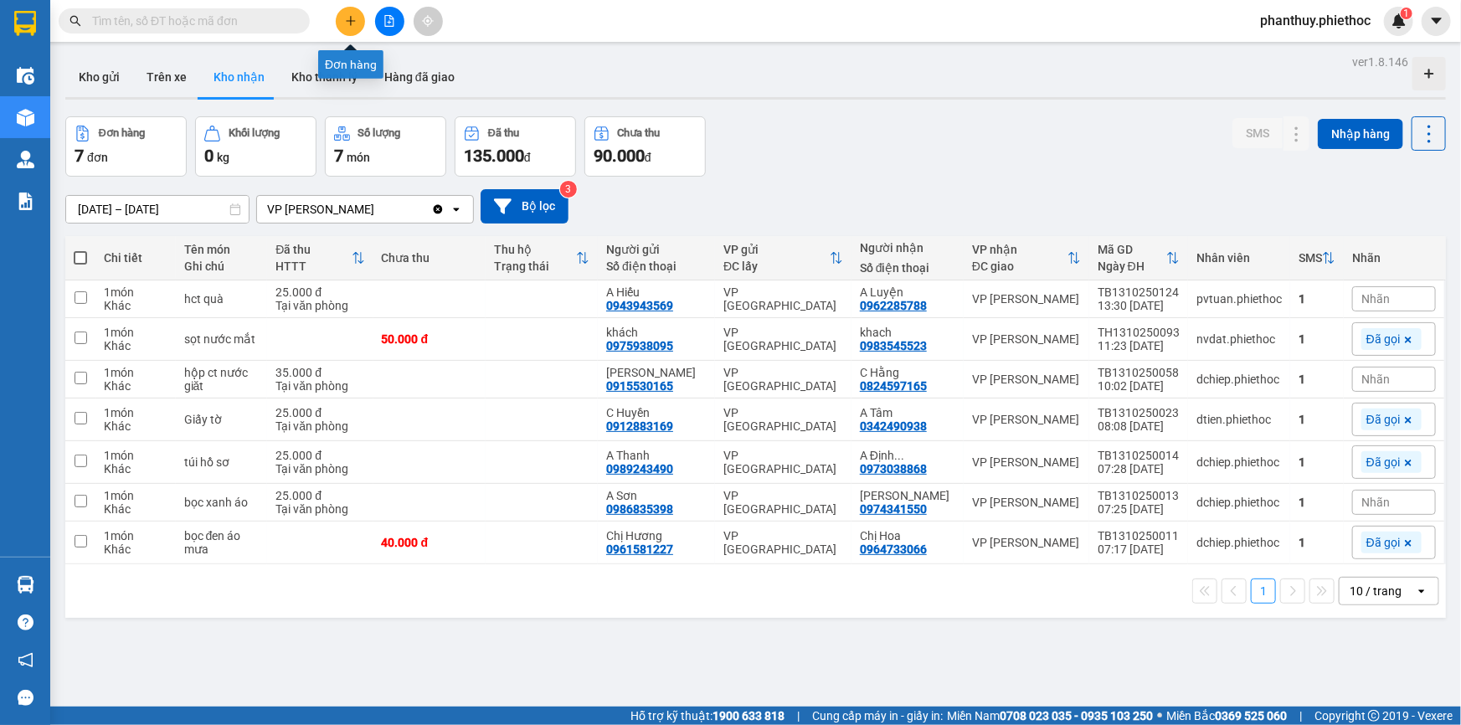
click at [352, 15] on icon "plus" at bounding box center [351, 21] width 12 height 12
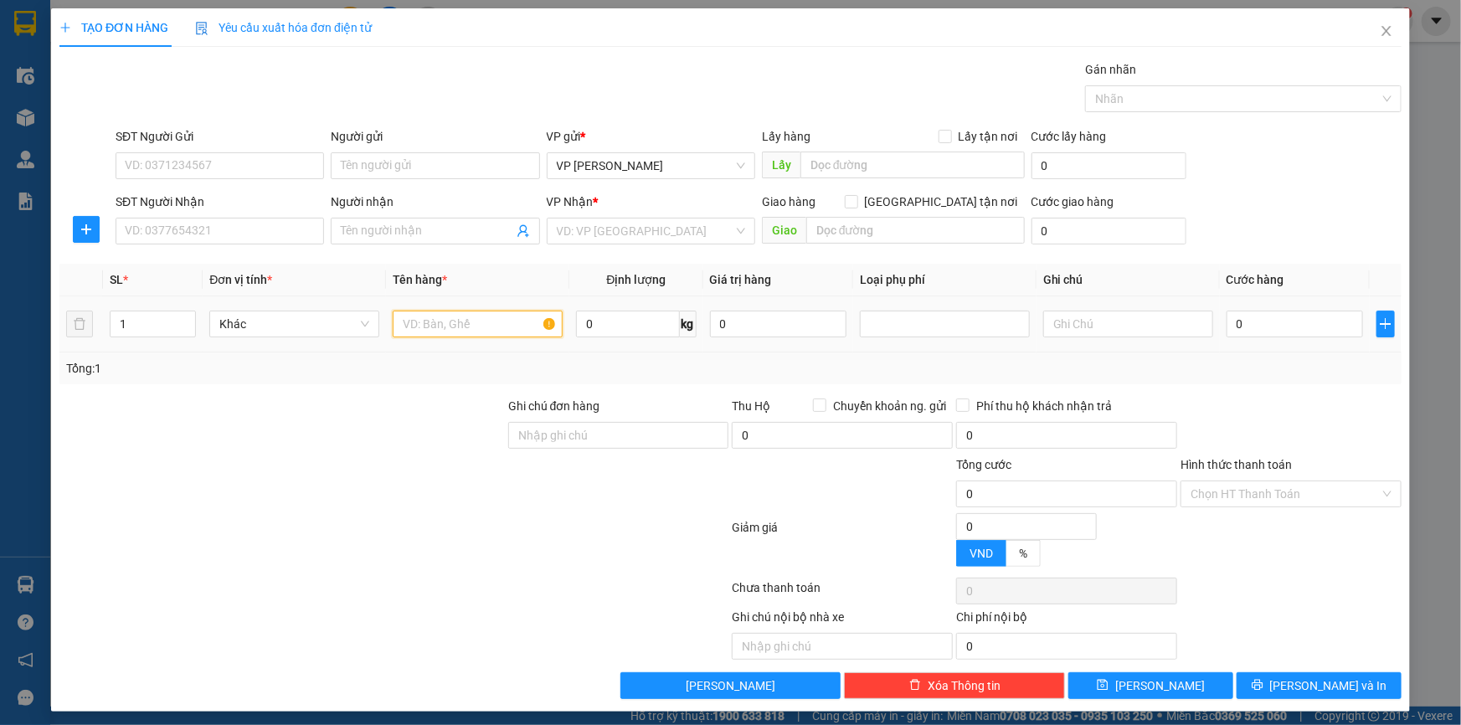
click at [437, 327] on input "text" at bounding box center [478, 324] width 170 height 27
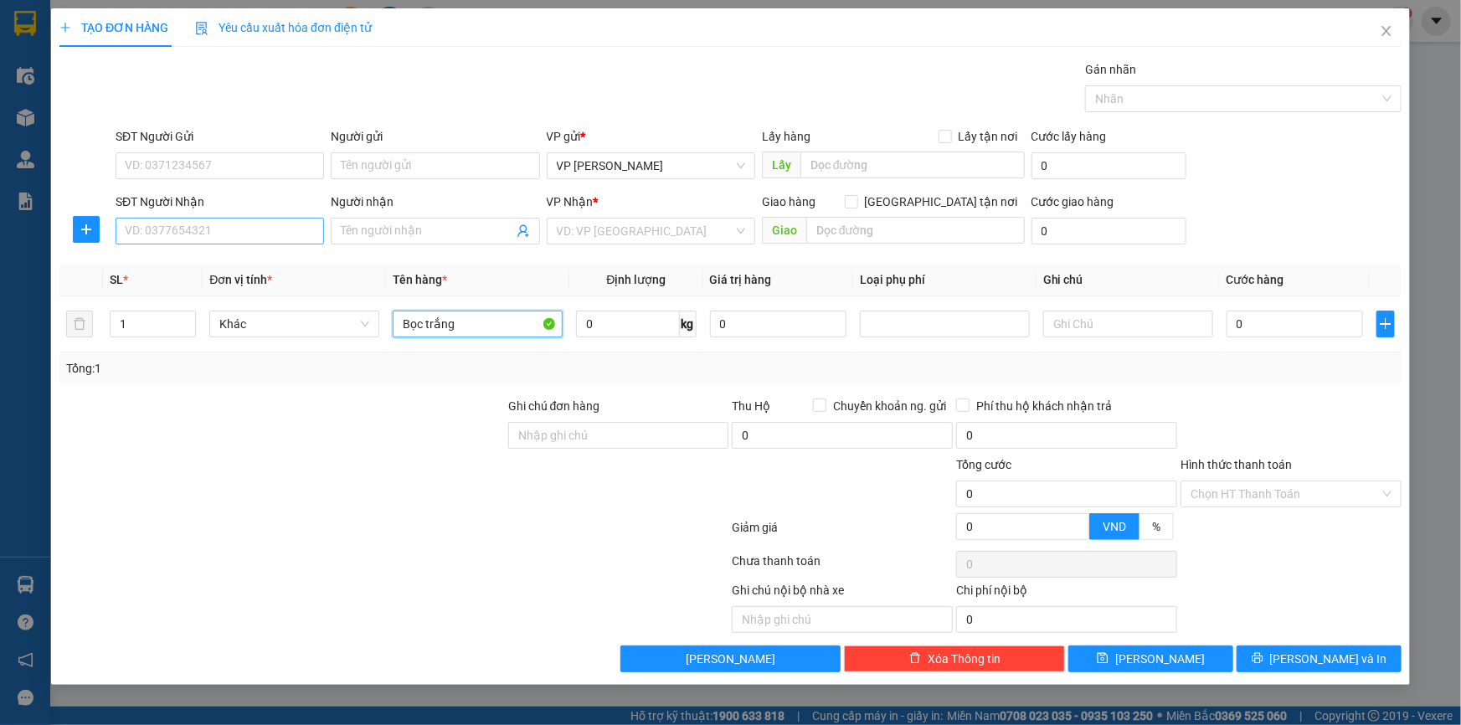
type input "Bọc trắng"
click at [211, 224] on input "SĐT Người Nhận" at bounding box center [220, 231] width 209 height 27
type input "0963711681"
click at [219, 268] on div "0963711681 - A Hùng" at bounding box center [220, 264] width 188 height 18
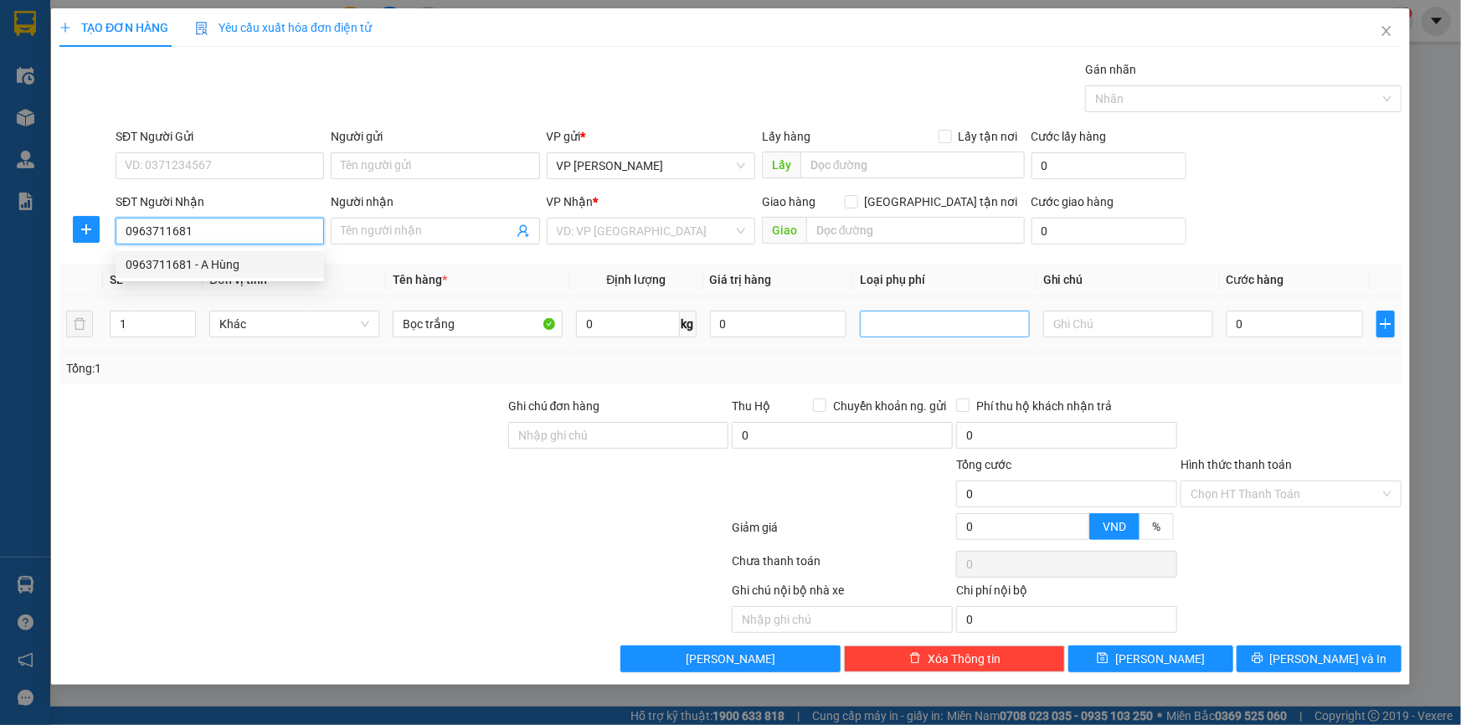
type input "A Hùng"
type input "Cầu Nhất"
type input "5.000"
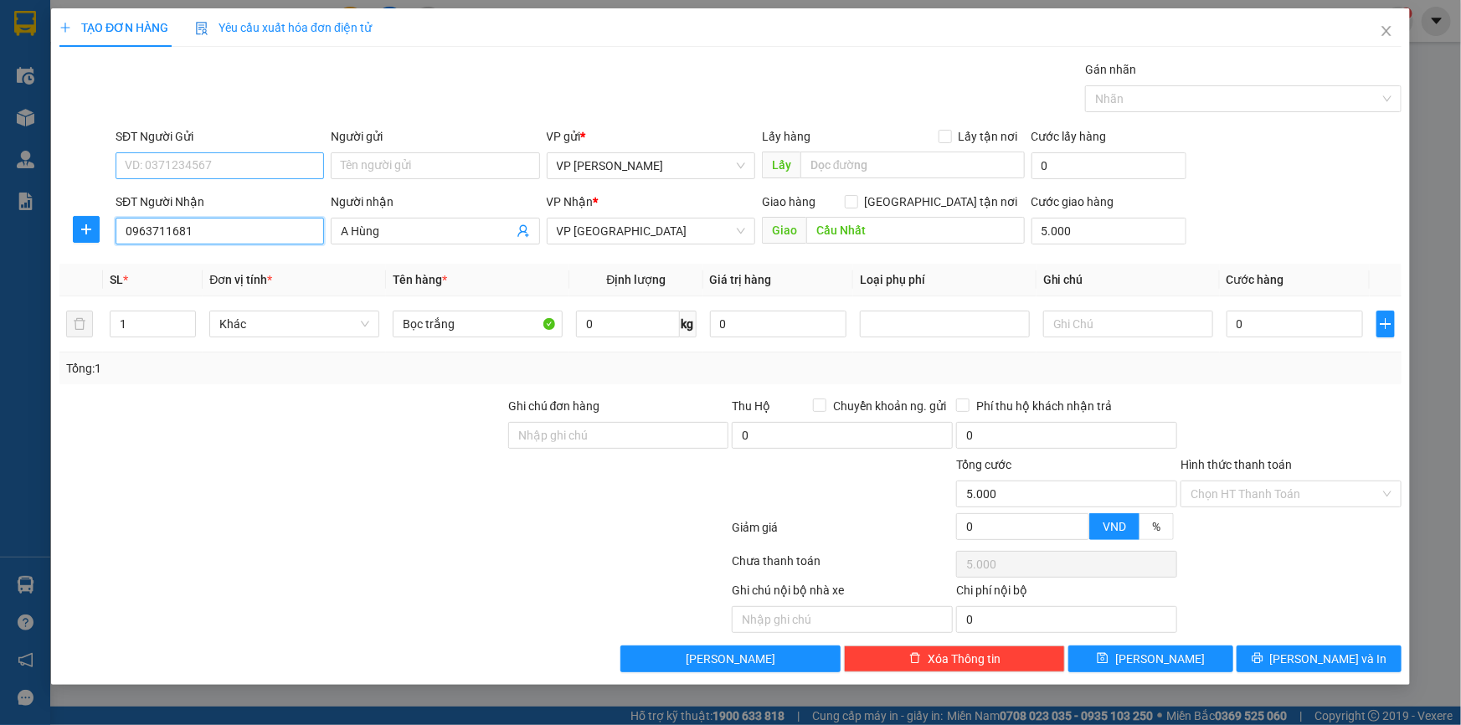
type input "0963711681"
click at [200, 175] on input "SĐT Người Gửi" at bounding box center [220, 165] width 209 height 27
click at [225, 196] on div "0984505357 - A Thống" at bounding box center [220, 199] width 188 height 18
type input "0984505357"
type input "A Thống"
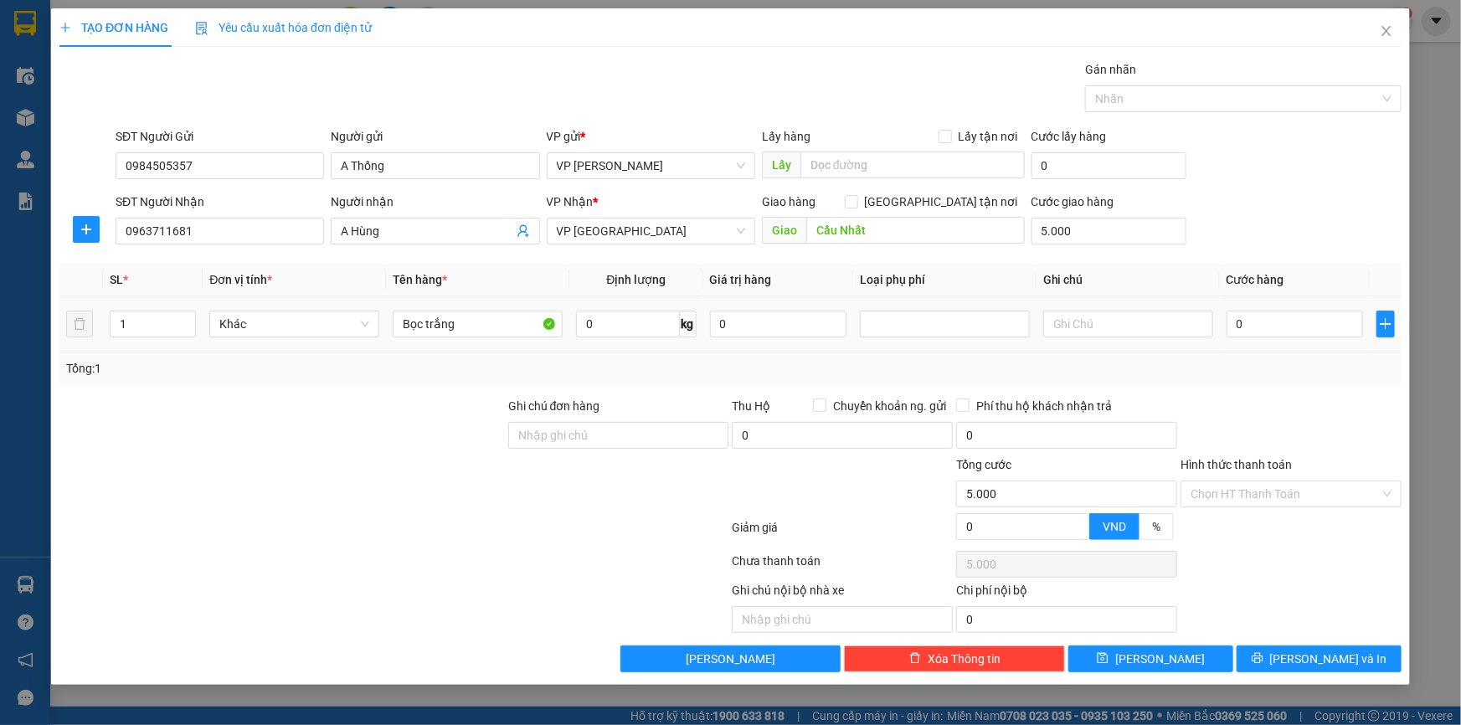
click at [481, 308] on div "Bọc trắng" at bounding box center [478, 323] width 170 height 33
click at [475, 327] on input "Bọc trắng" at bounding box center [478, 324] width 170 height 27
type input "Bọc trắng (thuốc)"
click at [610, 326] on input "0" at bounding box center [627, 324] width 103 height 27
type input "1"
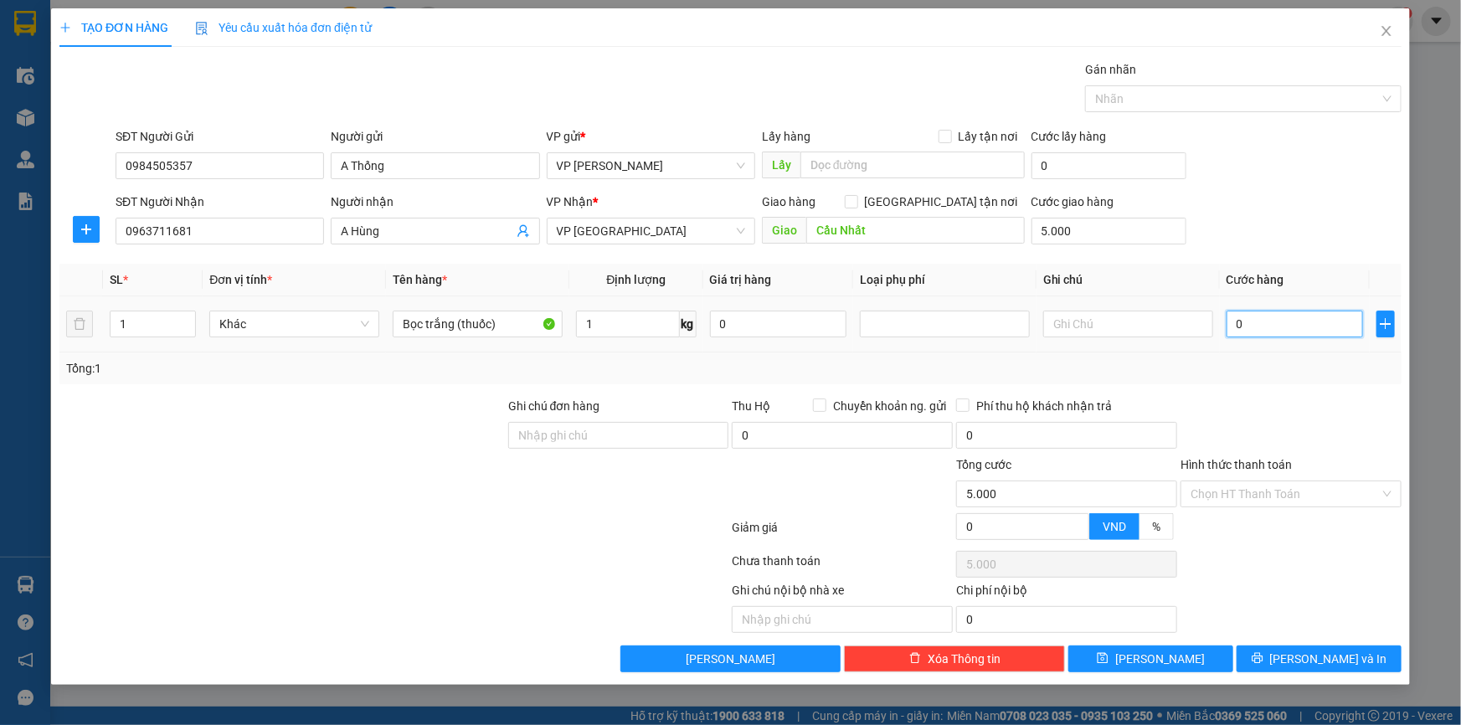
click at [1248, 318] on input "0" at bounding box center [1295, 324] width 137 height 27
type input "02"
type input "5.002"
type input "025"
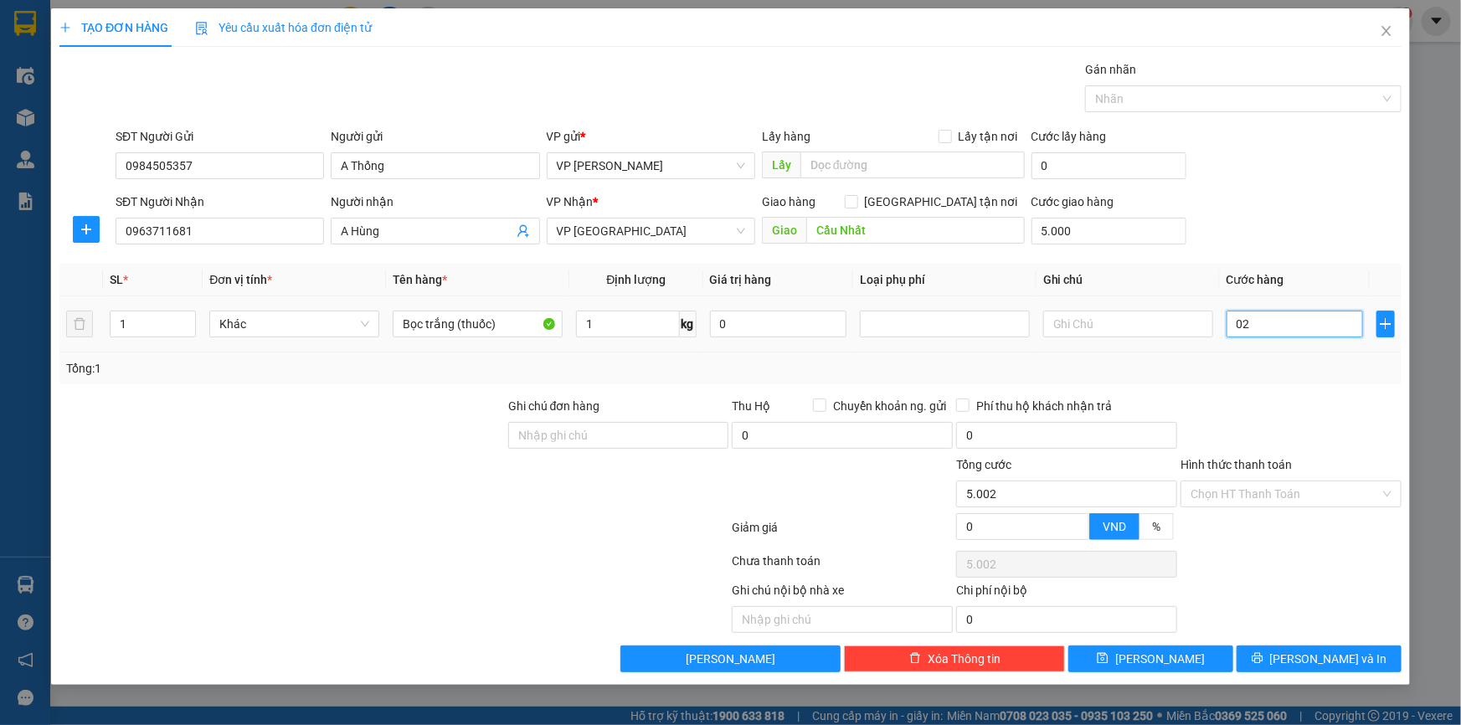
type input "5.025"
type input "25.000"
type input "30.000"
click at [1290, 441] on div at bounding box center [1291, 426] width 224 height 59
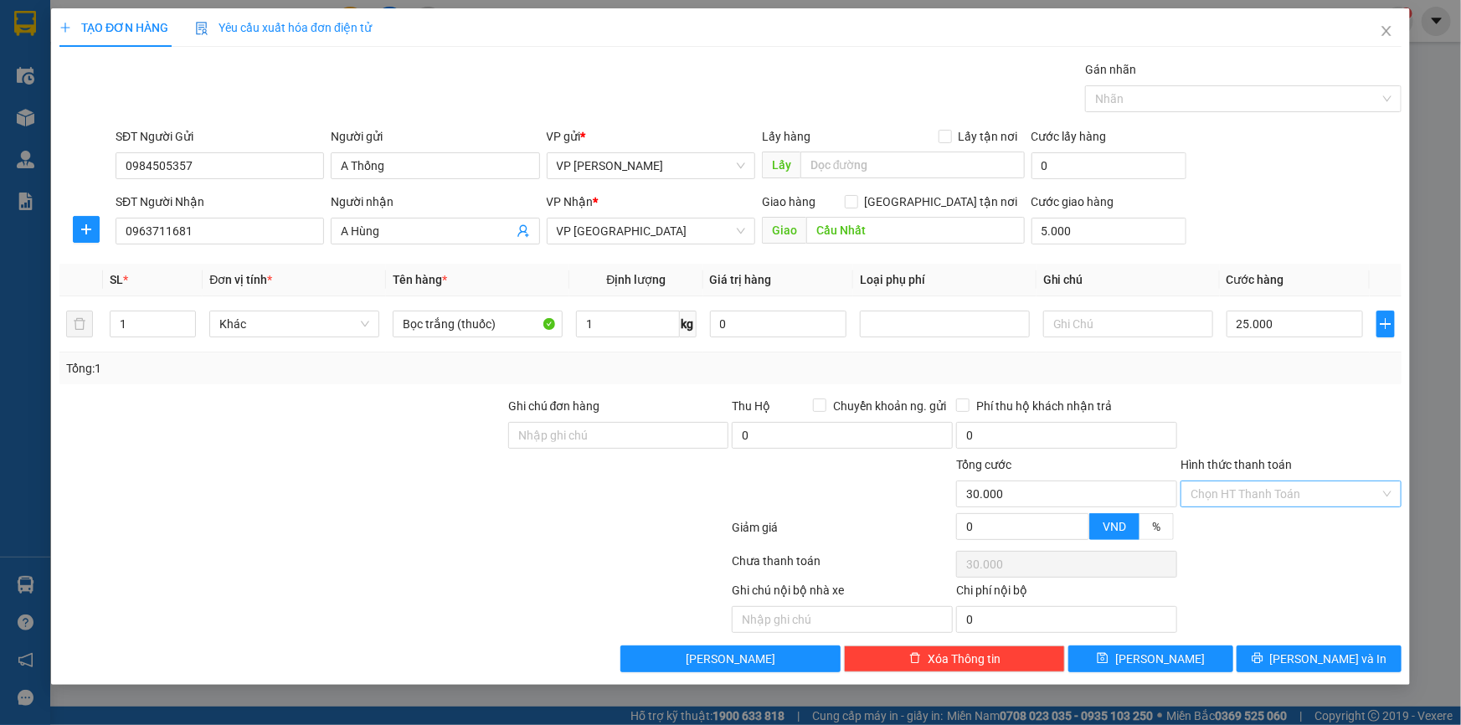
click at [1245, 491] on input "Hình thức thanh toán" at bounding box center [1285, 494] width 189 height 25
click at [1256, 528] on div "Tại văn phòng" at bounding box center [1291, 527] width 201 height 18
type input "0"
click at [1285, 394] on div "Transit Pickup Surcharge Ids Transit Deliver Surcharge Ids Transit Deliver Surc…" at bounding box center [730, 366] width 1342 height 612
drag, startPoint x: 1309, startPoint y: 646, endPoint x: 693, endPoint y: 352, distance: 682.5
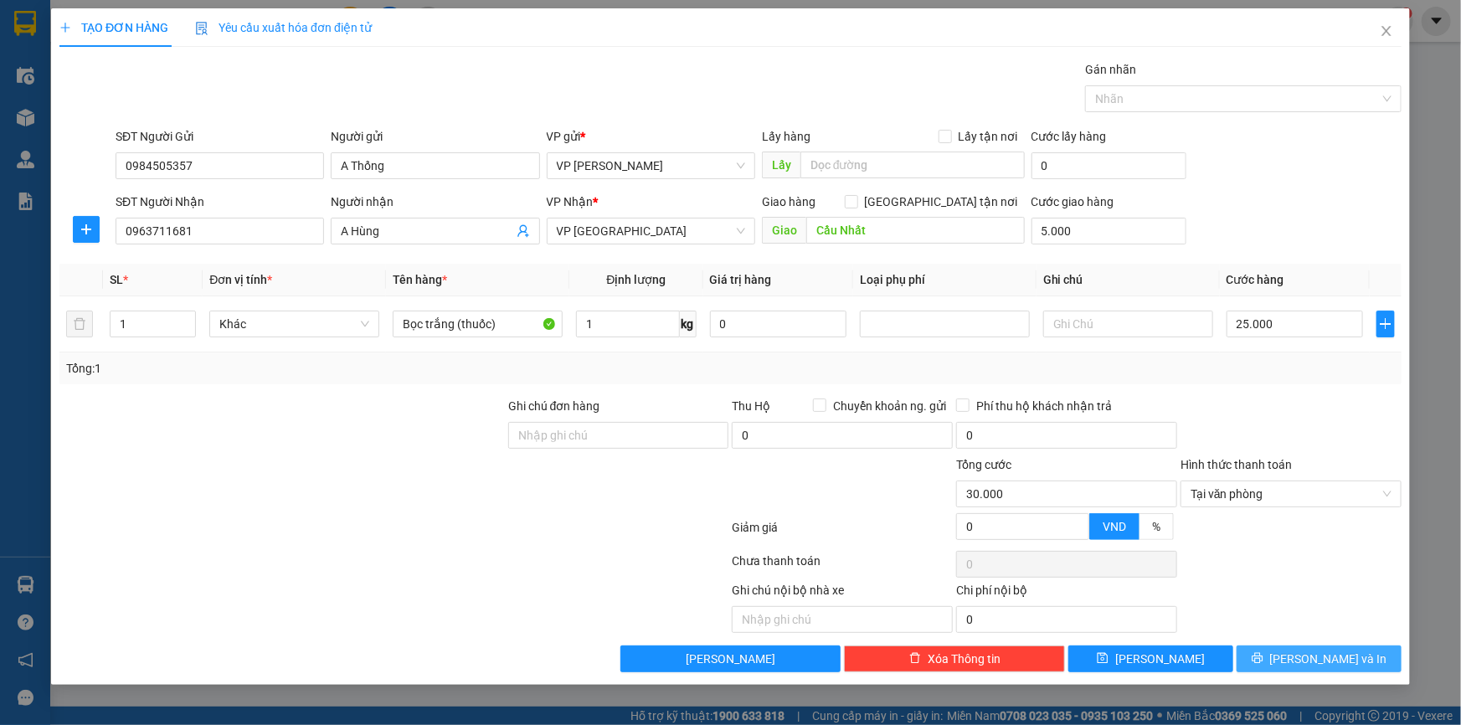
click at [1308, 646] on button "Lưu và In" at bounding box center [1319, 659] width 165 height 27
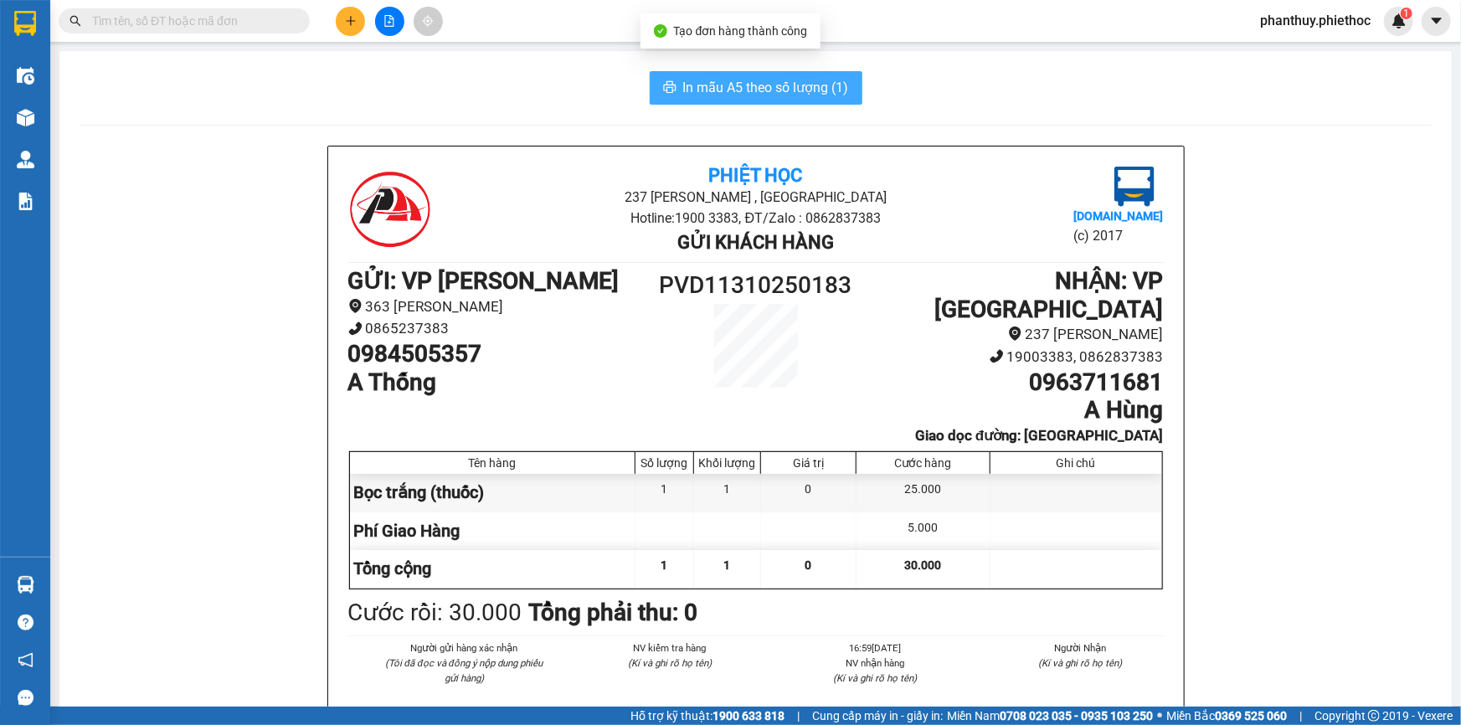
click at [693, 90] on span "In mẫu A5 theo số lượng (1)" at bounding box center [766, 87] width 166 height 21
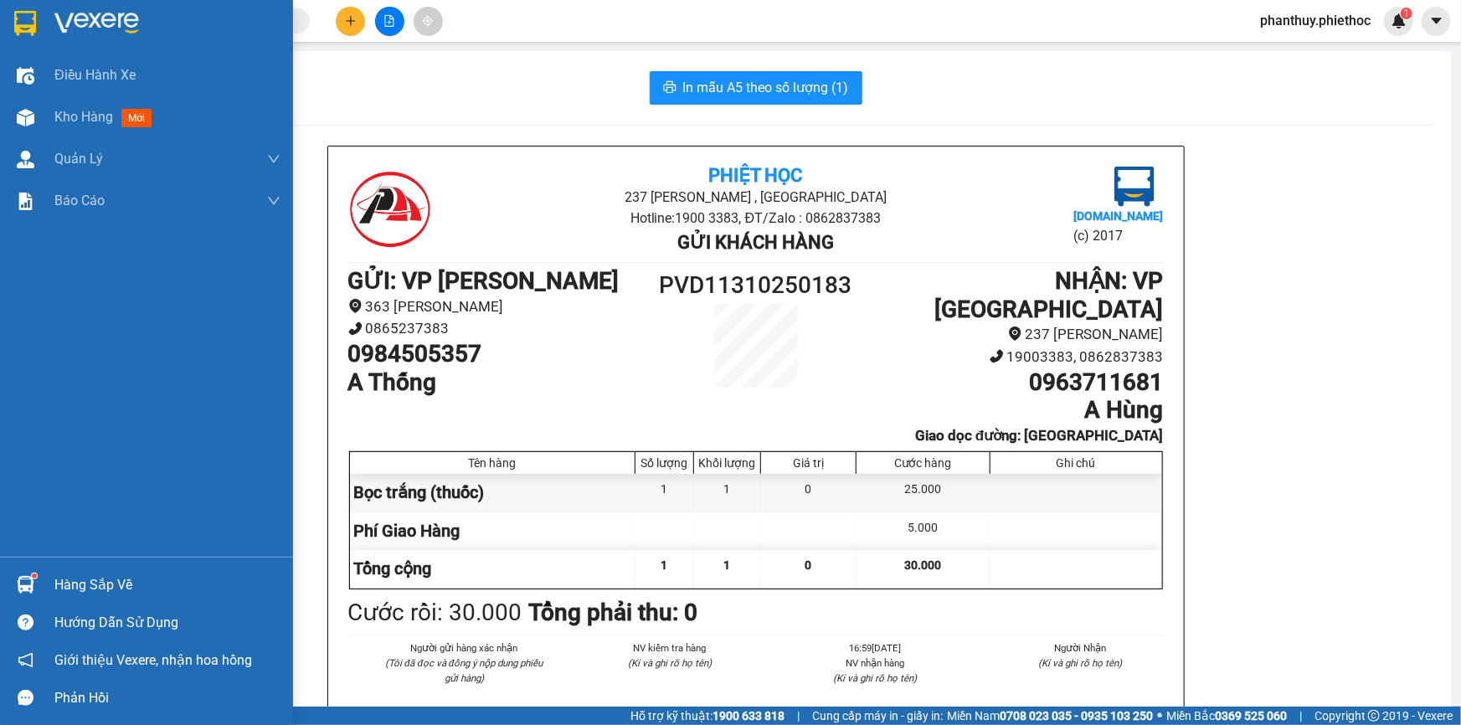
click at [99, 117] on span "Kho hàng" at bounding box center [83, 117] width 59 height 16
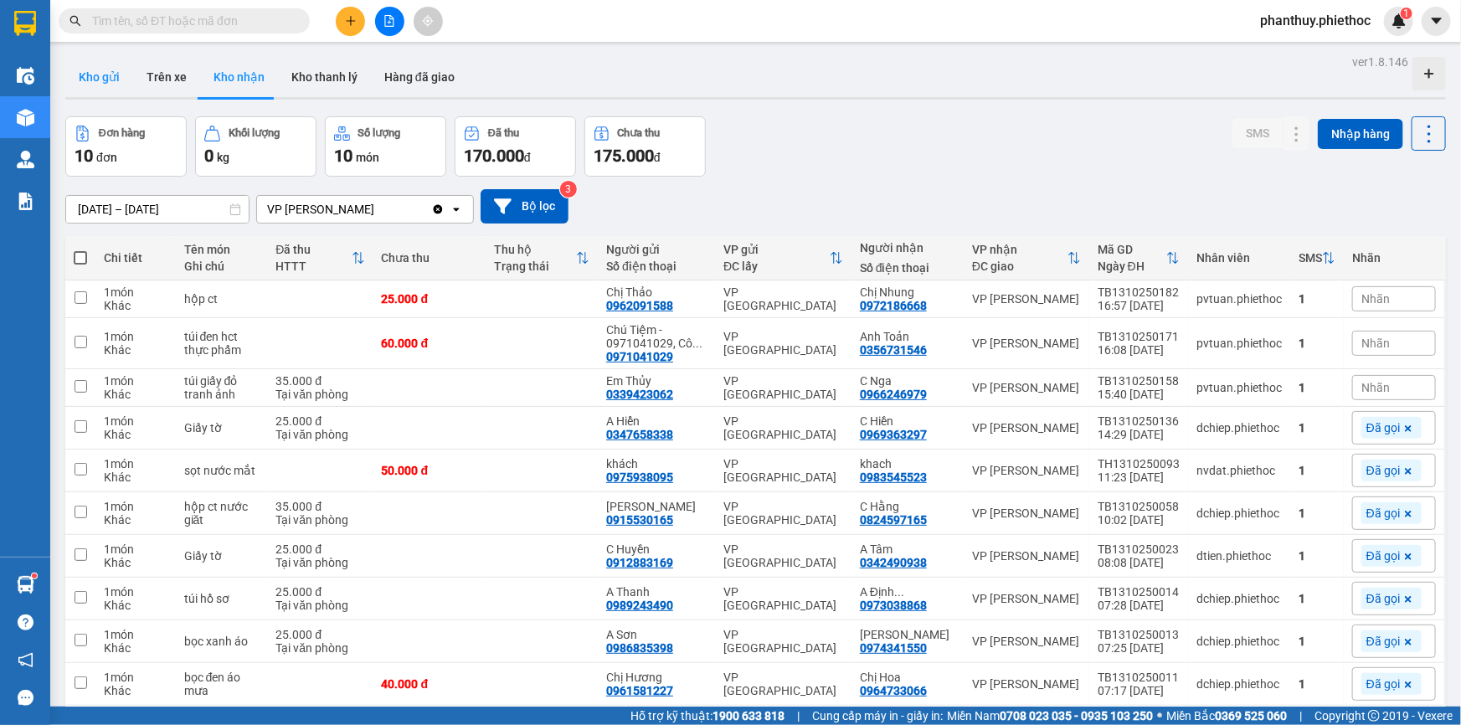
click at [98, 75] on button "Kho gửi" at bounding box center [99, 77] width 68 height 40
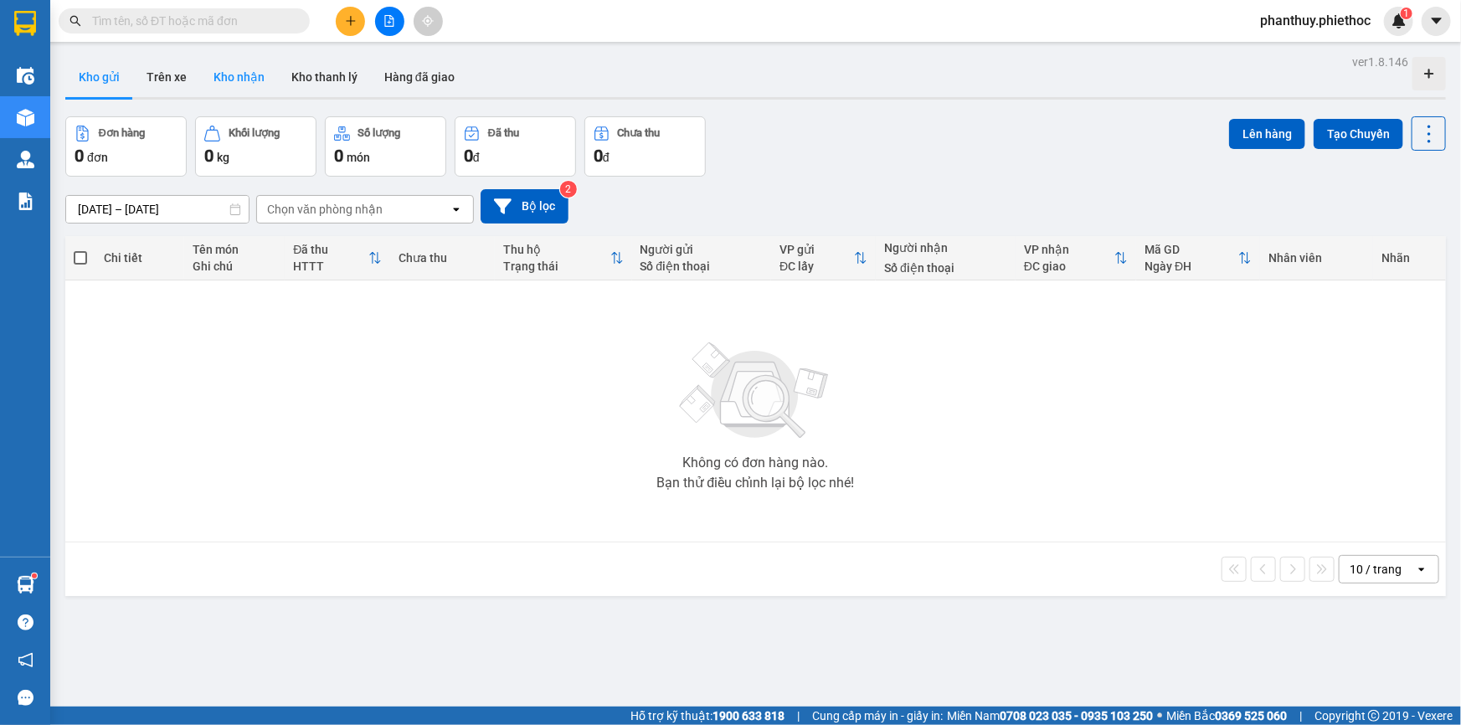
click at [267, 72] on button "Kho nhận" at bounding box center [239, 77] width 78 height 40
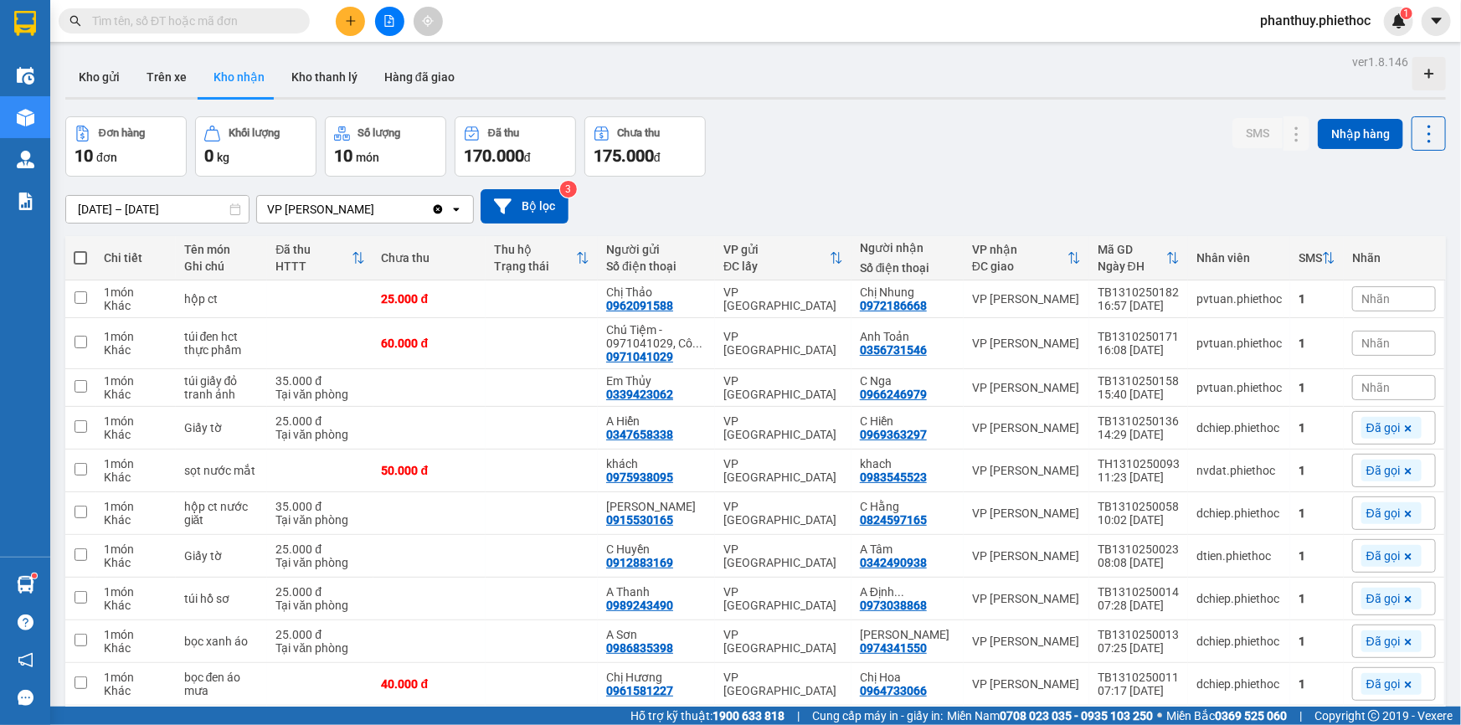
click at [1362, 292] on span "Nhãn" at bounding box center [1376, 298] width 28 height 13
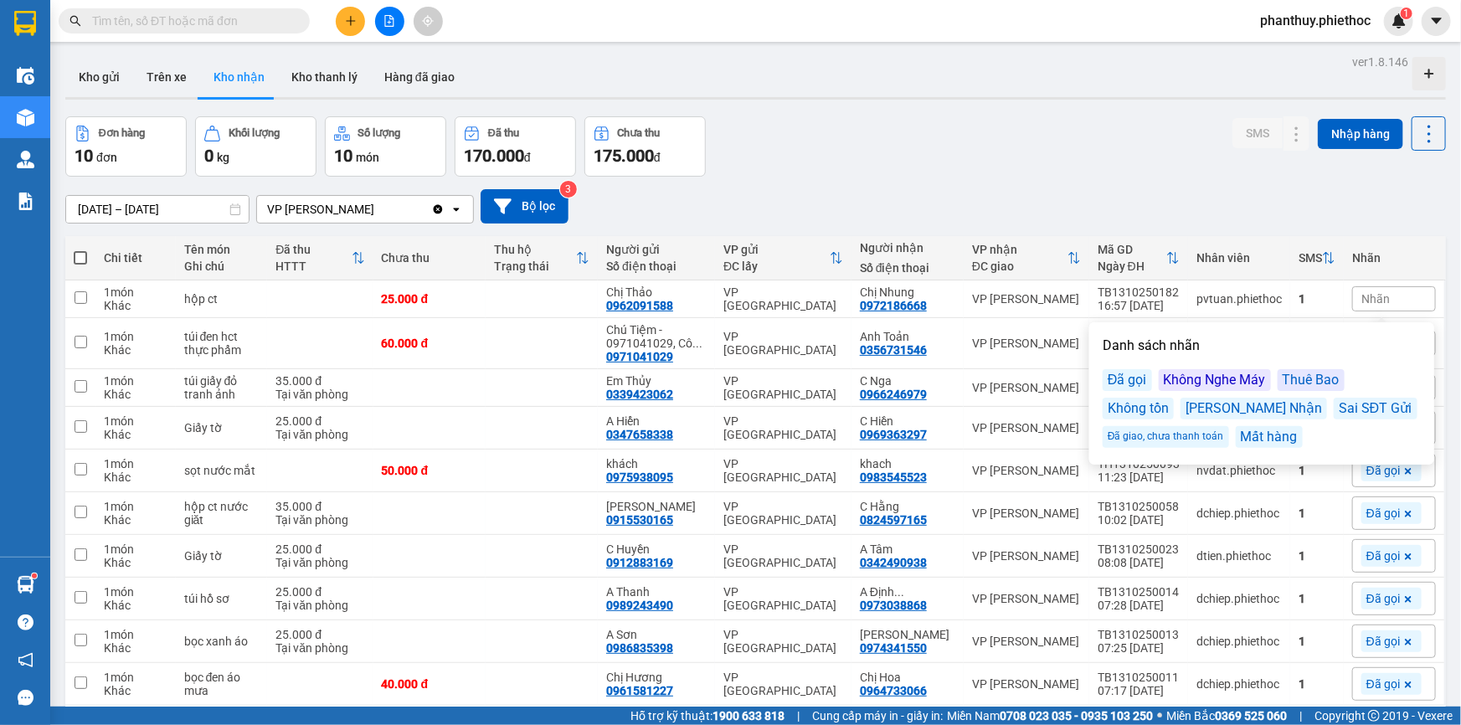
click at [1120, 381] on div "Đã gọi" at bounding box center [1127, 380] width 49 height 22
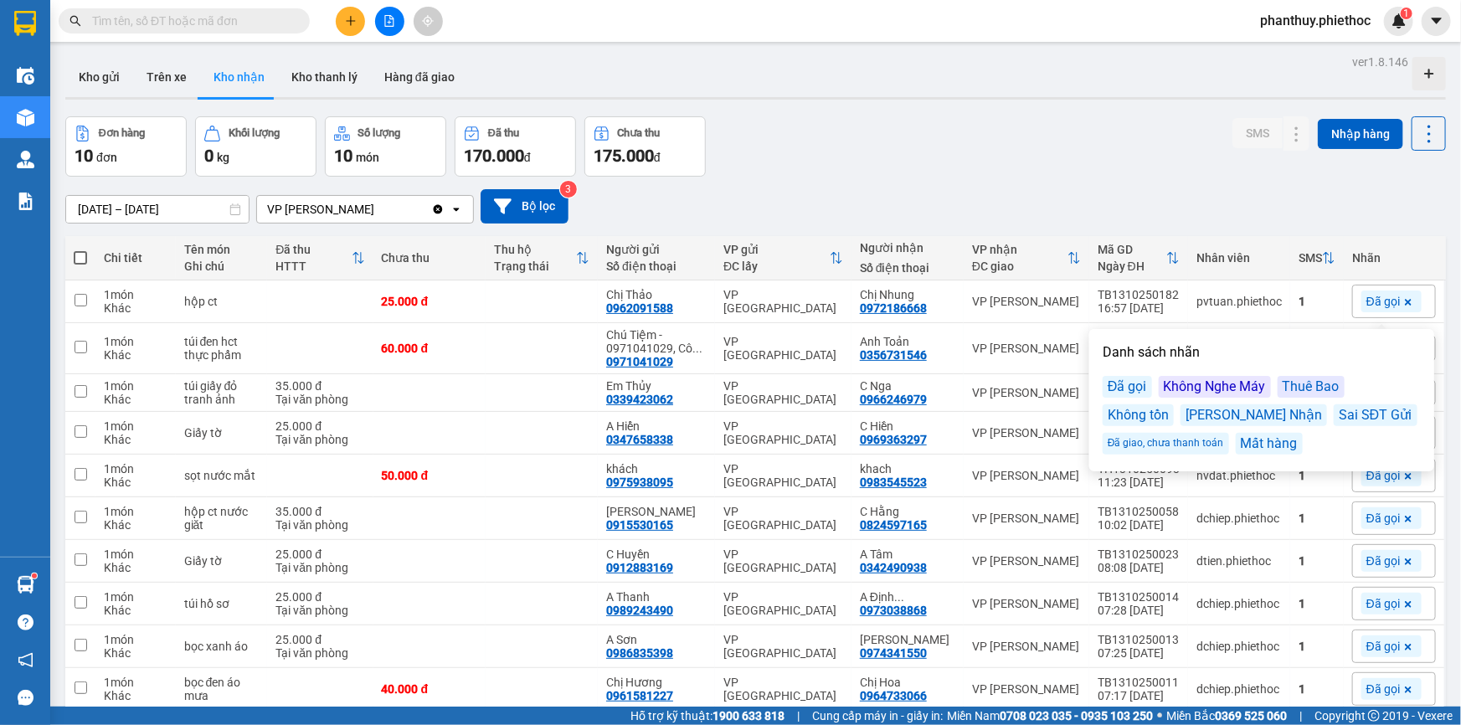
click at [1146, 192] on div "10/10/2025 – 13/10/2025 Press the down arrow key to interact with the calendar …" at bounding box center [755, 206] width 1381 height 34
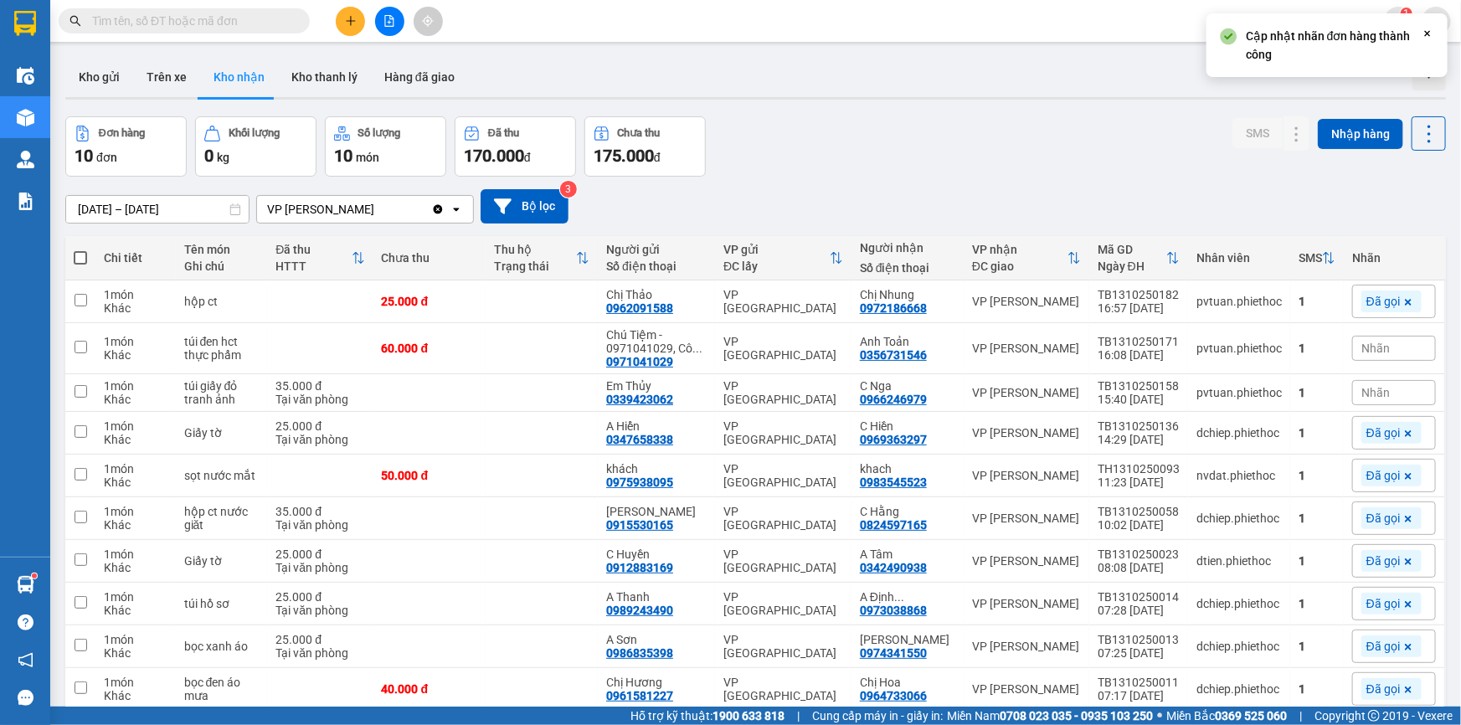
click at [1374, 345] on span "Nhãn" at bounding box center [1376, 348] width 28 height 13
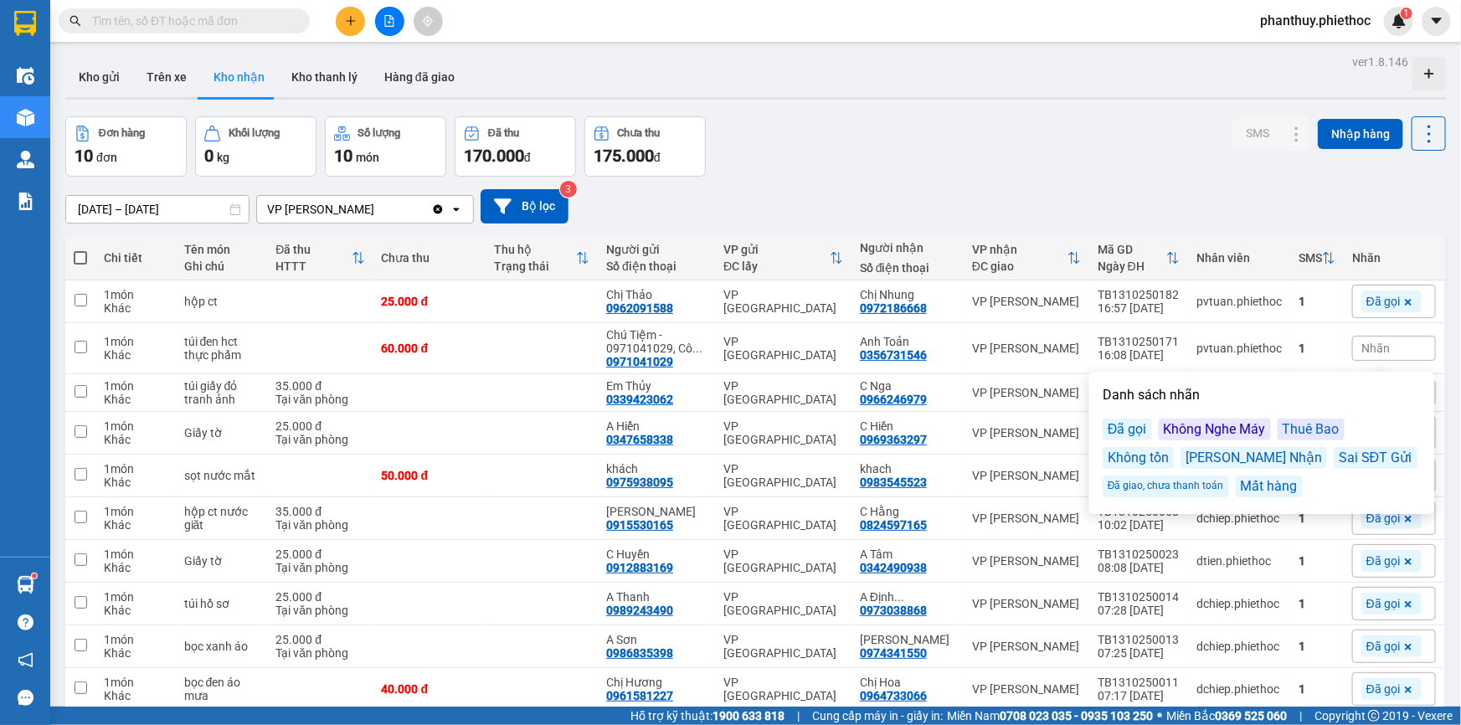
click at [1121, 427] on div "Đã gọi" at bounding box center [1127, 430] width 49 height 22
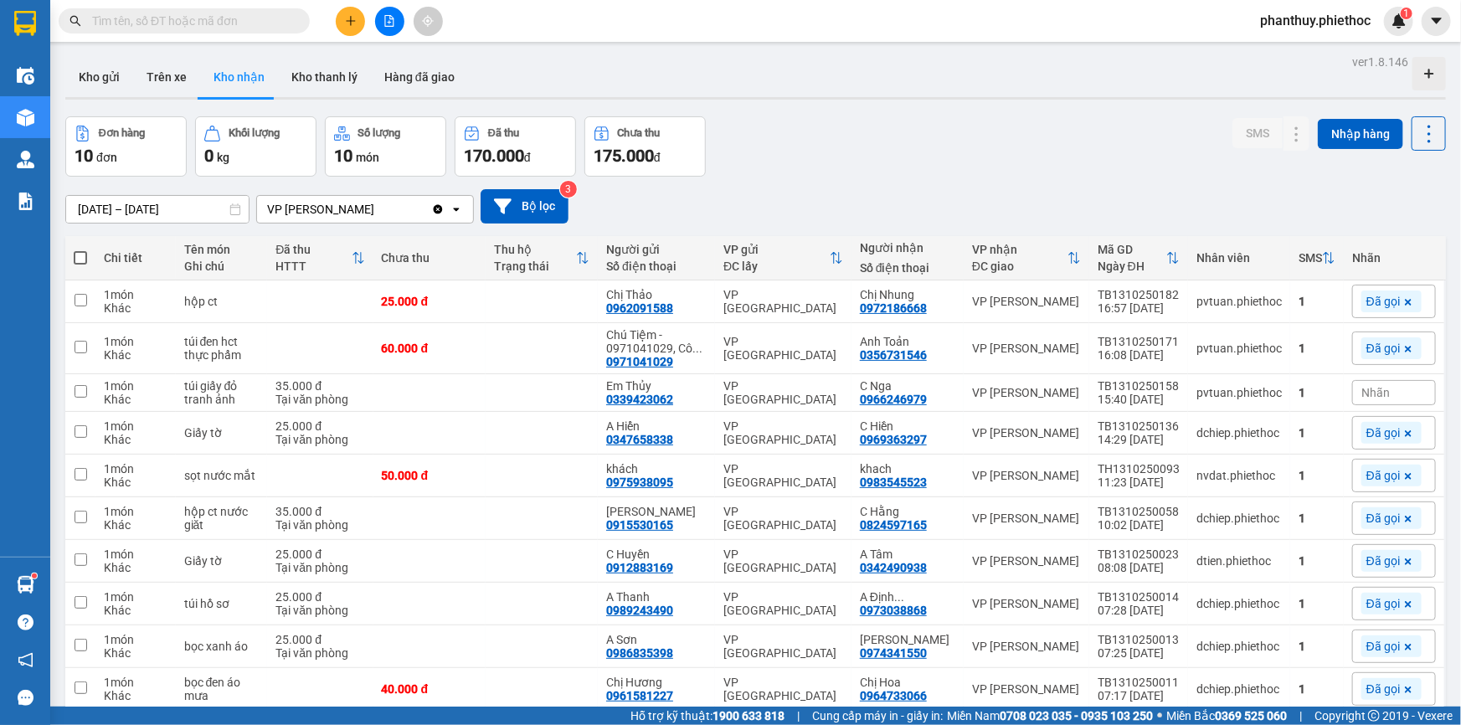
click at [1071, 161] on div "Đơn hàng 10 đơn Khối lượng 0 kg Số lượng 10 món Đã thu 170.000 đ Chưa thu 175.0…" at bounding box center [755, 146] width 1381 height 60
click at [1378, 393] on span "Nhãn" at bounding box center [1376, 392] width 28 height 13
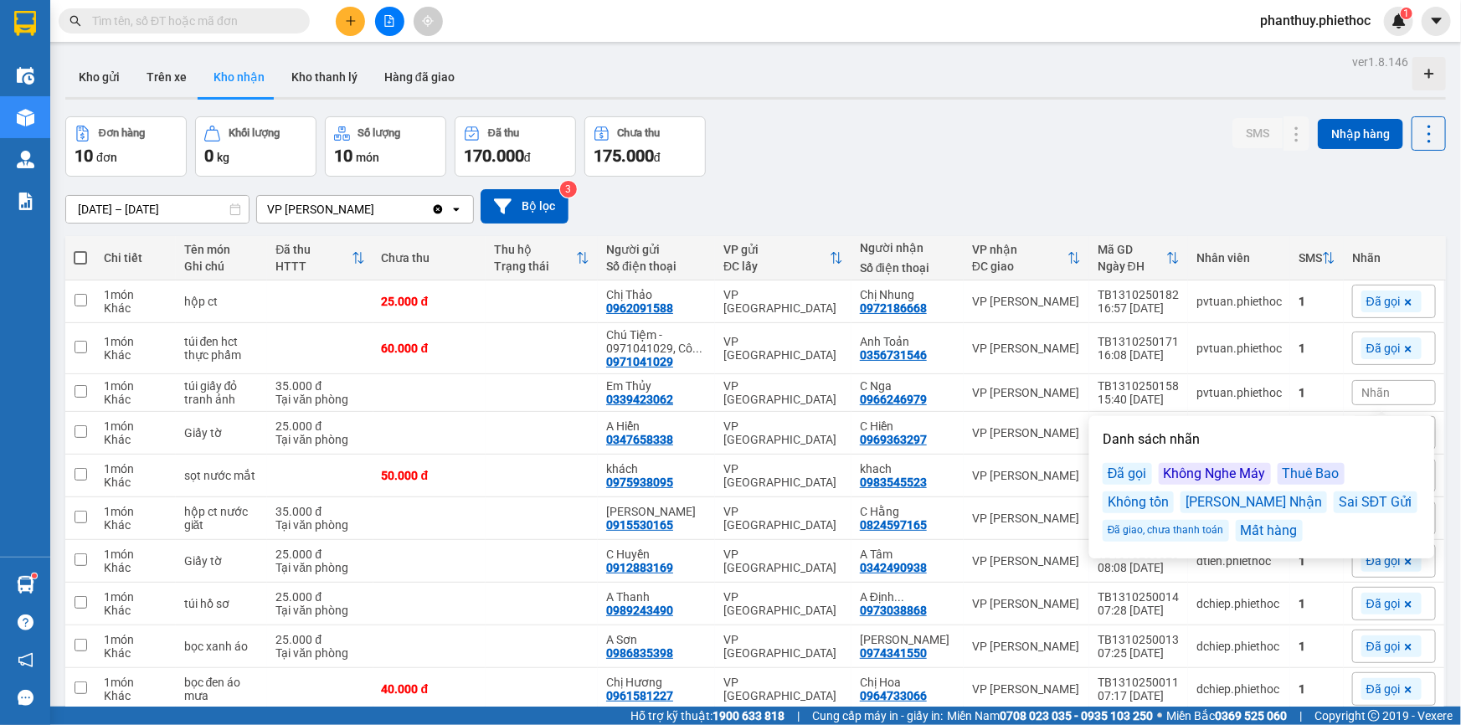
drag, startPoint x: 1122, startPoint y: 475, endPoint x: 672, endPoint y: 363, distance: 463.3
click at [1121, 475] on div "Đã gọi" at bounding box center [1127, 474] width 49 height 22
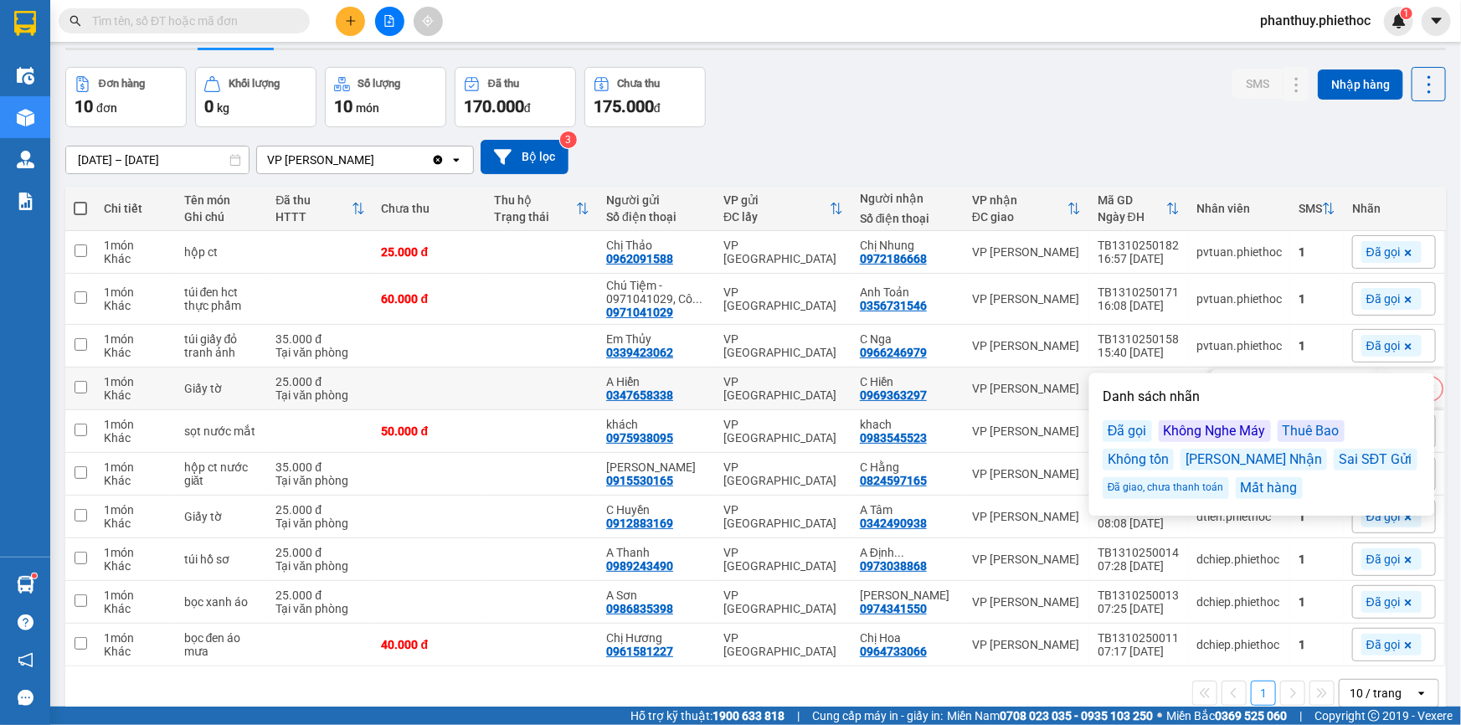
scroll to position [76, 0]
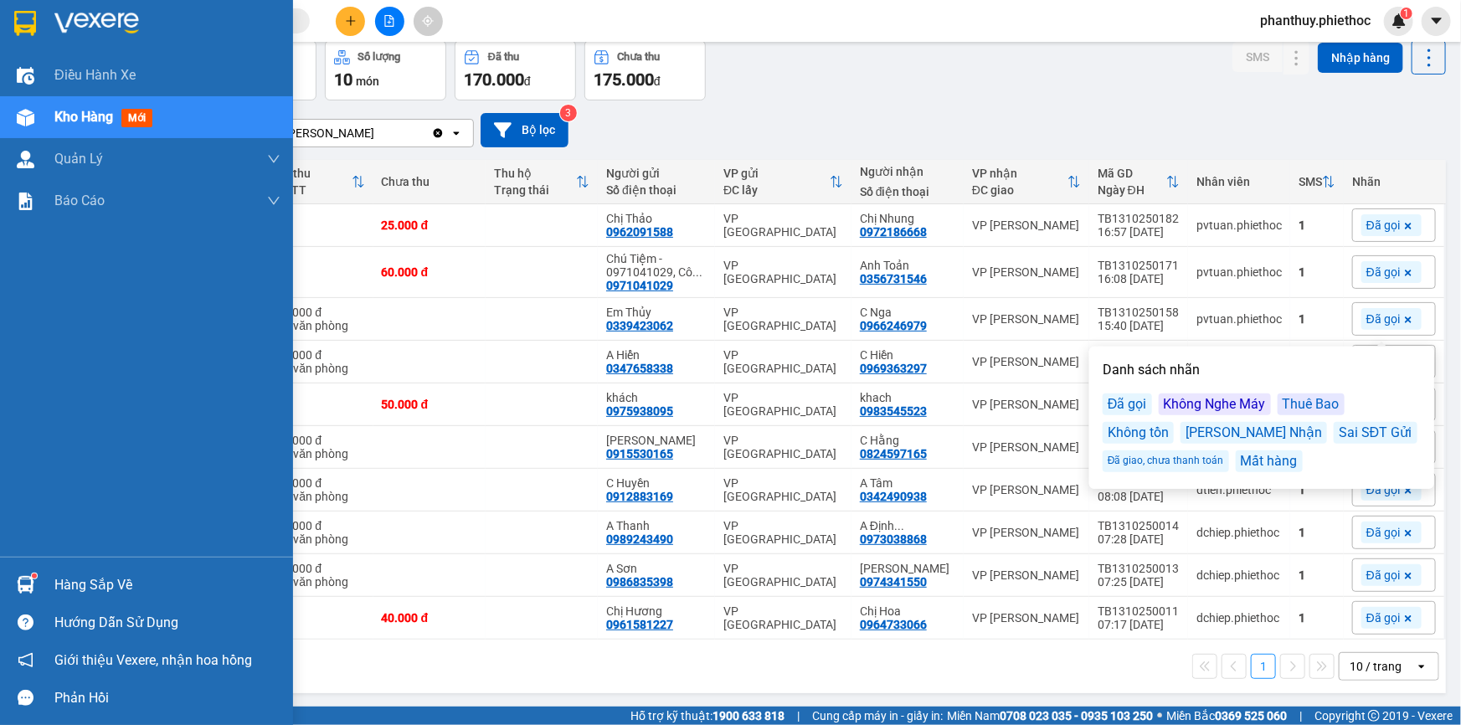
click at [33, 584] on div at bounding box center [25, 584] width 29 height 29
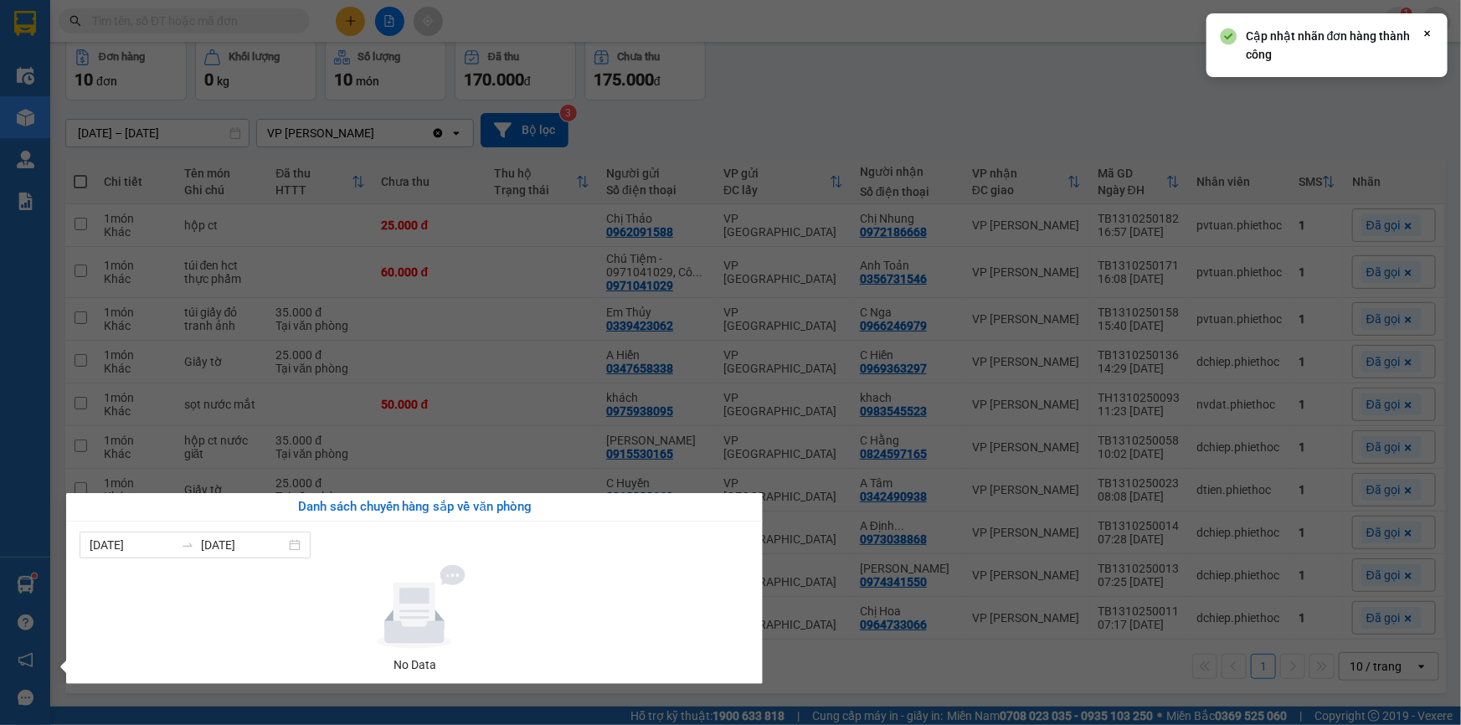
click at [552, 219] on section "Kết quả tìm kiếm ( 0 ) Bộ lọc No Data phanthuy.phiethoc 1 Điều hành xe Kho hàng…" at bounding box center [730, 362] width 1461 height 725
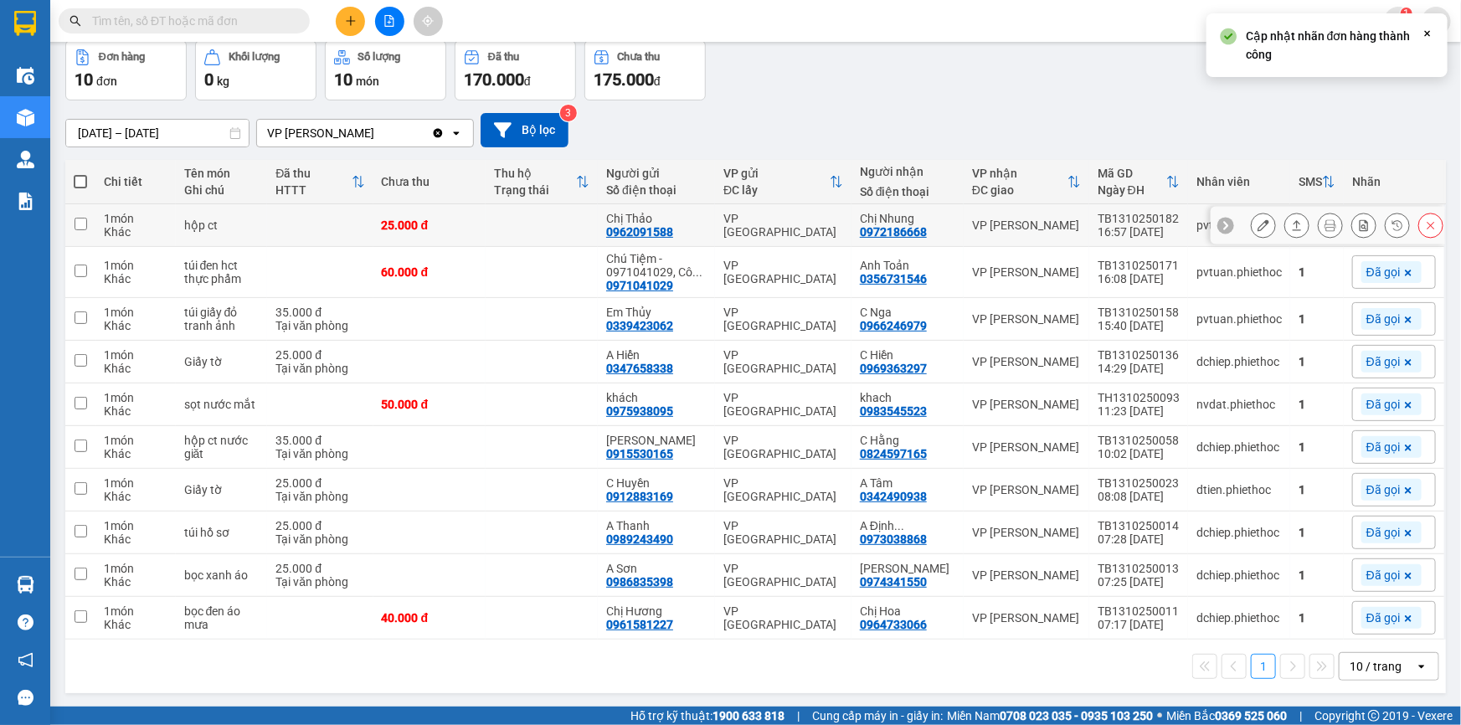
scroll to position [0, 0]
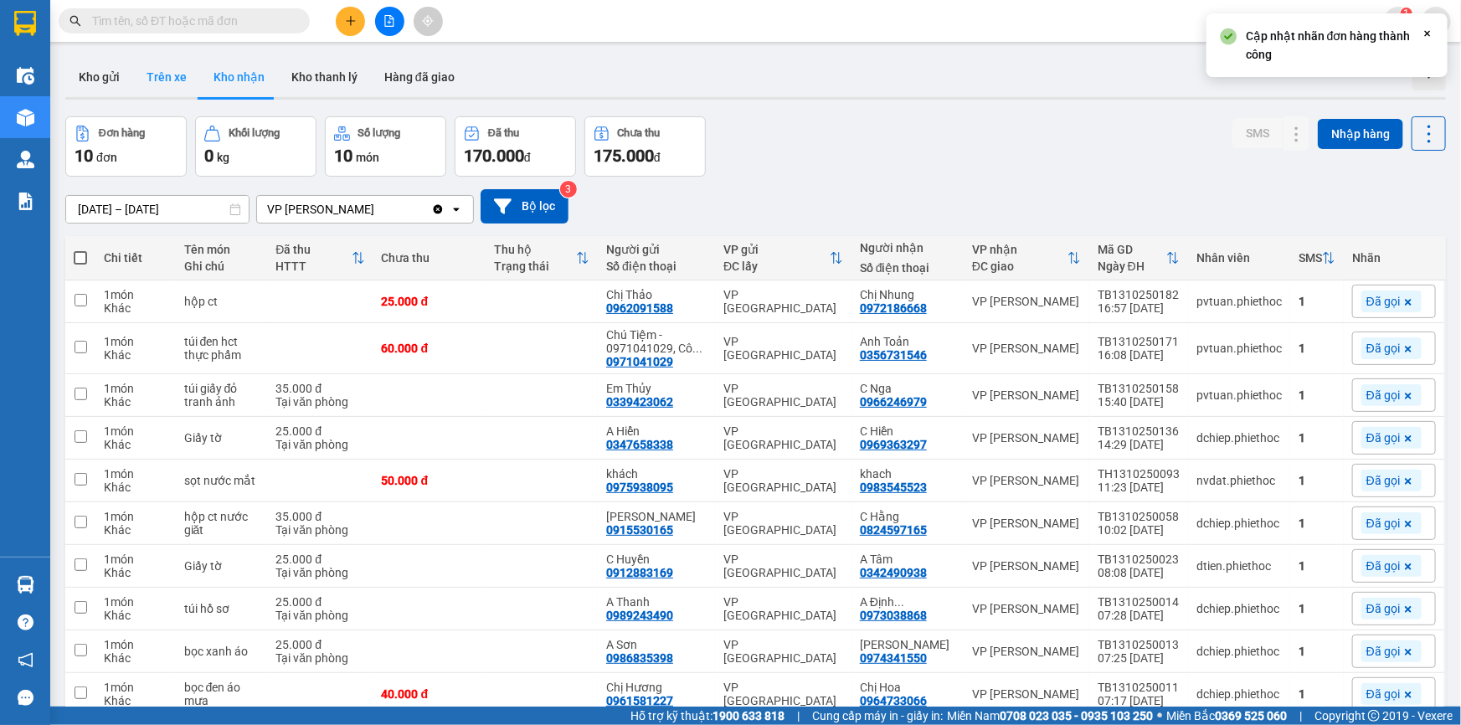
click at [150, 85] on button "Trên xe" at bounding box center [166, 77] width 67 height 40
type input "[DATE] – [DATE]"
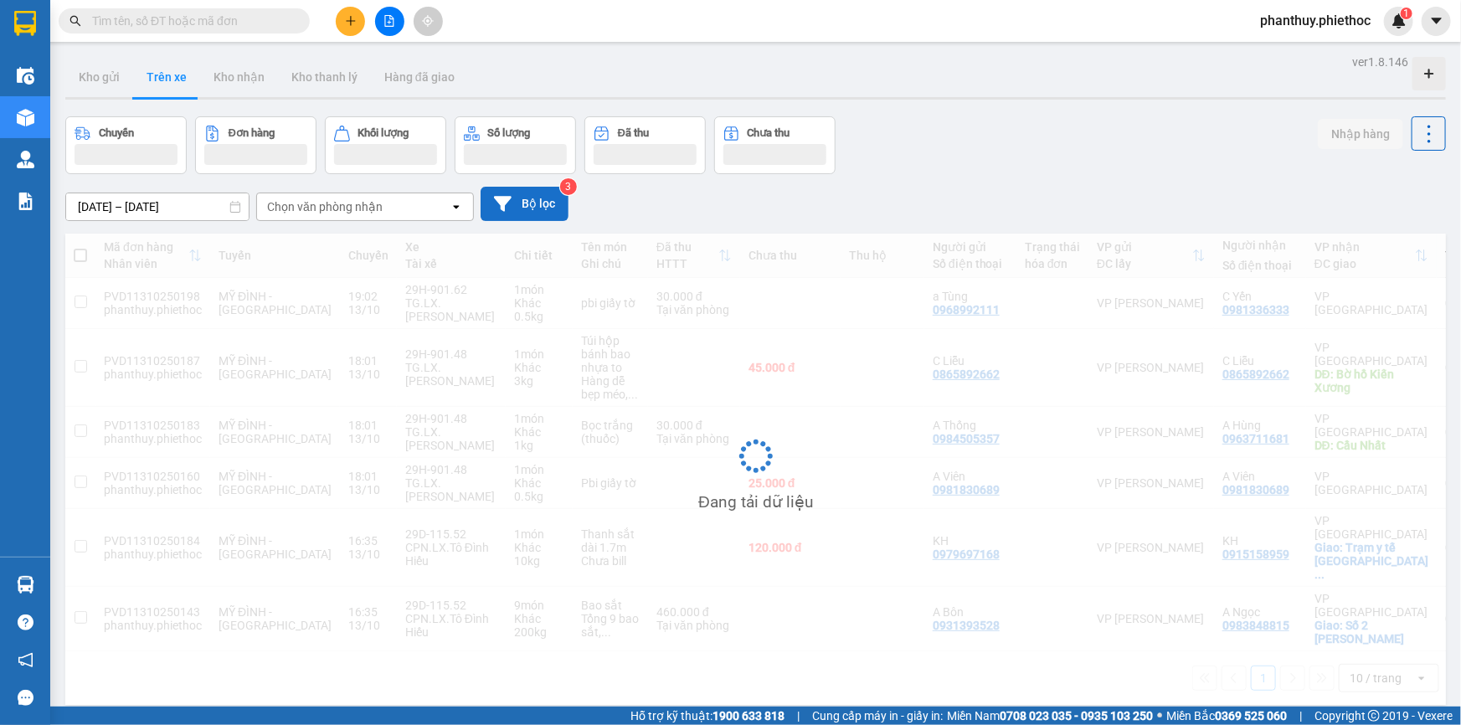
click at [534, 200] on button "Bộ lọc" at bounding box center [525, 204] width 88 height 34
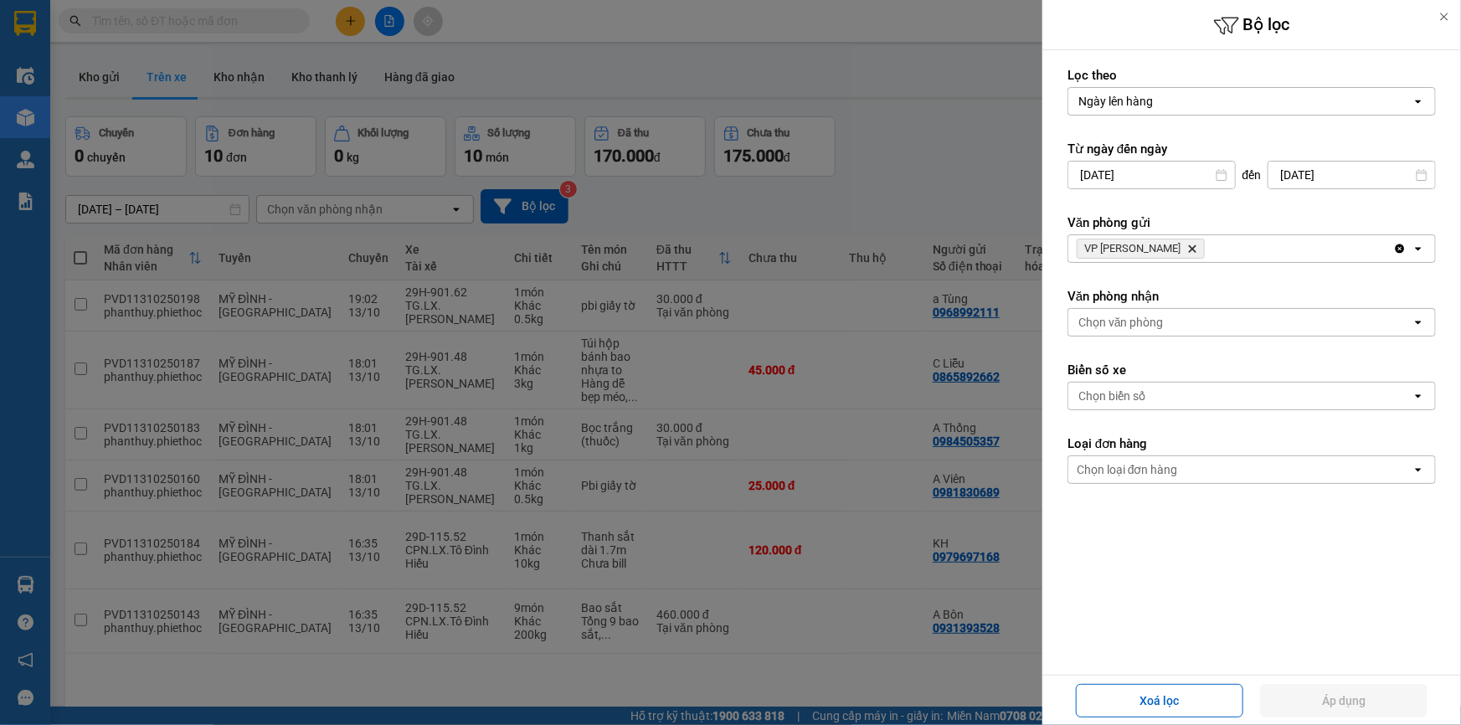
click at [1189, 250] on icon "Delete" at bounding box center [1192, 249] width 10 height 10
click at [1154, 320] on div "Chọn văn phòng" at bounding box center [1121, 322] width 85 height 17
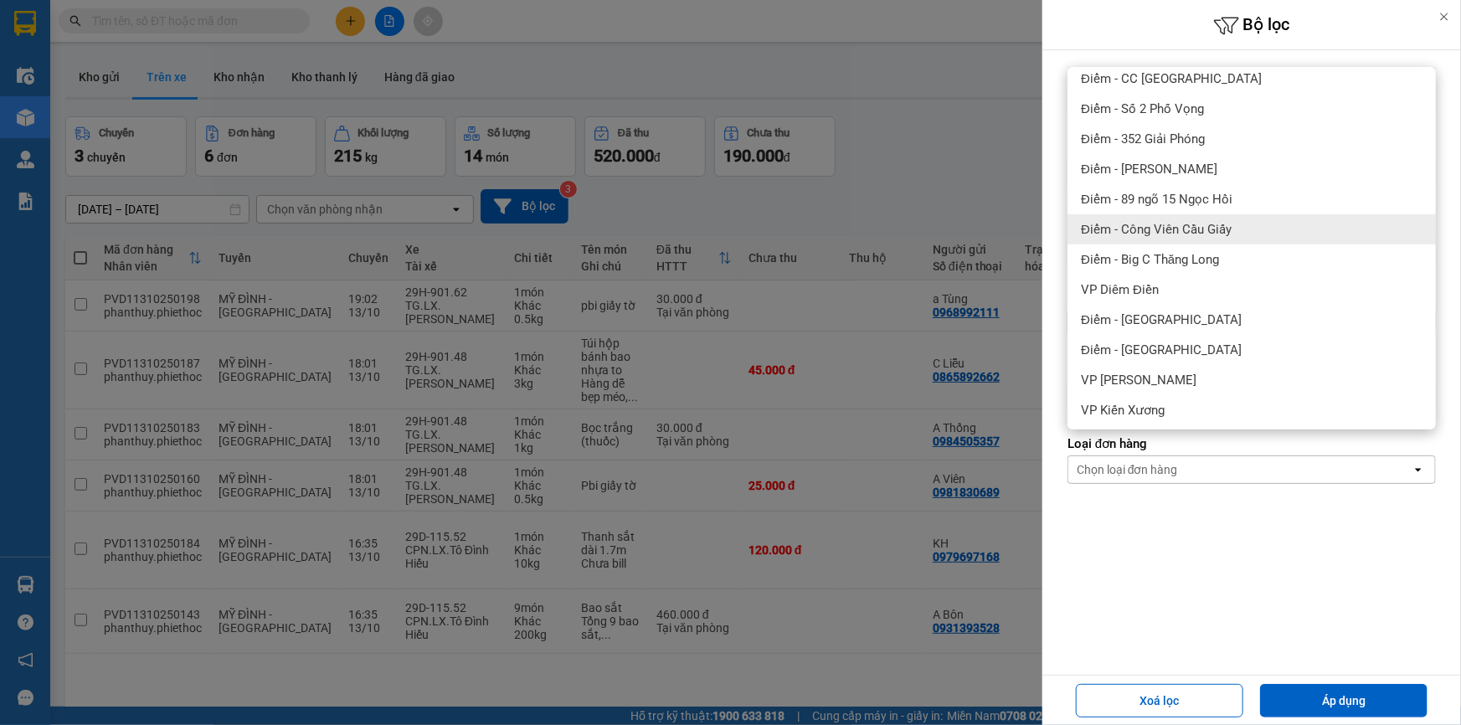
scroll to position [380, 0]
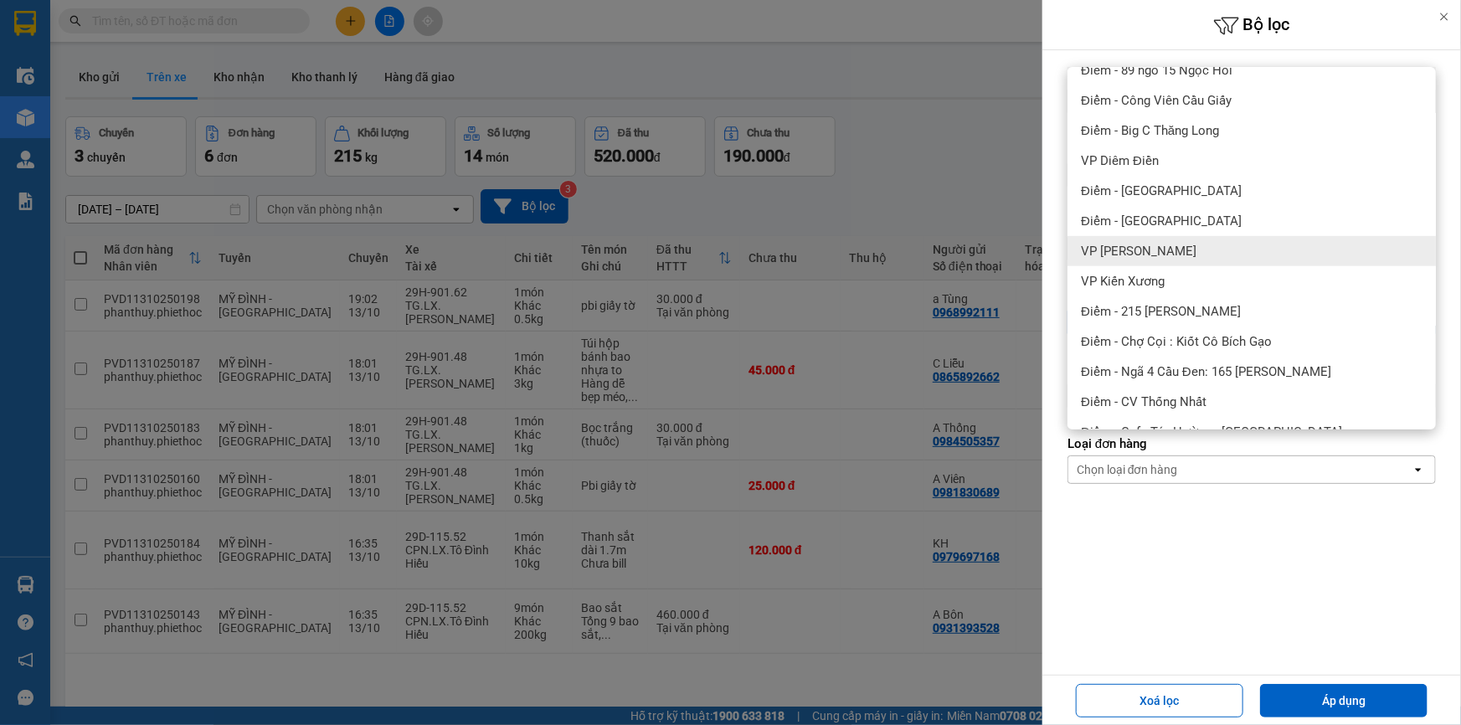
click at [1183, 248] on span "VP [PERSON_NAME]" at bounding box center [1139, 251] width 116 height 17
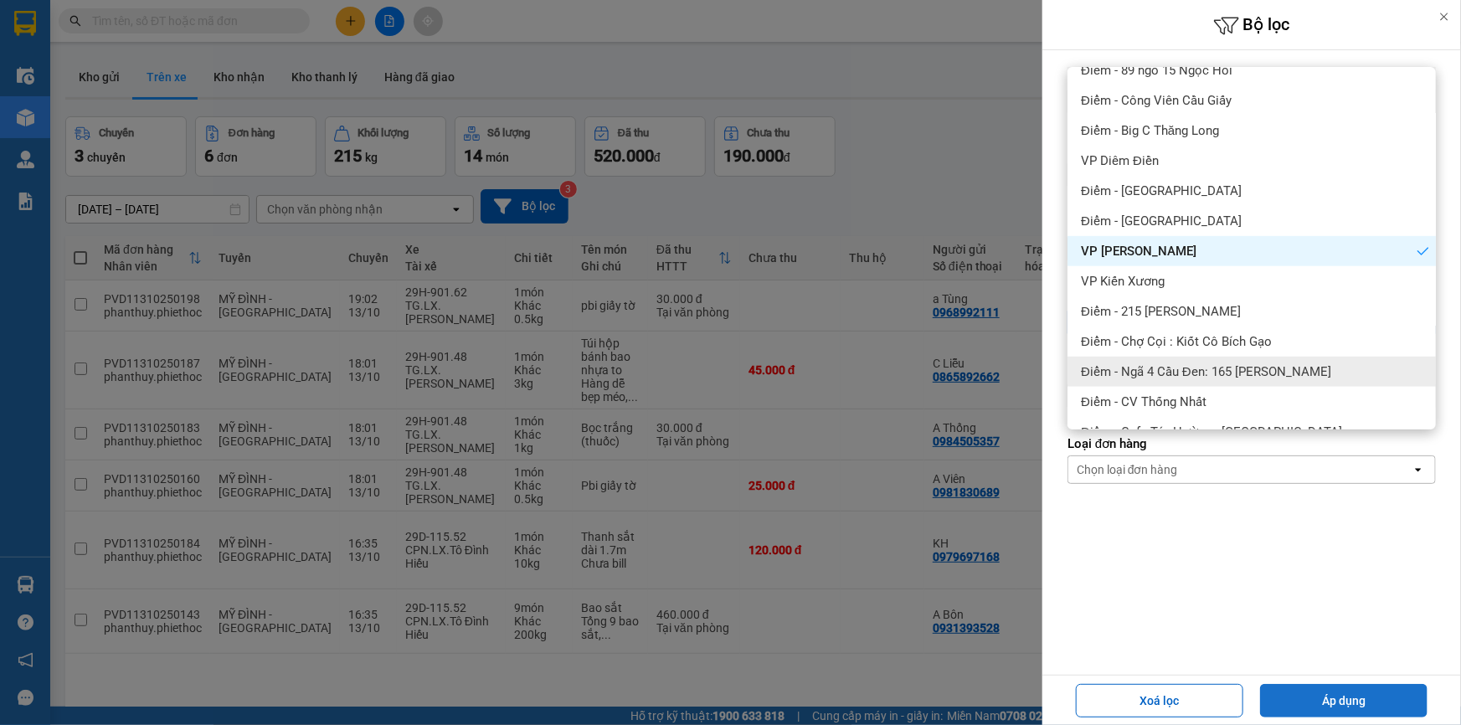
drag, startPoint x: 1315, startPoint y: 708, endPoint x: 1307, endPoint y: 698, distance: 12.6
click at [1312, 710] on button "Áp dụng" at bounding box center [1343, 700] width 167 height 33
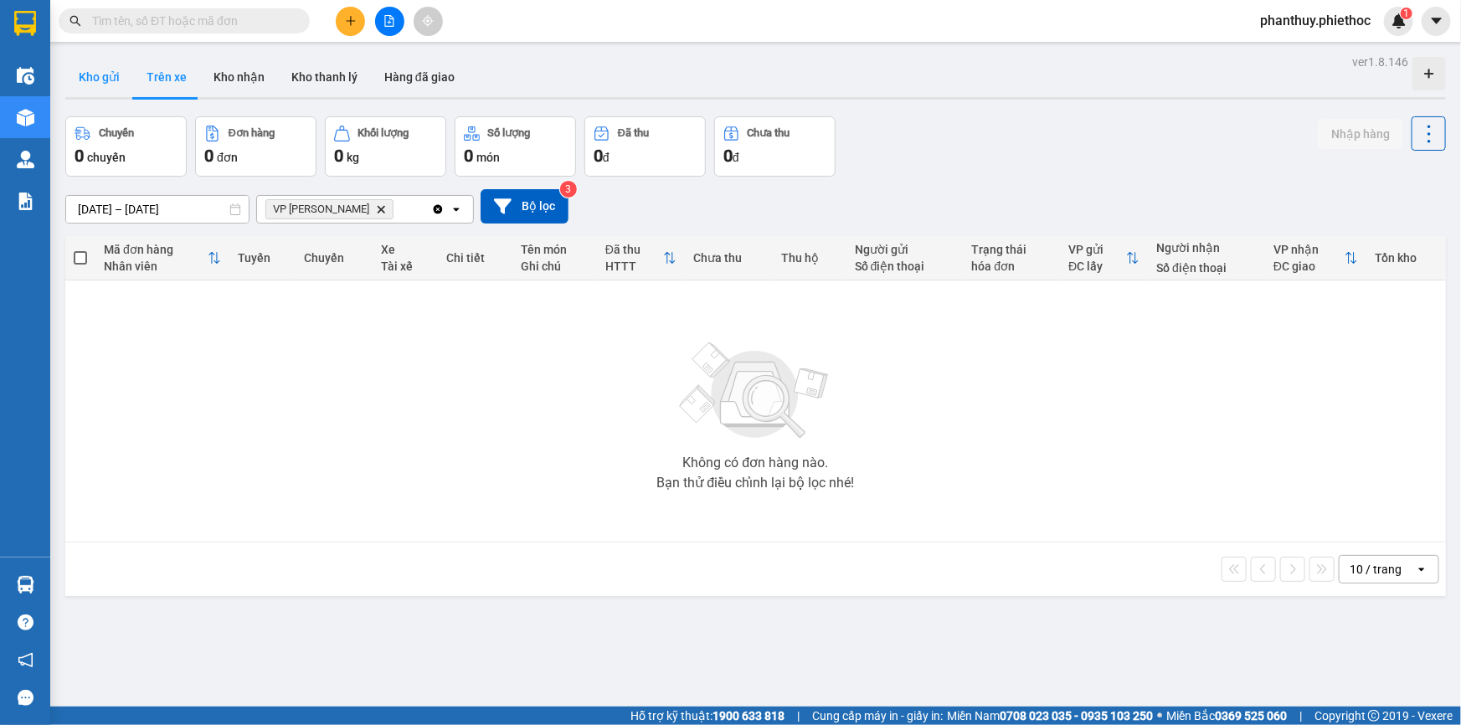
click at [90, 77] on button "Kho gửi" at bounding box center [99, 77] width 68 height 40
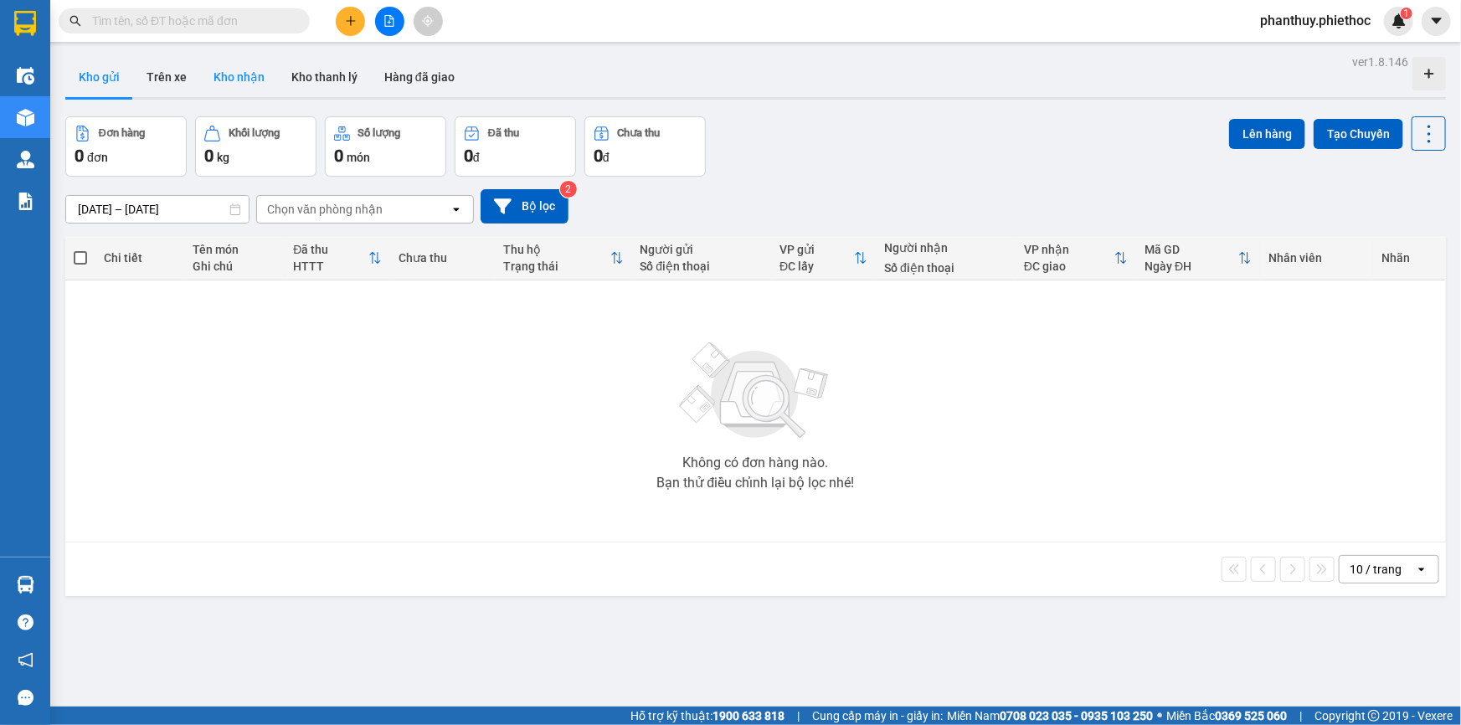
click at [220, 77] on button "Kho nhận" at bounding box center [239, 77] width 78 height 40
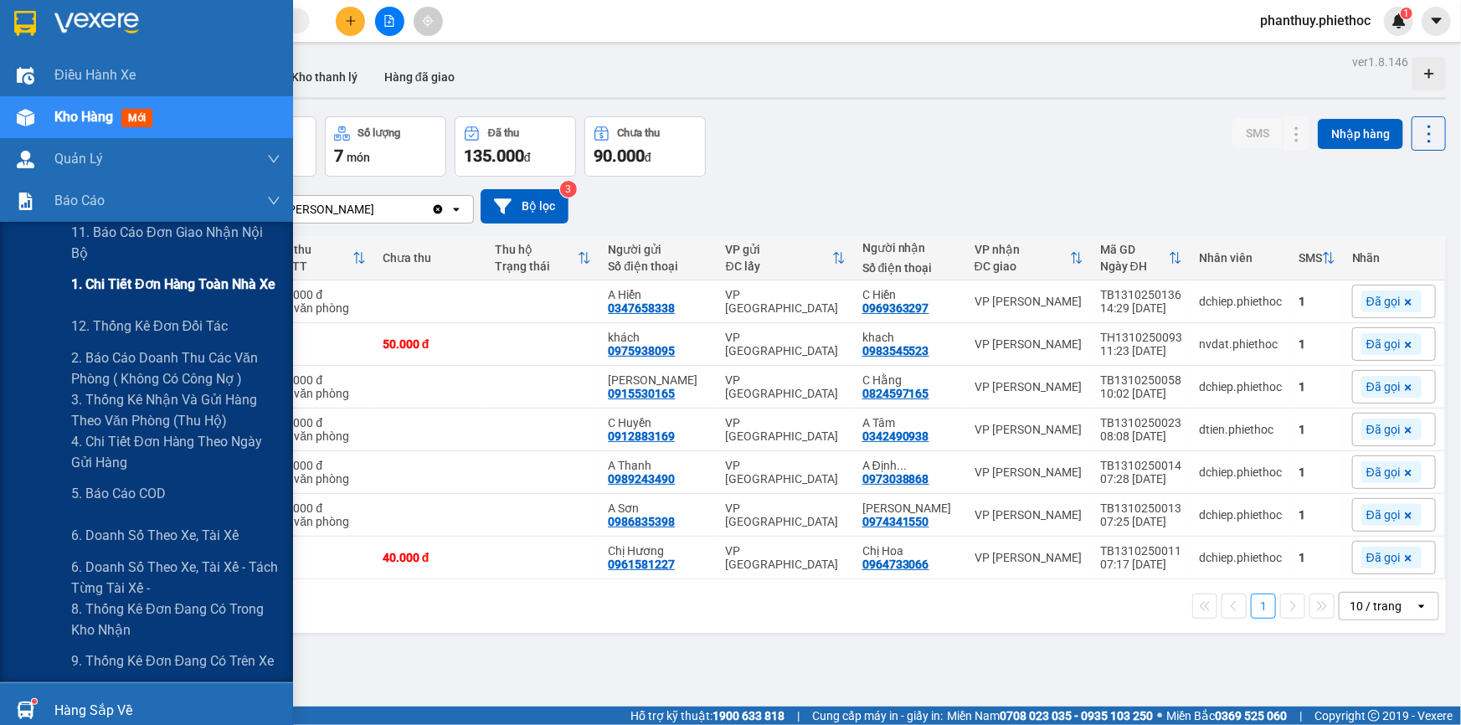
drag, startPoint x: 155, startPoint y: 281, endPoint x: 166, endPoint y: 285, distance: 11.7
click at [155, 283] on span "1. Chi tiết đơn hàng toàn nhà xe" at bounding box center [173, 284] width 205 height 21
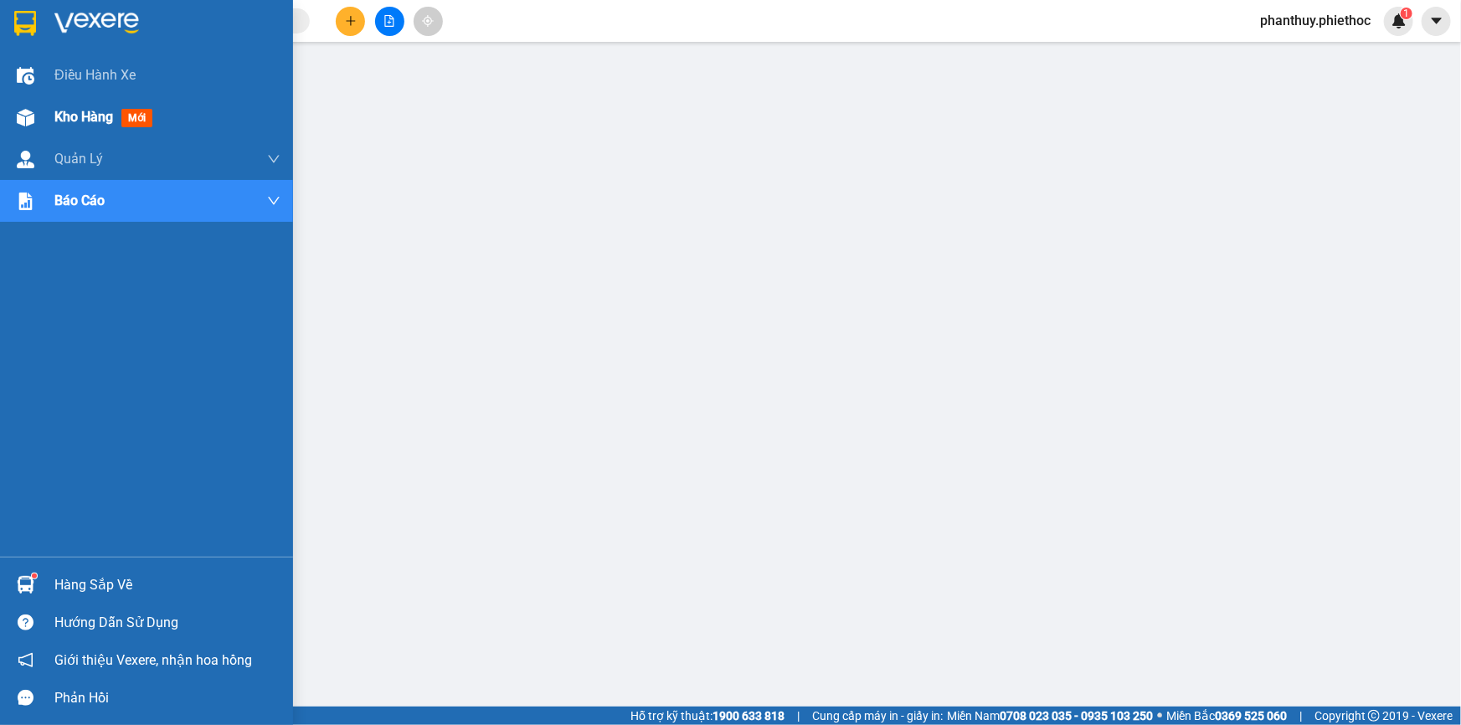
click at [36, 110] on div at bounding box center [25, 117] width 29 height 29
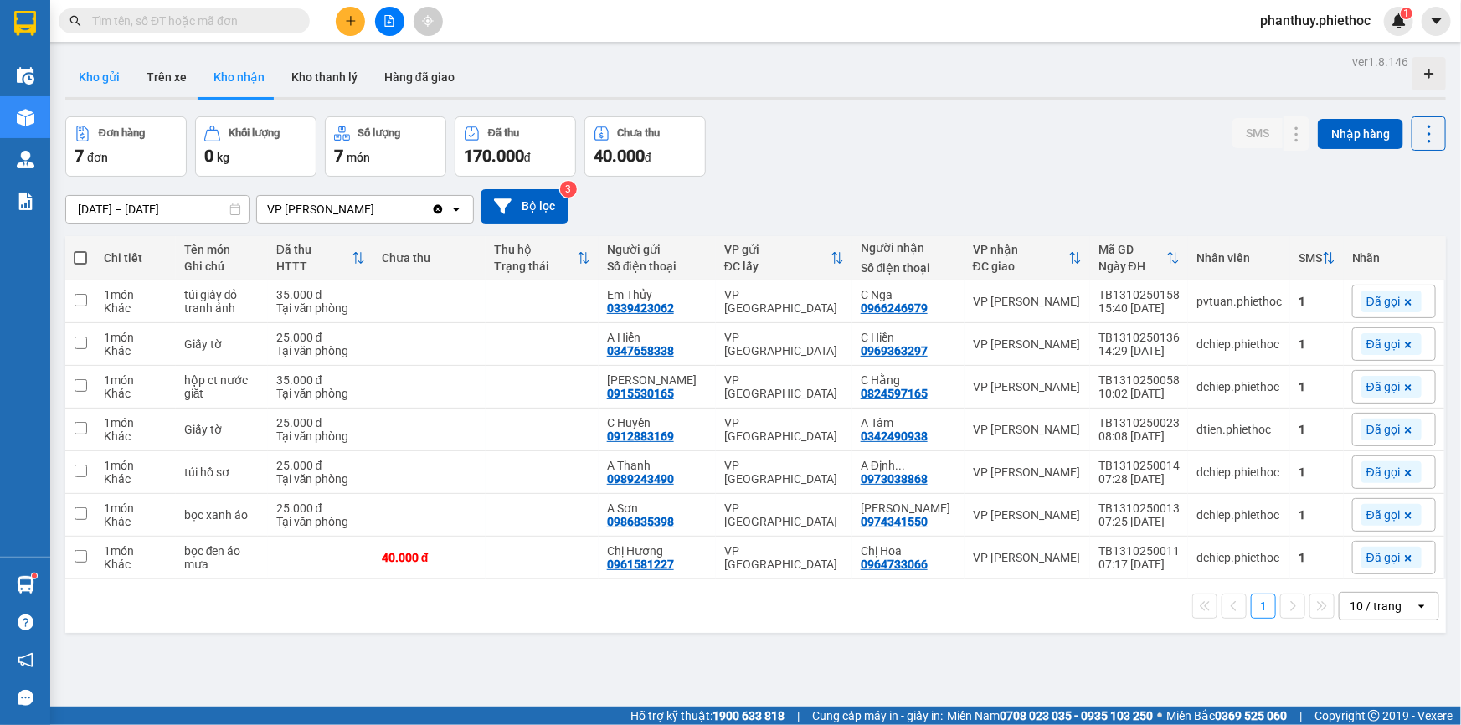
click at [107, 84] on button "Kho gửi" at bounding box center [99, 77] width 68 height 40
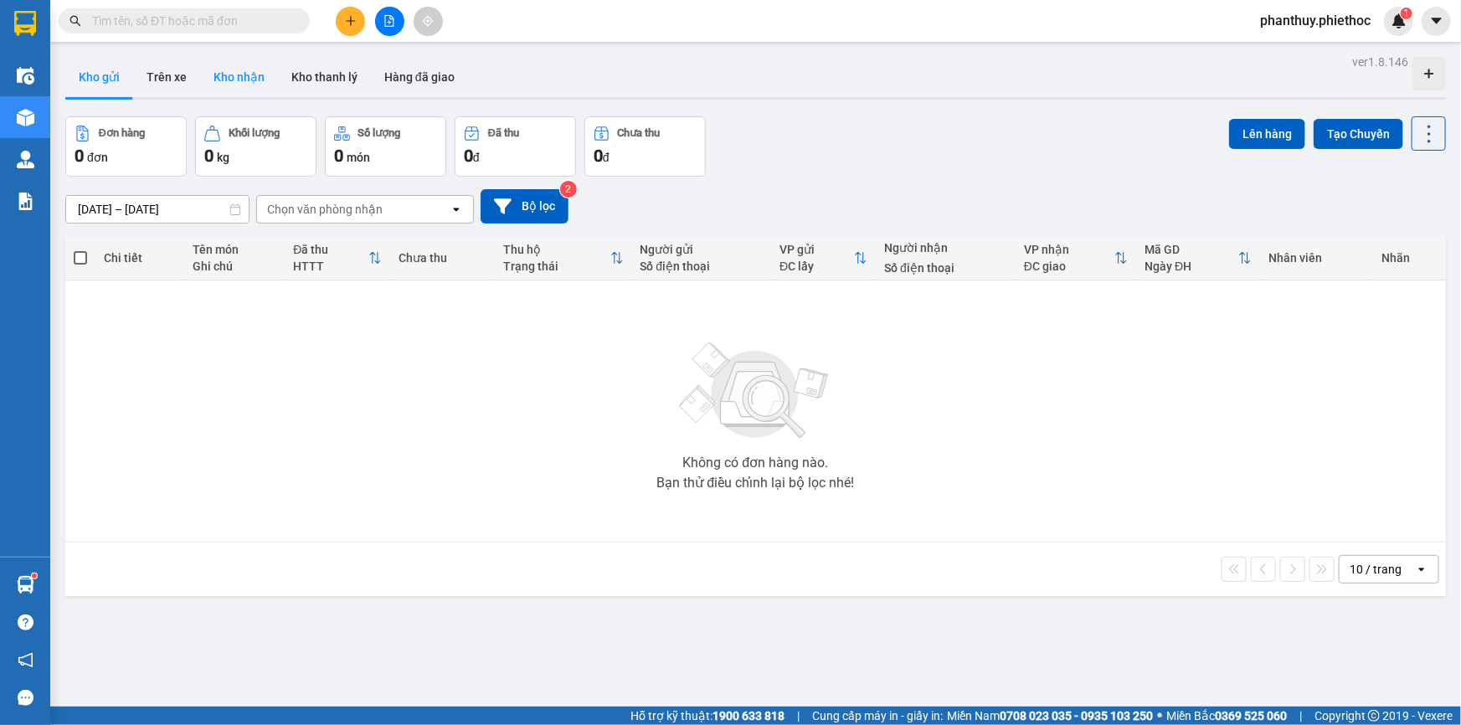
drag, startPoint x: 214, startPoint y: 83, endPoint x: 227, endPoint y: 93, distance: 16.7
click at [214, 83] on button "Kho nhận" at bounding box center [239, 77] width 78 height 40
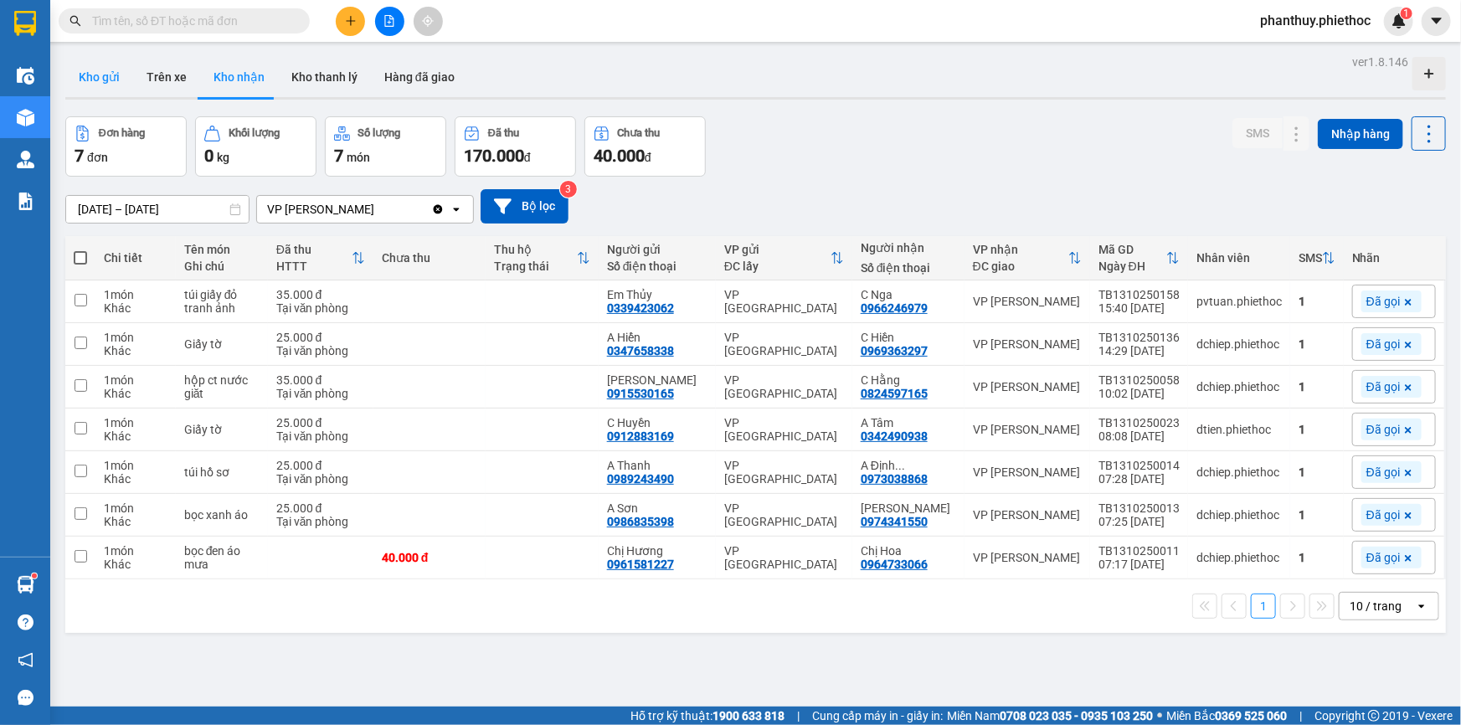
click at [86, 75] on button "Kho gửi" at bounding box center [99, 77] width 68 height 40
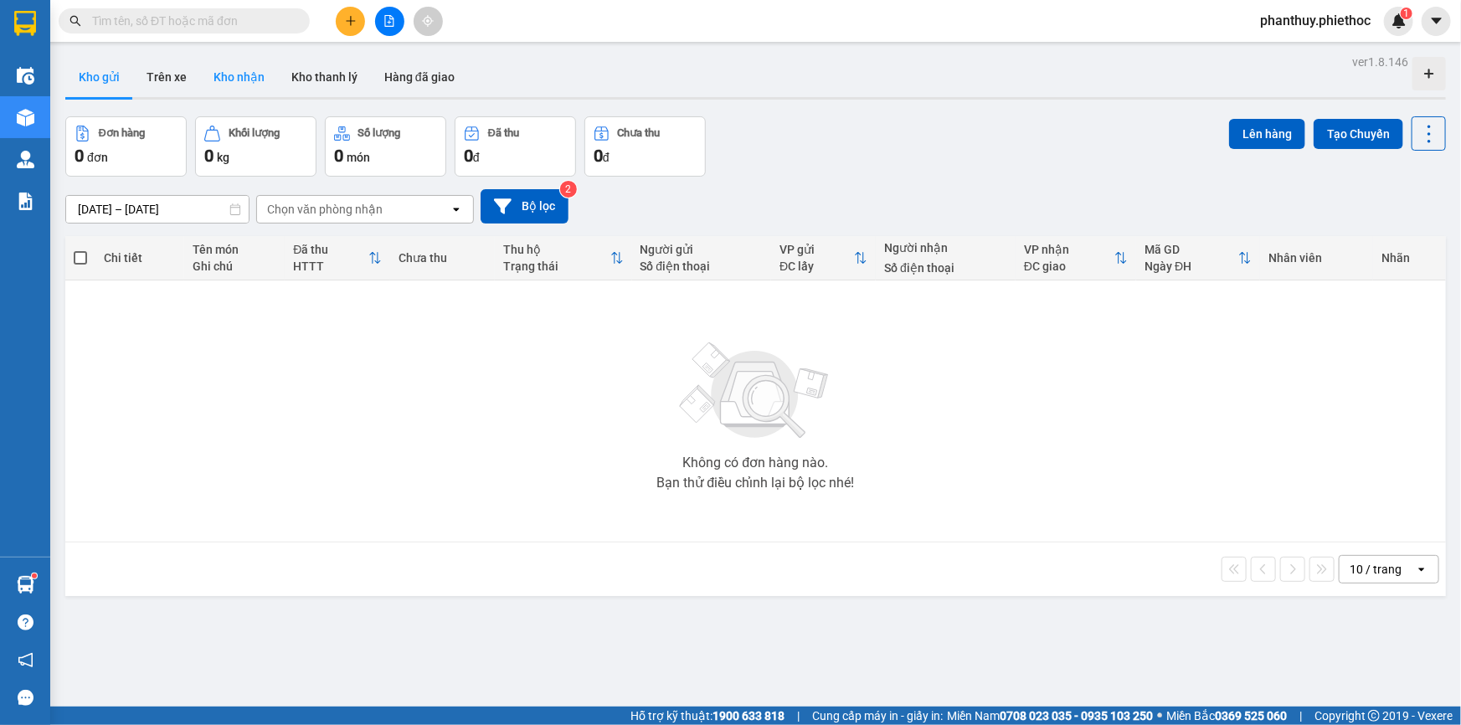
drag, startPoint x: 223, startPoint y: 72, endPoint x: 225, endPoint y: 81, distance: 9.5
click at [223, 75] on button "Kho nhận" at bounding box center [239, 77] width 78 height 40
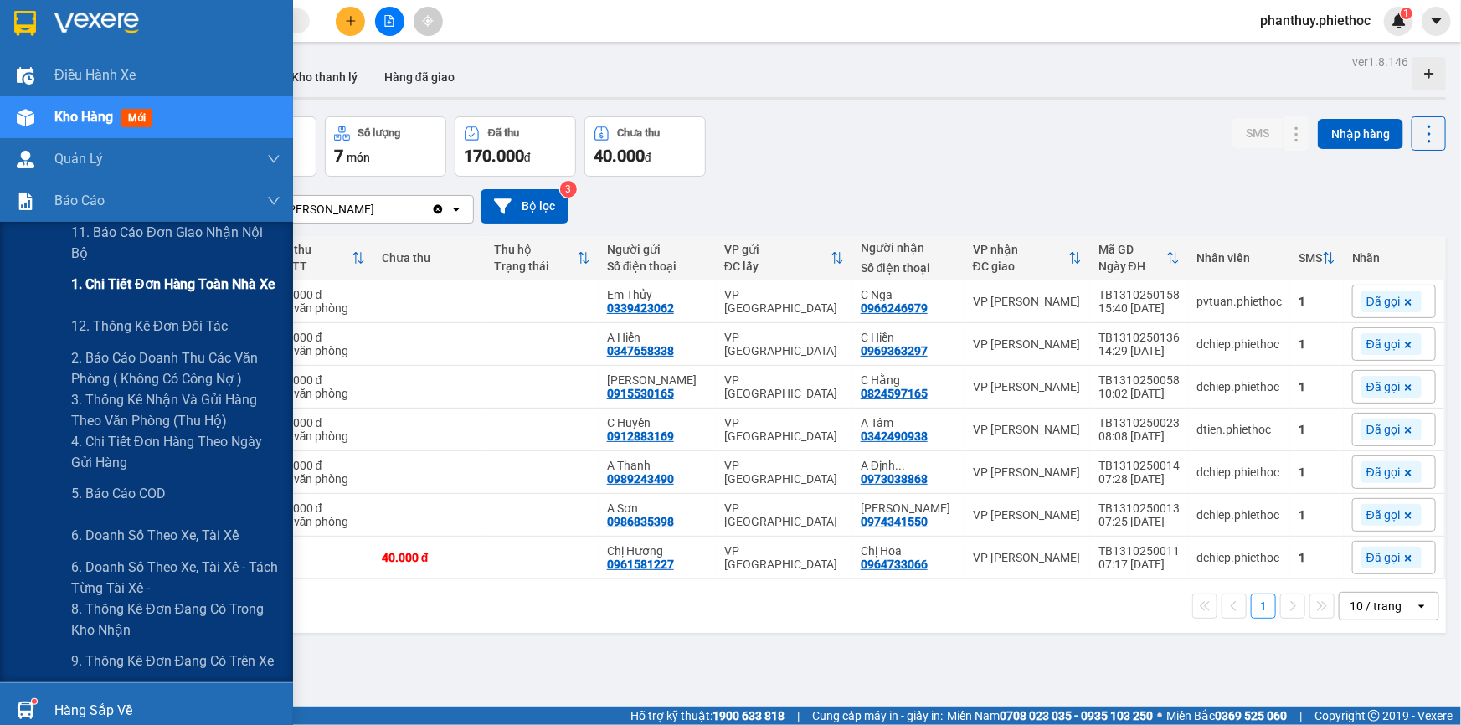
click at [168, 284] on span "1. Chi tiết đơn hàng toàn nhà xe" at bounding box center [173, 284] width 205 height 21
